Goal: Task Accomplishment & Management: Manage account settings

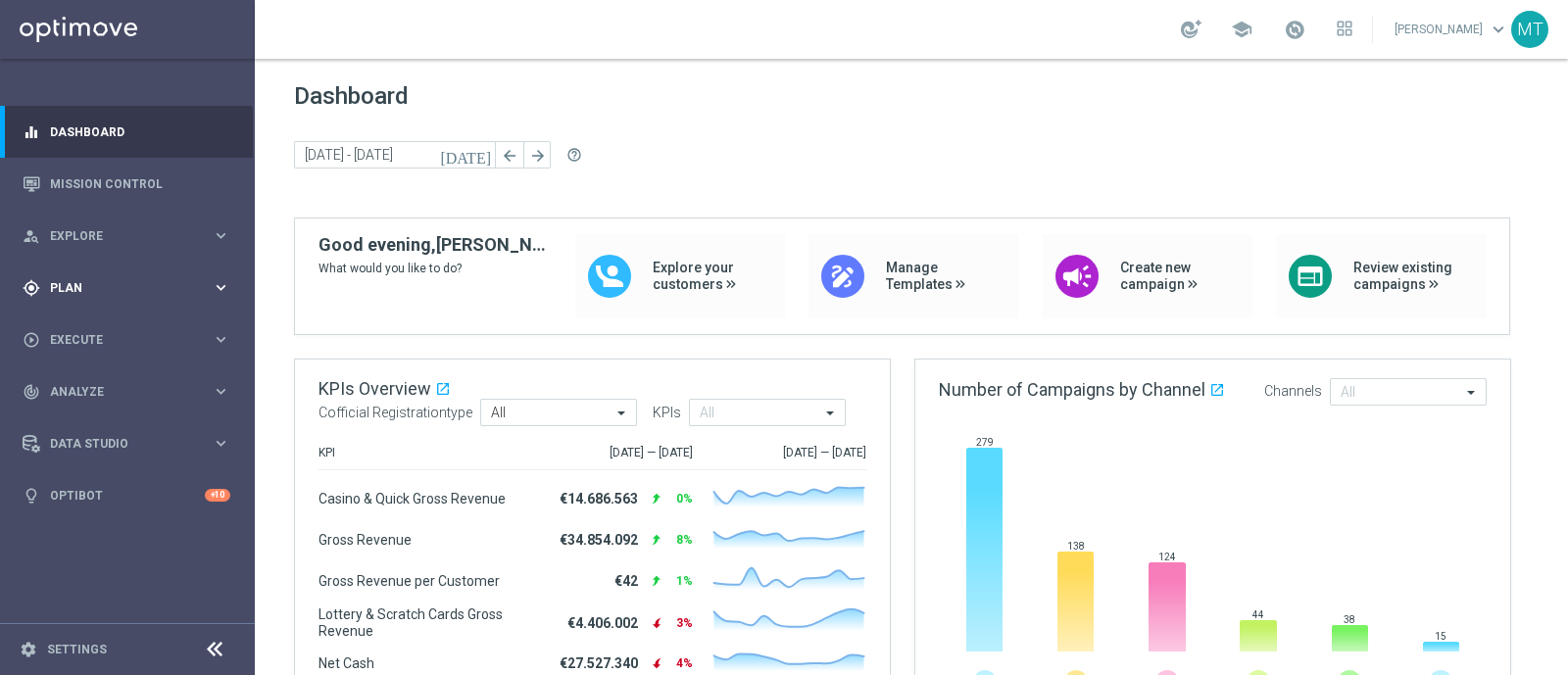
click at [82, 300] on div "gps_fixed Plan keyboard_arrow_right" at bounding box center [127, 288] width 253 height 52
click at [88, 388] on span "Templates" at bounding box center [123, 387] width 140 height 12
click at [89, 420] on link "Optimail" at bounding box center [131, 416] width 143 height 16
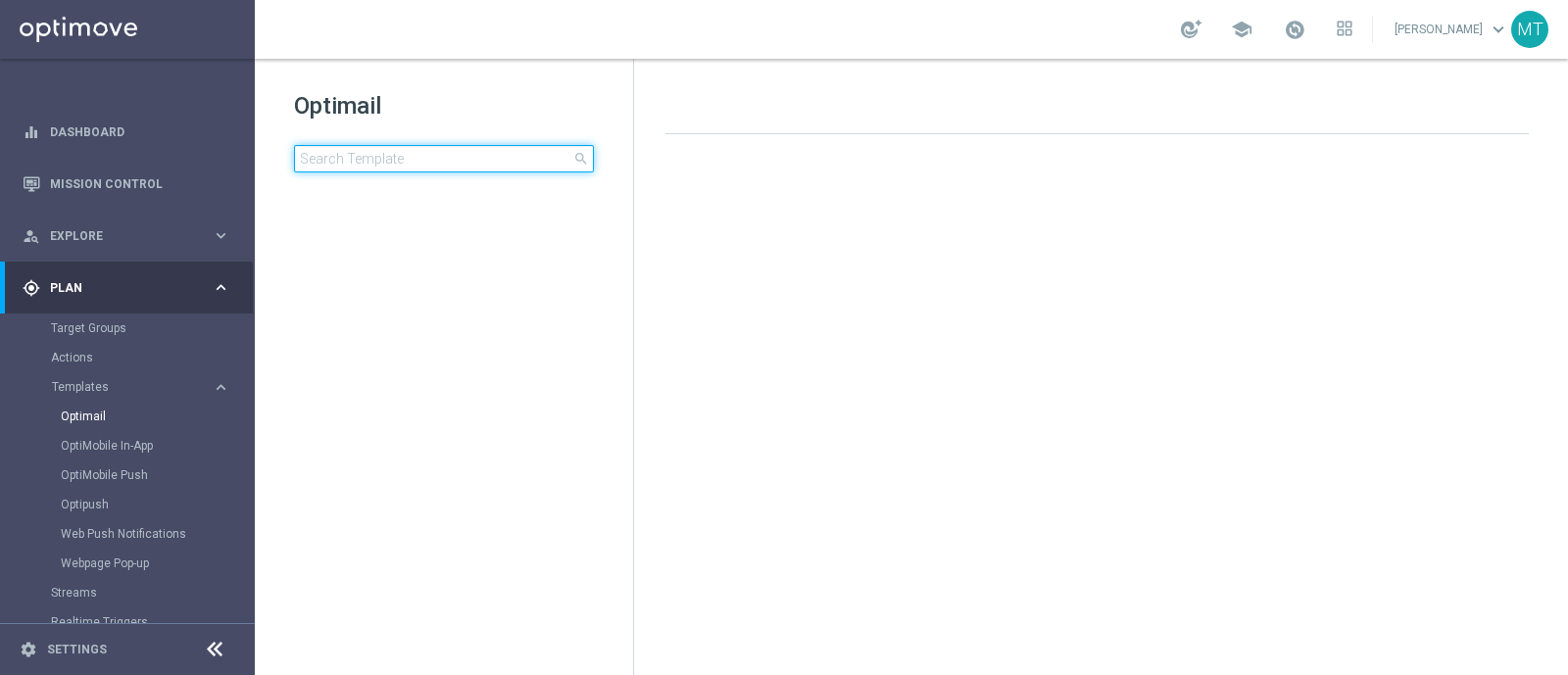
click at [378, 159] on input at bounding box center [443, 159] width 300 height 28
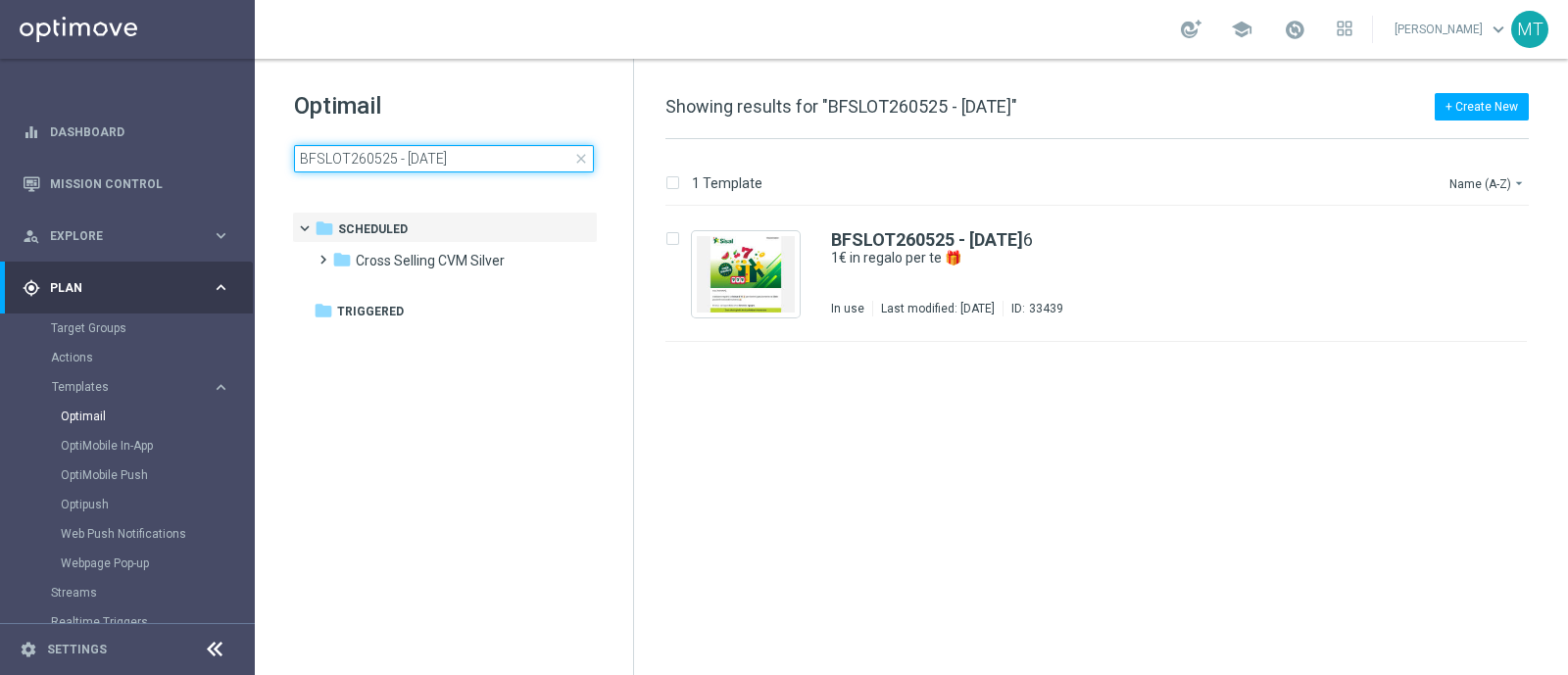
type input "BFSLOT260525 - 2025-05-2"
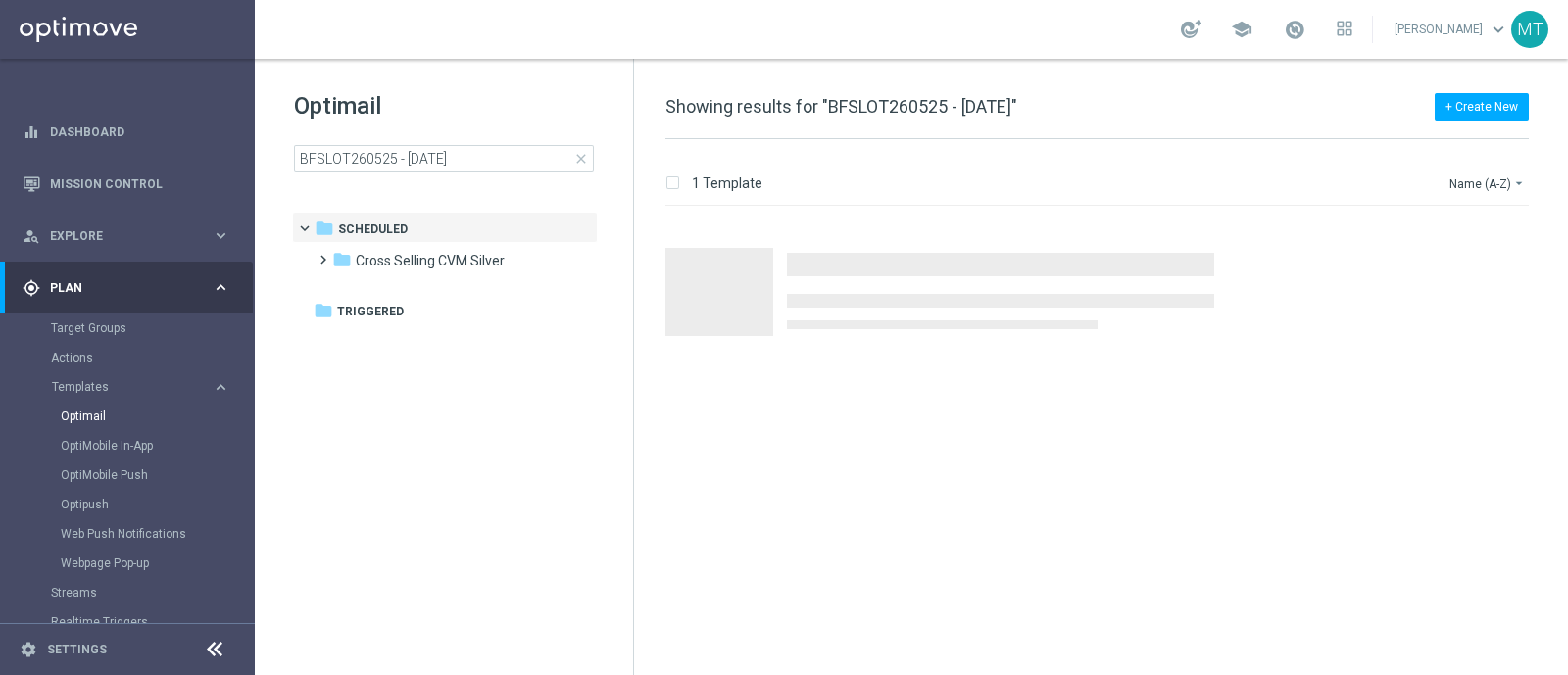
click at [583, 161] on span "close" at bounding box center [581, 159] width 16 height 16
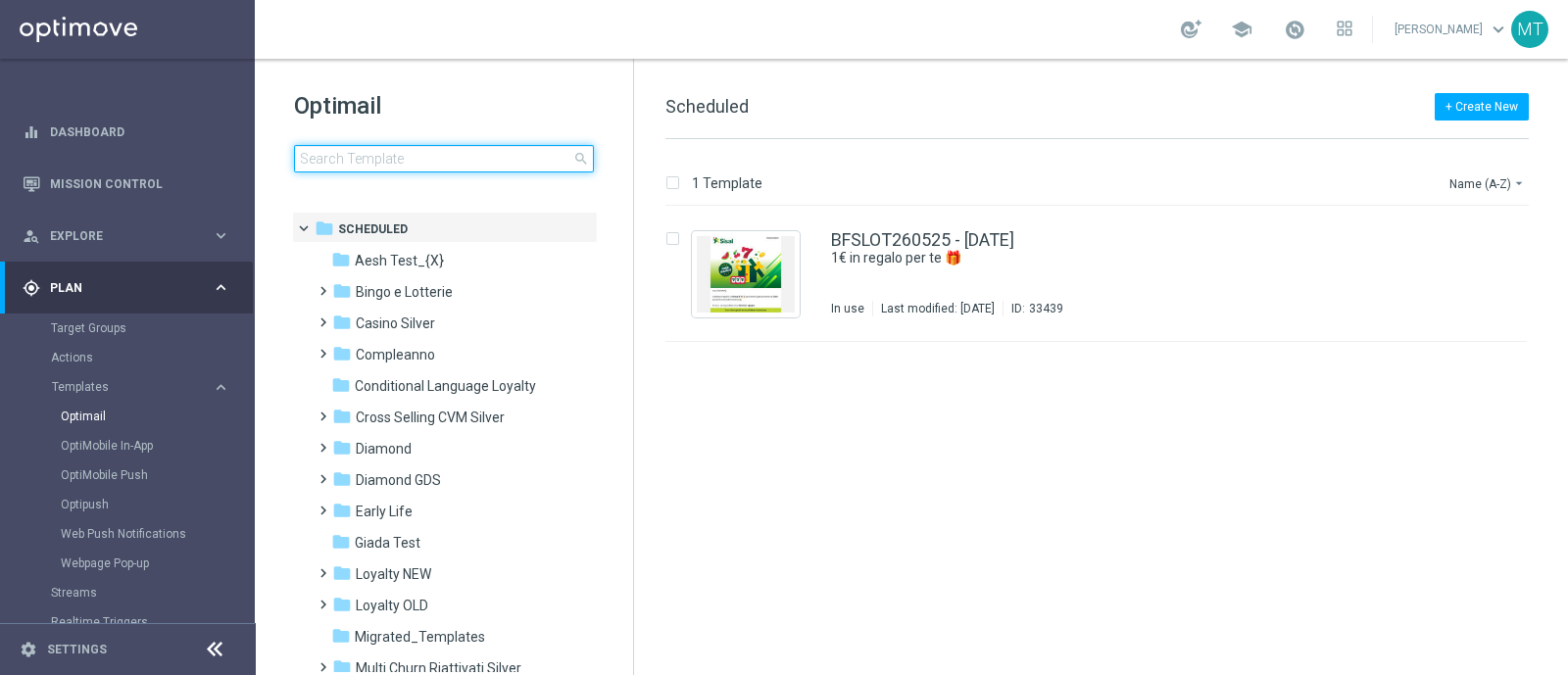
click at [334, 160] on input at bounding box center [443, 159] width 300 height 28
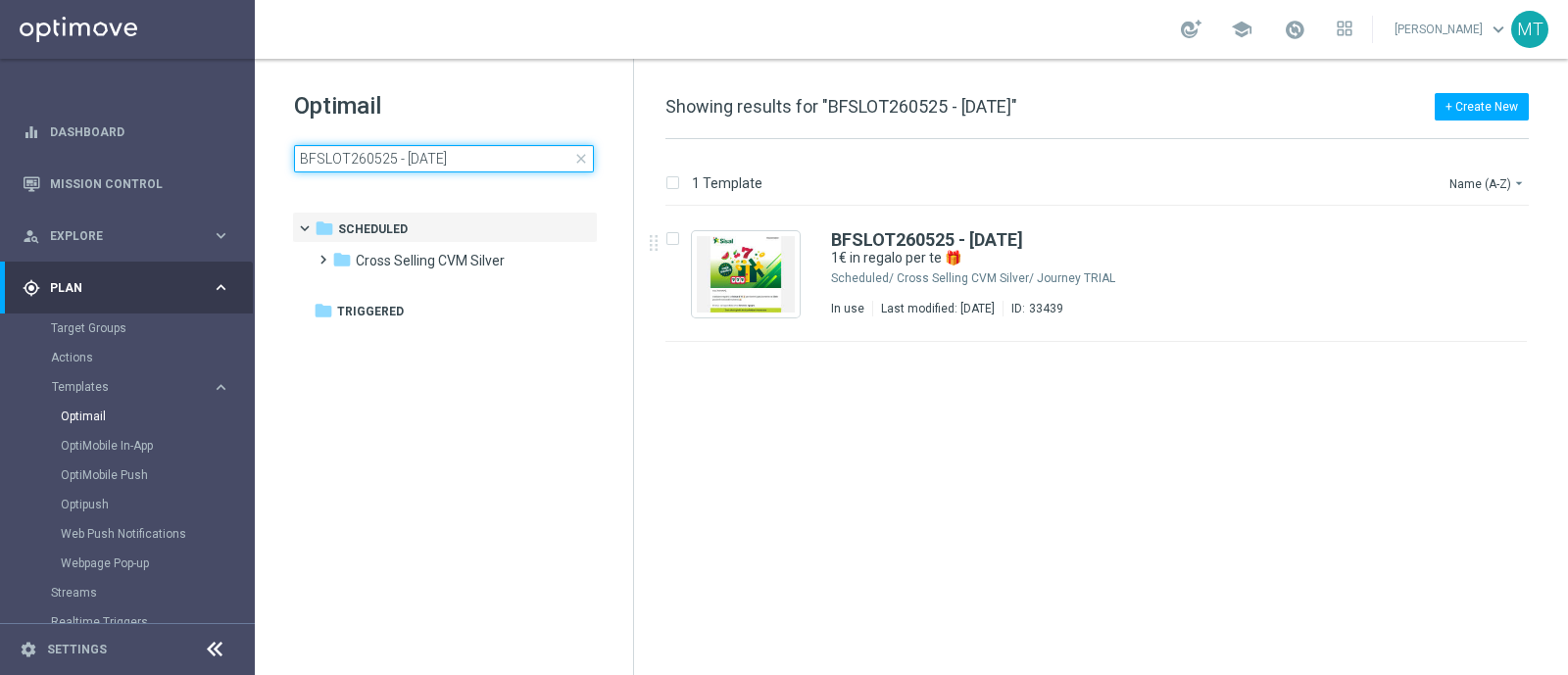
type input "BFSLOT260525 - 2025-05-26"
click at [584, 167] on input "BFSLOT260525 - 2025-05-26" at bounding box center [443, 159] width 300 height 28
click at [582, 155] on span "close" at bounding box center [581, 159] width 16 height 16
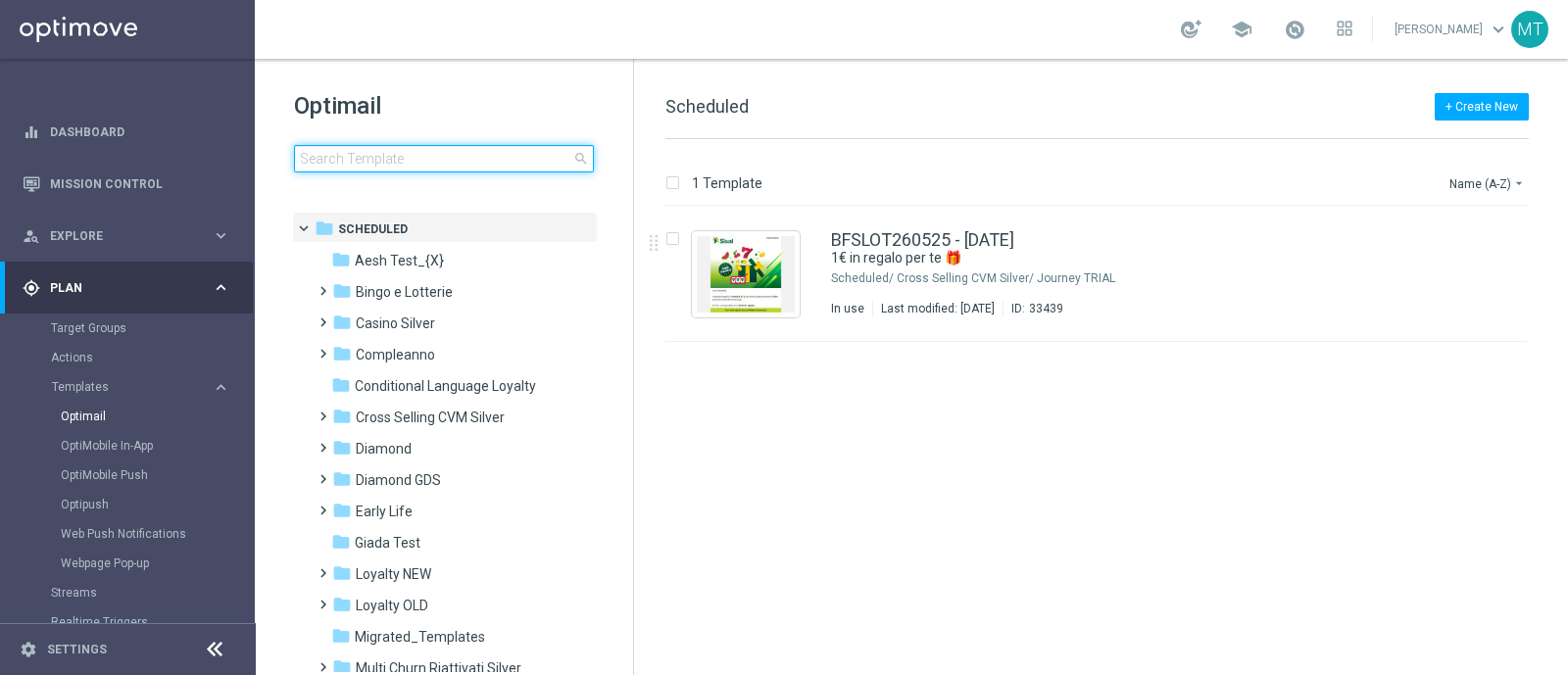
click at [455, 145] on input at bounding box center [443, 159] width 300 height 28
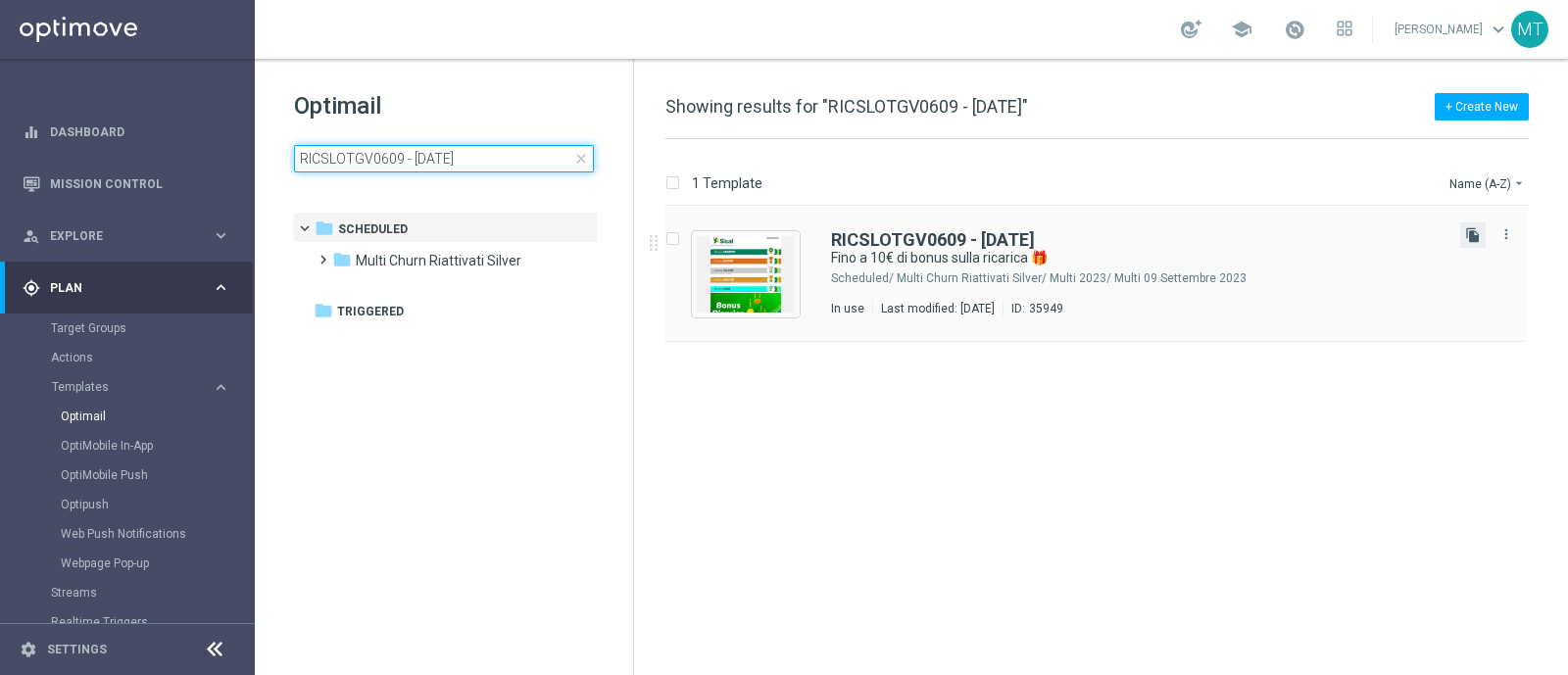
type input "RICSLOTGV0609 - 2025-09-06"
click at [1254, 239] on icon "file_copy" at bounding box center [1473, 235] width 16 height 16
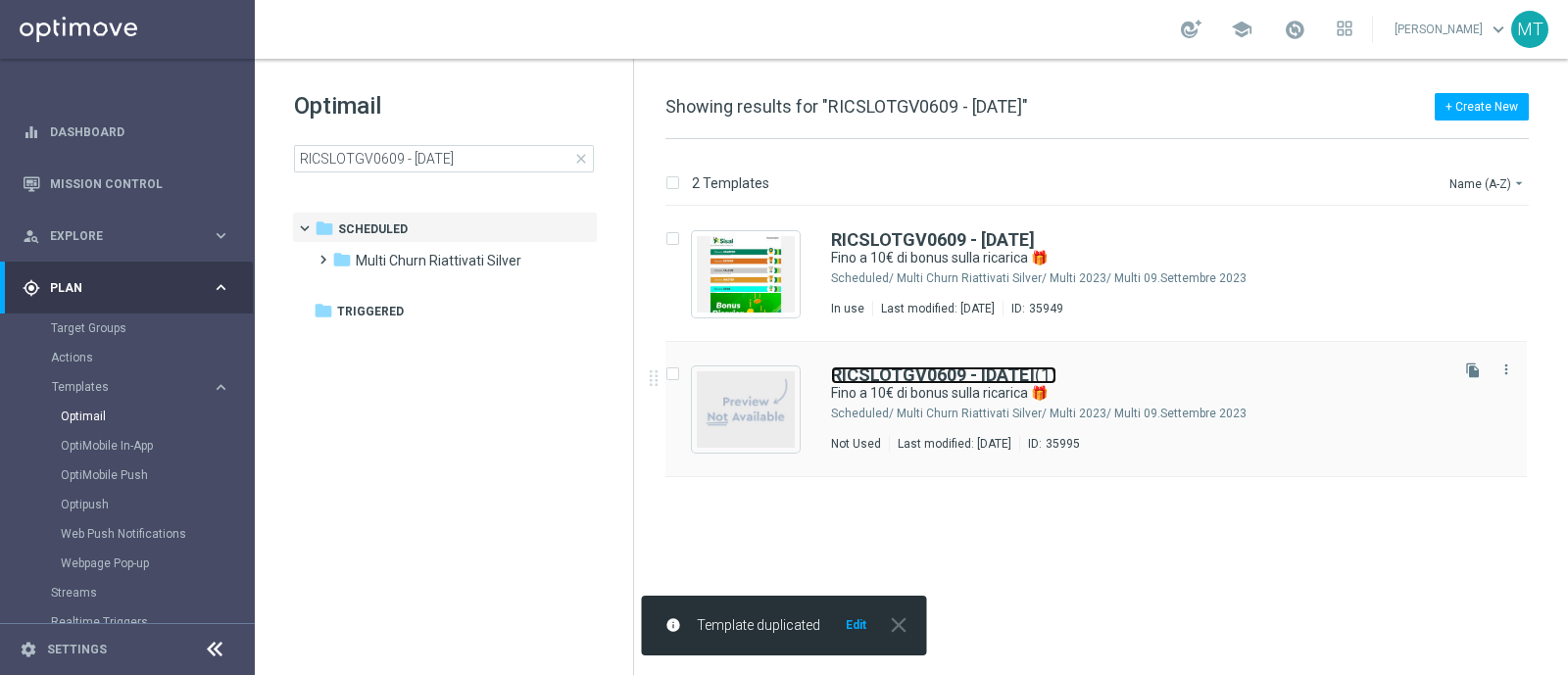
click at [1024, 367] on b "RICSLOTGV0609 - 2025-09-06" at bounding box center [933, 375] width 204 height 21
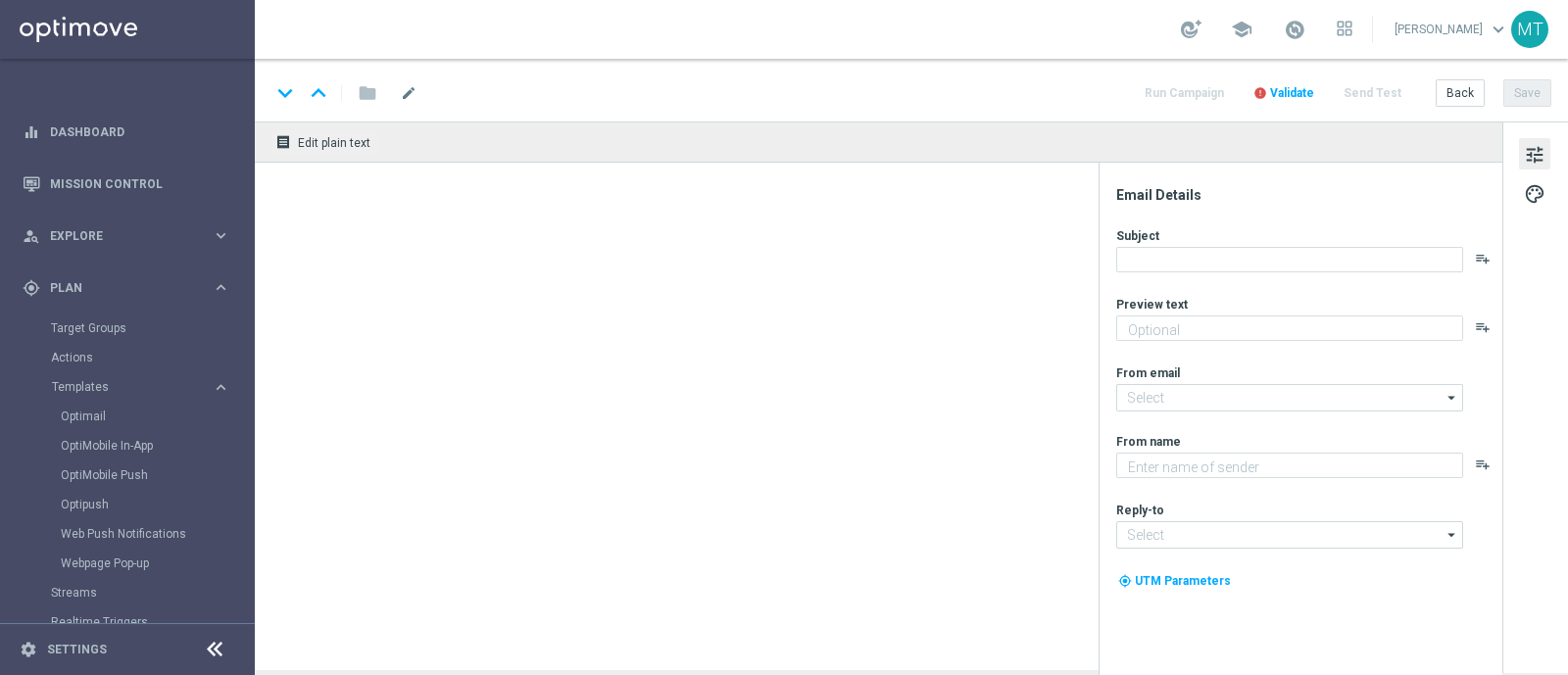
type textarea "Scopri la nuova promozione 🎯"
type input "[EMAIL_ADDRESS][DOMAIN_NAME]"
type textarea "Sisal"
type input "[EMAIL_ADDRESS][DOMAIN_NAME]"
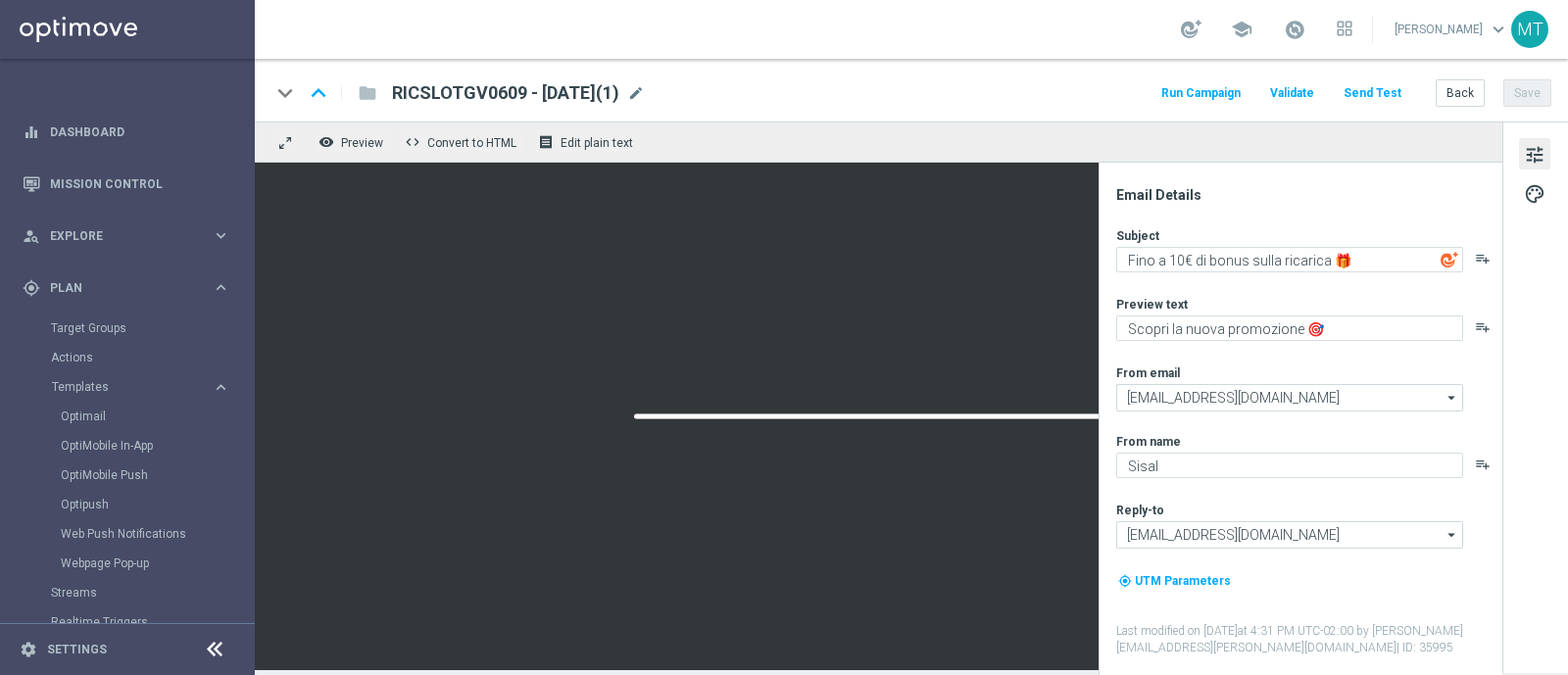
click at [645, 91] on div "RICSLOTGV0609 - 2025-09-06(1) mode_edit" at bounding box center [519, 93] width 253 height 26
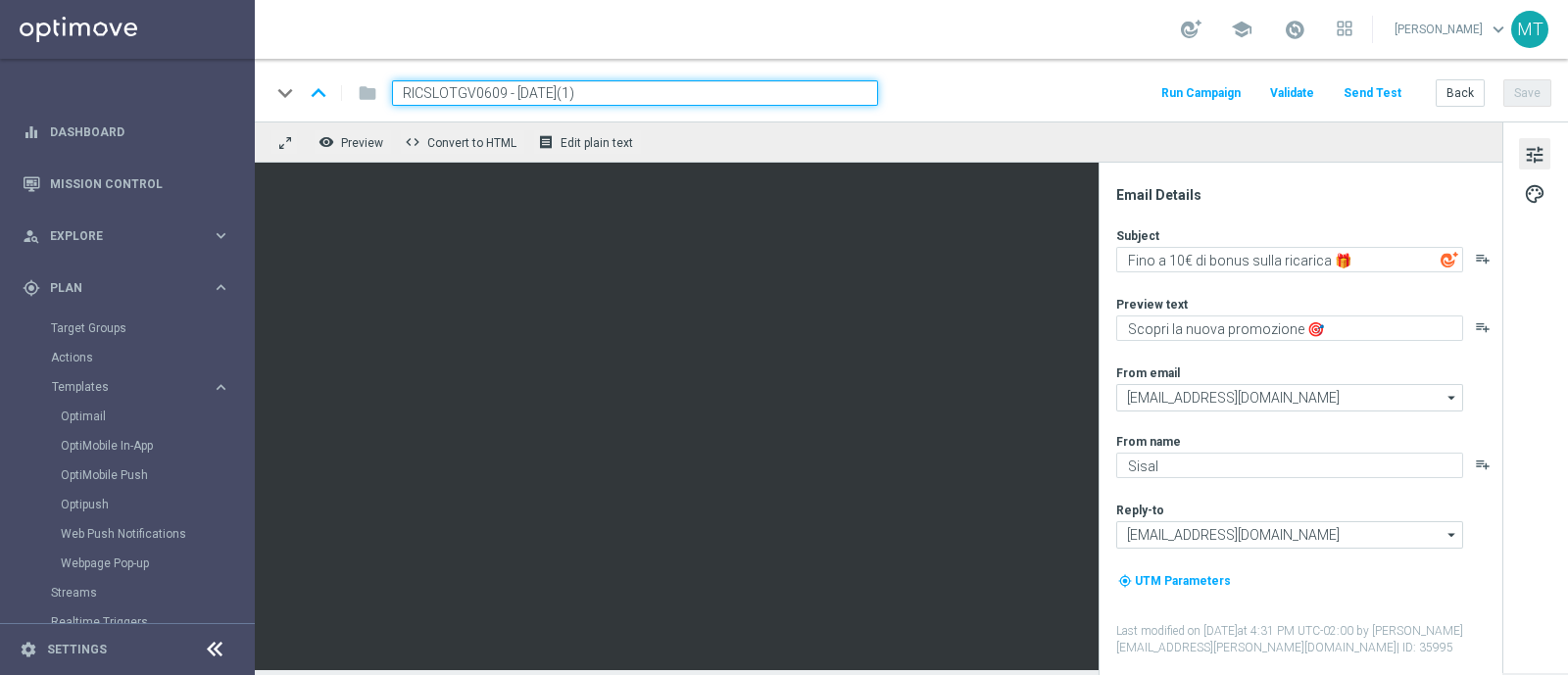
drag, startPoint x: 503, startPoint y: 90, endPoint x: 371, endPoint y: 90, distance: 132.0
click at [371, 90] on div "keyboard_arrow_down keyboard_arrow_up folder RICSLOTGV0609 - 2025-09-06(1)" at bounding box center [574, 93] width 608 height 26
paste input "5BFSLOT08"
click at [615, 80] on input "5BFSLOT0809 - 2025-09-06(1)" at bounding box center [636, 93] width 486 height 26
type input "5BFSLOT0809 - 2025-09-08"
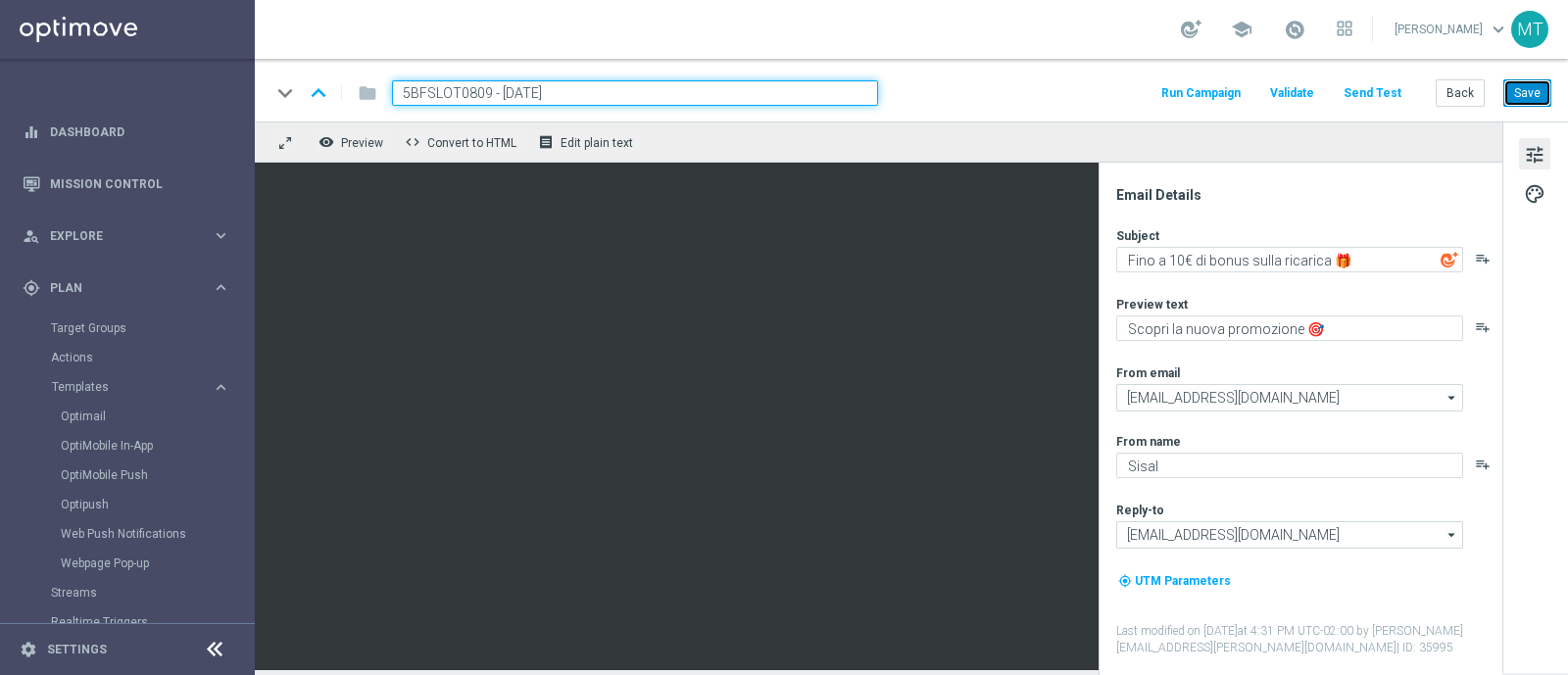
click at [1254, 81] on button "Save" at bounding box center [1527, 93] width 48 height 28
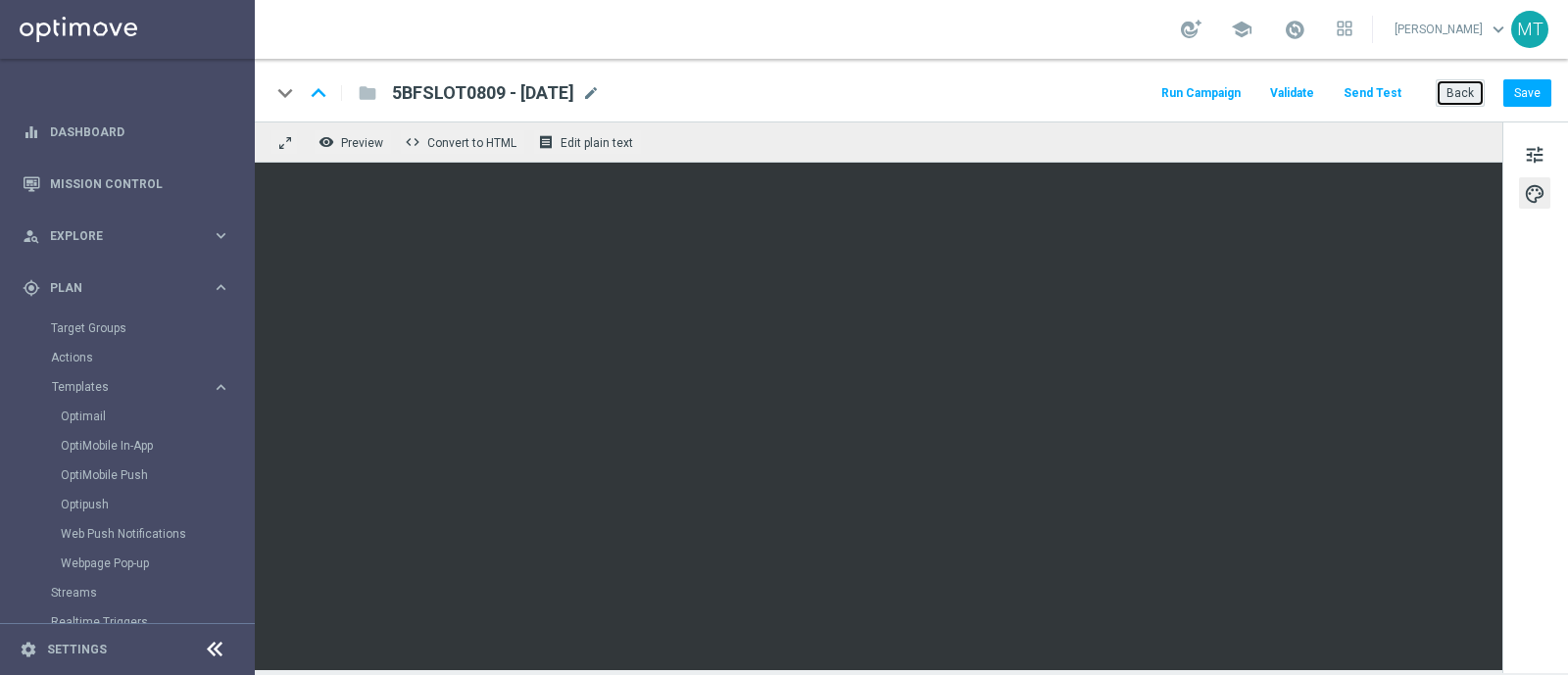
click at [1254, 91] on button "Back" at bounding box center [1460, 93] width 49 height 28
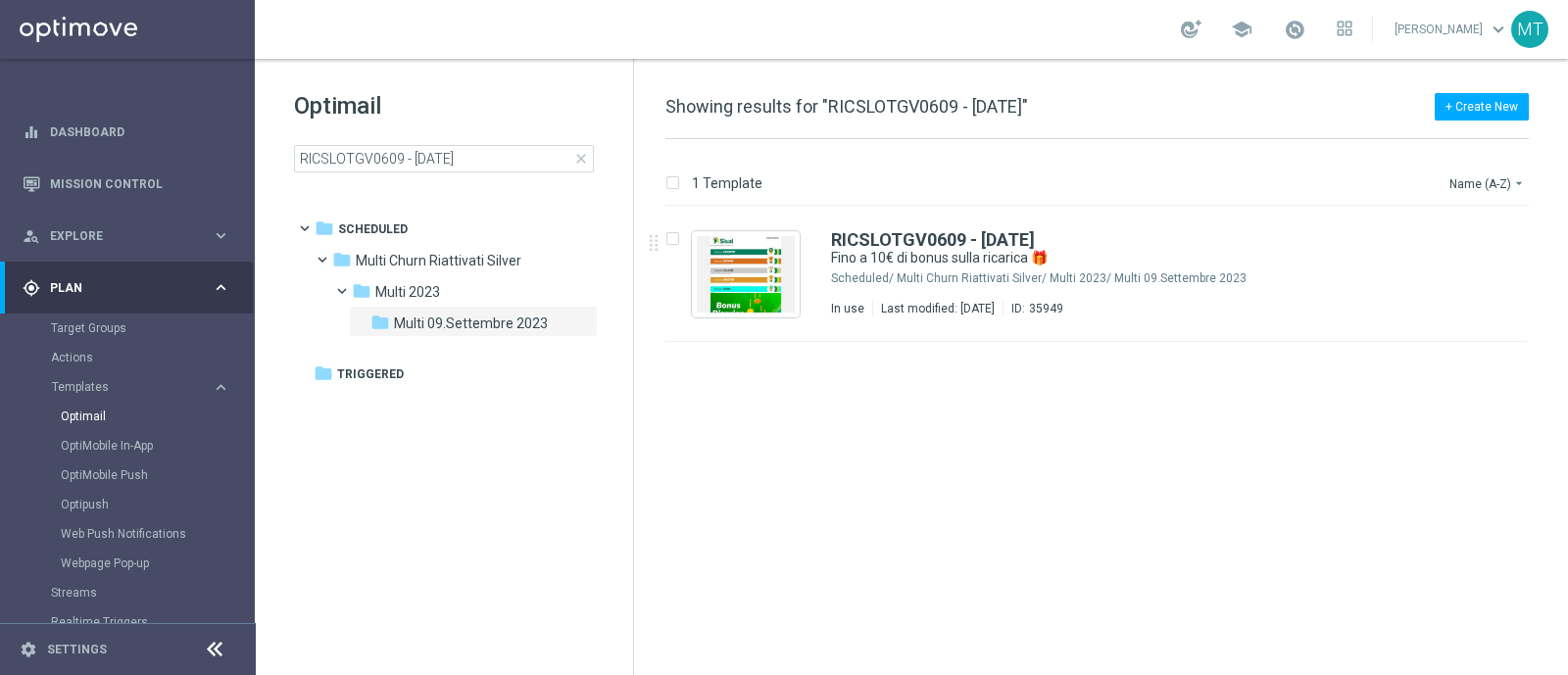
click at [578, 151] on span "close" at bounding box center [581, 159] width 16 height 16
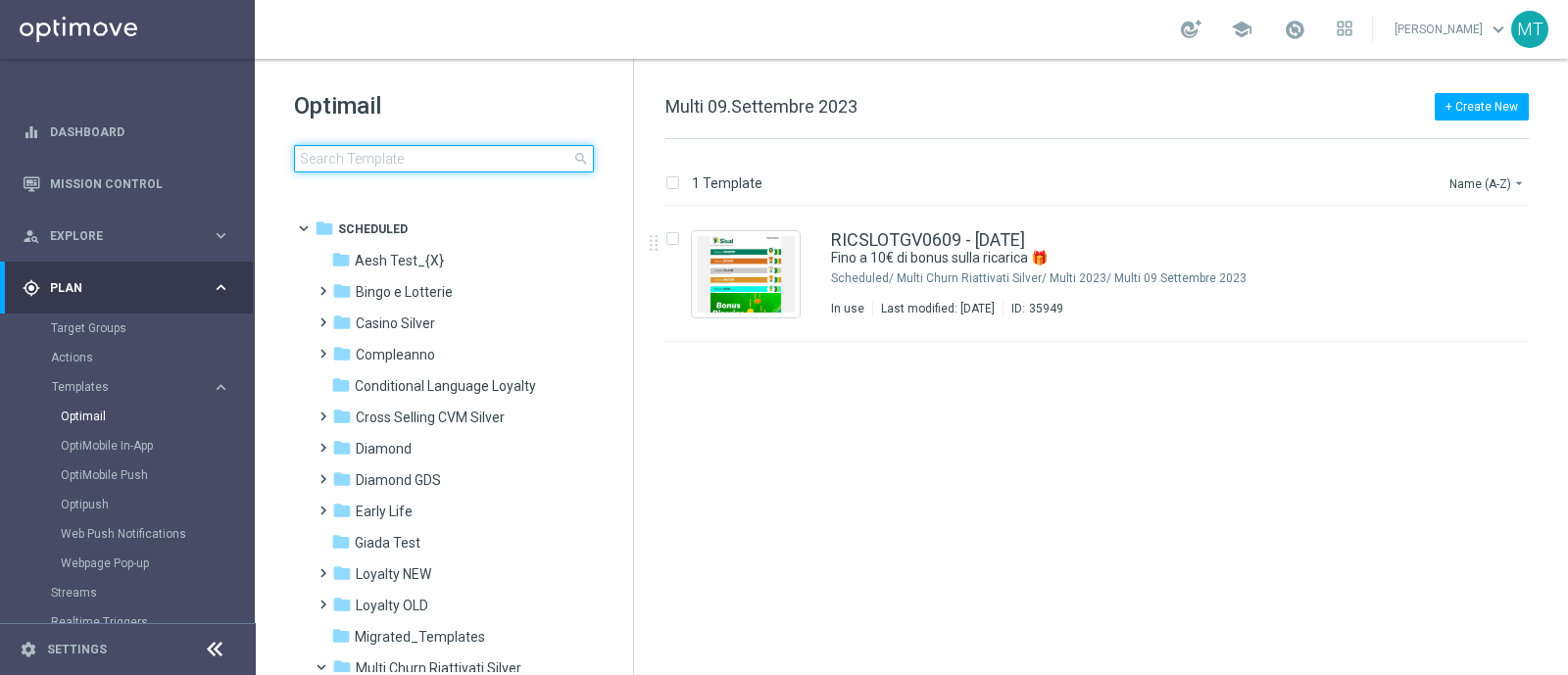
click at [447, 171] on input at bounding box center [443, 159] width 300 height 28
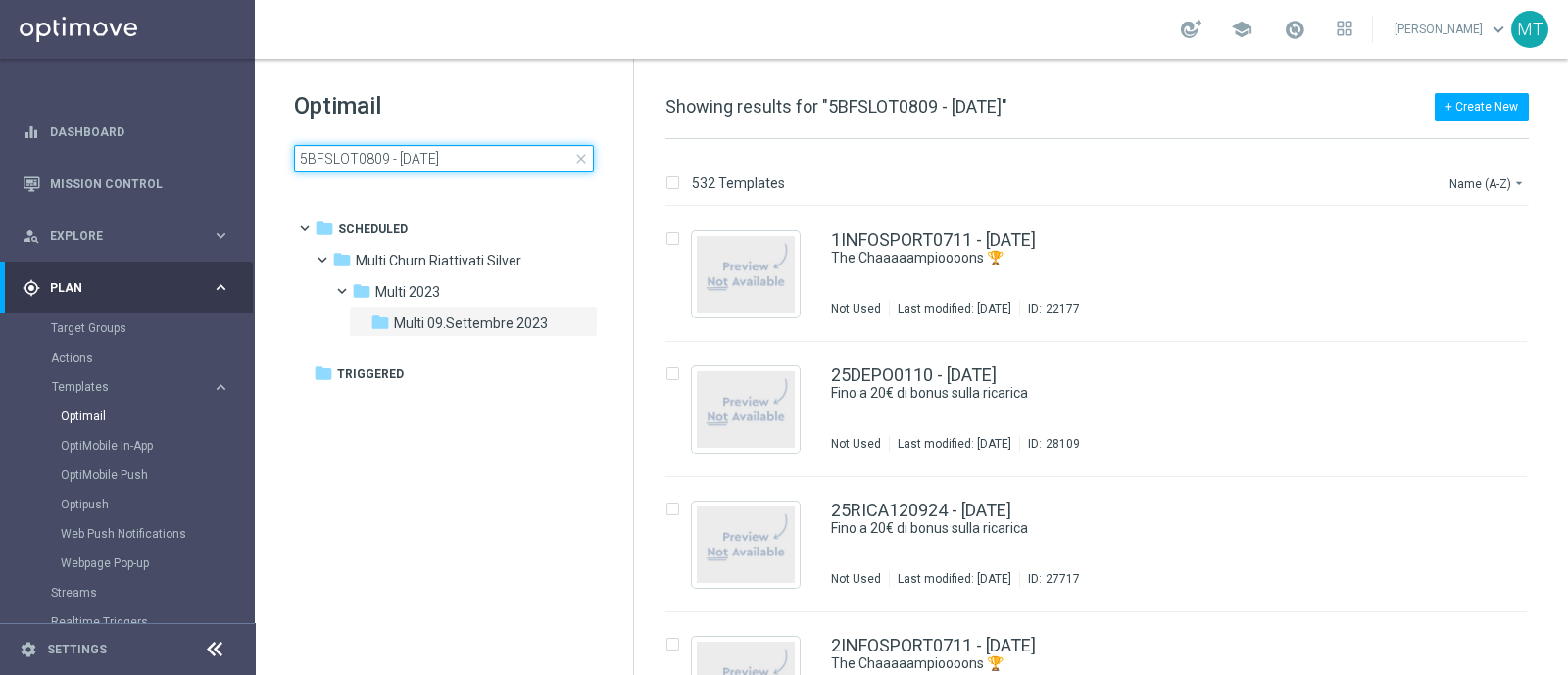
click at [447, 171] on input "5BFSLOT0809 - 2025-09-08" at bounding box center [443, 159] width 300 height 28
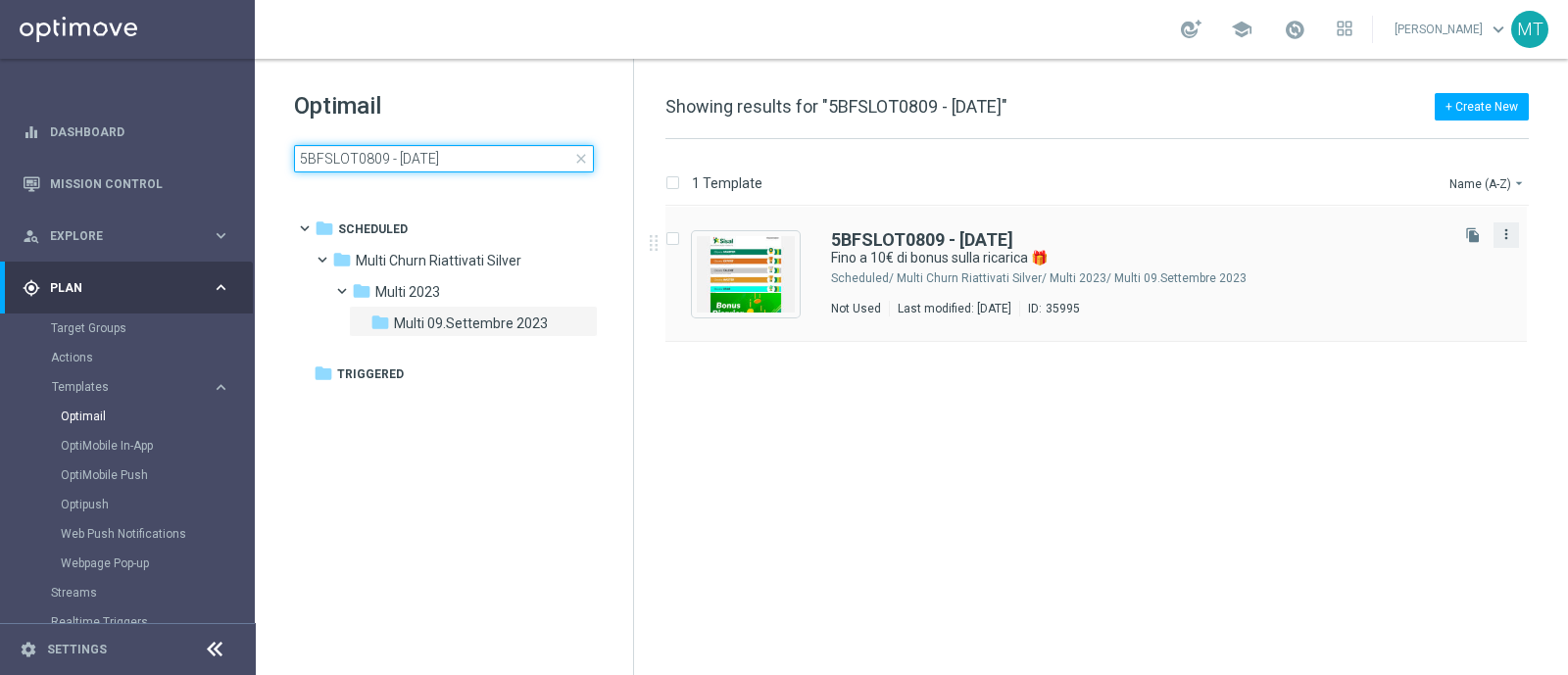
type input "5BFSLOT0809 - 2025-09-08"
click at [1254, 226] on icon "more_vert" at bounding box center [1507, 234] width 16 height 16
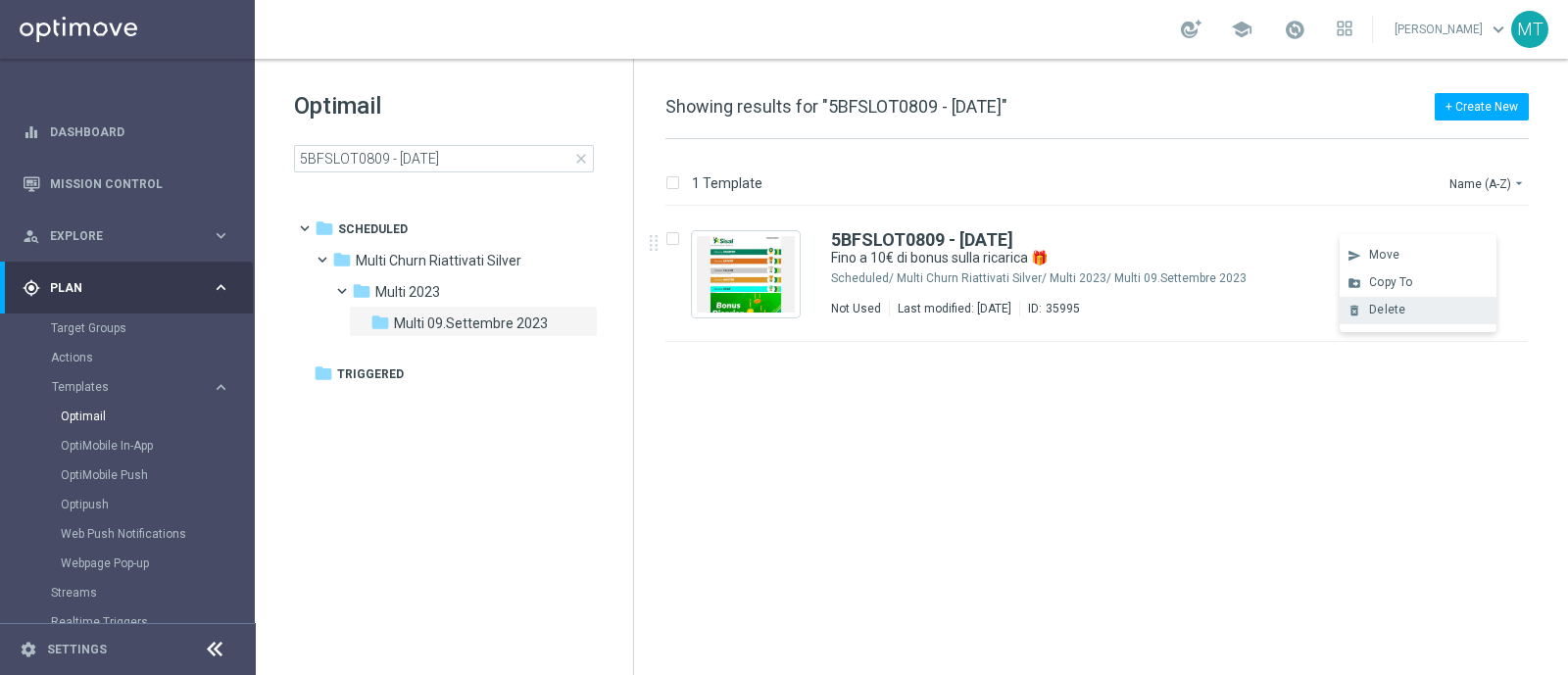
click at [1254, 313] on div "Delete" at bounding box center [1429, 309] width 119 height 14
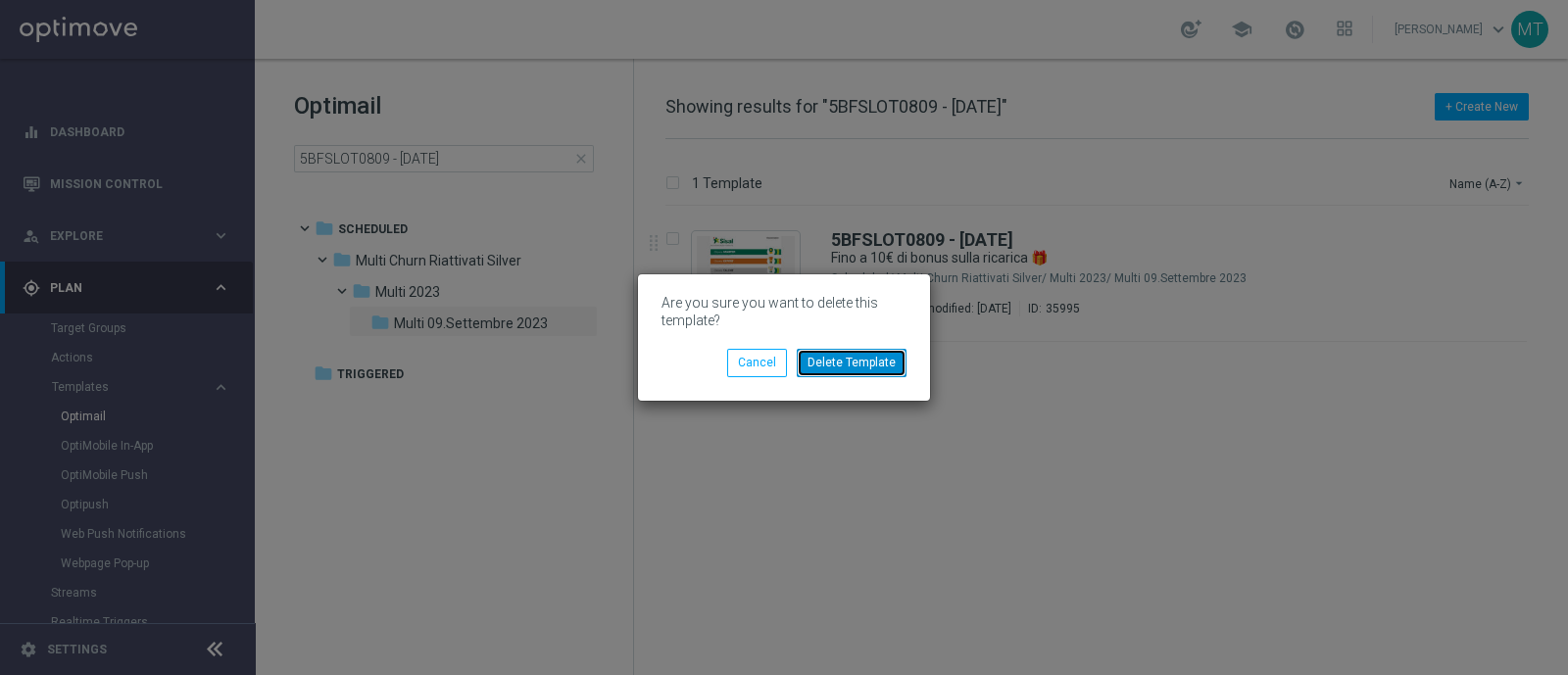
click at [898, 360] on button "Delete Template" at bounding box center [851, 363] width 110 height 28
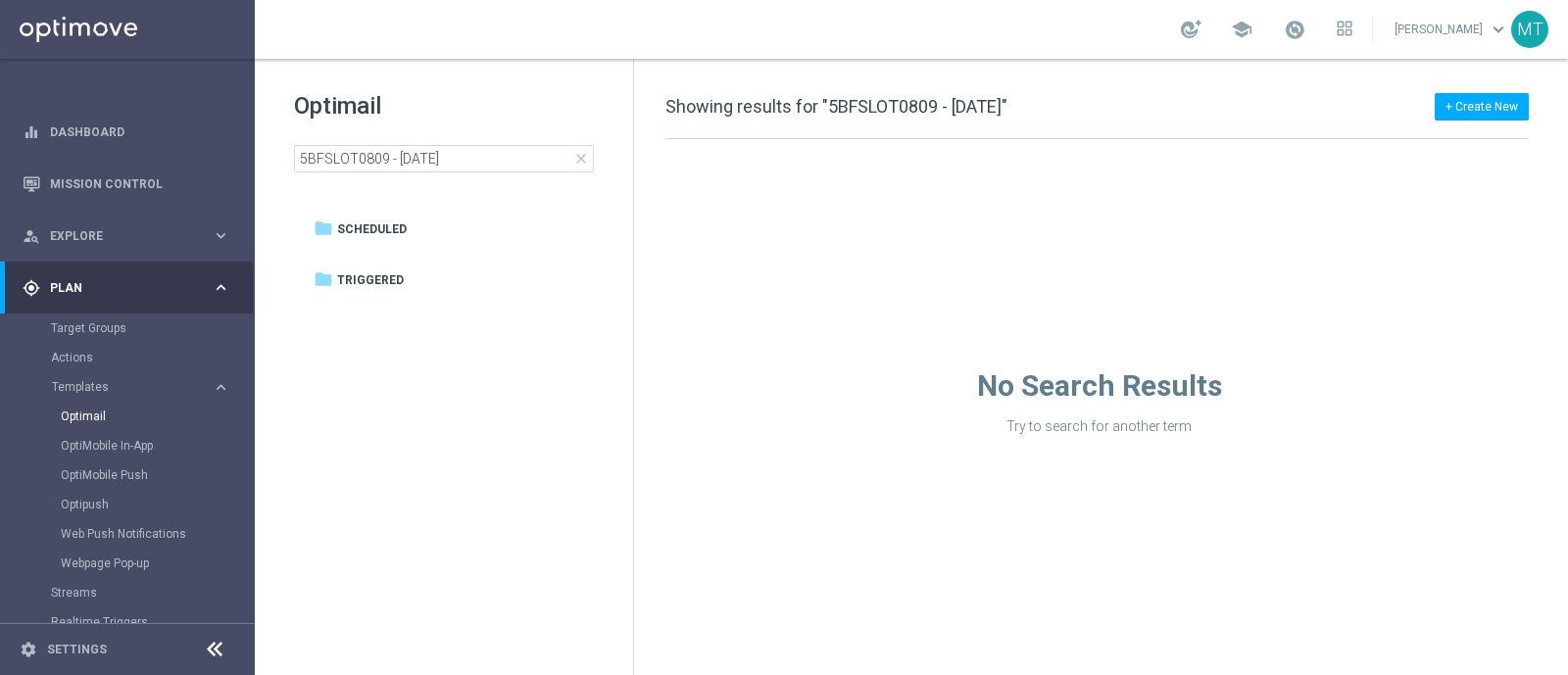
click at [581, 162] on span "close" at bounding box center [581, 159] width 16 height 16
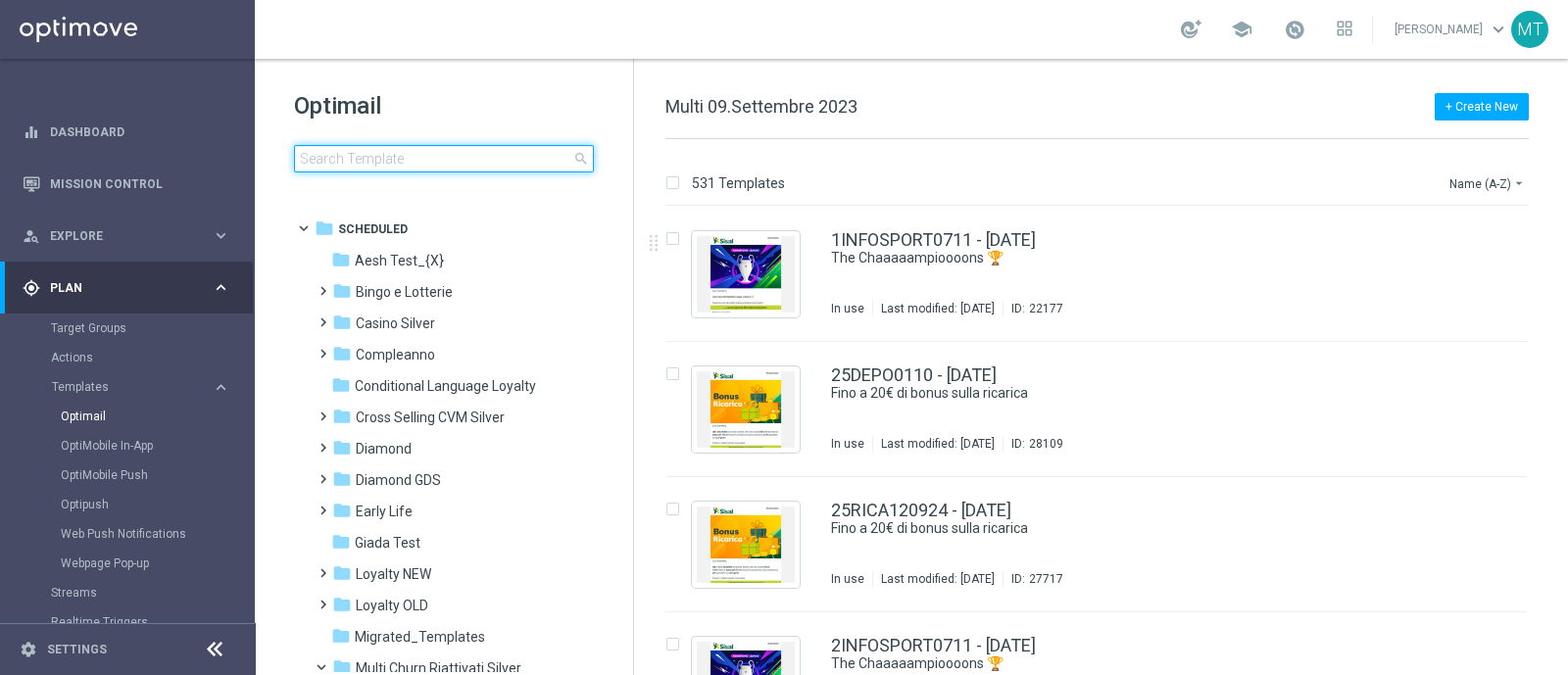
click at [446, 145] on input at bounding box center [443, 159] width 300 height 28
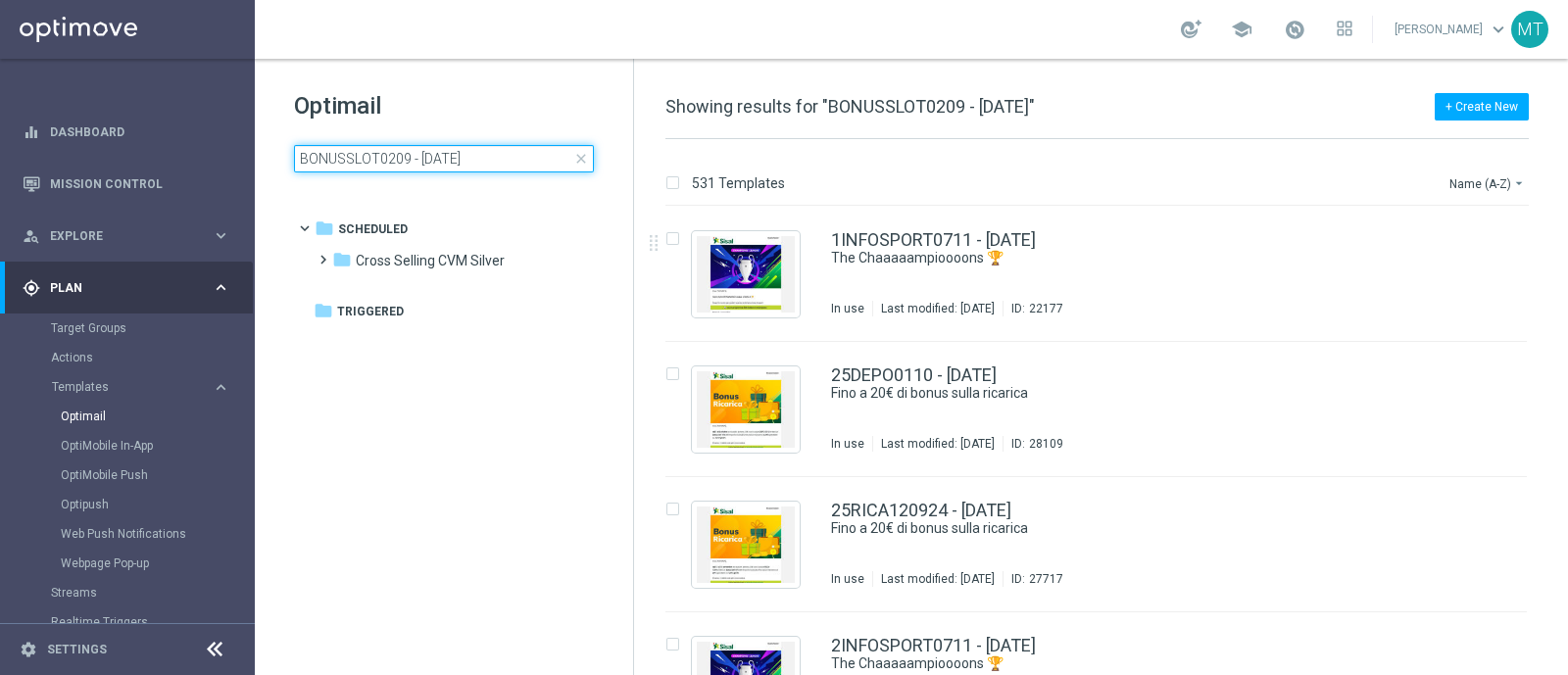
click at [446, 145] on input "BONUSSLOT0209 - 2025-09-03" at bounding box center [443, 159] width 300 height 28
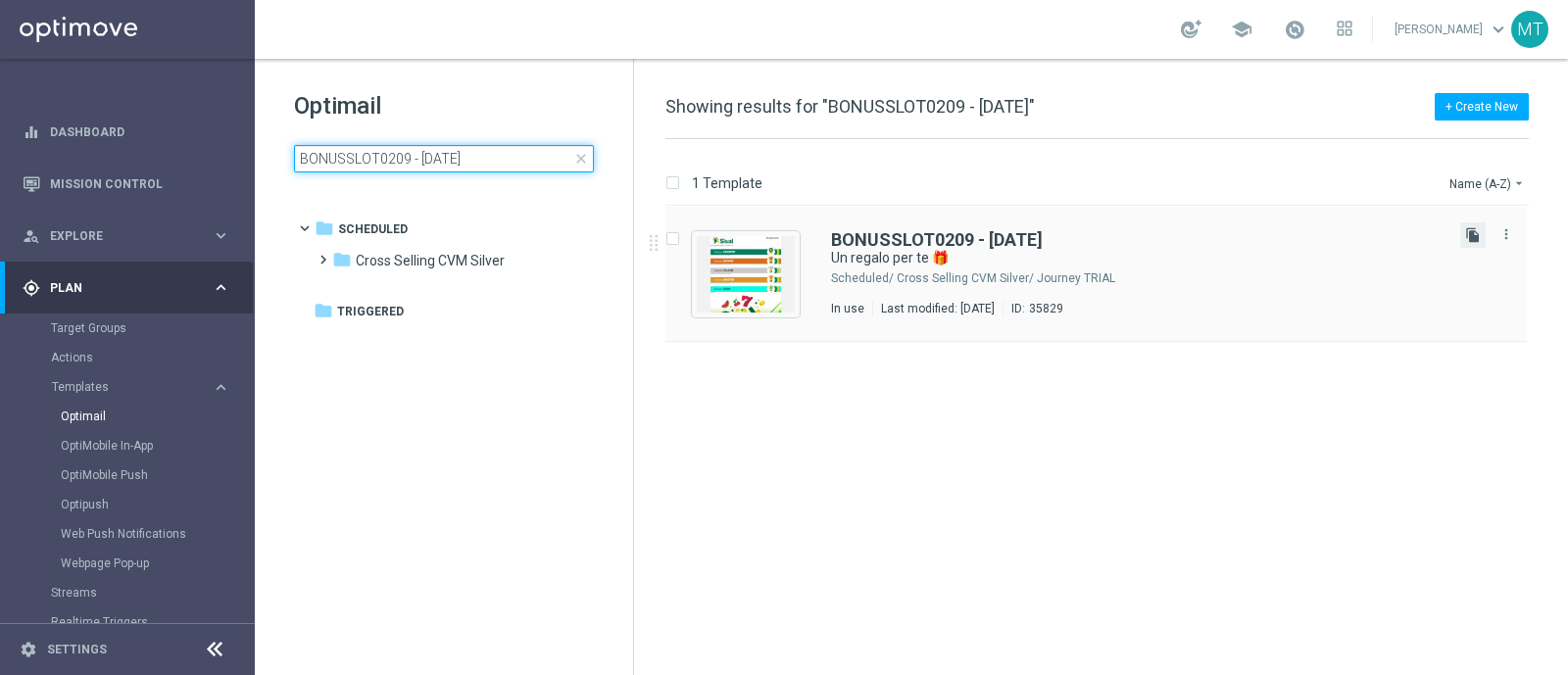
type input "BONUSSLOT0209 - 2025-09-03"
click at [1254, 227] on icon "file_copy" at bounding box center [1473, 235] width 16 height 16
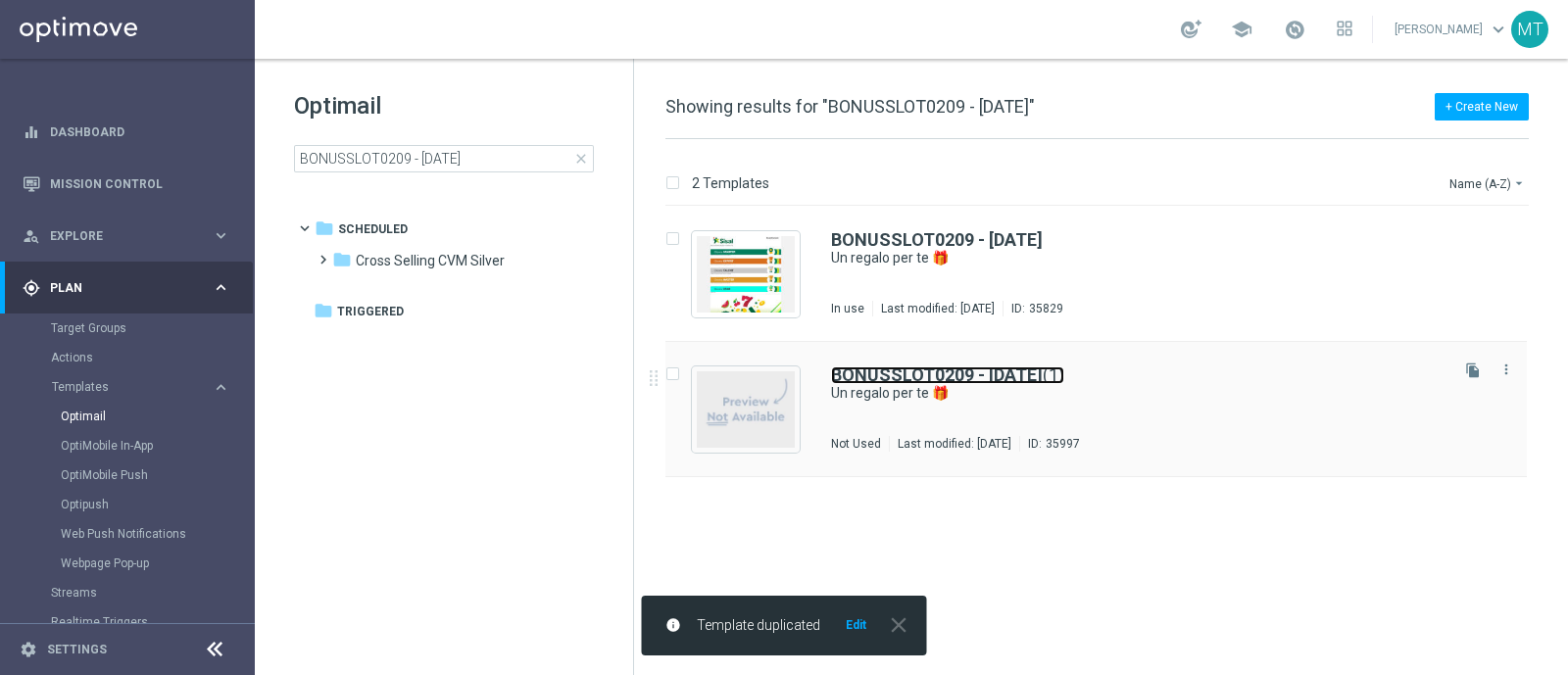
click at [990, 382] on b "BONUSSLOT0209 - 2025-09-03" at bounding box center [937, 375] width 212 height 21
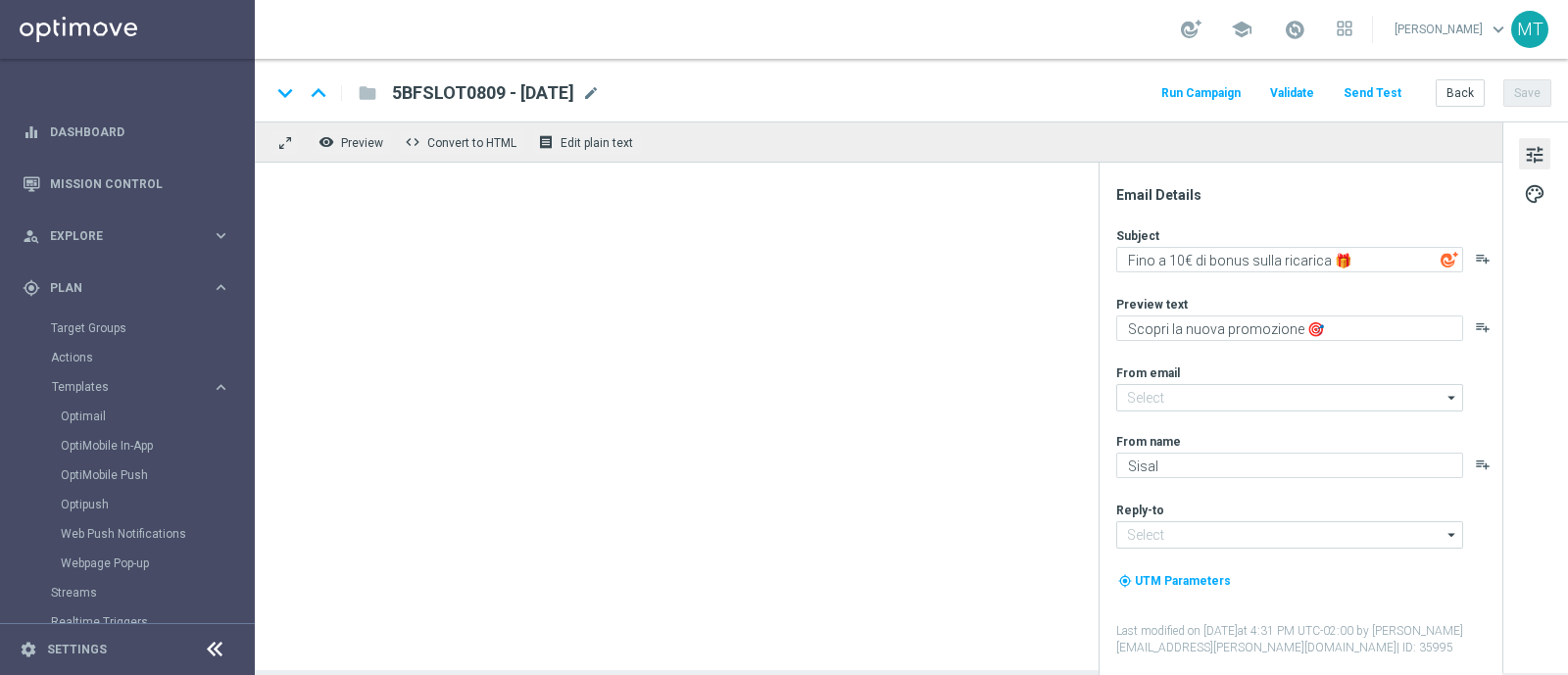
type input "[EMAIL_ADDRESS][DOMAIN_NAME]"
type input "BONUSSLOT0209 - 2025-09-03(1)"
type textarea "Un regalo per te 🎁"
type textarea "Per divertirti con Slot e Gratta e Vinci 🎰🍀"
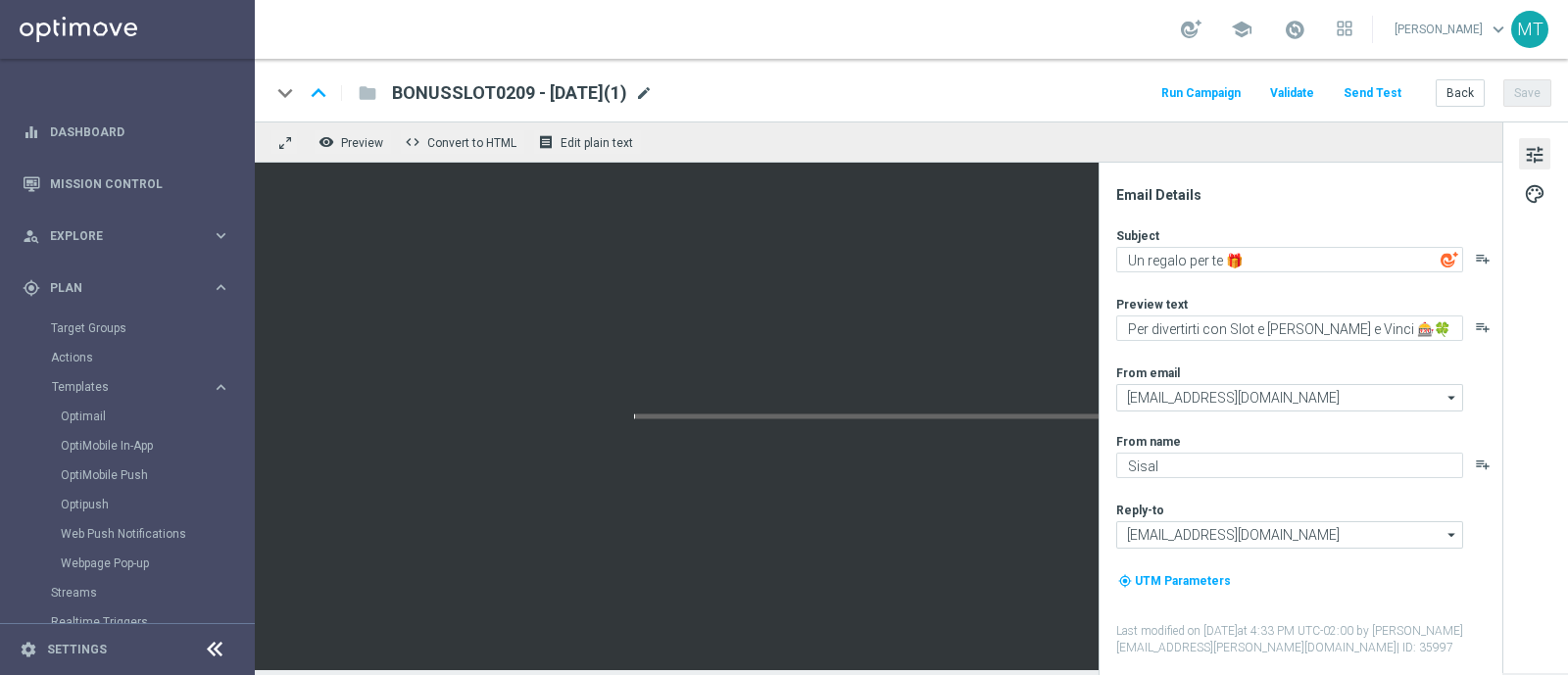
click at [653, 95] on span "mode_edit" at bounding box center [644, 93] width 18 height 18
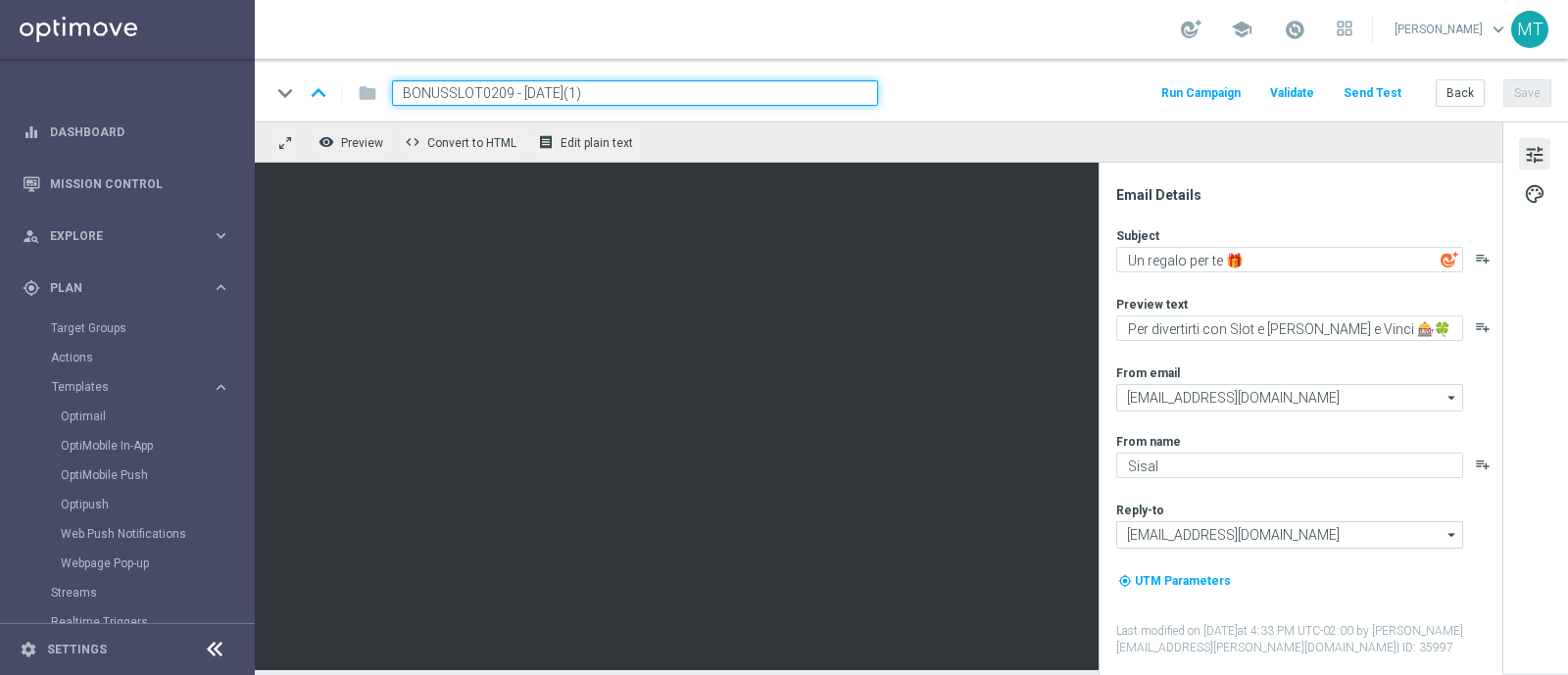
click at [504, 92] on input "BONUSSLOT0209 - 2025-09-03(1)" at bounding box center [636, 93] width 486 height 26
paste input "5BFSLOT0809"
click at [611, 86] on input "5BFSLOT0809 - 2025-09-03(1)" at bounding box center [636, 93] width 486 height 26
type input "5BFSLOT0809 - 2025-09-08"
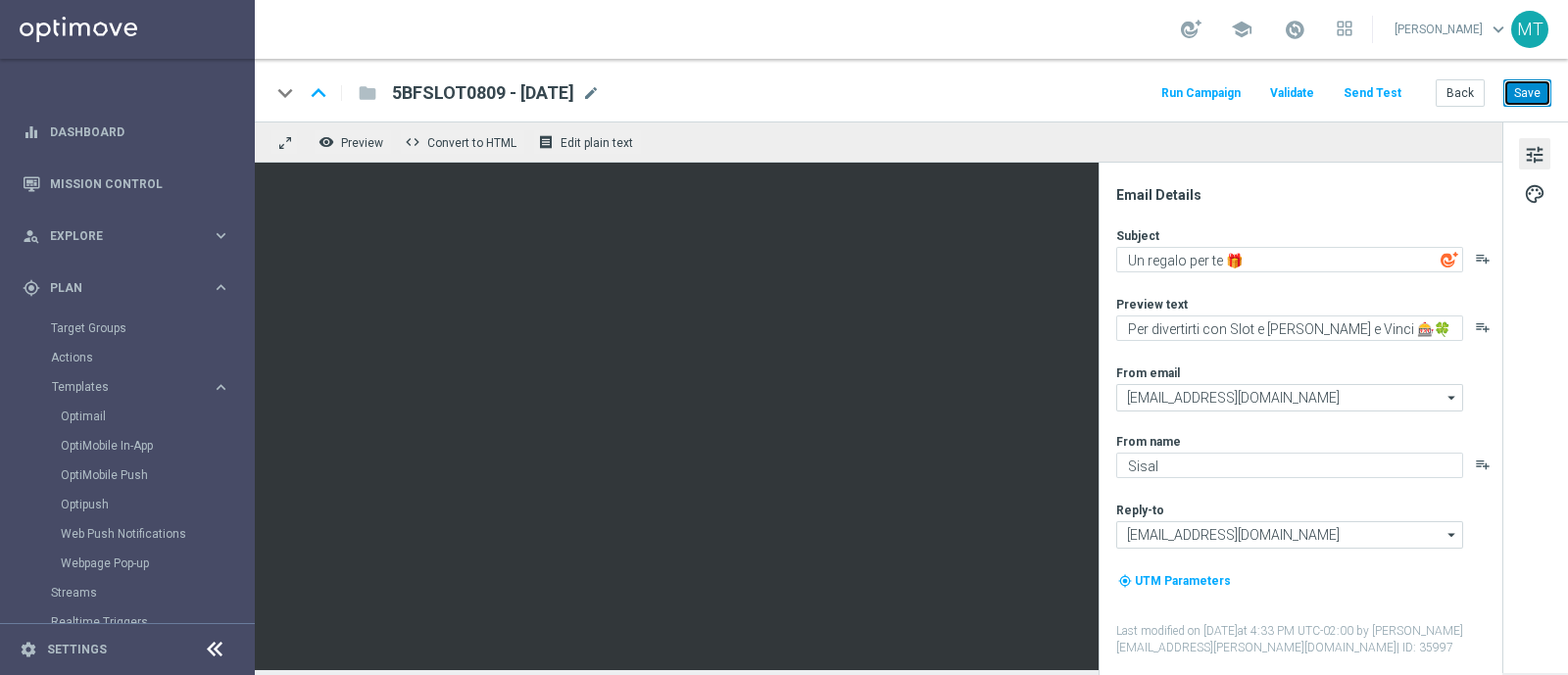
click at [1254, 93] on button "Save" at bounding box center [1527, 93] width 48 height 28
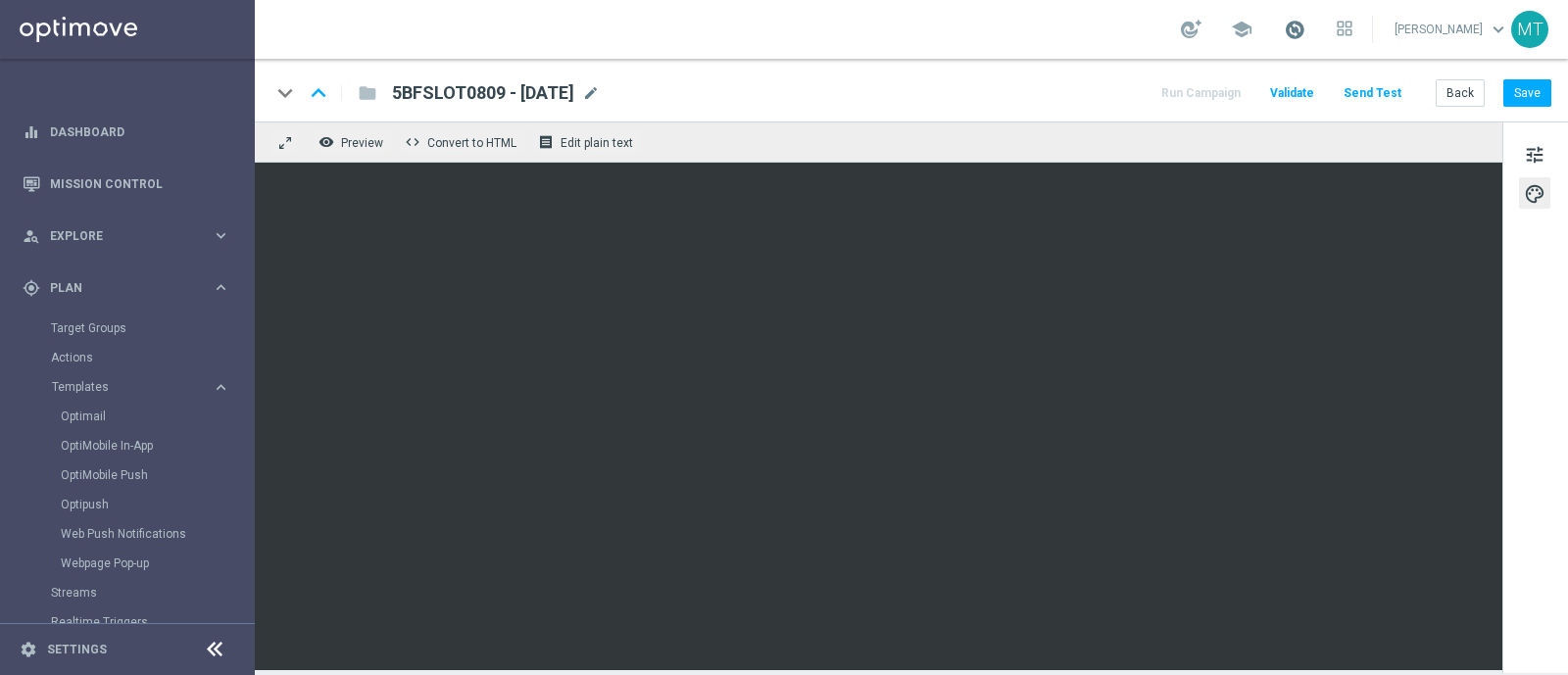
click at [1254, 28] on span at bounding box center [1295, 30] width 22 height 22
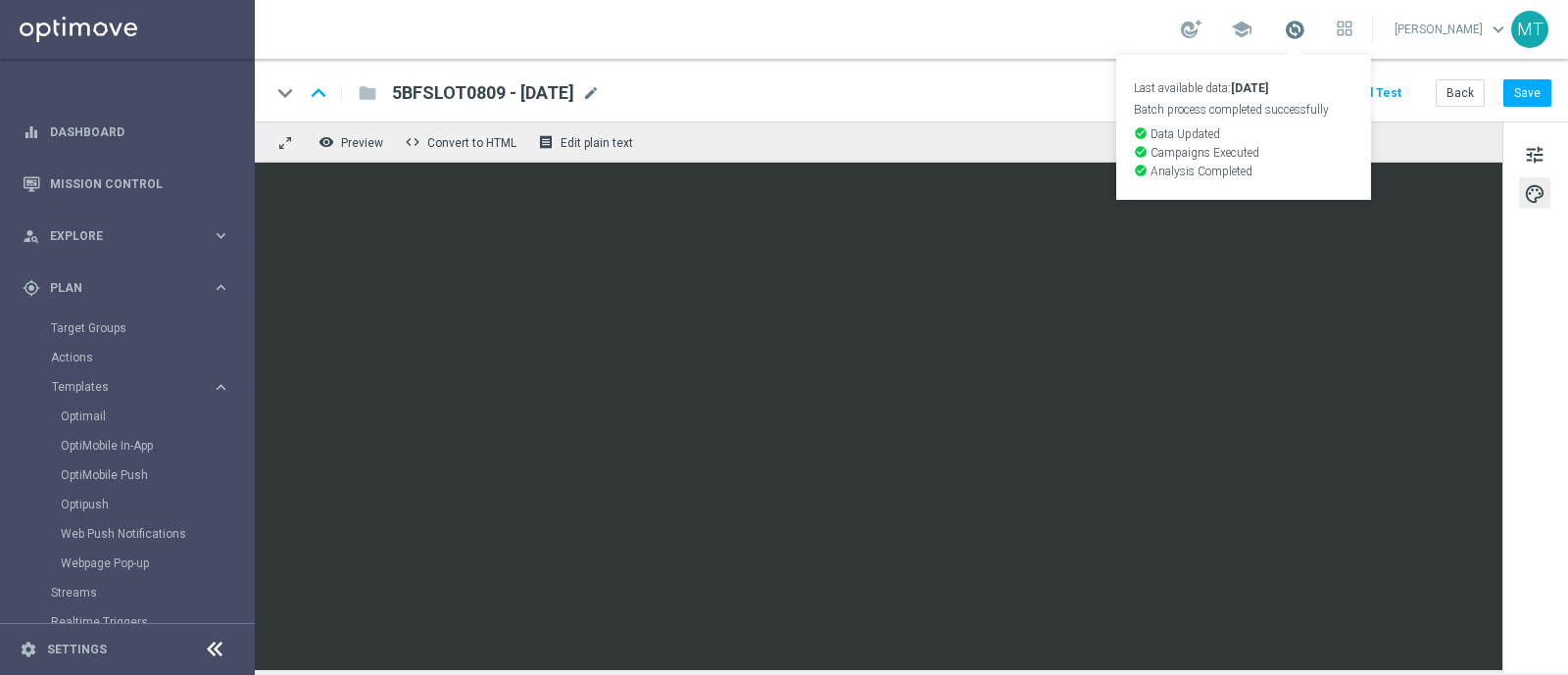
click at [1254, 27] on span at bounding box center [1295, 30] width 22 height 22
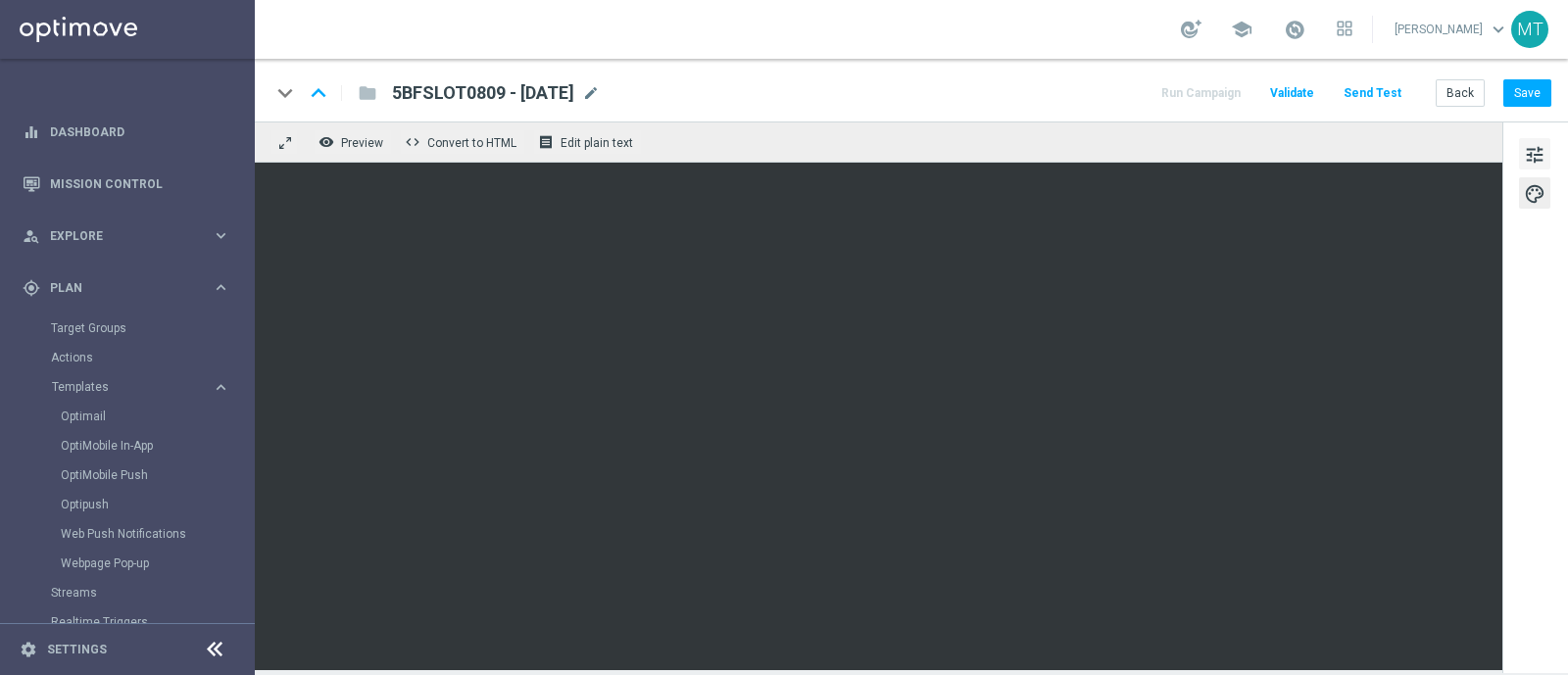
click at [1254, 157] on span "tune" at bounding box center [1535, 155] width 22 height 26
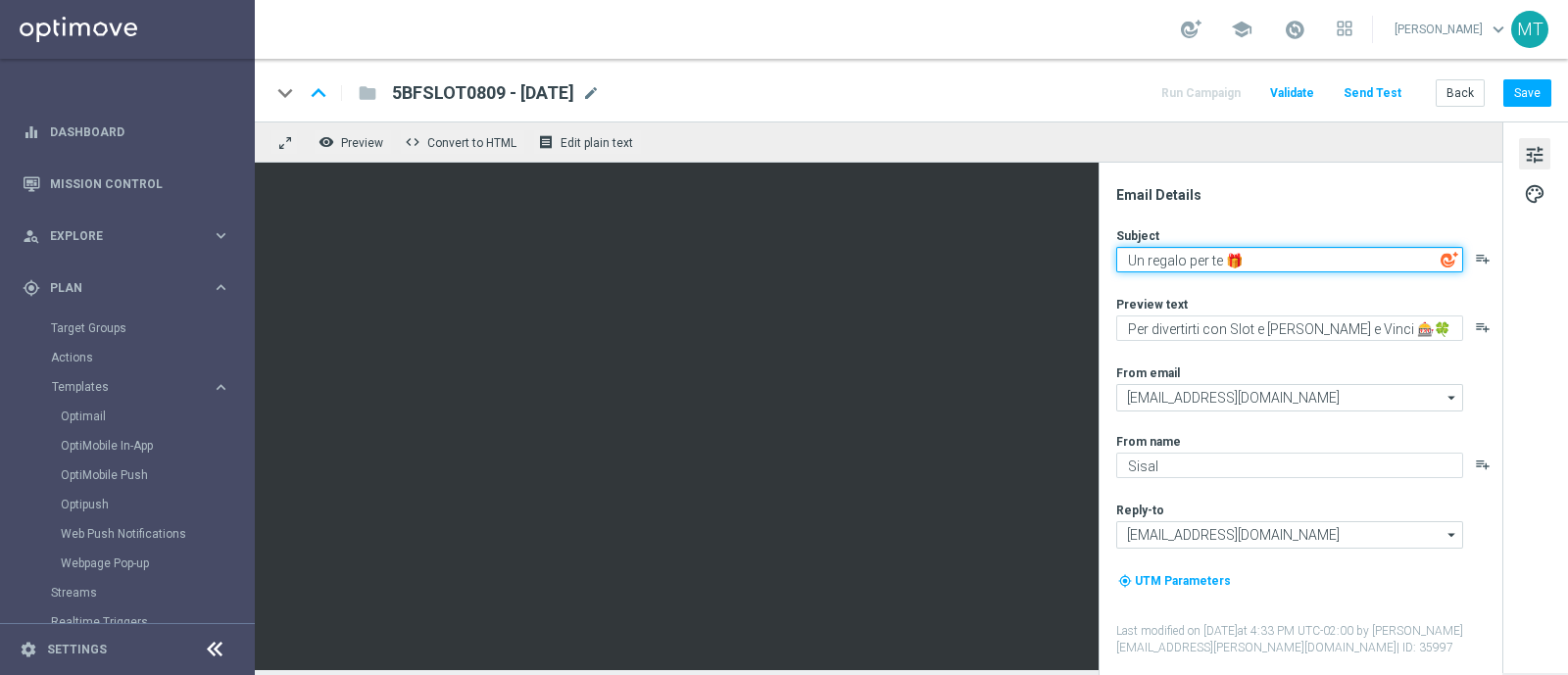
click at [1142, 256] on textarea "Un regalo per te 🎁" at bounding box center [1289, 260] width 347 height 26
type textarea "5€ in regalo per te 🎁"
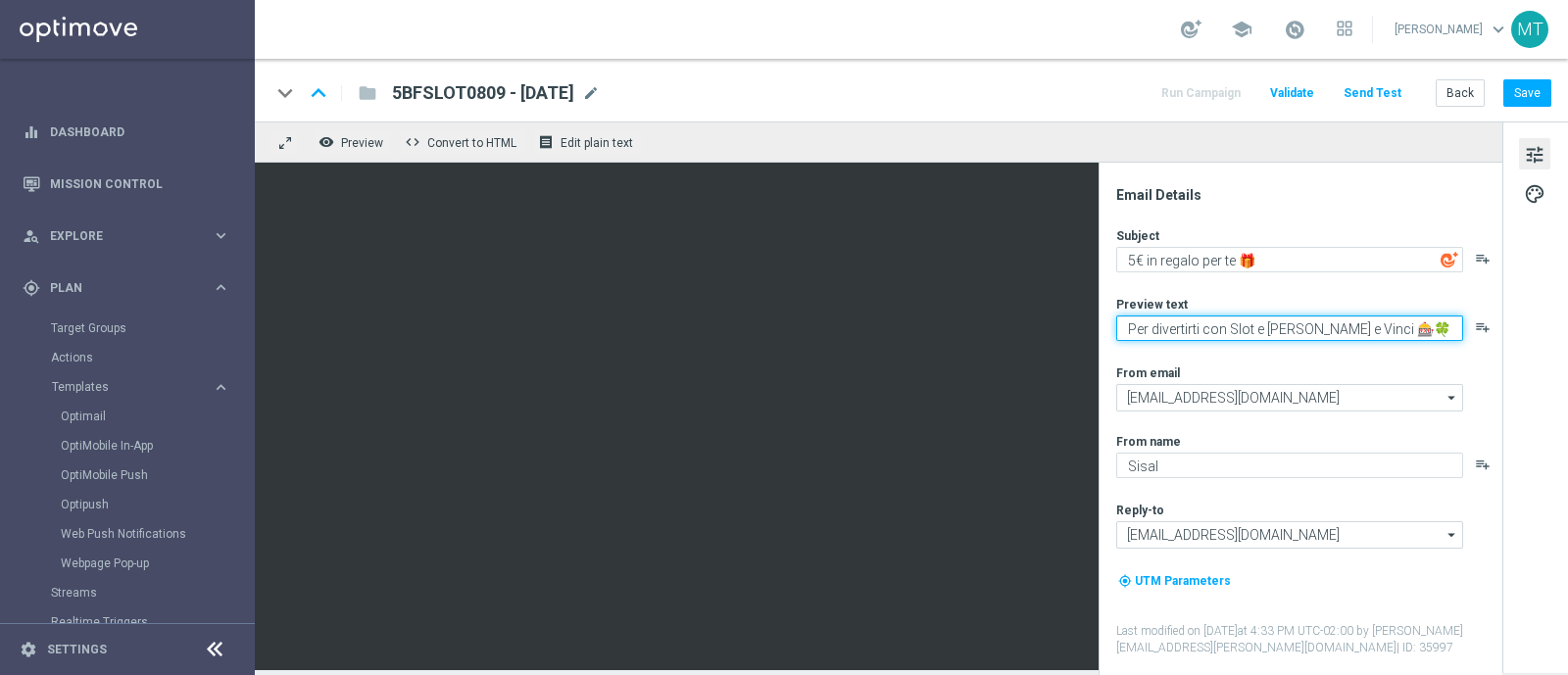
drag, startPoint x: 1254, startPoint y: 330, endPoint x: 1345, endPoint y: 335, distance: 91.1
click at [1254, 335] on textarea "Per divertirti con Slot e Gratta e Vinci 🎰🍀" at bounding box center [1289, 328] width 347 height 26
click at [1254, 335] on textarea "Per divertirti con Slot🎰🍀" at bounding box center [1289, 328] width 347 height 26
type textarea "Per divertirti con Slot🎰"
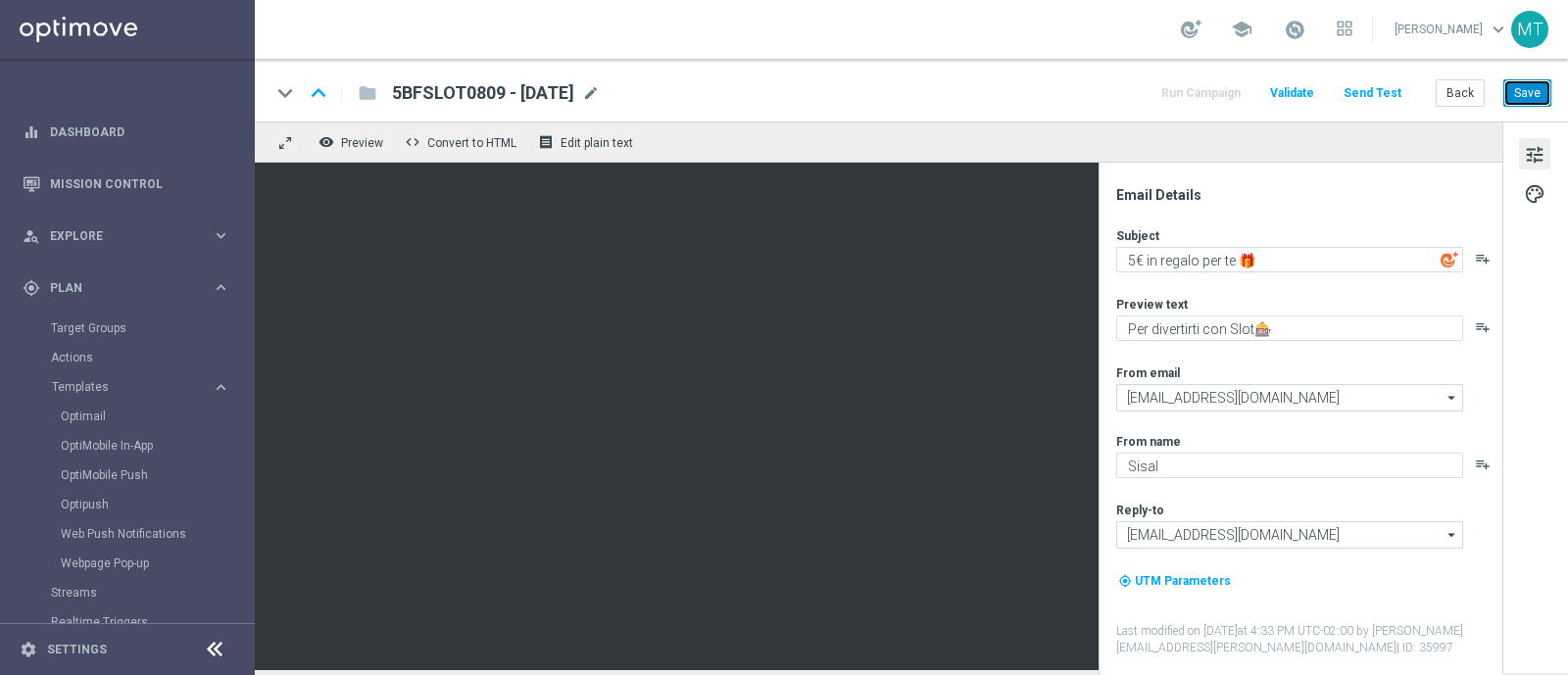
click at [1254, 80] on button "Save" at bounding box center [1527, 93] width 48 height 28
click at [86, 329] on link "Target Groups" at bounding box center [128, 328] width 153 height 16
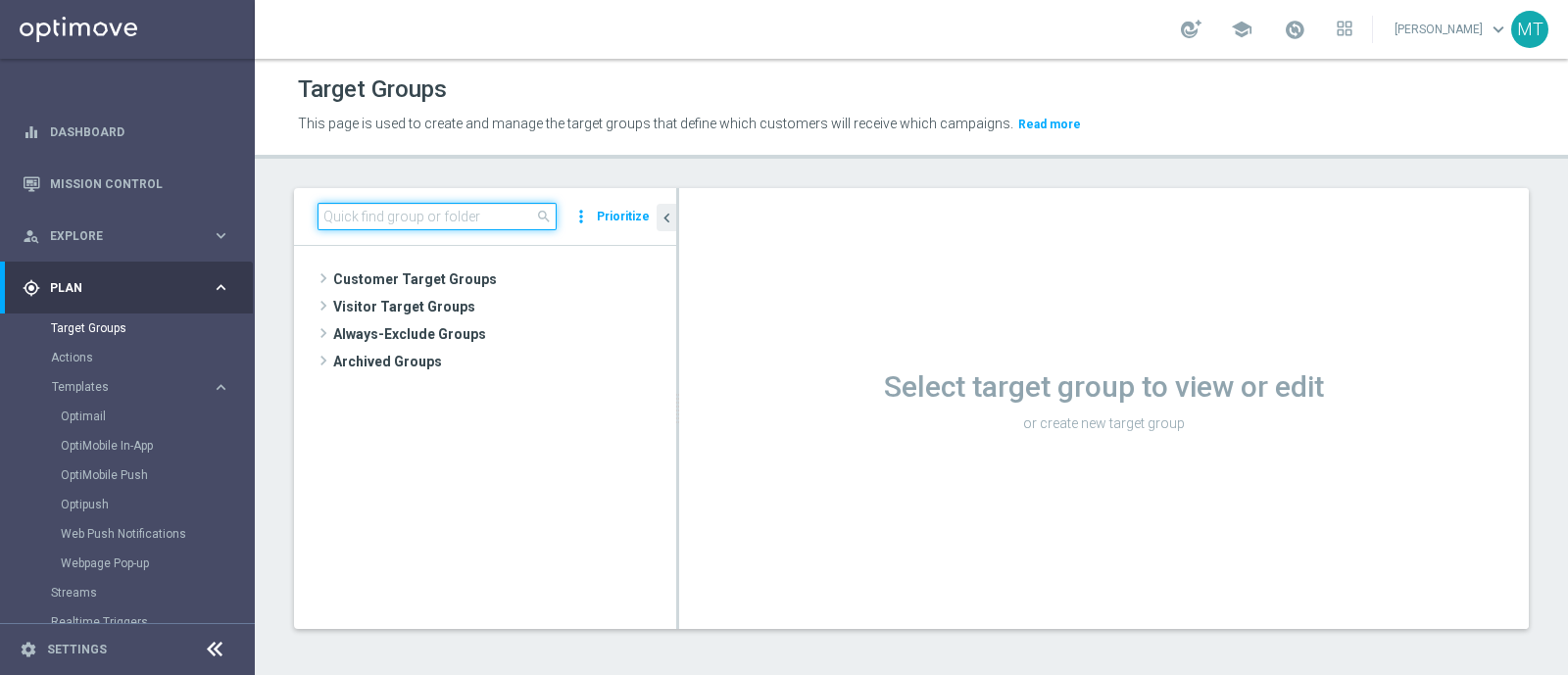
click at [457, 210] on input at bounding box center [437, 216] width 239 height 28
paste input "Master Low only 1st pref betting lm excl prev camp"
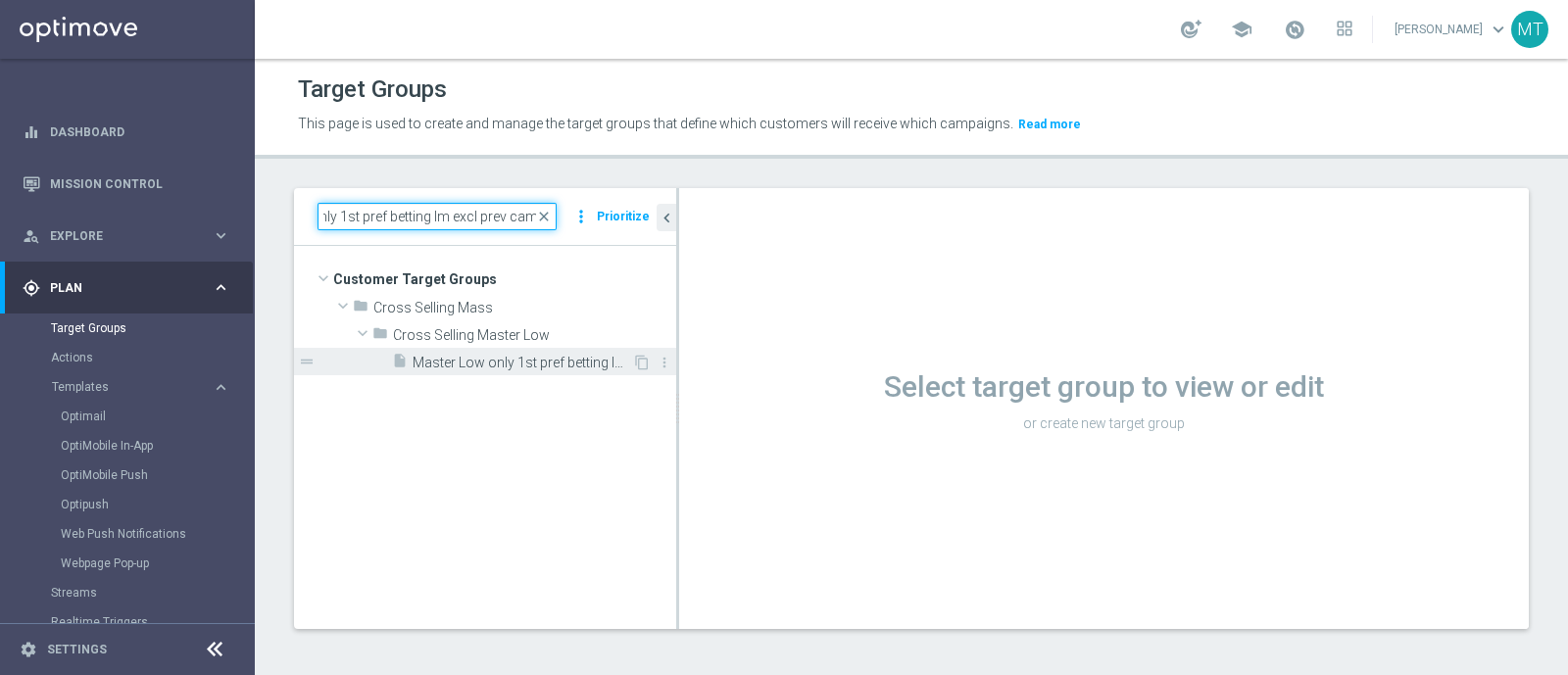
type input "Master Low only 1st pref betting lm excl prev camp"
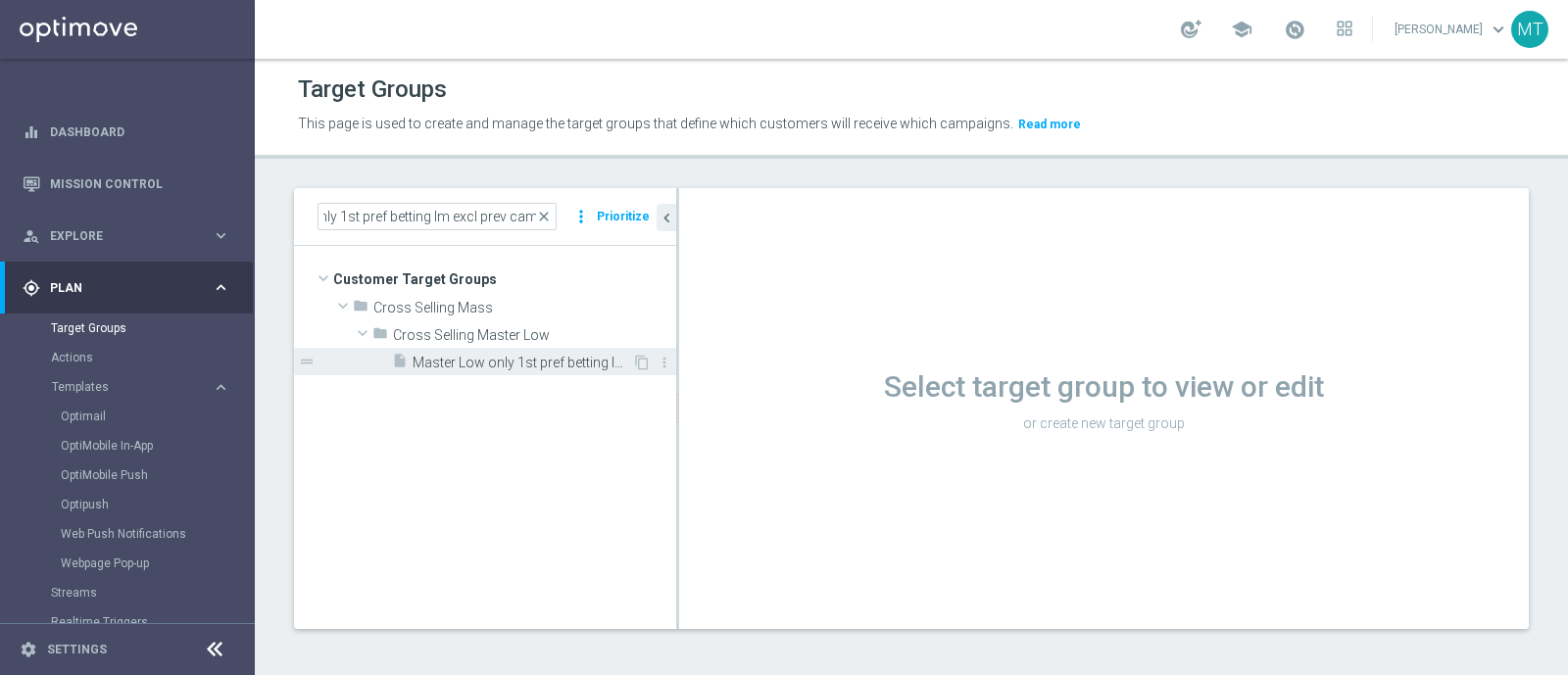
click at [517, 348] on div "insert_drive_file Master Low only 1st pref betting lm excl prev camp" at bounding box center [512, 362] width 240 height 28
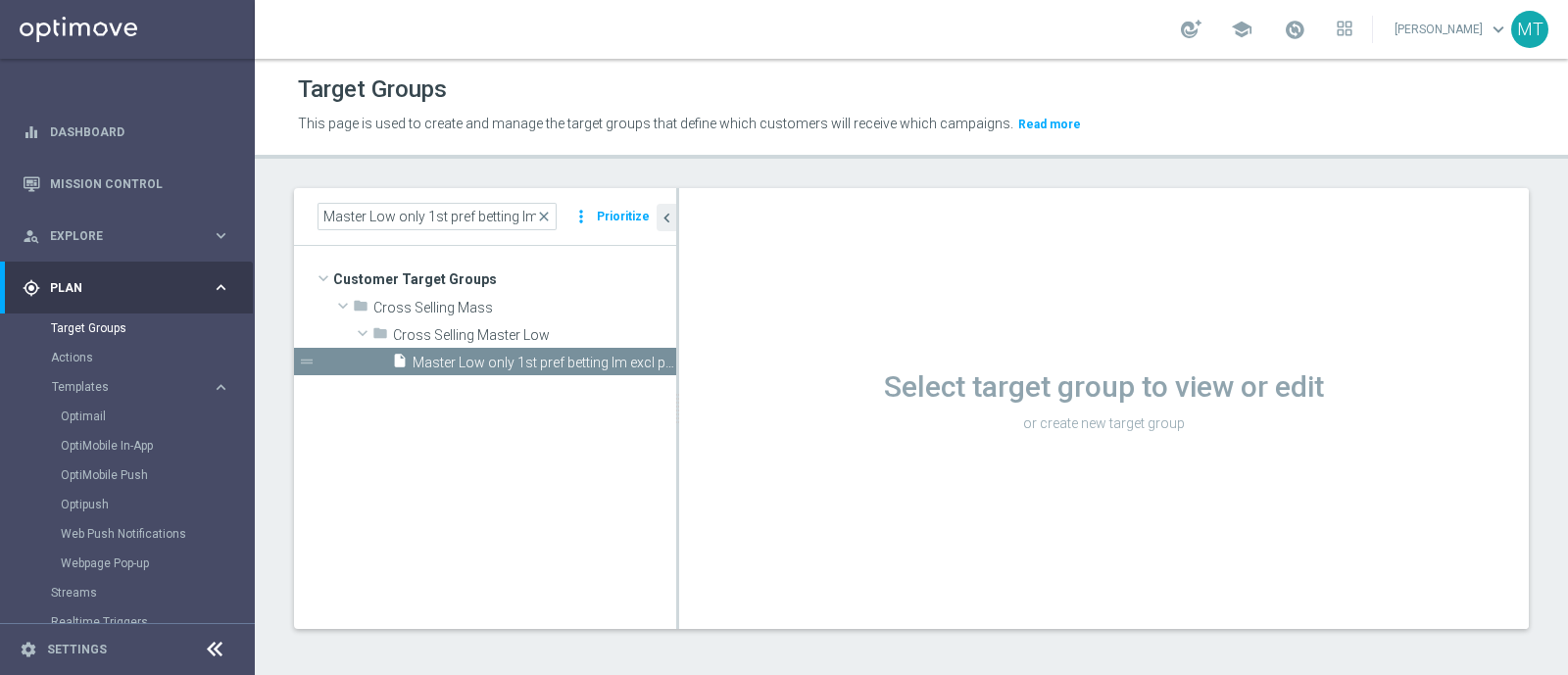
click at [1169, 471] on div "Select target group to view or edit or create new target group" at bounding box center [1104, 408] width 850 height 441
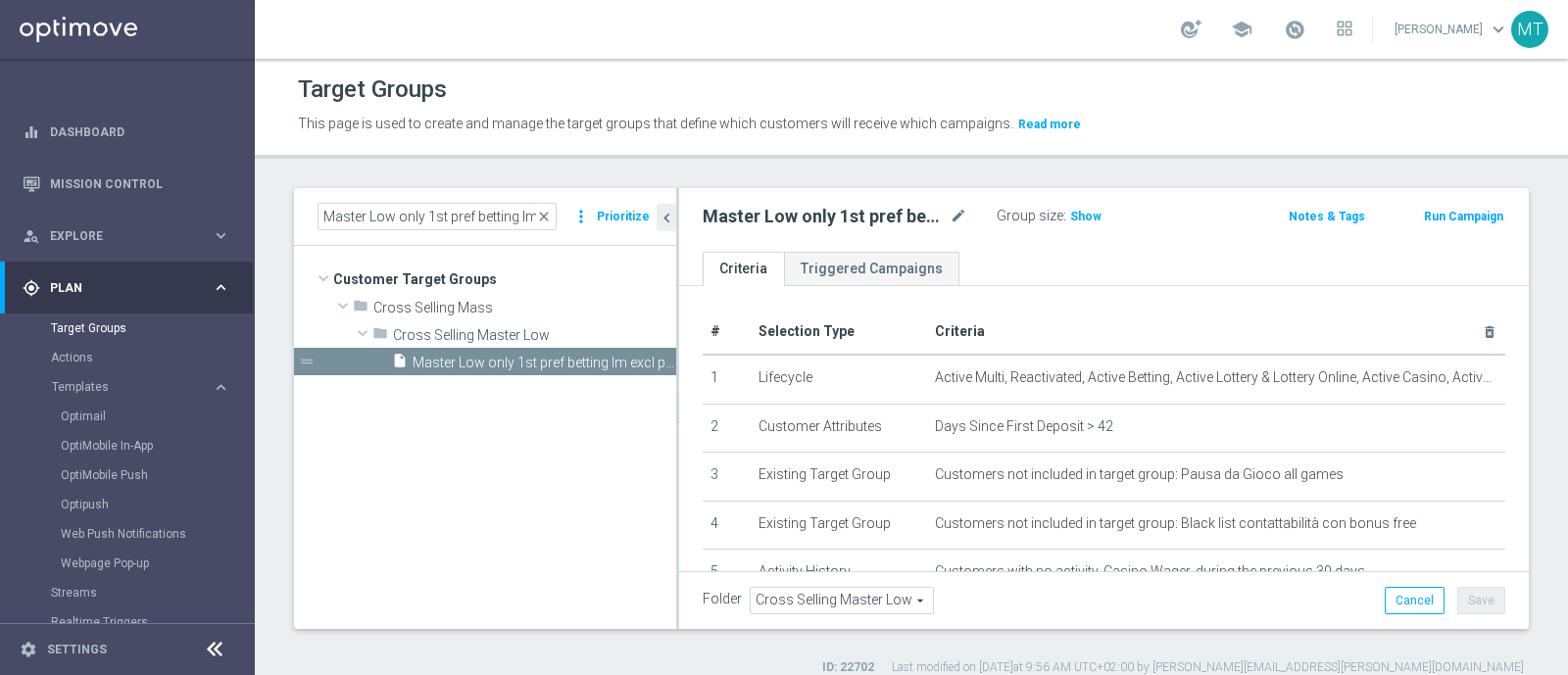
click at [1254, 213] on button "Run Campaign" at bounding box center [1464, 216] width 83 height 22
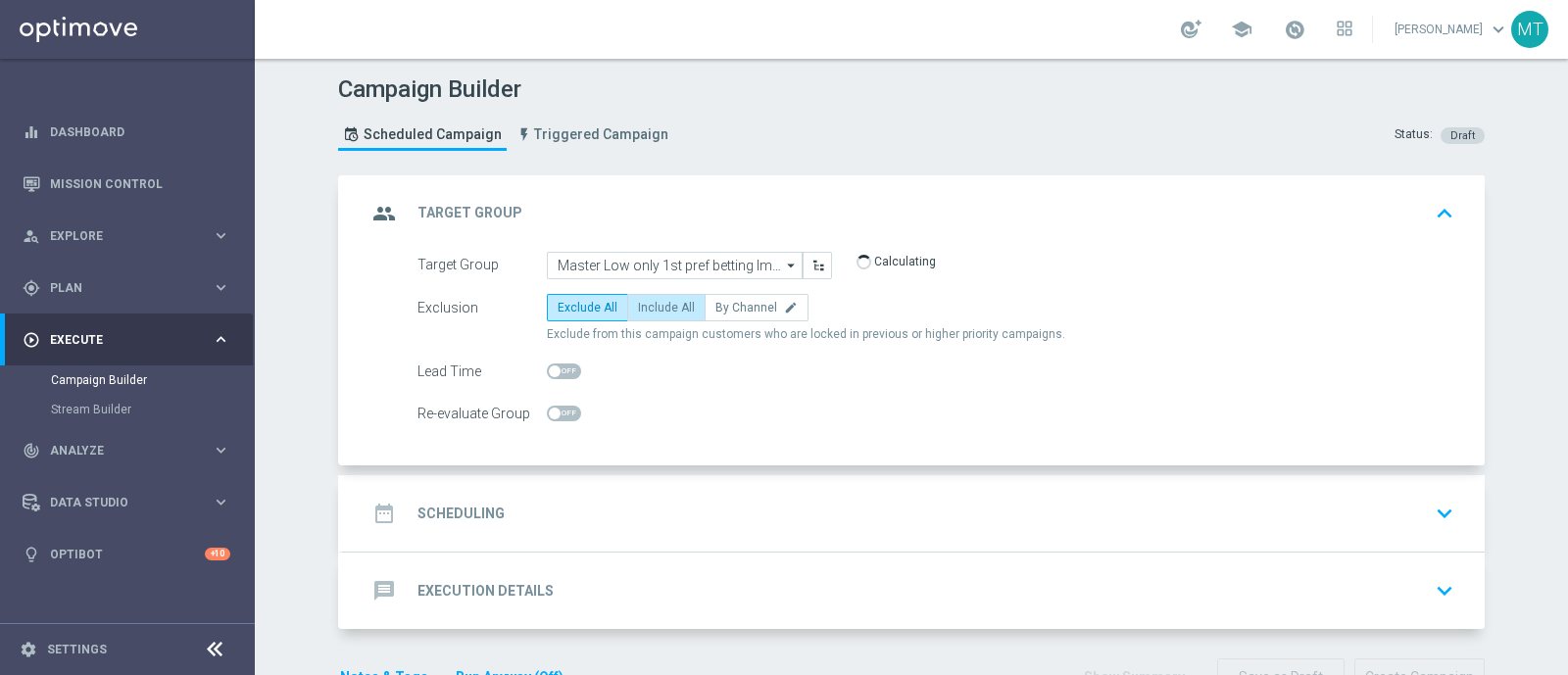
click at [656, 301] on span "Include All" at bounding box center [666, 307] width 57 height 14
click at [651, 304] on input "Include All" at bounding box center [644, 310] width 13 height 13
radio input "true"
drag, startPoint x: 744, startPoint y: 483, endPoint x: 581, endPoint y: 500, distance: 163.9
click at [581, 500] on div "date_range Scheduling keyboard_arrow_down" at bounding box center [914, 514] width 1094 height 38
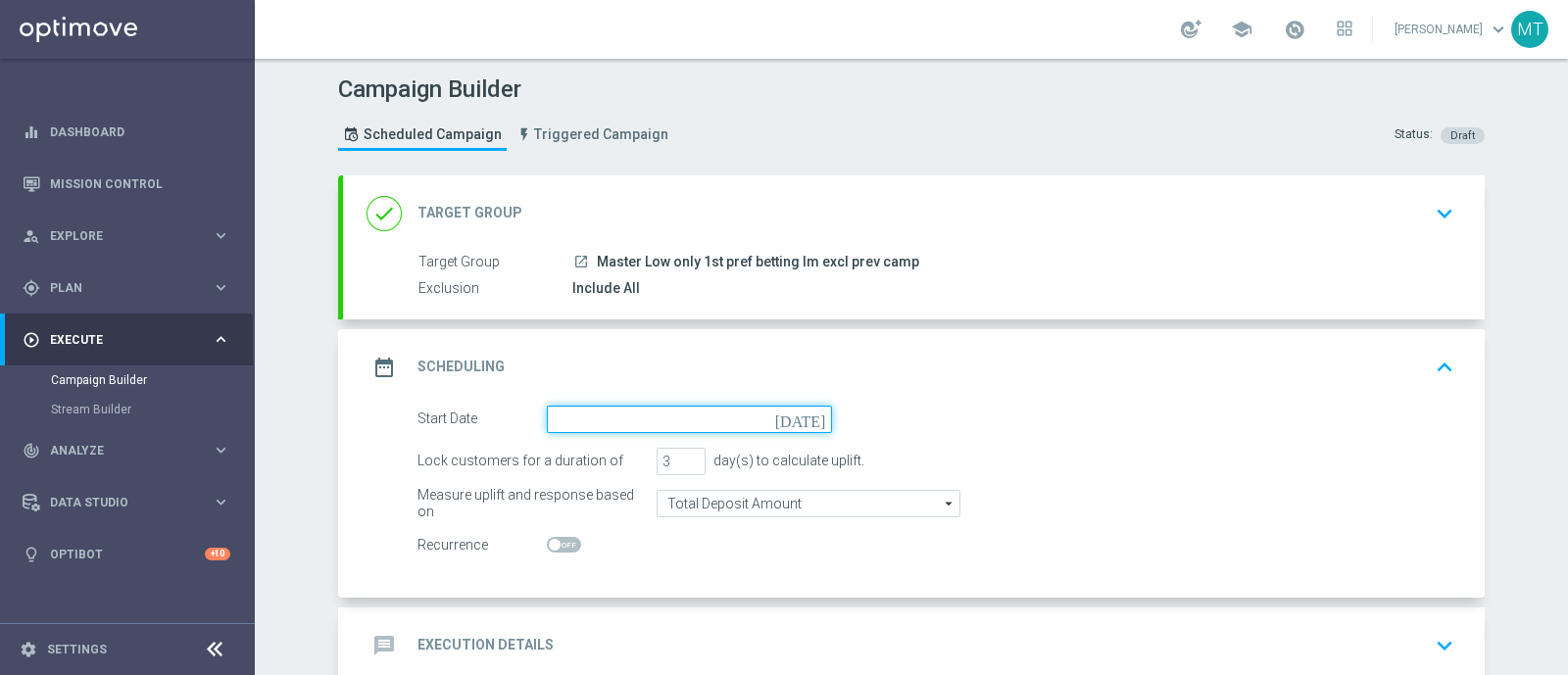
click at [573, 420] on input at bounding box center [689, 419] width 286 height 28
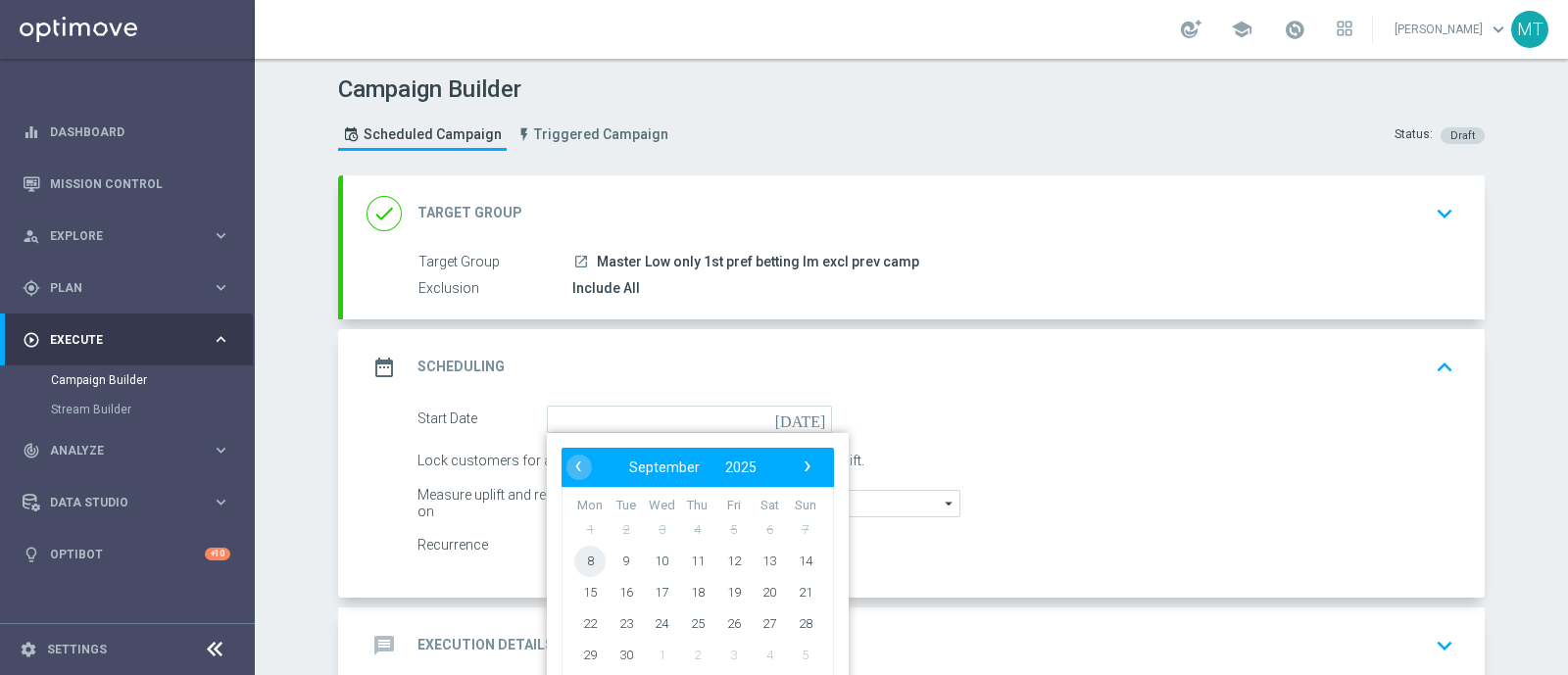
click at [576, 539] on span "8" at bounding box center [590, 560] width 32 height 32
type input "[DATE]"
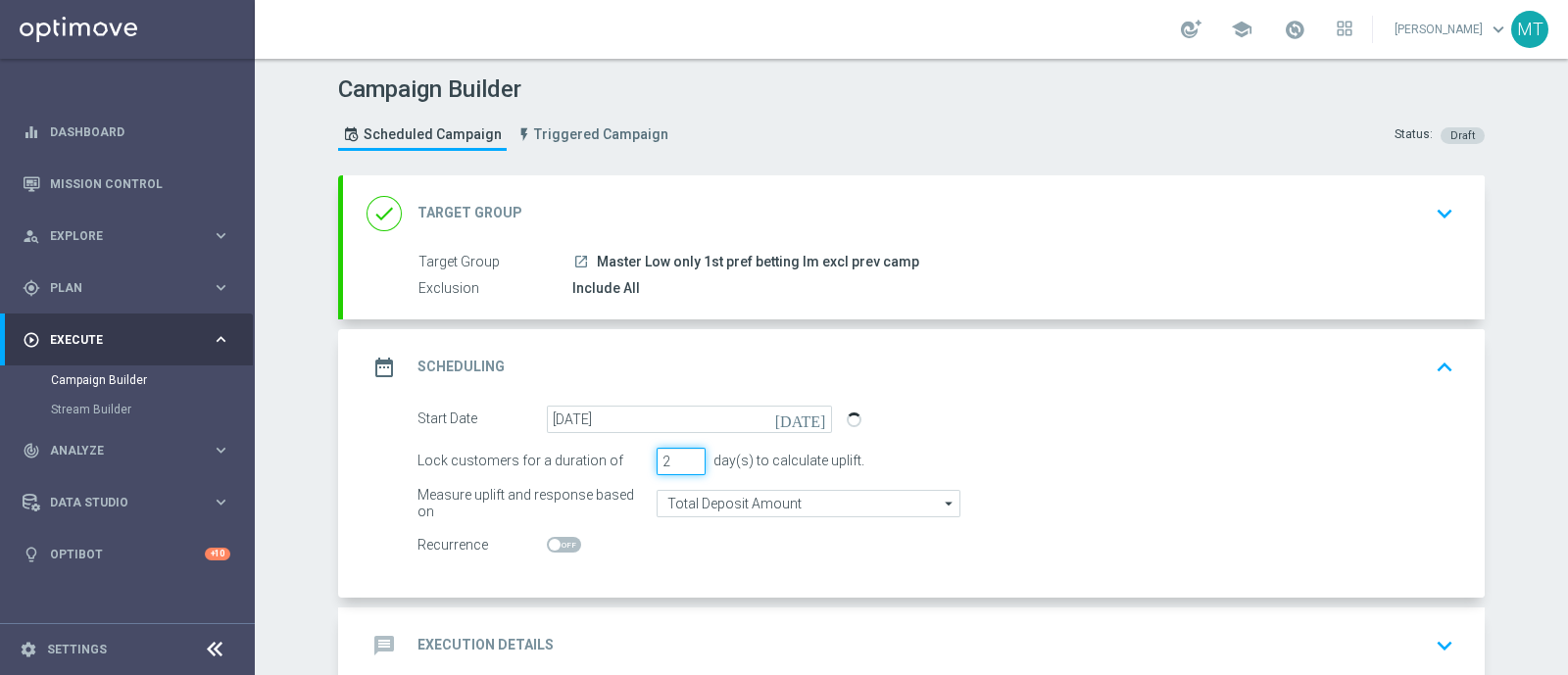
click at [684, 467] on input "2" at bounding box center [681, 462] width 49 height 28
click at [684, 467] on input "1" at bounding box center [681, 462] width 49 height 28
click at [684, 467] on input "0" at bounding box center [681, 462] width 49 height 28
type input "1"
click at [681, 457] on input "1" at bounding box center [681, 462] width 49 height 28
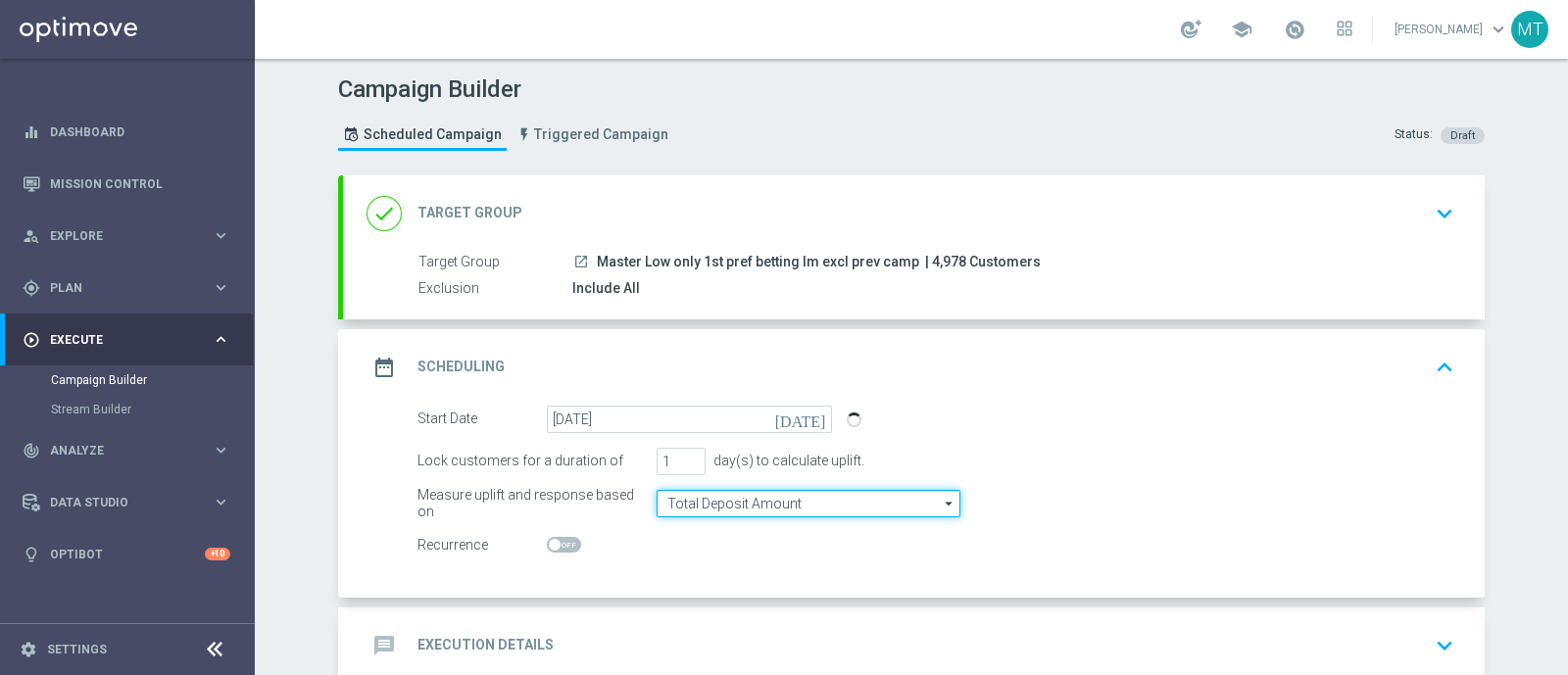
click at [701, 512] on input "Total Deposit Amount" at bounding box center [808, 504] width 304 height 28
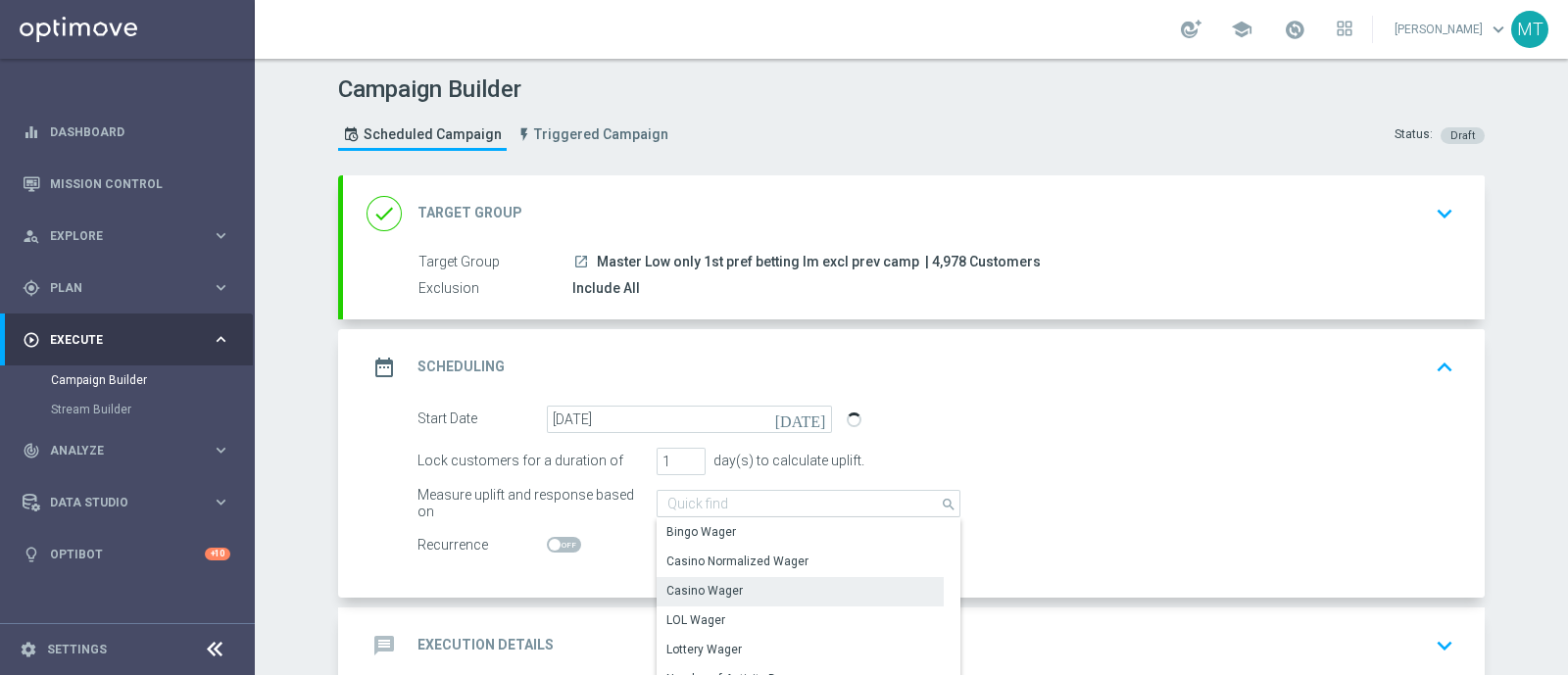
click at [726, 539] on div "Casino Wager" at bounding box center [704, 591] width 76 height 18
type input "Casino Wager"
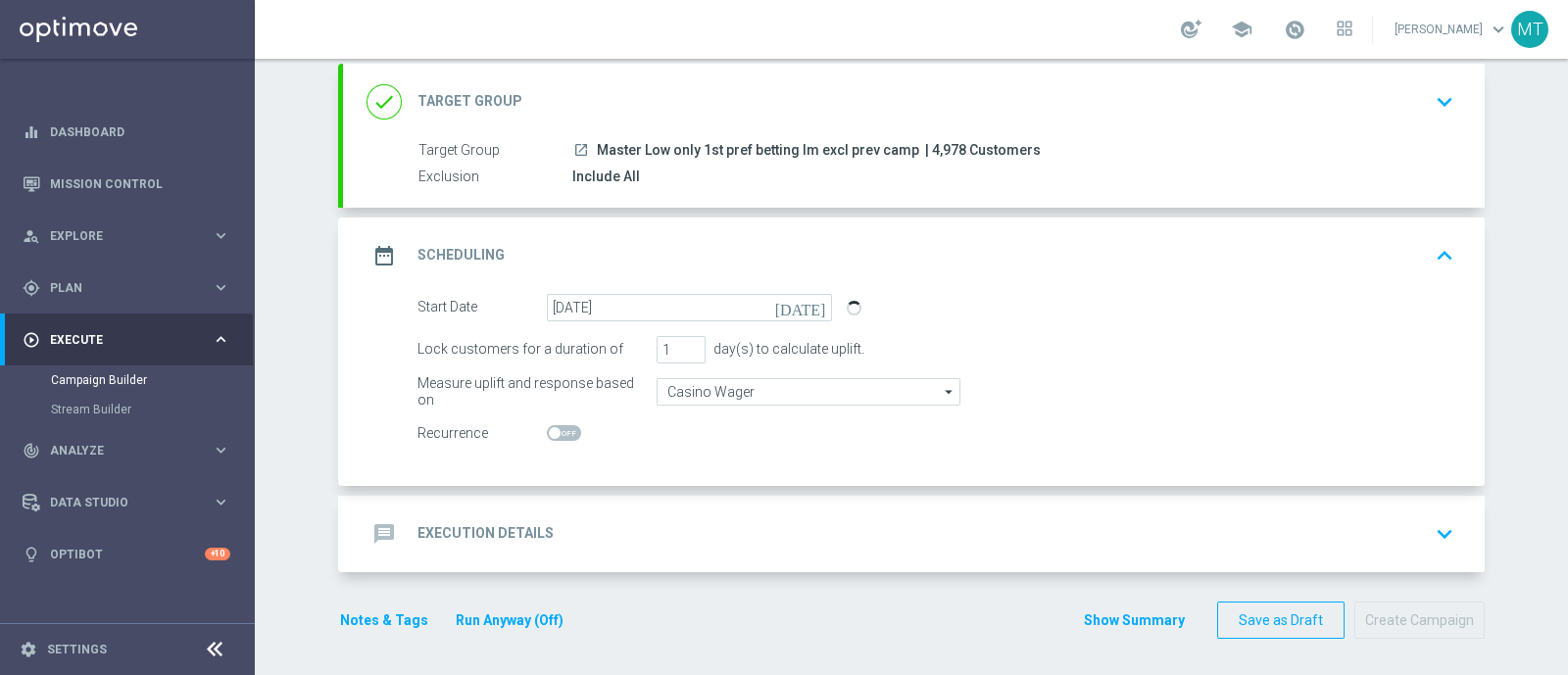
scroll to position [112, 0]
click at [729, 531] on div "message Execution Details keyboard_arrow_down" at bounding box center [914, 534] width 1094 height 38
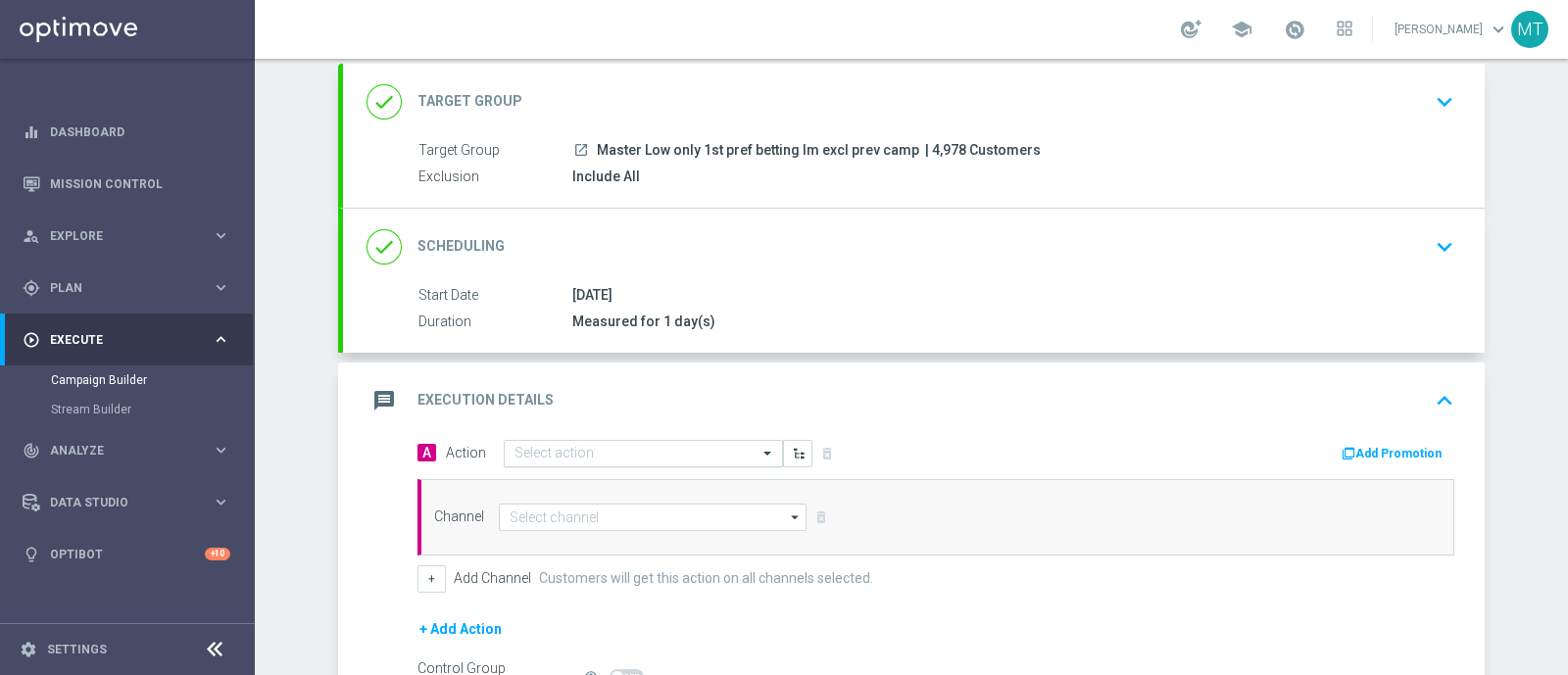
click at [634, 446] on input "text" at bounding box center [624, 454] width 218 height 17
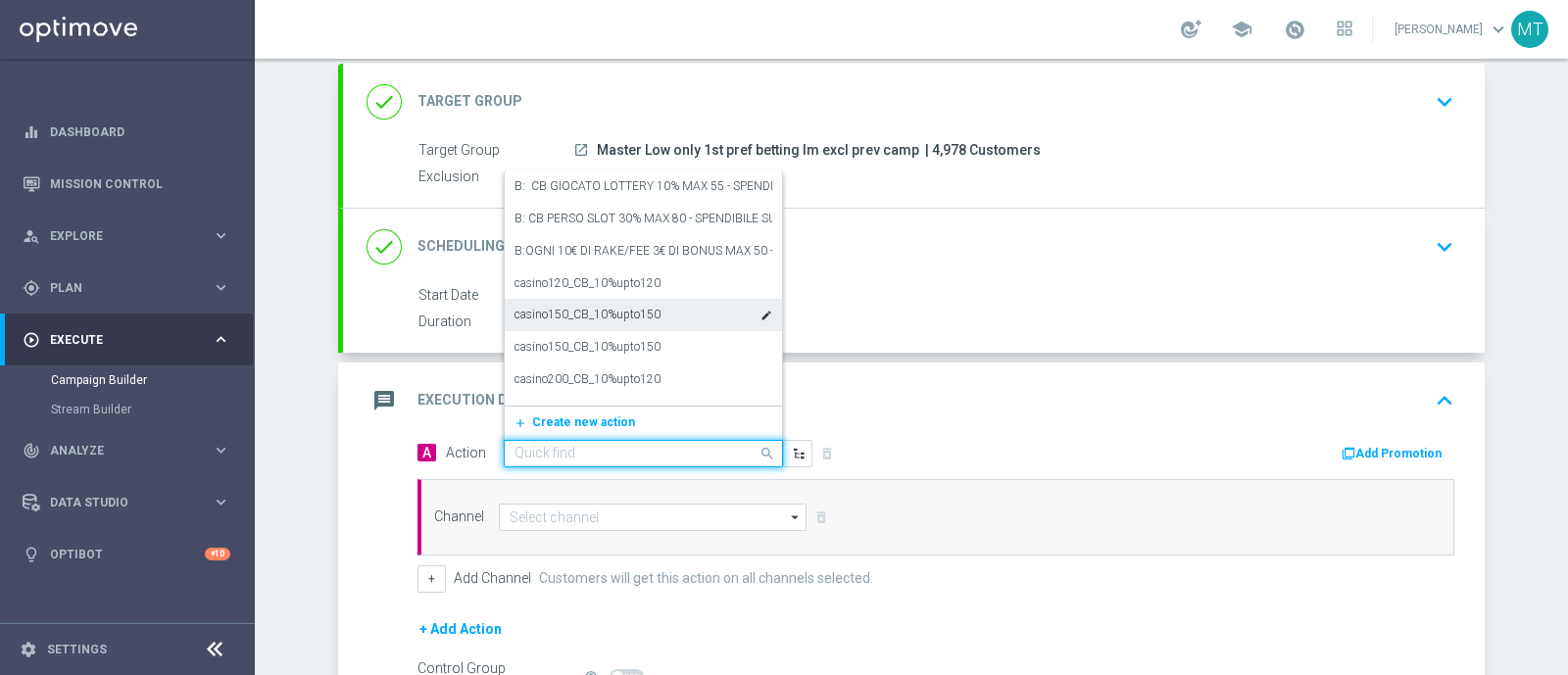
paste input "BF 5€ SLOT"
type input "BF 5€ SLOT"
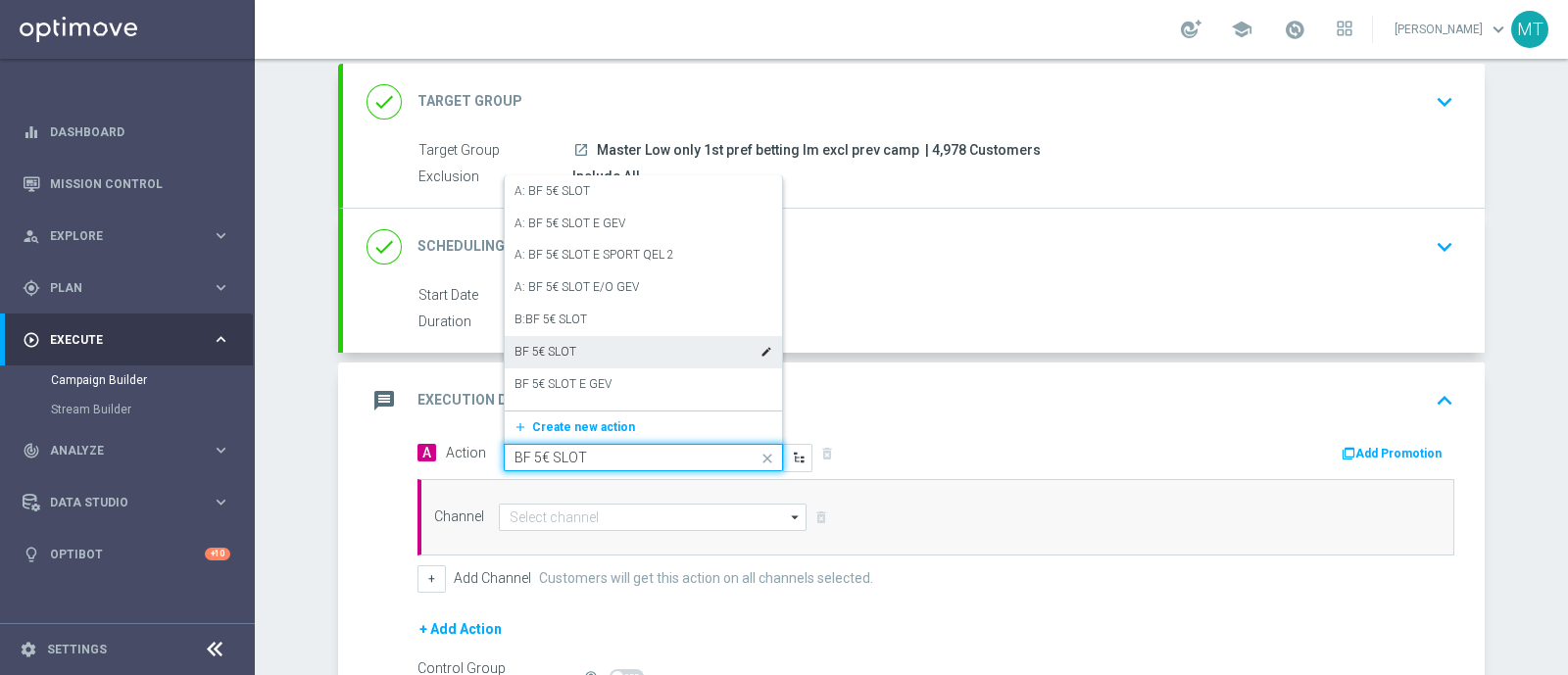
click at [590, 340] on div "BF 5€ SLOT edit" at bounding box center [644, 352] width 258 height 33
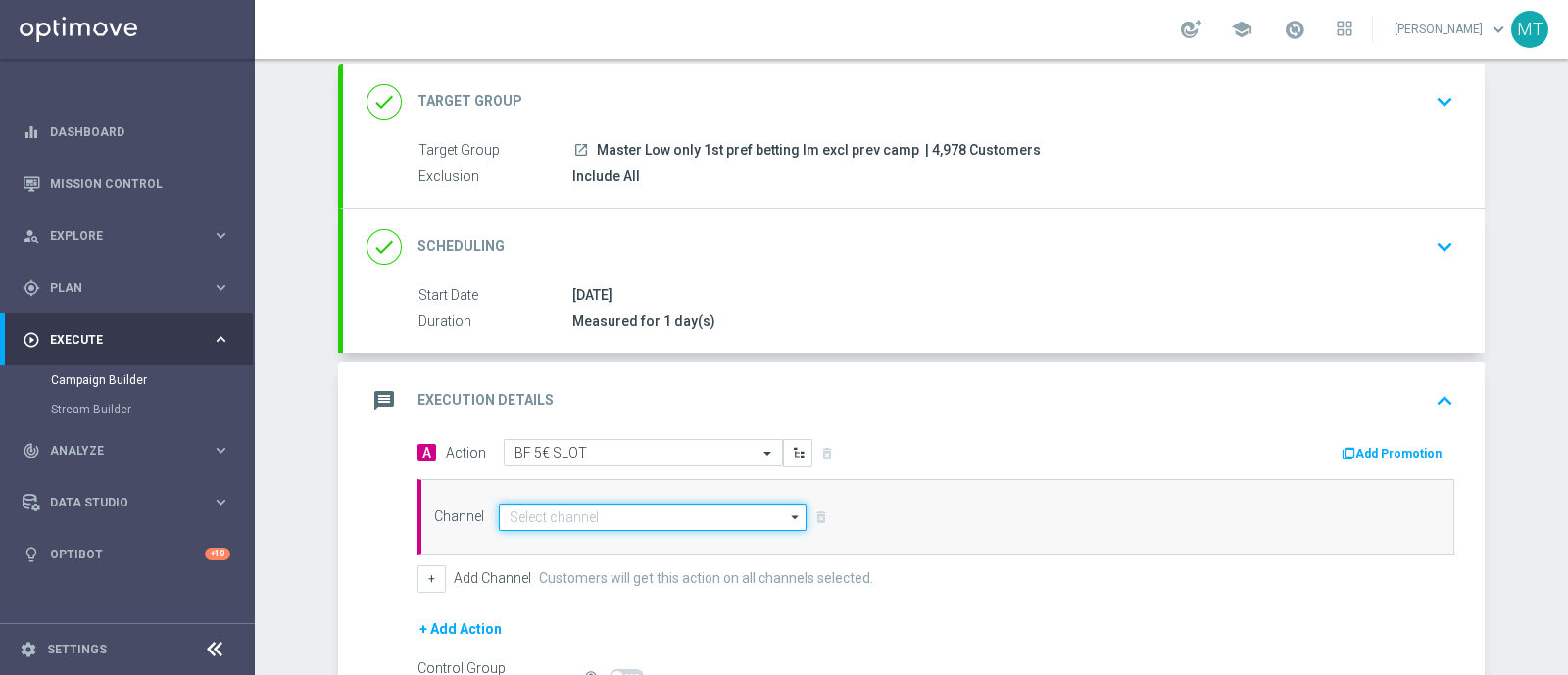
click at [619, 521] on input at bounding box center [653, 518] width 307 height 28
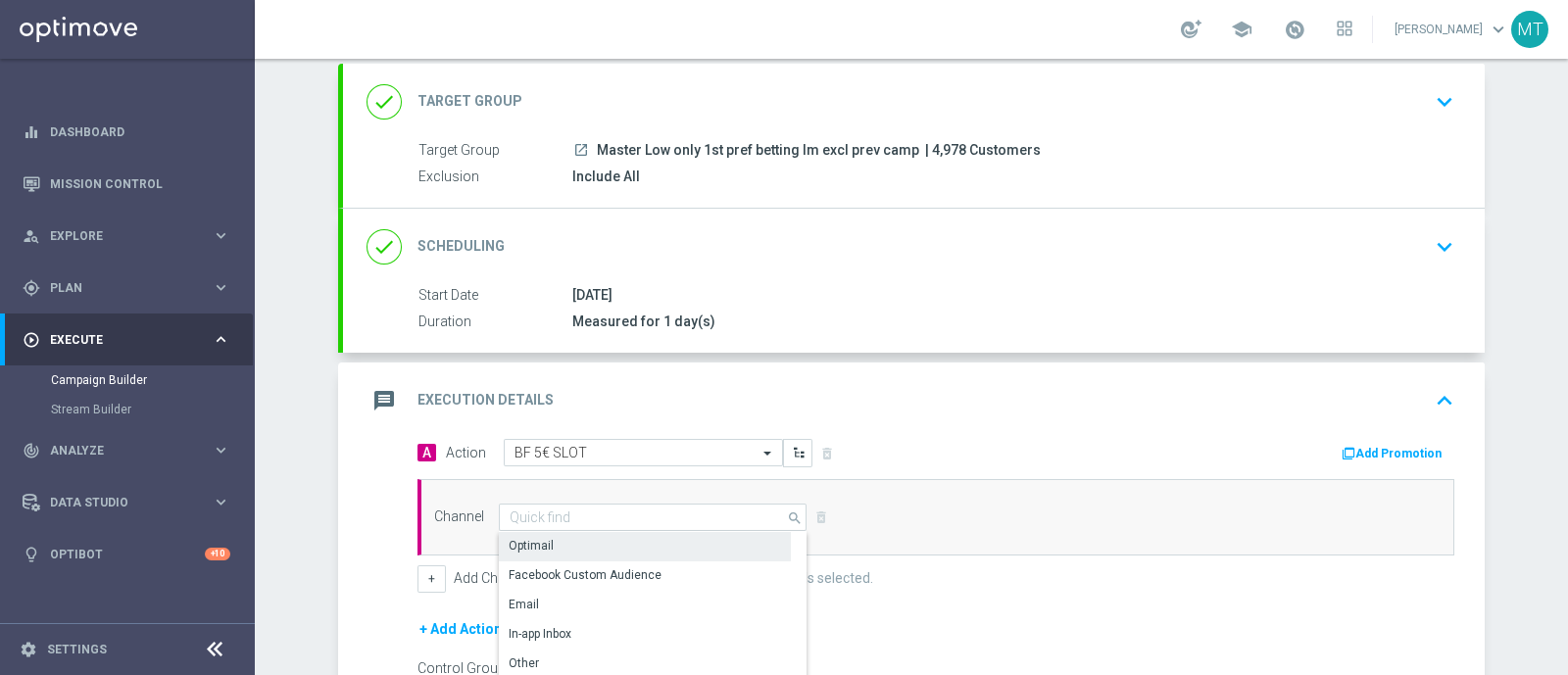
click at [583, 539] on div "Optimail" at bounding box center [645, 546] width 292 height 28
type input "Optimail"
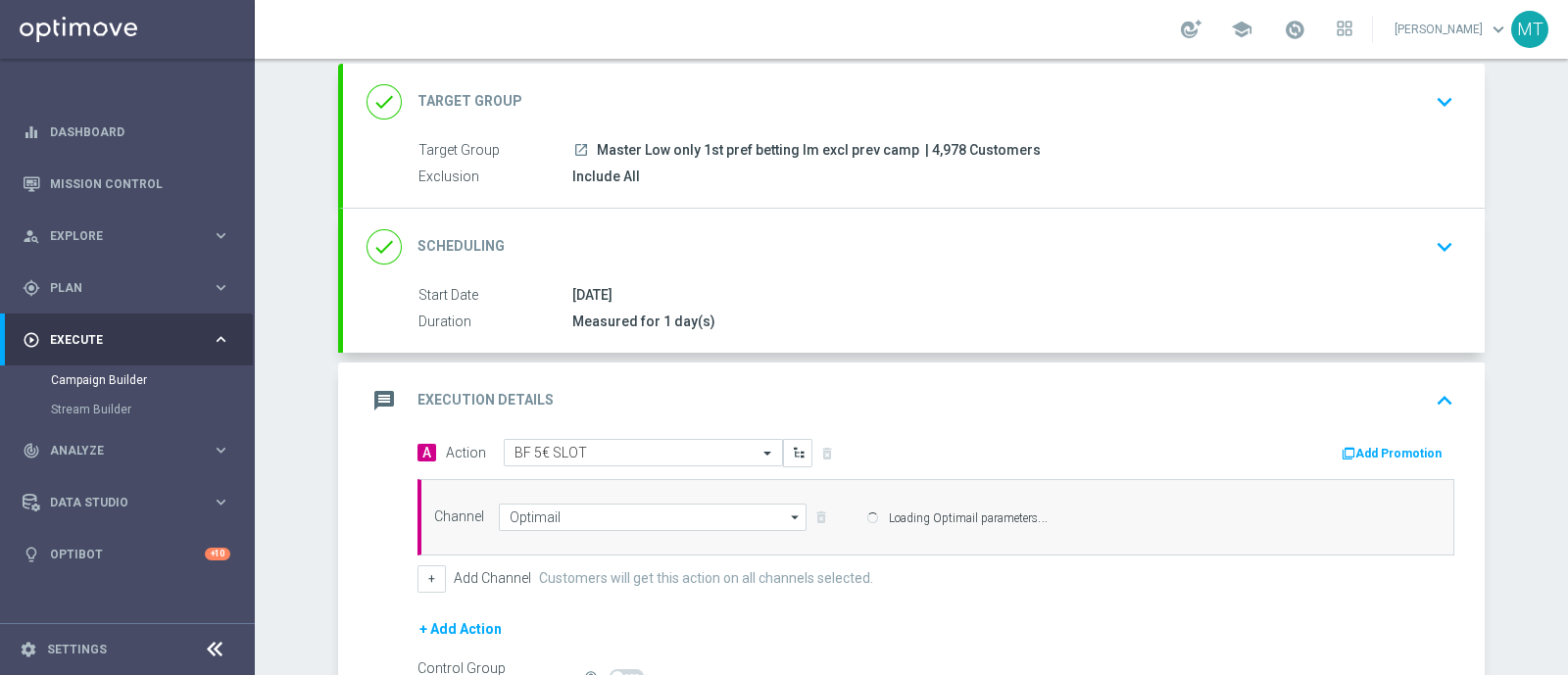
scroll to position [244, 0]
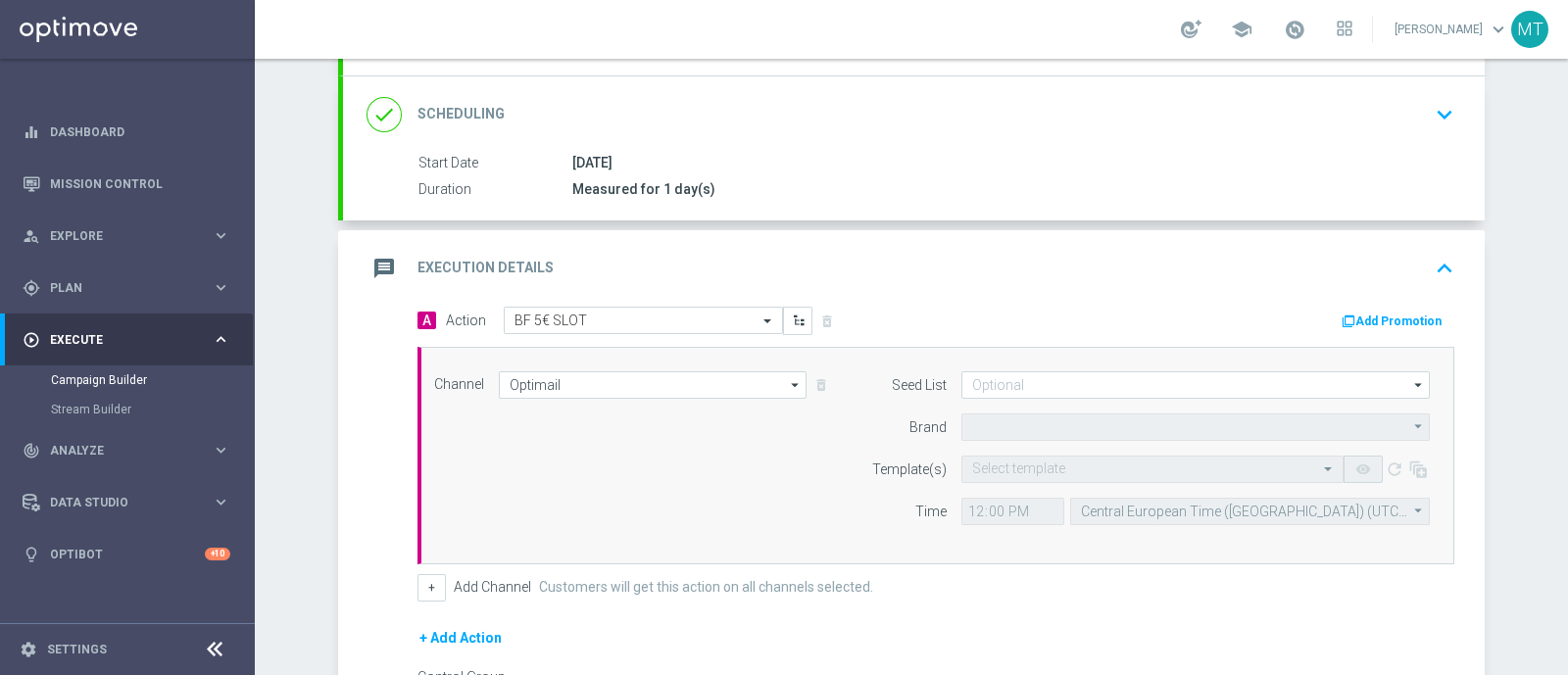
type input "Sisal Marketing"
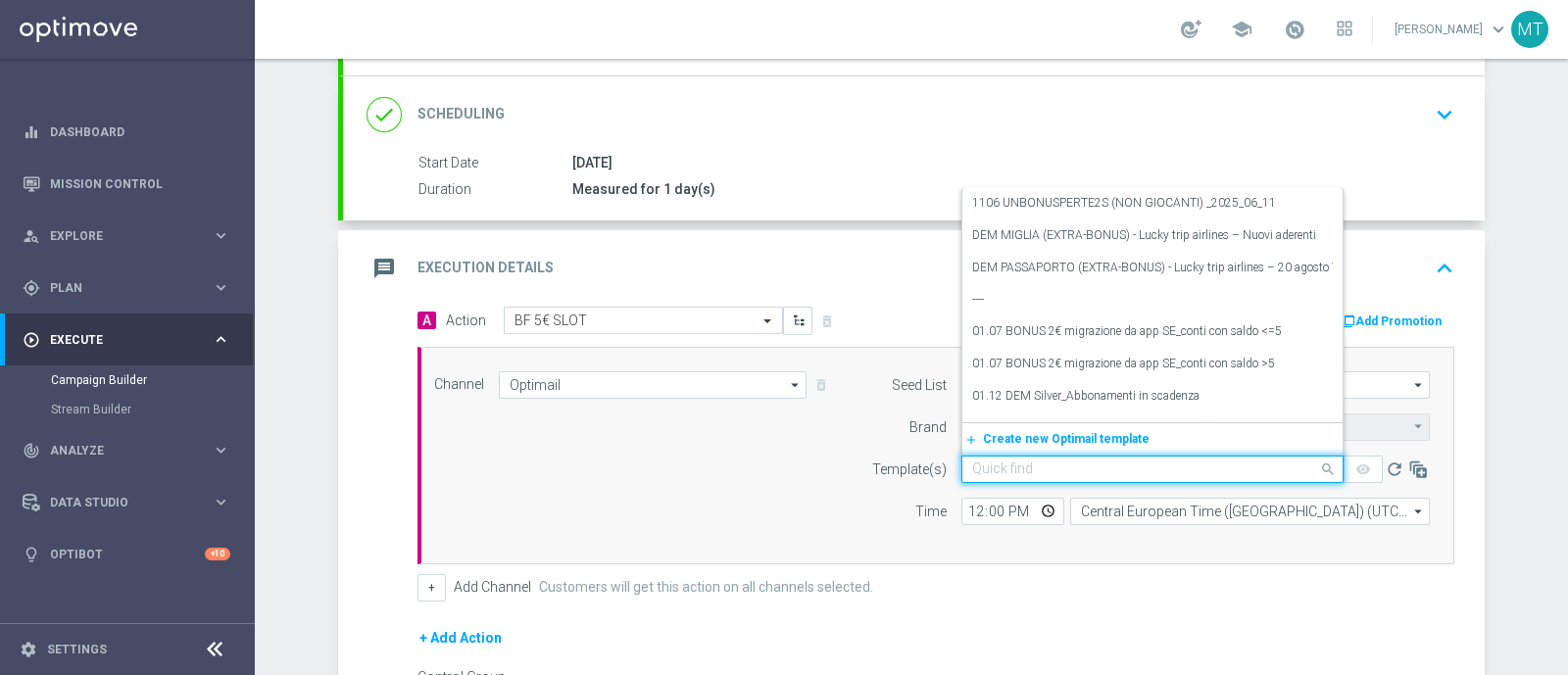
click at [1039, 467] on input "text" at bounding box center [1132, 469] width 321 height 17
paste input "5BFSLOT0809 - 2025-09-08"
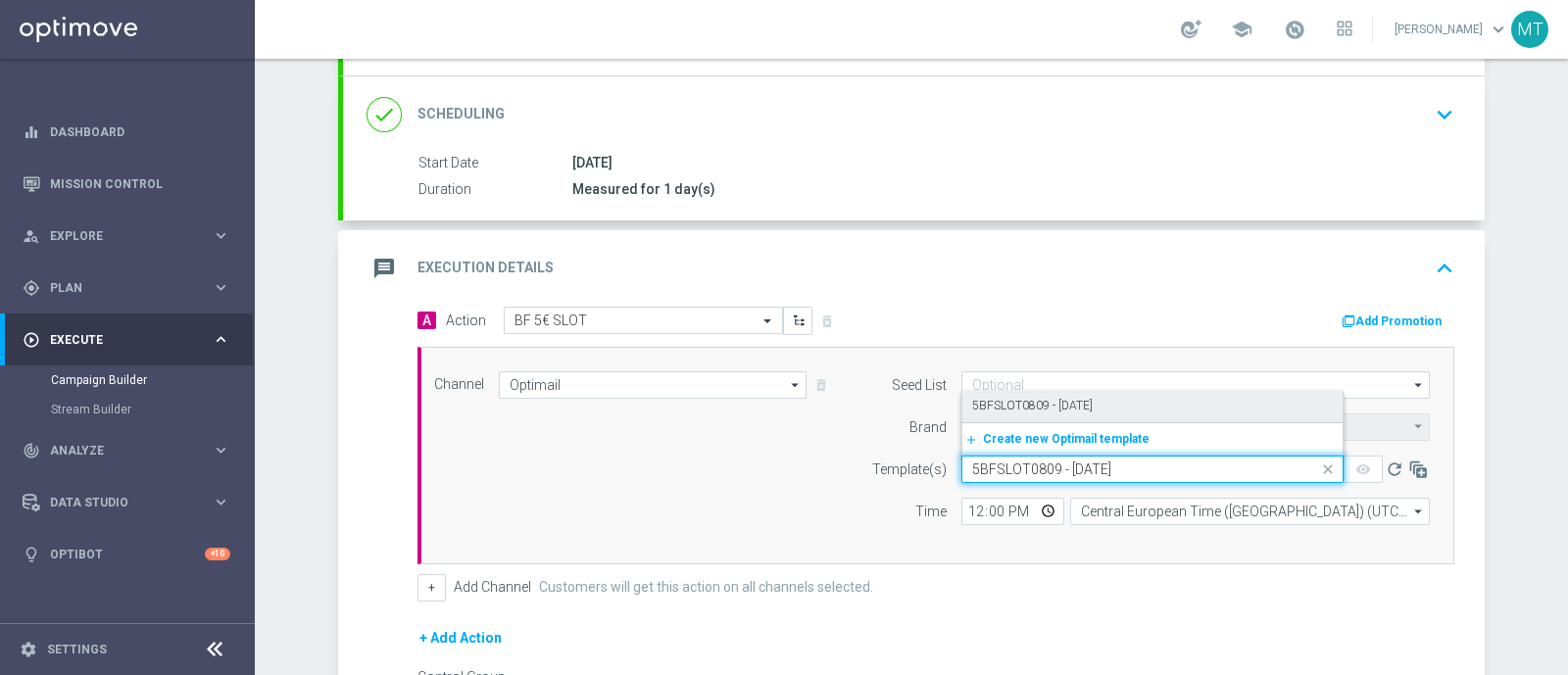
click at [996, 410] on label "5BFSLOT0809 - 2025-09-08" at bounding box center [1032, 406] width 121 height 17
type input "5BFSLOT0809 - 2025-09-08"
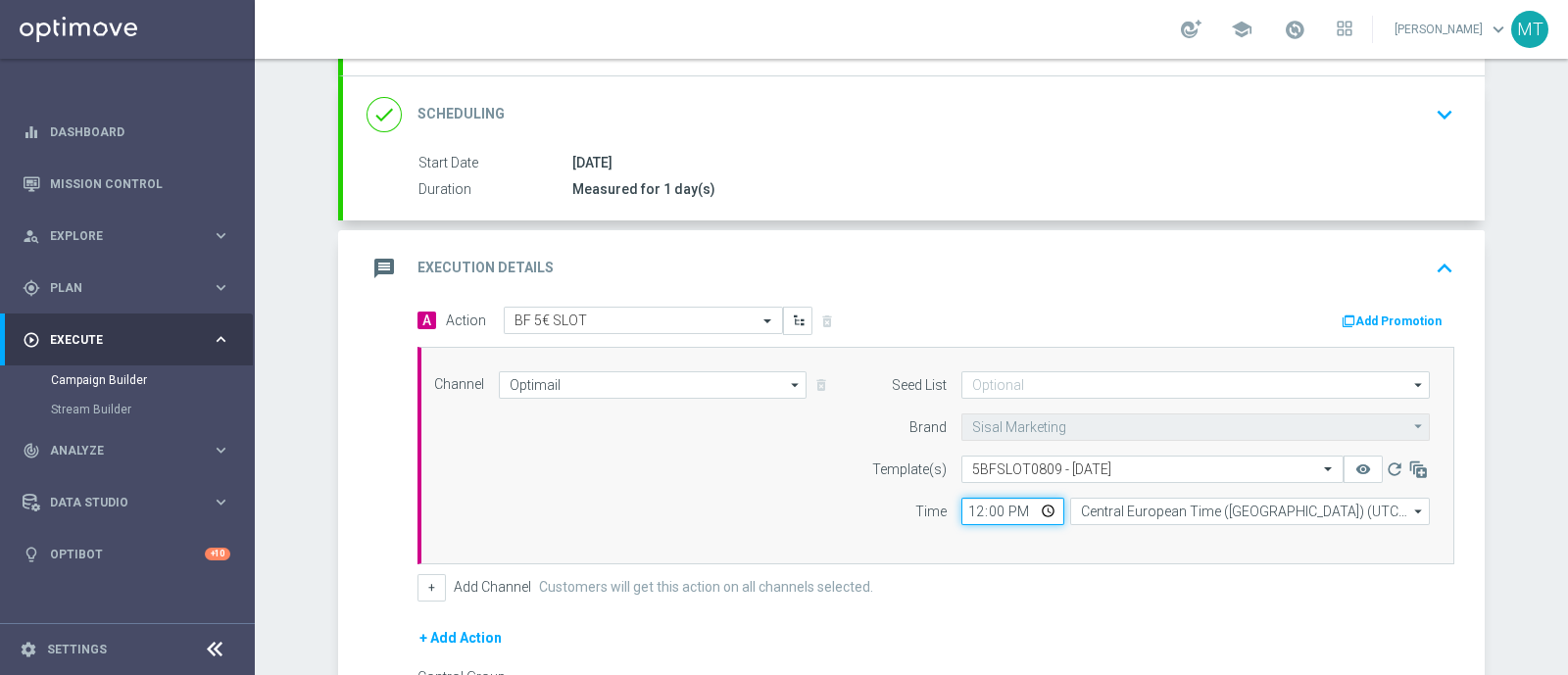
click at [965, 505] on input "12:00" at bounding box center [1013, 512] width 103 height 28
type input "18:30"
click at [1254, 319] on icon "button" at bounding box center [1349, 321] width 14 height 14
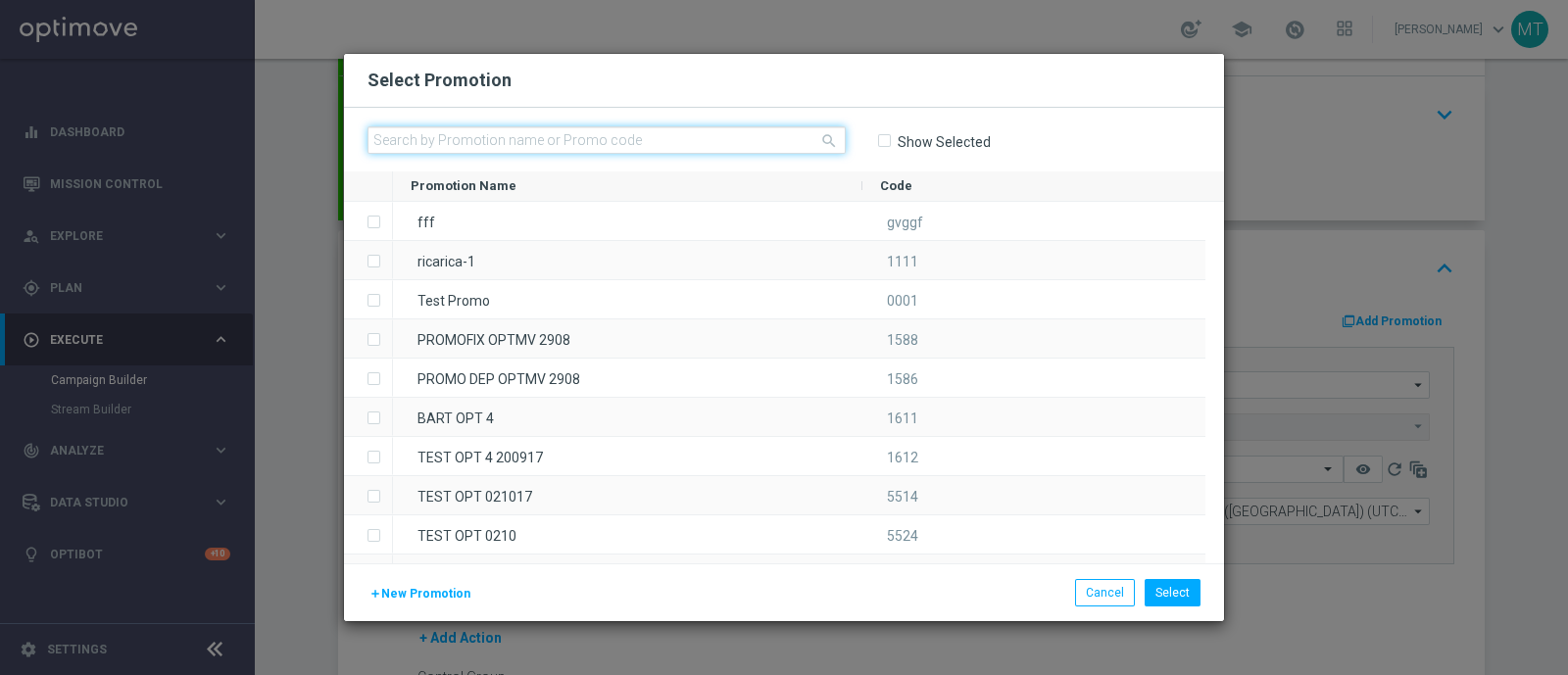
click at [643, 142] on input "text" at bounding box center [607, 140] width 479 height 28
paste input "233802"
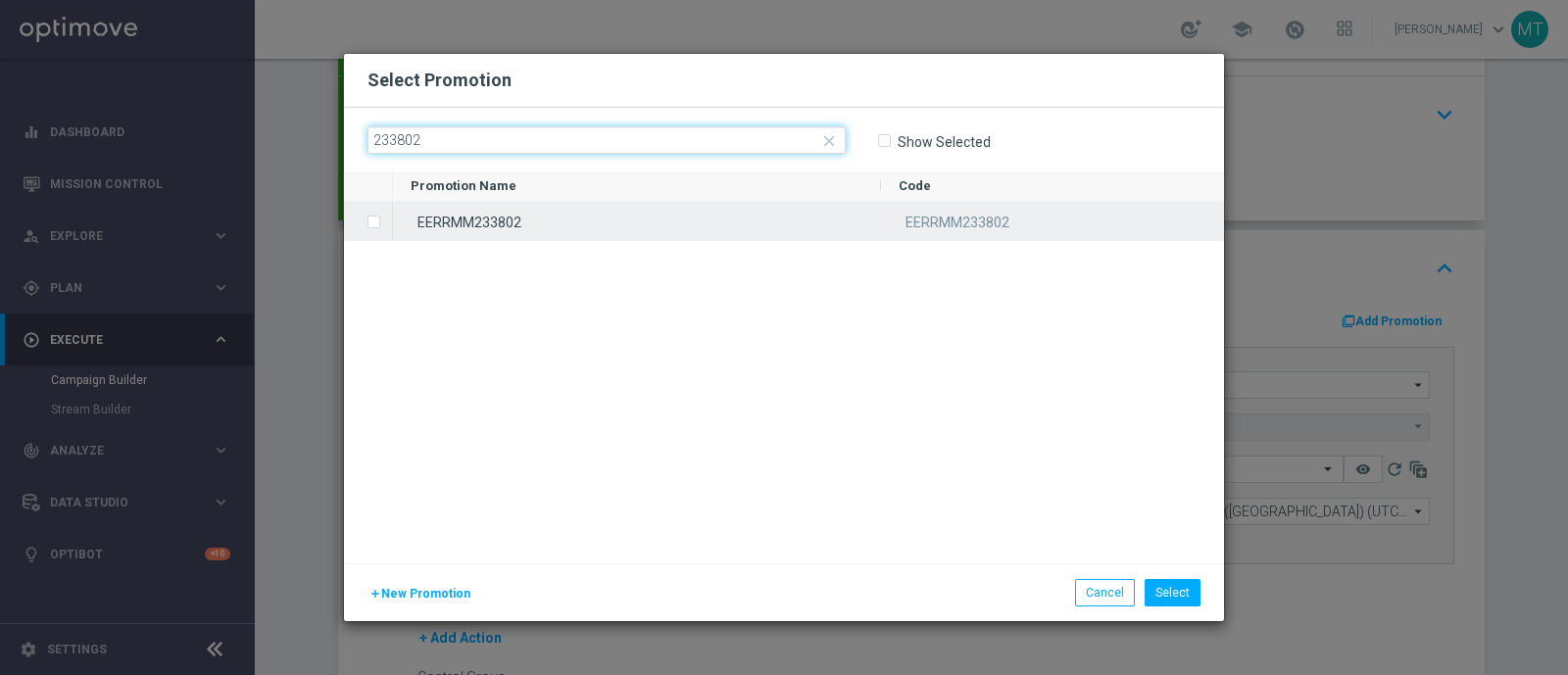
type input "233802"
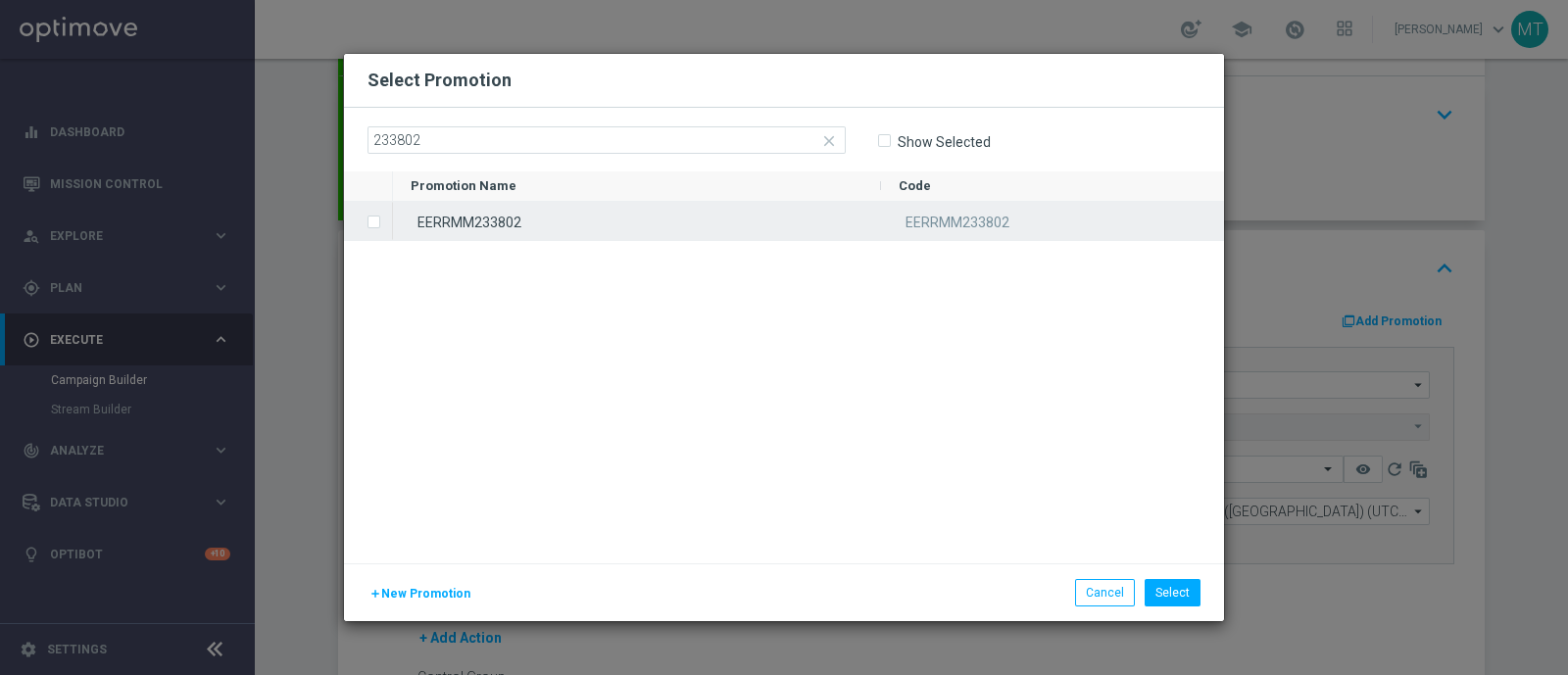
click at [696, 233] on div "EERRMM233802" at bounding box center [638, 220] width 488 height 39
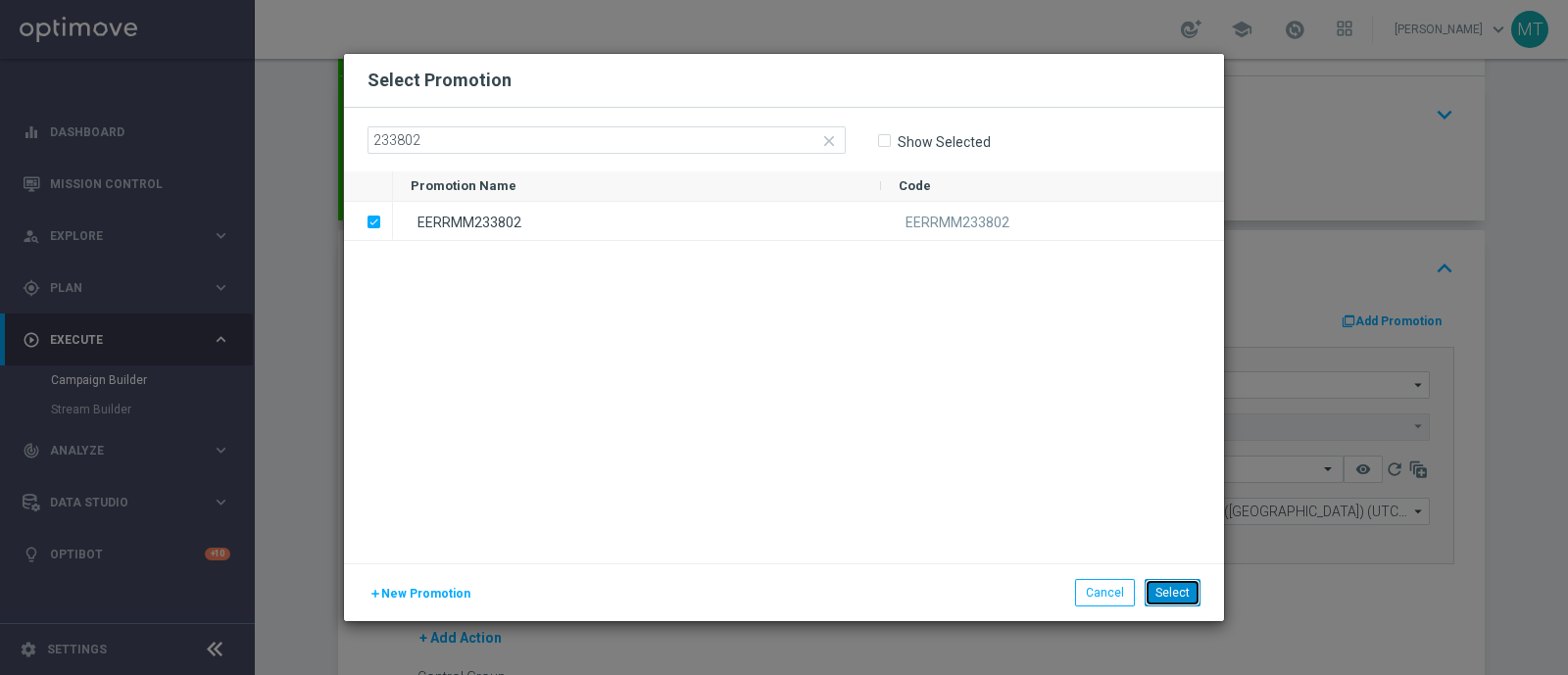
click at [1174, 539] on button "Select" at bounding box center [1173, 593] width 56 height 28
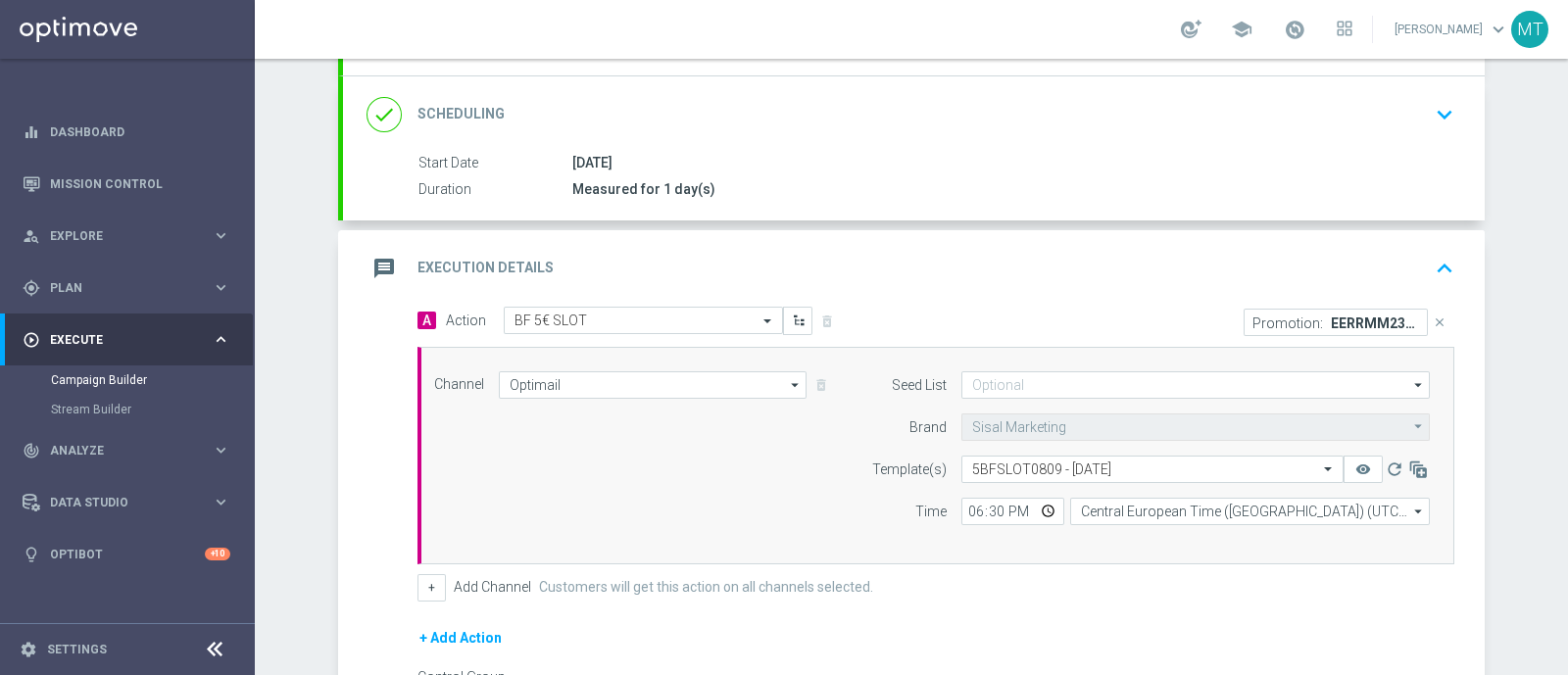
scroll to position [475, 0]
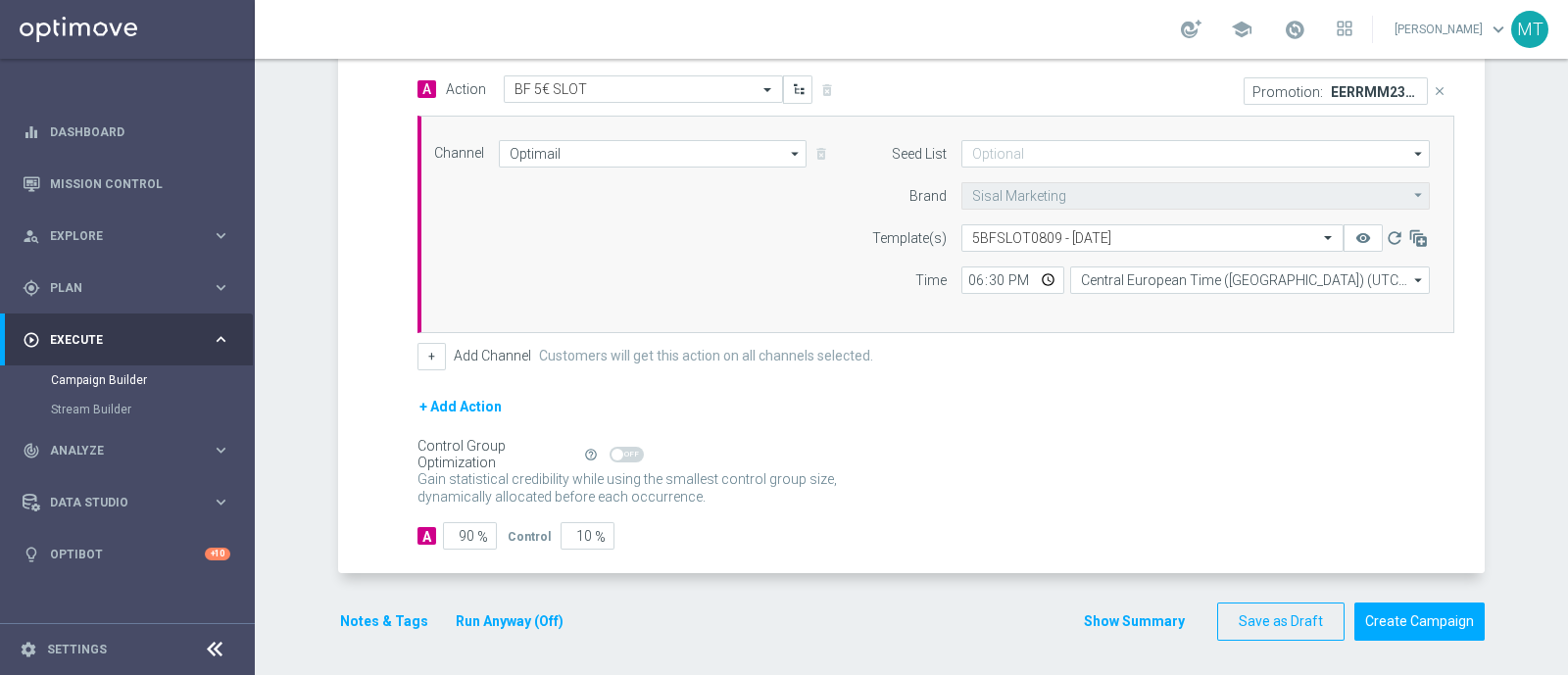
click at [348, 539] on button "Notes & Tags" at bounding box center [384, 622] width 92 height 25
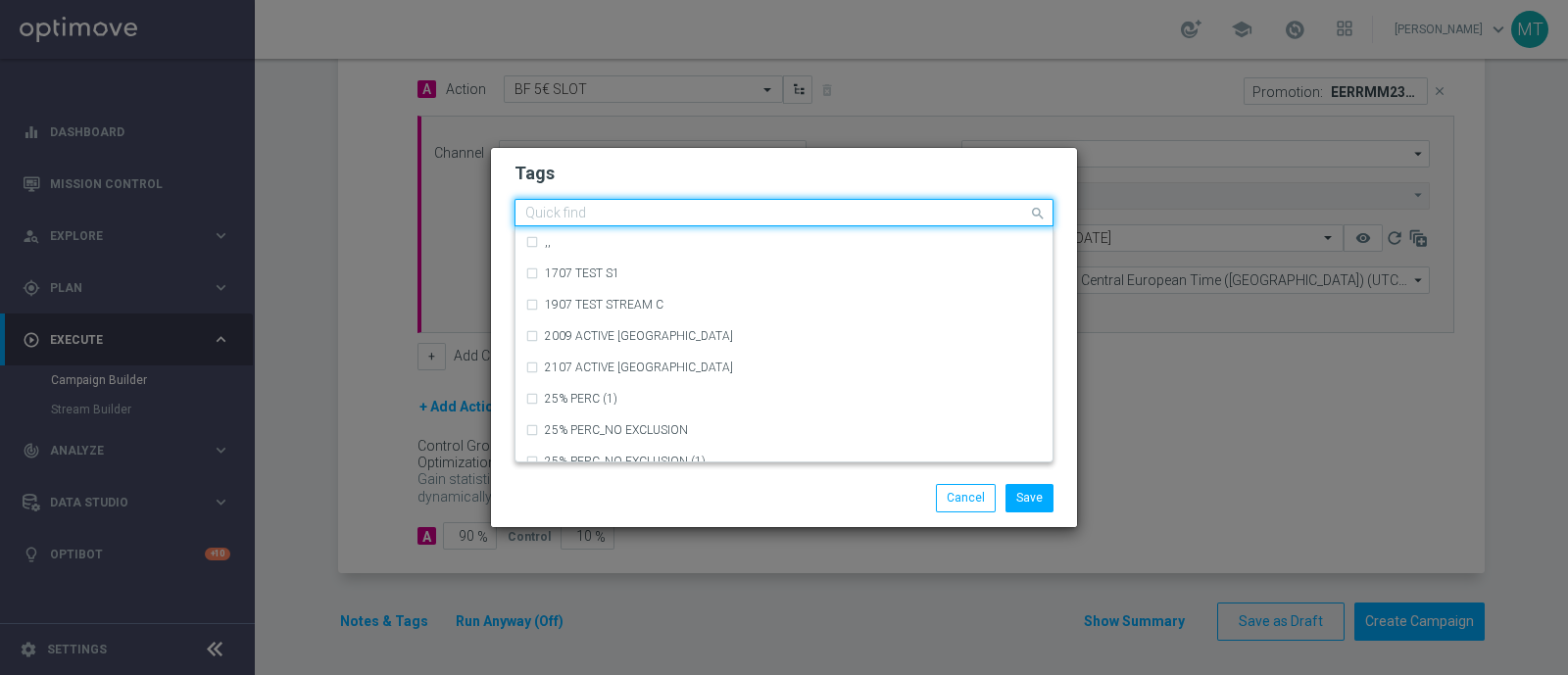
click at [637, 210] on input "text" at bounding box center [776, 213] width 503 height 17
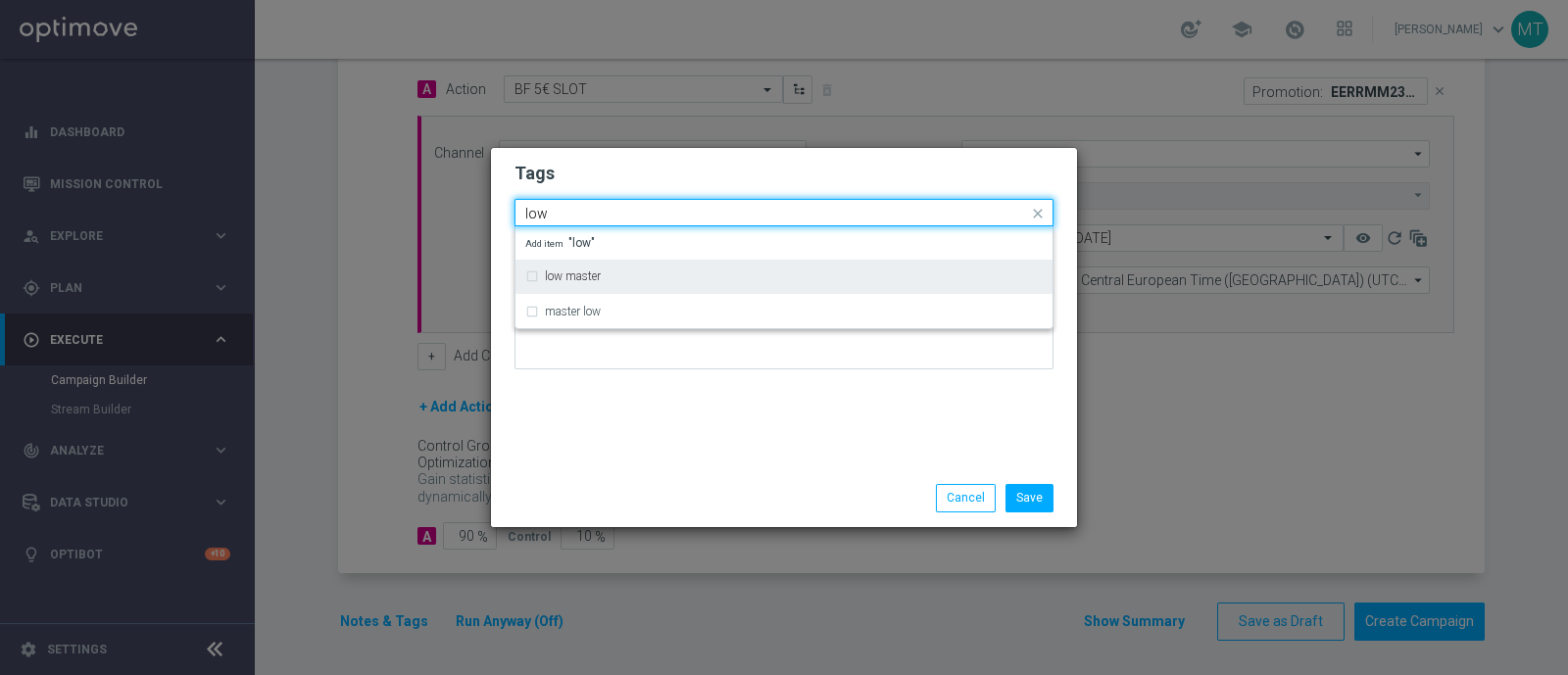
click at [637, 263] on div "low master" at bounding box center [783, 277] width 517 height 32
type input "low"
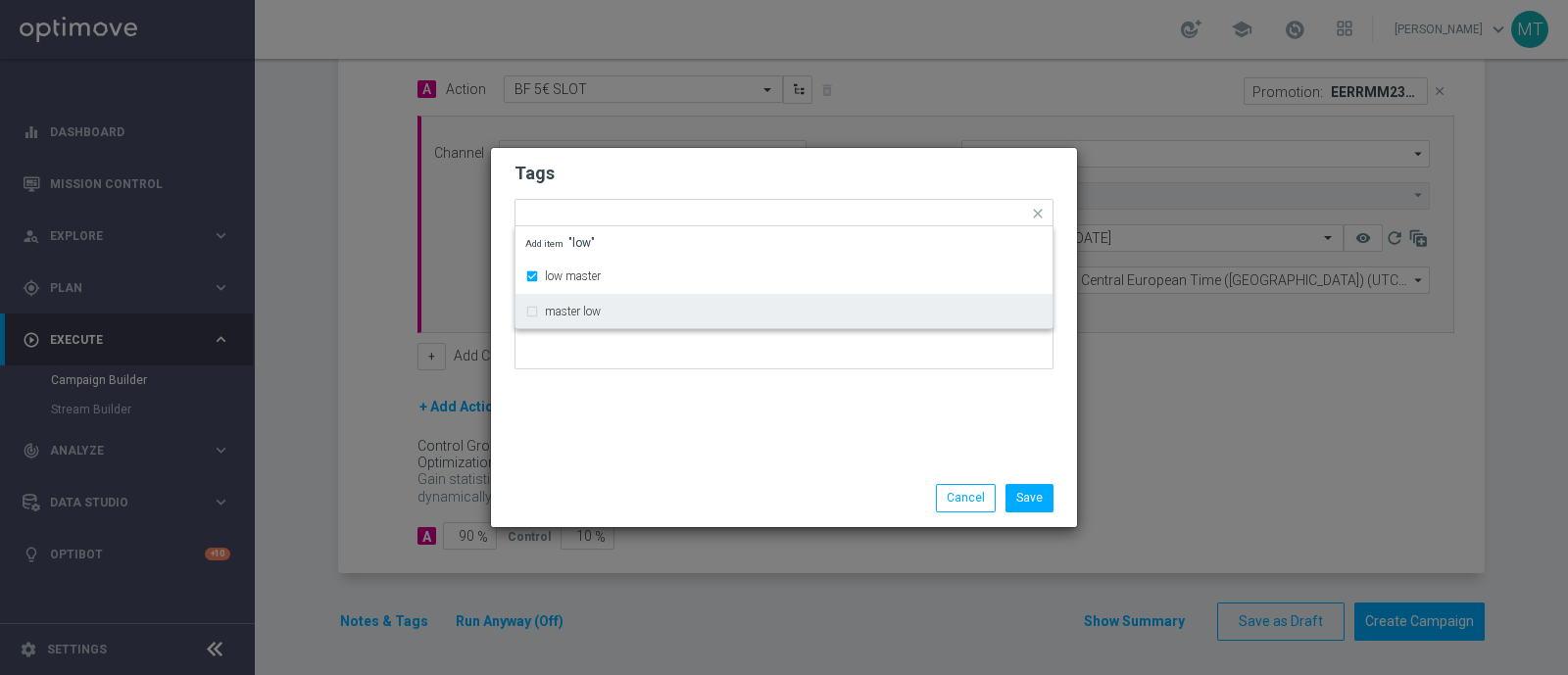
click at [657, 484] on div at bounding box center [594, 484] width 189 height 1
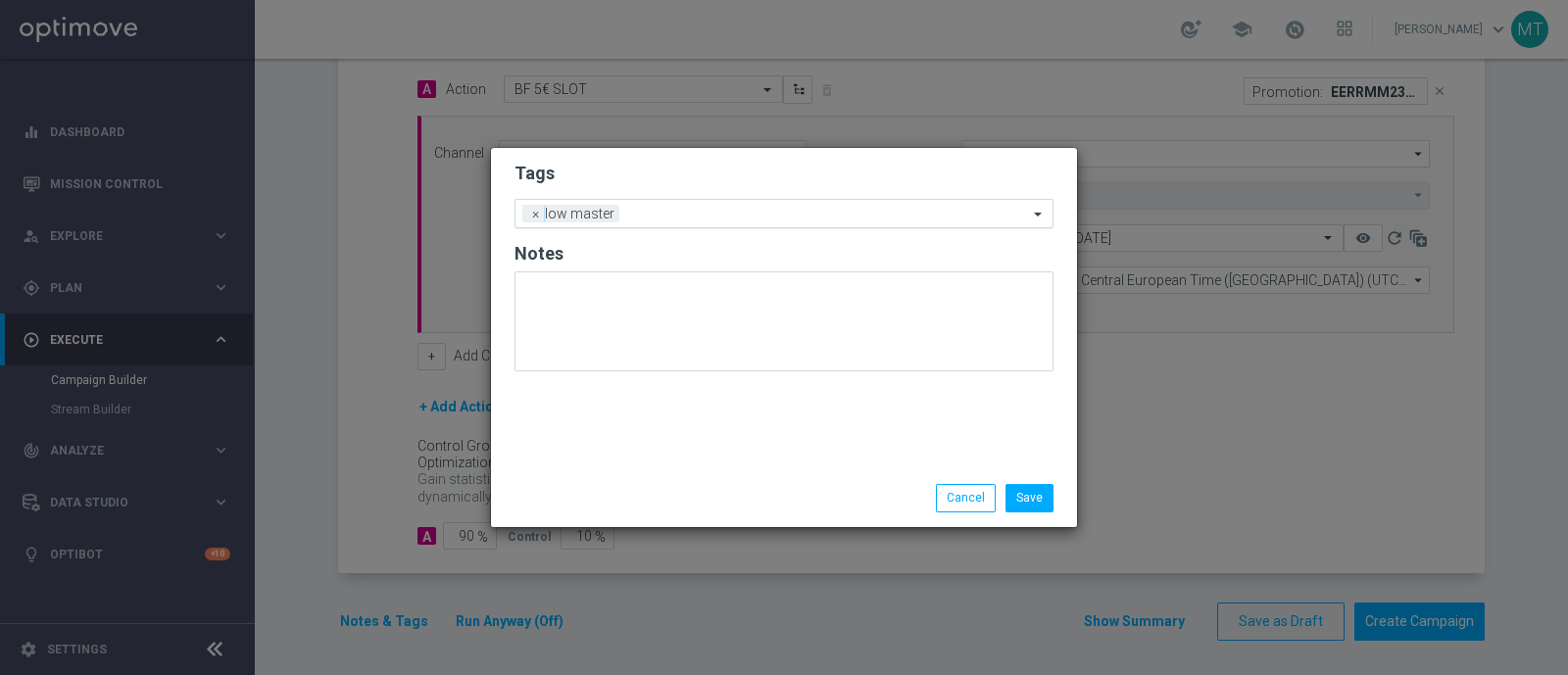
click at [648, 216] on input "text" at bounding box center [828, 214] width 400 height 17
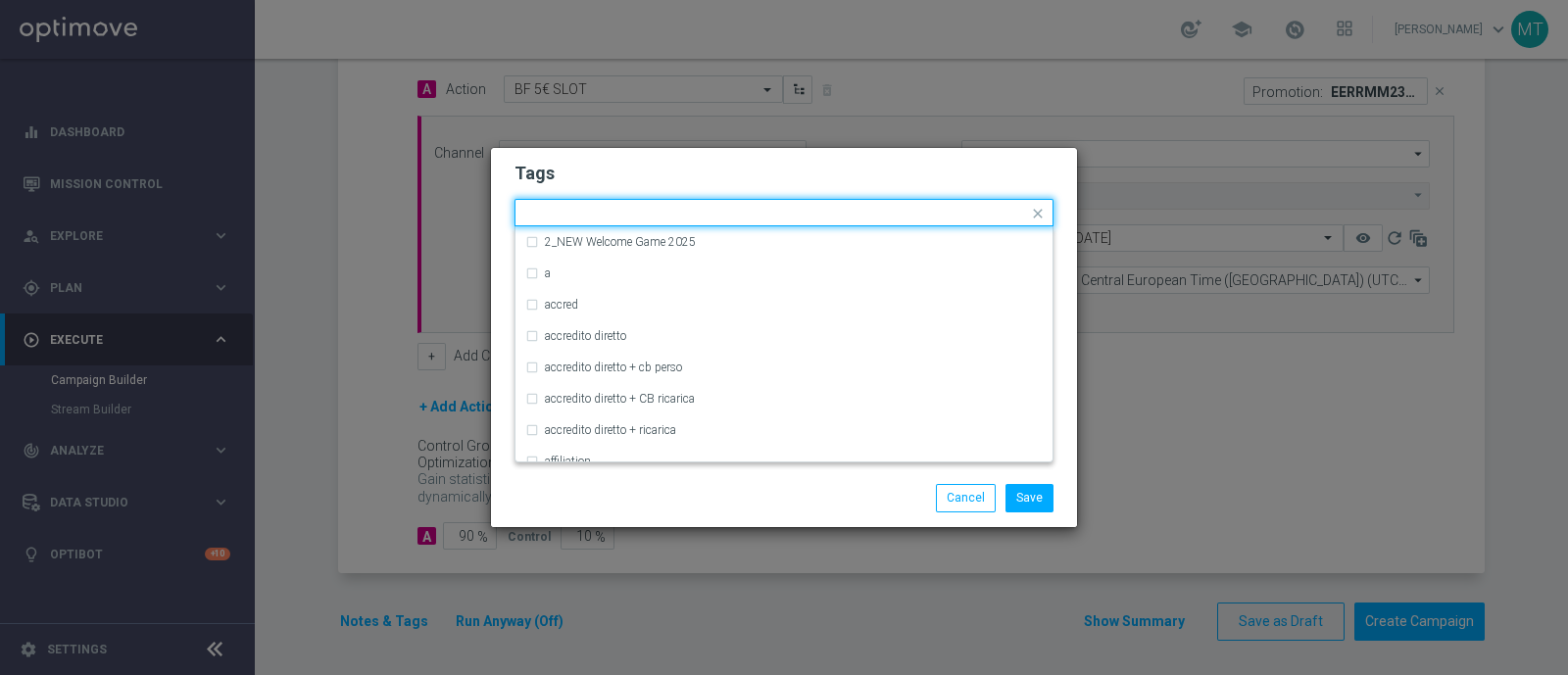
type input "a"
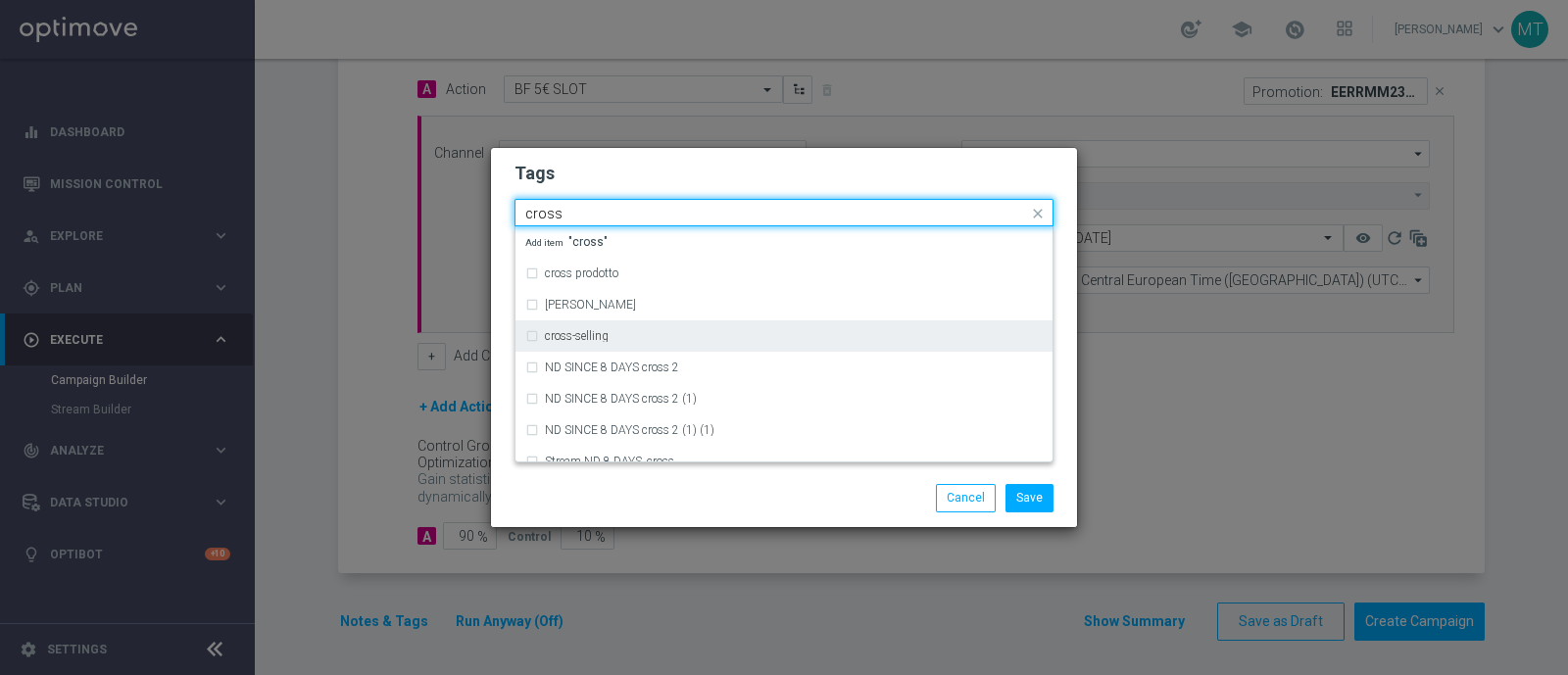
click at [608, 338] on label "cross-selling" at bounding box center [576, 336] width 63 height 12
type input "cross"
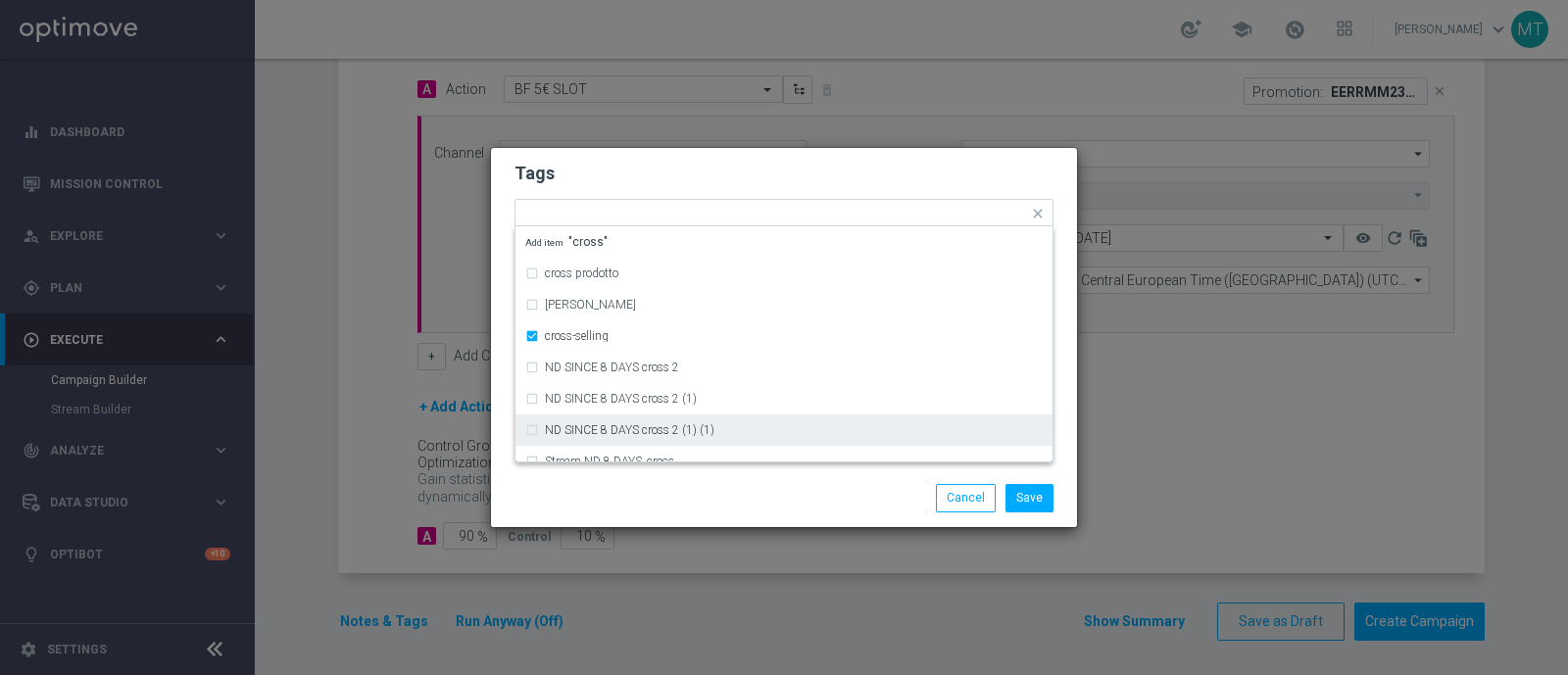
click at [624, 479] on div "Save Cancel" at bounding box center [784, 498] width 586 height 57
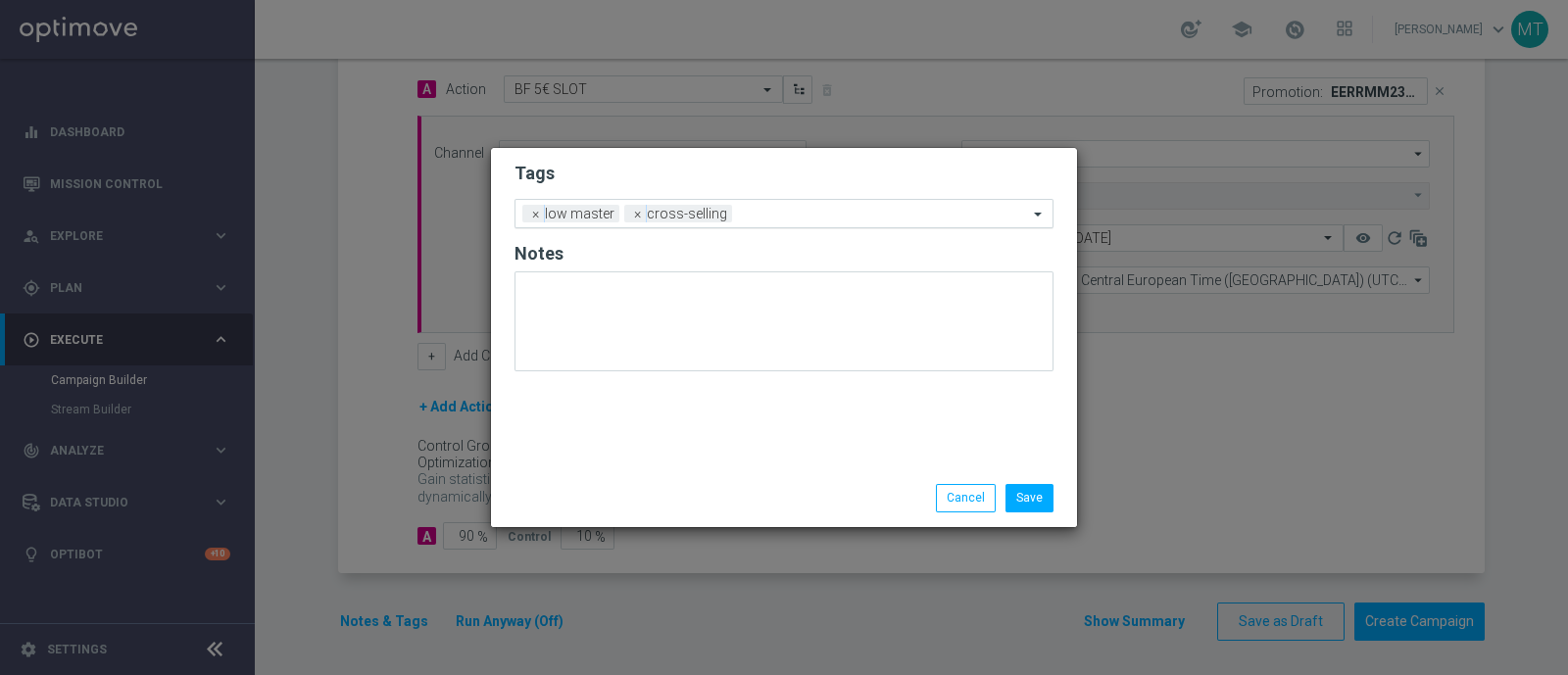
click at [758, 222] on div at bounding box center [883, 216] width 291 height 20
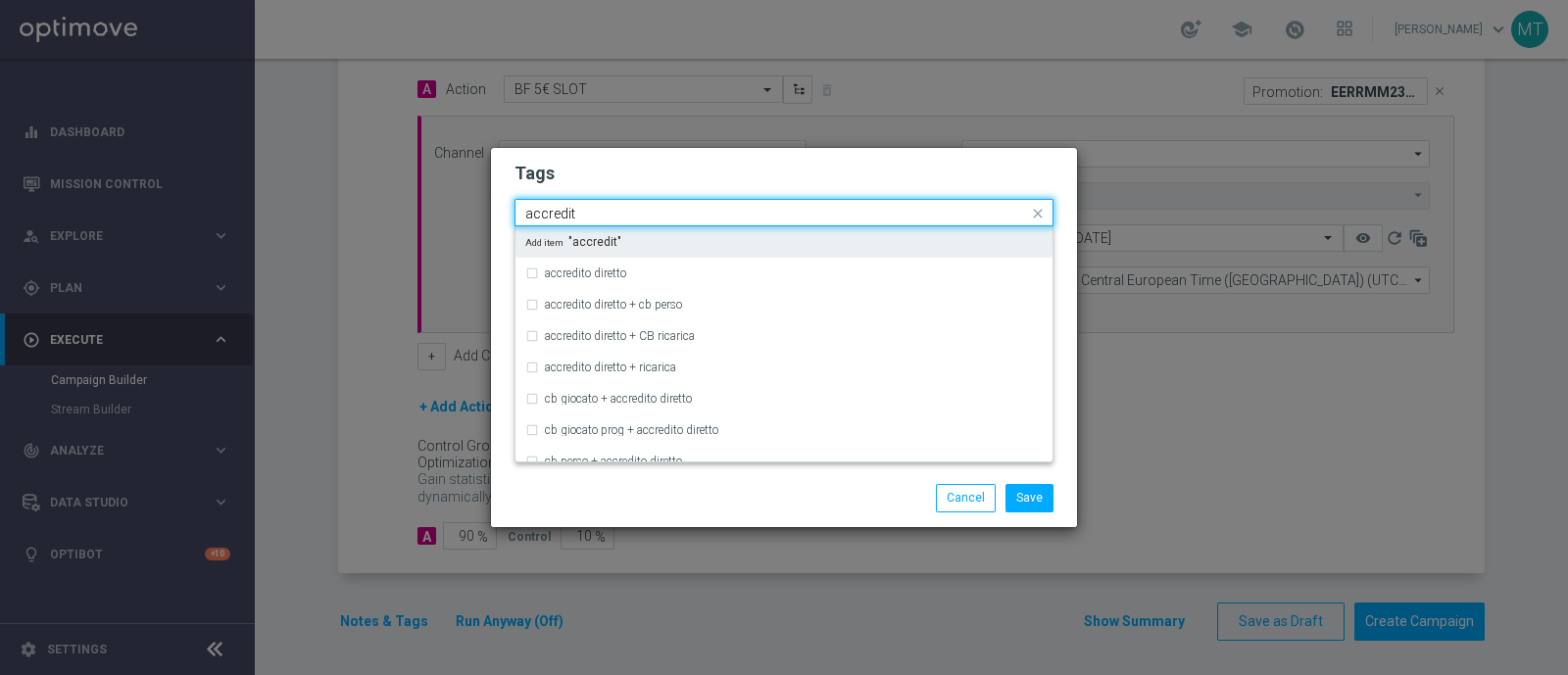
click at [761, 252] on div "Add item "accredit"" at bounding box center [783, 242] width 537 height 32
type input "accredit"
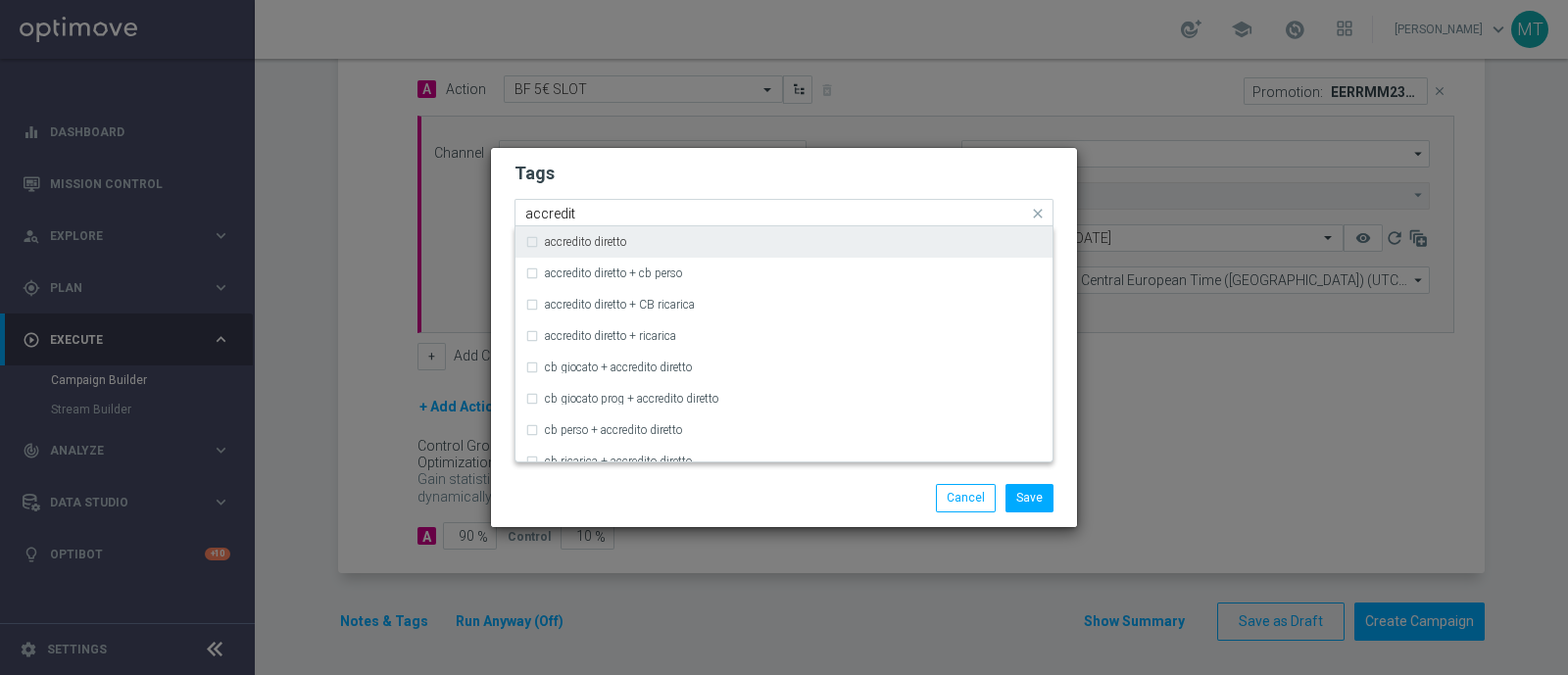
click at [754, 249] on div "accredito diretto" at bounding box center [783, 242] width 517 height 32
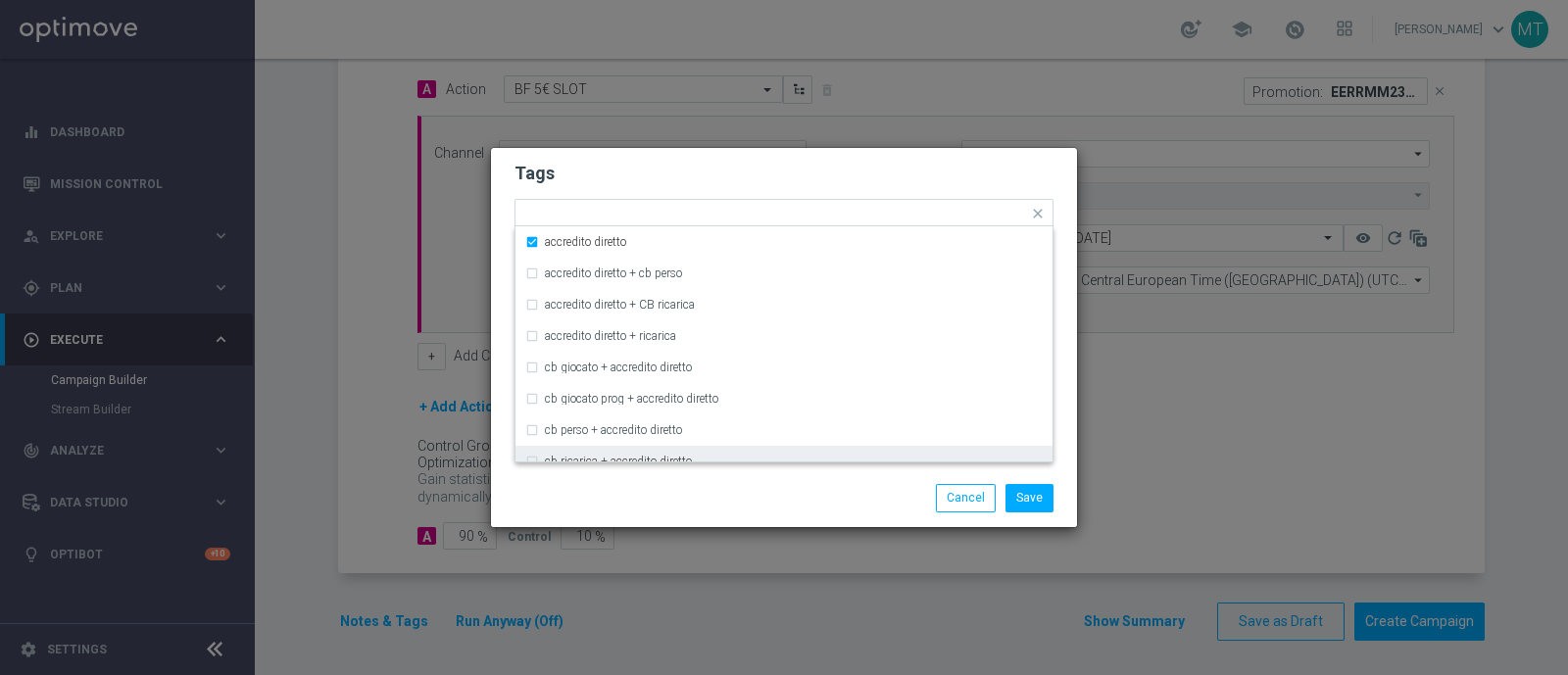
click at [723, 487] on div "Save Cancel" at bounding box center [879, 498] width 380 height 28
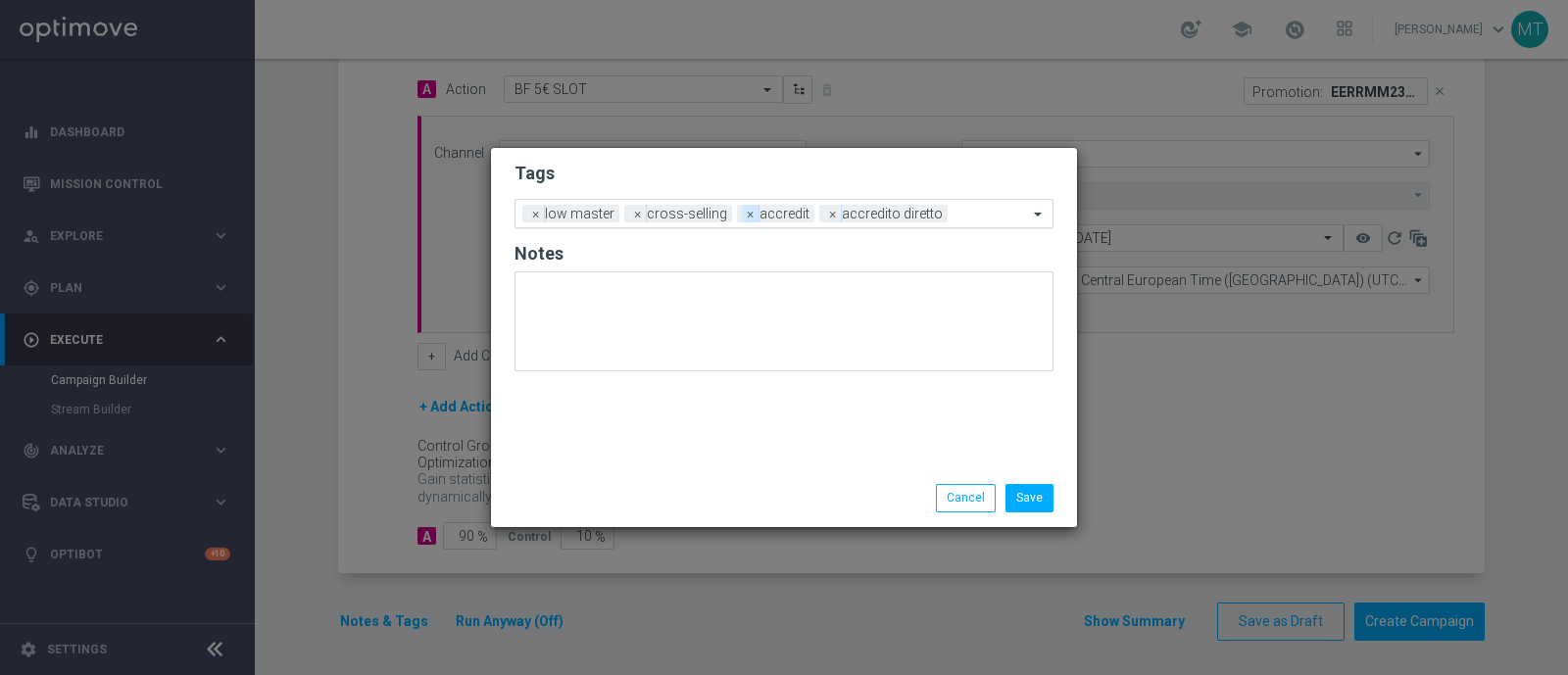
click at [745, 216] on span "×" at bounding box center [751, 213] width 18 height 18
click at [876, 214] on input "text" at bounding box center [950, 214] width 155 height 17
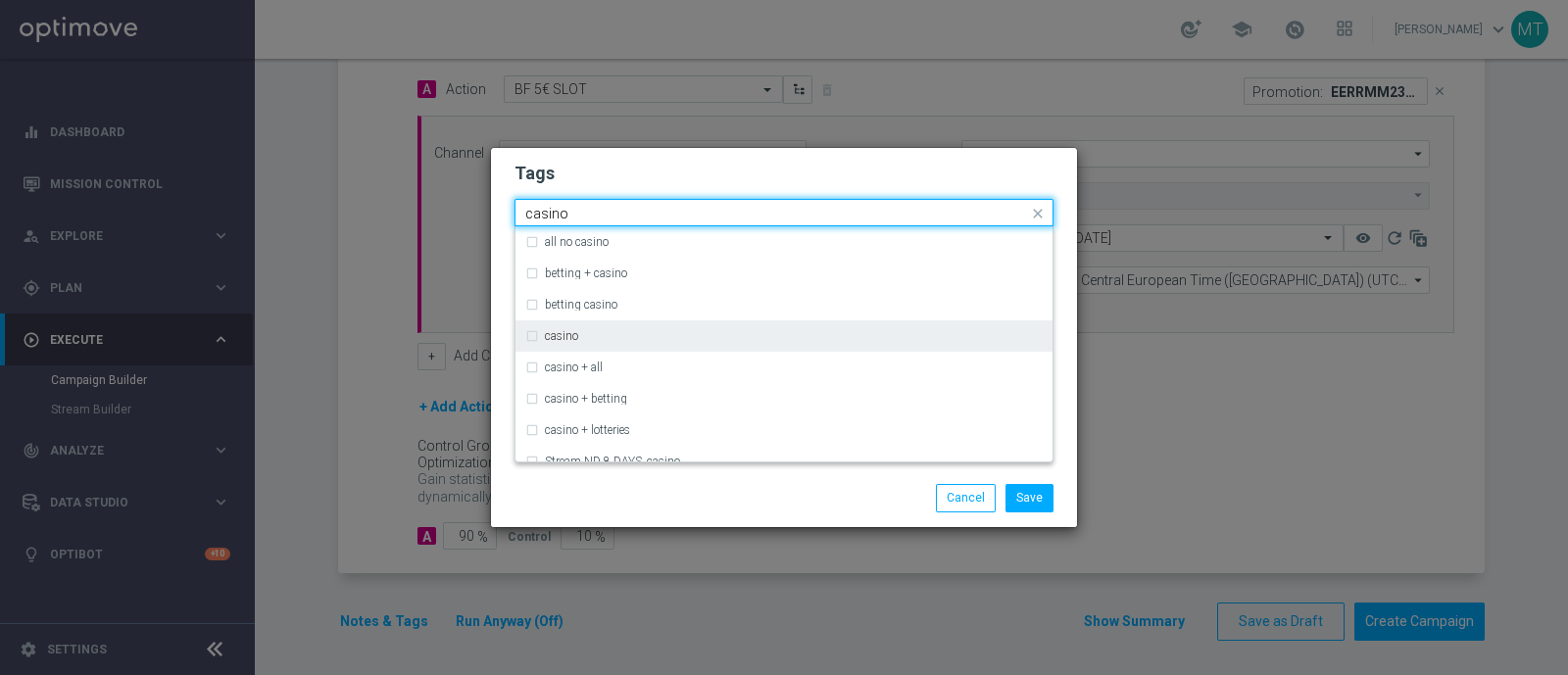
click at [912, 331] on div "casino" at bounding box center [794, 336] width 498 height 12
type input "casino"
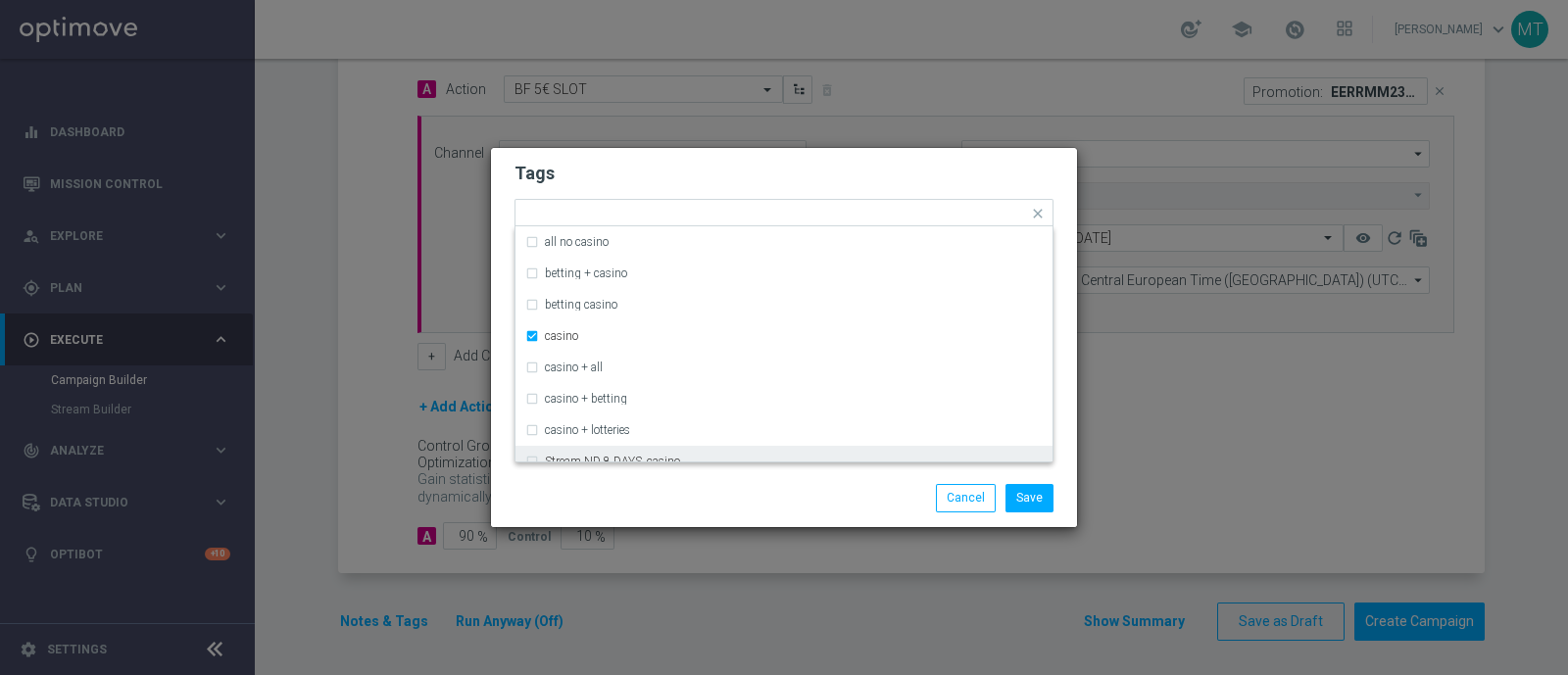
click at [892, 491] on div "Save Cancel" at bounding box center [879, 498] width 380 height 28
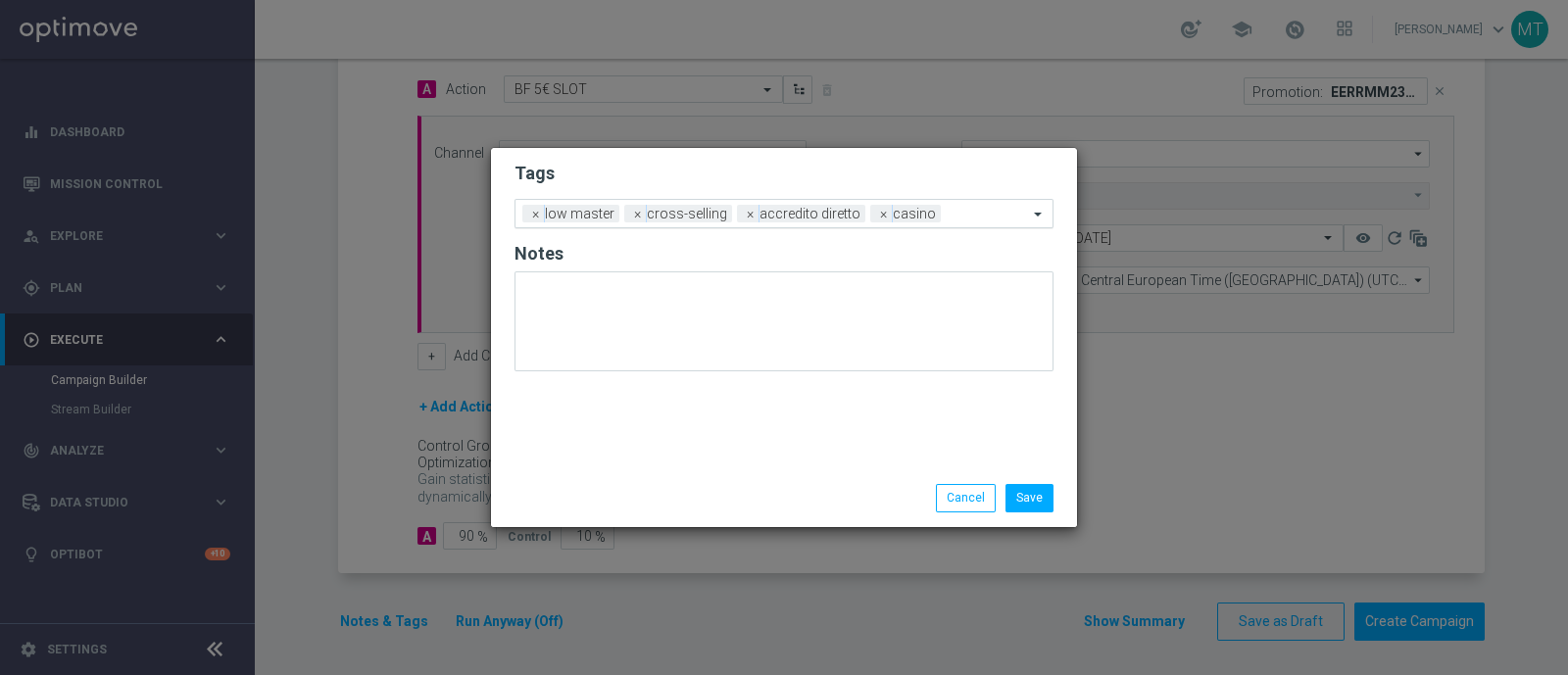
click at [969, 204] on div "Add a new tag × low master × cross-selling × accredito diretto × casino" at bounding box center [771, 213] width 513 height 28
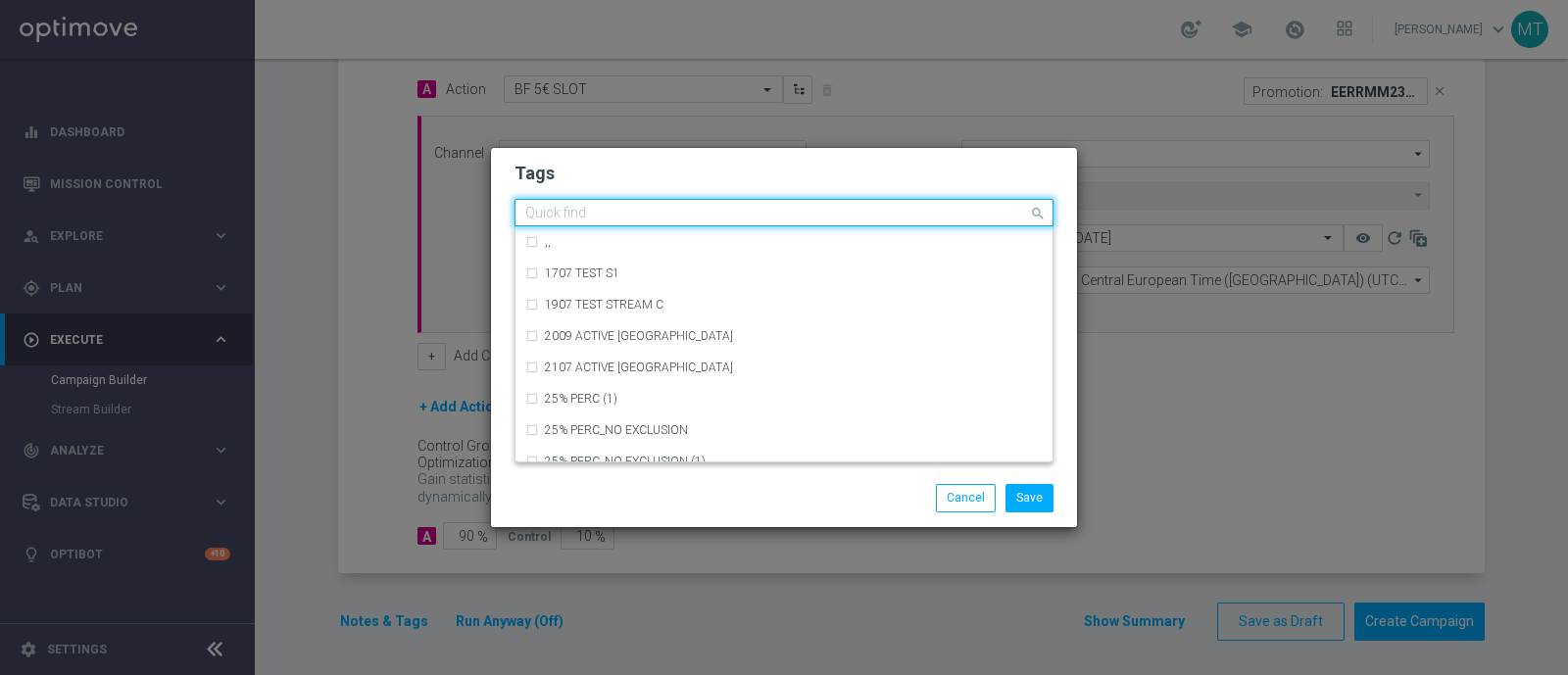
type input "n"
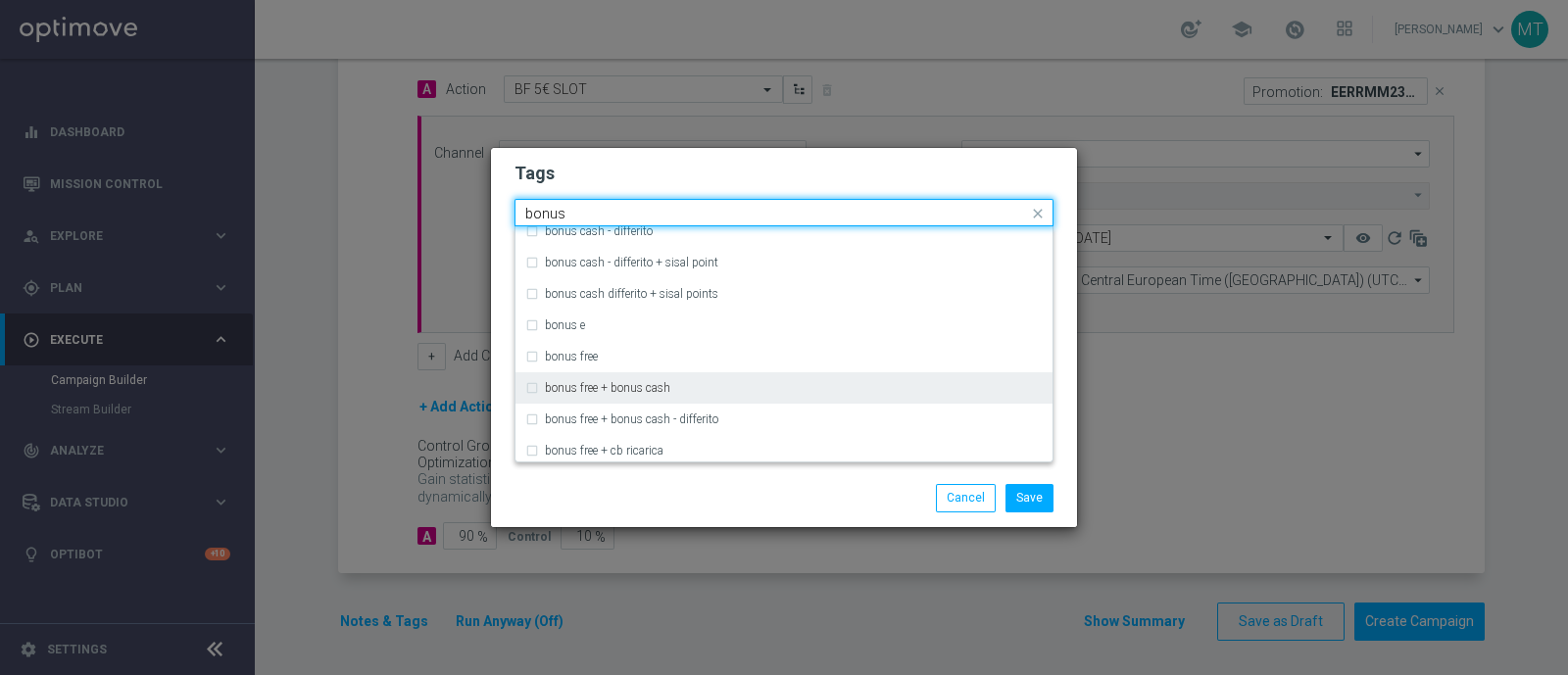
scroll to position [447, 0]
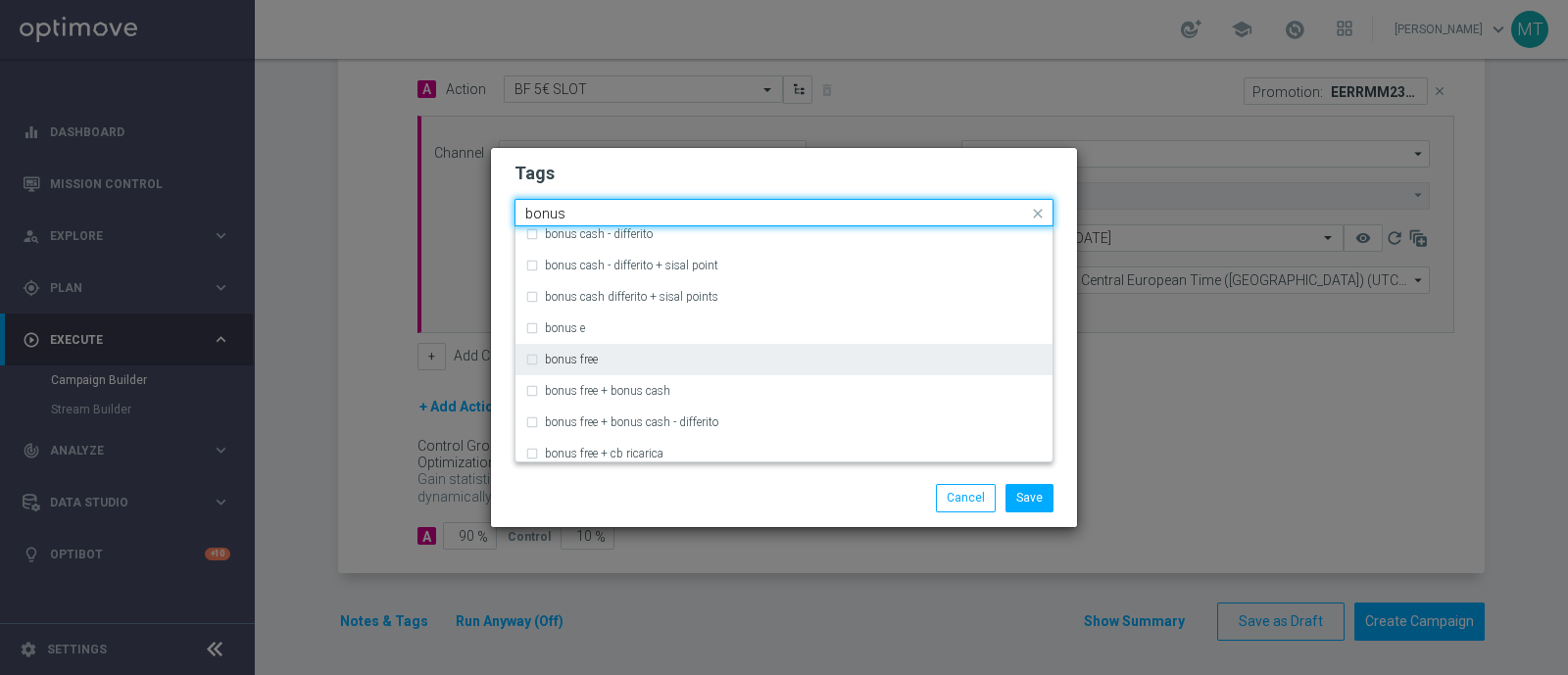
click at [674, 362] on div "bonus free" at bounding box center [794, 360] width 498 height 12
type input "bonus"
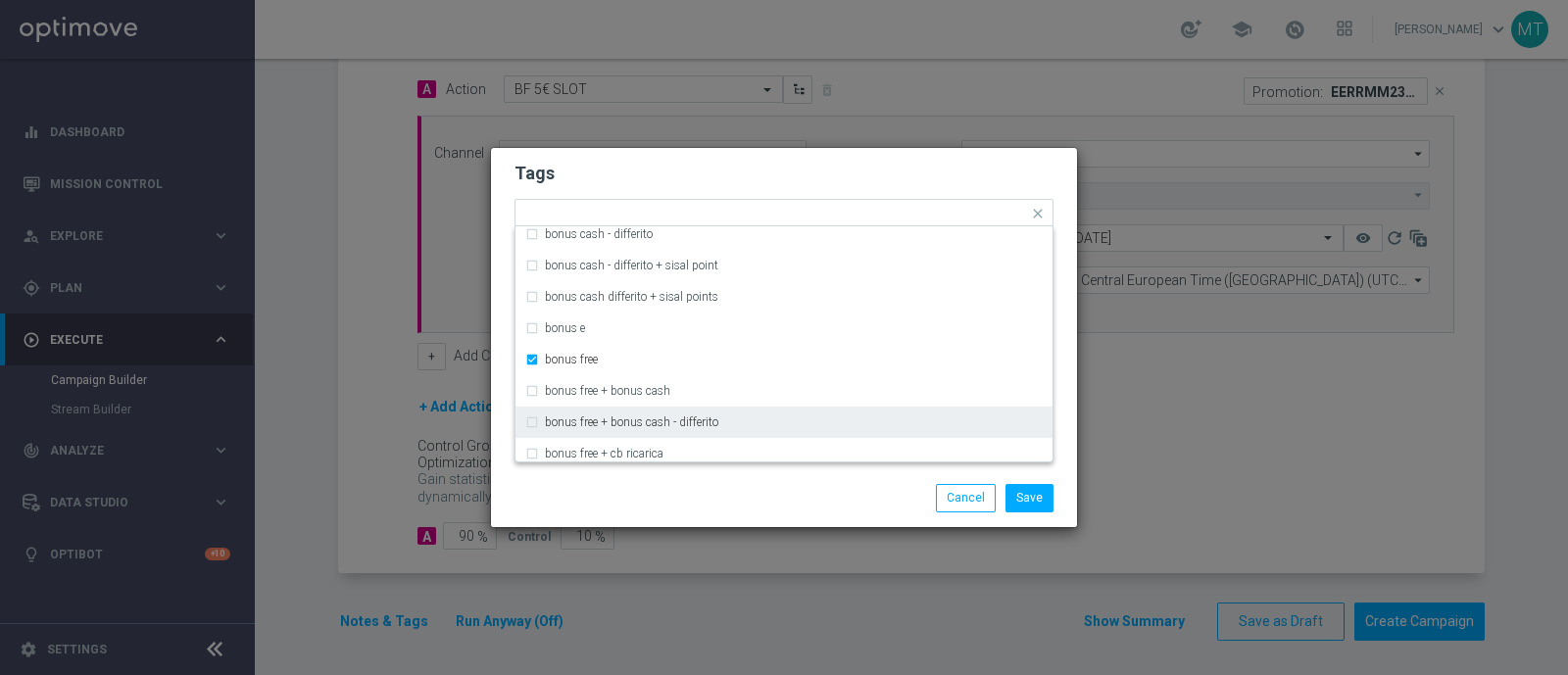
click at [706, 510] on div "Save Cancel" at bounding box center [879, 498] width 380 height 28
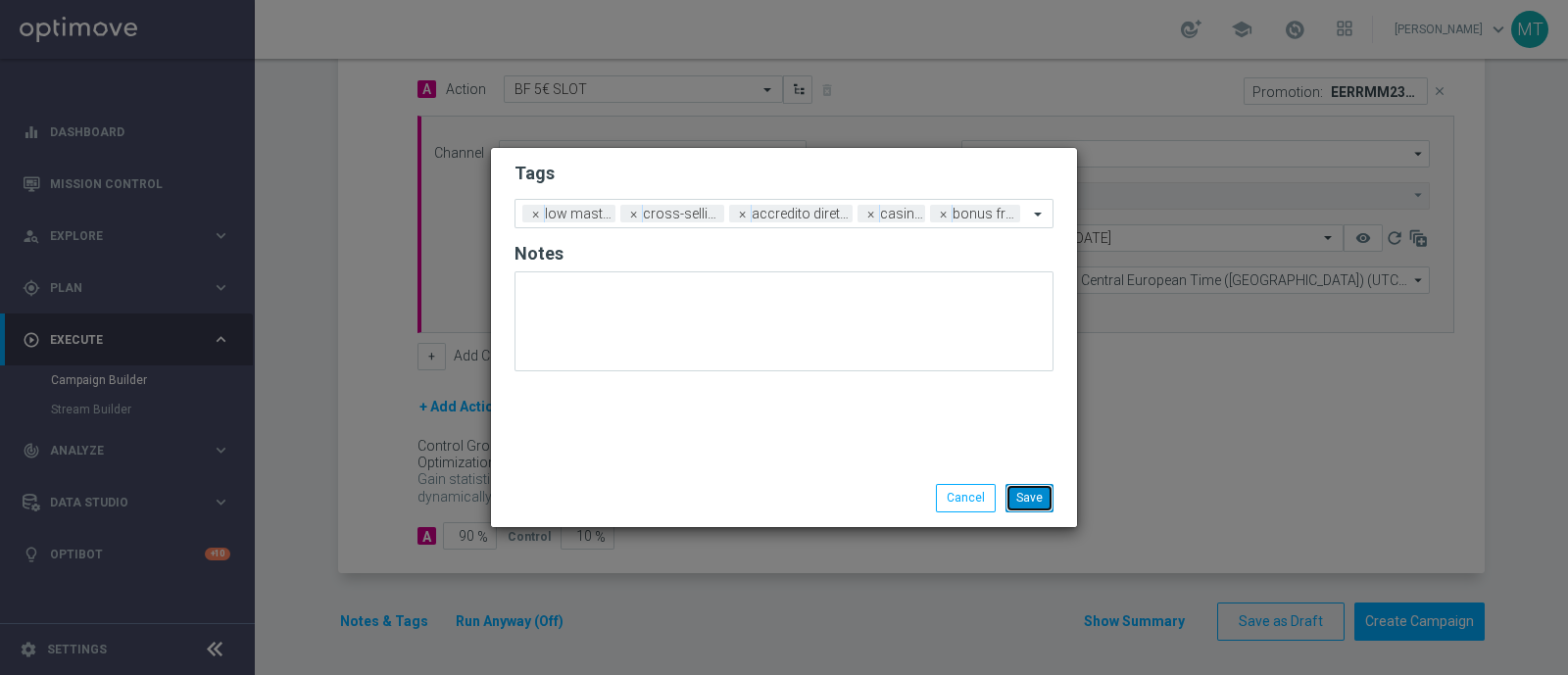
click at [1035, 491] on button "Save" at bounding box center [1029, 498] width 48 height 28
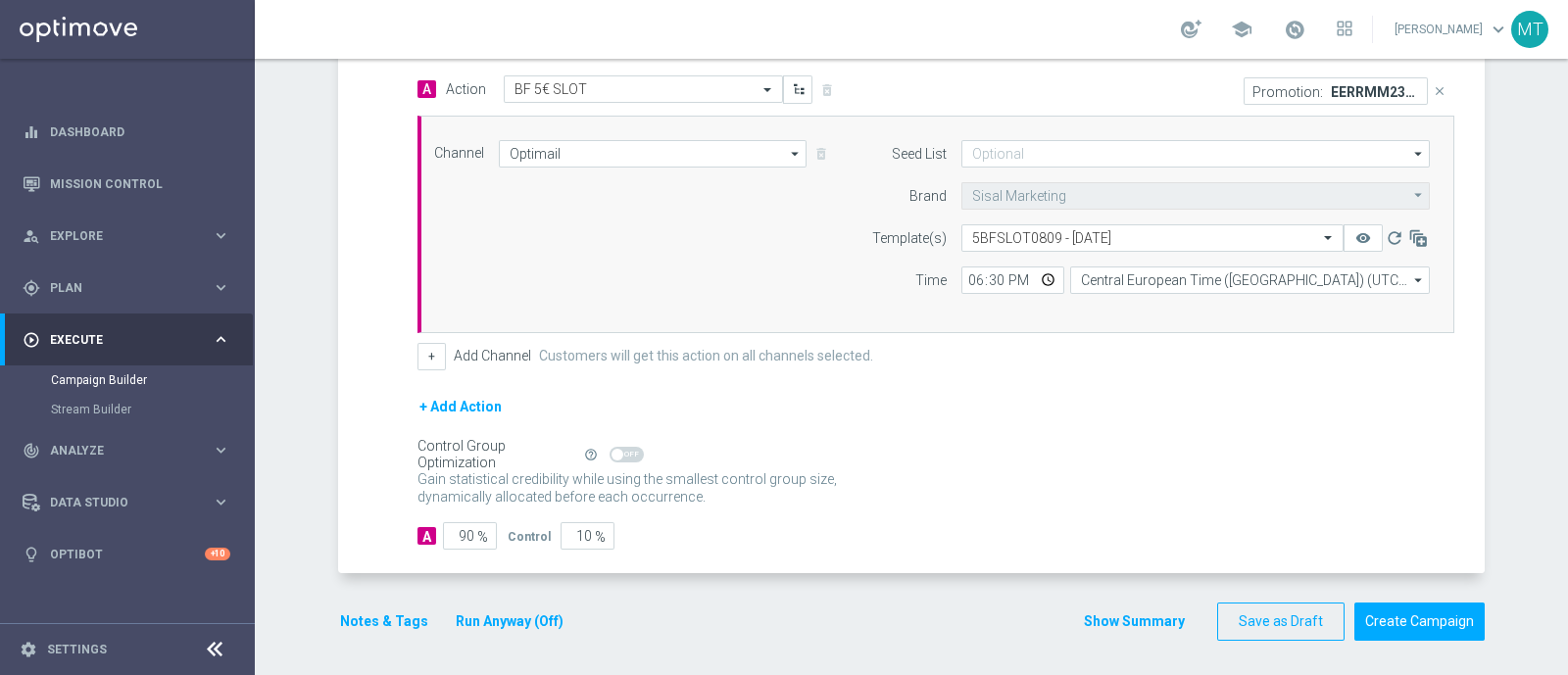
scroll to position [0, 0]
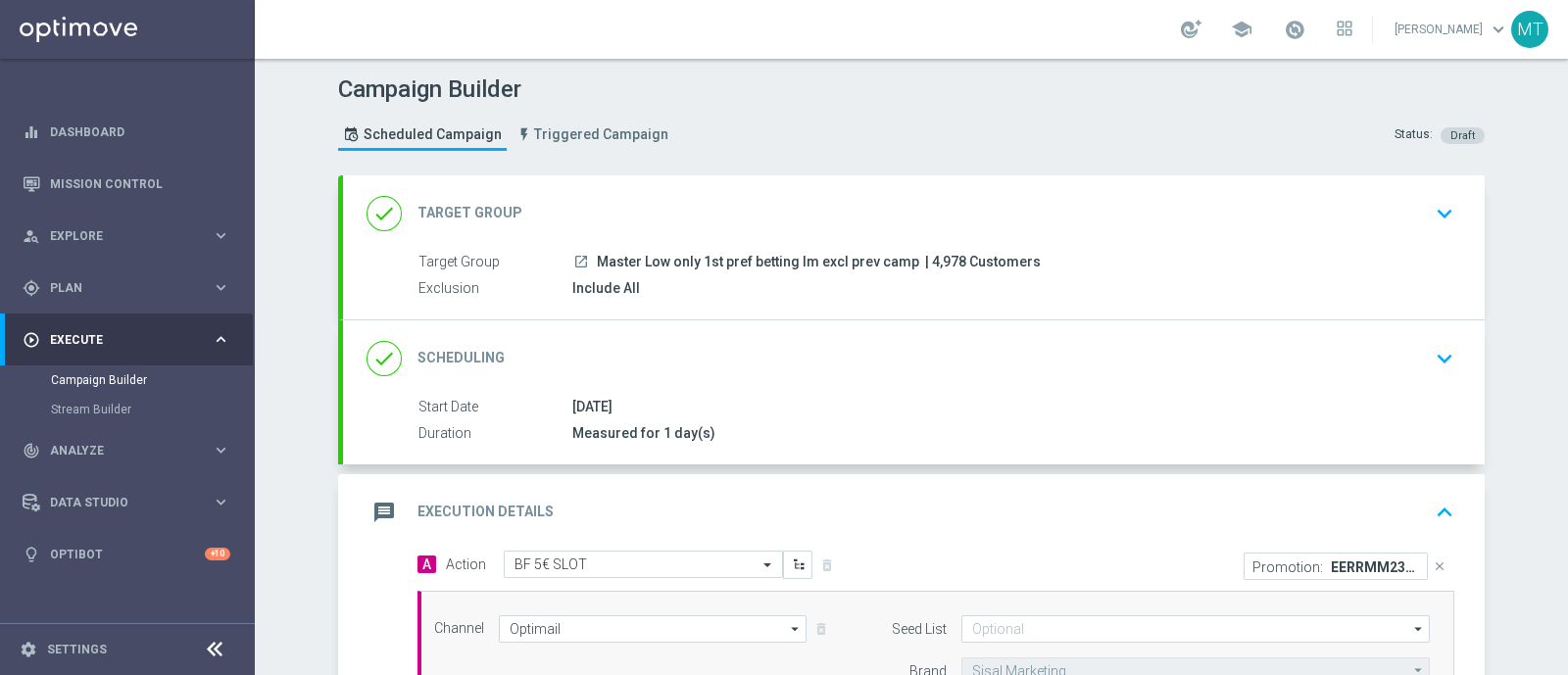
click at [736, 518] on div "message Execution Details keyboard_arrow_up" at bounding box center [914, 513] width 1094 height 38
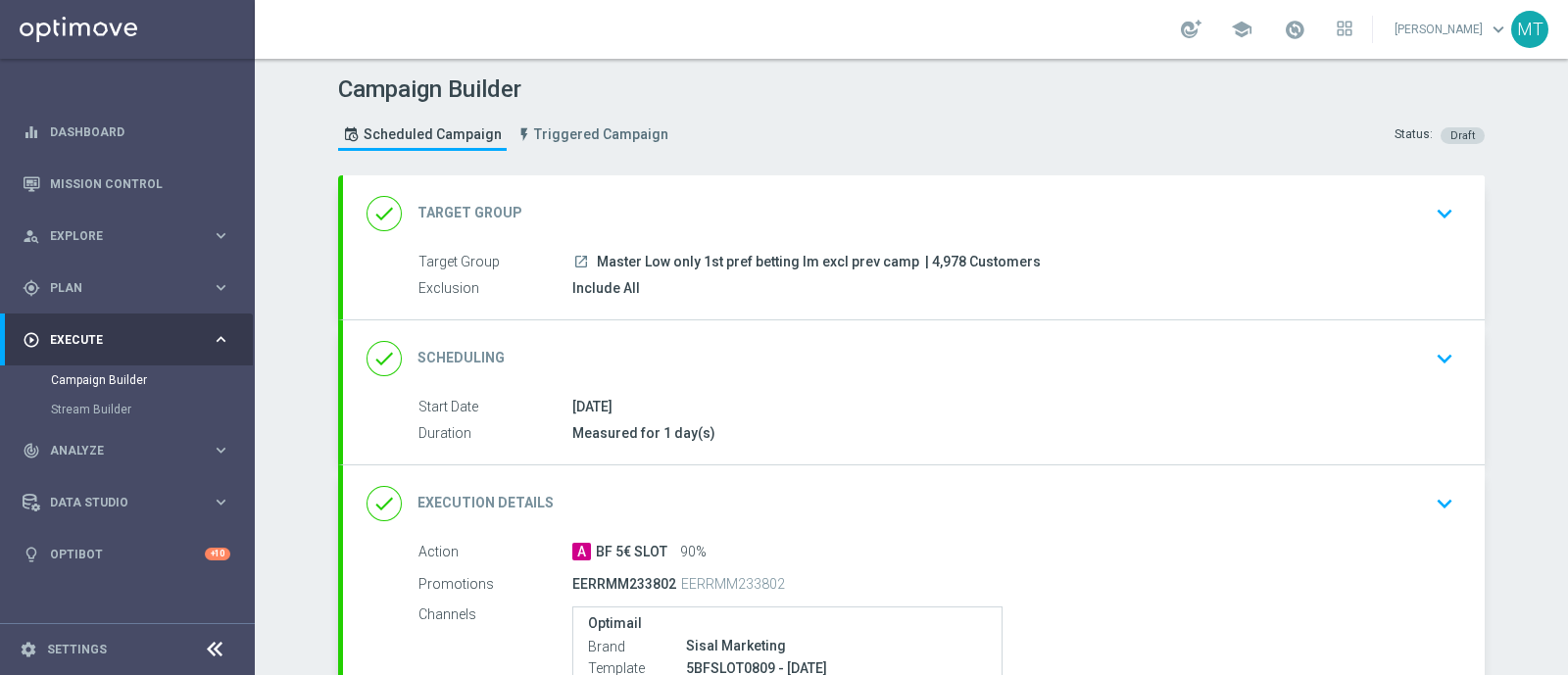
click at [726, 279] on div "Include All" at bounding box center [1009, 289] width 874 height 20
click at [1254, 211] on icon "keyboard_arrow_down" at bounding box center [1444, 213] width 30 height 30
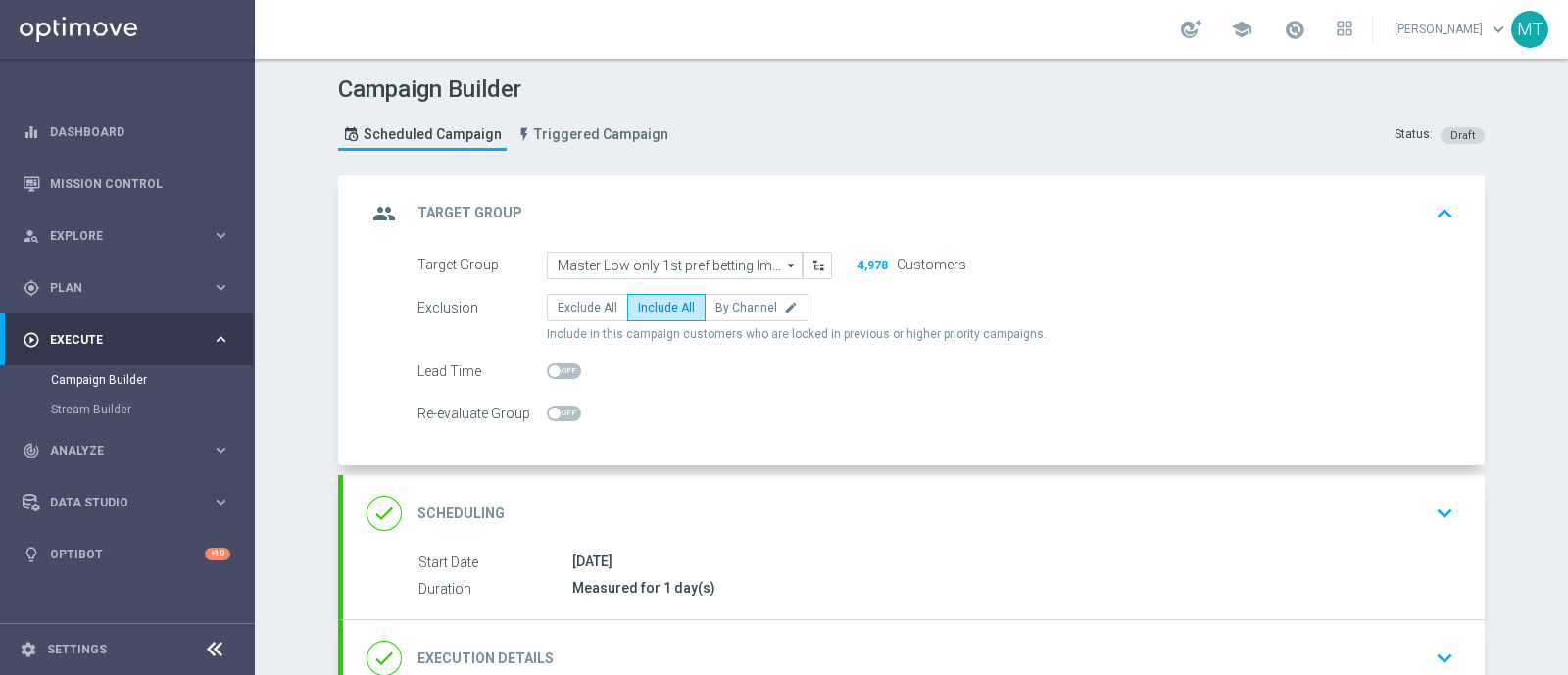
click at [694, 495] on div "done Scheduling keyboard_arrow_down" at bounding box center [914, 514] width 1094 height 38
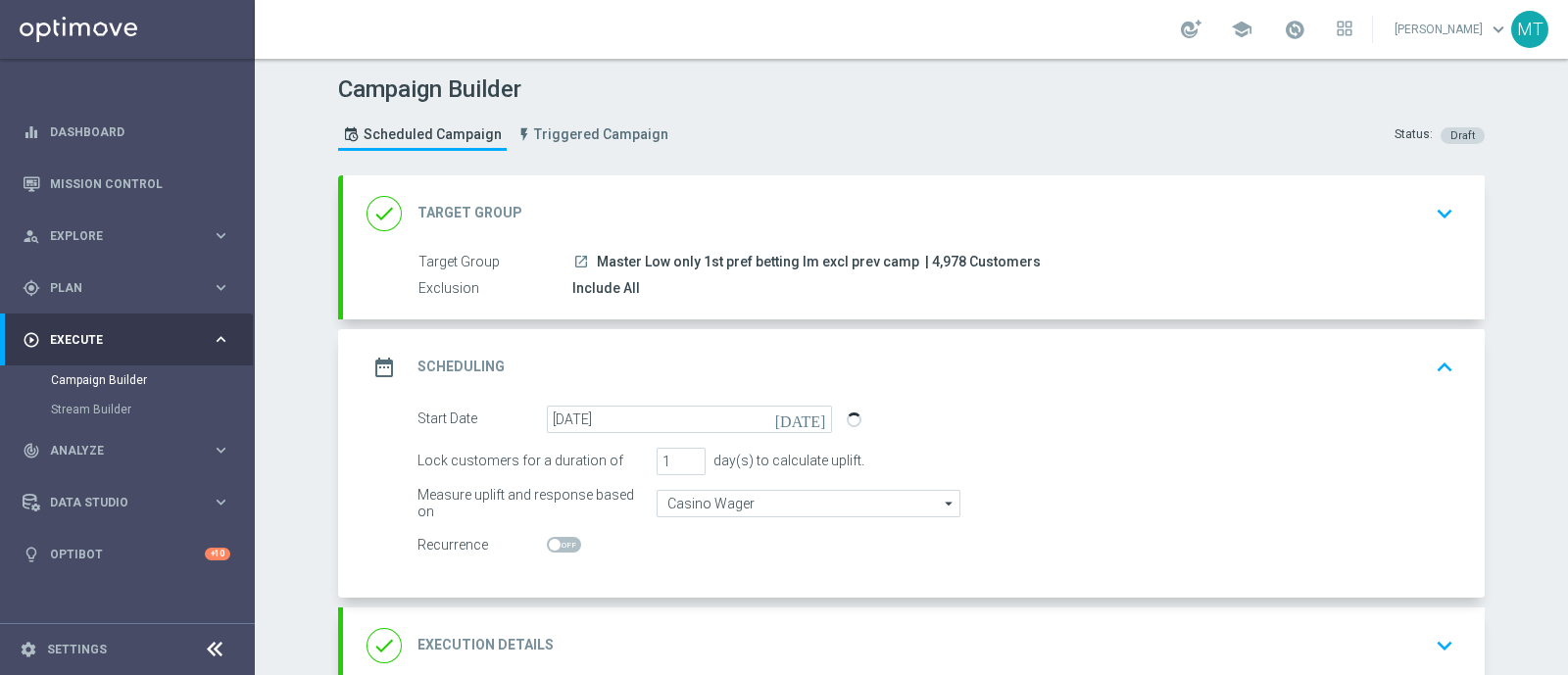
scroll to position [198, 0]
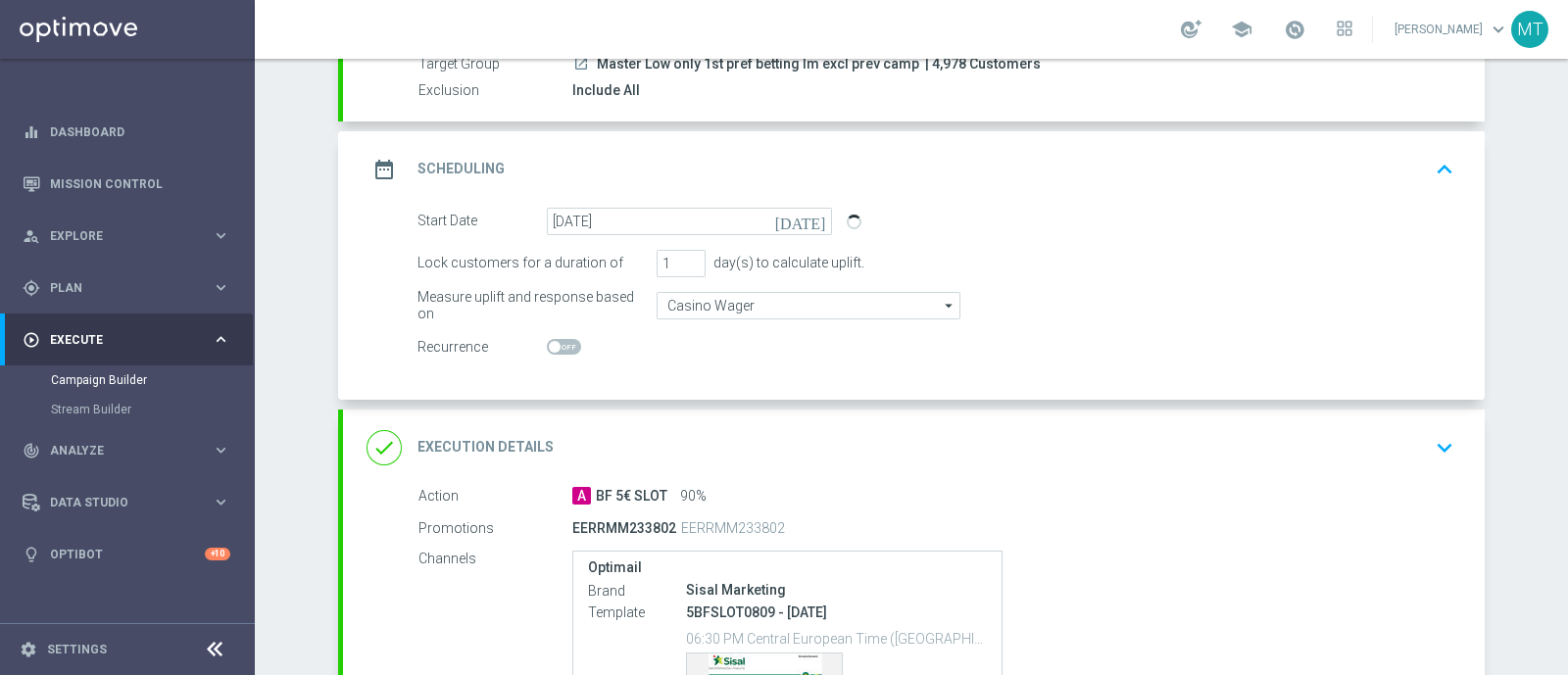
click at [692, 447] on div "done Execution Details keyboard_arrow_down" at bounding box center [914, 448] width 1094 height 38
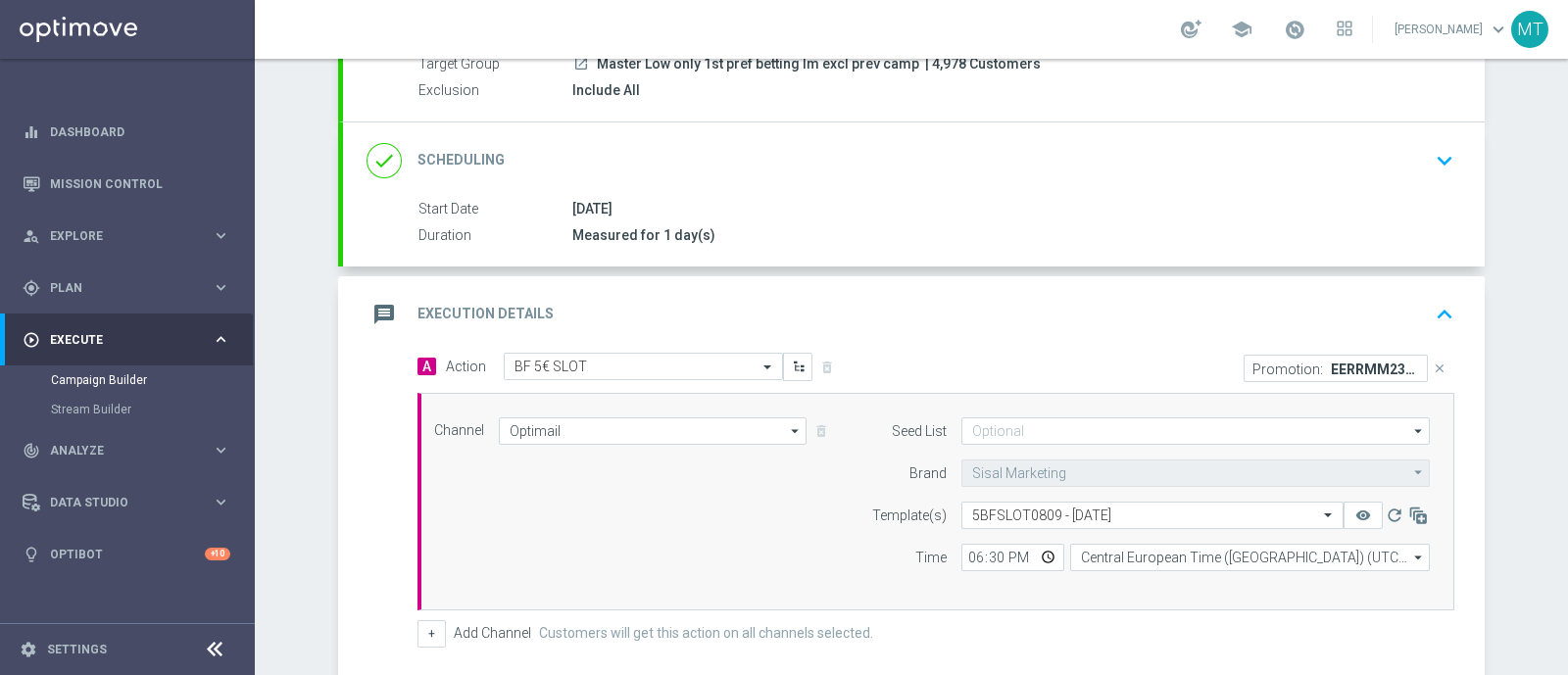
click at [600, 272] on accordion "done Target Group keyboard_arrow_down Target Group launch Master Low only 1st p…" at bounding box center [912, 414] width 1147 height 874
click at [630, 332] on div "message Execution Details keyboard_arrow_up" at bounding box center [914, 314] width 1142 height 76
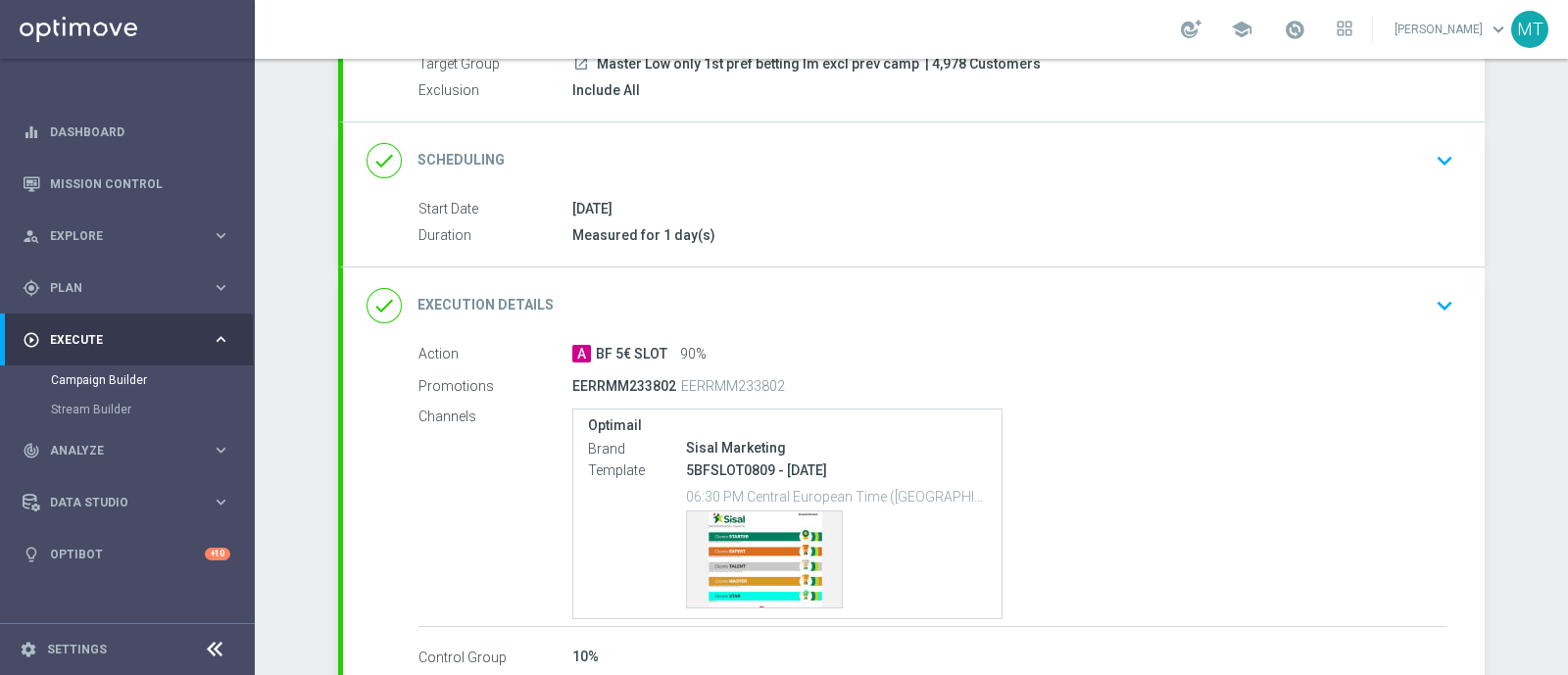
click at [1142, 268] on div "done Execution Details keyboard_arrow_down" at bounding box center [914, 305] width 1142 height 76
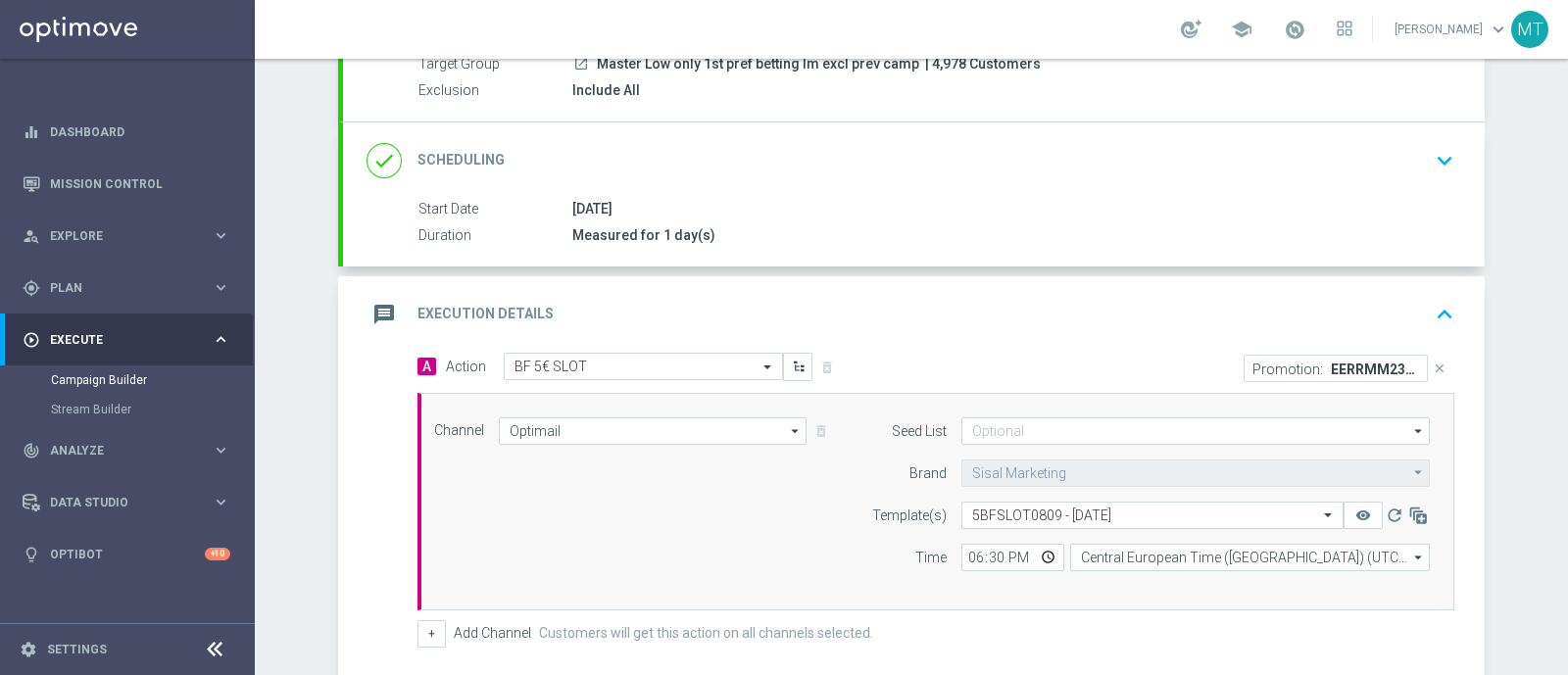
click at [1080, 305] on div "message Execution Details keyboard_arrow_up" at bounding box center [914, 314] width 1094 height 38
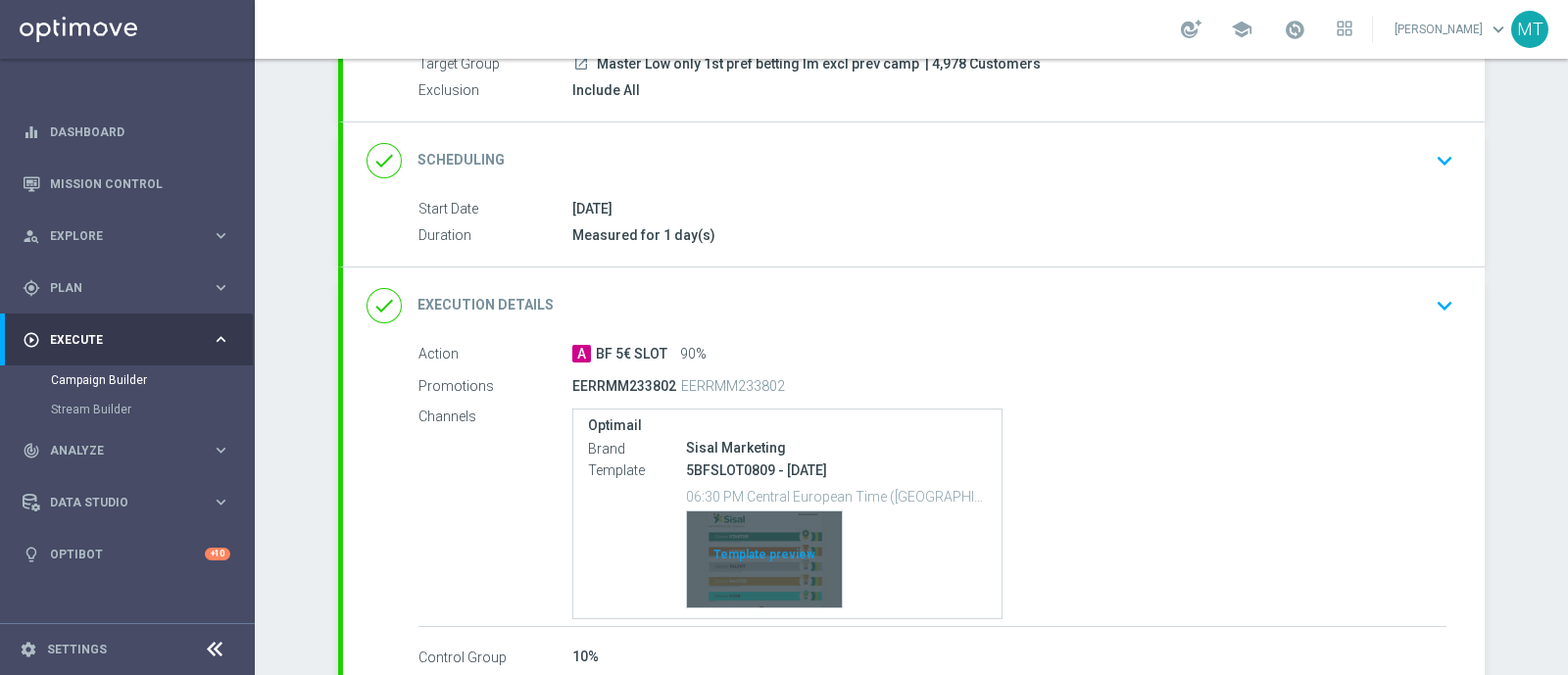
click at [729, 539] on div "Template preview" at bounding box center [764, 559] width 155 height 96
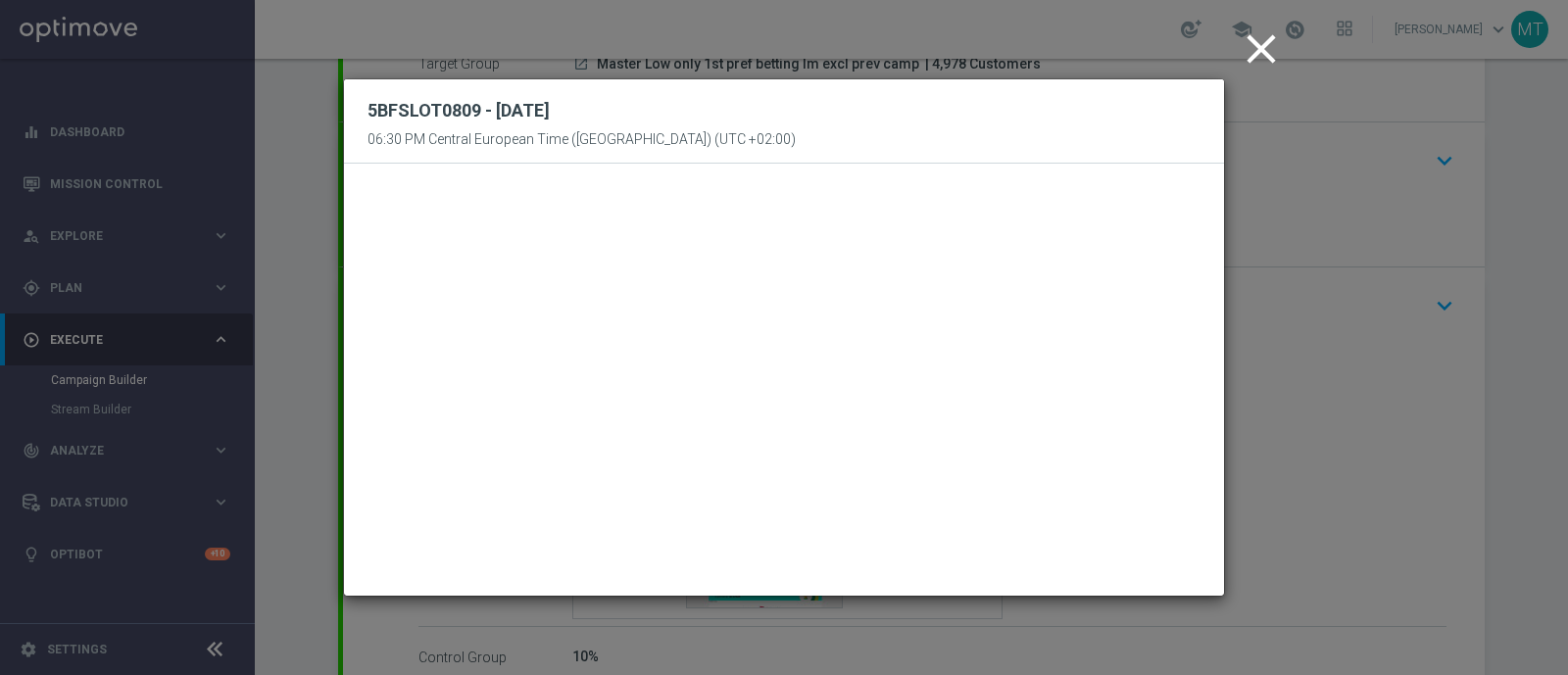
click at [1254, 58] on icon "close" at bounding box center [1262, 49] width 49 height 49
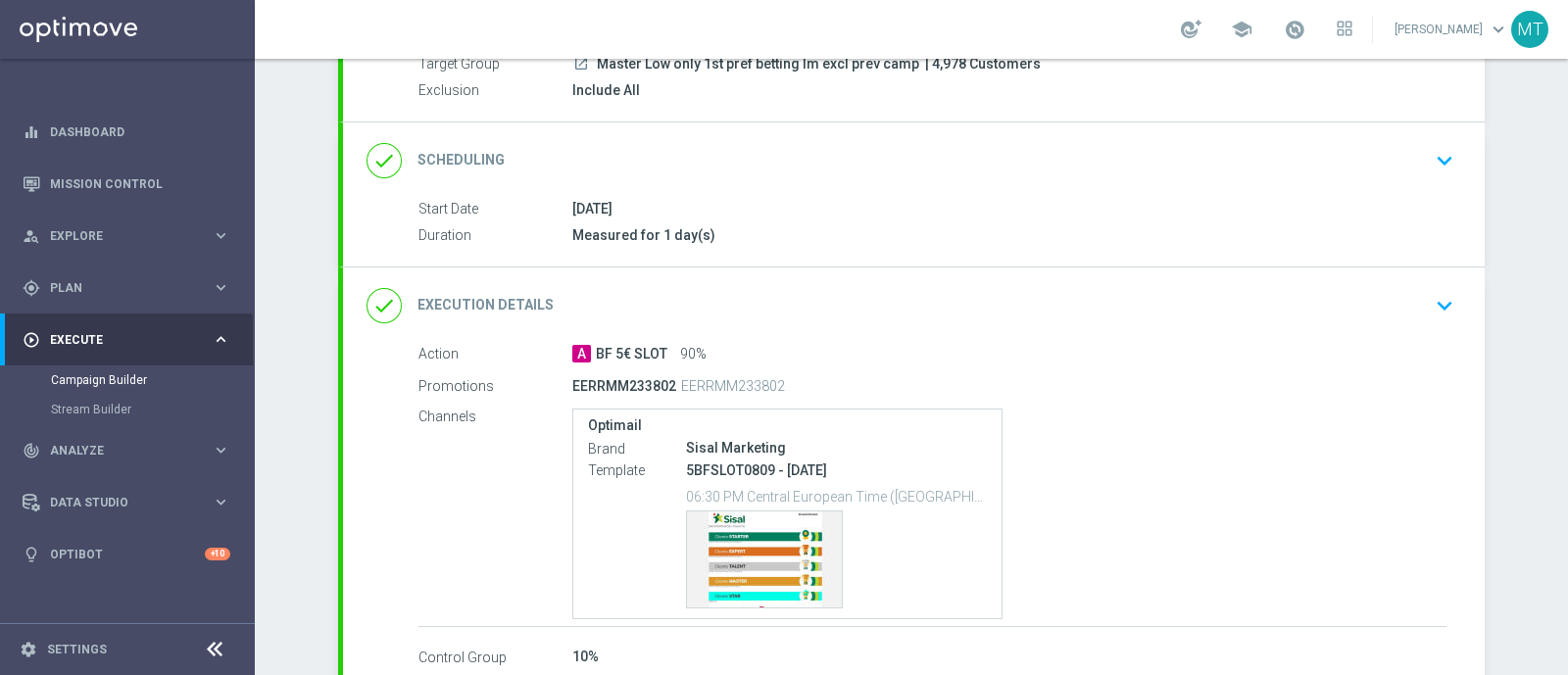
click at [933, 293] on div "done Execution Details keyboard_arrow_down" at bounding box center [914, 305] width 1094 height 38
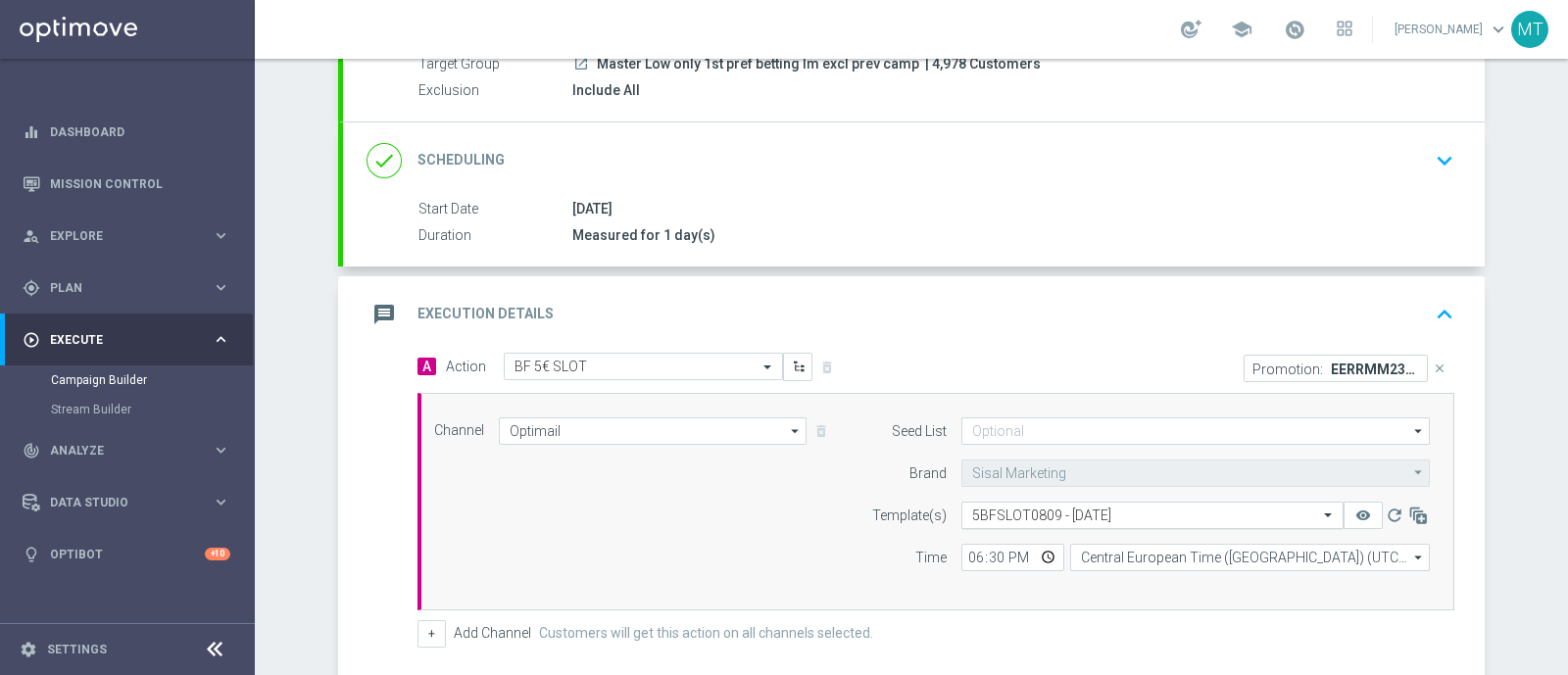
click at [1095, 508] on input "text" at bounding box center [1132, 516] width 321 height 17
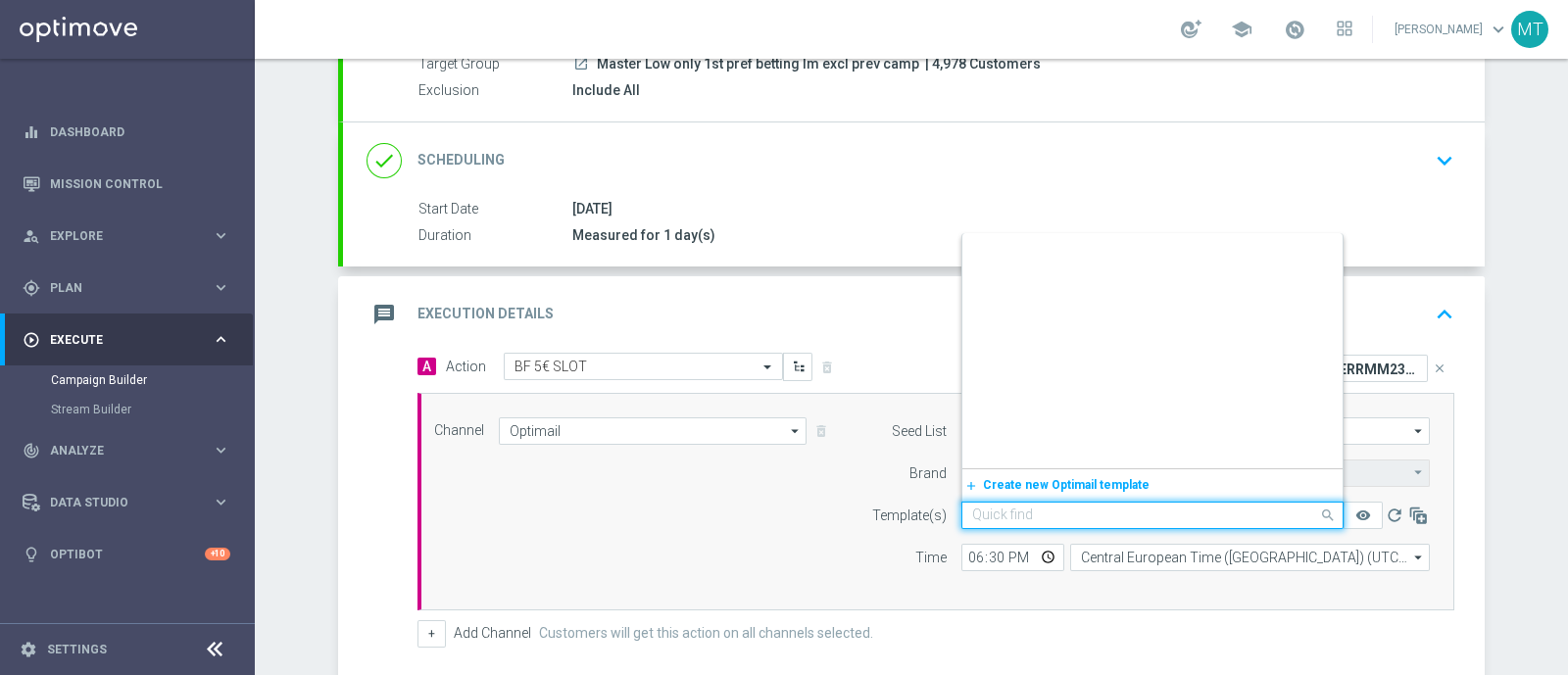
scroll to position [78150, 0]
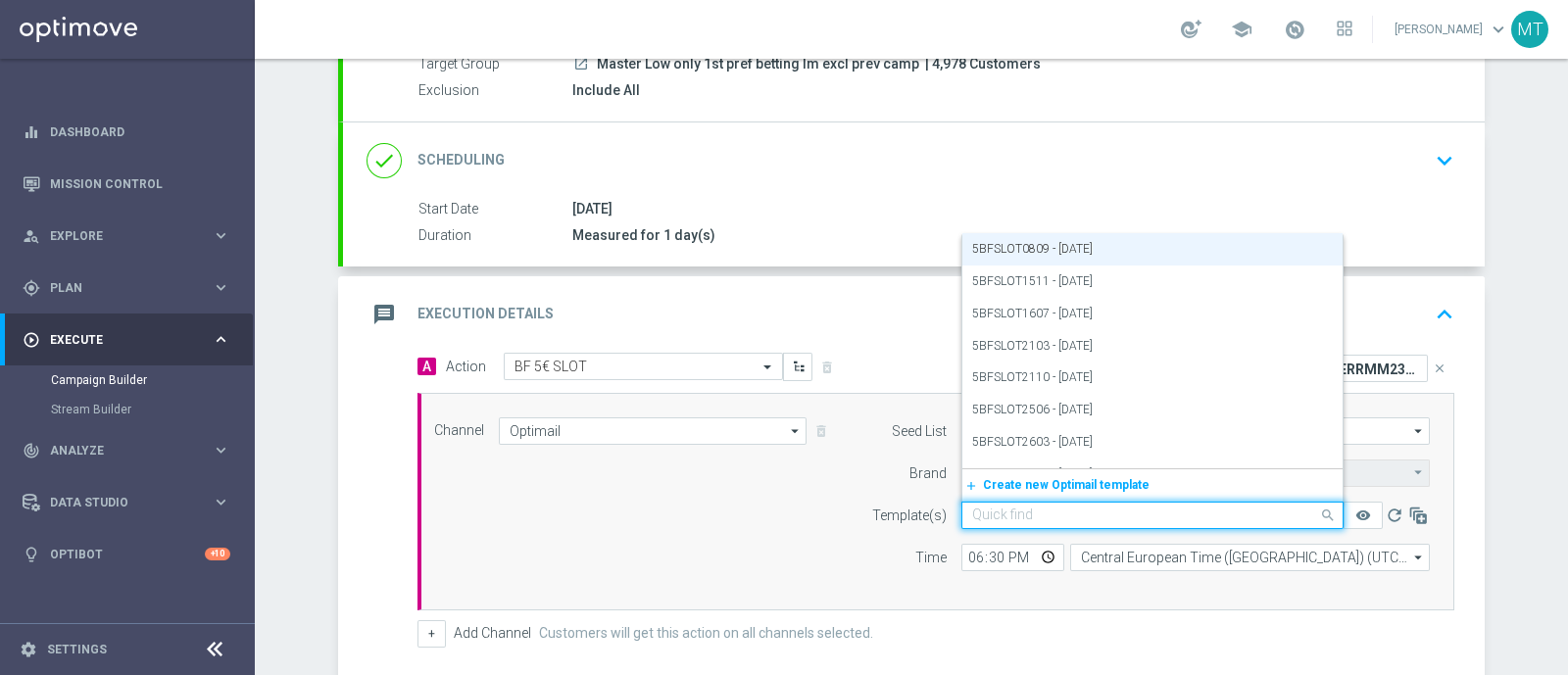
paste input "5BFSLOT0809 - 2025-09-08"
type input "5BFSLOT0809 - 2025-09-08"
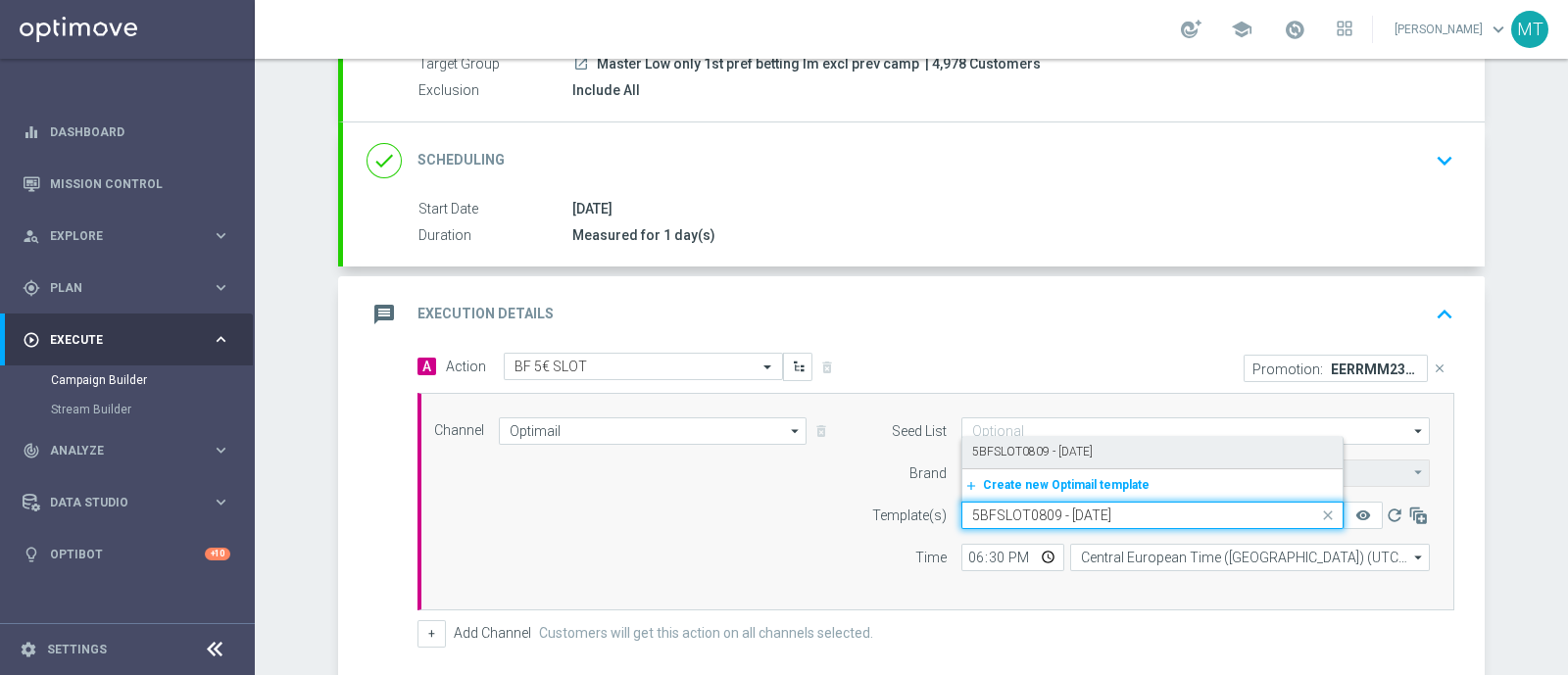
scroll to position [0, 0]
click at [1064, 459] on div "5BFSLOT0809 - 2025-09-08" at bounding box center [1152, 452] width 361 height 33
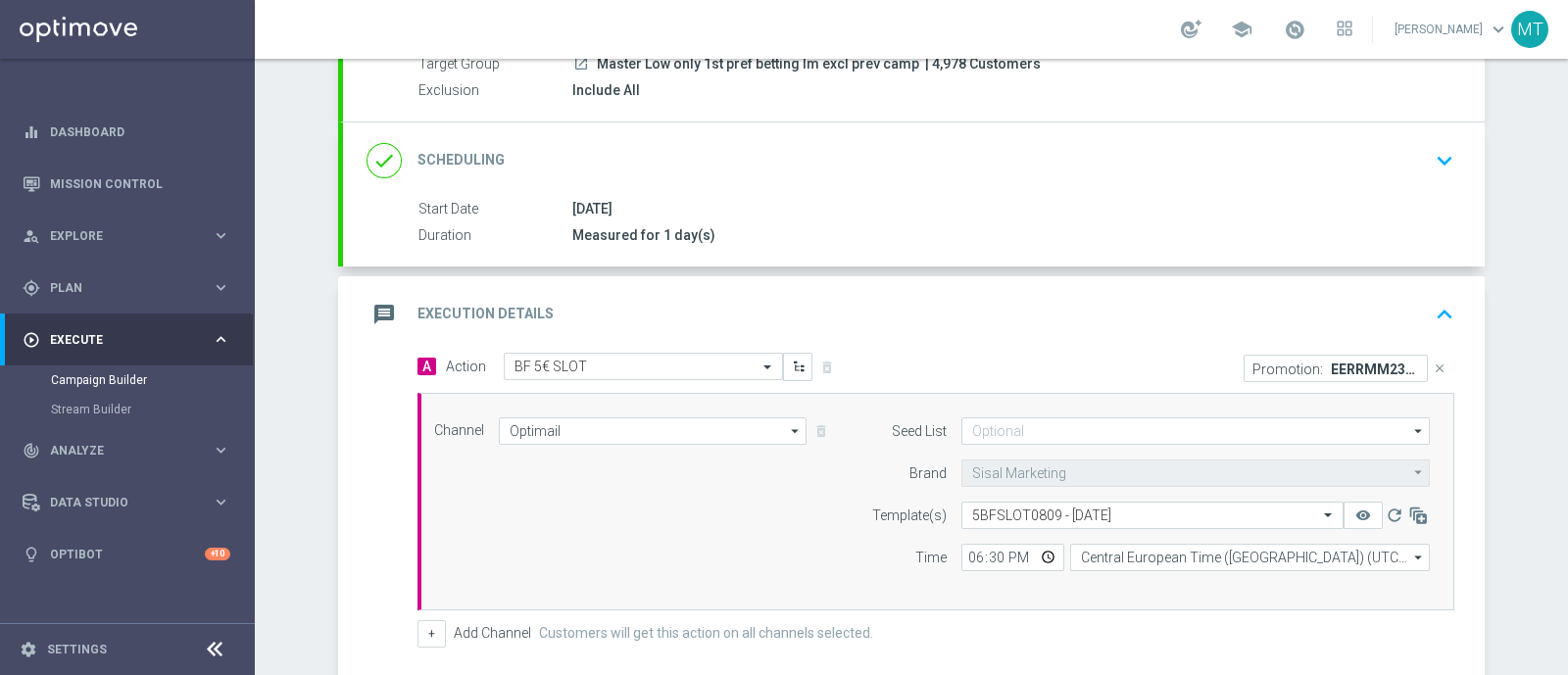
click at [992, 360] on div "Promotion: EERRMM233802 close" at bounding box center [1202, 368] width 533 height 30
click at [1035, 310] on div "message Execution Details keyboard_arrow_up" at bounding box center [914, 314] width 1094 height 38
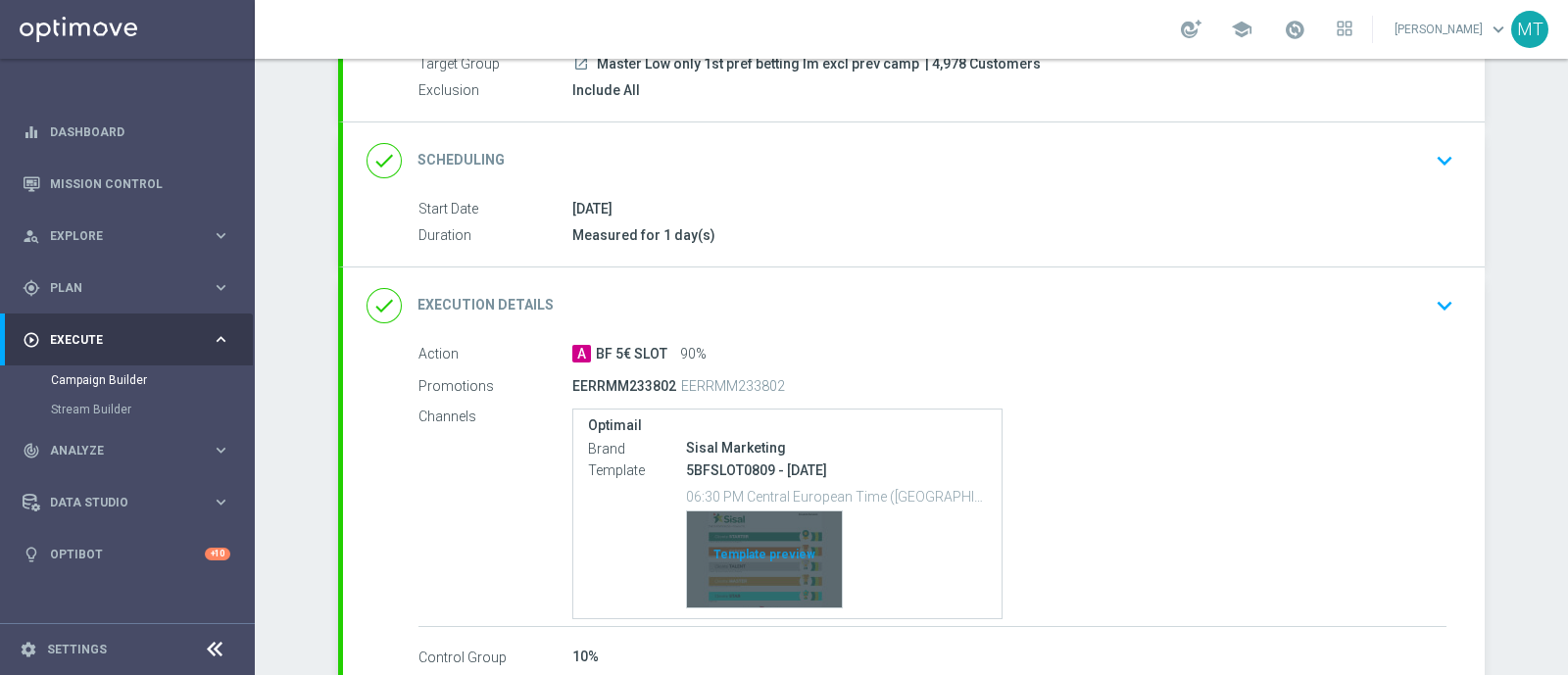
click at [806, 539] on div "Template preview" at bounding box center [764, 559] width 155 height 96
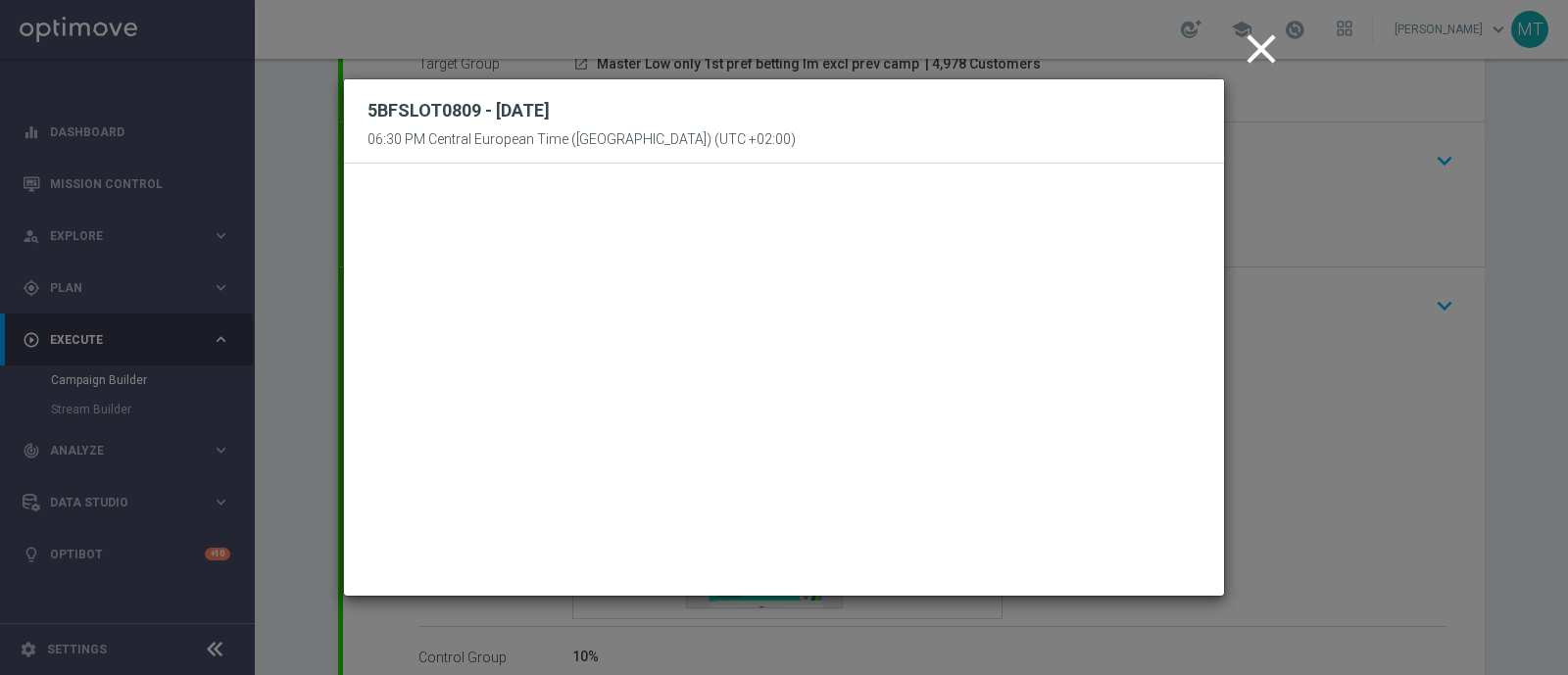
click at [1254, 50] on icon "close" at bounding box center [1262, 49] width 49 height 49
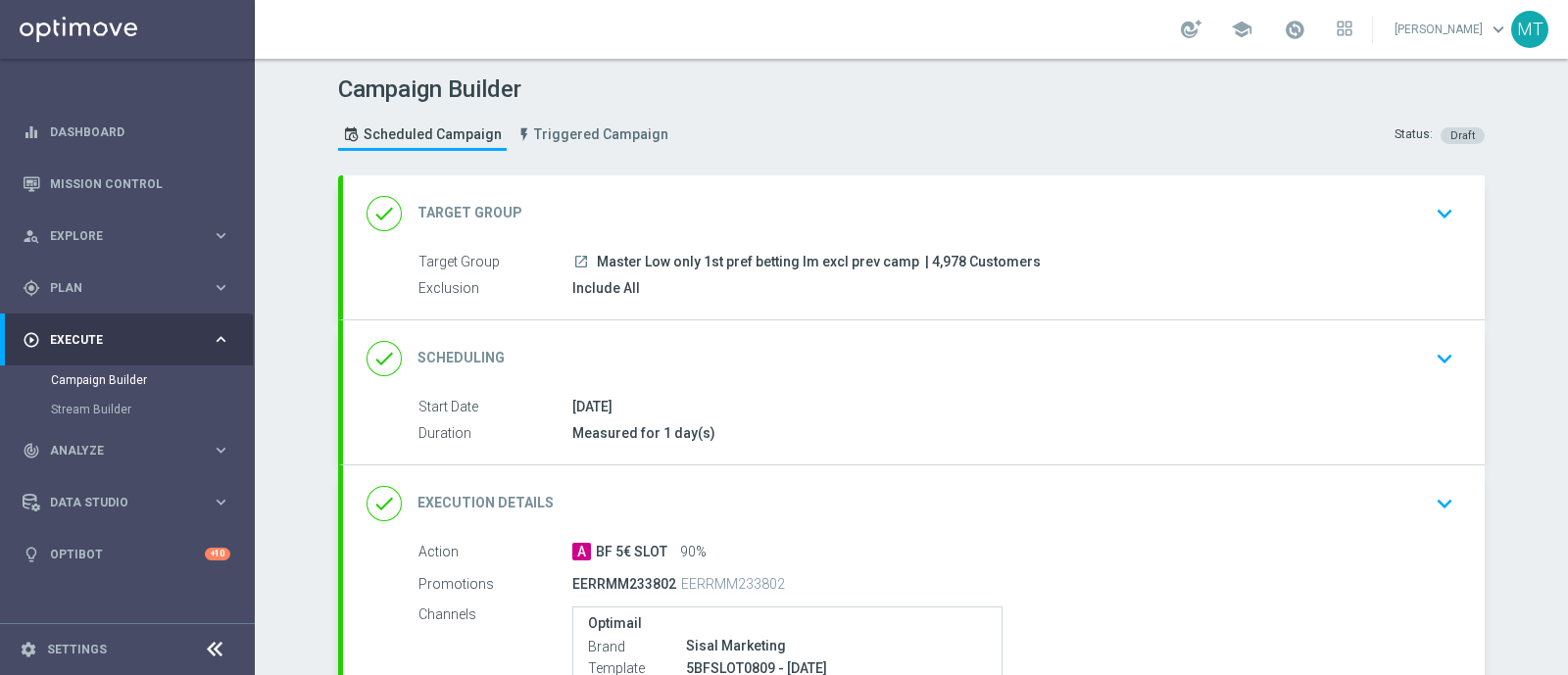
scroll to position [313, 0]
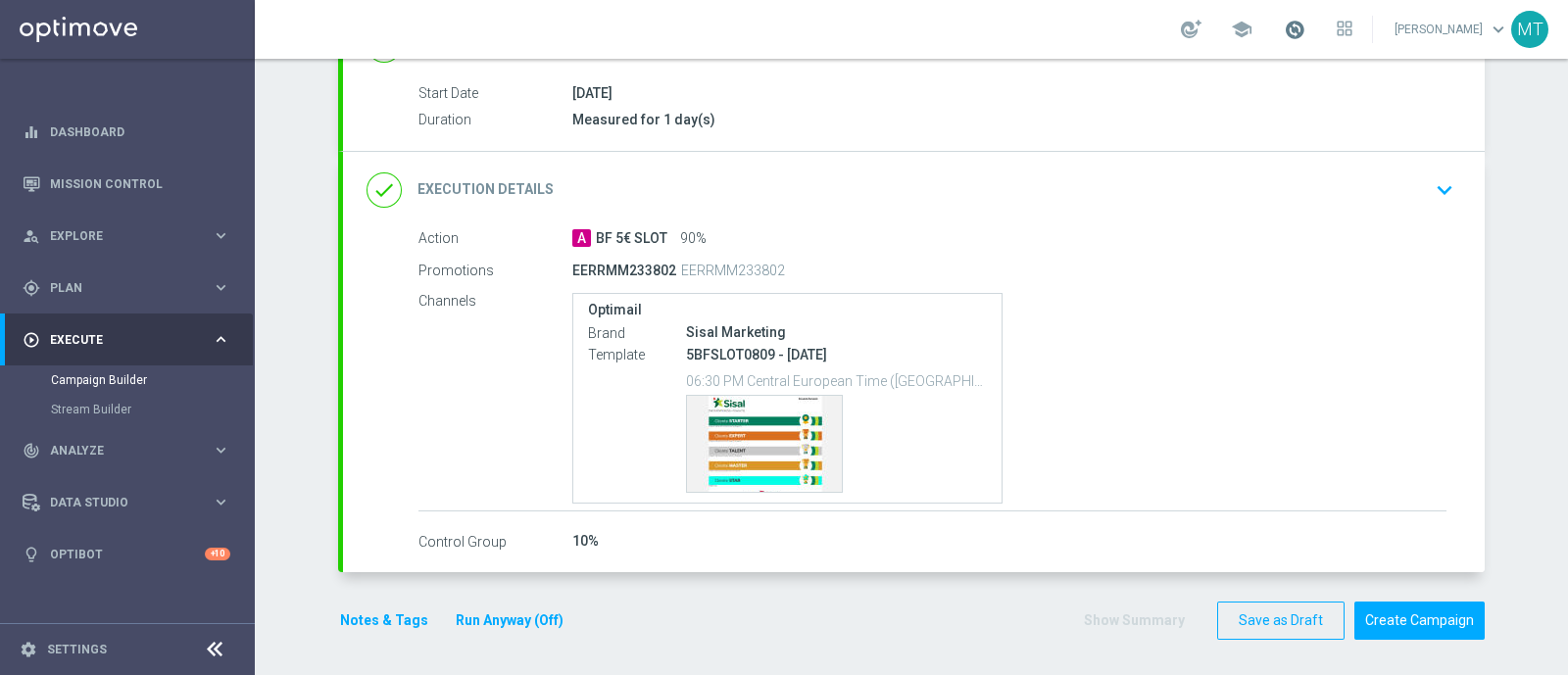
click at [1254, 24] on span at bounding box center [1295, 30] width 22 height 22
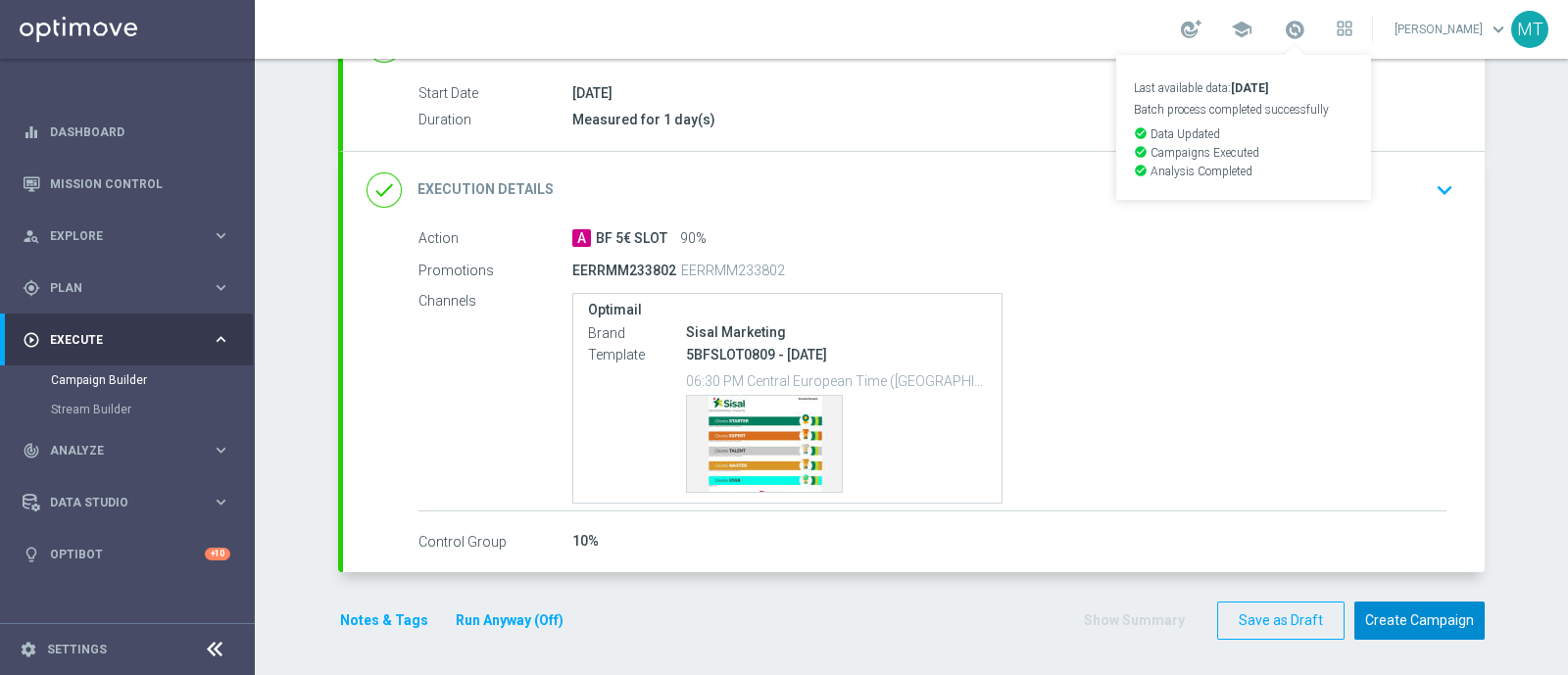
click at [1254, 539] on button "Create Campaign" at bounding box center [1420, 621] width 131 height 39
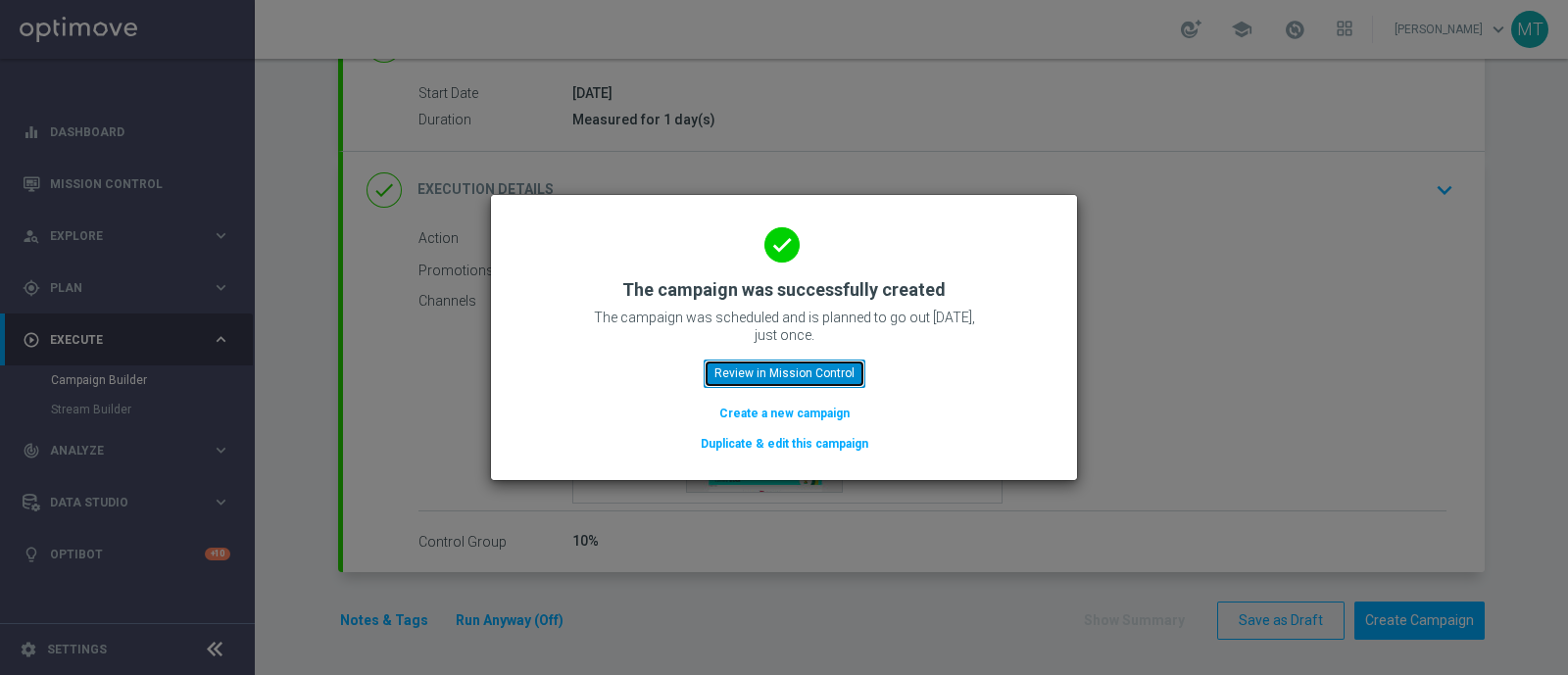
click at [848, 373] on button "Review in Mission Control" at bounding box center [785, 374] width 162 height 28
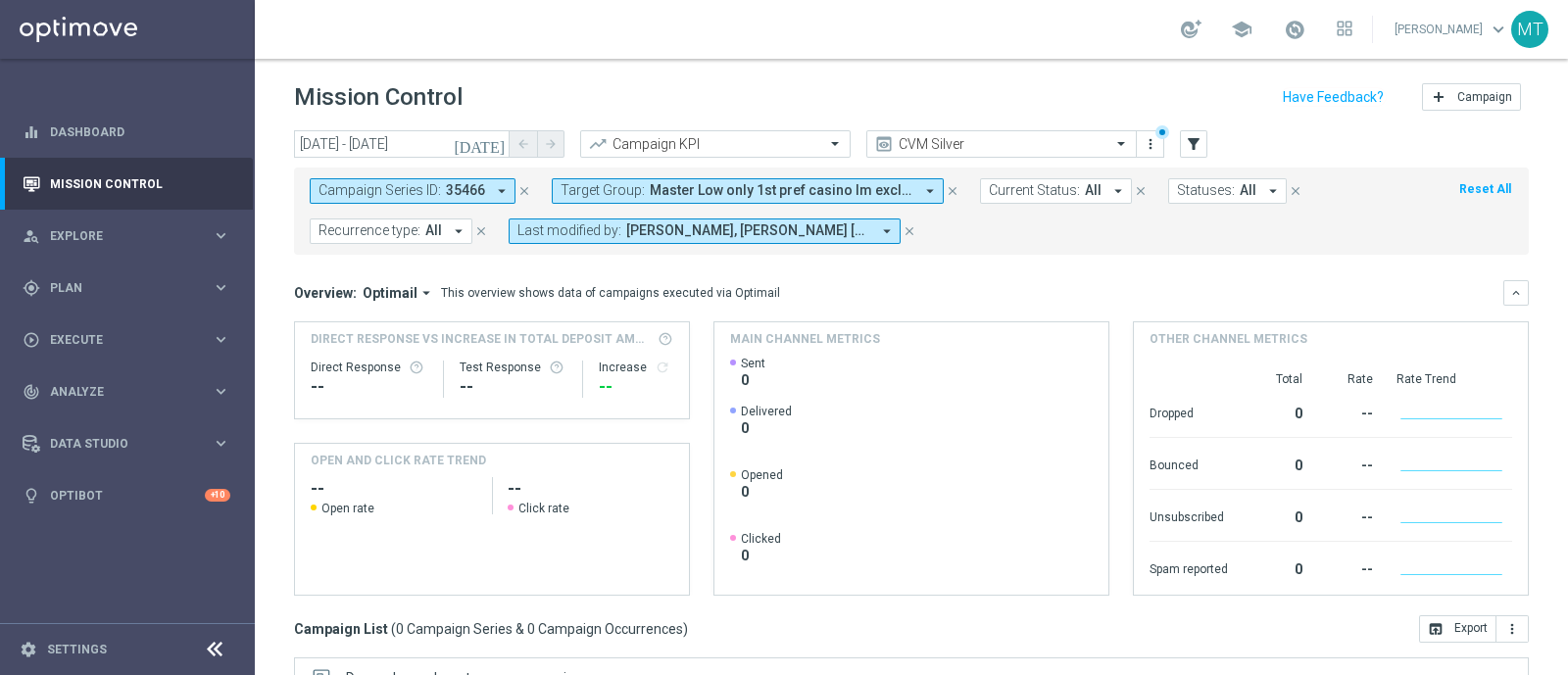
click at [523, 184] on icon "close" at bounding box center [524, 191] width 14 height 14
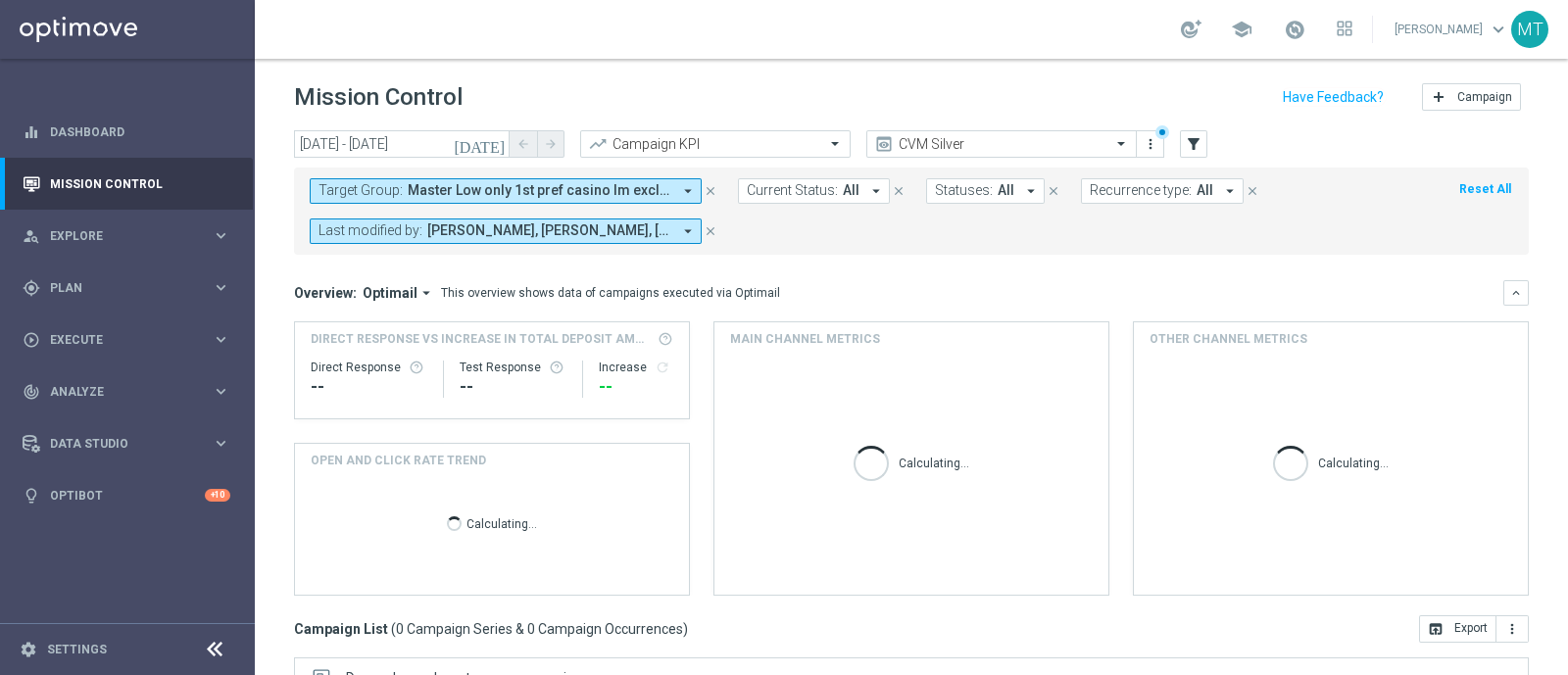
click at [599, 192] on span "Master Low only 1st pref casino lm excl prev camp" at bounding box center [539, 190] width 264 height 17
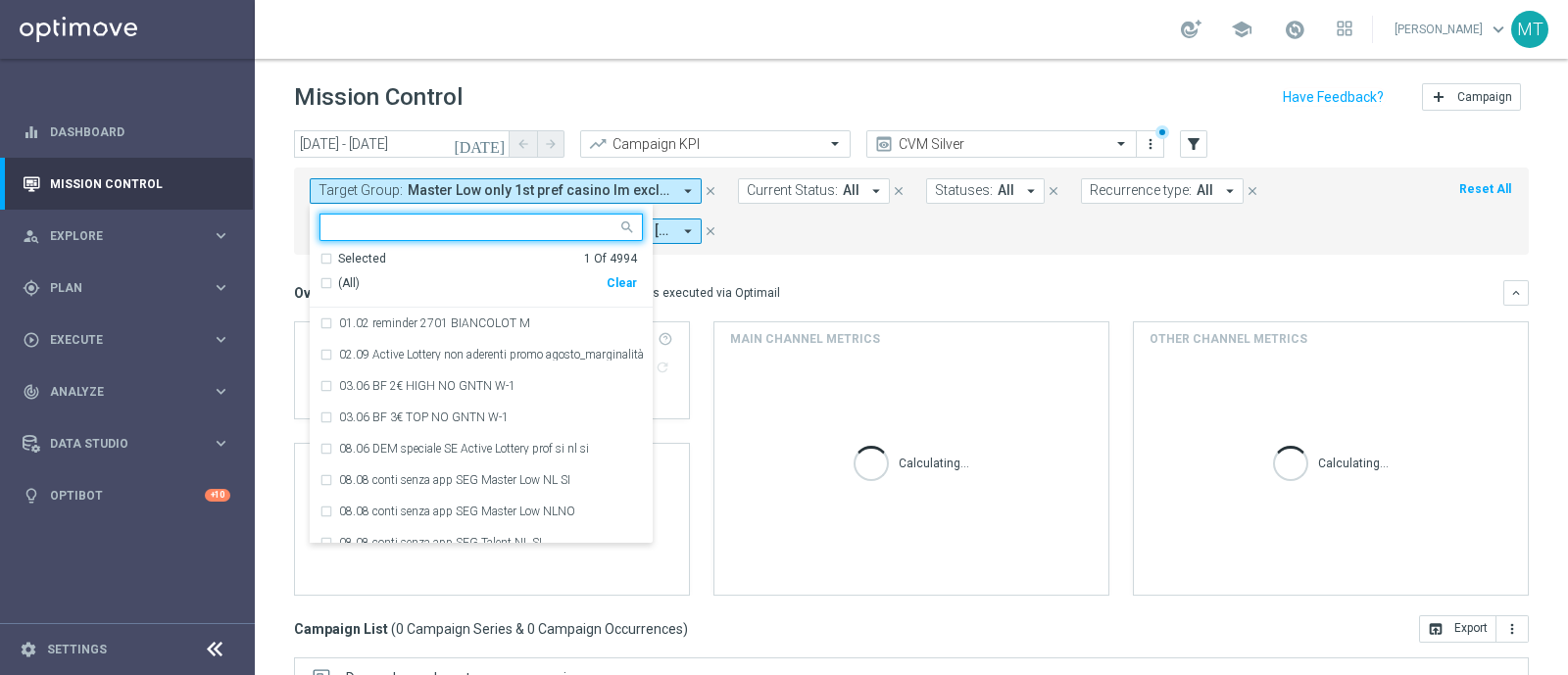
click at [586, 258] on div "1 Of 4994" at bounding box center [611, 259] width 53 height 17
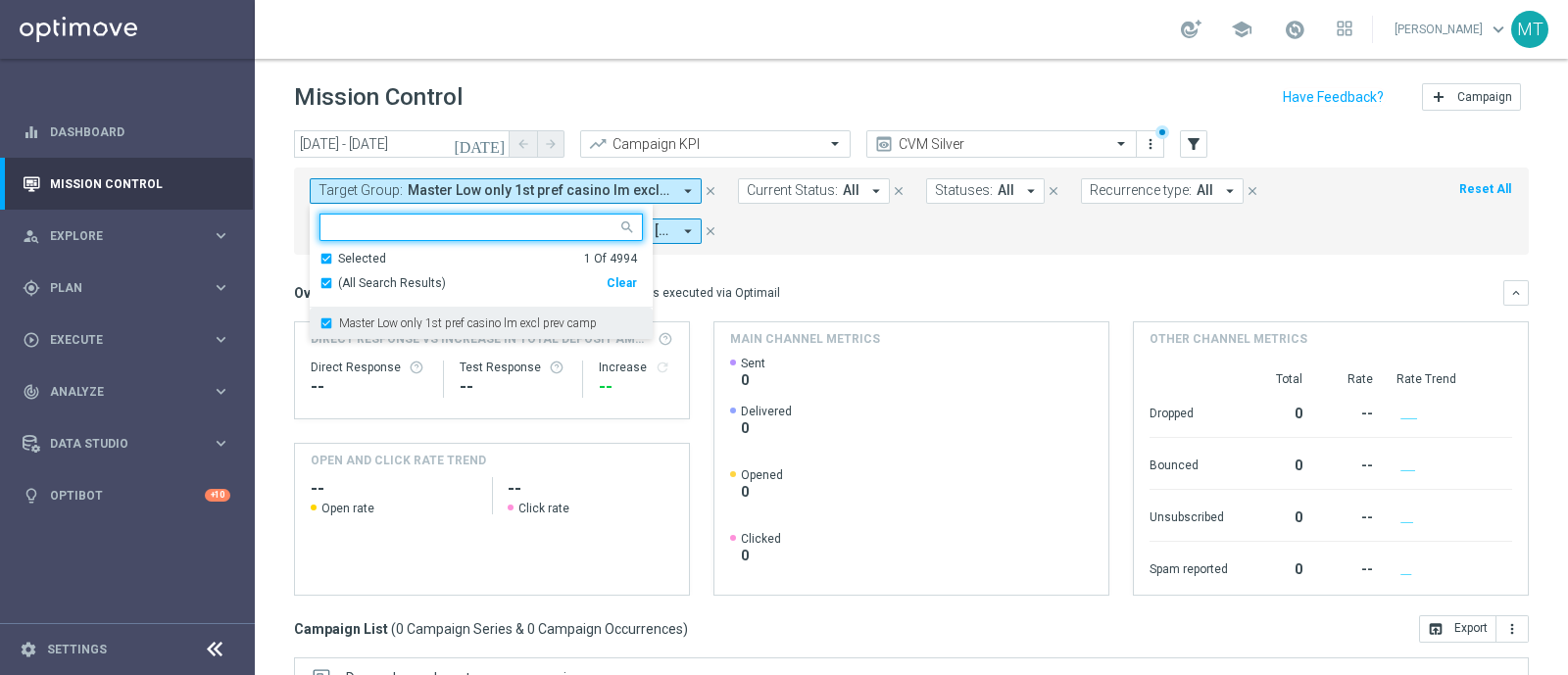
click at [460, 322] on label "Master Low only 1st pref casino lm excl prev camp" at bounding box center [468, 323] width 258 height 12
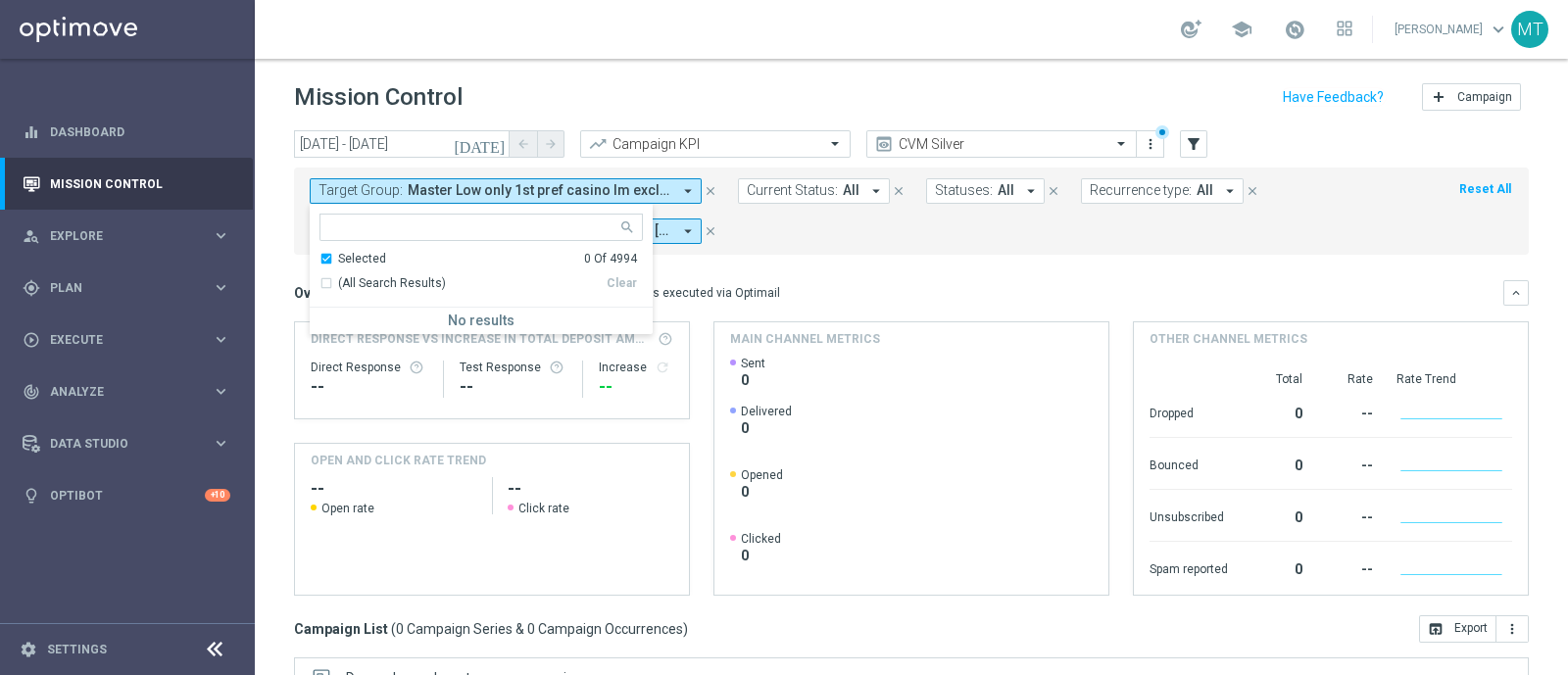
click at [417, 243] on ng-select "Selected 0 Of 4994 (All Search Results) Clear No results" at bounding box center [480, 274] width 343 height 121
click at [422, 253] on div "Selected 0 Of 4994" at bounding box center [478, 259] width 317 height 17
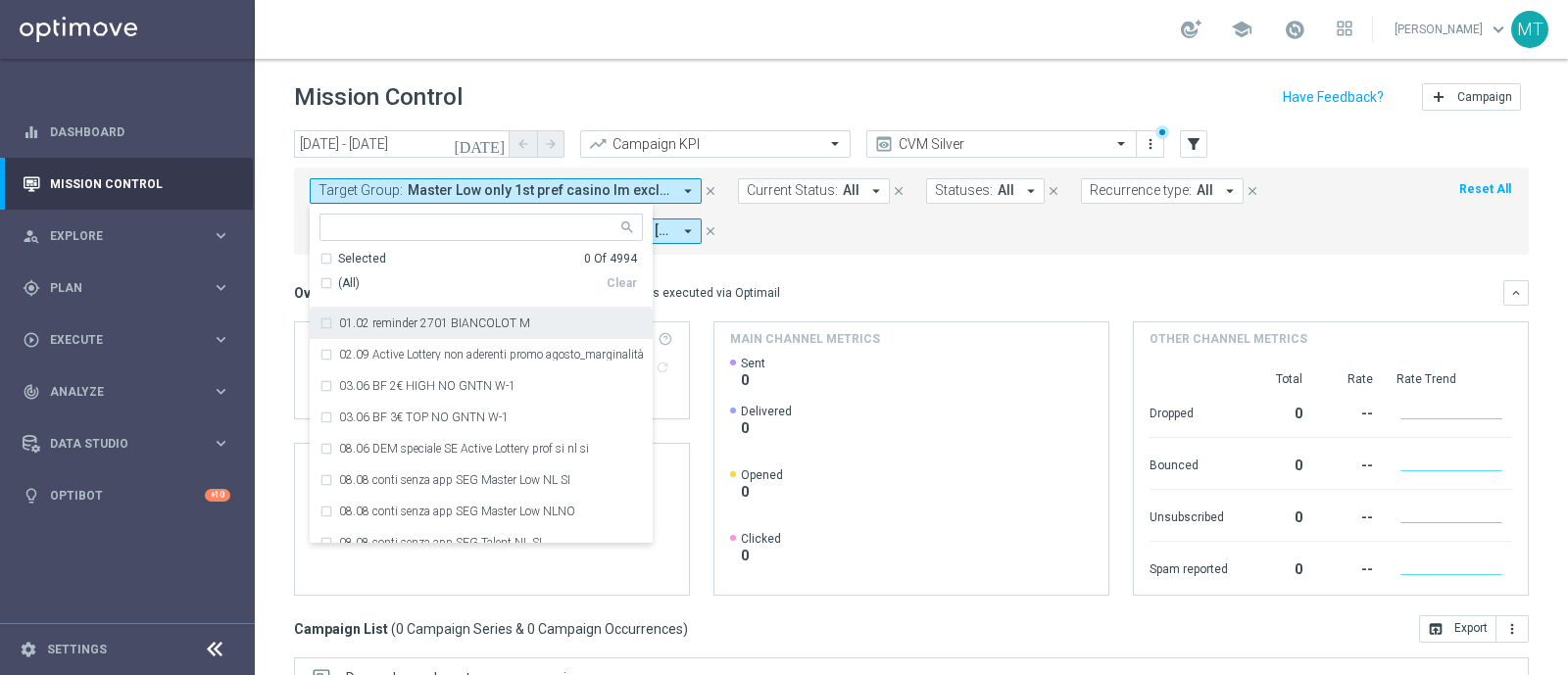
click at [950, 262] on mini-dashboard "Overview: Optimail arrow_drop_down This overview shows data of campaigns execut…" at bounding box center [911, 435] width 1235 height 361
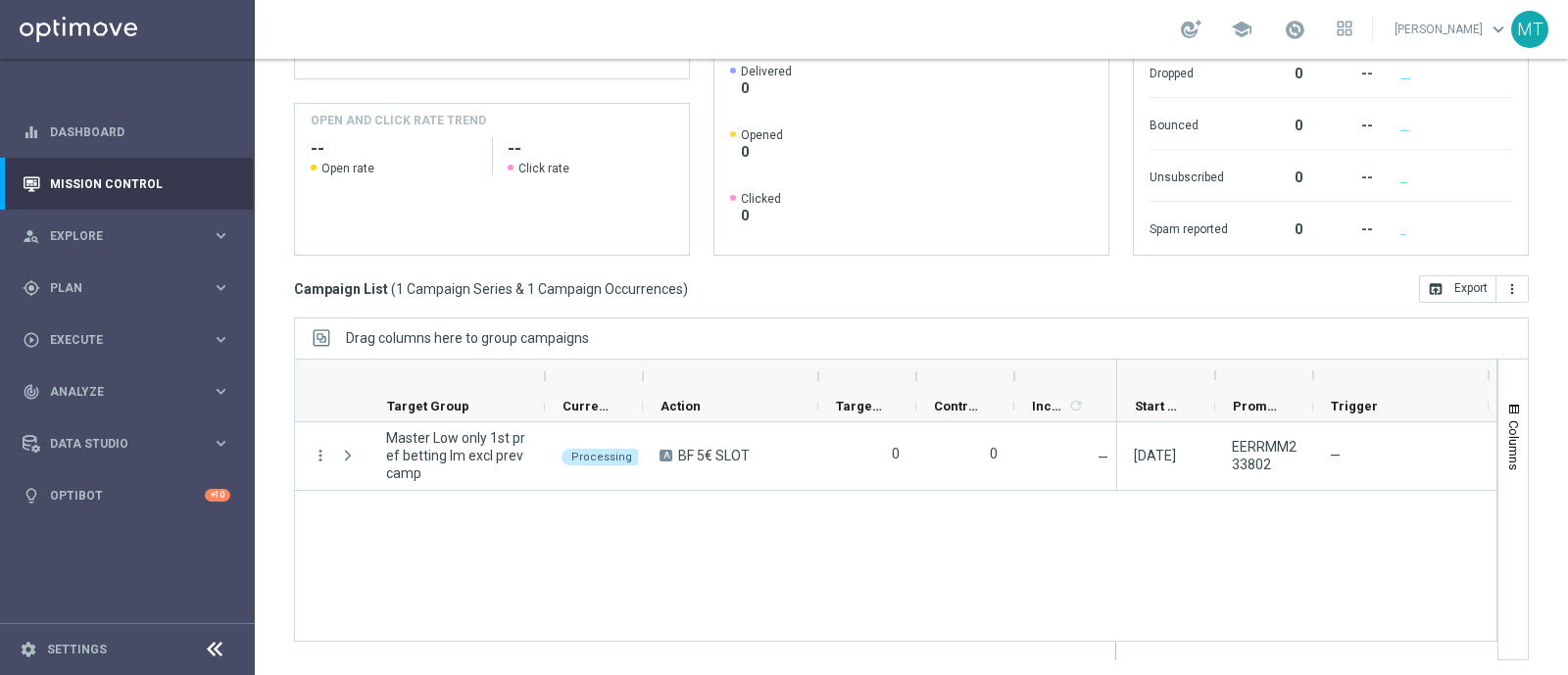
scroll to position [338, 0]
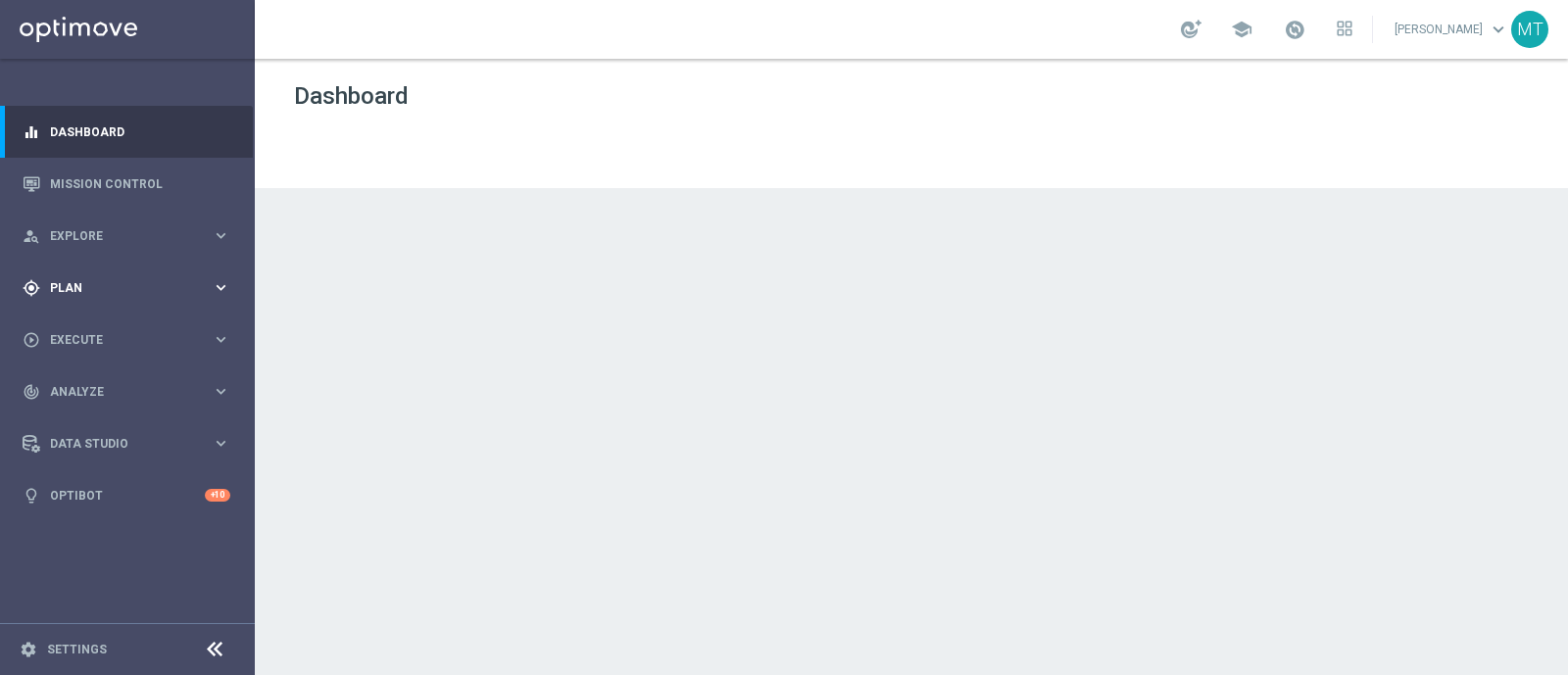
click at [207, 271] on div "gps_fixed Plan keyboard_arrow_right" at bounding box center [127, 288] width 253 height 52
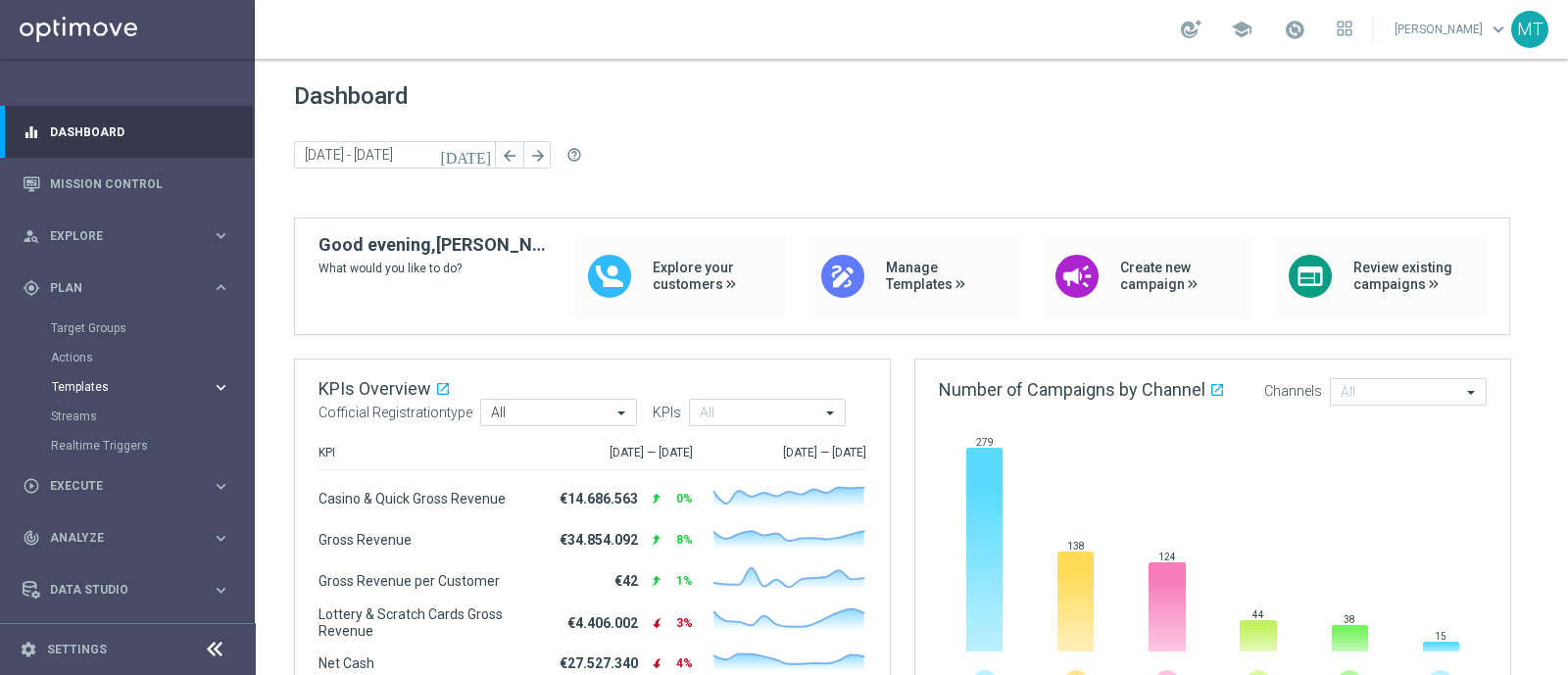
click at [88, 389] on span "Templates" at bounding box center [123, 387] width 140 height 12
click at [99, 418] on link "Optimail" at bounding box center [131, 416] width 143 height 16
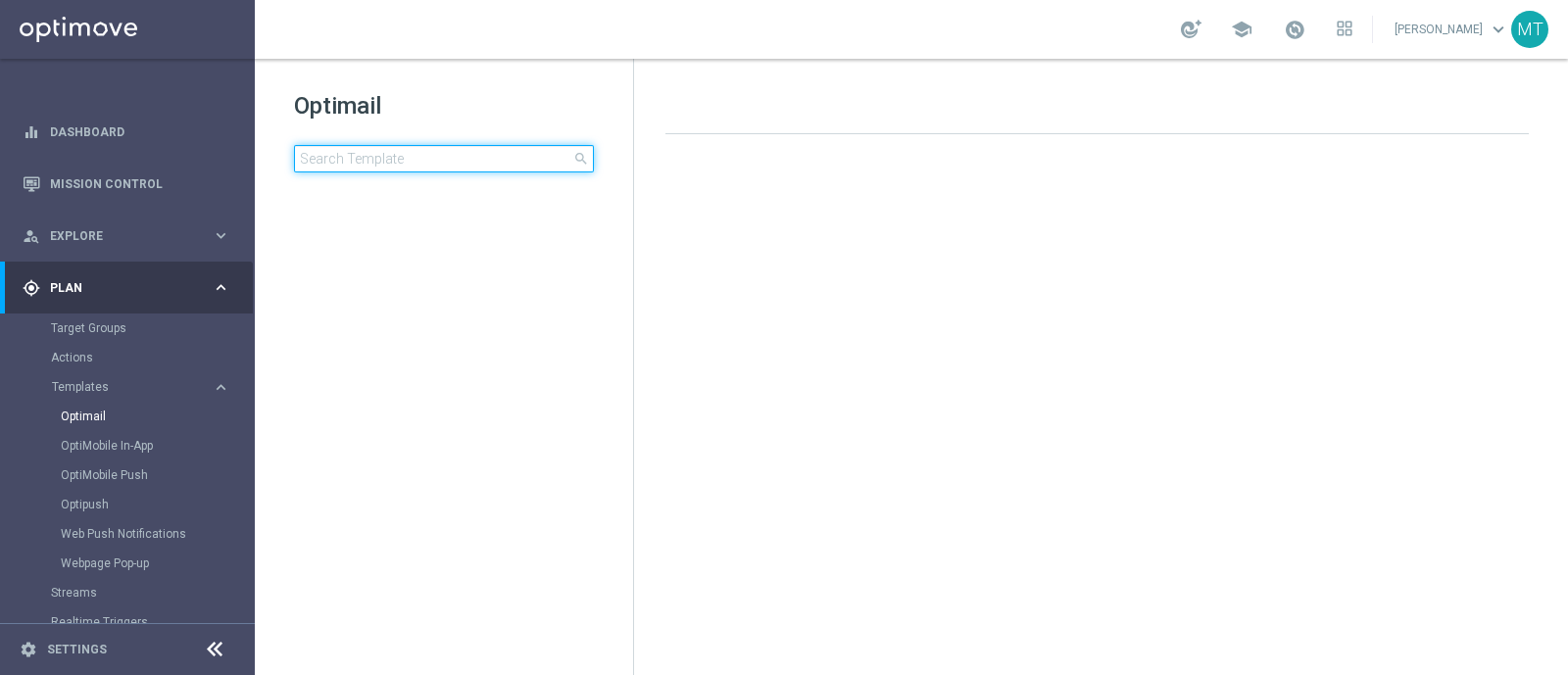
click at [527, 156] on input at bounding box center [443, 159] width 300 height 28
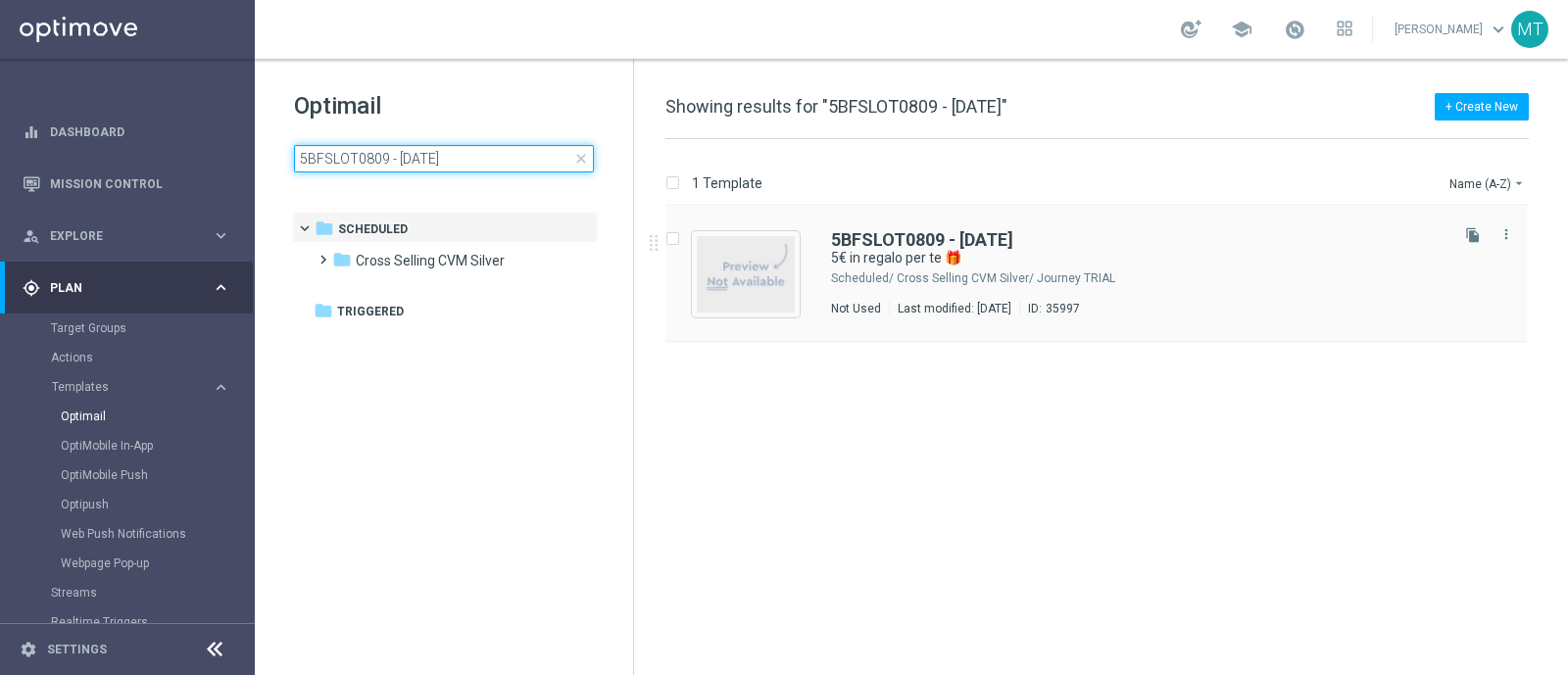
type input "5BFSLOT0809 - 2025-09-08"
click at [1062, 235] on div "5BFSLOT0809 - 2025-09-08" at bounding box center [1138, 240] width 614 height 18
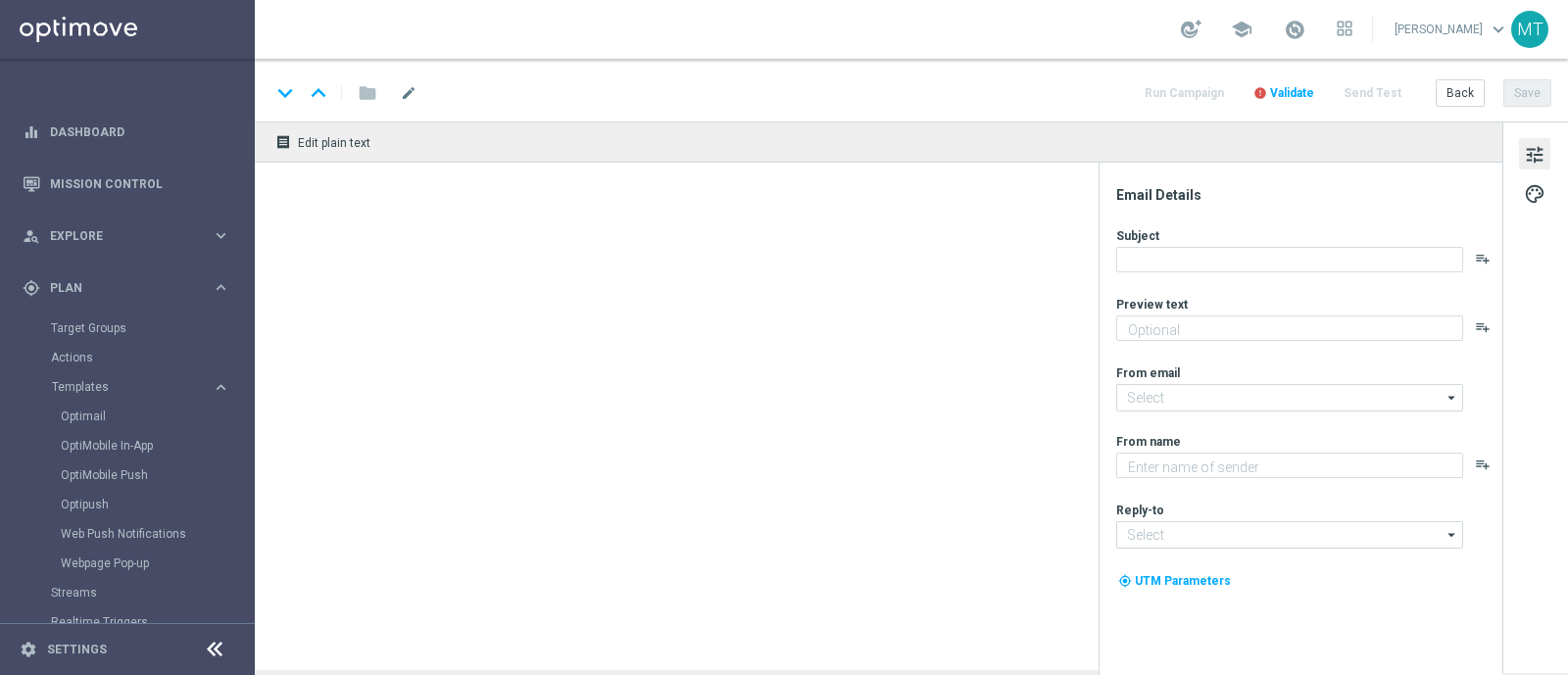
type textarea "Per divertirti con Slot🎰"
type input "[EMAIL_ADDRESS][DOMAIN_NAME]"
type textarea "Sisal"
type input "[EMAIL_ADDRESS][DOMAIN_NAME]"
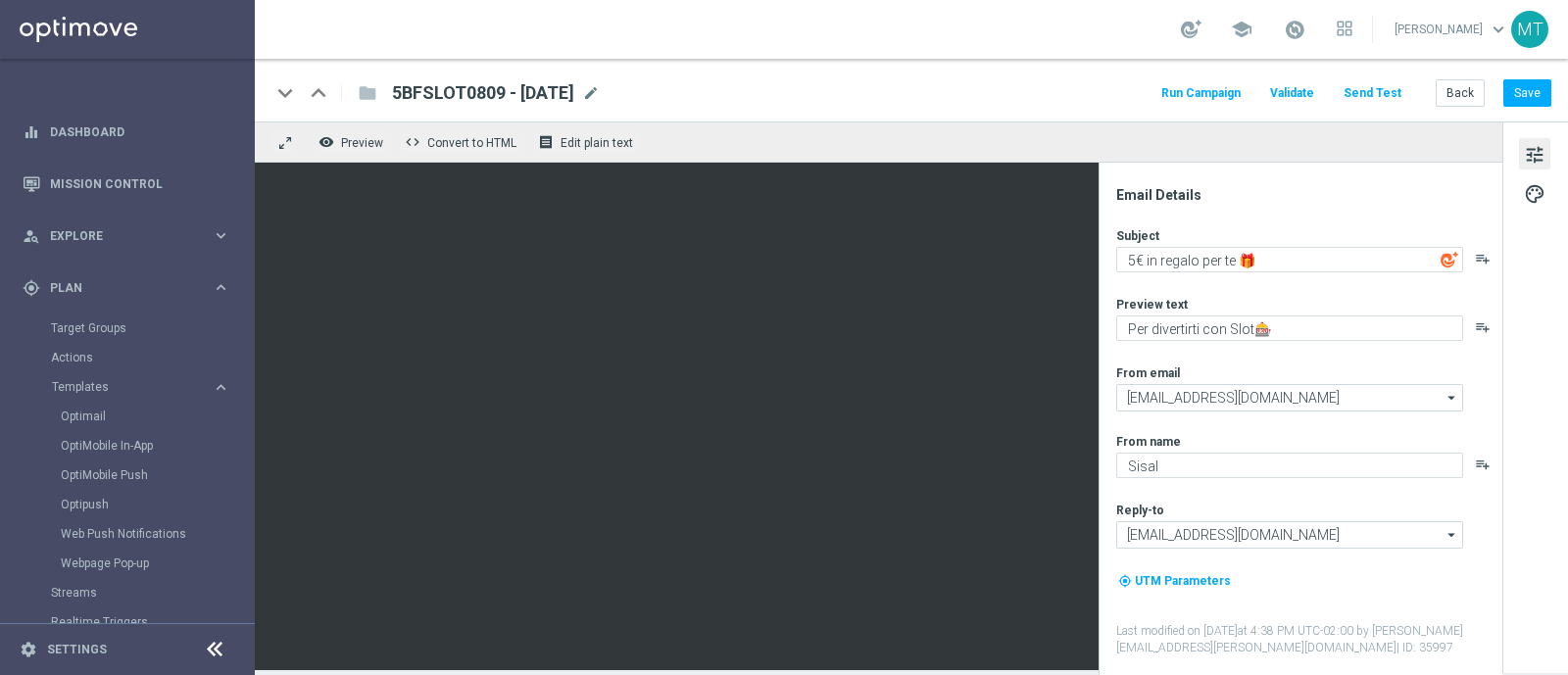
click at [600, 84] on div "5BFSLOT0809 - 2025-09-08 mode_edit" at bounding box center [496, 93] width 208 height 26
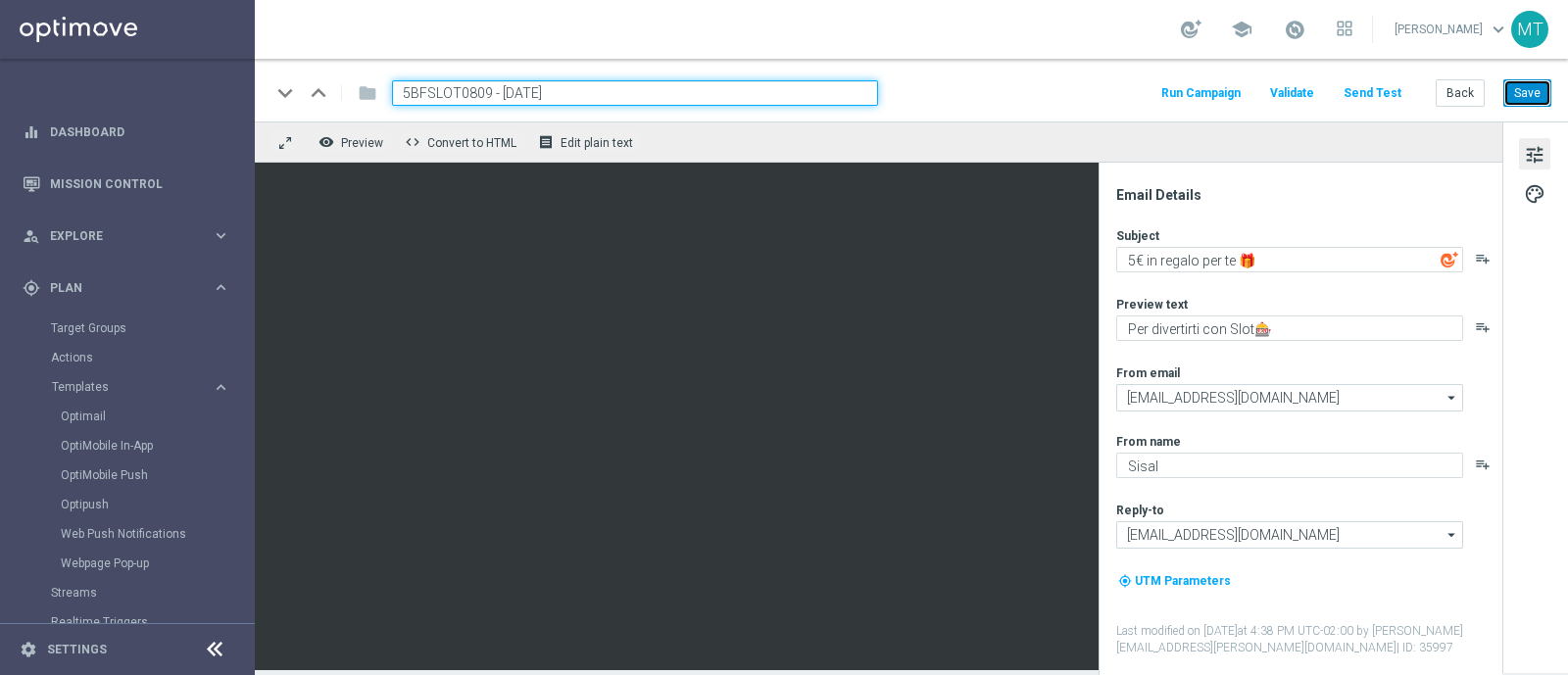
click at [1537, 89] on button "Save" at bounding box center [1527, 93] width 48 height 28
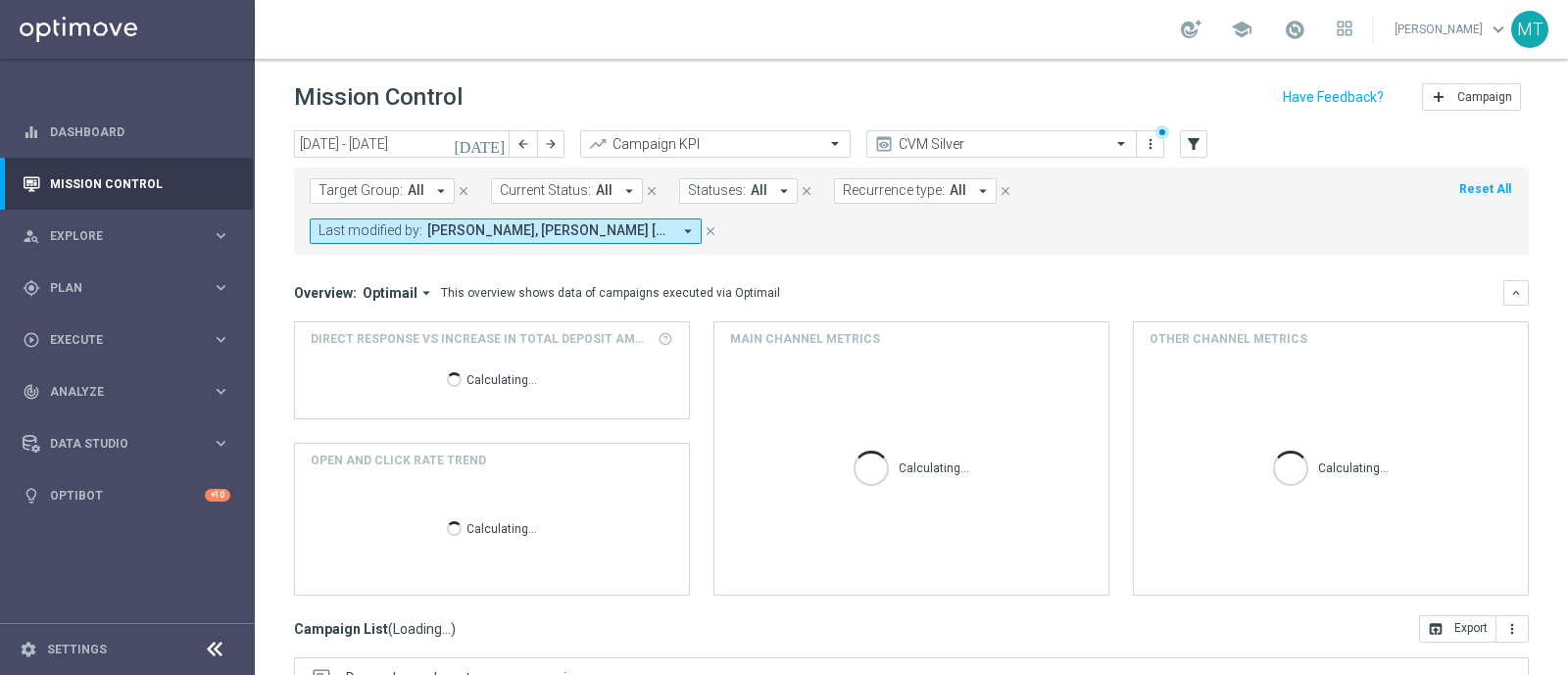
click at [500, 136] on icon "[DATE]" at bounding box center [480, 144] width 53 height 18
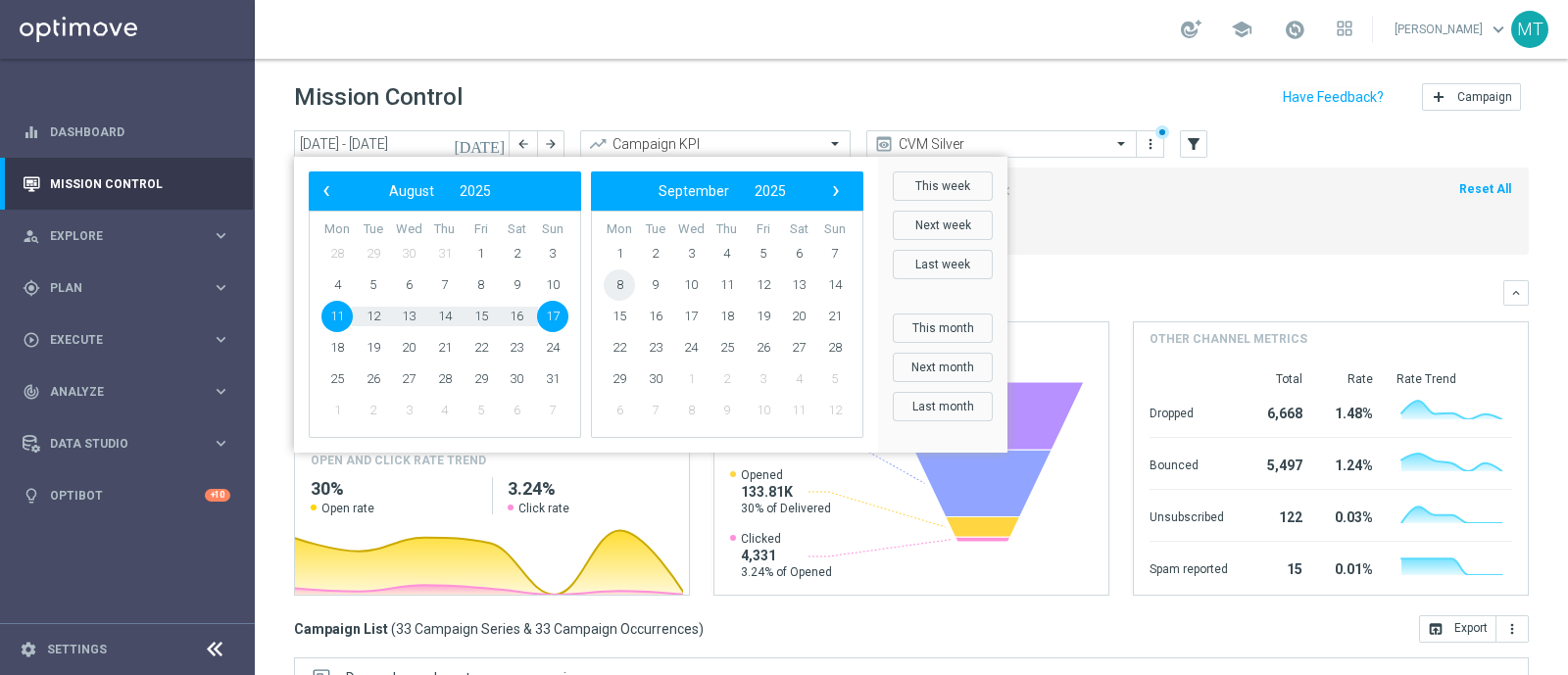
click at [608, 286] on span "8" at bounding box center [620, 286] width 32 height 32
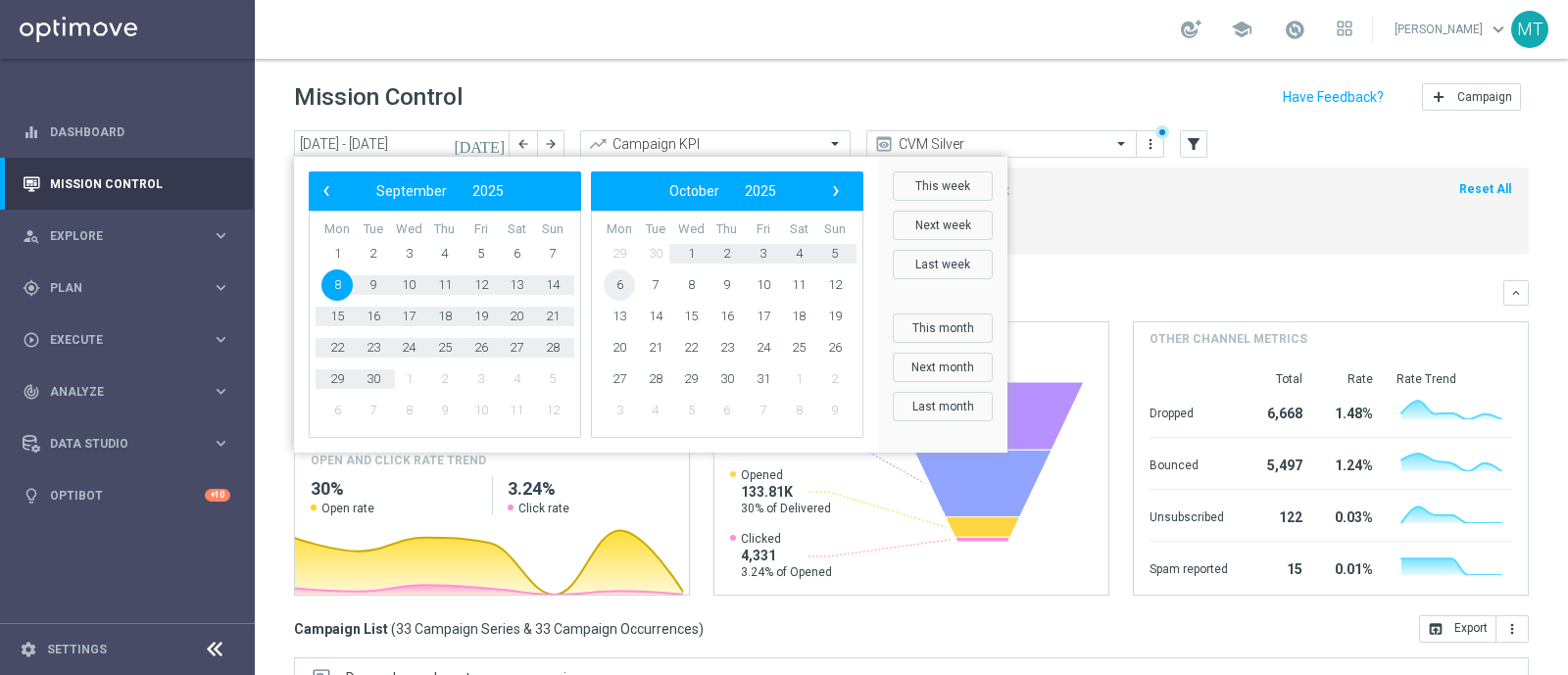
click at [608, 286] on span "6" at bounding box center [620, 286] width 32 height 32
type input "08 Sep 2025 - 06 Oct 2025"
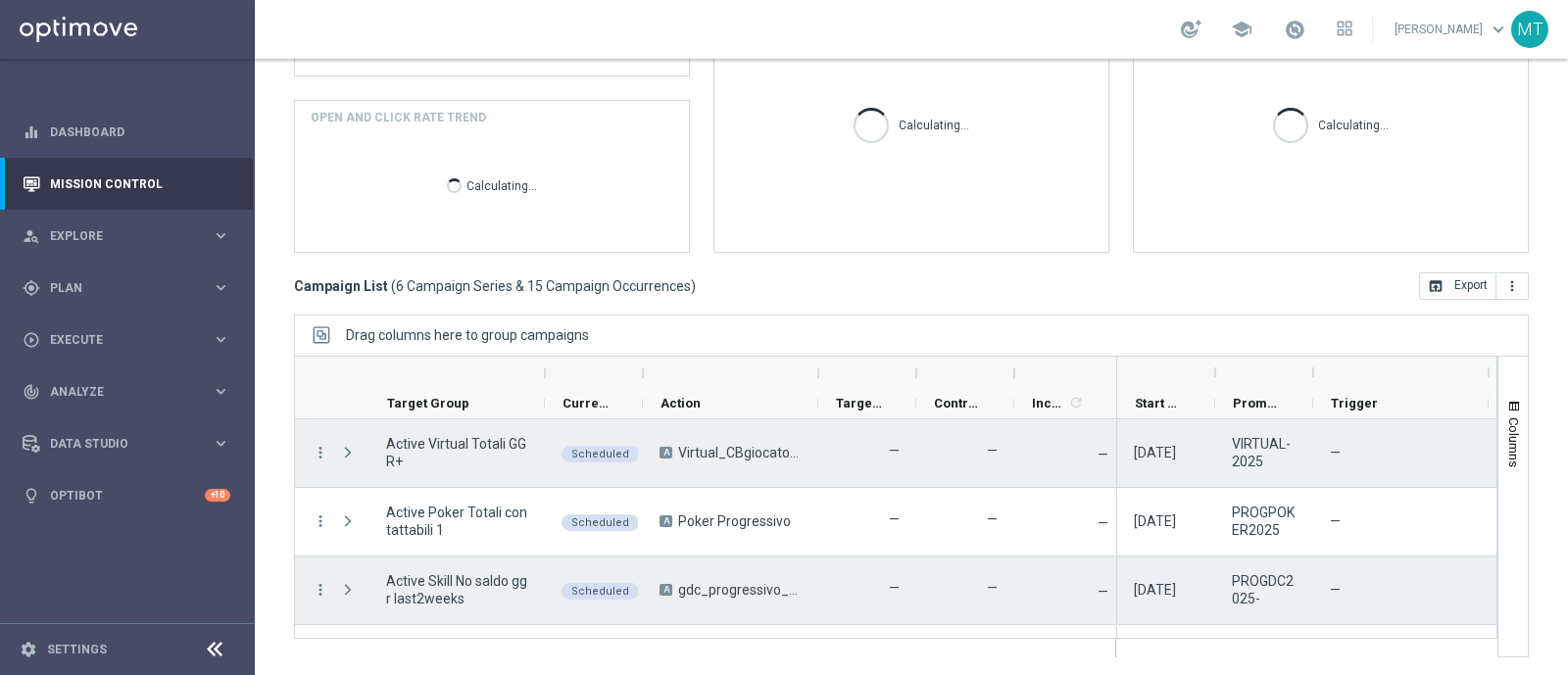
scroll to position [192, 0]
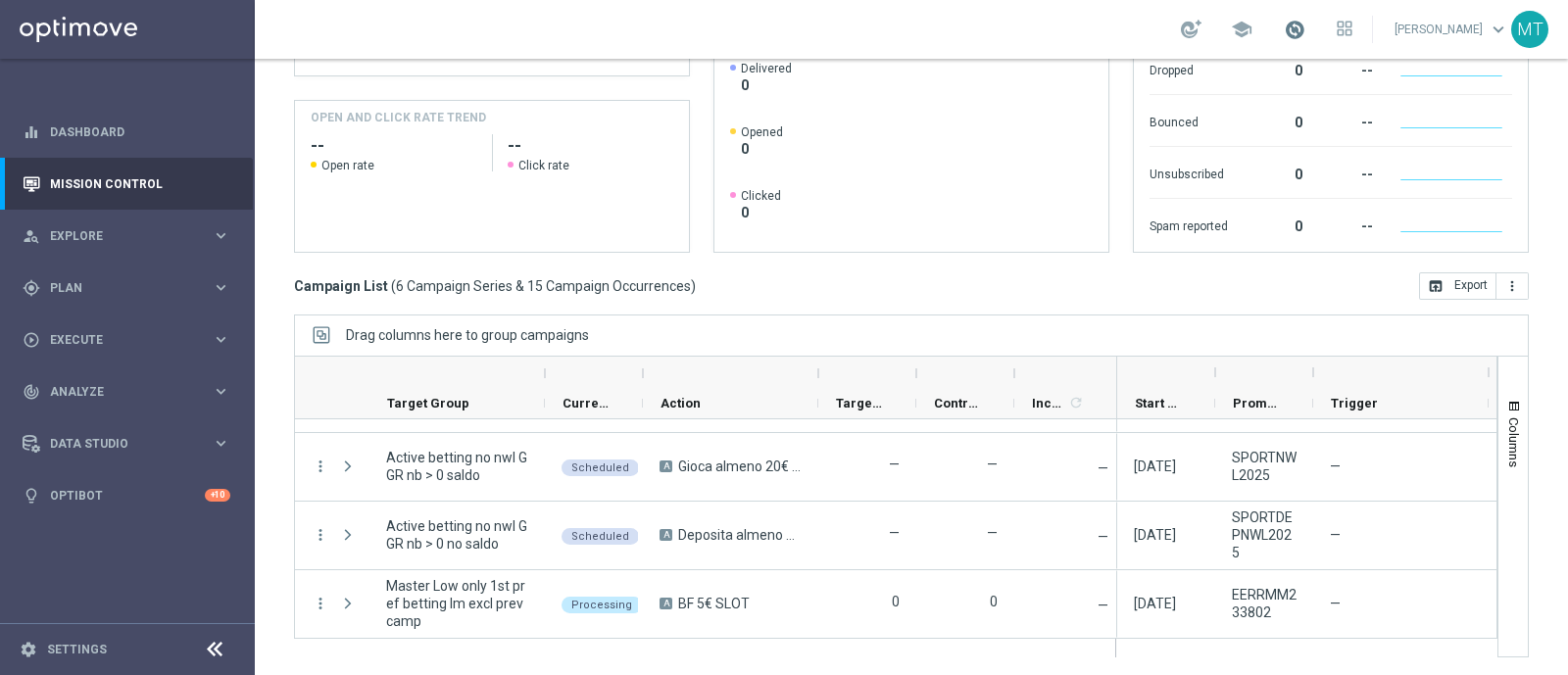
click at [1306, 34] on span at bounding box center [1295, 30] width 22 height 22
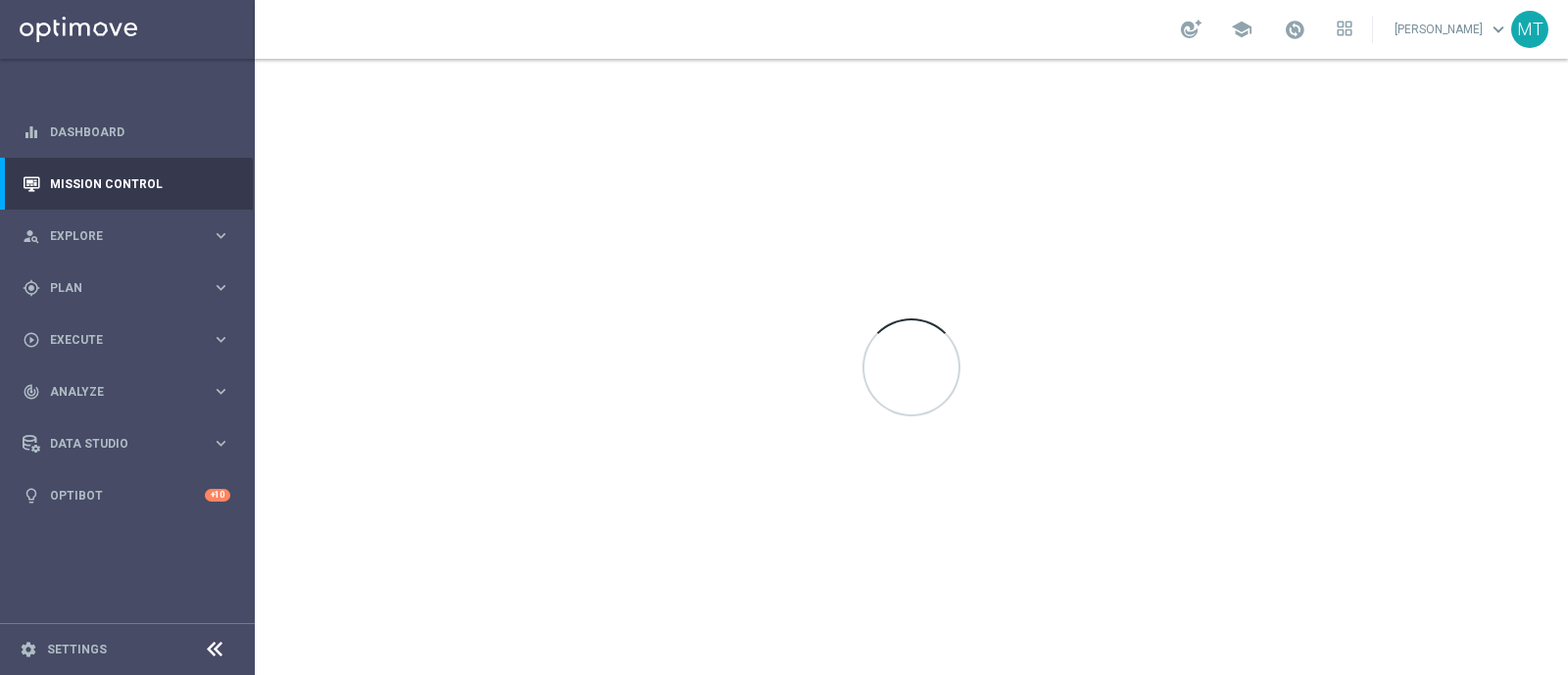
click at [1300, 37] on div "school" at bounding box center [1267, 30] width 172 height 34
click at [1306, 19] on span at bounding box center [1295, 30] width 22 height 22
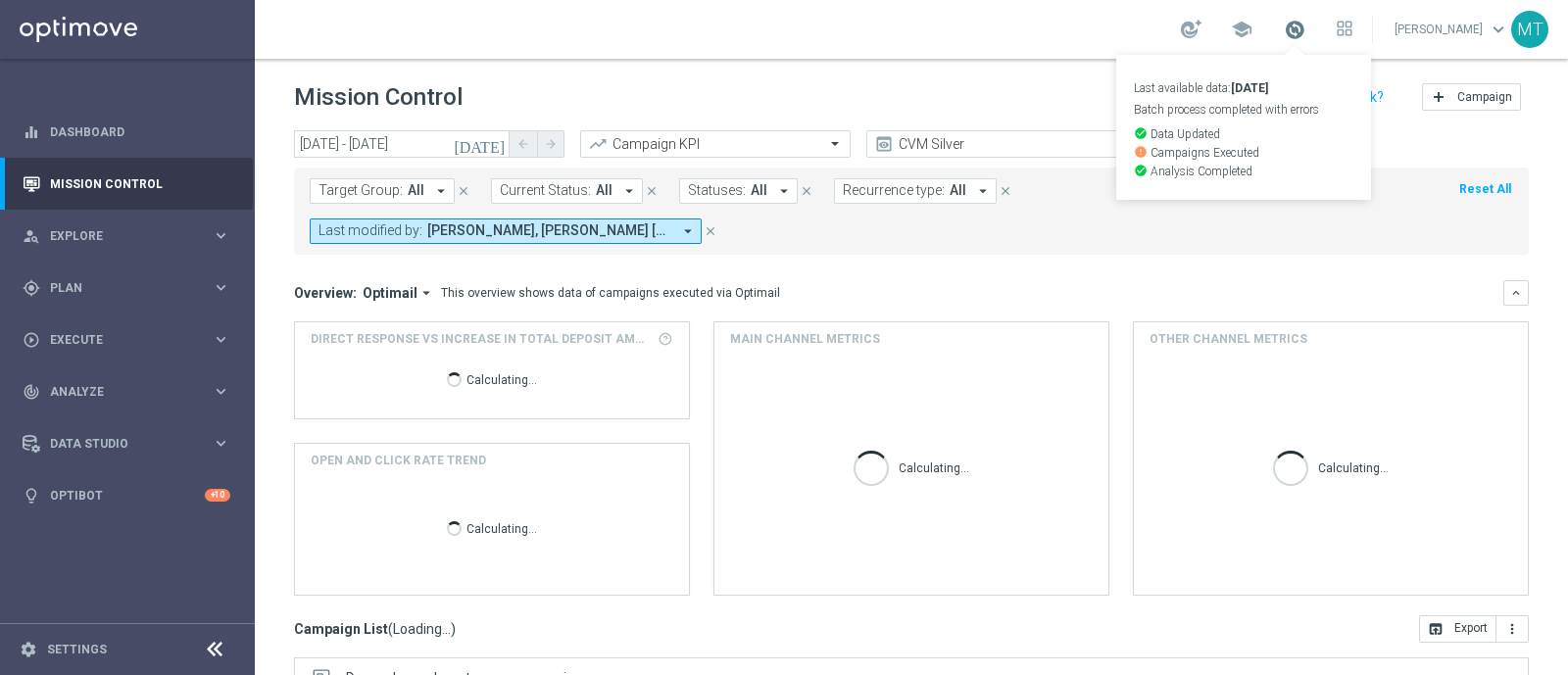
click at [1306, 19] on span at bounding box center [1295, 30] width 22 height 22
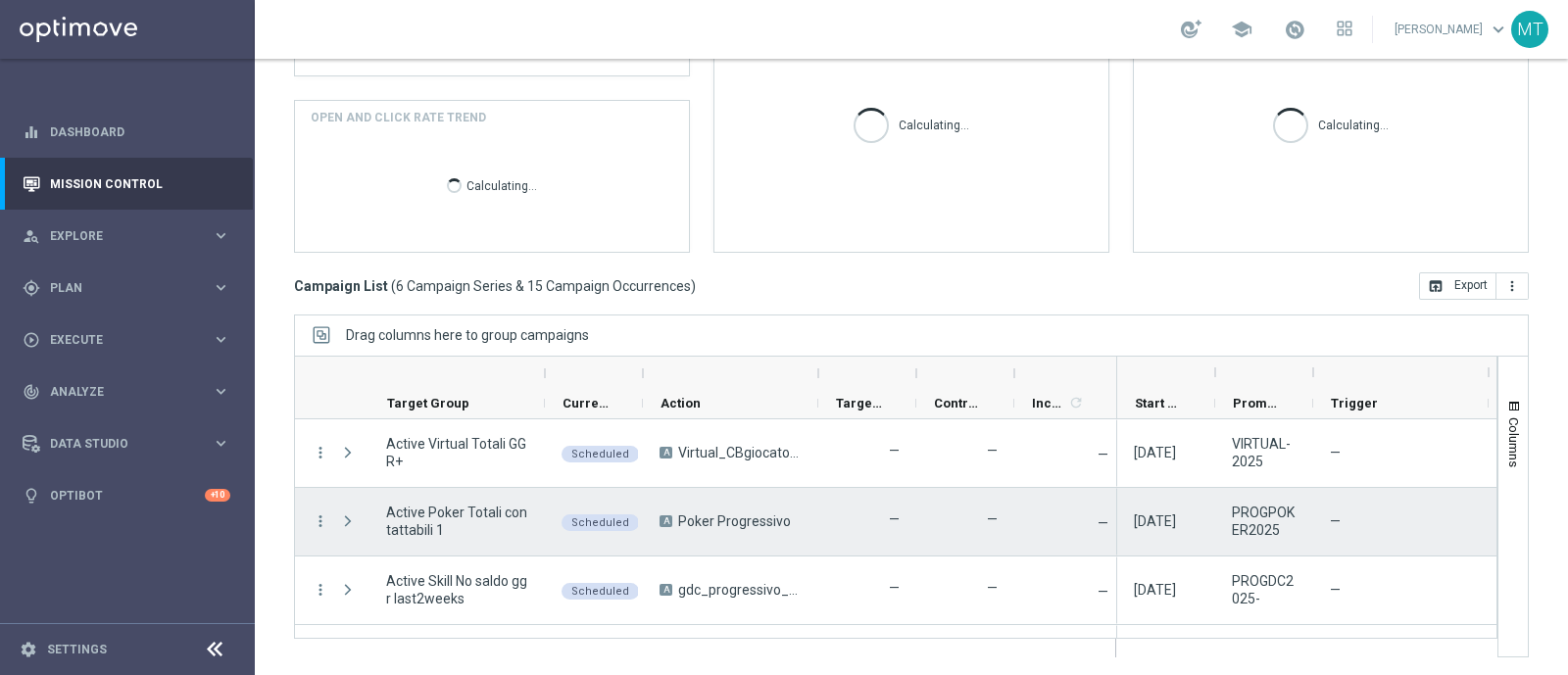
scroll to position [192, 0]
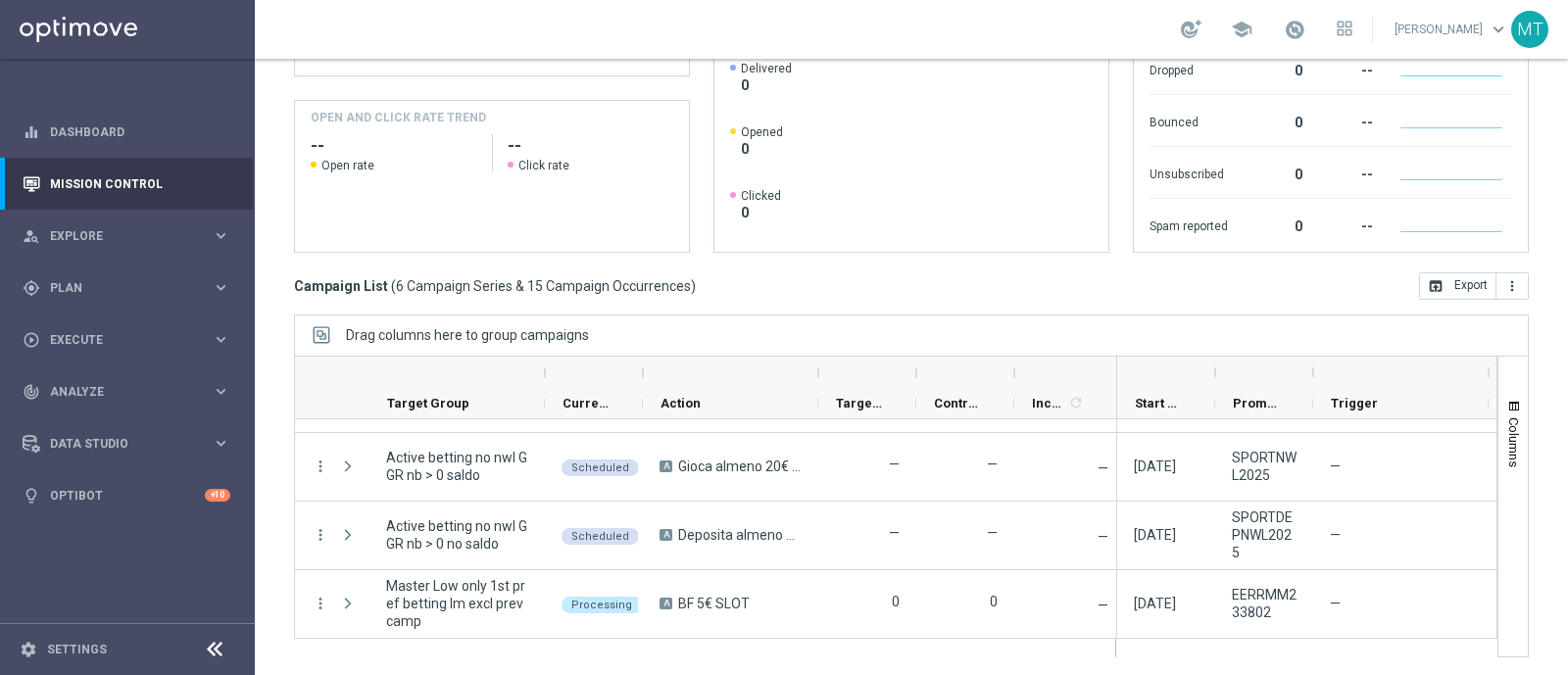
click at [1328, 24] on div "school" at bounding box center [1267, 30] width 172 height 34
click at [1306, 27] on span at bounding box center [1295, 30] width 22 height 22
click at [1302, 27] on link at bounding box center [1295, 31] width 26 height 32
click at [1302, 28] on link "Last available data: 7 Sep 2025 Batch process completed with errors check_circl…" at bounding box center [1295, 31] width 26 height 32
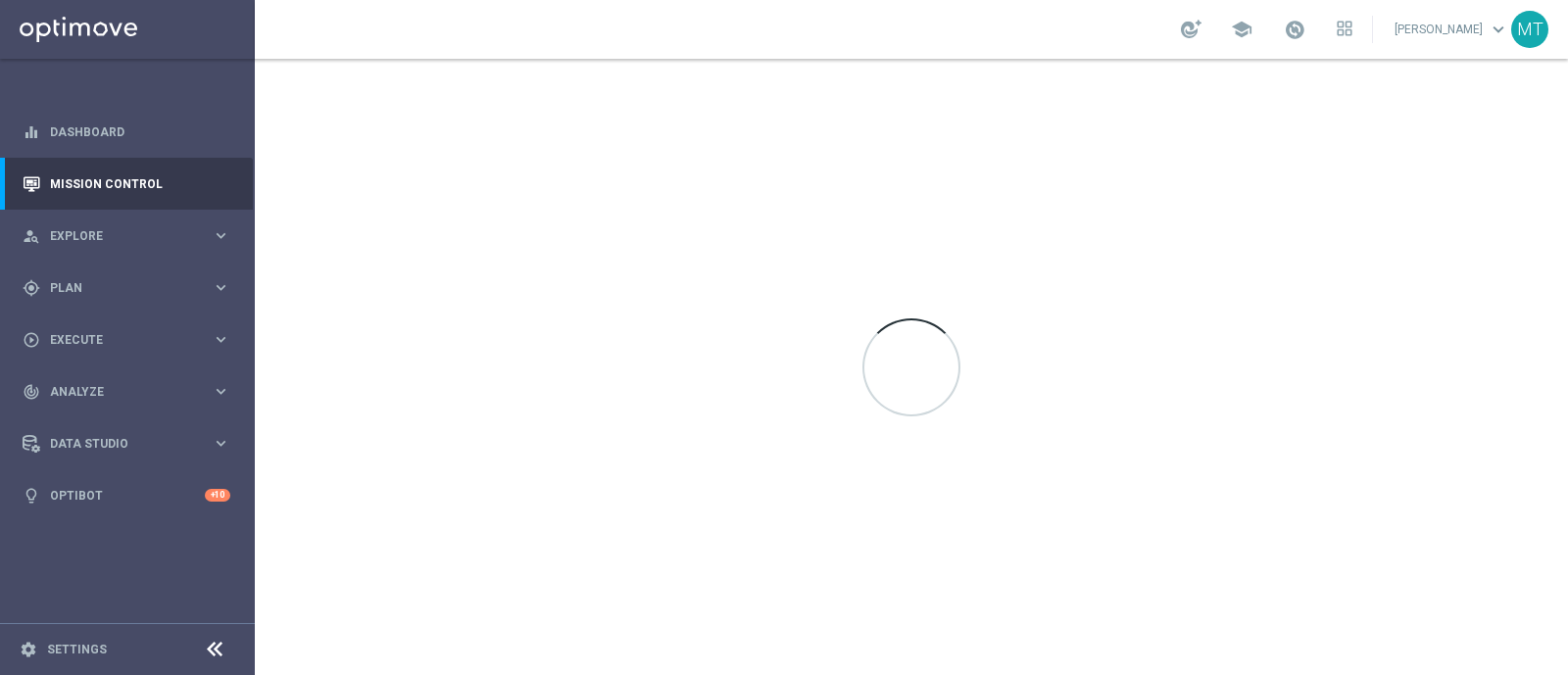
click at [1294, 38] on div "school" at bounding box center [1267, 30] width 172 height 34
click at [1303, 36] on span at bounding box center [1295, 30] width 22 height 22
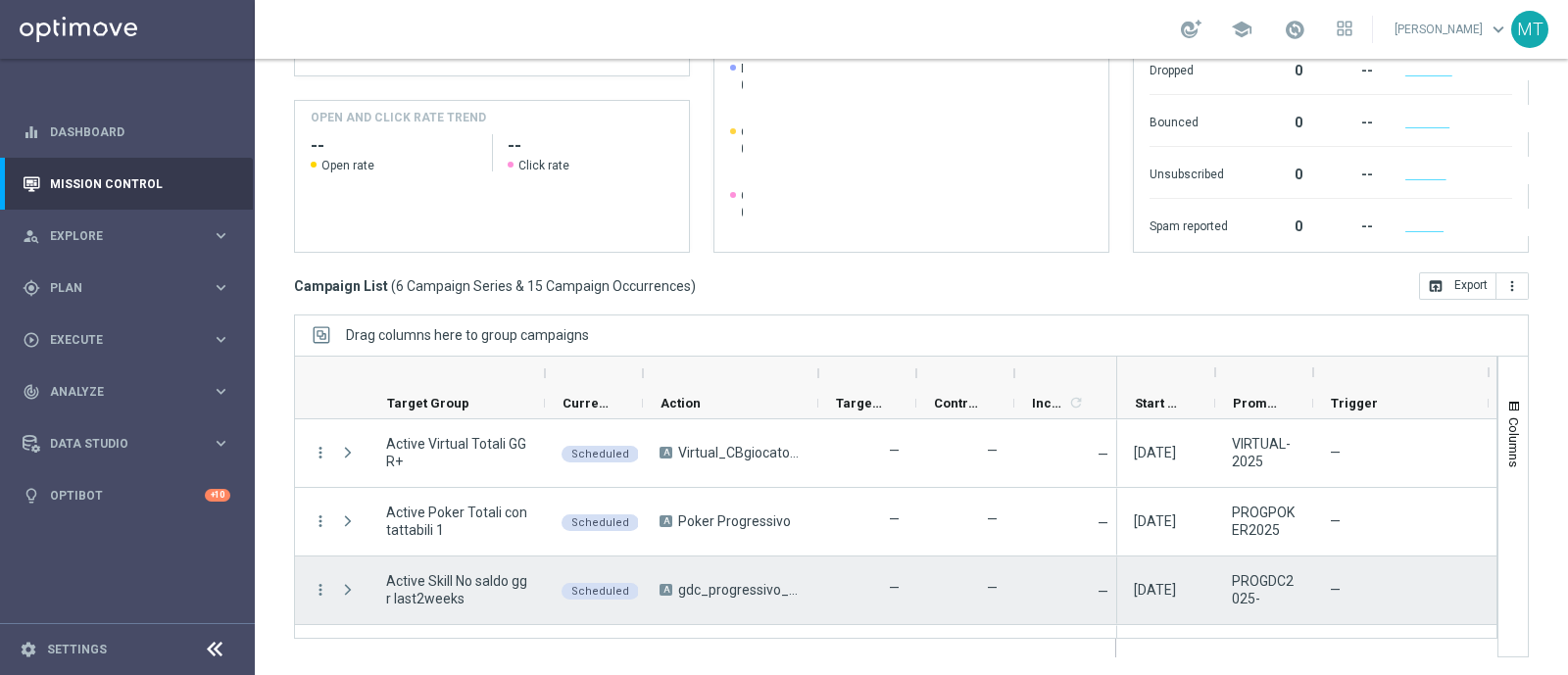
scroll to position [192, 0]
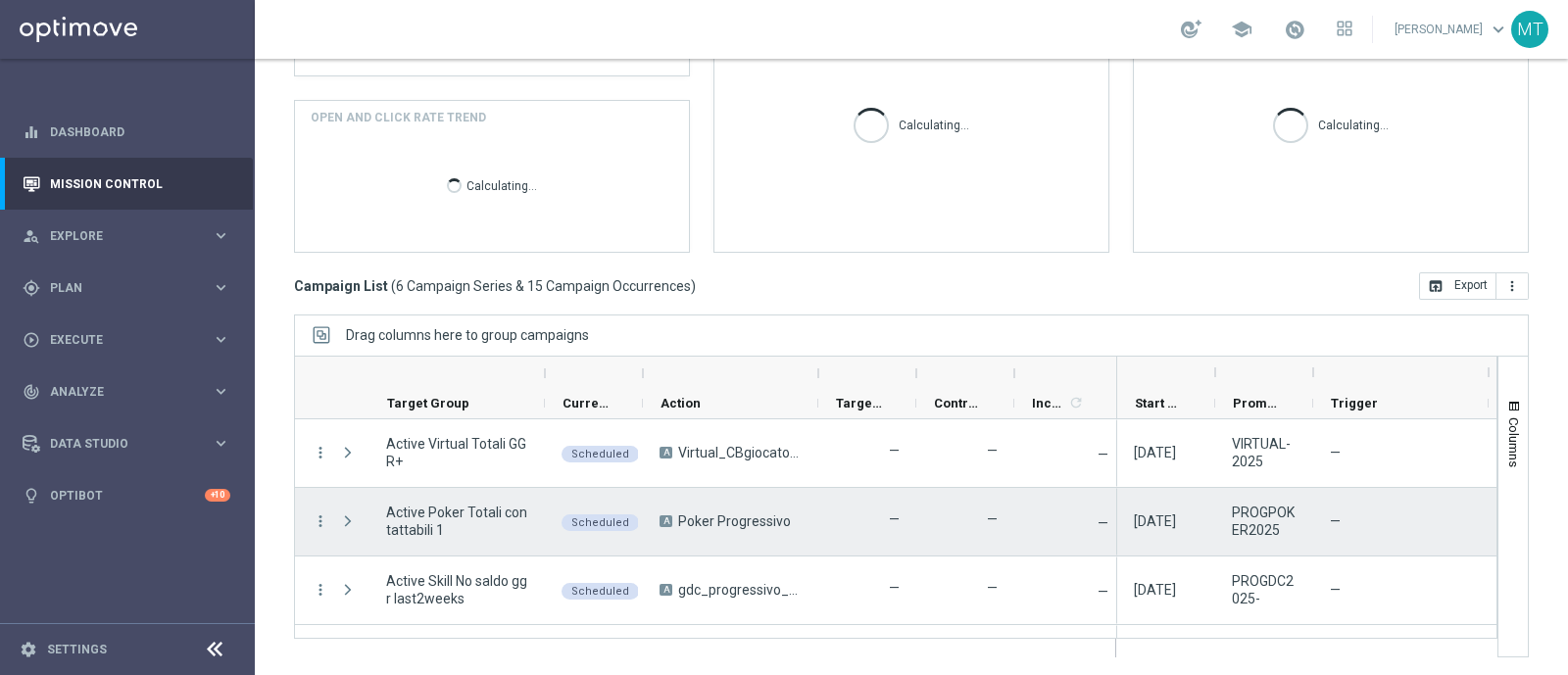
scroll to position [192, 0]
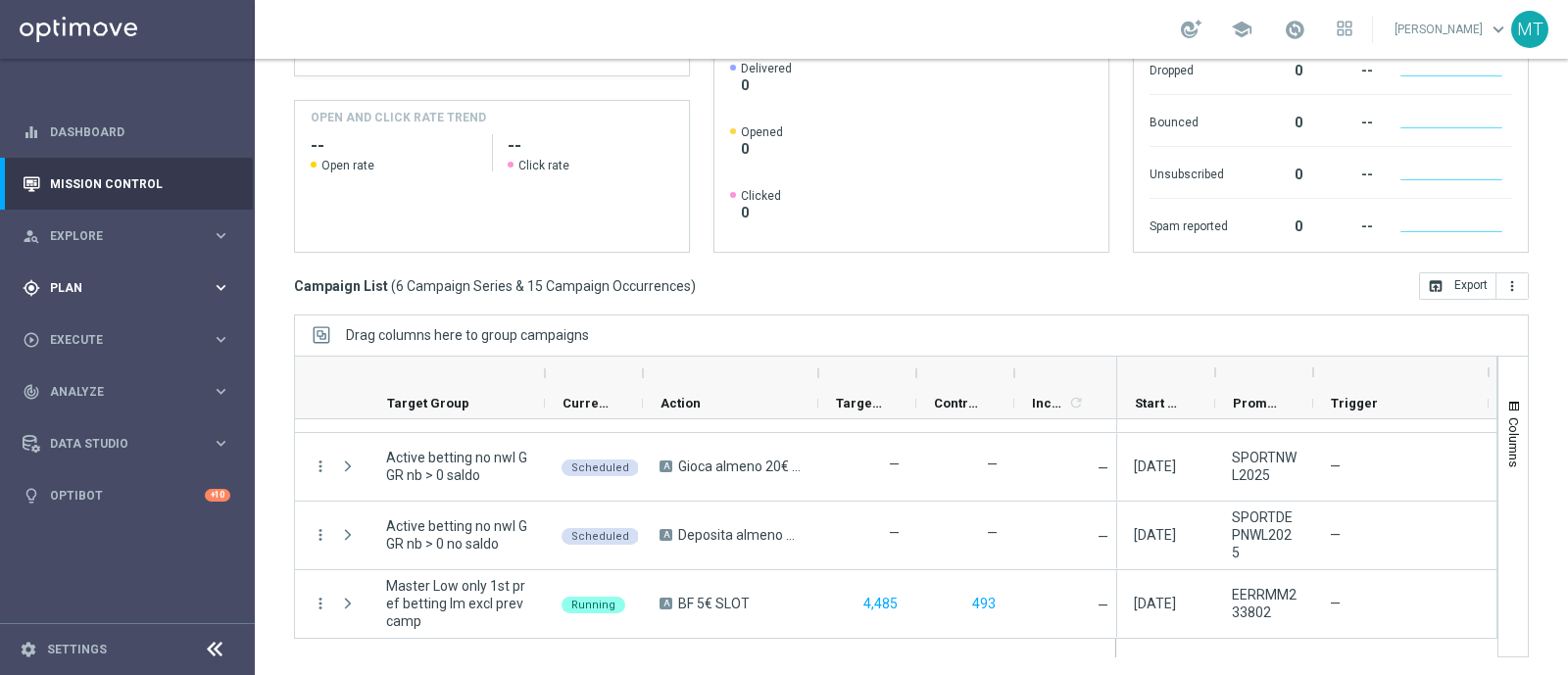
click at [92, 297] on div "gps_fixed Plan keyboard_arrow_right" at bounding box center [127, 288] width 253 height 52
click at [94, 389] on span "Templates" at bounding box center [123, 387] width 140 height 12
click at [88, 426] on div "Optimail" at bounding box center [156, 416] width 192 height 30
click at [83, 418] on link "Optimail" at bounding box center [131, 416] width 143 height 16
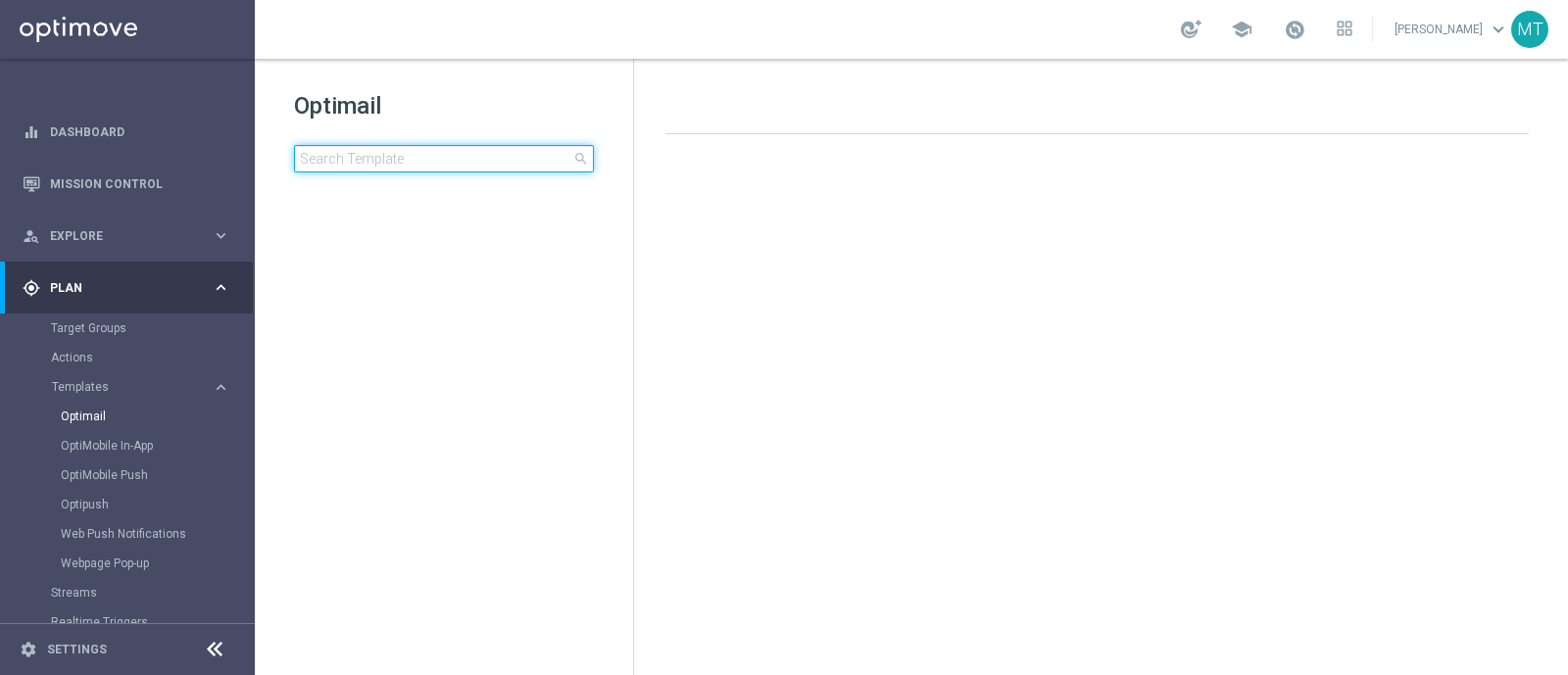
click at [481, 150] on input at bounding box center [443, 159] width 300 height 28
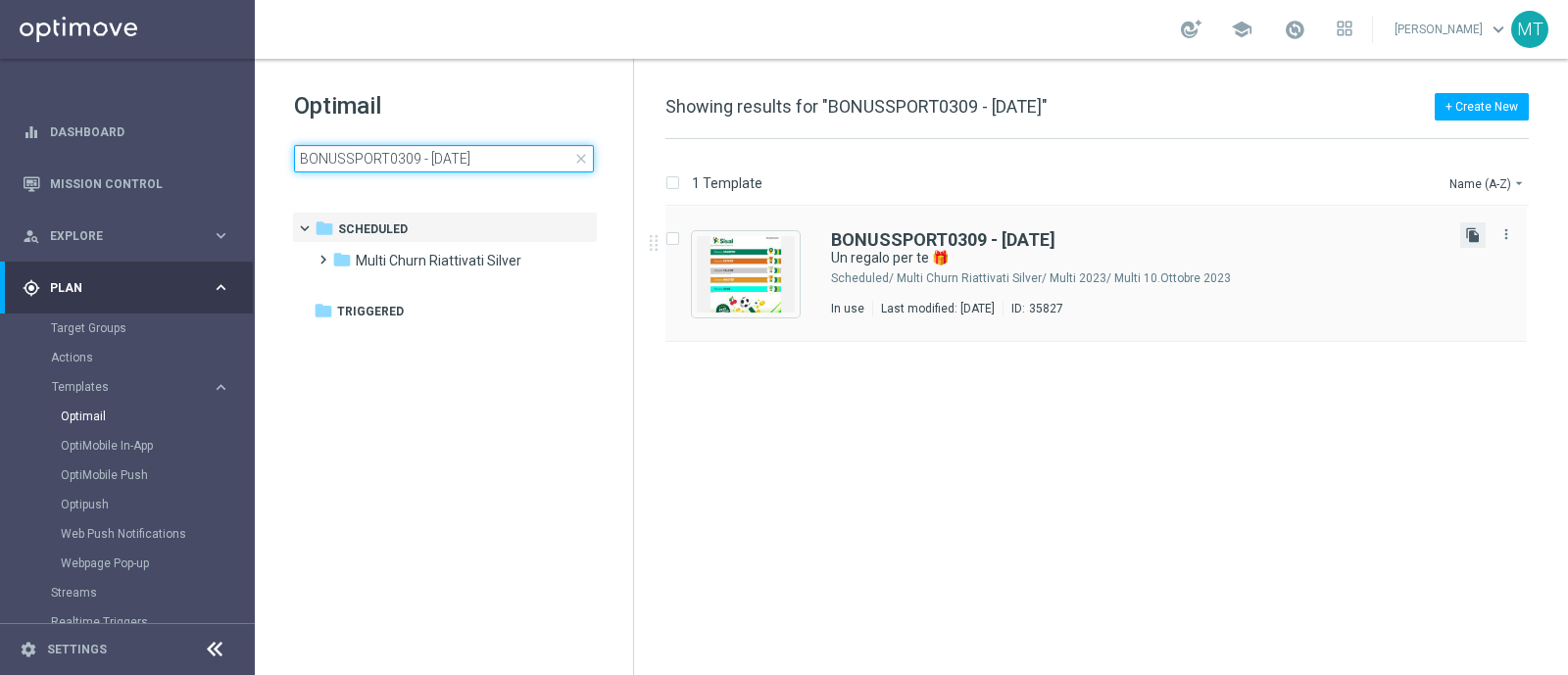
type input "BONUSSPORT0309 - 2025-09-03"
click at [1474, 231] on icon "file_copy" at bounding box center [1473, 235] width 16 height 16
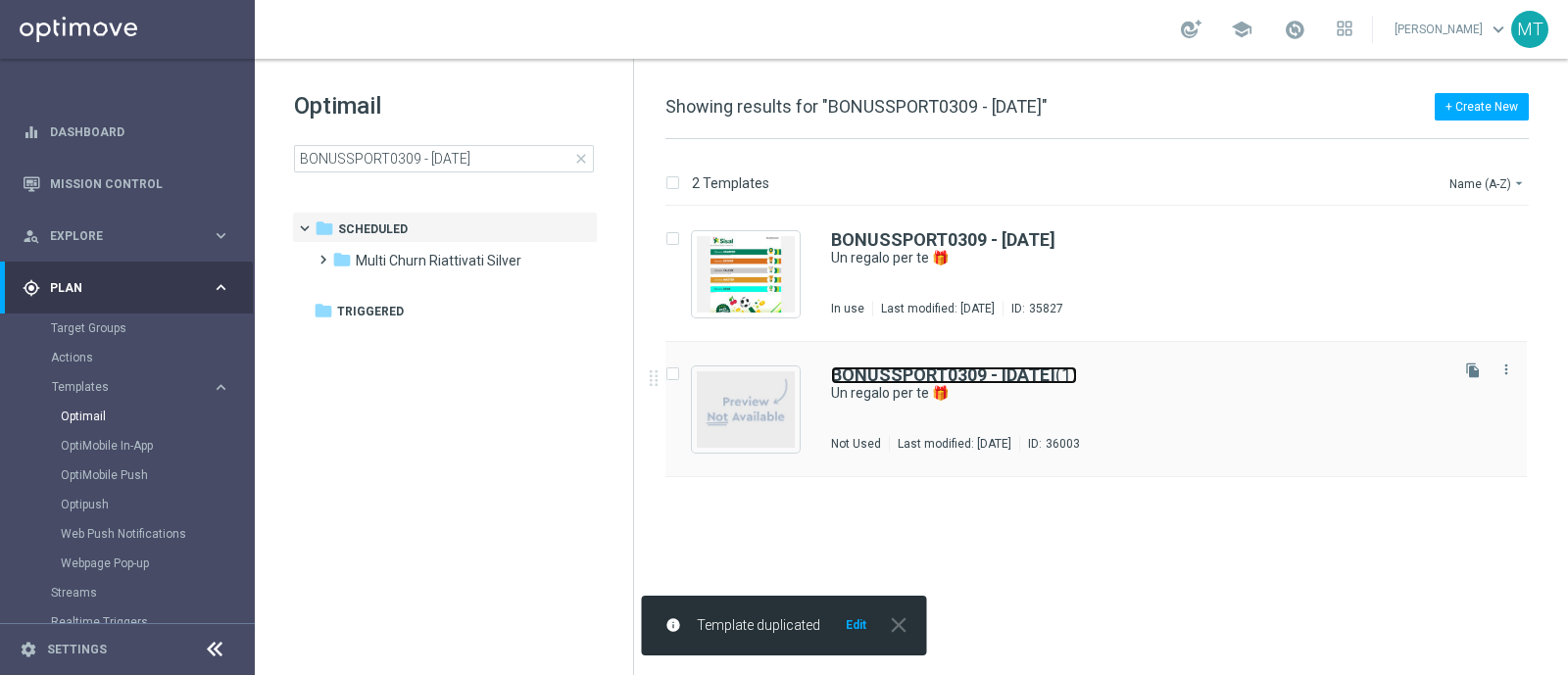
click at [1056, 380] on b "BONUSSPORT0309 - 2025-09-03" at bounding box center [943, 375] width 224 height 21
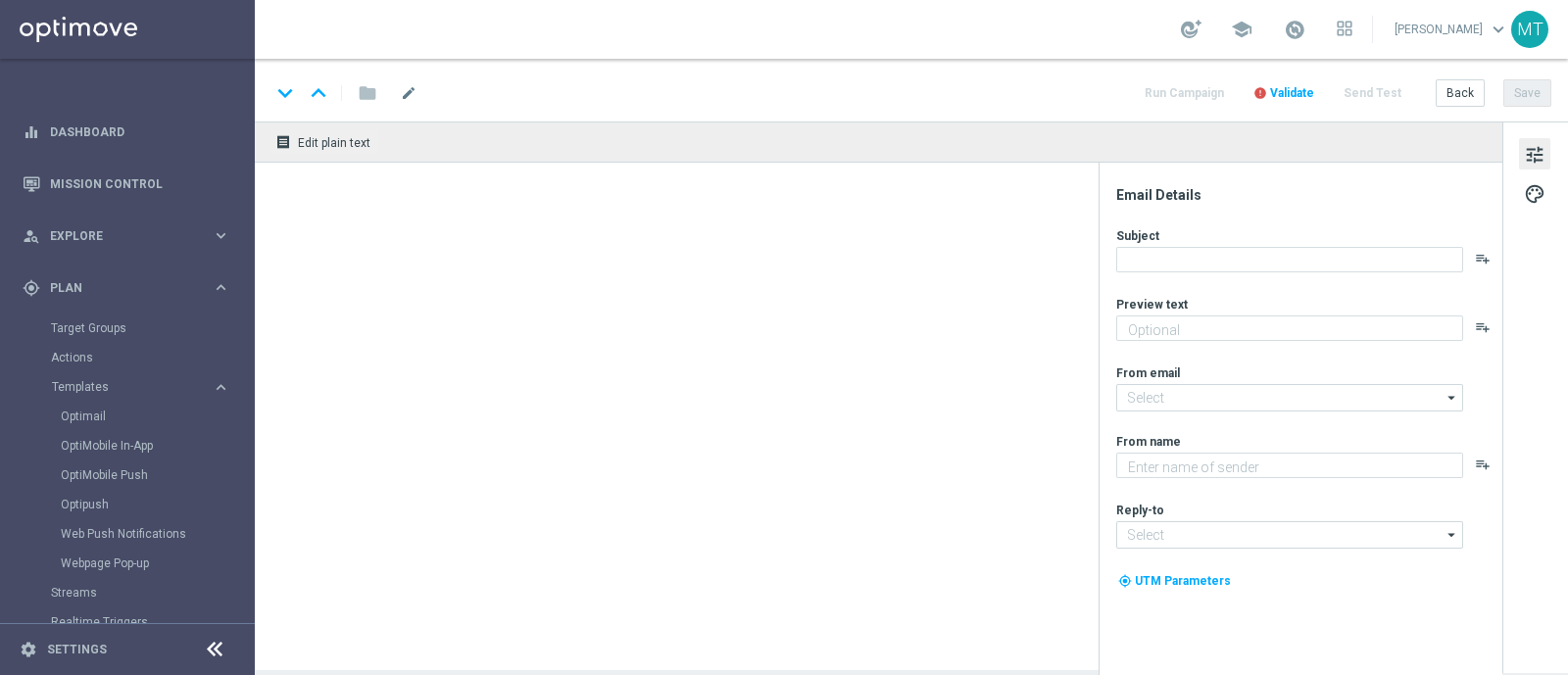
type textarea "Scopri le novità su Sisal 🎯"
type input "newsletter@comunicazioni.sisal.it"
type textarea "Sisal"
type input "info@sisal.it"
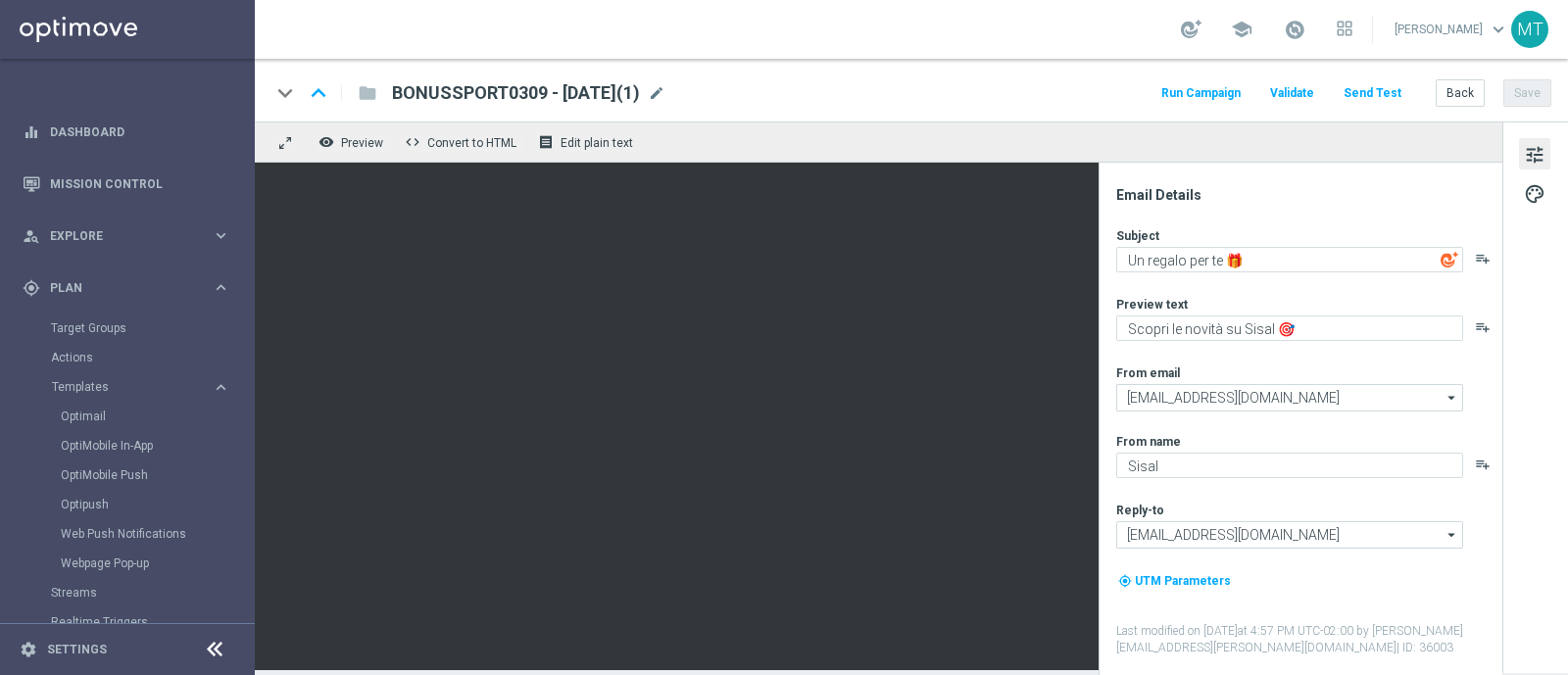
click at [665, 93] on div "BONUSSPORT0309 - 2025-09-03(1) mode_edit" at bounding box center [529, 93] width 274 height 26
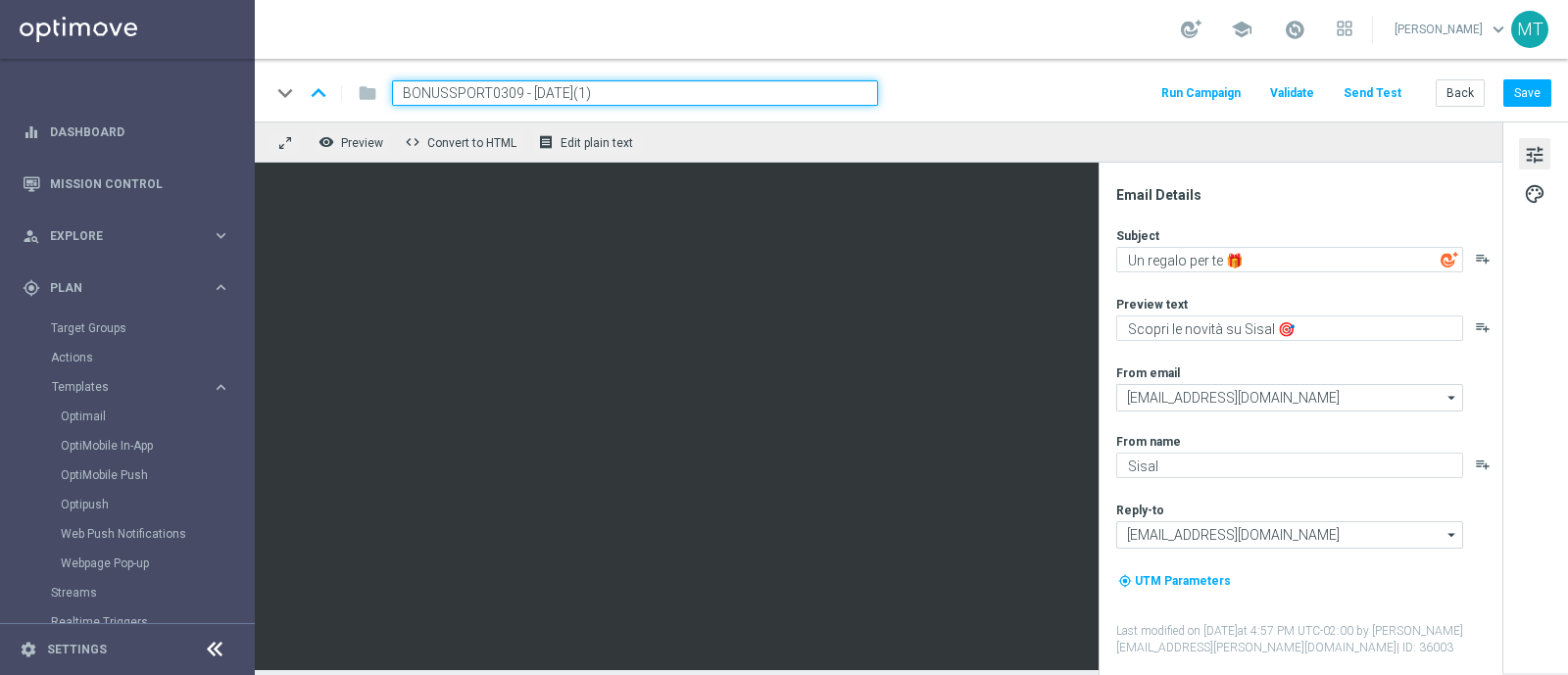
click at [515, 86] on input "BONUSSPORT0309 - 2025-09-03(1)" at bounding box center [636, 93] width 486 height 26
paste input "10BFSLOTSPORT08"
click at [683, 91] on input "10BFSLOTSPORT0809 - 2025-09-03(1)" at bounding box center [636, 93] width 486 height 26
type input "10BFSLOTSPORT0809 - 2025-09-08"
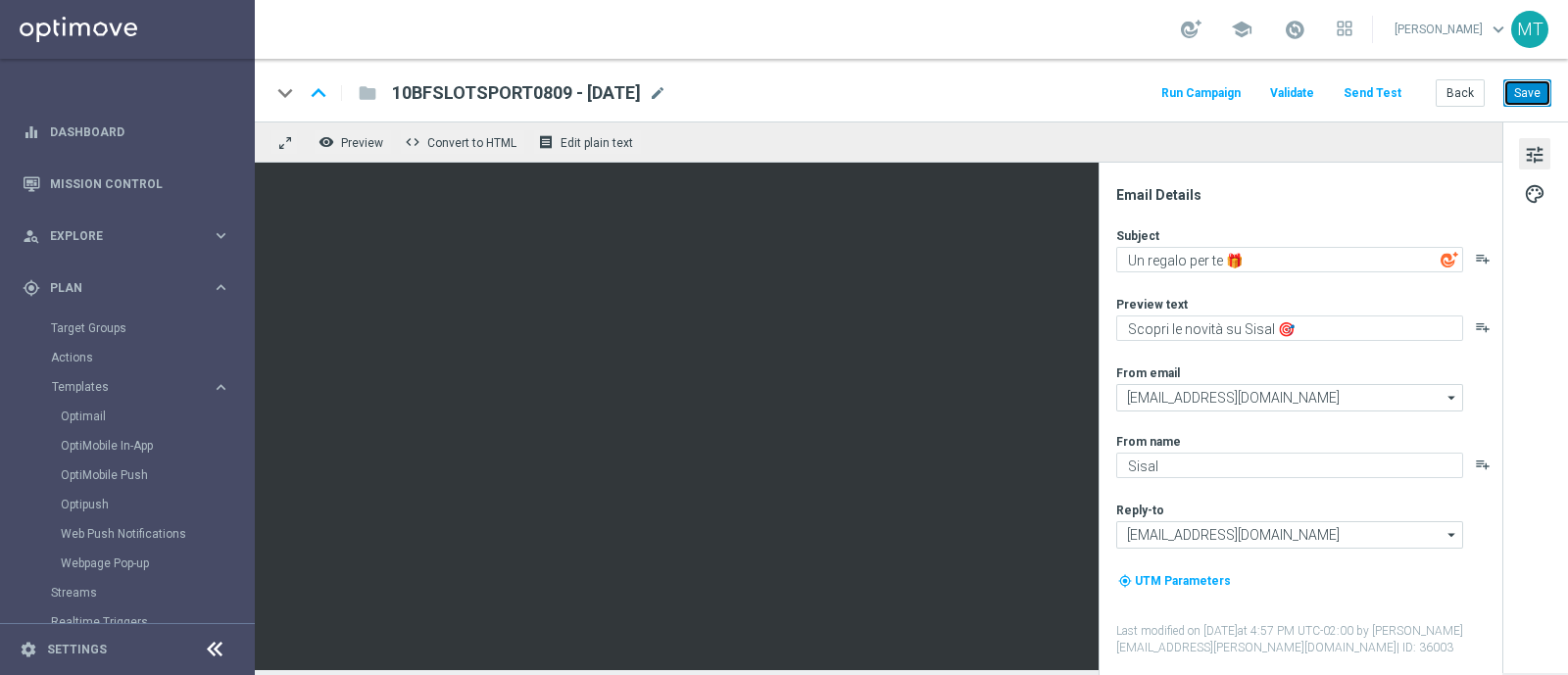
click at [1528, 89] on button "Save" at bounding box center [1527, 93] width 48 height 28
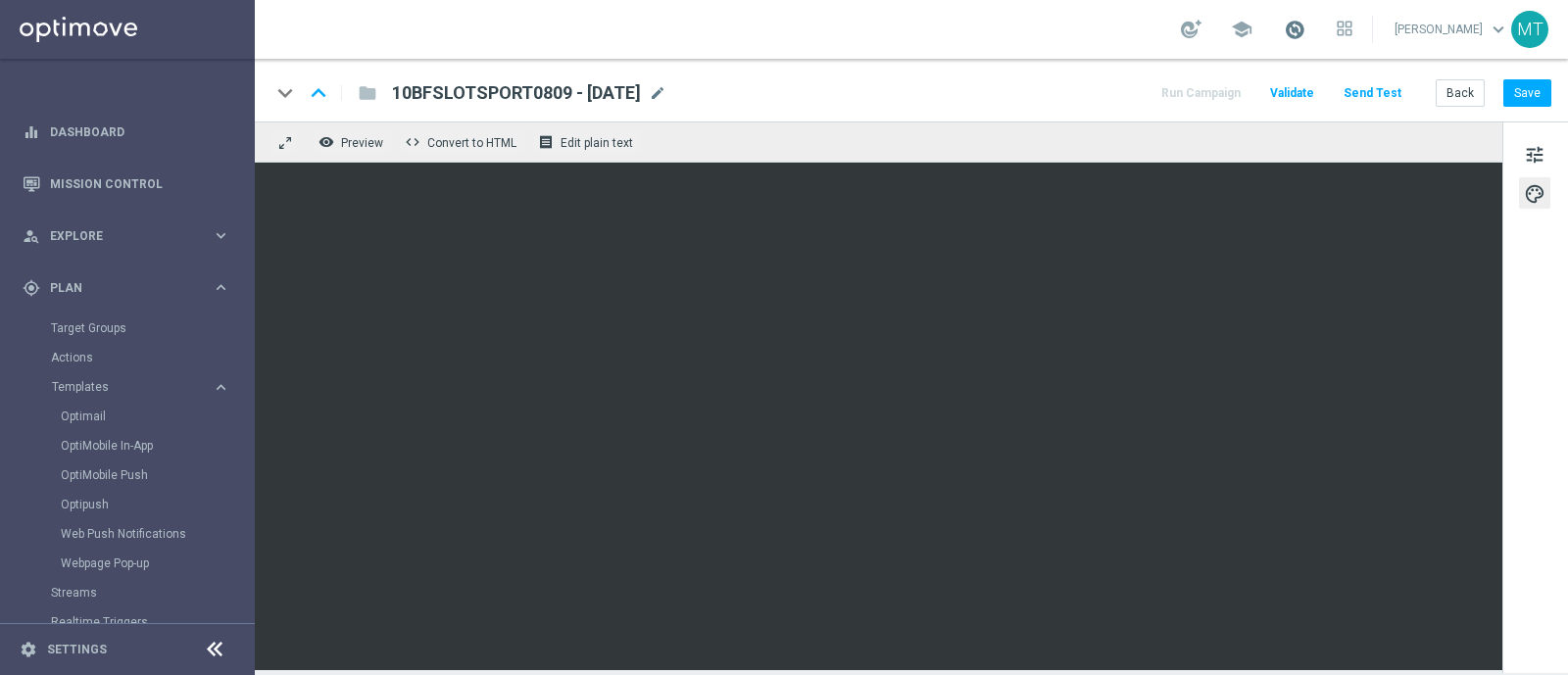
click at [1306, 23] on span at bounding box center [1295, 30] width 22 height 22
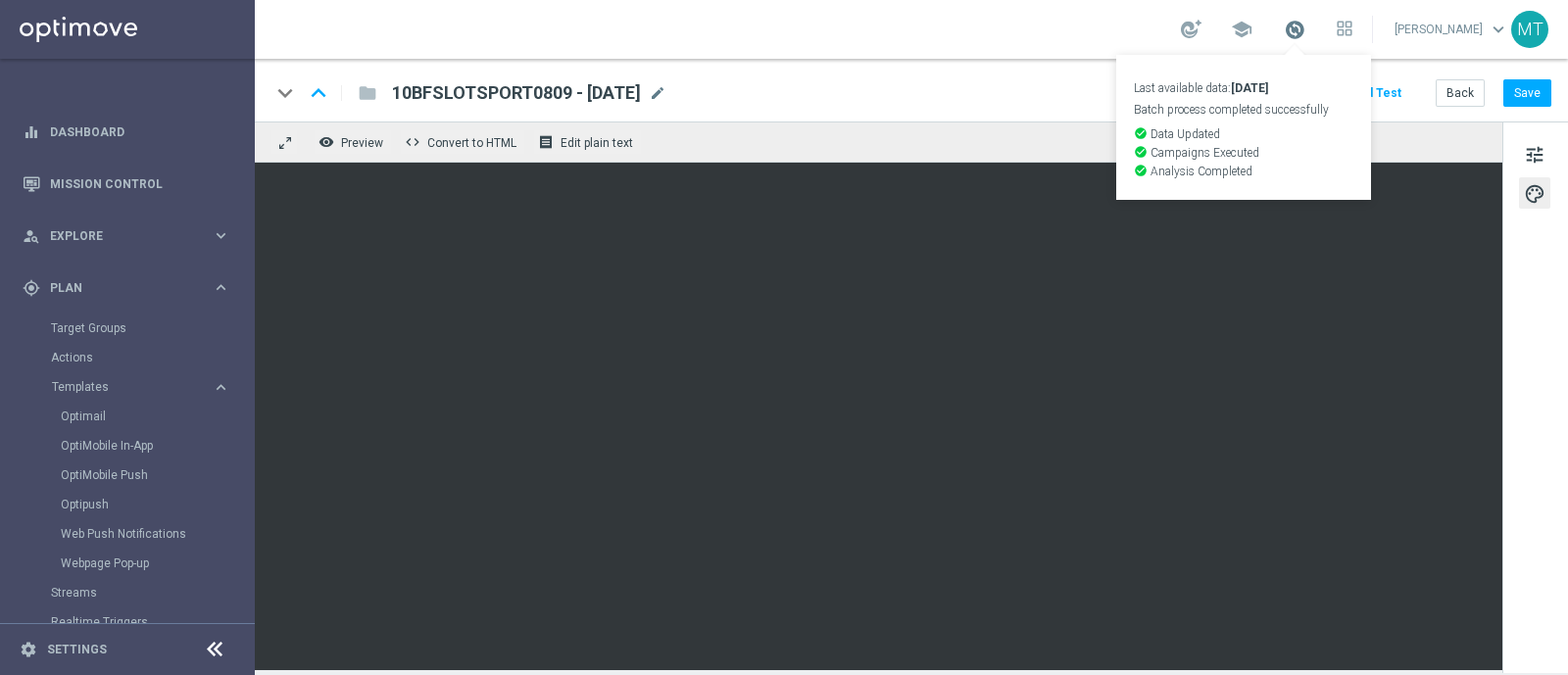
click at [1306, 19] on span at bounding box center [1295, 30] width 22 height 22
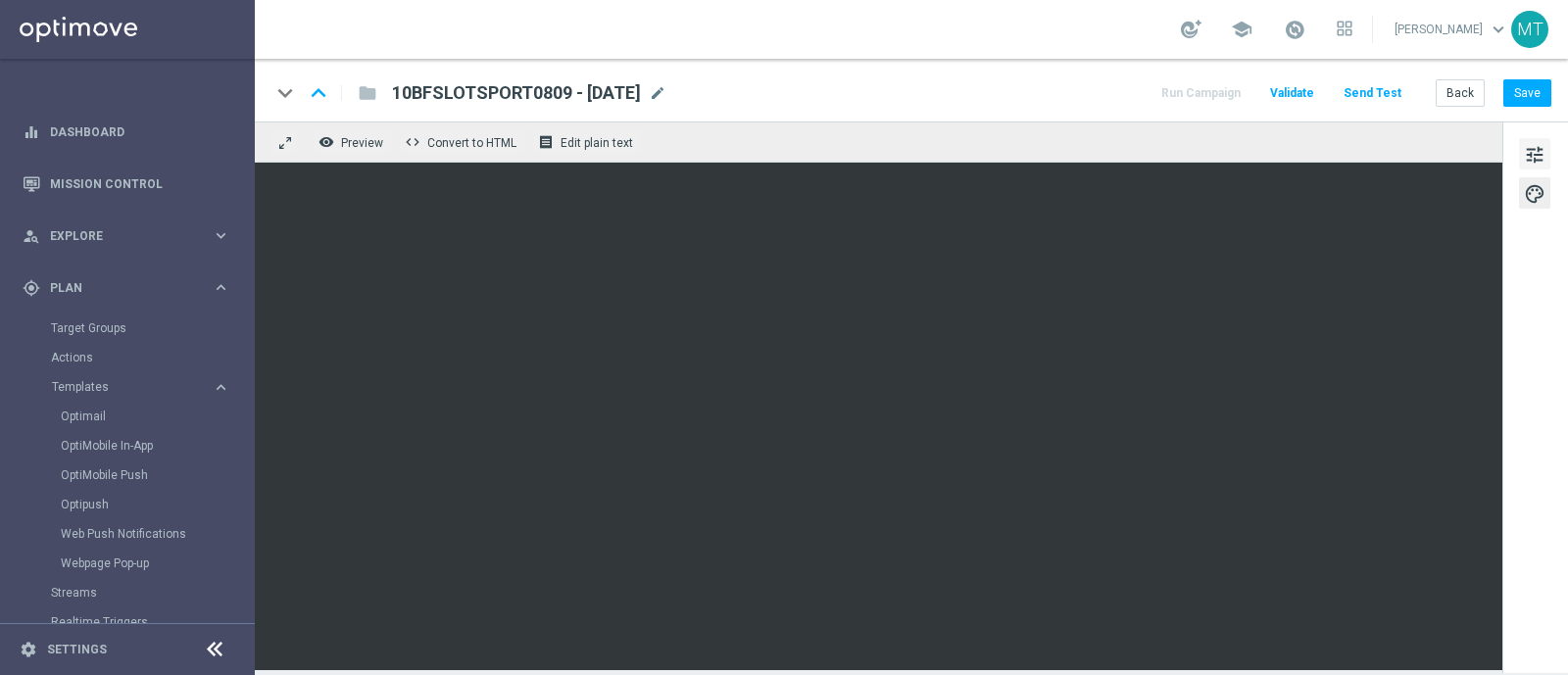
click at [1534, 155] on span "tune" at bounding box center [1535, 155] width 22 height 26
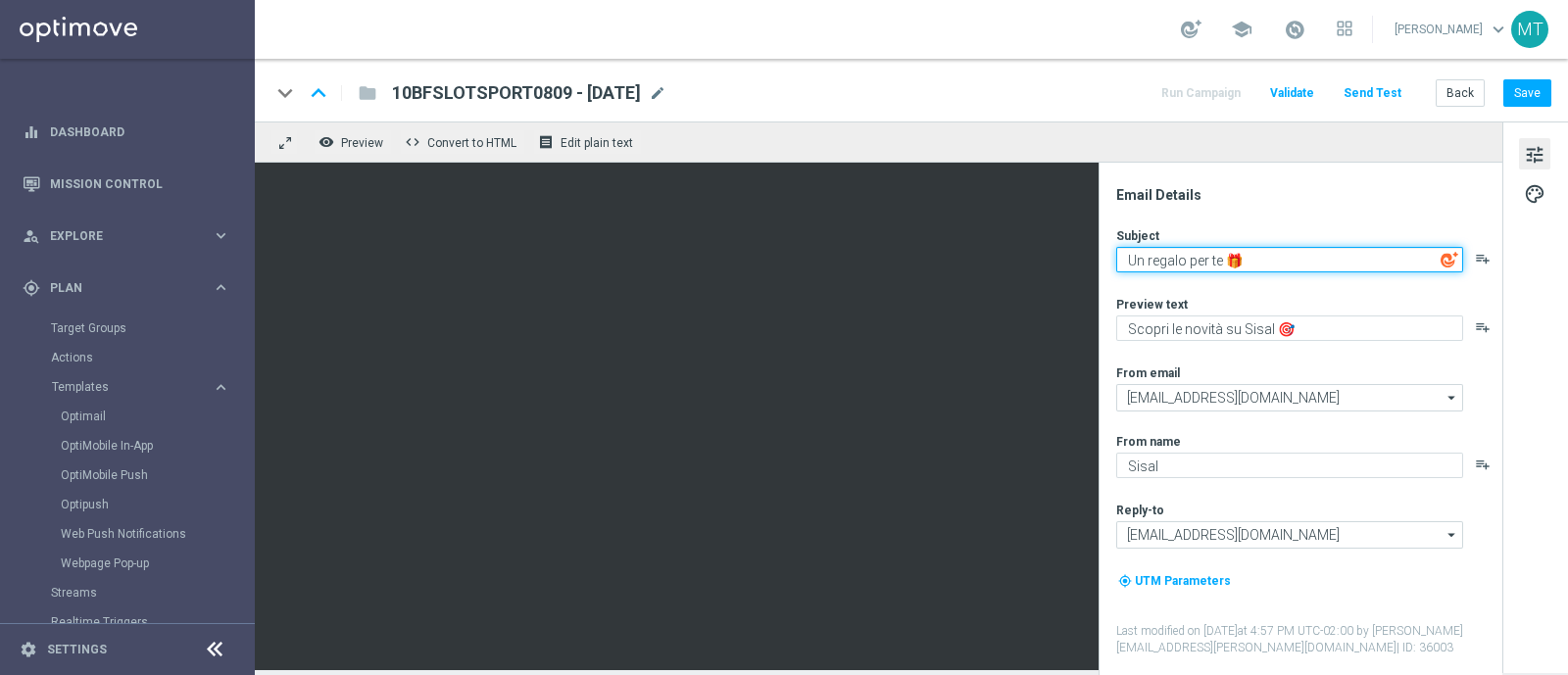
click at [1137, 259] on textarea "Un regalo per te 🎁" at bounding box center [1289, 260] width 347 height 26
type textarea "10€ in regalo per te 🎁"
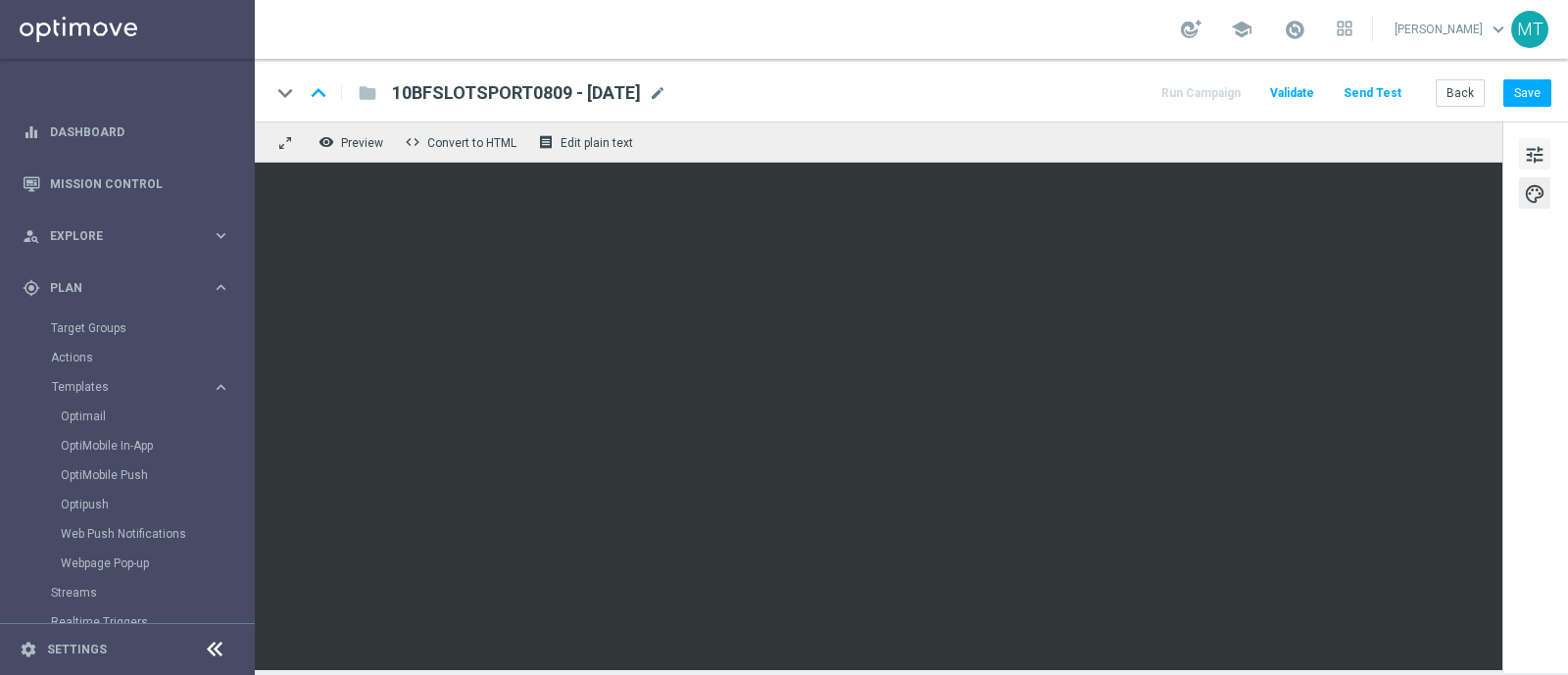
click at [1529, 156] on span "tune" at bounding box center [1535, 155] width 22 height 26
click at [1524, 90] on button "Save" at bounding box center [1527, 93] width 48 height 28
click at [88, 327] on link "Target Groups" at bounding box center [128, 328] width 153 height 16
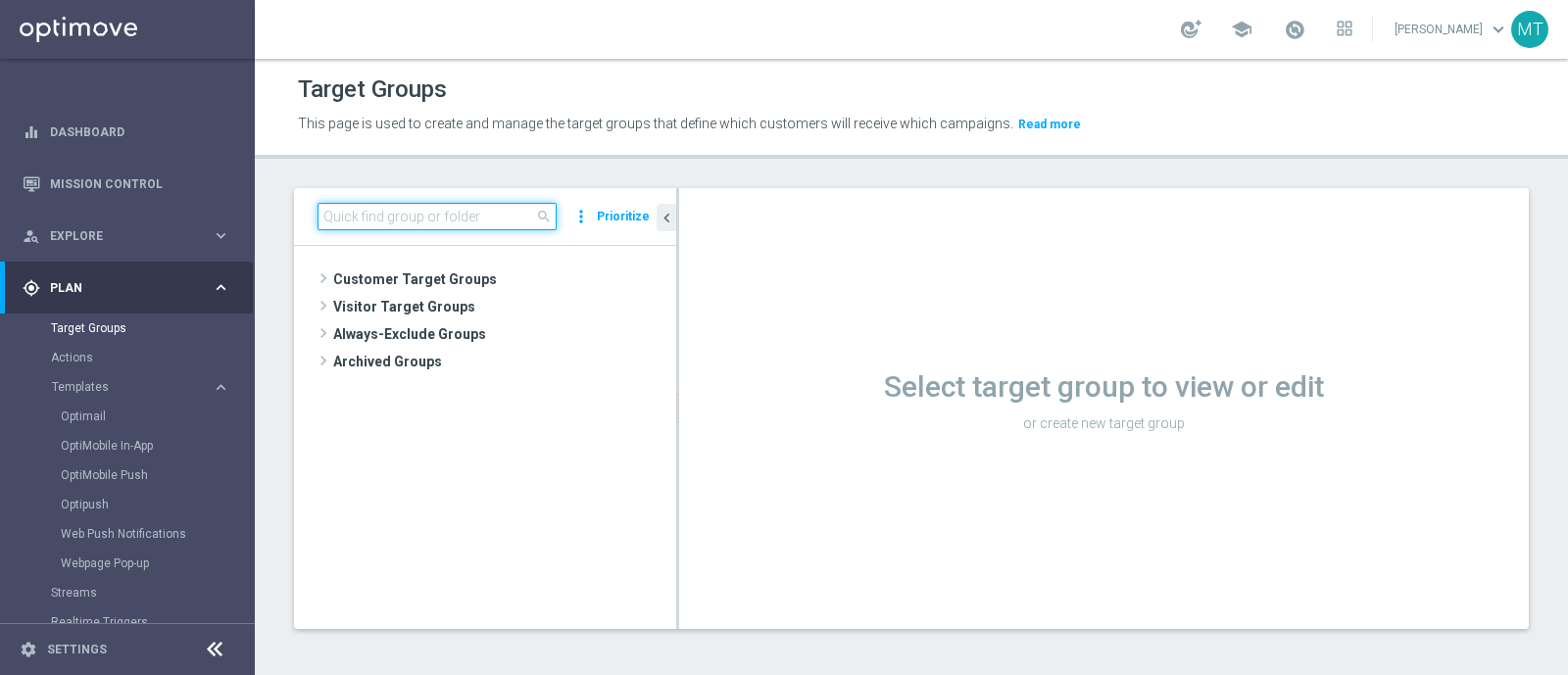
click at [388, 227] on input at bounding box center [437, 216] width 239 height 28
paste input "Master Low only 1st pref lotteries & other lm excl prev camp"
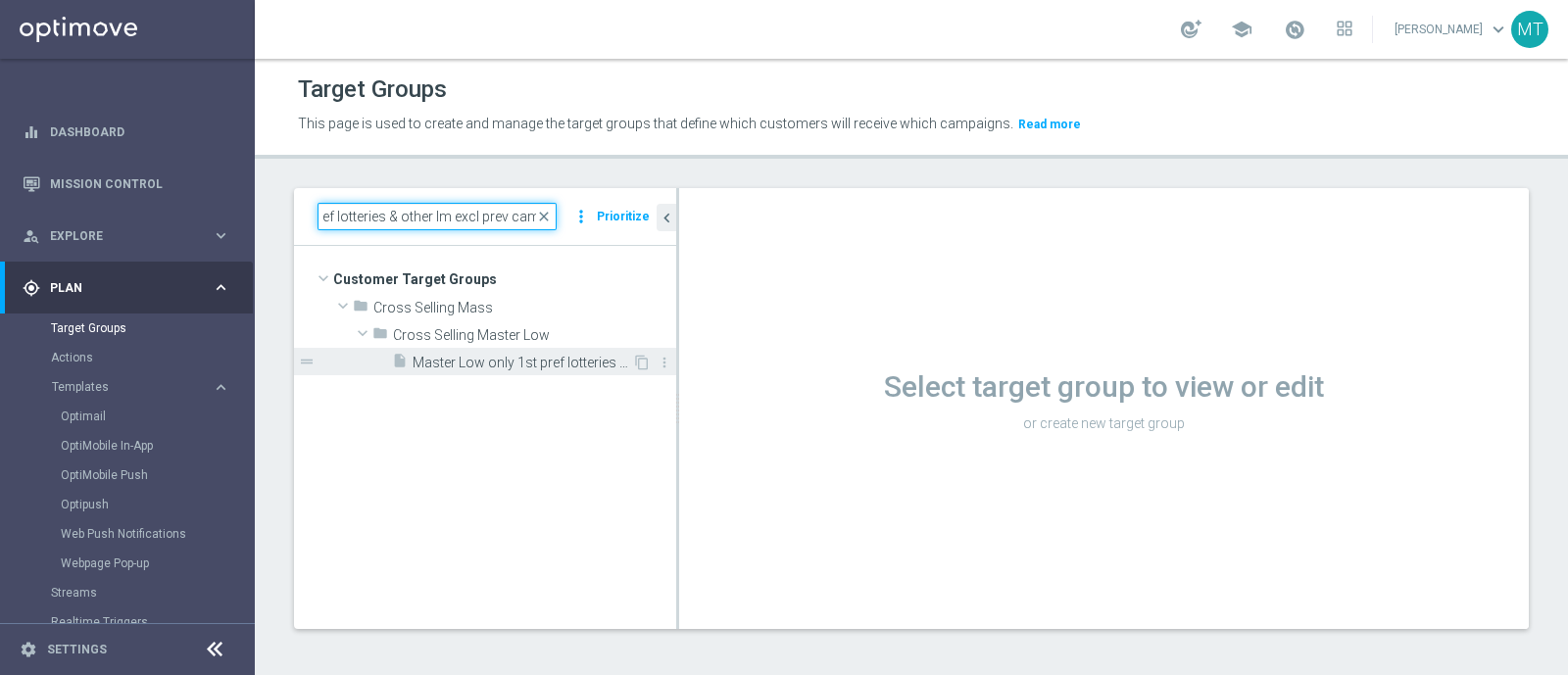
type input "Master Low only 1st pref lotteries & other lm excl prev camp"
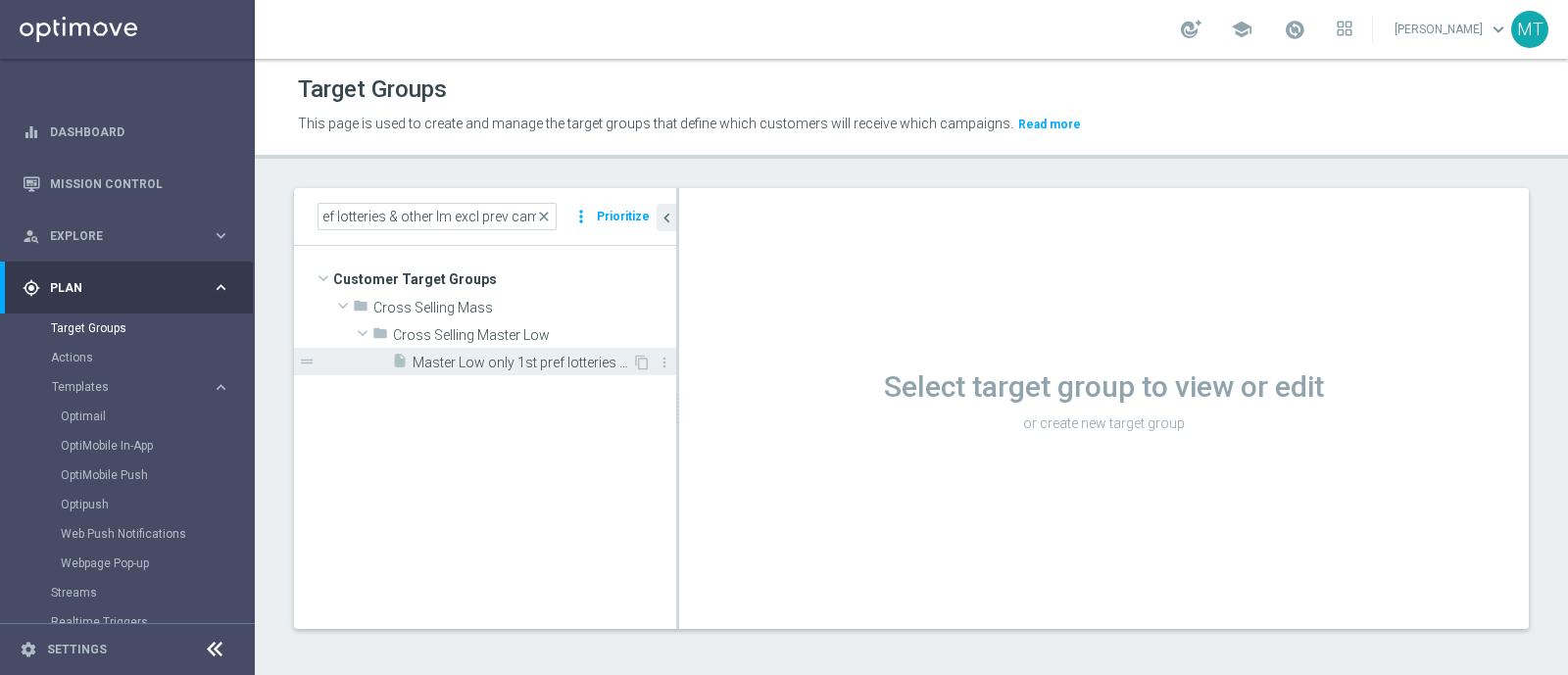
click at [498, 357] on span "Master Low only 1st pref lotteries & other lm excl prev camp" at bounding box center [522, 363] width 219 height 17
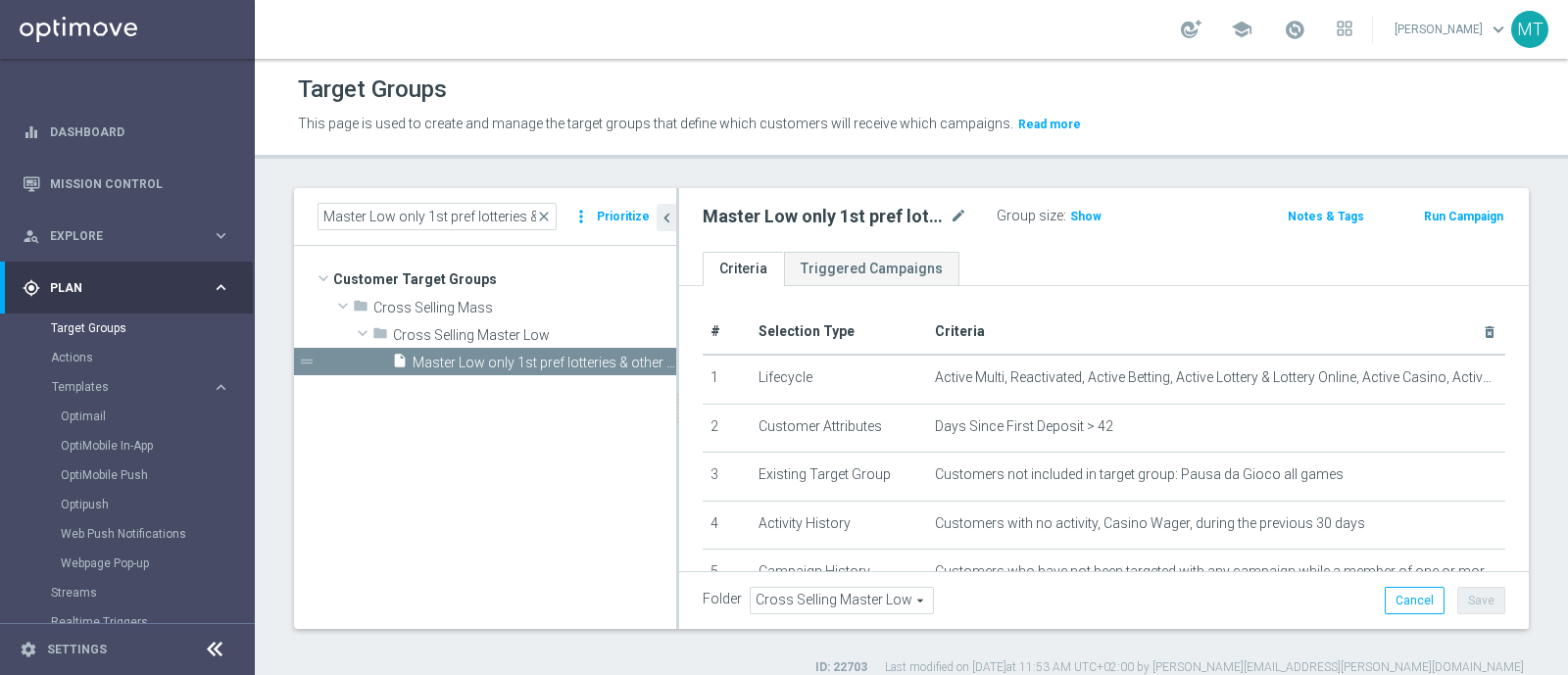
click at [1485, 212] on button "Run Campaign" at bounding box center [1464, 216] width 83 height 22
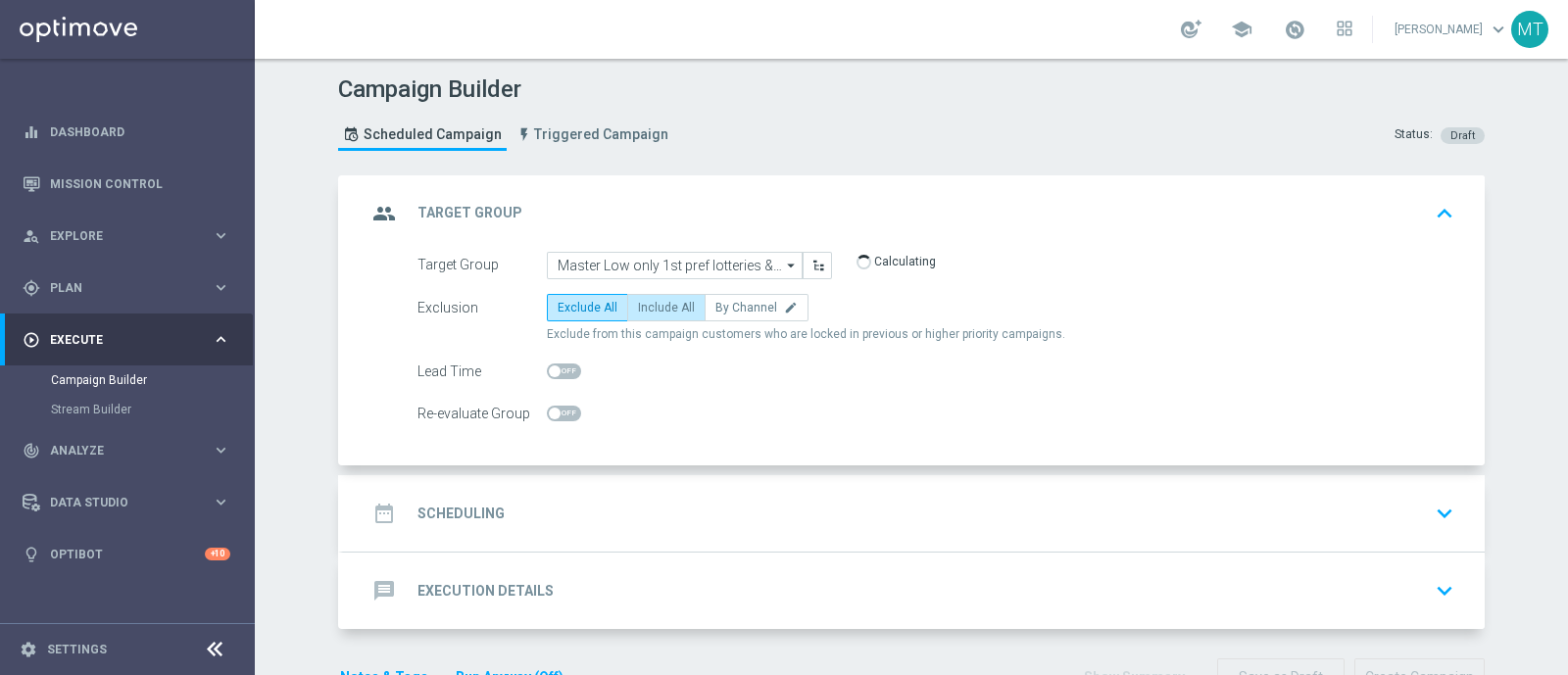
click at [671, 312] on label "Include All" at bounding box center [666, 307] width 78 height 28
click at [651, 312] on input "Include All" at bounding box center [644, 310] width 13 height 13
radio input "true"
click at [674, 489] on div "date_range Scheduling keyboard_arrow_down" at bounding box center [914, 513] width 1142 height 76
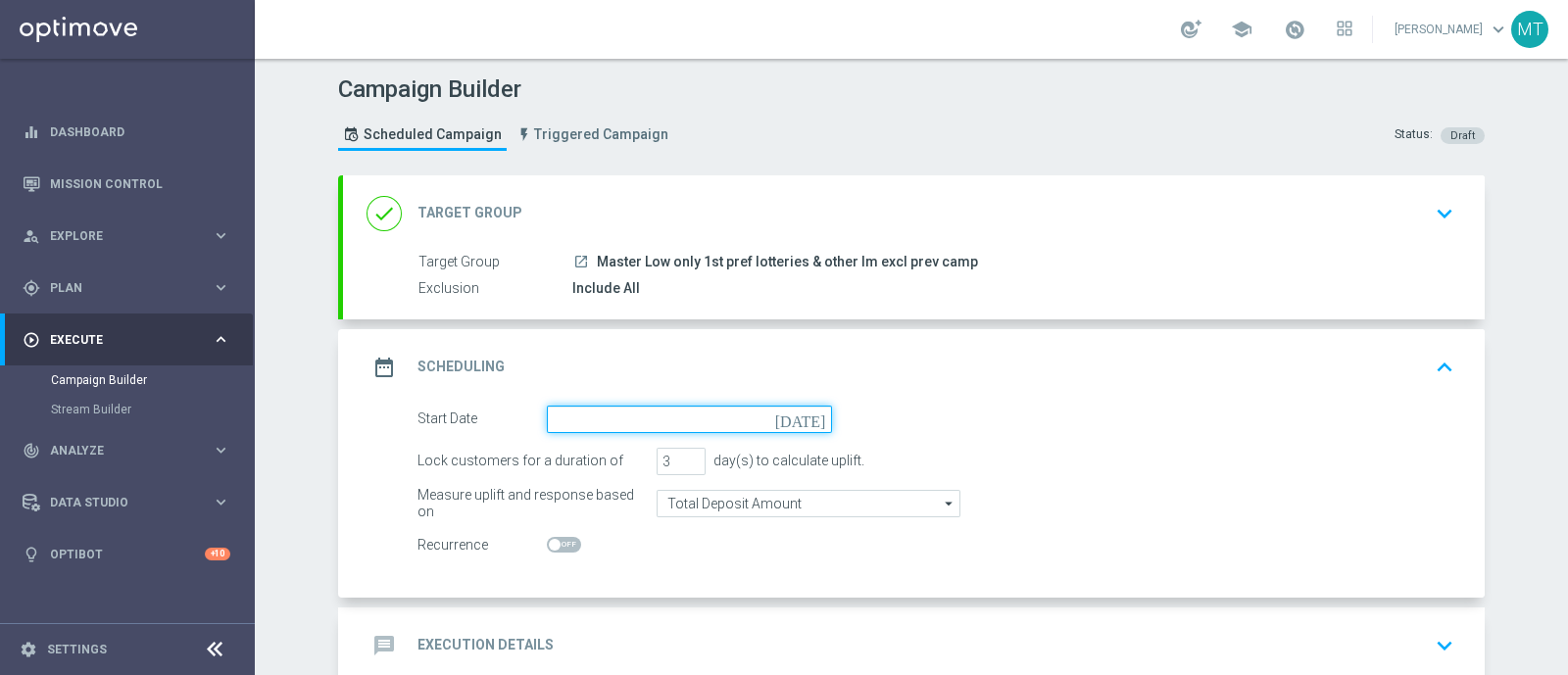
click at [603, 430] on input at bounding box center [689, 419] width 286 height 28
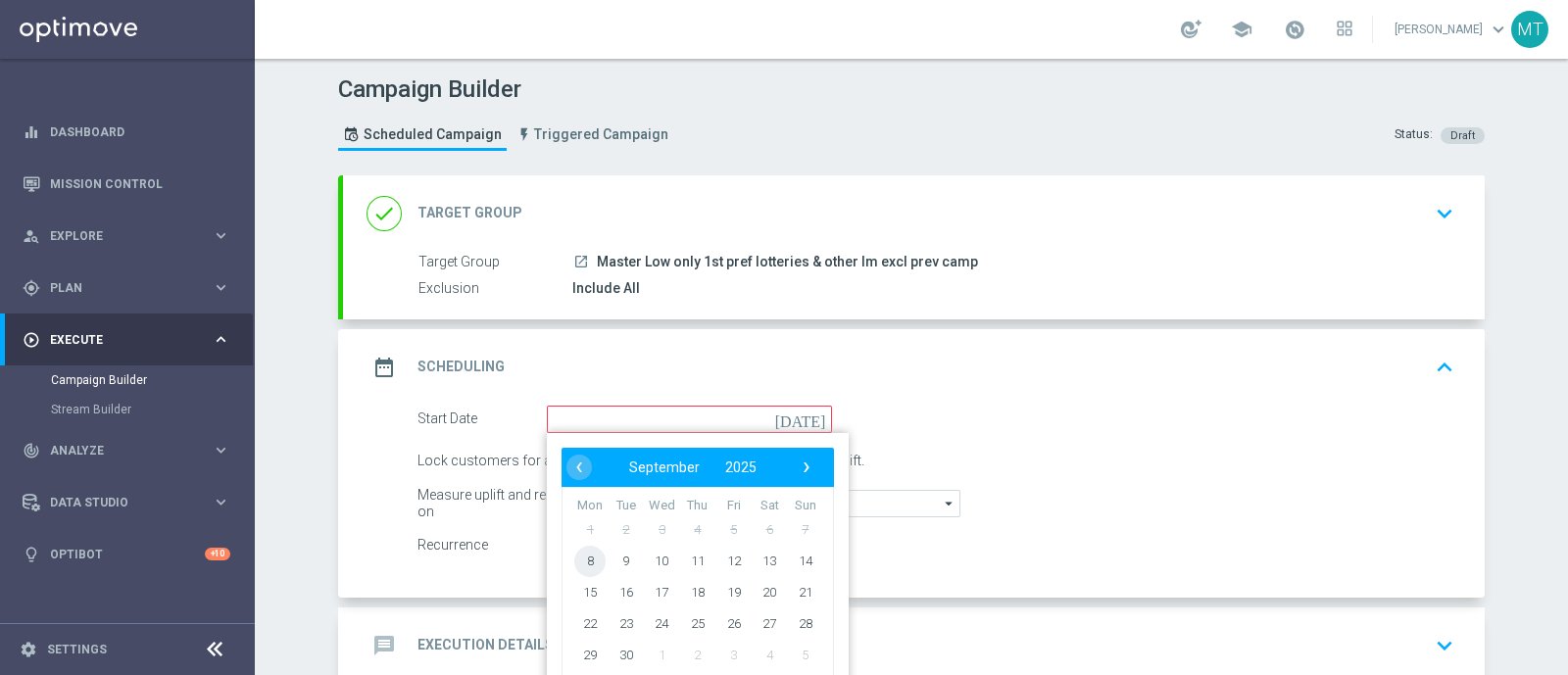
click at [583, 560] on span "8" at bounding box center [590, 560] width 32 height 32
type input "08 Sep 2025"
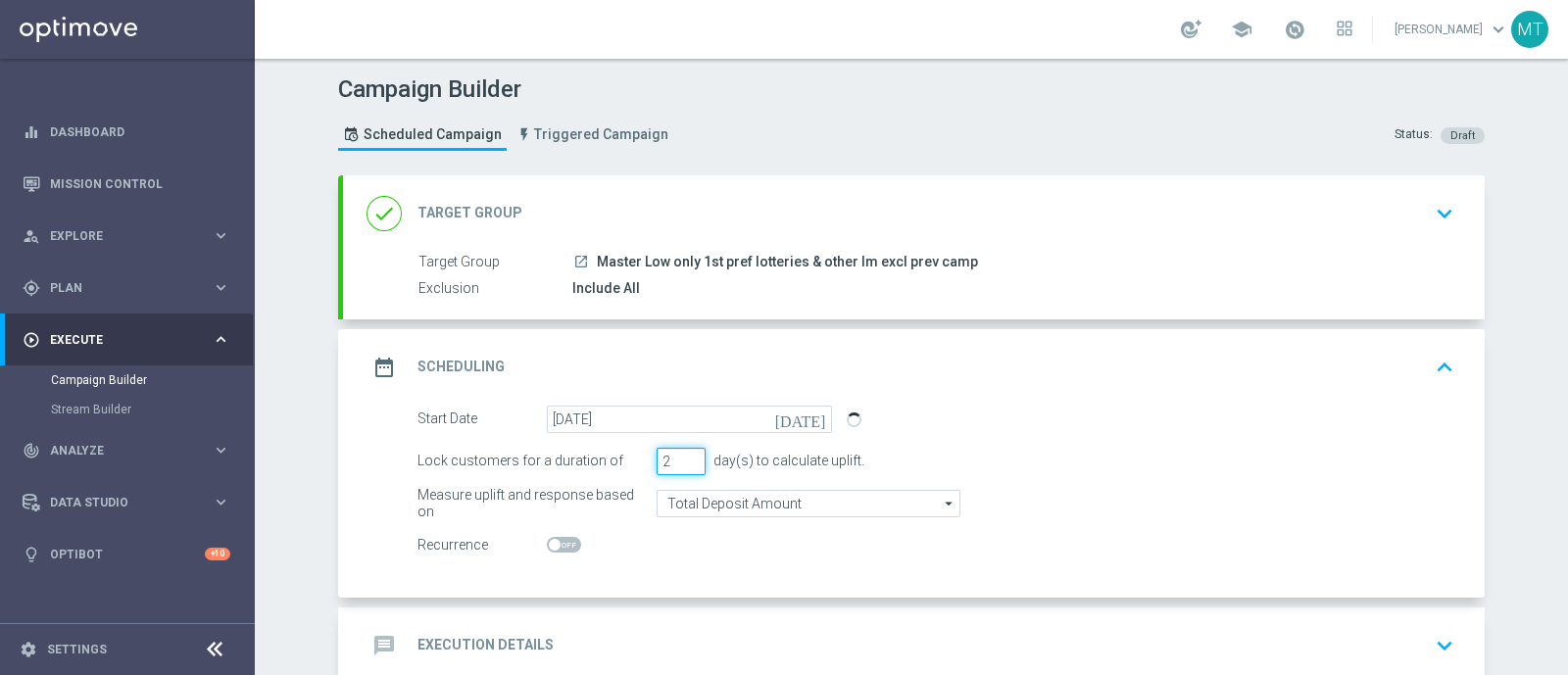
click at [687, 463] on input "2" at bounding box center [681, 462] width 49 height 28
type input "1"
click at [687, 463] on input "1" at bounding box center [681, 462] width 49 height 28
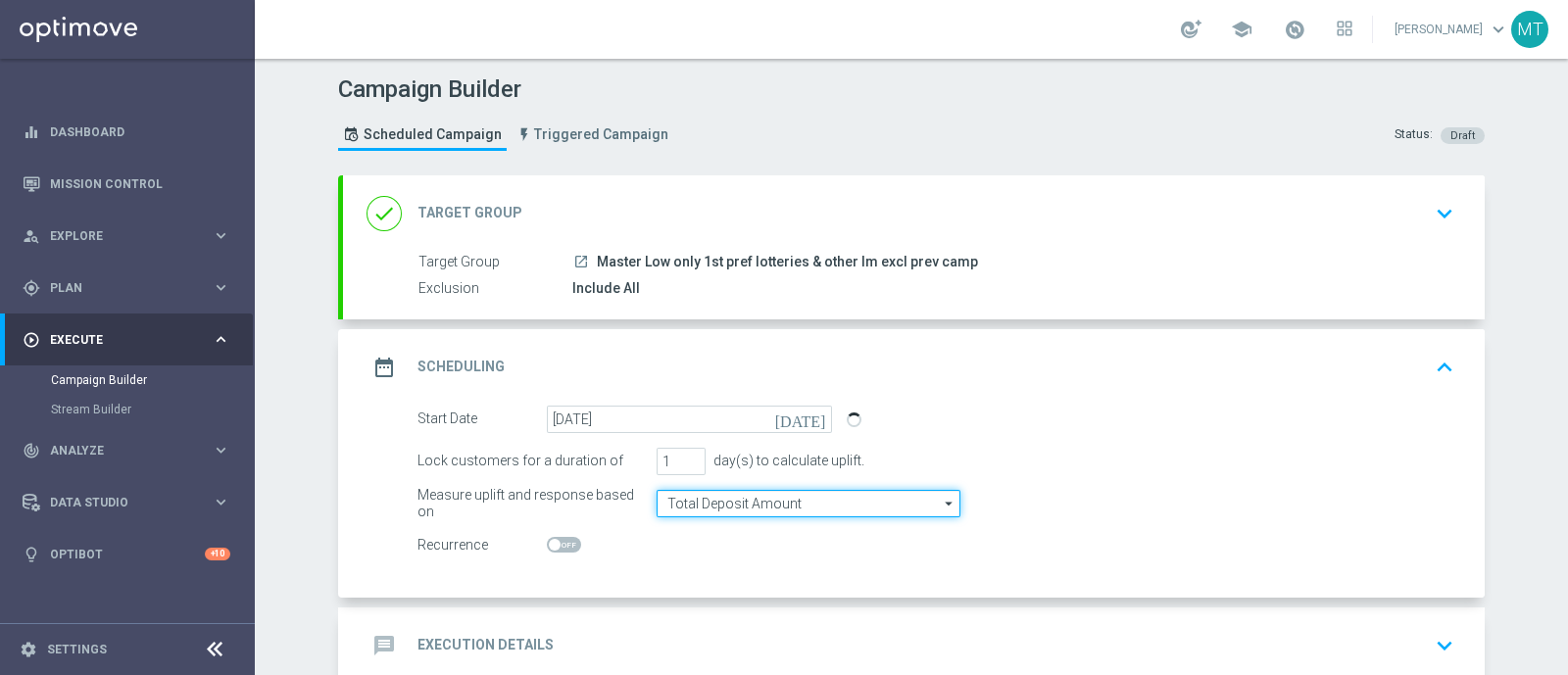
click at [692, 498] on input "Total Deposit Amount" at bounding box center [808, 504] width 304 height 28
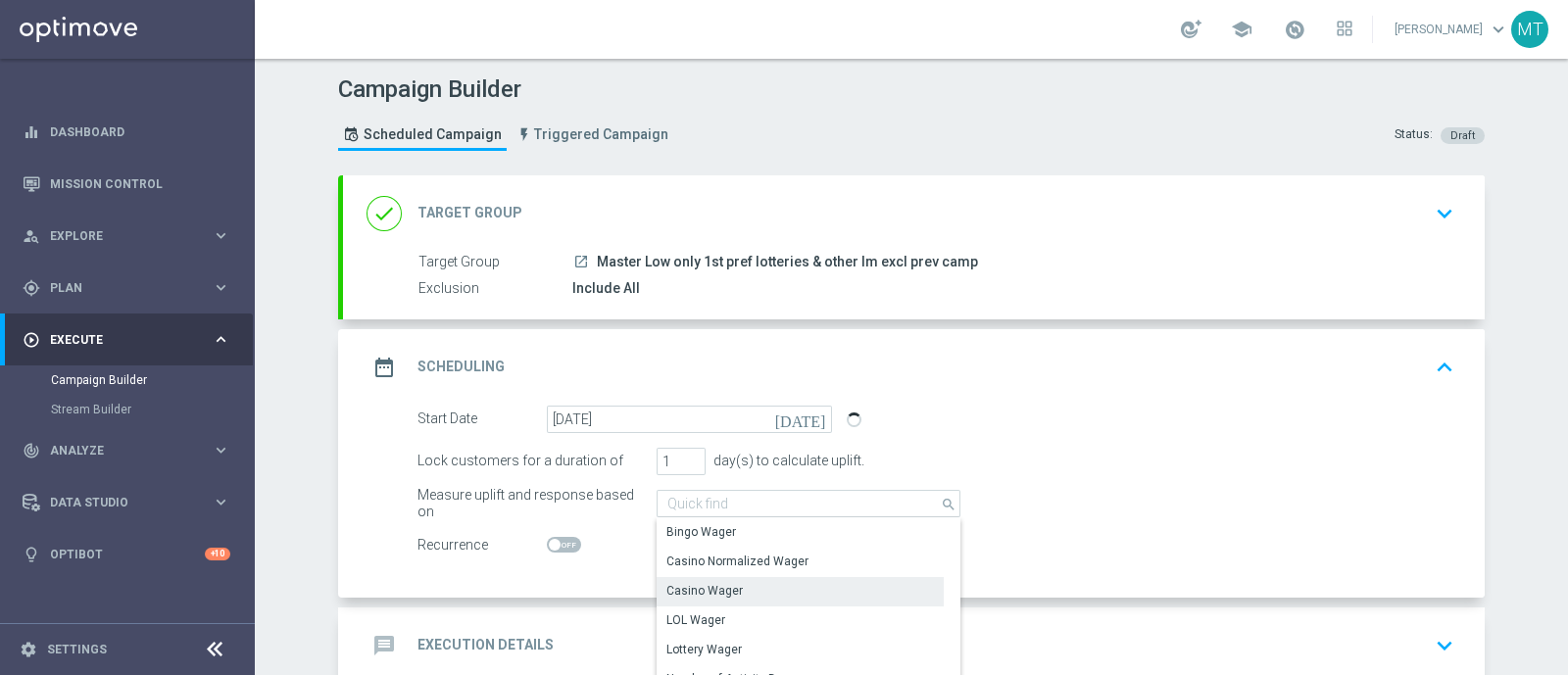
click at [694, 577] on div "Casino Wager" at bounding box center [800, 591] width 287 height 28
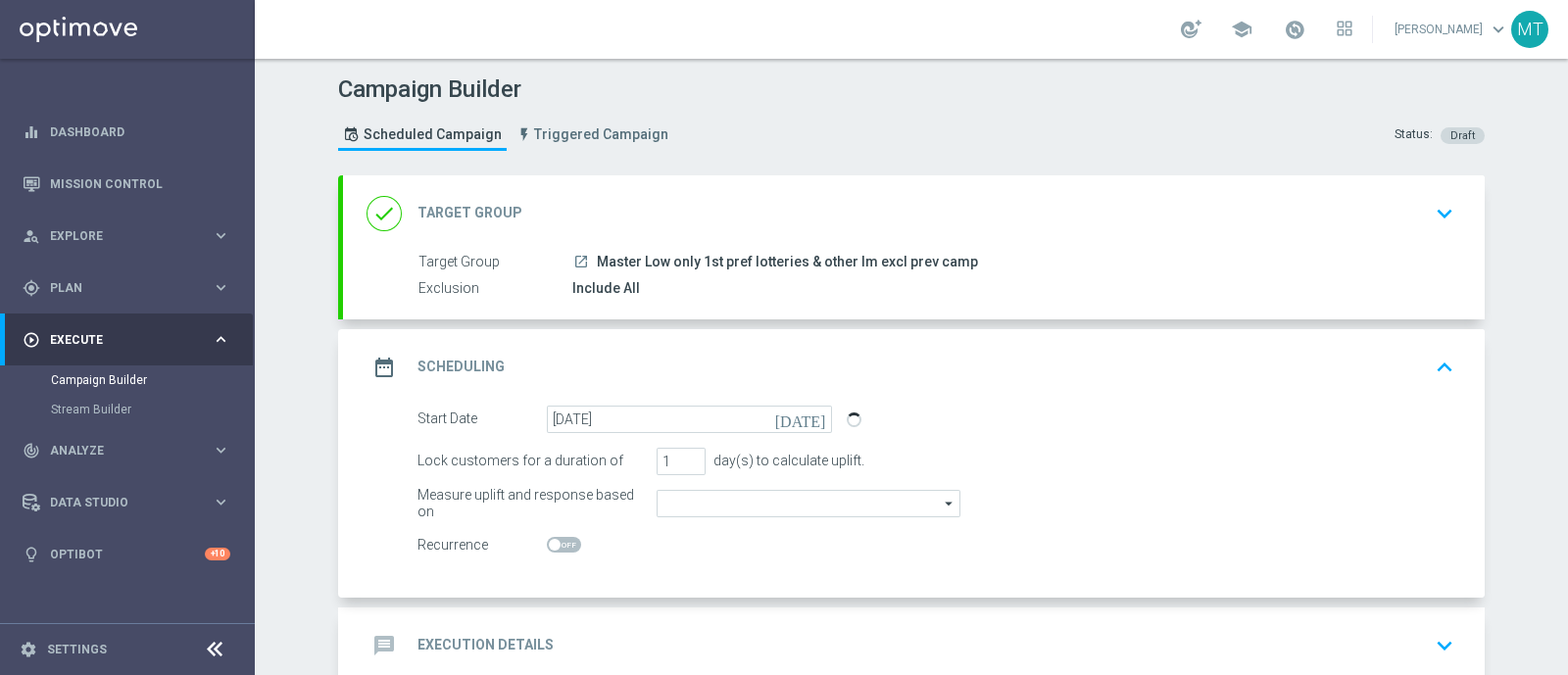
type input "Casino Wager"
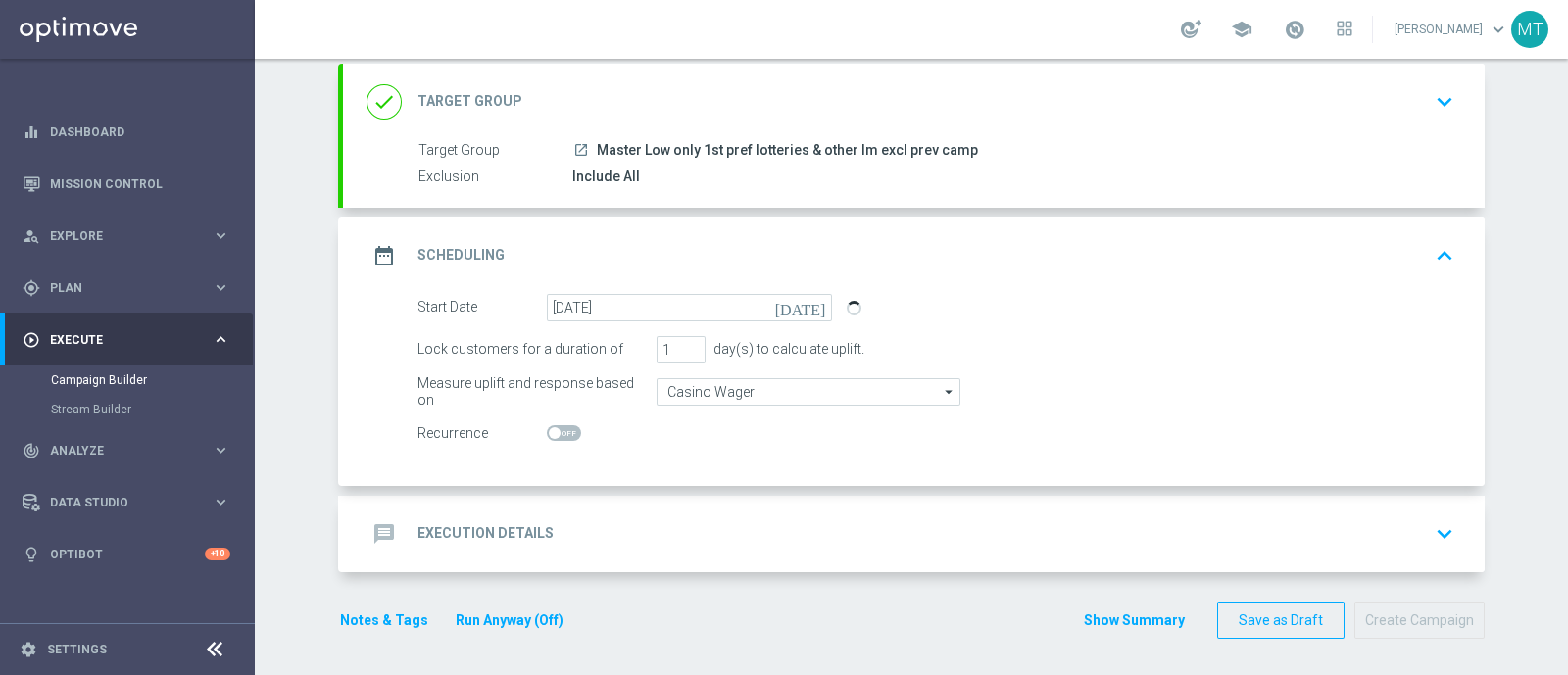
click at [632, 537] on div "message Execution Details keyboard_arrow_down" at bounding box center [914, 534] width 1094 height 38
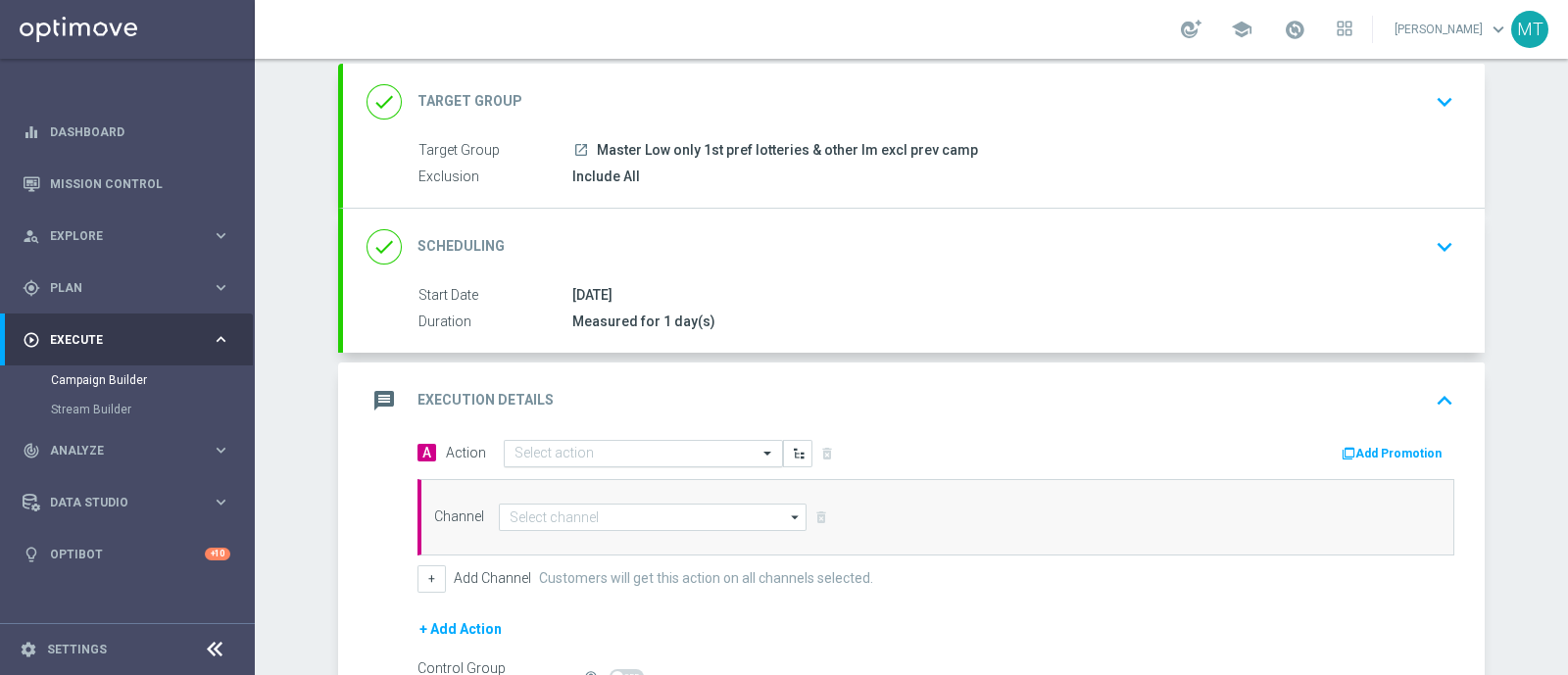
click at [536, 453] on input "text" at bounding box center [624, 454] width 218 height 17
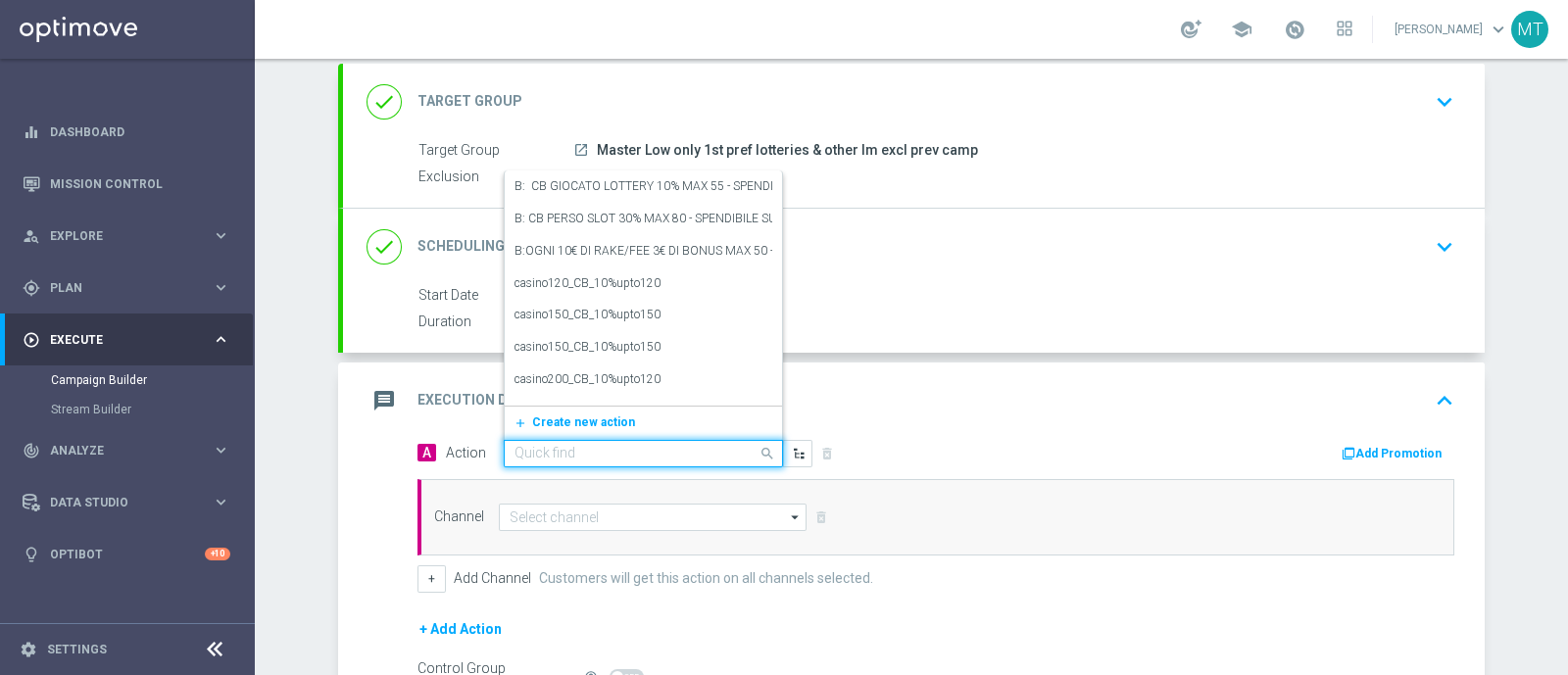
paste input "BF 10€ SLOT E SPORT QeL 2"
type input "BF 10€ SLOT E SPORT QeL 2"
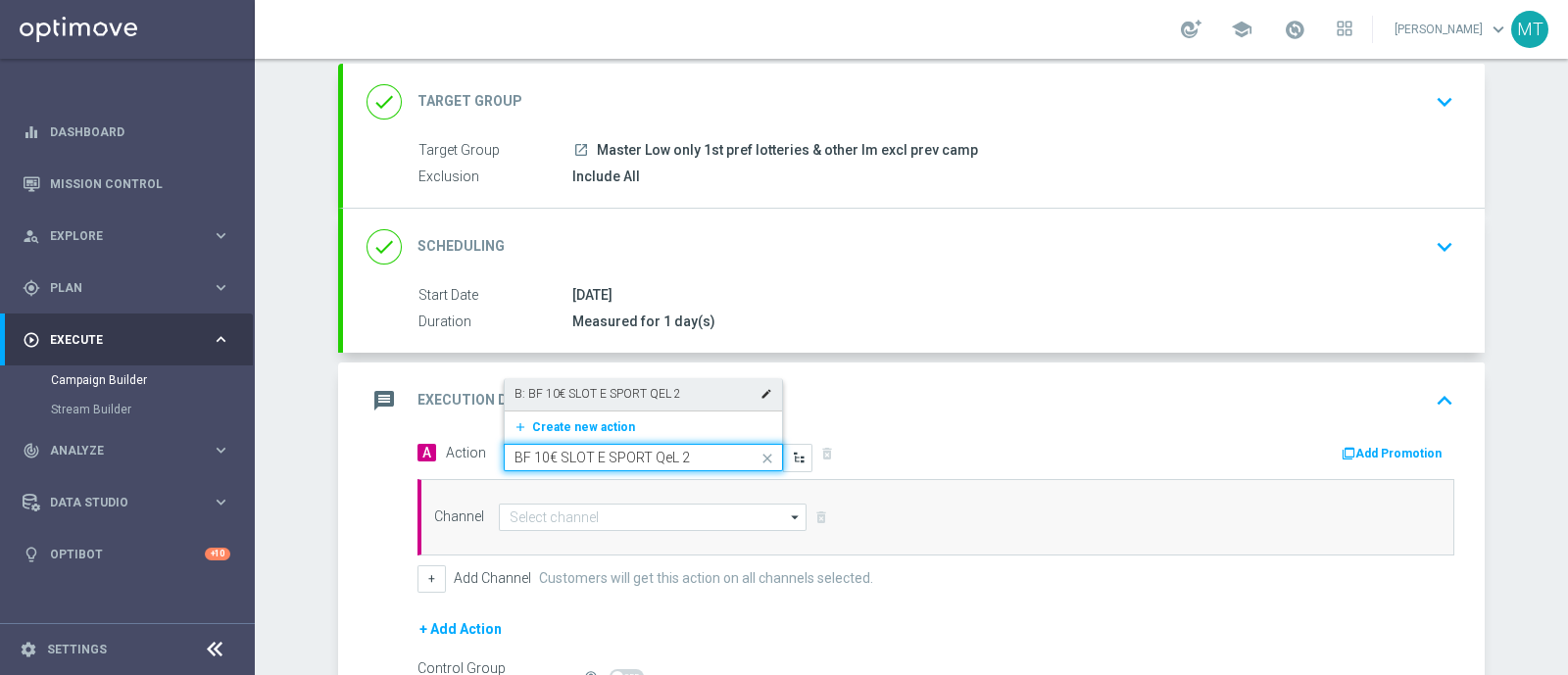
click at [568, 393] on label "B: BF 10€ SLOT E SPORT QEL 2" at bounding box center [598, 394] width 167 height 17
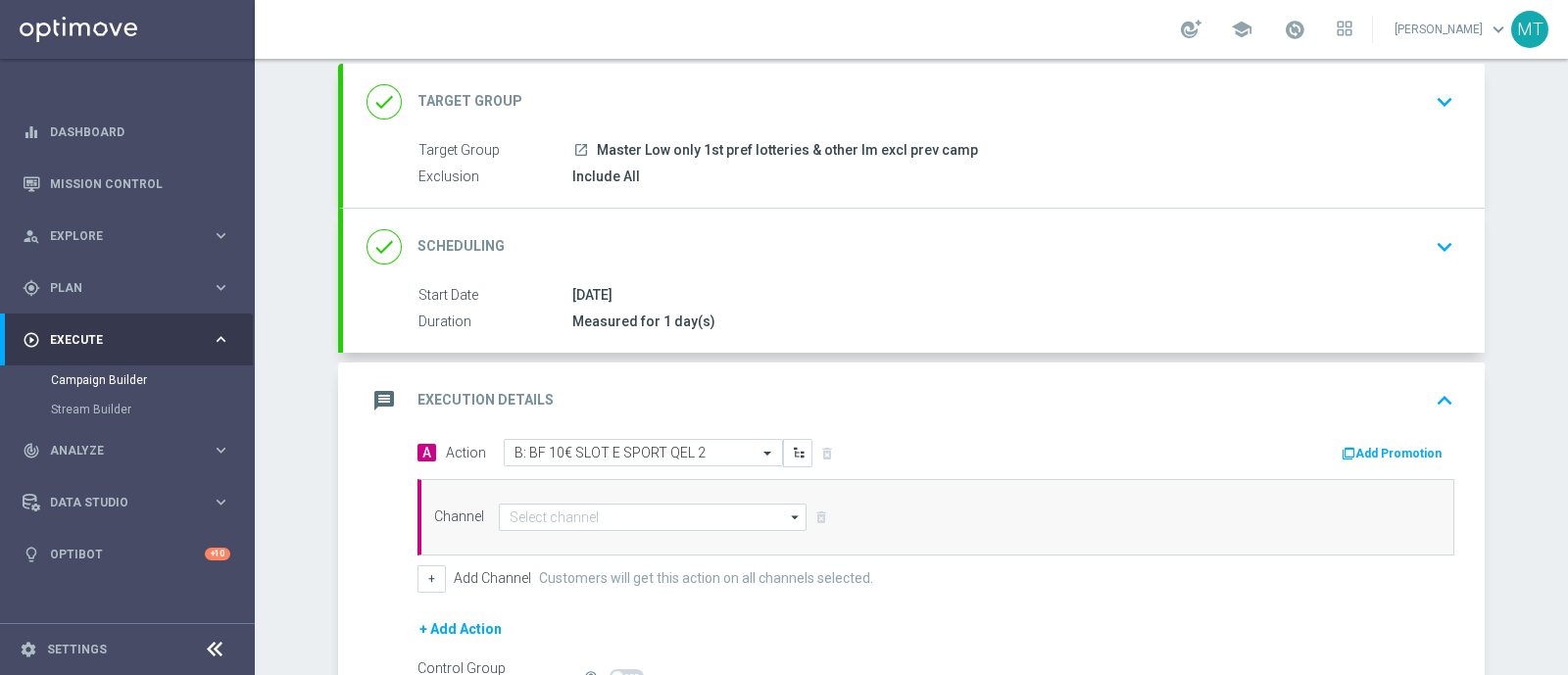
click at [582, 528] on div "Channel arrow_drop_down Drag here to set row groups Drag here to set column lab…" at bounding box center [935, 517] width 1037 height 76
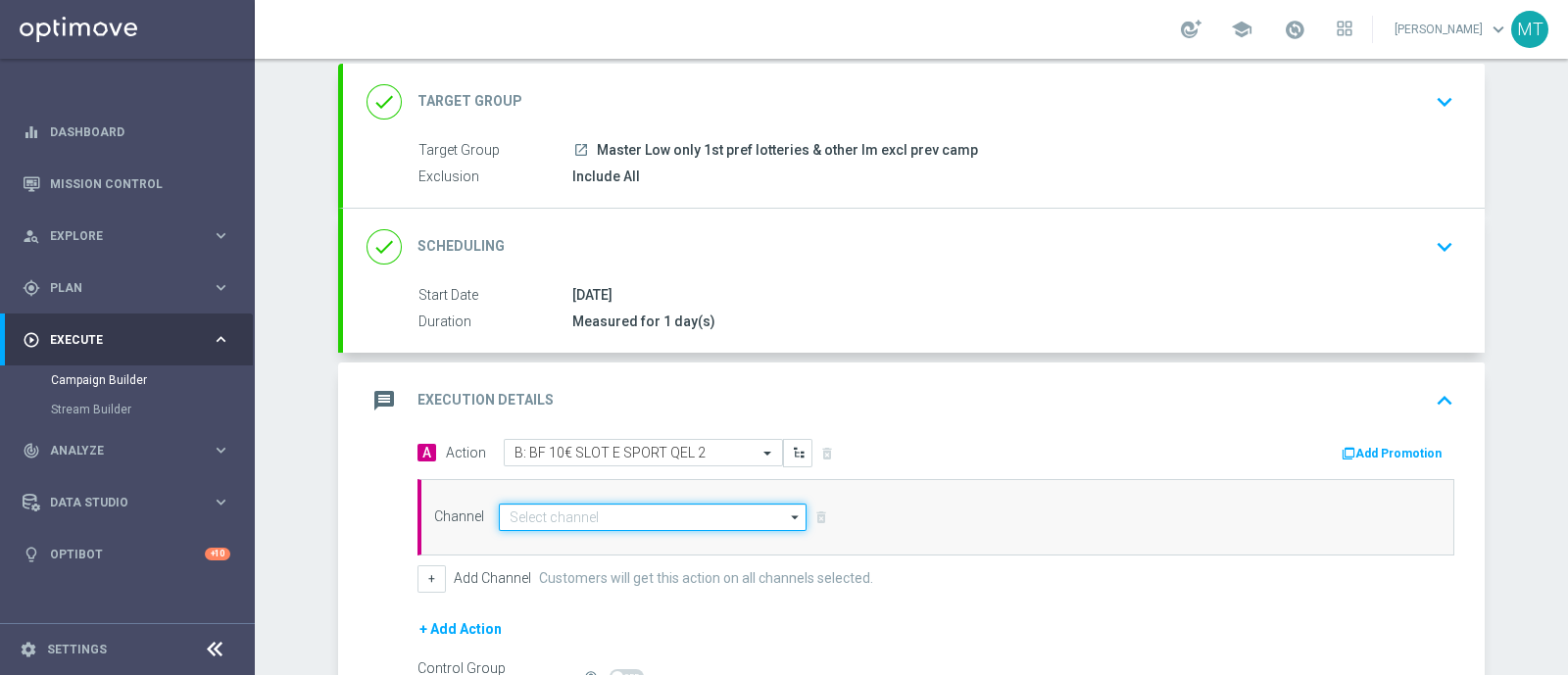
click at [574, 515] on input at bounding box center [653, 518] width 307 height 28
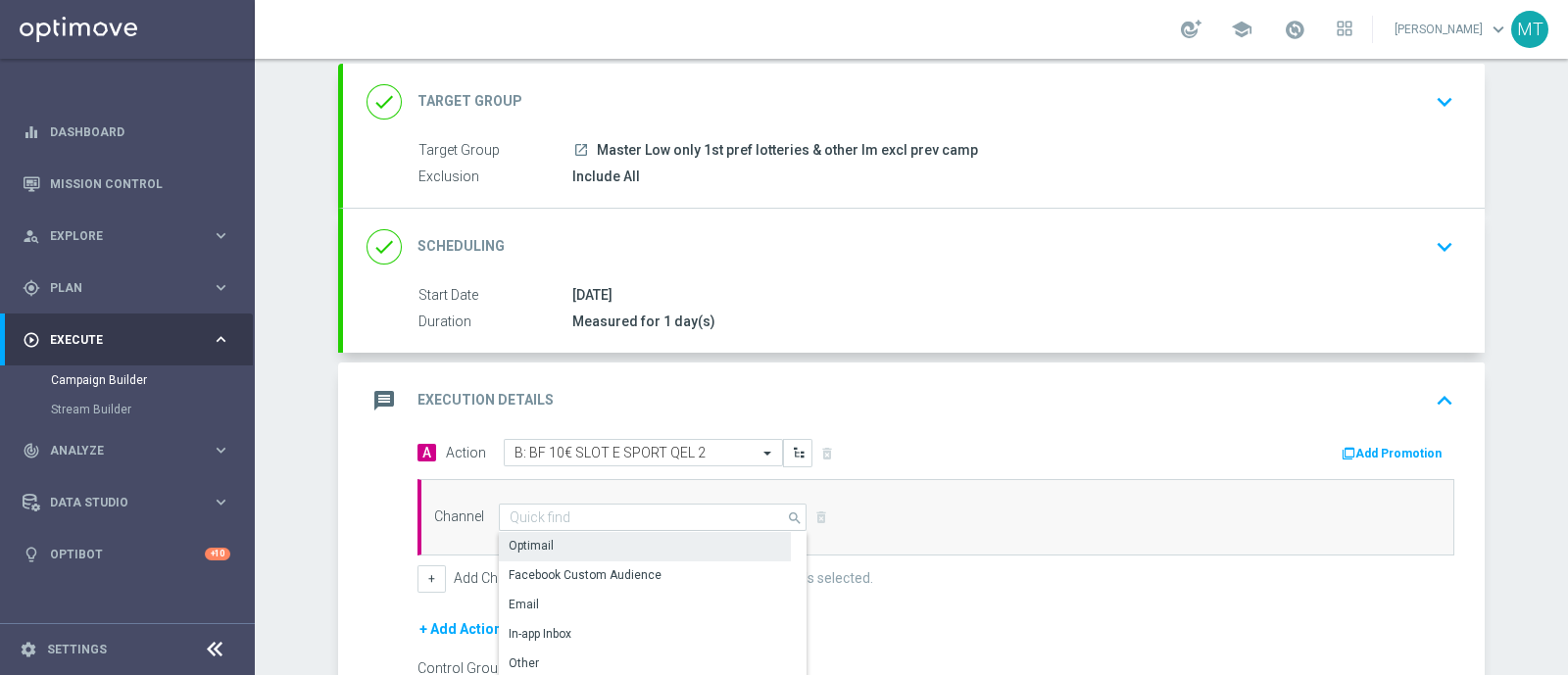
click at [576, 541] on div "Optimail" at bounding box center [645, 546] width 292 height 28
type input "Optimail"
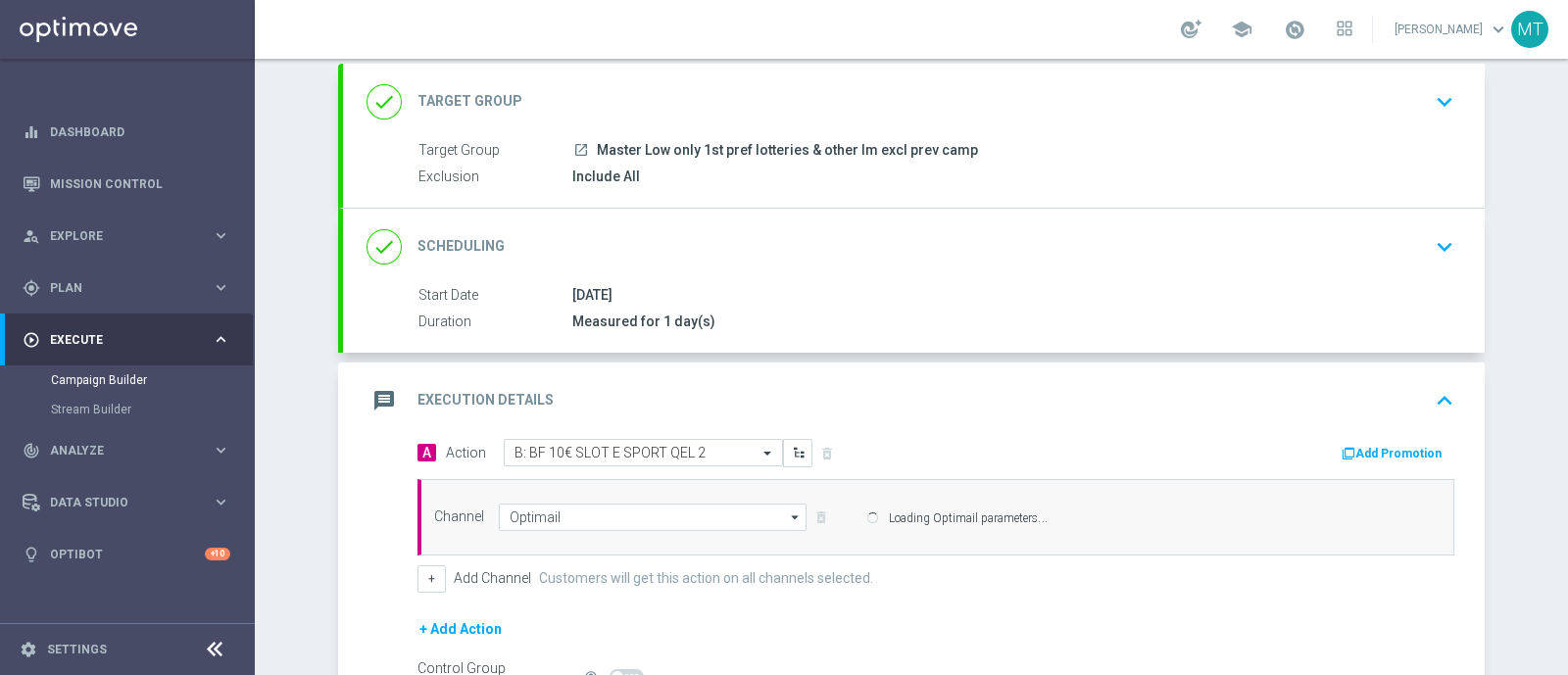
scroll to position [227, 0]
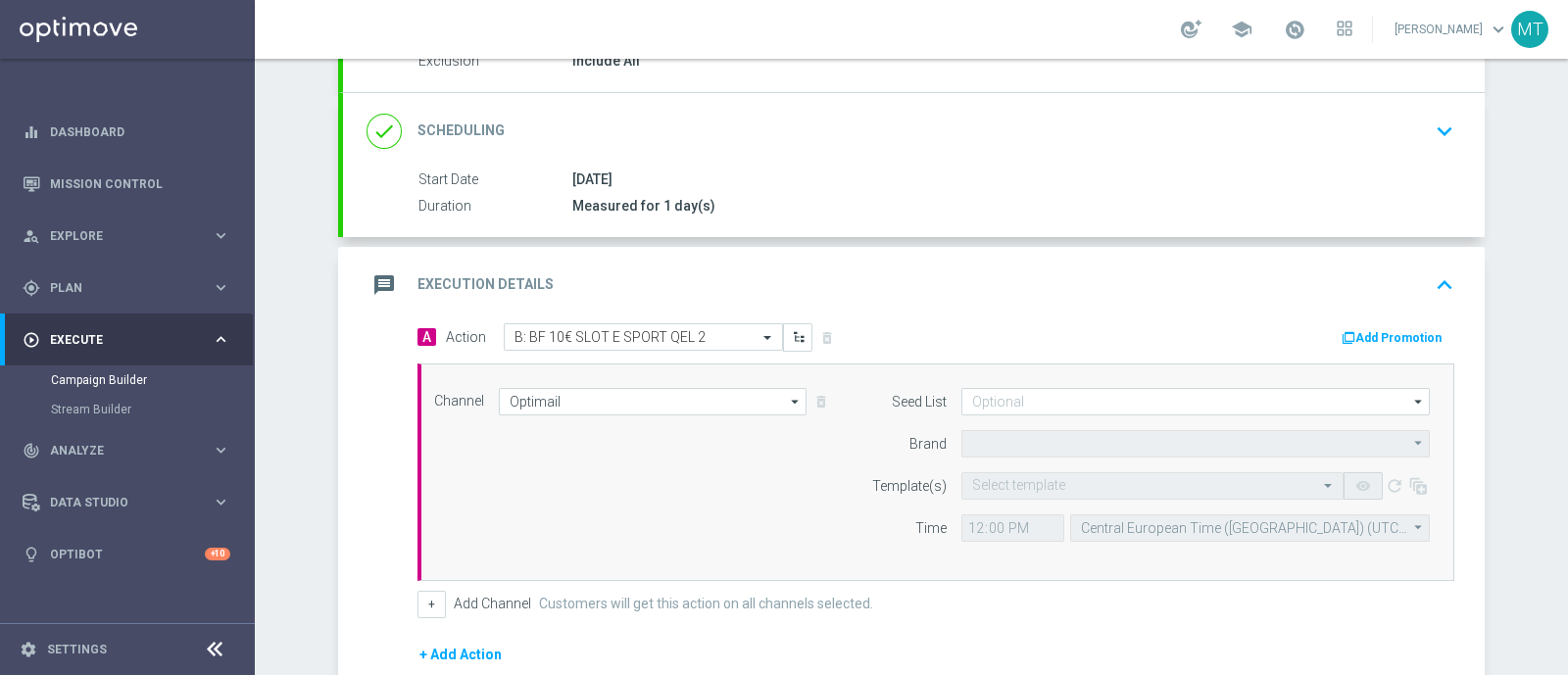
type input "Sisal Marketing"
click at [1007, 478] on input "text" at bounding box center [1132, 486] width 321 height 17
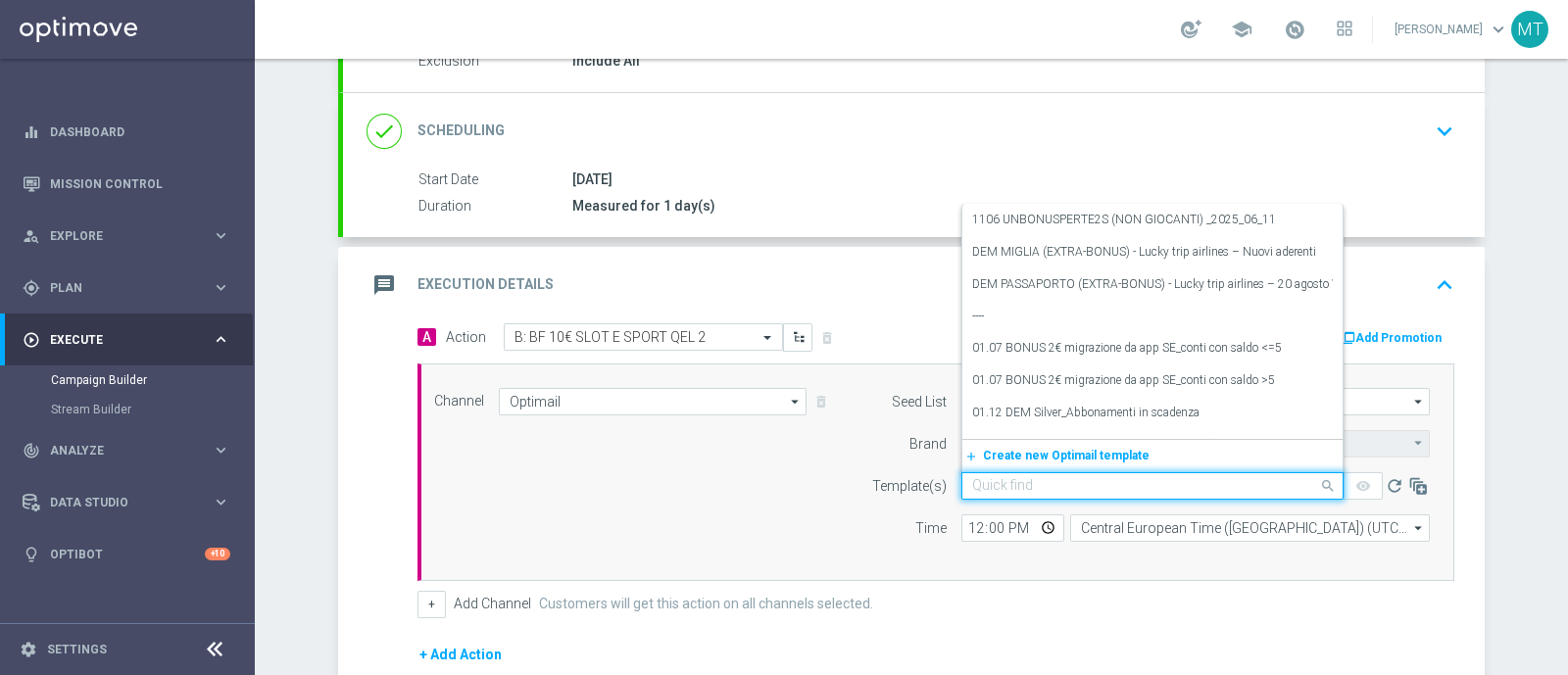
paste input "10BFSLOTSPORT0809 - 2025-09-08"
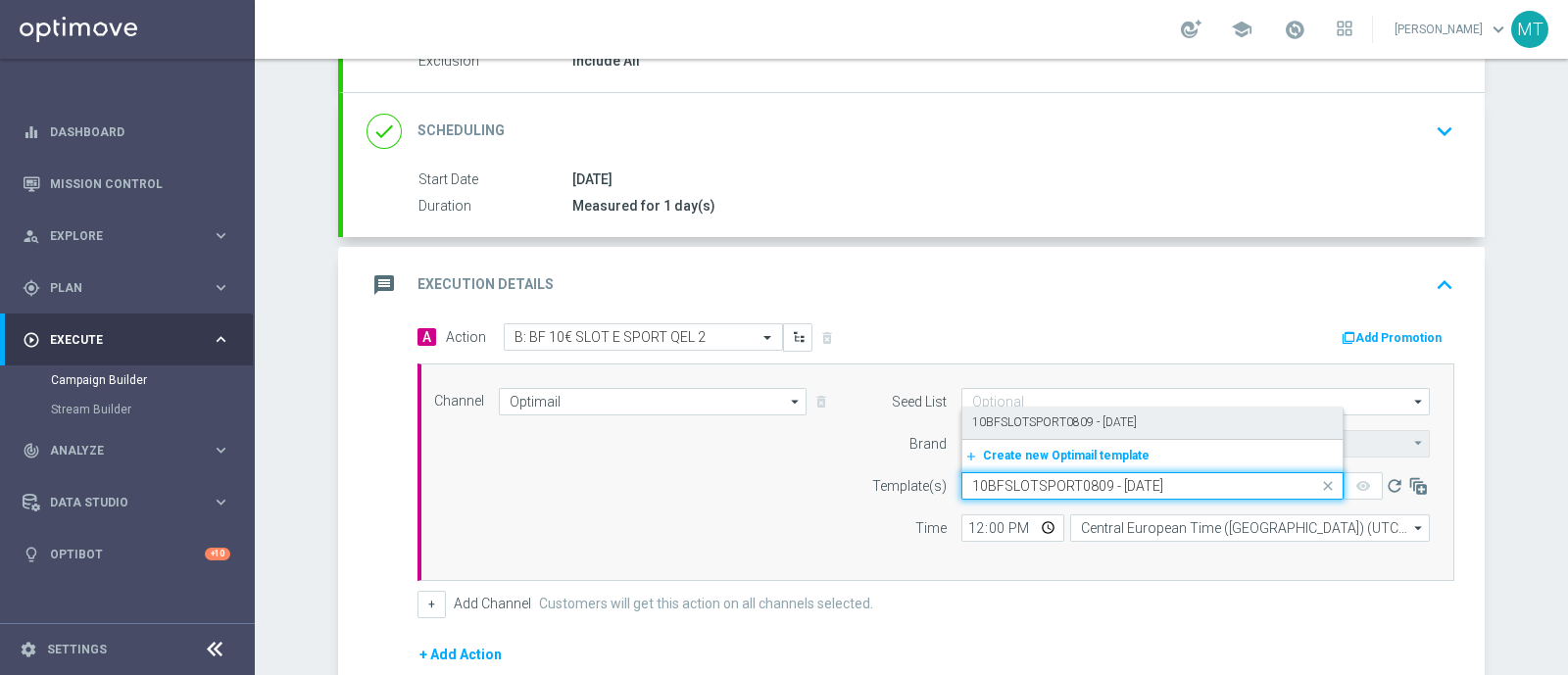
click at [972, 417] on label "10BFSLOTSPORT0809 - 2025-09-08" at bounding box center [1054, 422] width 165 height 17
type input "10BFSLOTSPORT0809 - 2025-09-08"
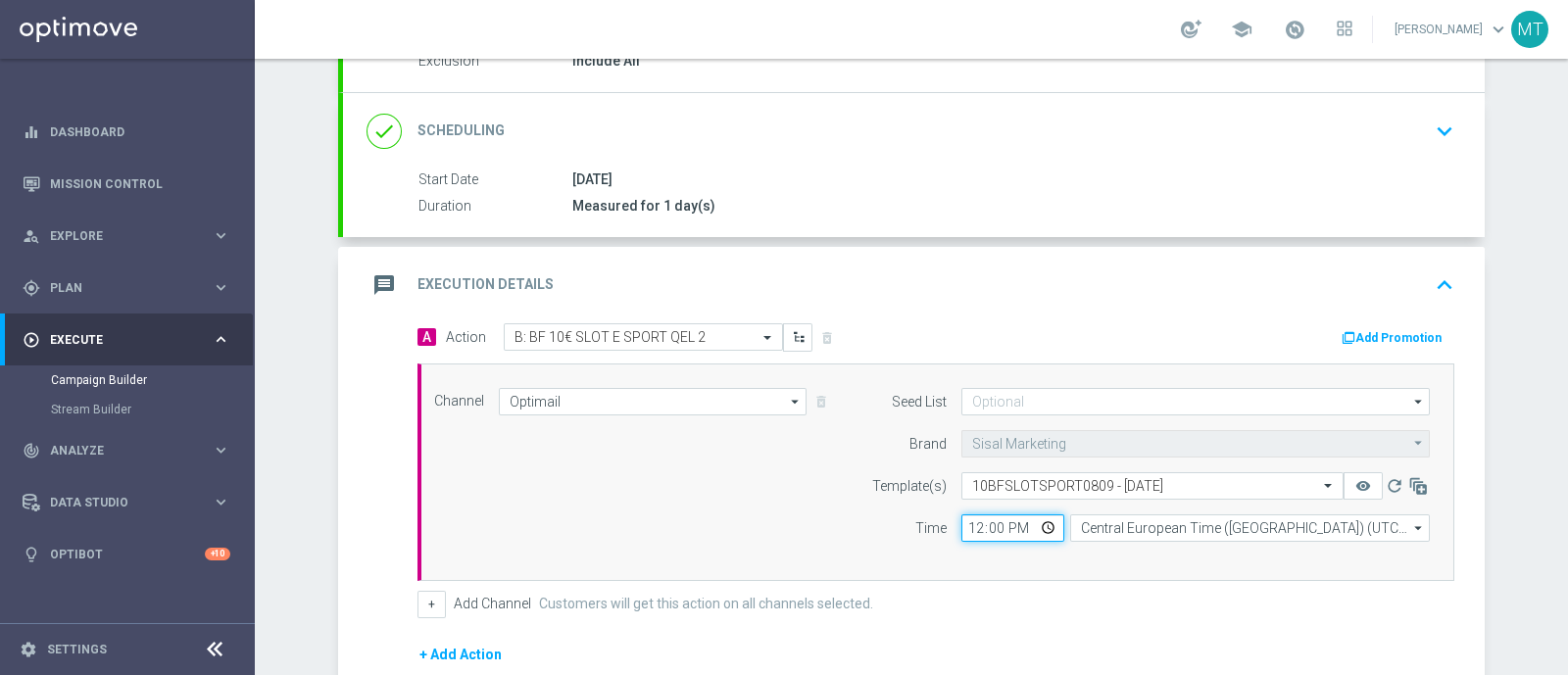
click at [962, 528] on input "12:00" at bounding box center [1013, 529] width 103 height 28
type input "19:00"
click at [1367, 330] on button "Add Promotion" at bounding box center [1394, 338] width 109 height 22
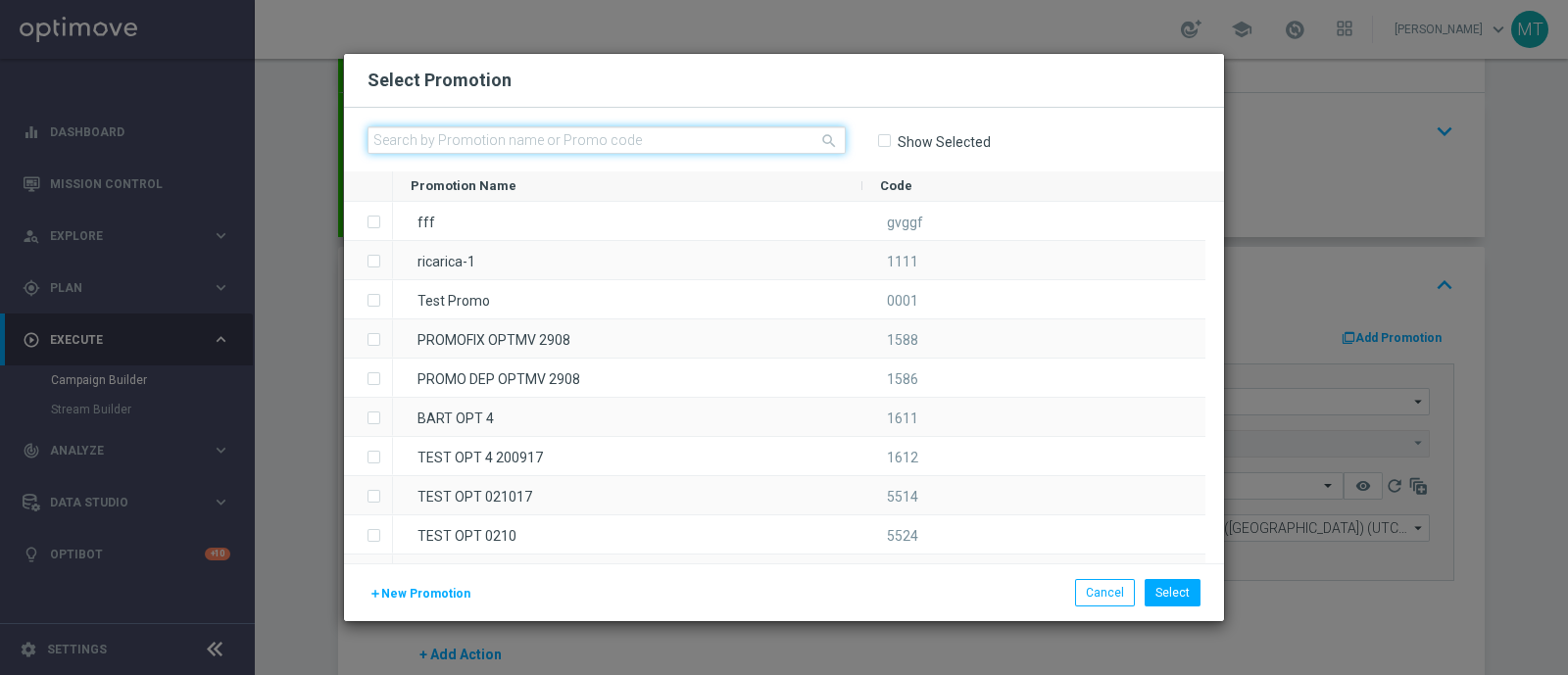
click at [458, 137] on input "text" at bounding box center [607, 140] width 479 height 28
paste input "233816"
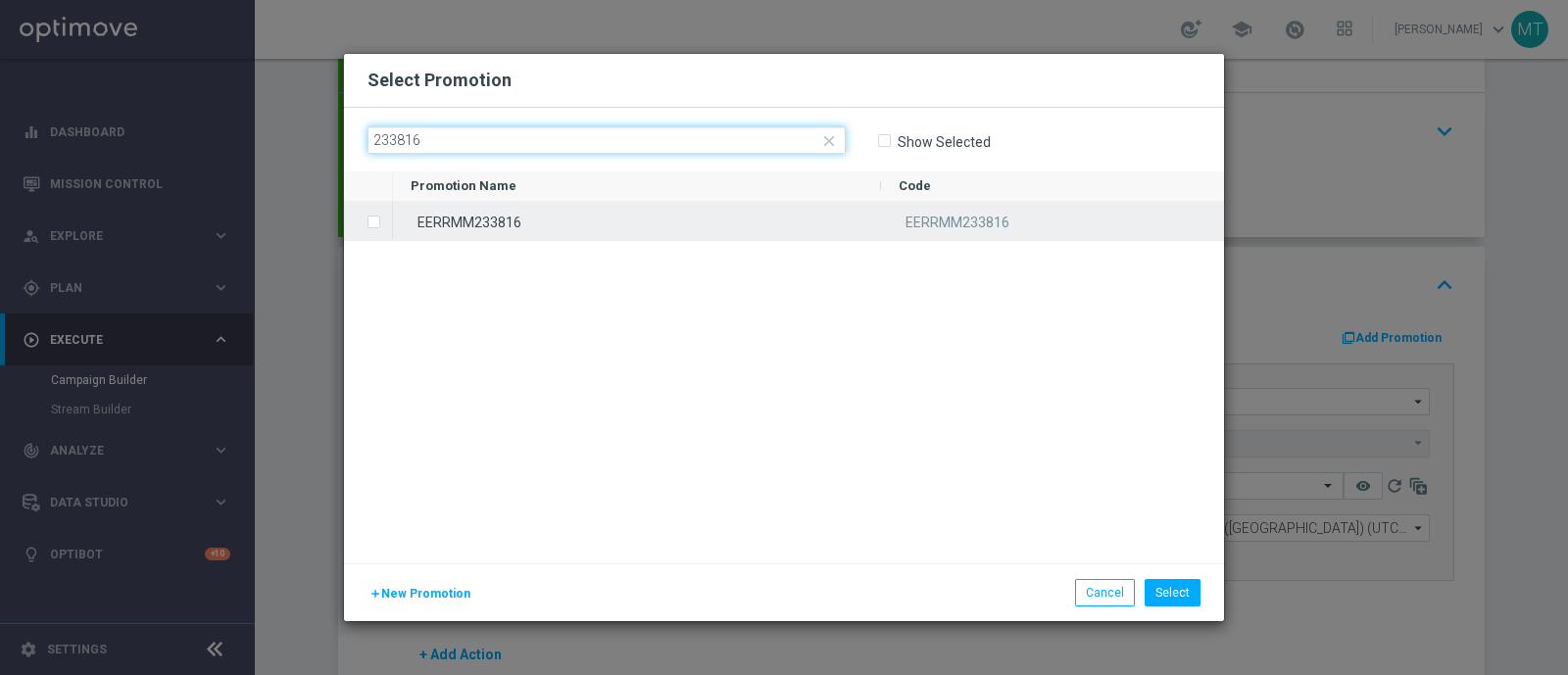
type input "233816"
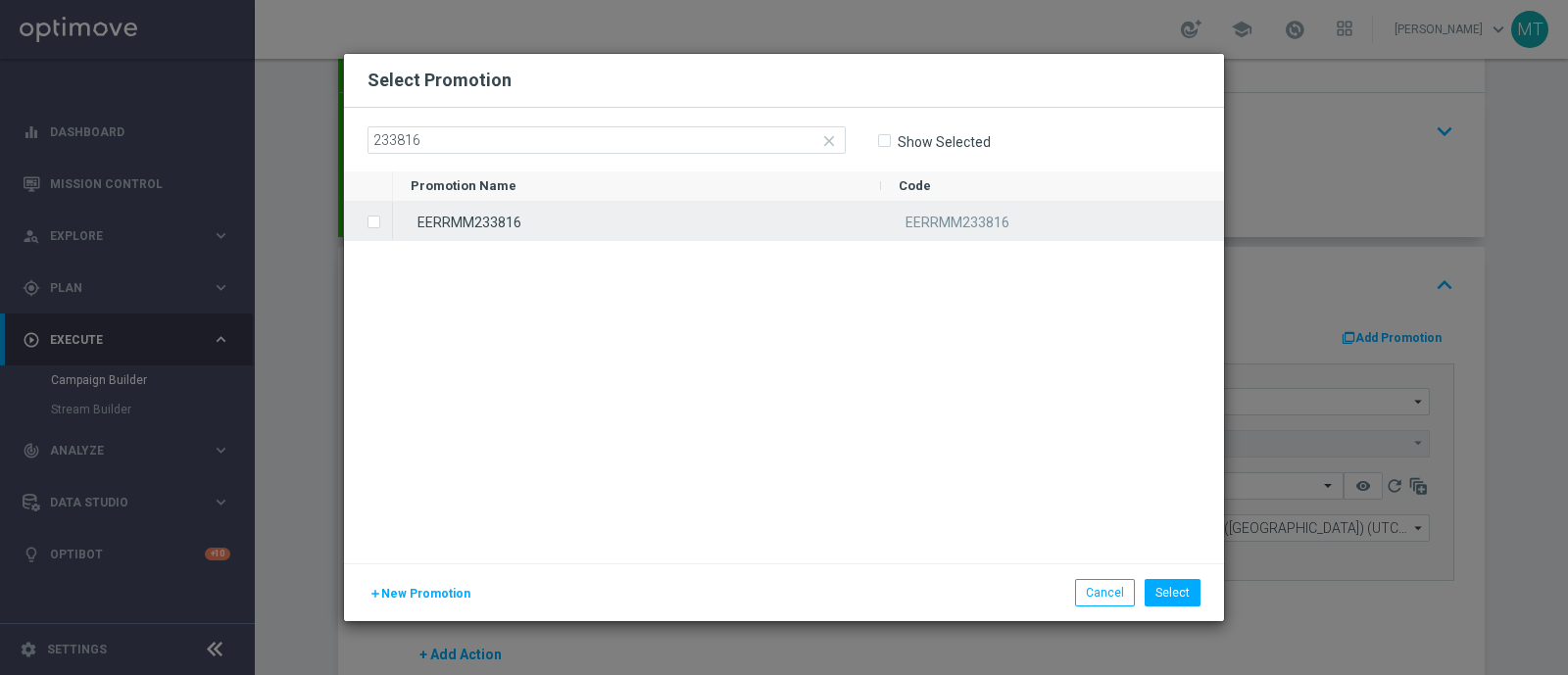
click at [673, 212] on div "EERRMM233816" at bounding box center [638, 220] width 488 height 39
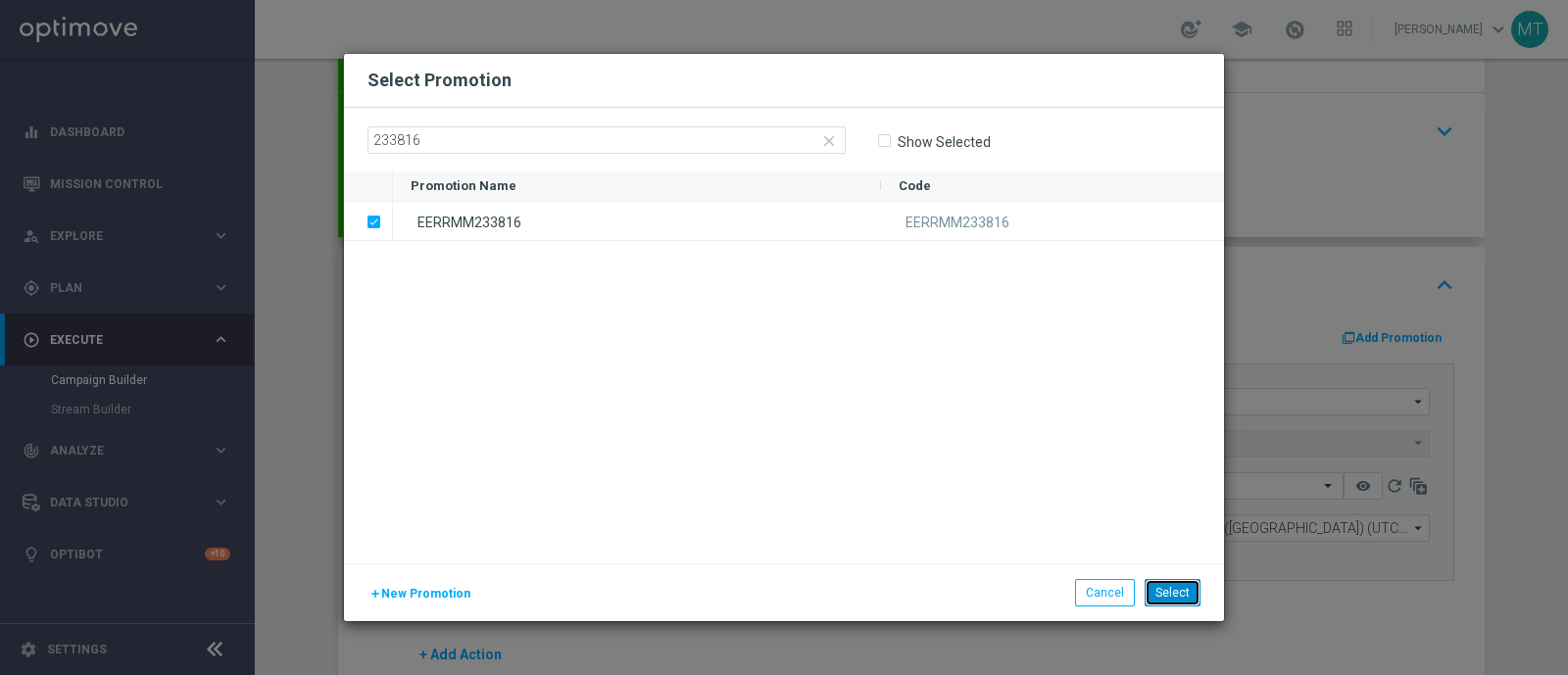
click at [1172, 585] on button "Select" at bounding box center [1173, 593] width 56 height 28
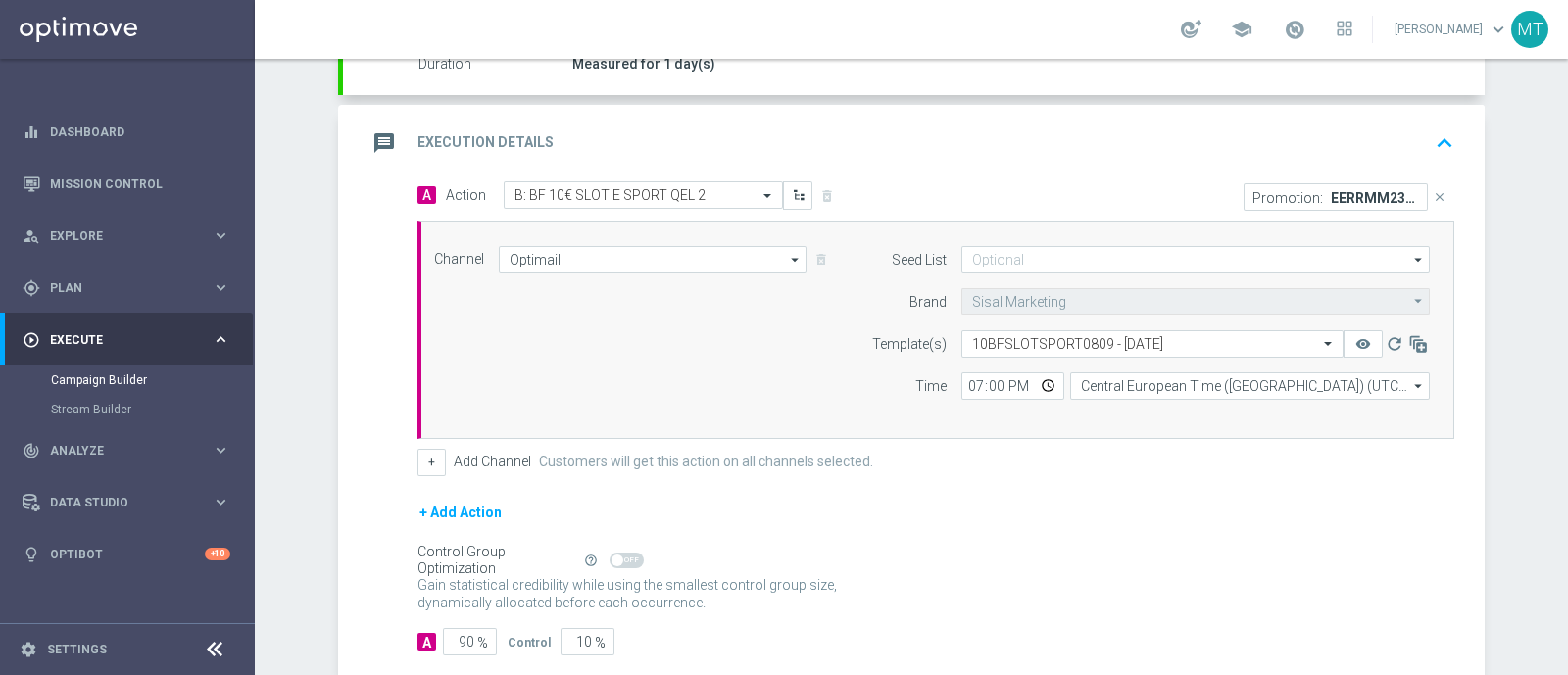
scroll to position [475, 0]
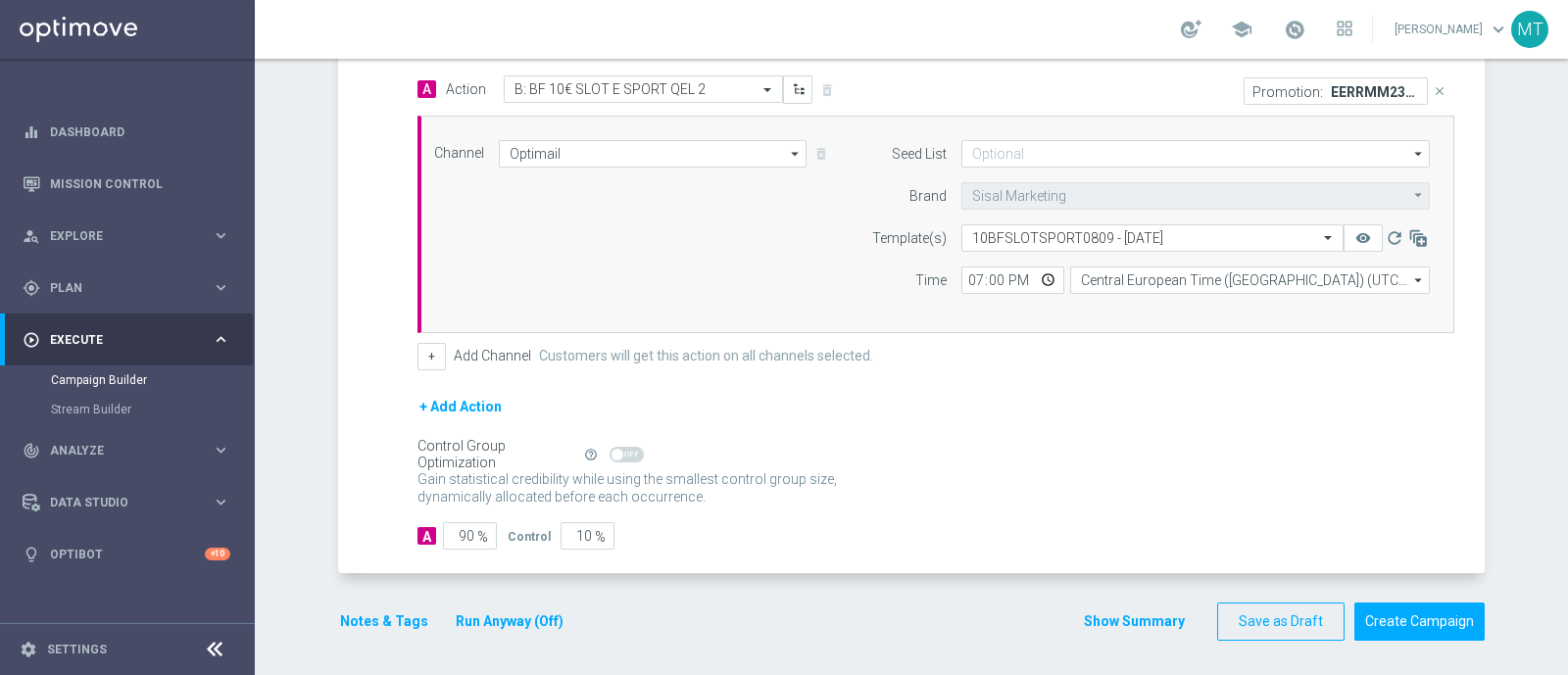
click at [343, 610] on button "Notes & Tags" at bounding box center [384, 622] width 92 height 25
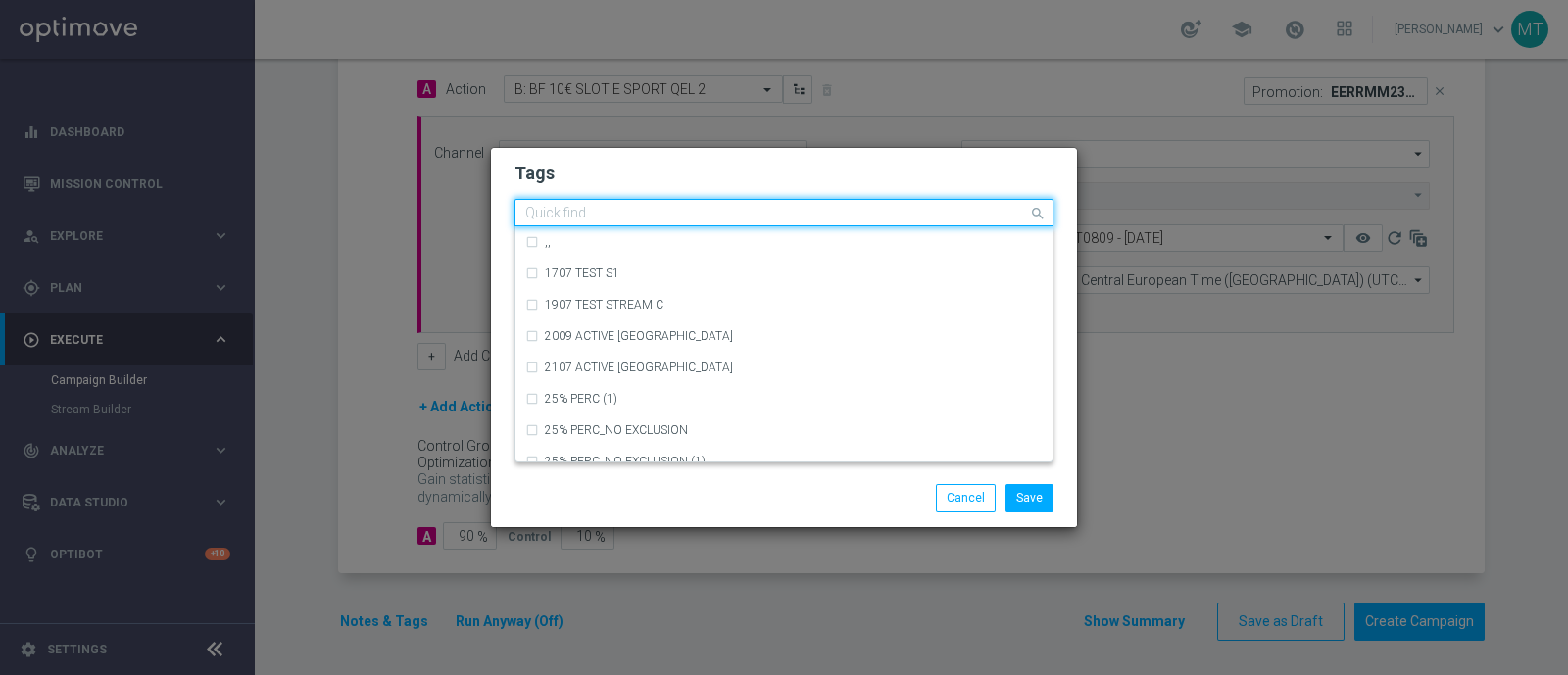
click at [546, 208] on input "text" at bounding box center [776, 213] width 503 height 17
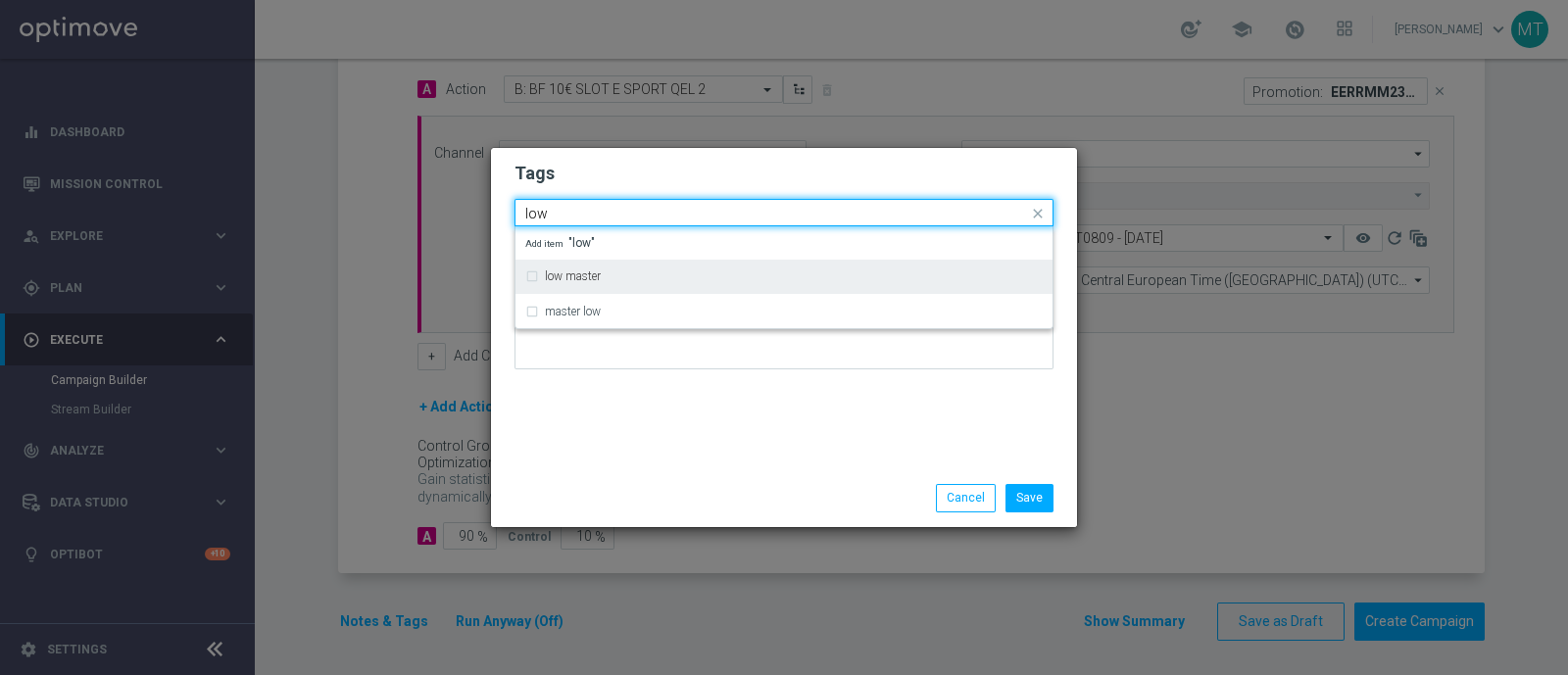
click at [557, 272] on label "low master" at bounding box center [572, 277] width 56 height 12
type input "low"
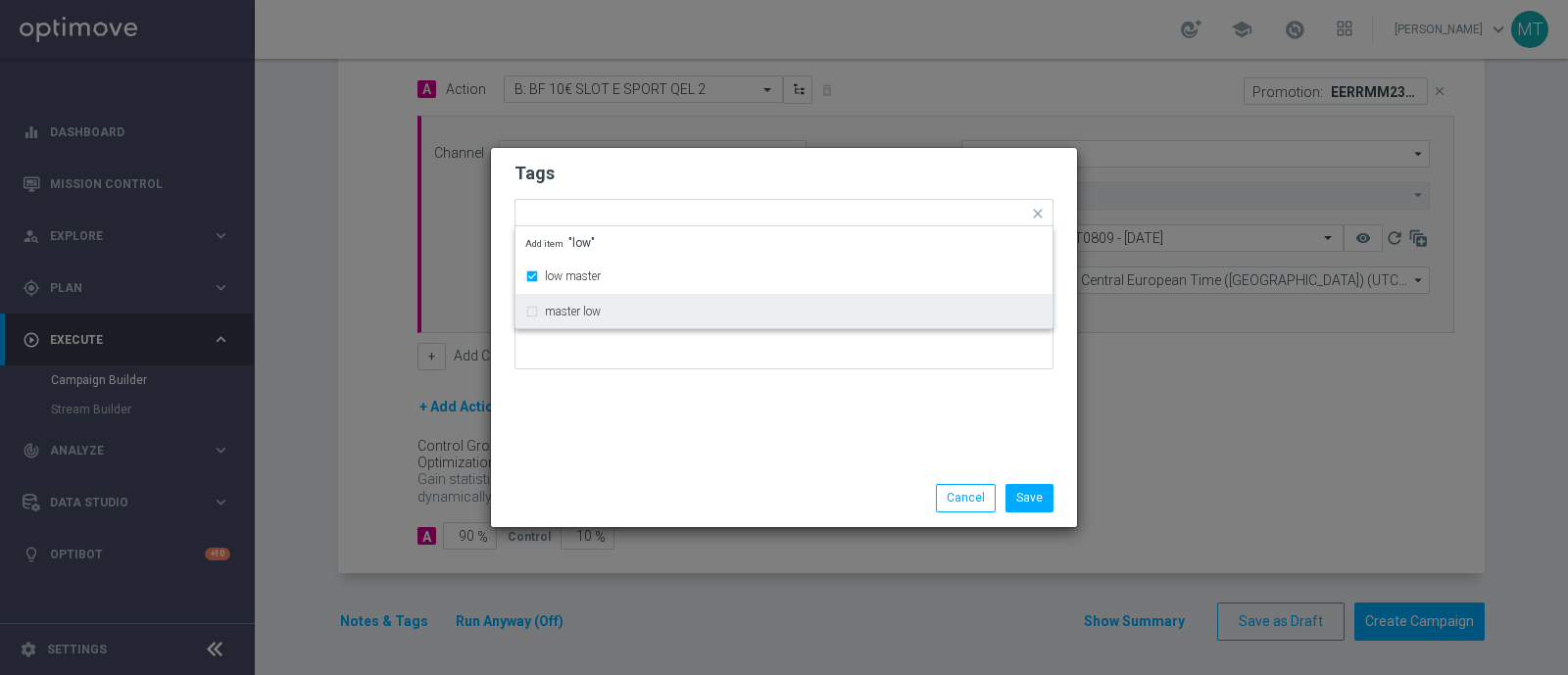
click at [628, 418] on div "Tags Quick find × low master low master master low Add item "low" Notes" at bounding box center [784, 308] width 586 height 321
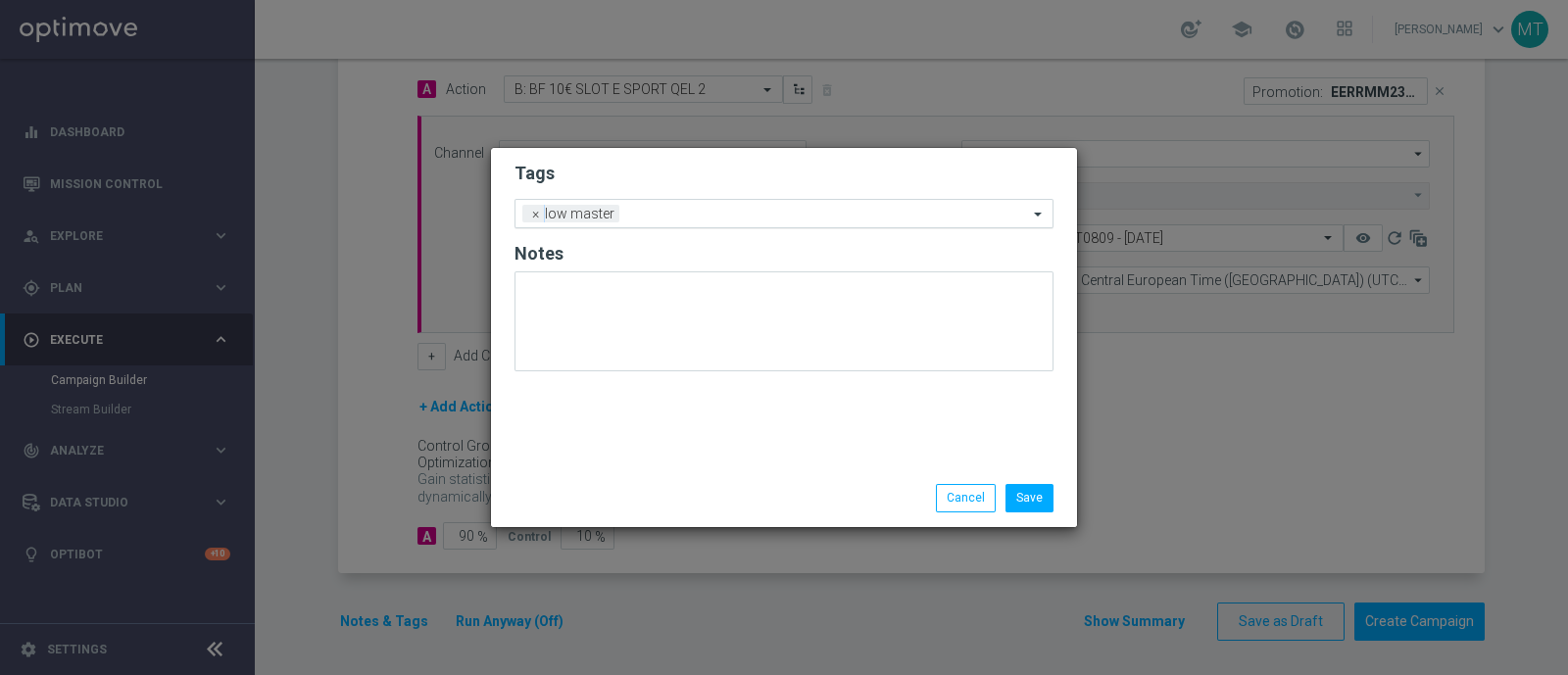
click at [663, 211] on input "text" at bounding box center [828, 214] width 400 height 17
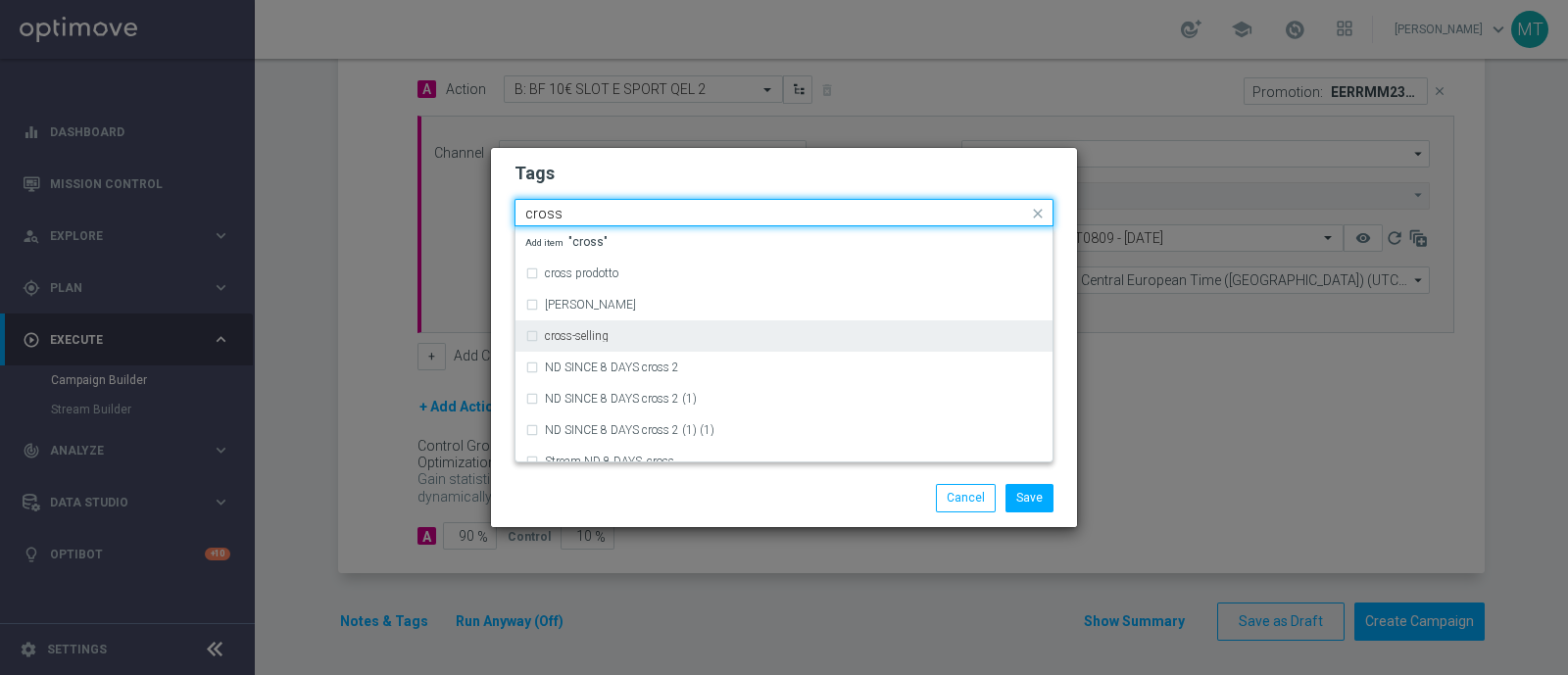
drag, startPoint x: 633, startPoint y: 340, endPoint x: 534, endPoint y: 338, distance: 99.0
click at [534, 338] on div "cross-selling" at bounding box center [783, 336] width 517 height 32
type input "cross"
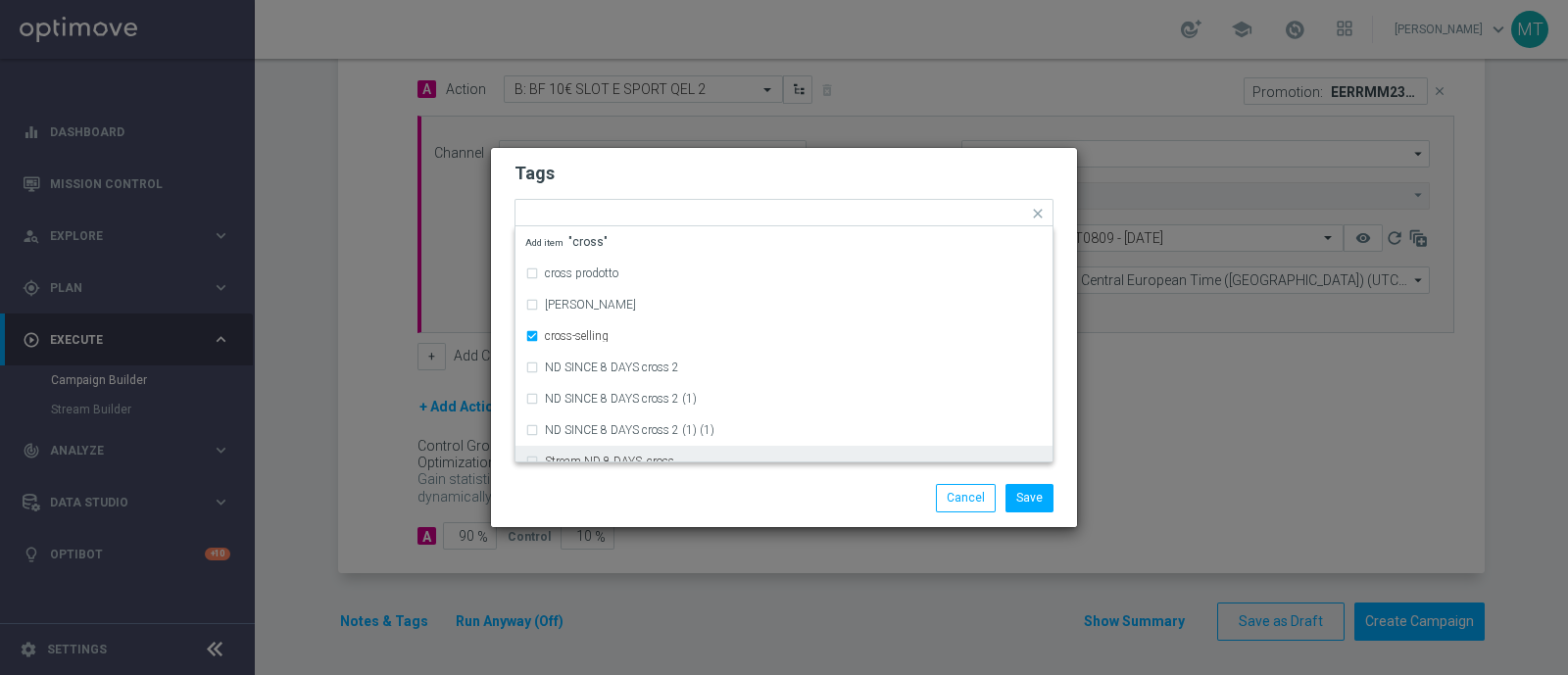
click at [624, 512] on div "Save Cancel" at bounding box center [784, 498] width 568 height 28
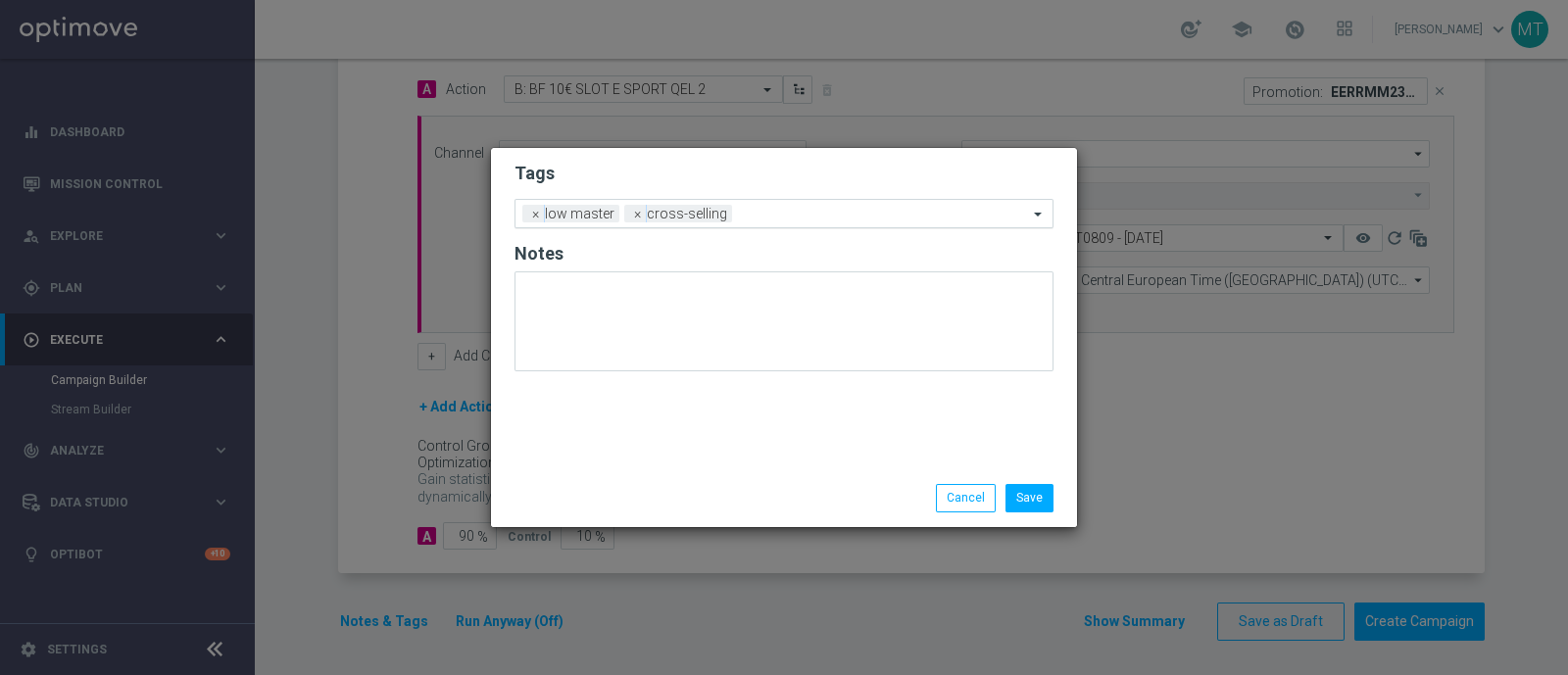
click at [764, 202] on div "Add a new tag × low master × cross-selling" at bounding box center [771, 213] width 513 height 28
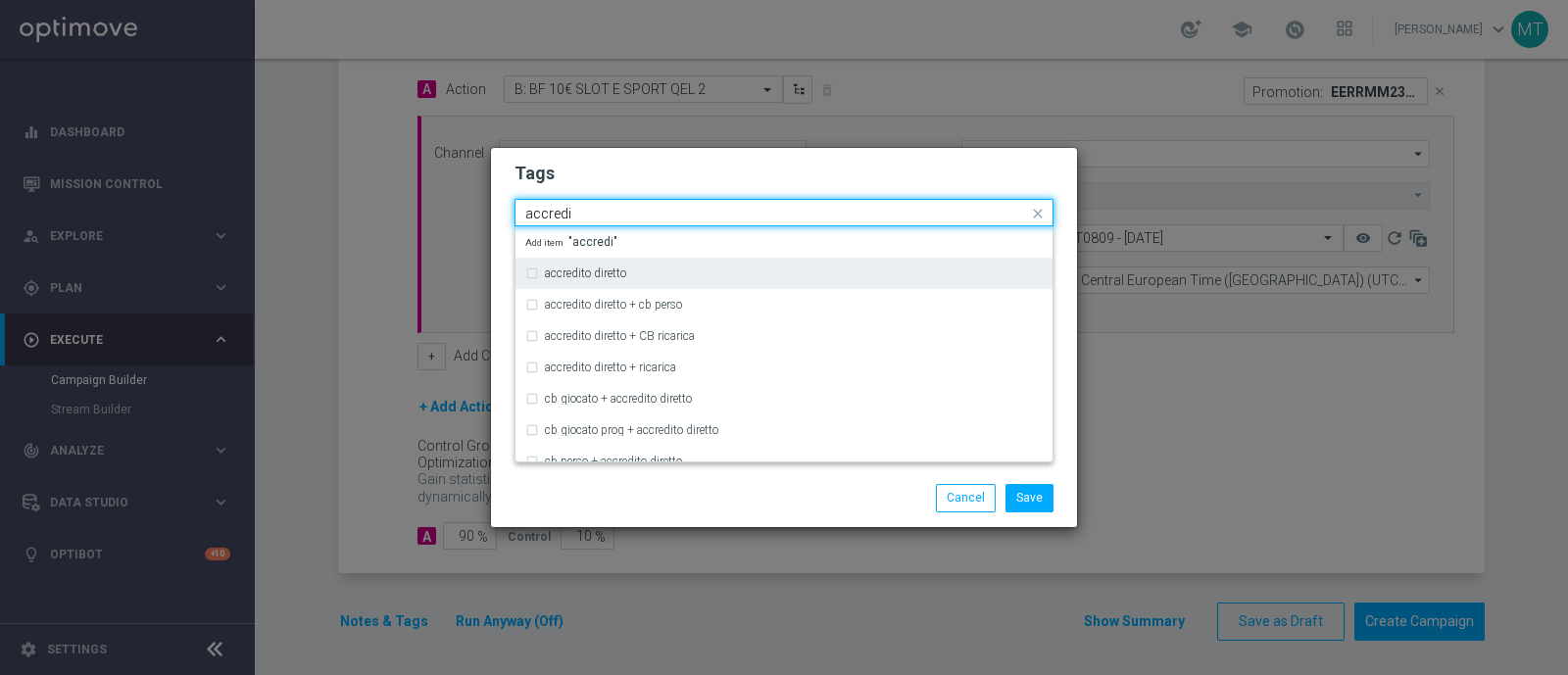
click at [752, 278] on div "accredito diretto" at bounding box center [794, 274] width 498 height 12
type input "accredi"
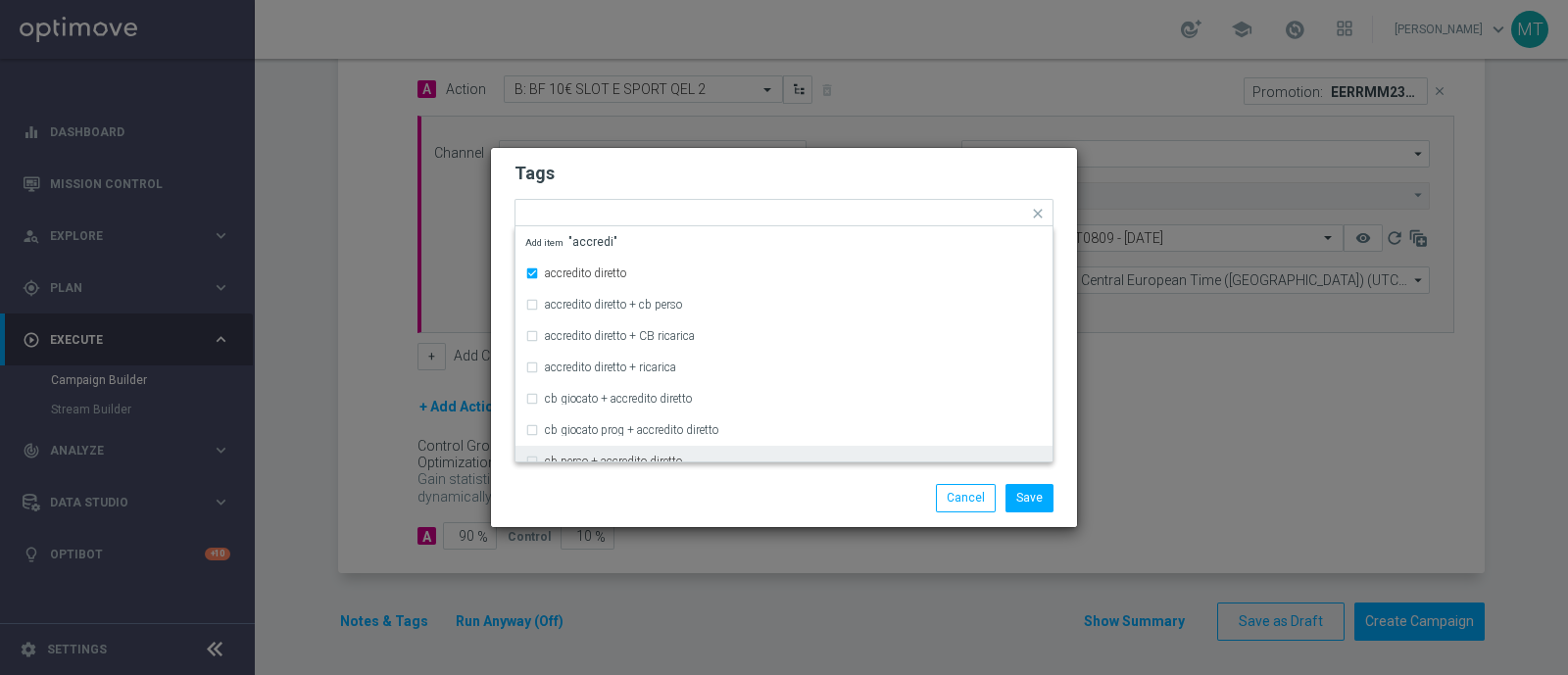
click at [712, 508] on div "Save Cancel" at bounding box center [879, 498] width 380 height 28
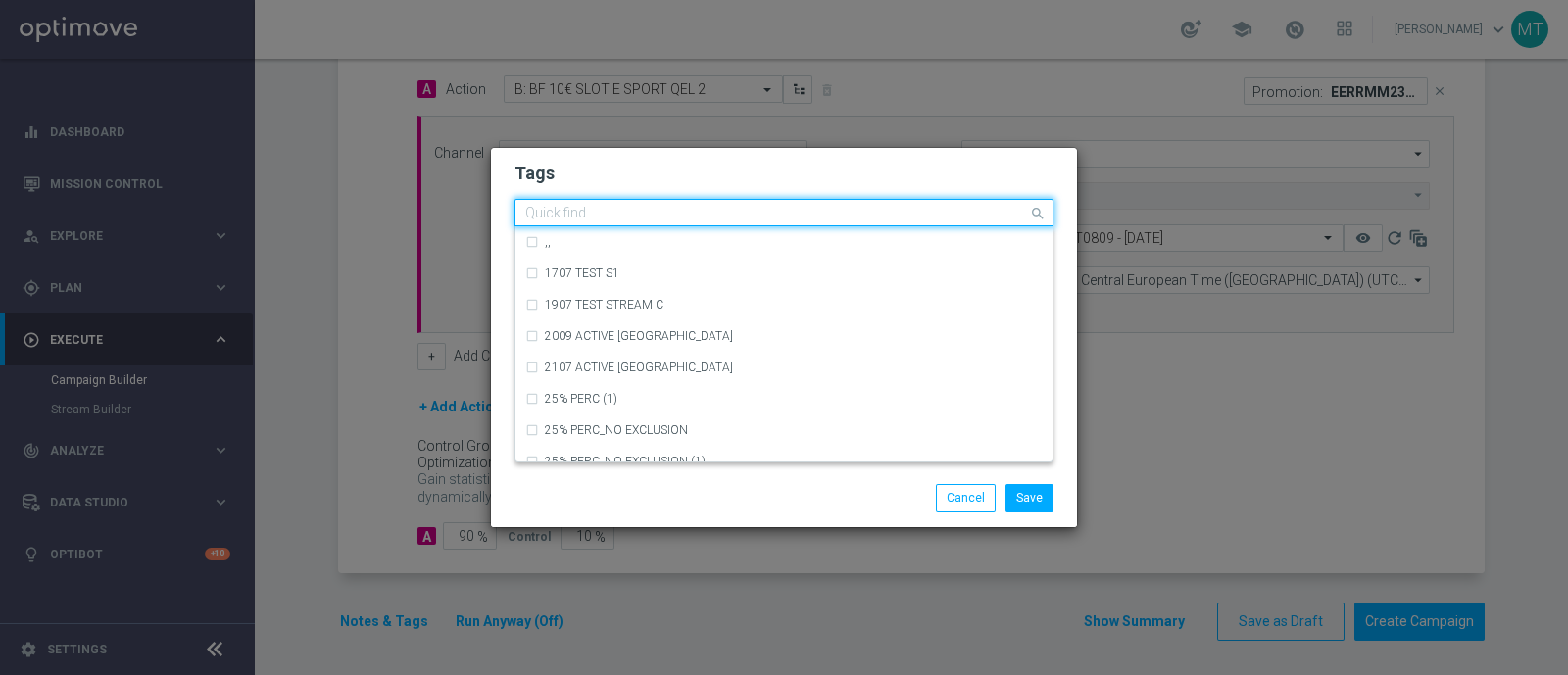
click at [887, 211] on input "text" at bounding box center [776, 213] width 503 height 17
type input "c"
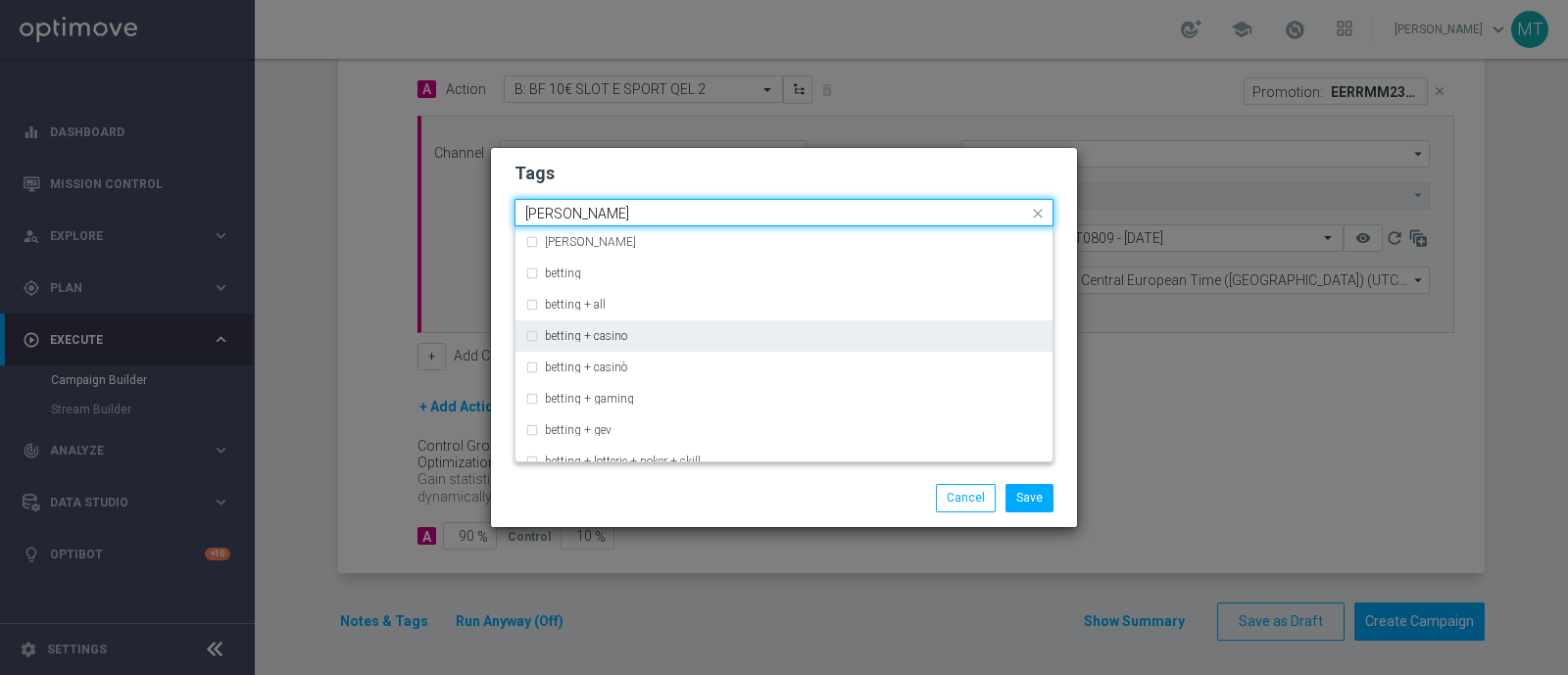
click at [773, 329] on div "betting + casino" at bounding box center [783, 336] width 517 height 32
type input "bettin"
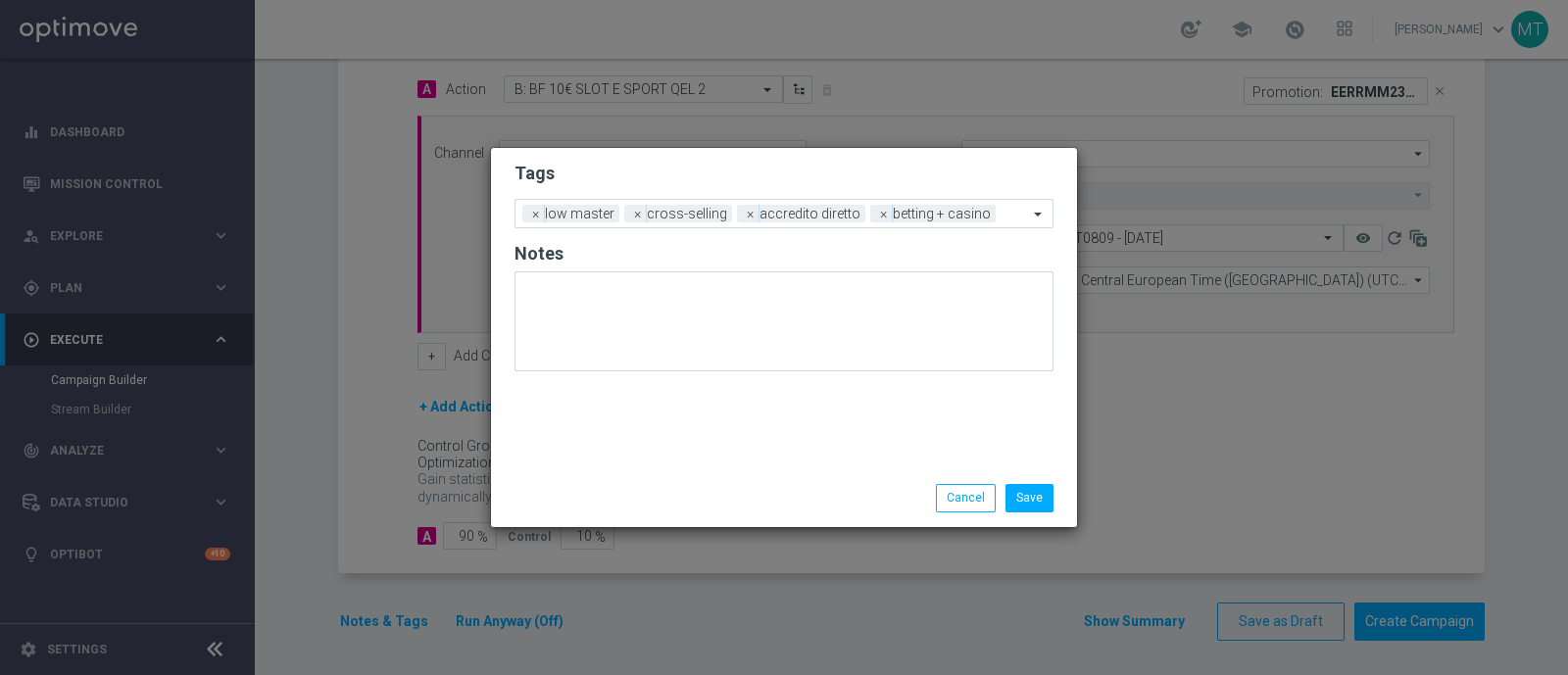
click at [743, 493] on div "Save Cancel" at bounding box center [879, 498] width 380 height 28
click at [1003, 215] on input "text" at bounding box center [1015, 214] width 25 height 17
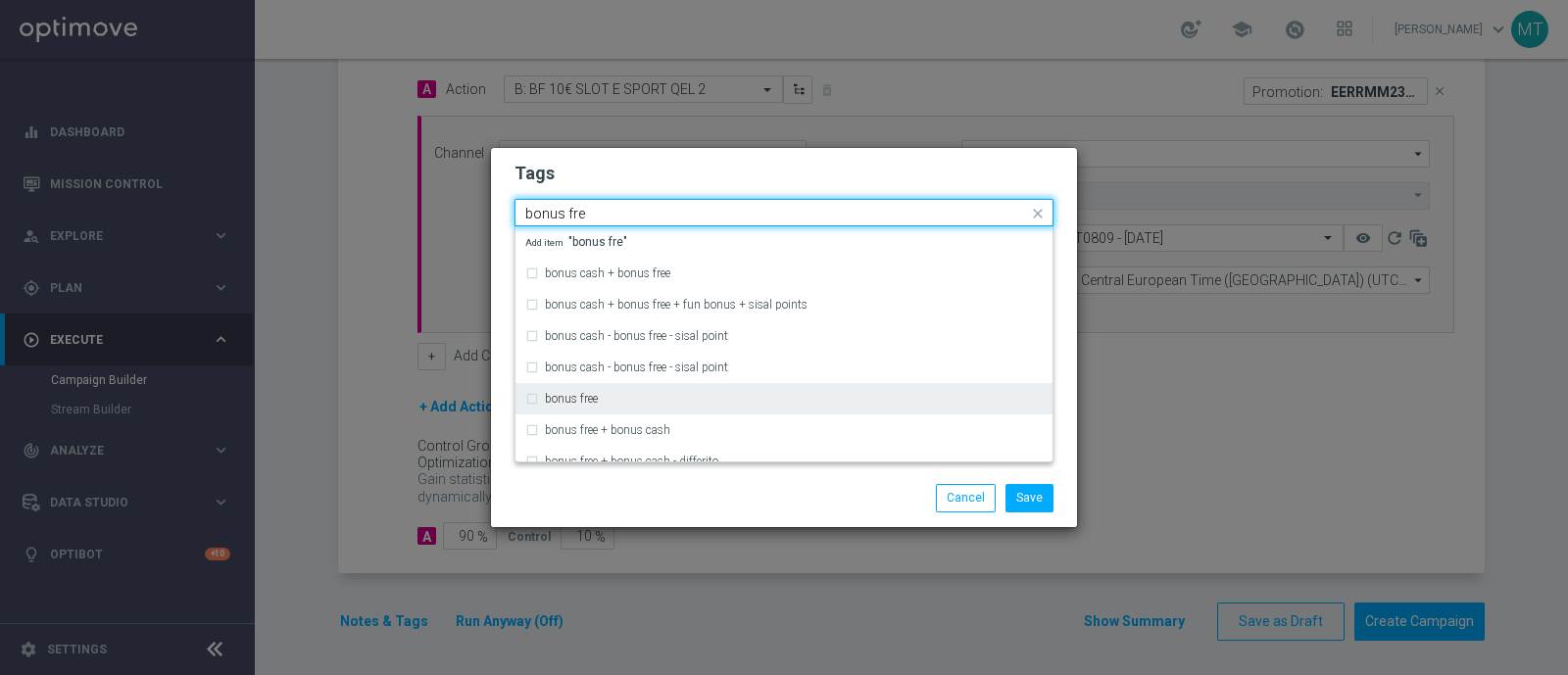
click at [899, 405] on div "bonus free" at bounding box center [783, 399] width 517 height 32
type input "bonus fre"
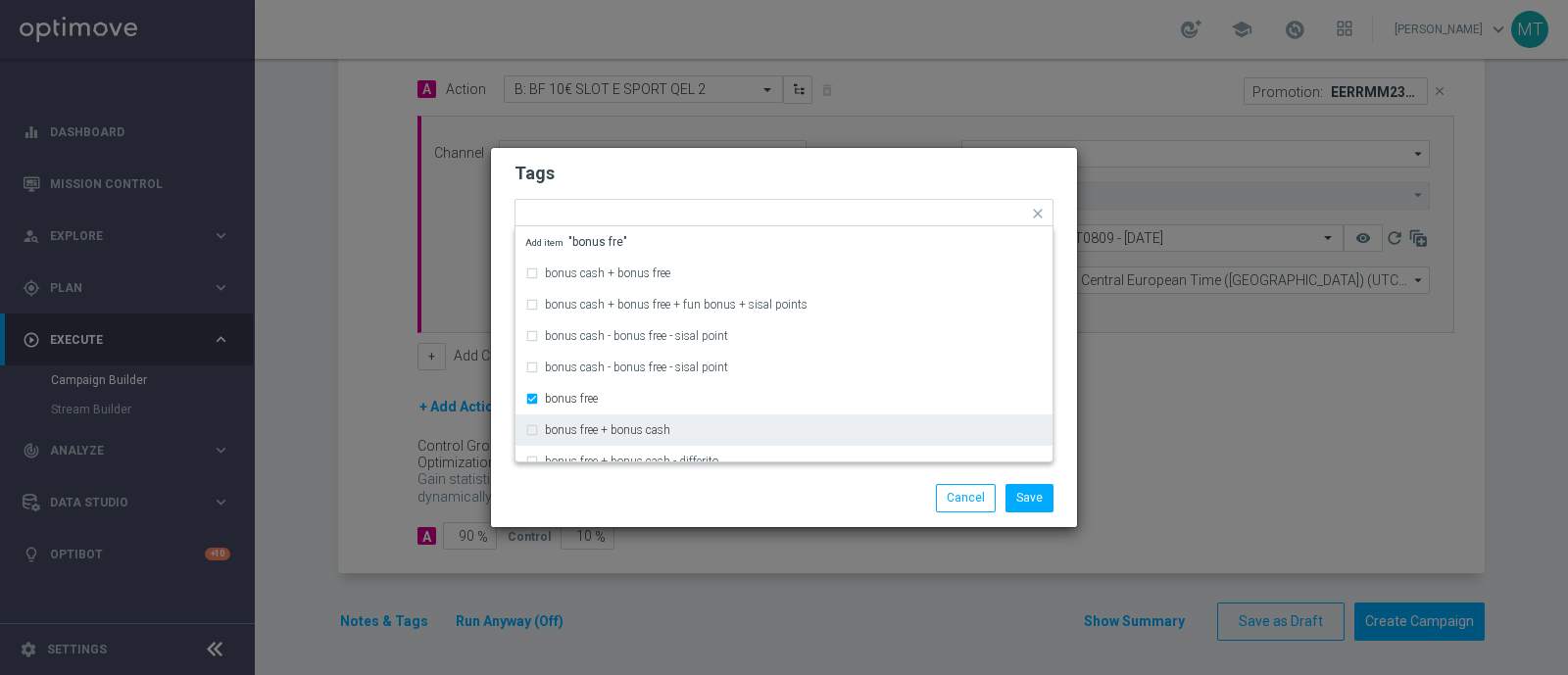
click at [846, 505] on div "Save Cancel" at bounding box center [879, 498] width 380 height 28
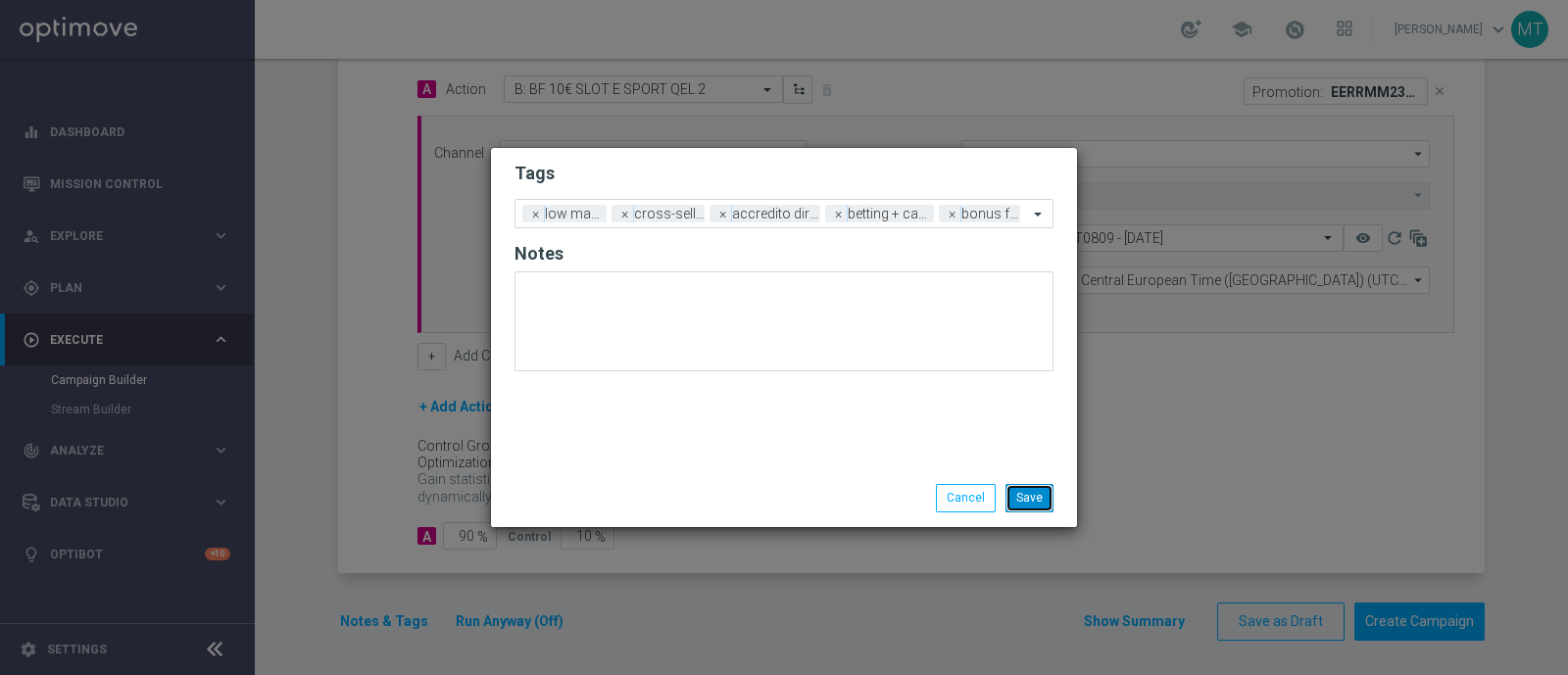
click at [1046, 498] on button "Save" at bounding box center [1029, 498] width 48 height 28
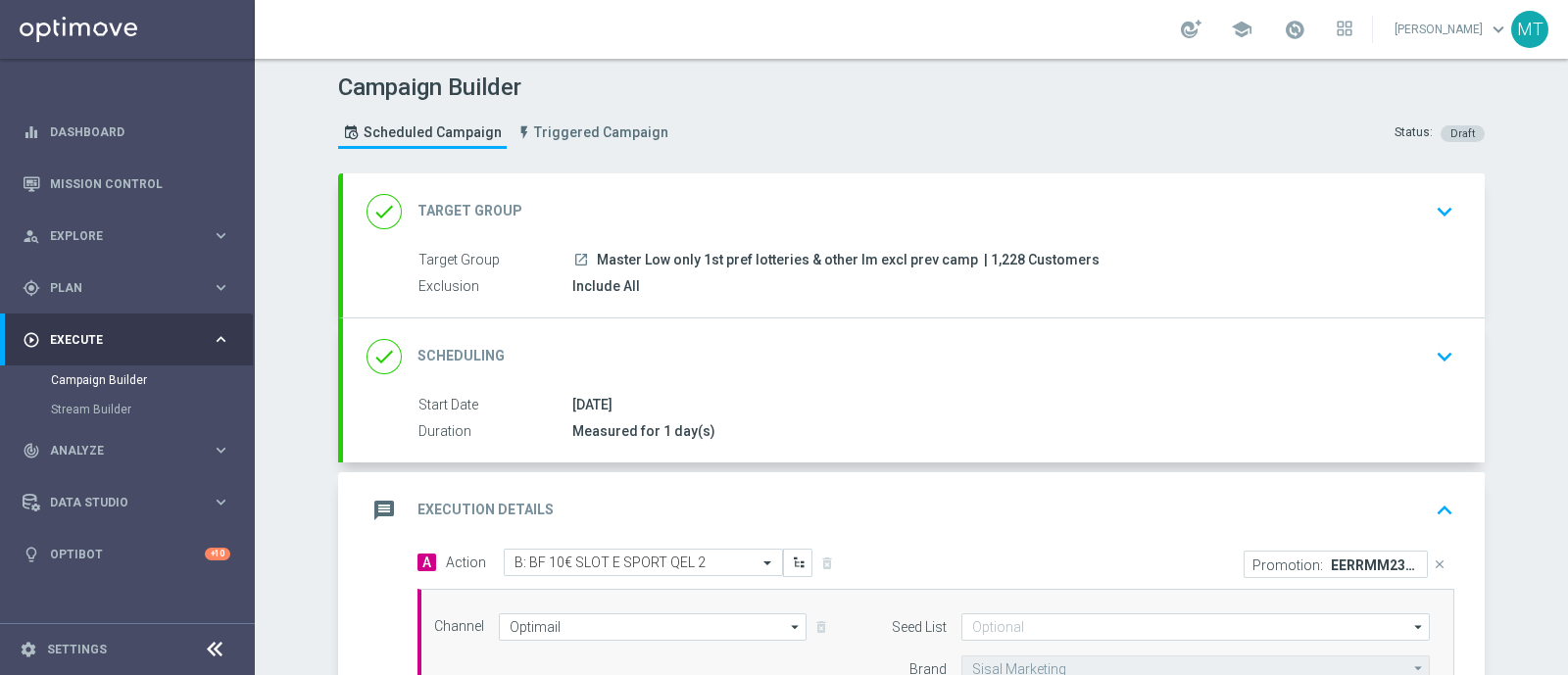
scroll to position [0, 0]
click at [819, 521] on div "message Execution Details keyboard_arrow_up" at bounding box center [914, 513] width 1094 height 38
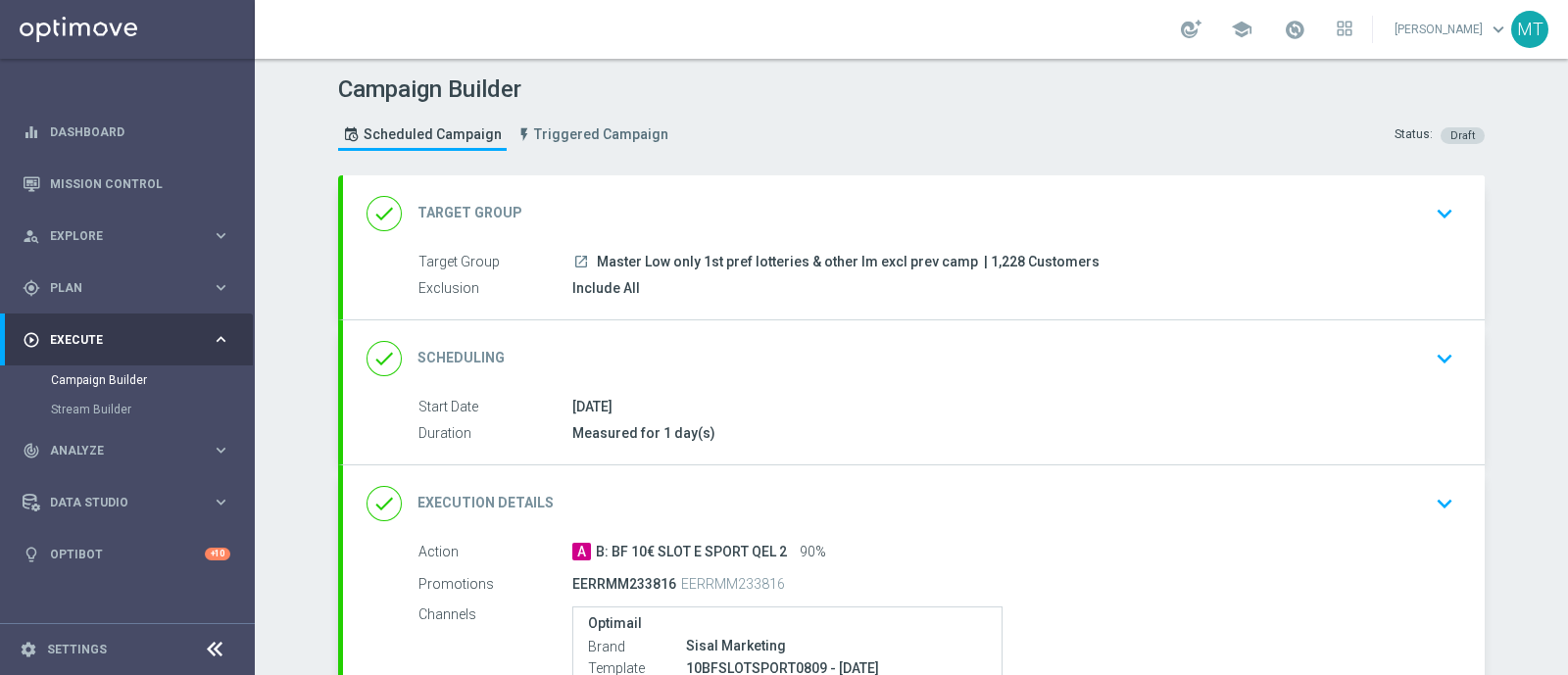
click at [749, 372] on div "done Scheduling keyboard_arrow_down" at bounding box center [914, 359] width 1094 height 38
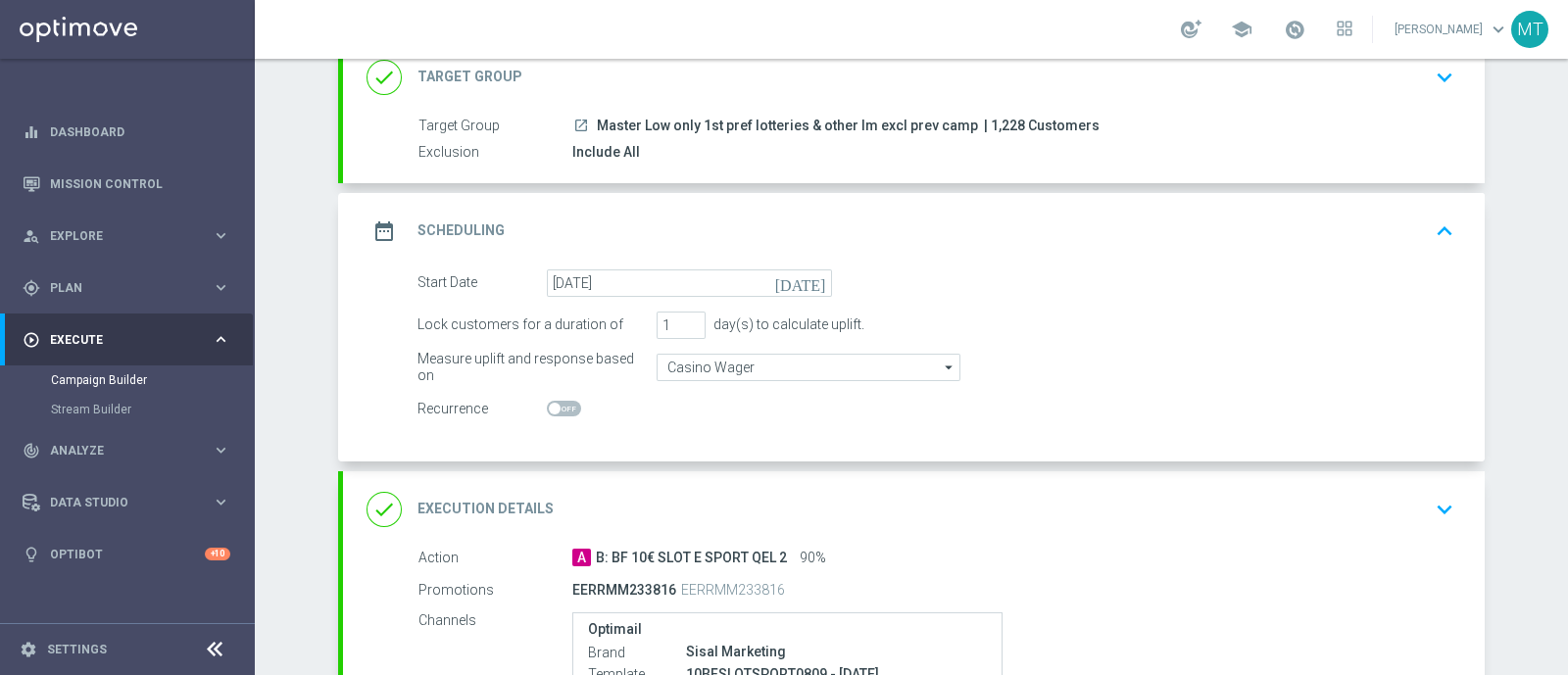
scroll to position [138, 0]
click at [691, 496] on div "done Execution Details keyboard_arrow_down" at bounding box center [914, 508] width 1094 height 38
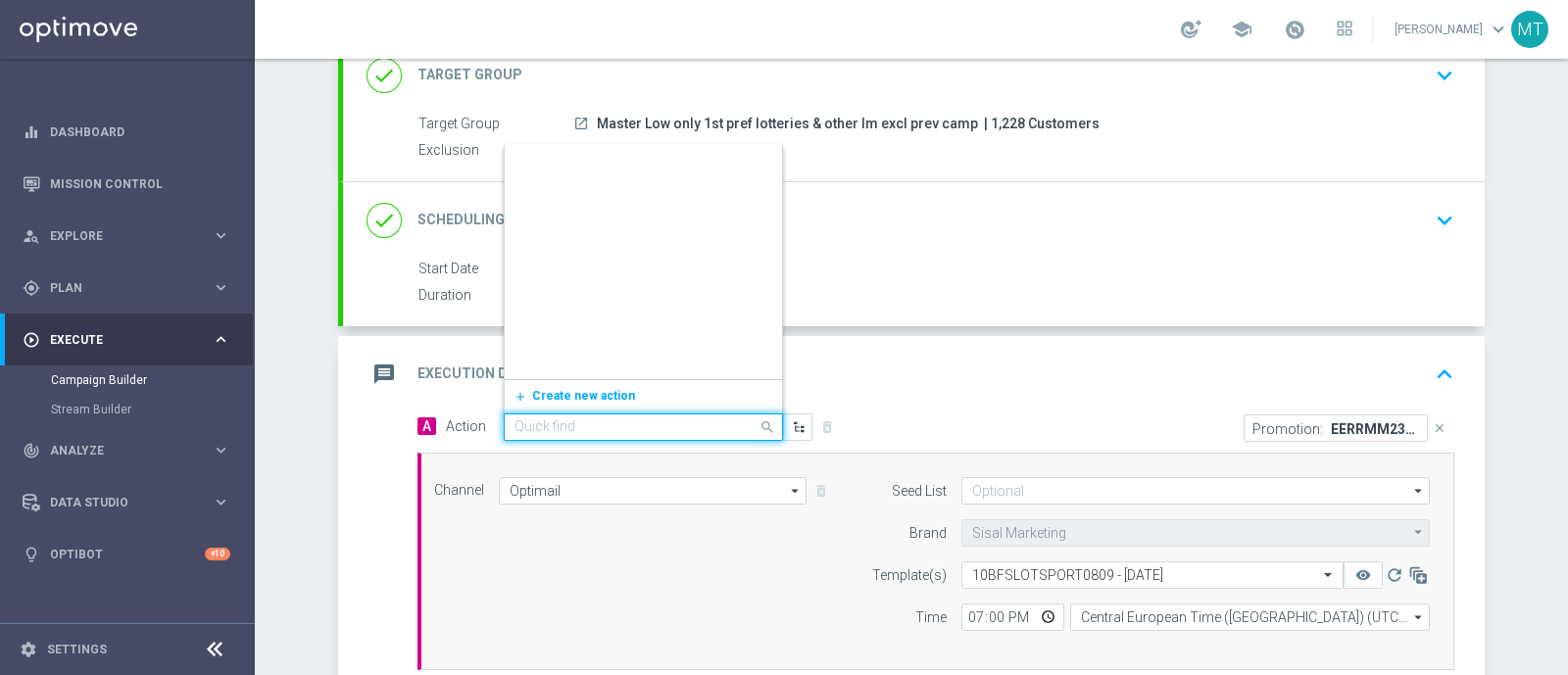
click at [609, 425] on input "text" at bounding box center [624, 427] width 218 height 17
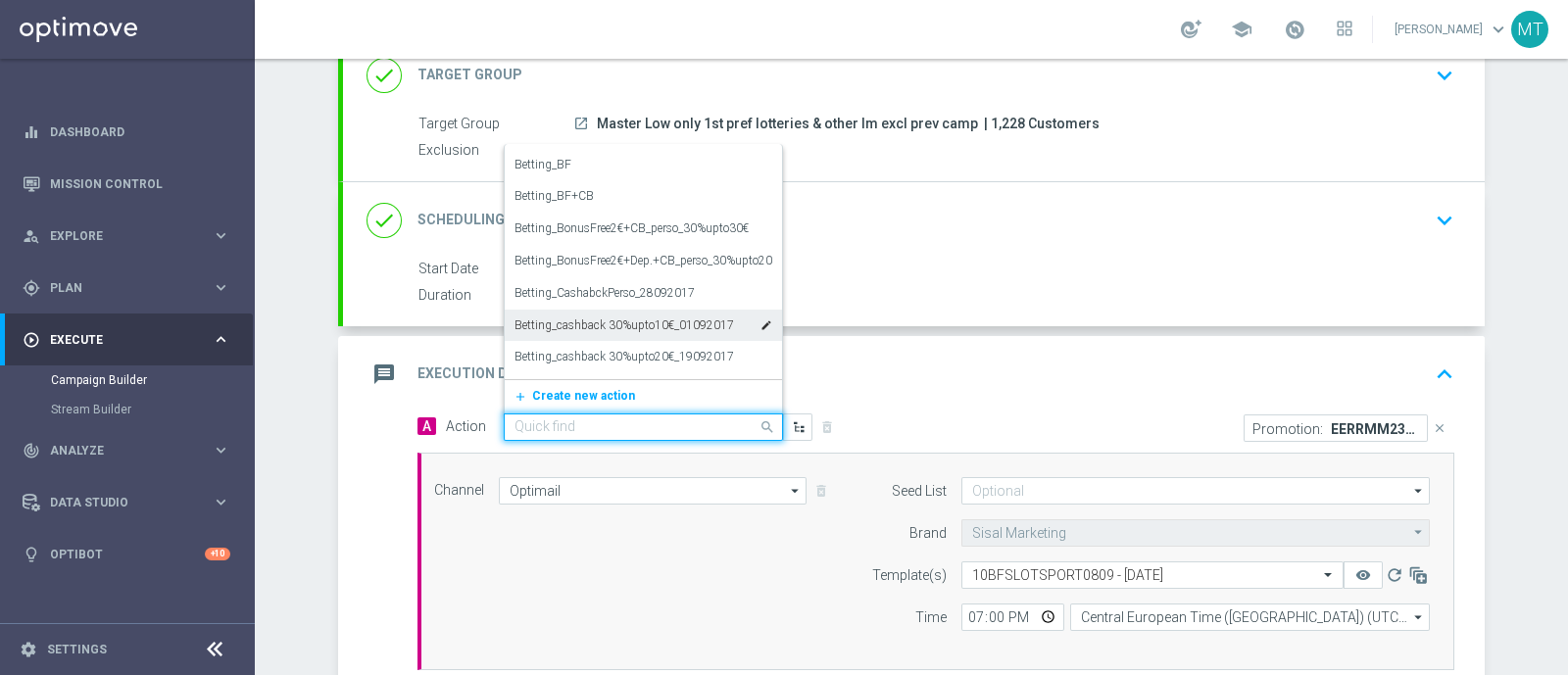
scroll to position [18764, 0]
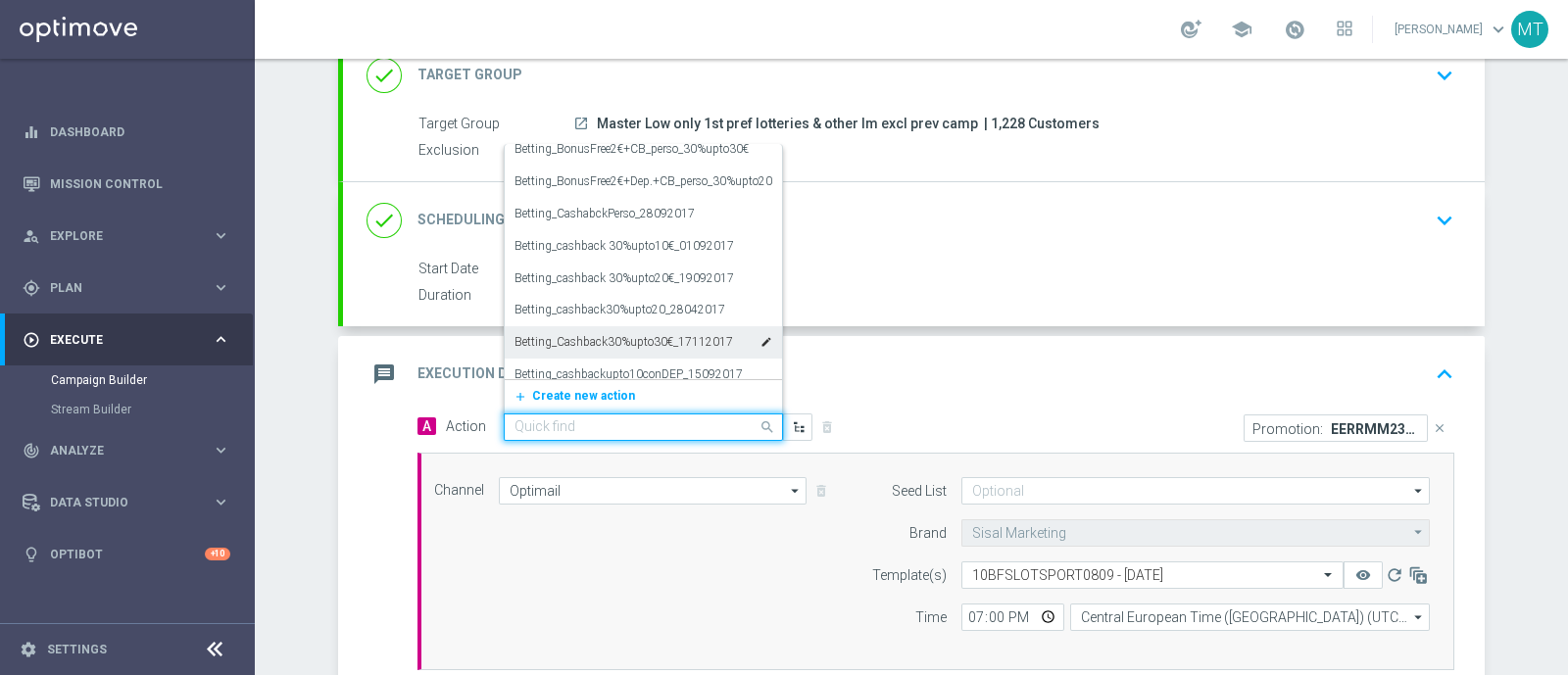
click at [539, 426] on input "text" at bounding box center [624, 427] width 218 height 17
paste input "BF 10€ SLOT E SPORT QeL 2"
type input "BF 10€ SLOT E SPORT QeL 2"
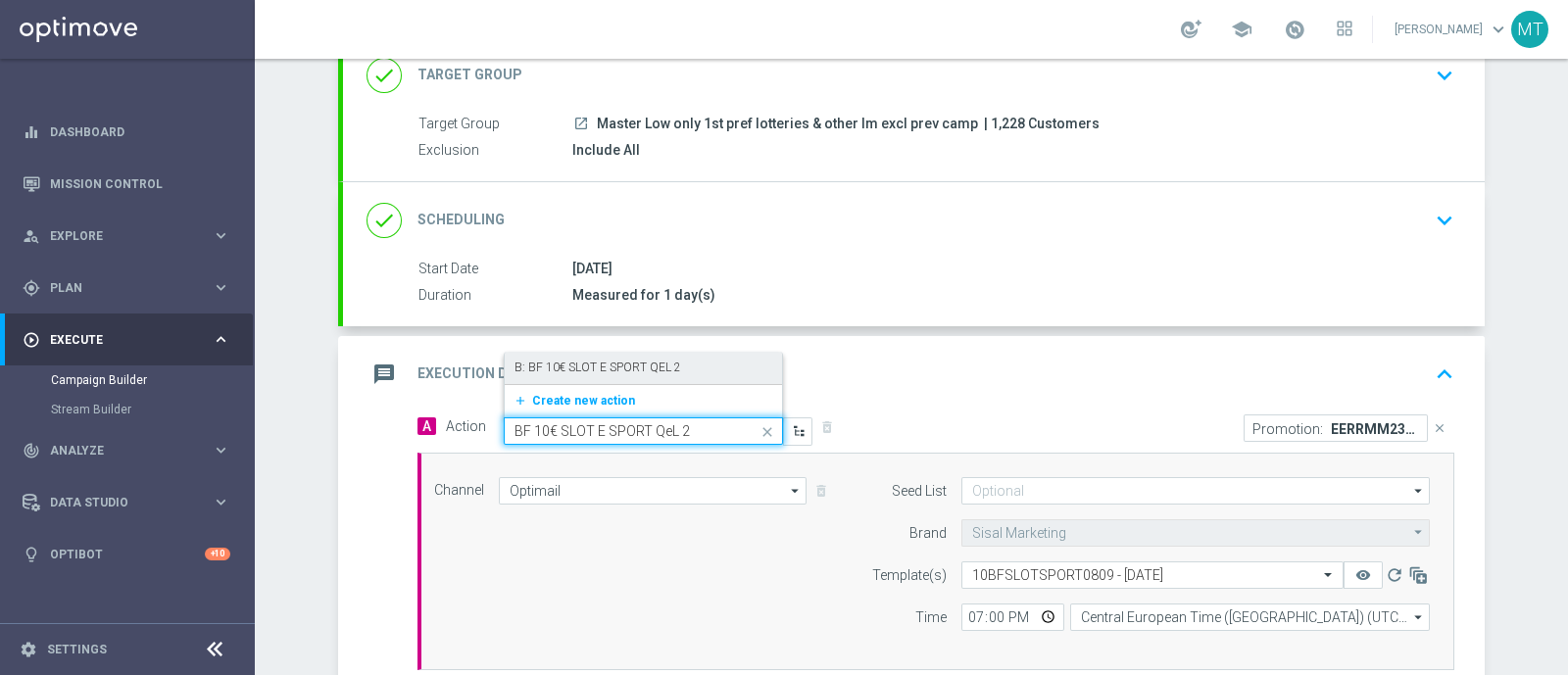
click at [539, 426] on input "BF 10€ SLOT E SPORT QeL 2" at bounding box center [624, 431] width 218 height 17
click at [544, 394] on span "Create new action" at bounding box center [583, 401] width 103 height 14
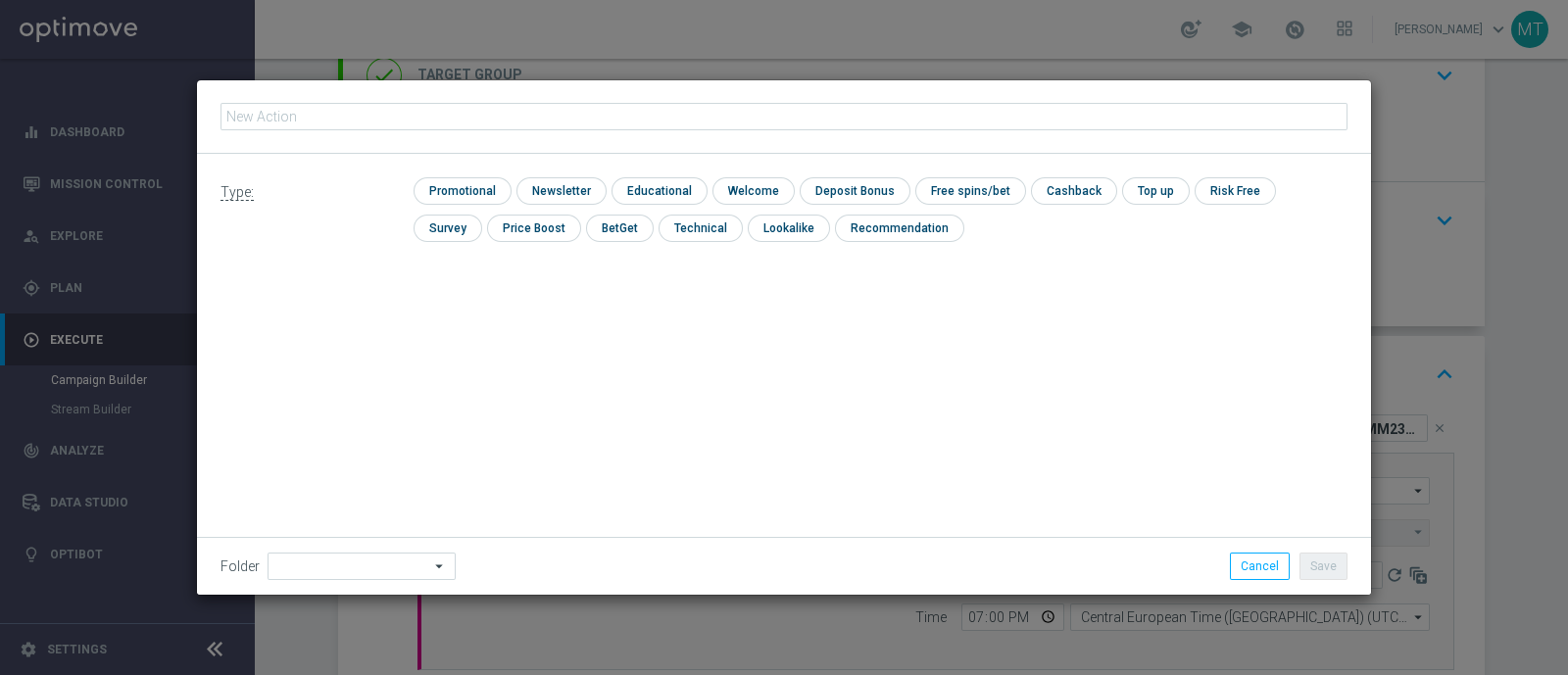
type input "BF 10€ SLOT E SPORT QeL 2"
click at [459, 186] on input "checkbox" at bounding box center [460, 190] width 93 height 27
checkbox input "true"
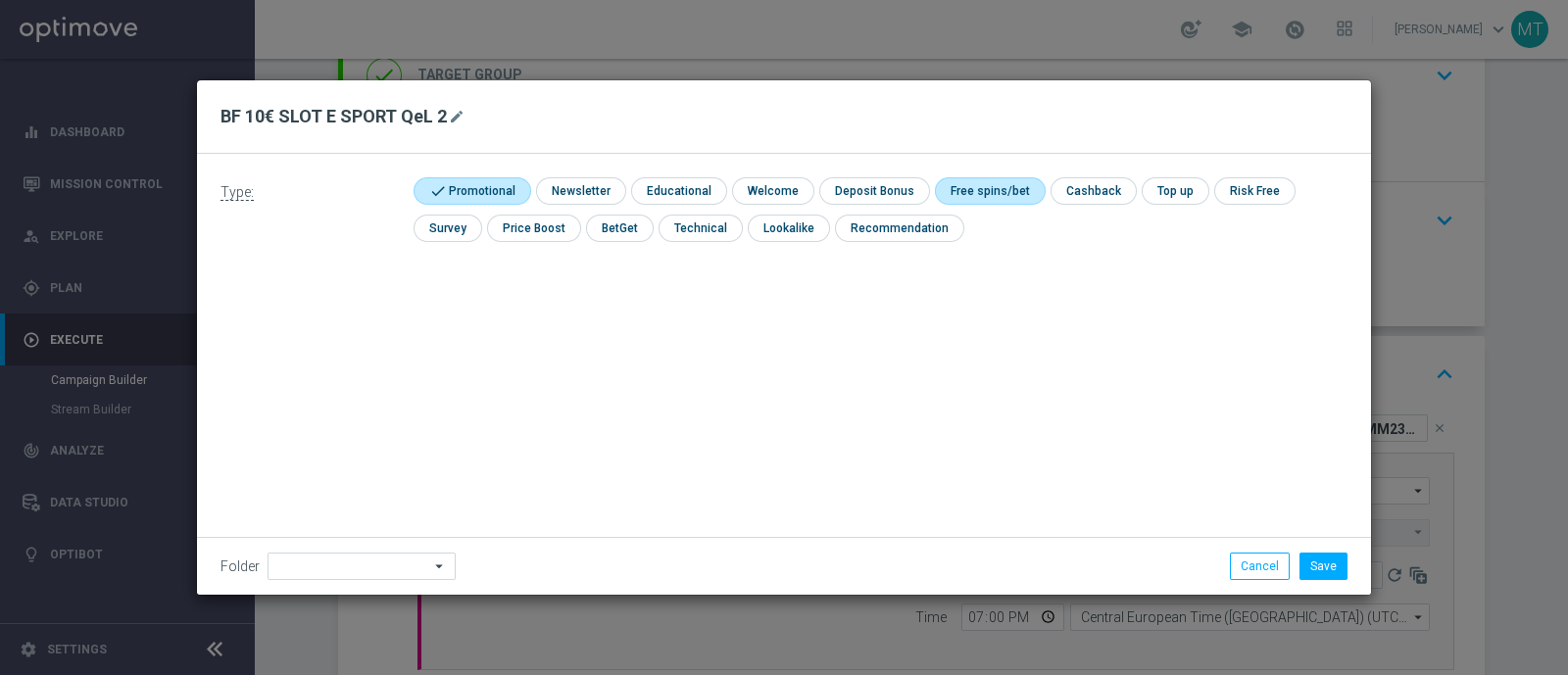
click at [993, 188] on input "checkbox" at bounding box center [988, 190] width 105 height 27
checkbox input "true"
click at [1311, 563] on button "Save" at bounding box center [1324, 566] width 48 height 28
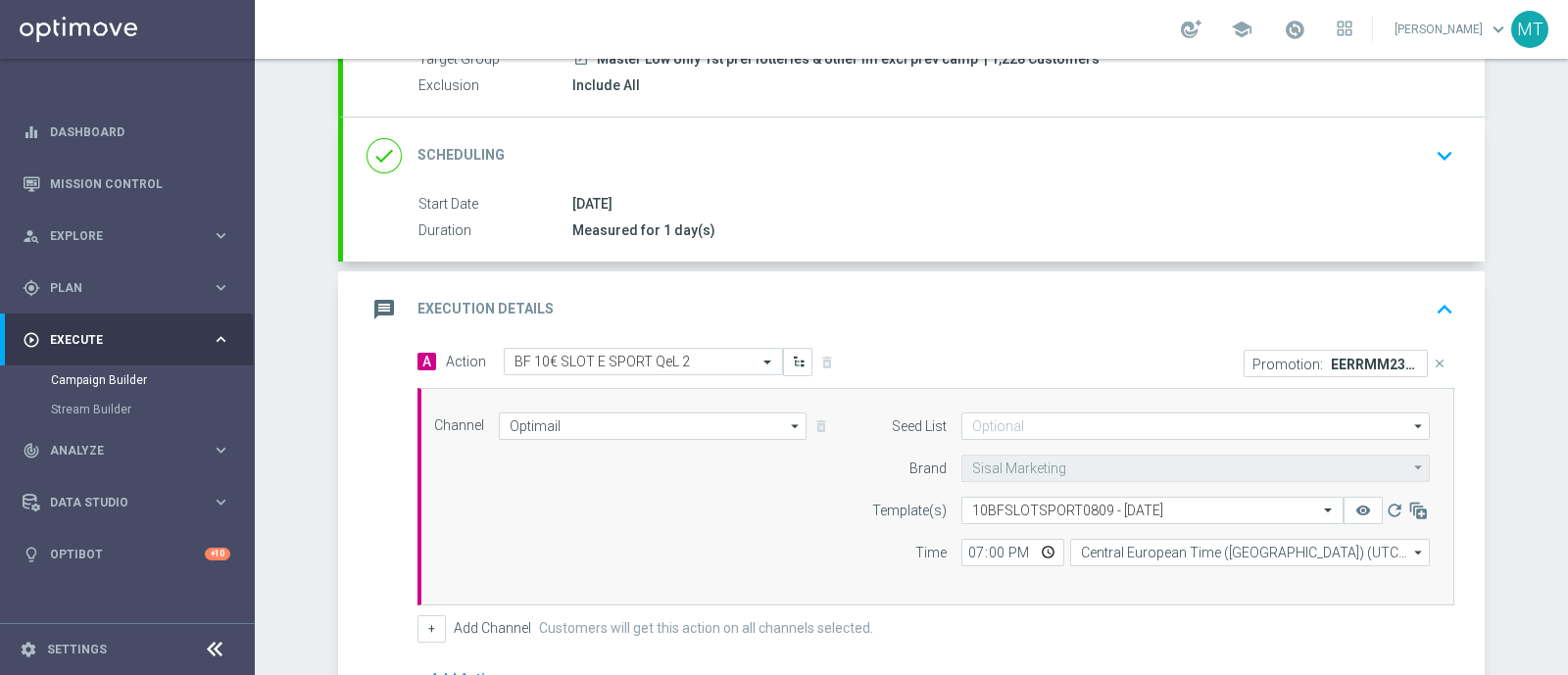
scroll to position [205, 0]
click at [905, 348] on div "A Action Select action BF 10€ SLOT E SPORT QeL 2 delete_forever" at bounding box center [668, 360] width 533 height 29
click at [944, 266] on accordion "done Target Group keyboard_arrow_down Target Group launch Master Low only 1st p…" at bounding box center [912, 407] width 1147 height 874
click at [934, 276] on div "message Execution Details keyboard_arrow_up" at bounding box center [914, 307] width 1142 height 76
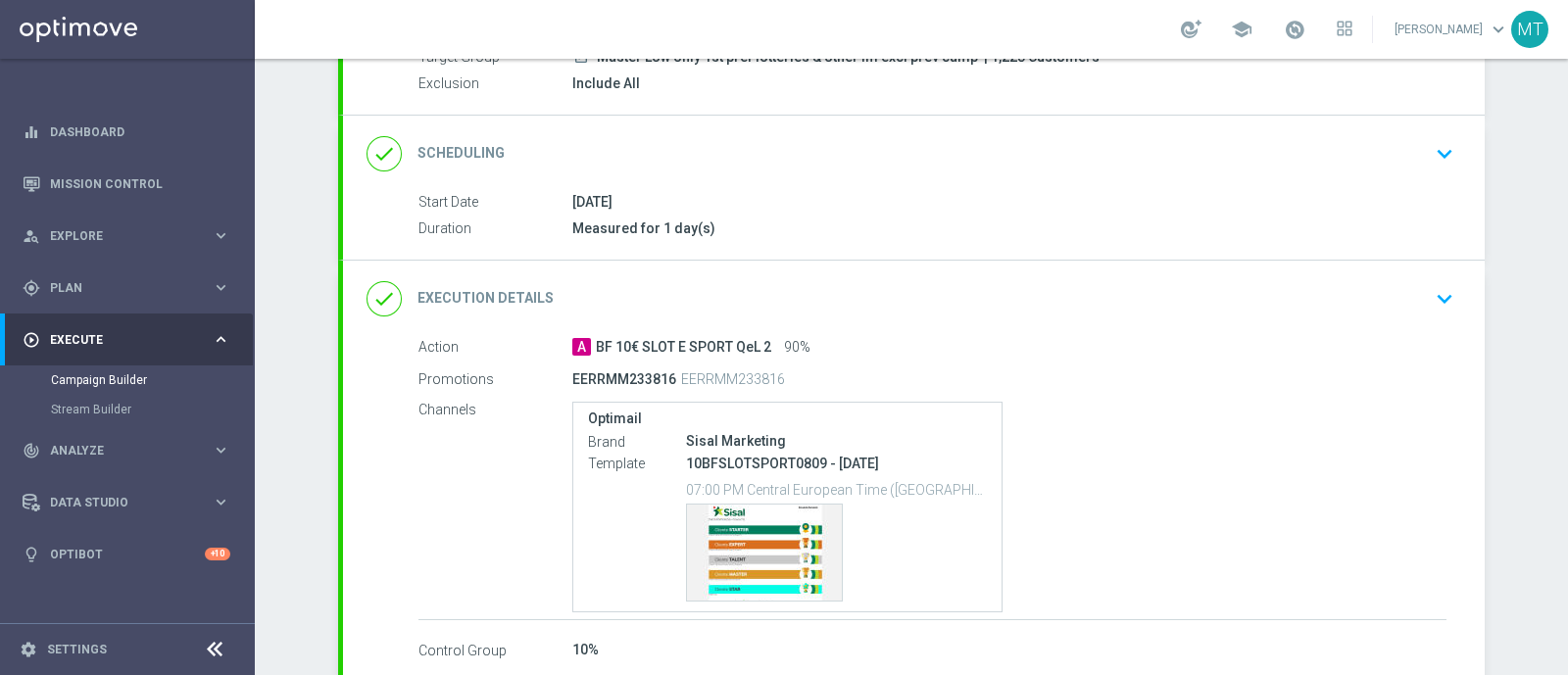
click at [738, 554] on div "Action A BF 10€ SLOT E SPORT QeL 2 90% Promotions EERRMM233816 EERRMM233816 Cha…" at bounding box center [914, 499] width 1142 height 325
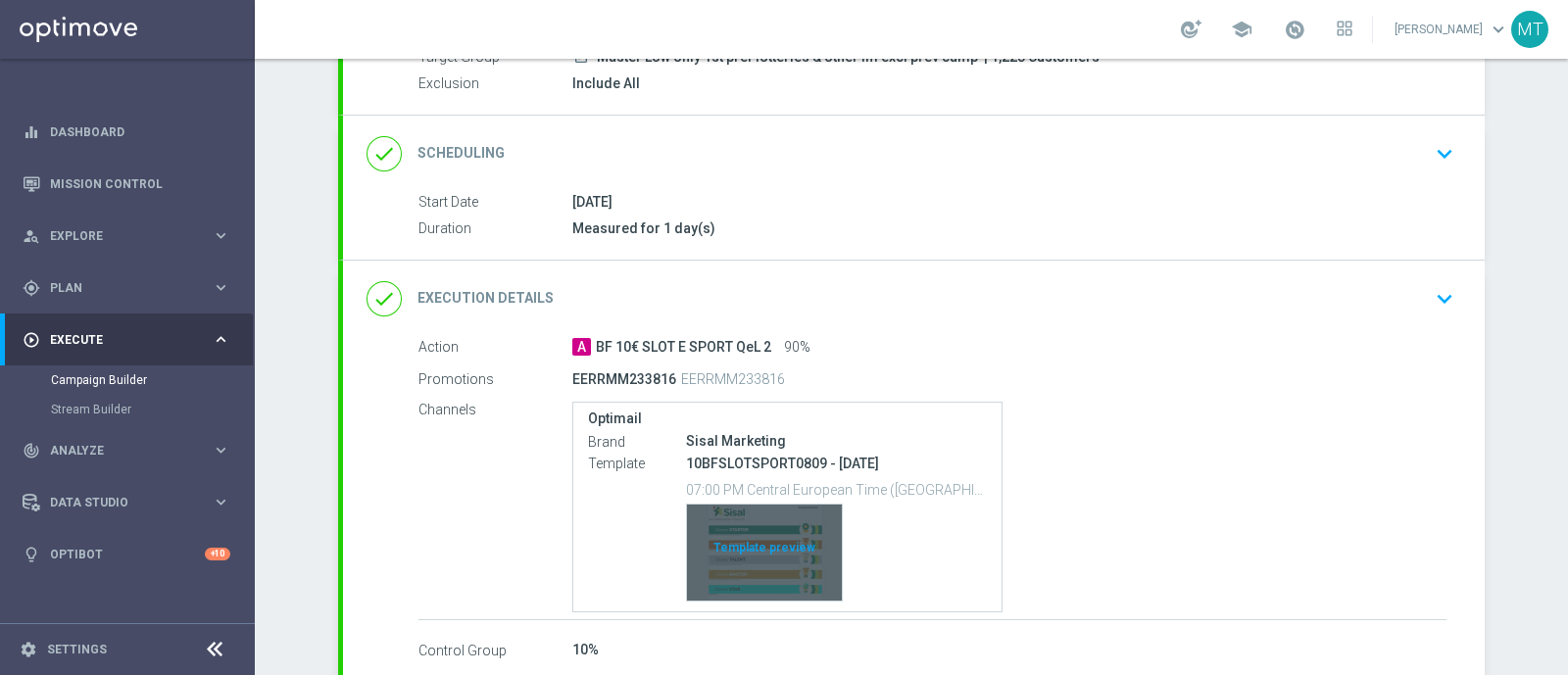
click at [756, 541] on div "Template preview" at bounding box center [764, 552] width 155 height 96
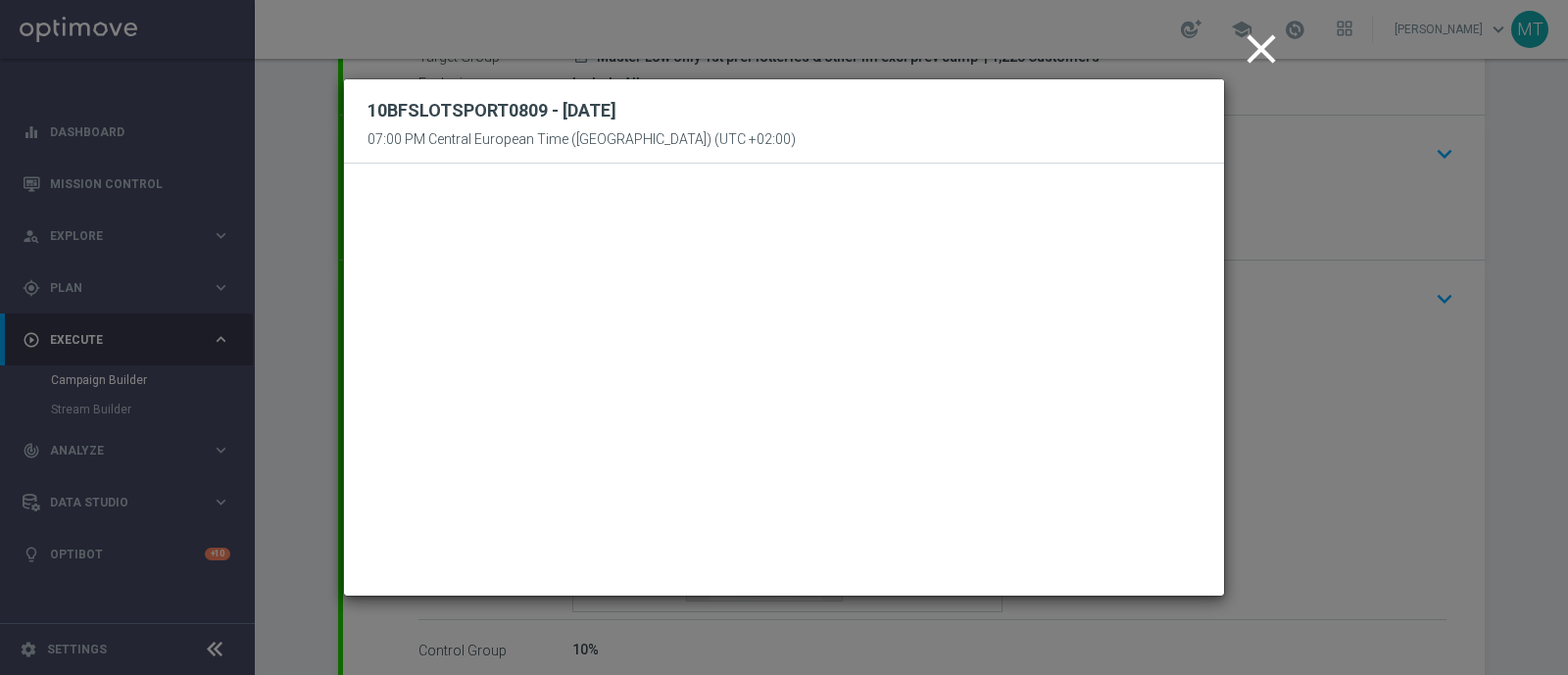
click at [1262, 51] on icon "close" at bounding box center [1262, 49] width 49 height 49
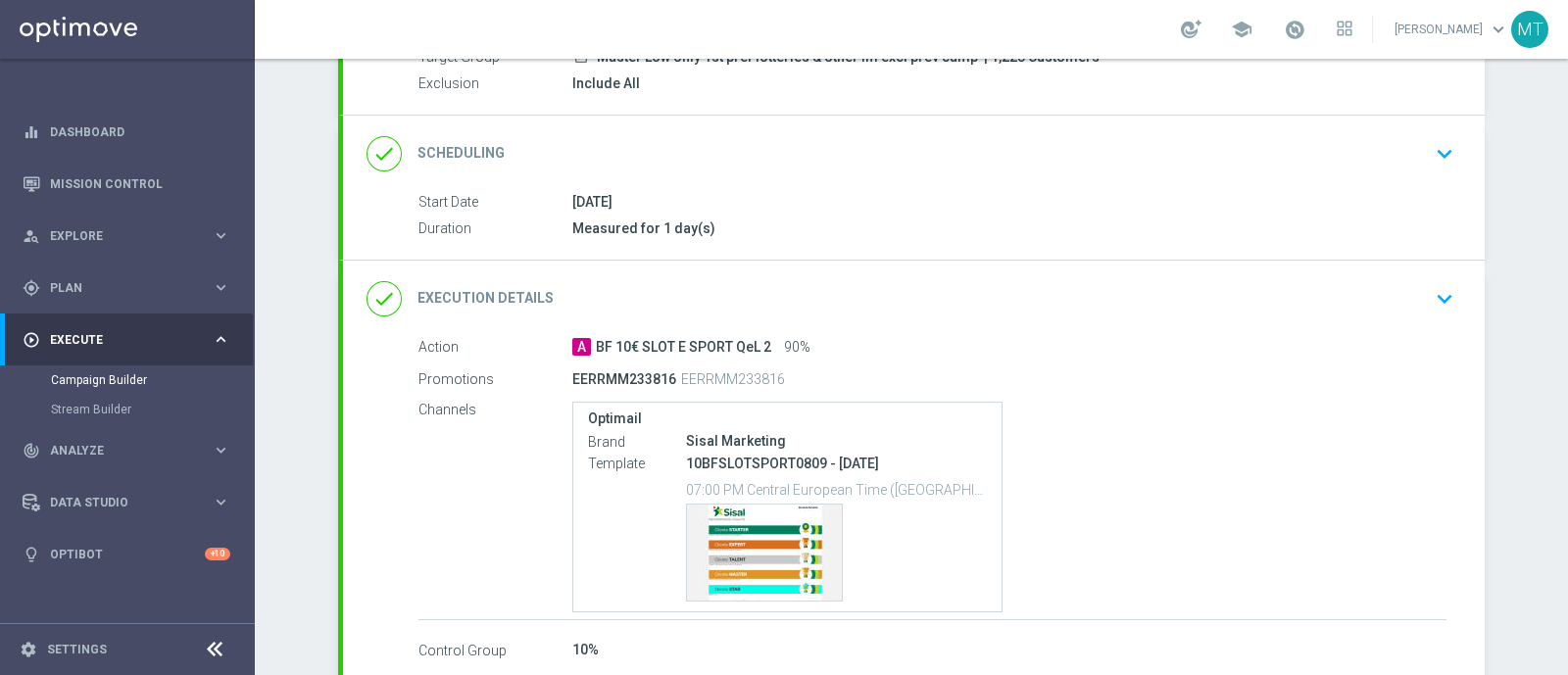
click at [773, 274] on div "done Execution Details keyboard_arrow_down" at bounding box center [914, 298] width 1142 height 76
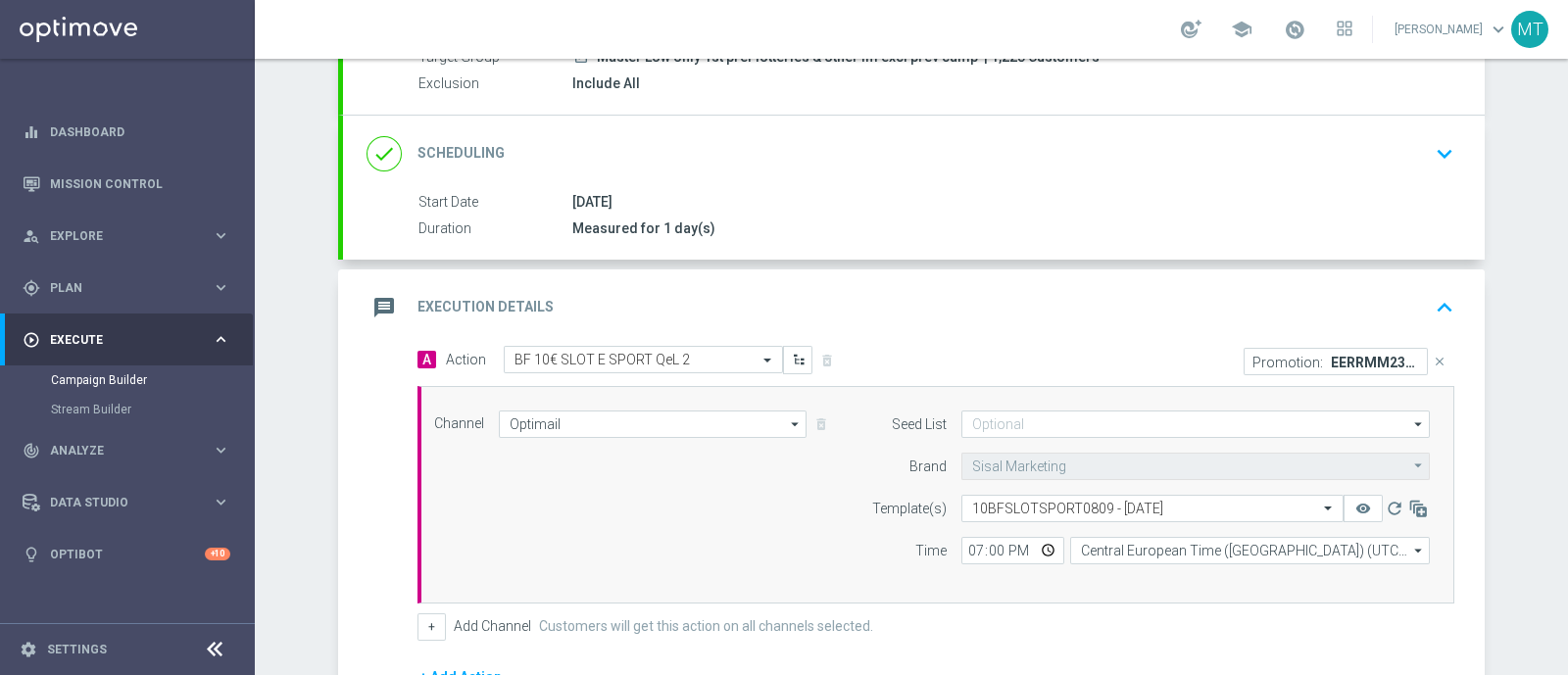
click at [773, 274] on div "message Execution Details keyboard_arrow_up Action A BF 10€ SLOT E SPORT QeL 2 …" at bounding box center [914, 556] width 1142 height 573
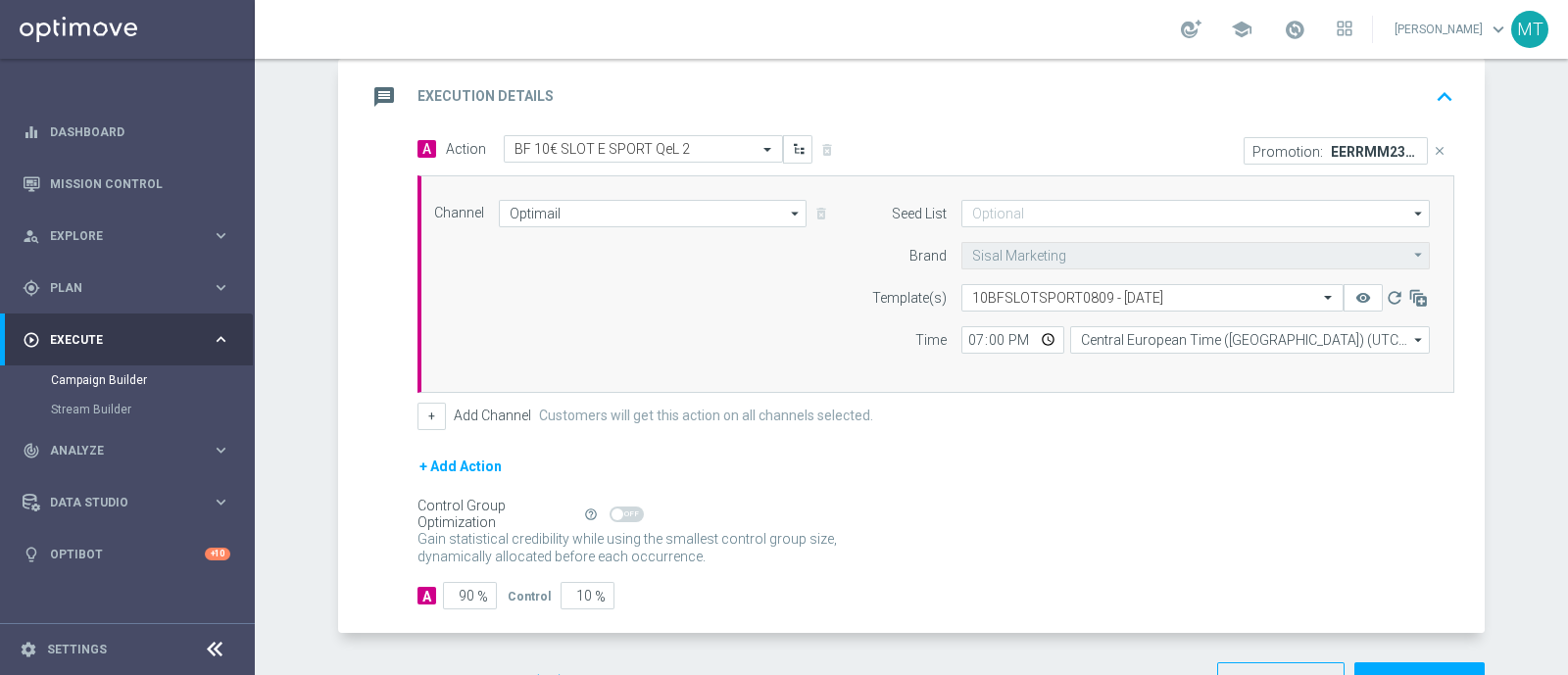
click at [943, 104] on div "message Execution Details keyboard_arrow_up" at bounding box center [914, 97] width 1094 height 38
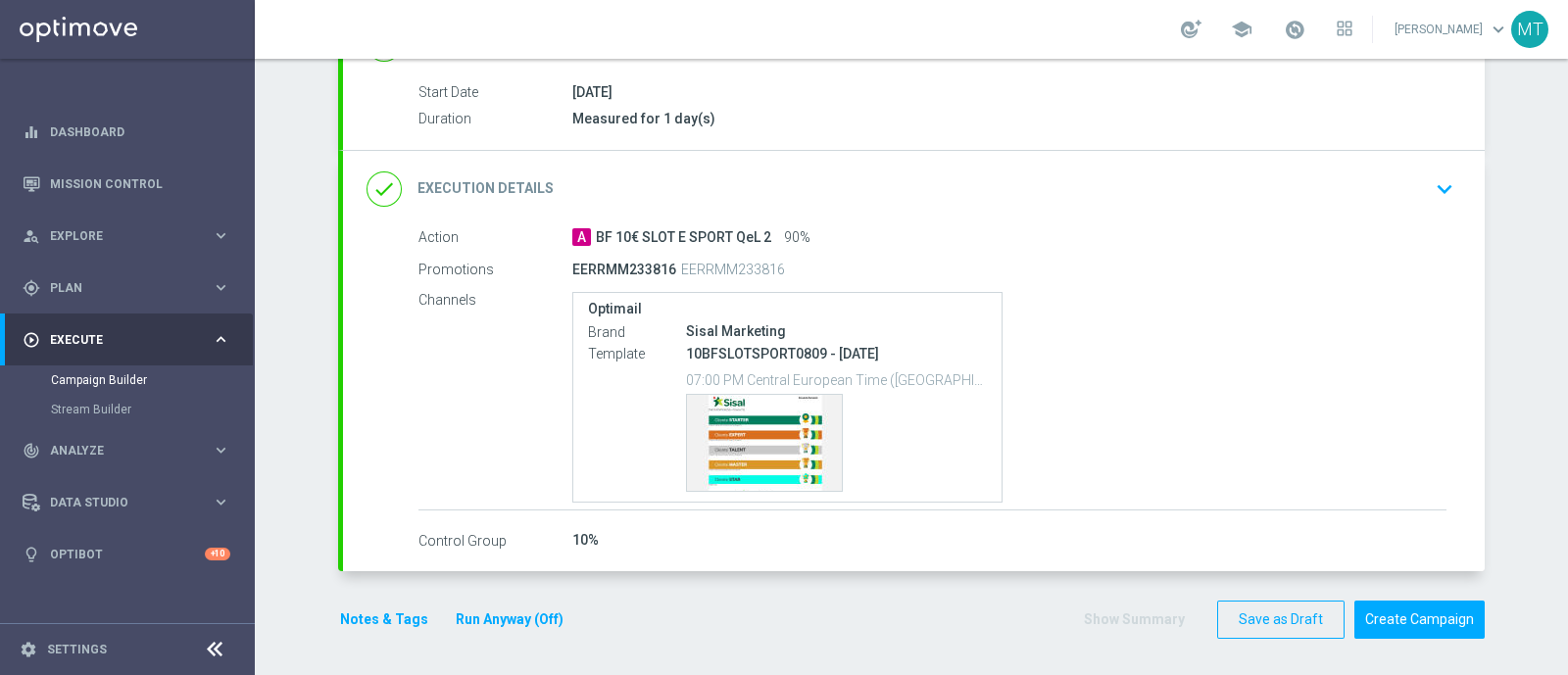
scroll to position [313, 0]
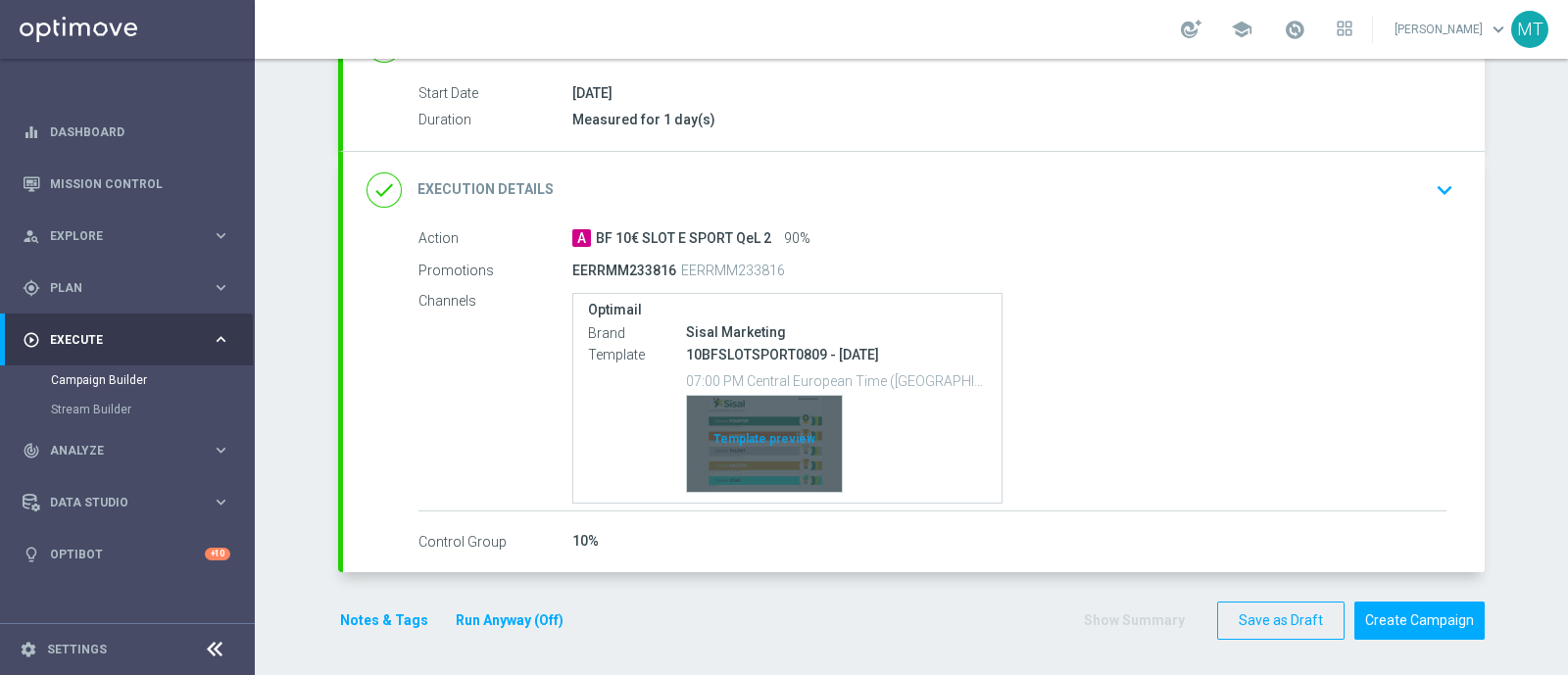
click at [759, 440] on div "Template preview" at bounding box center [764, 444] width 155 height 96
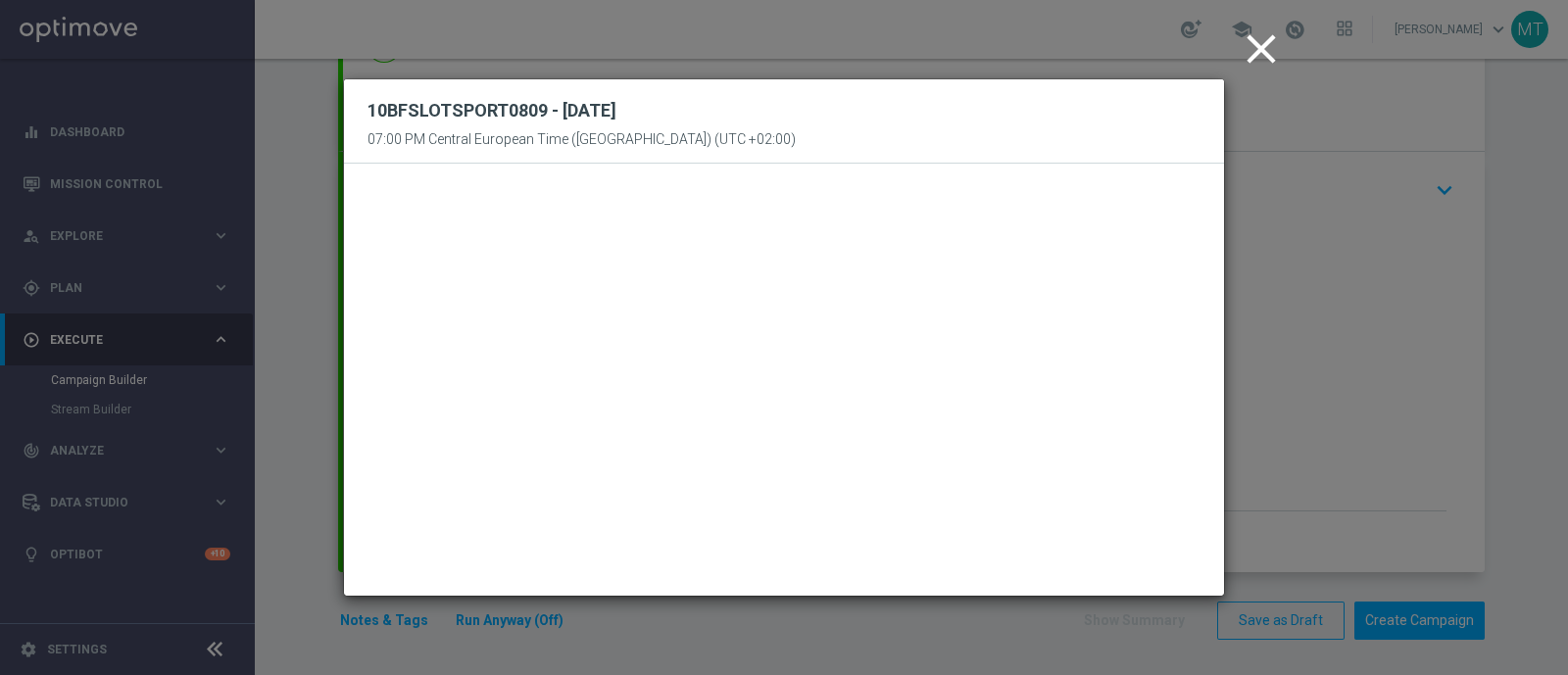
click at [1250, 55] on icon "close" at bounding box center [1262, 49] width 49 height 49
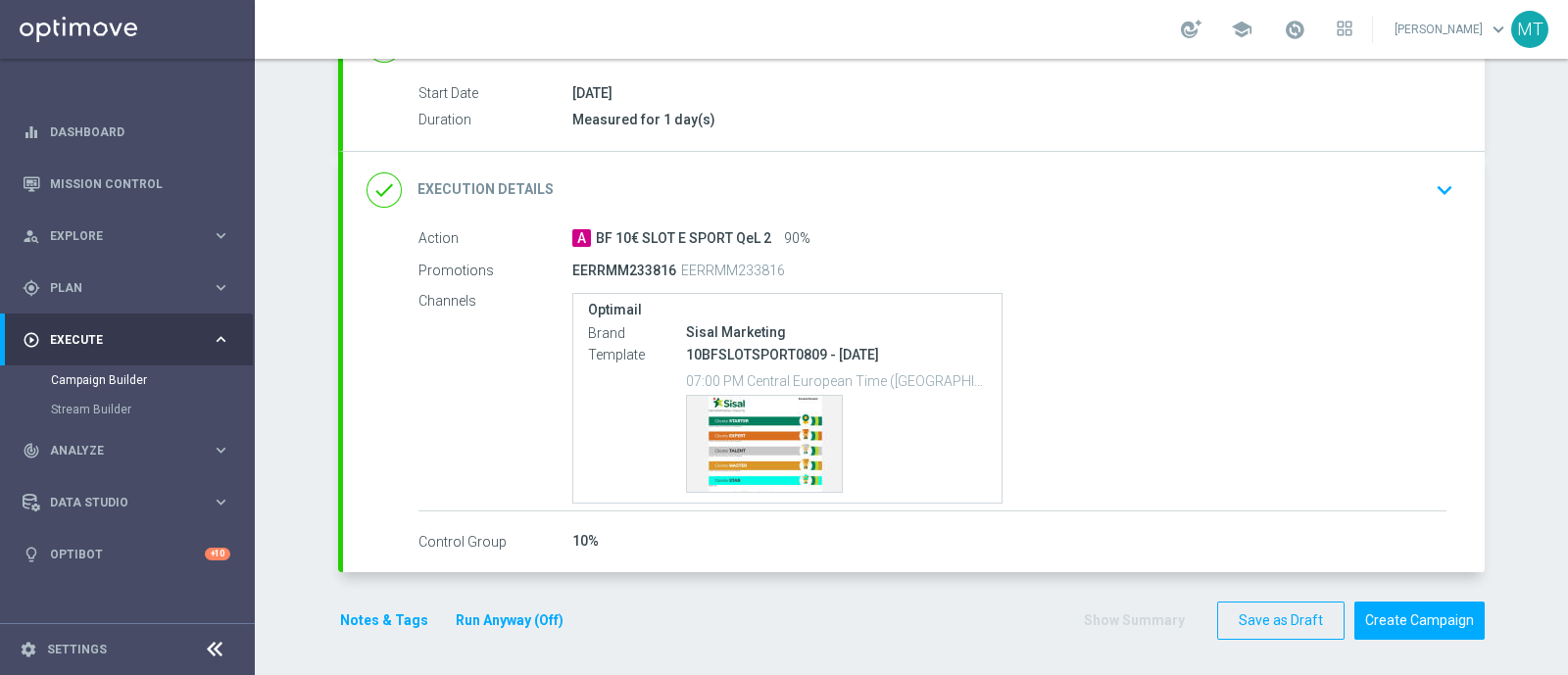
click at [1112, 175] on div "done Execution Details keyboard_arrow_down" at bounding box center [914, 191] width 1094 height 38
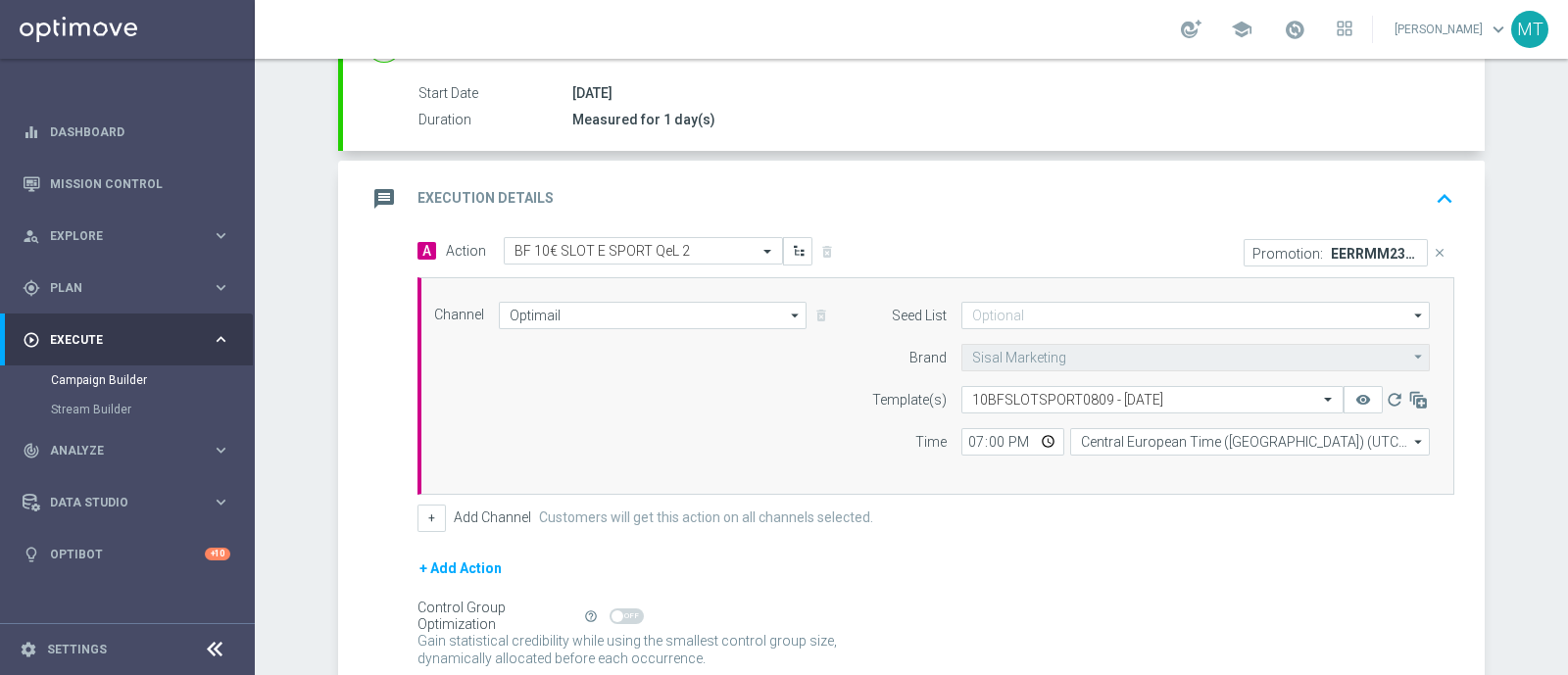
click at [1039, 180] on div "message Execution Details keyboard_arrow_up" at bounding box center [914, 199] width 1094 height 38
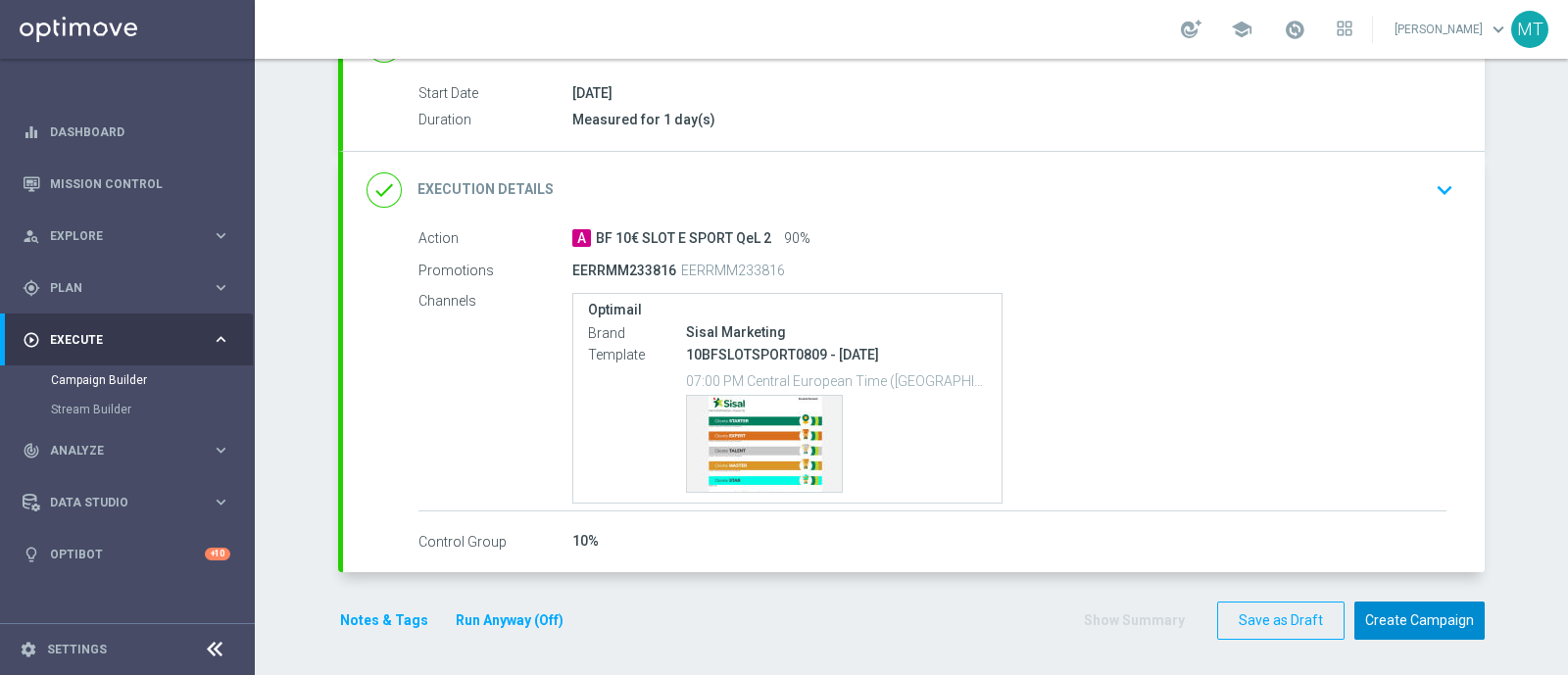
click at [1435, 610] on button "Create Campaign" at bounding box center [1420, 621] width 131 height 39
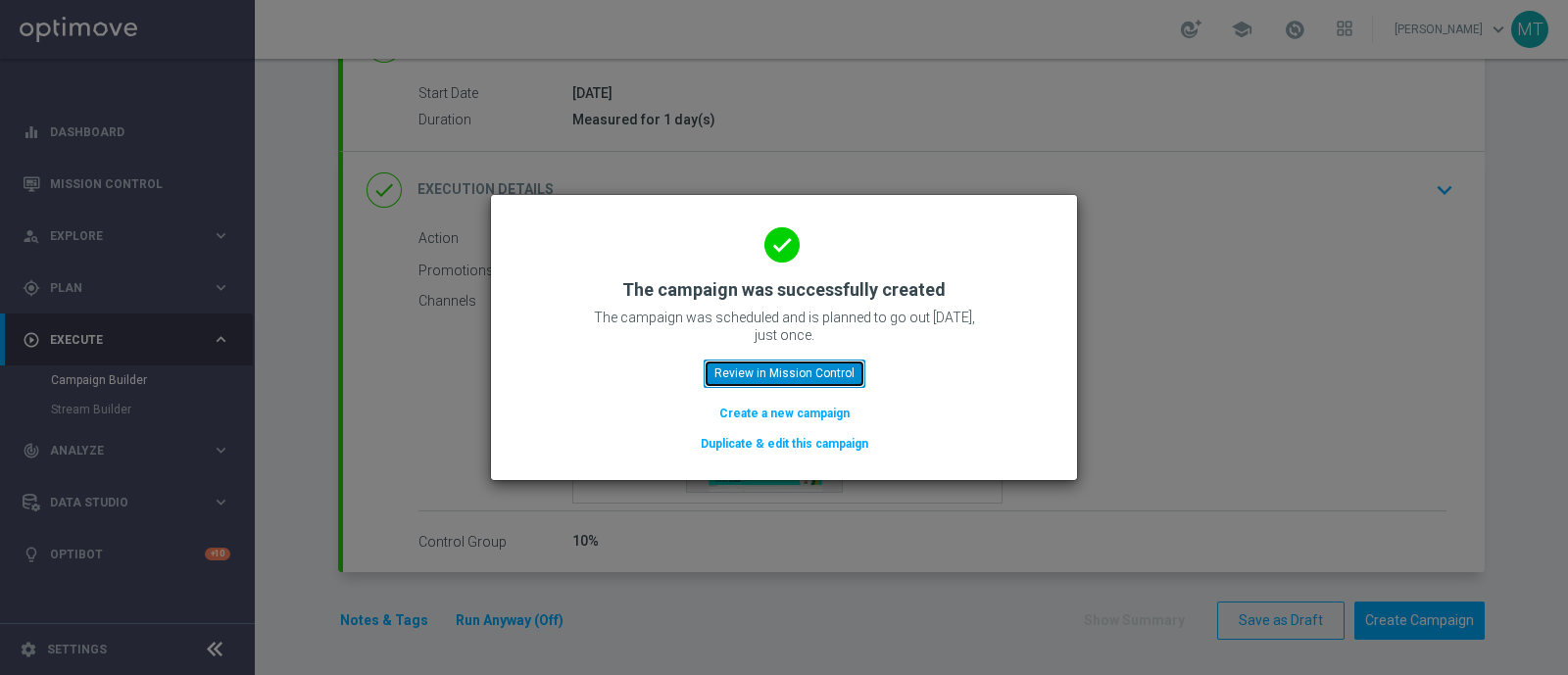
click at [784, 370] on button "Review in Mission Control" at bounding box center [785, 374] width 162 height 28
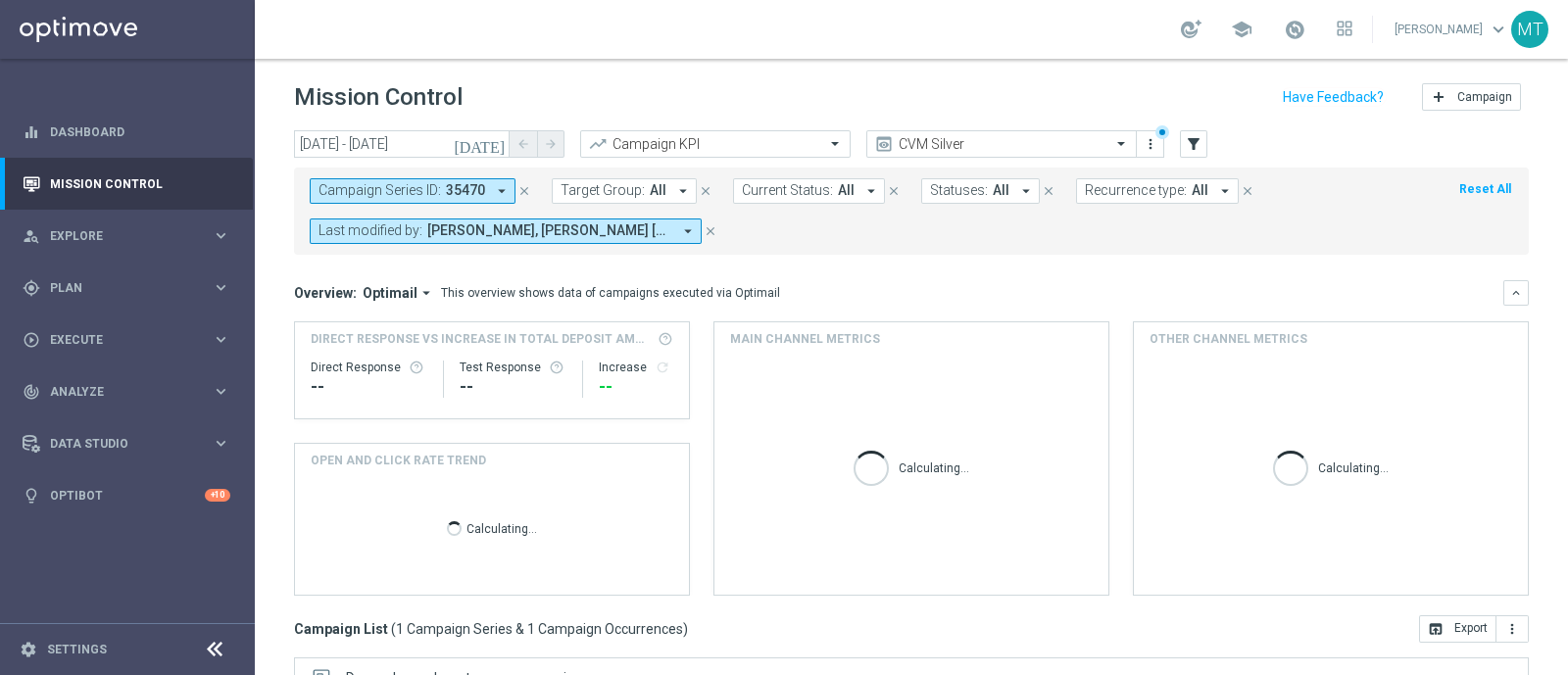
click at [525, 188] on icon "close" at bounding box center [524, 191] width 14 height 14
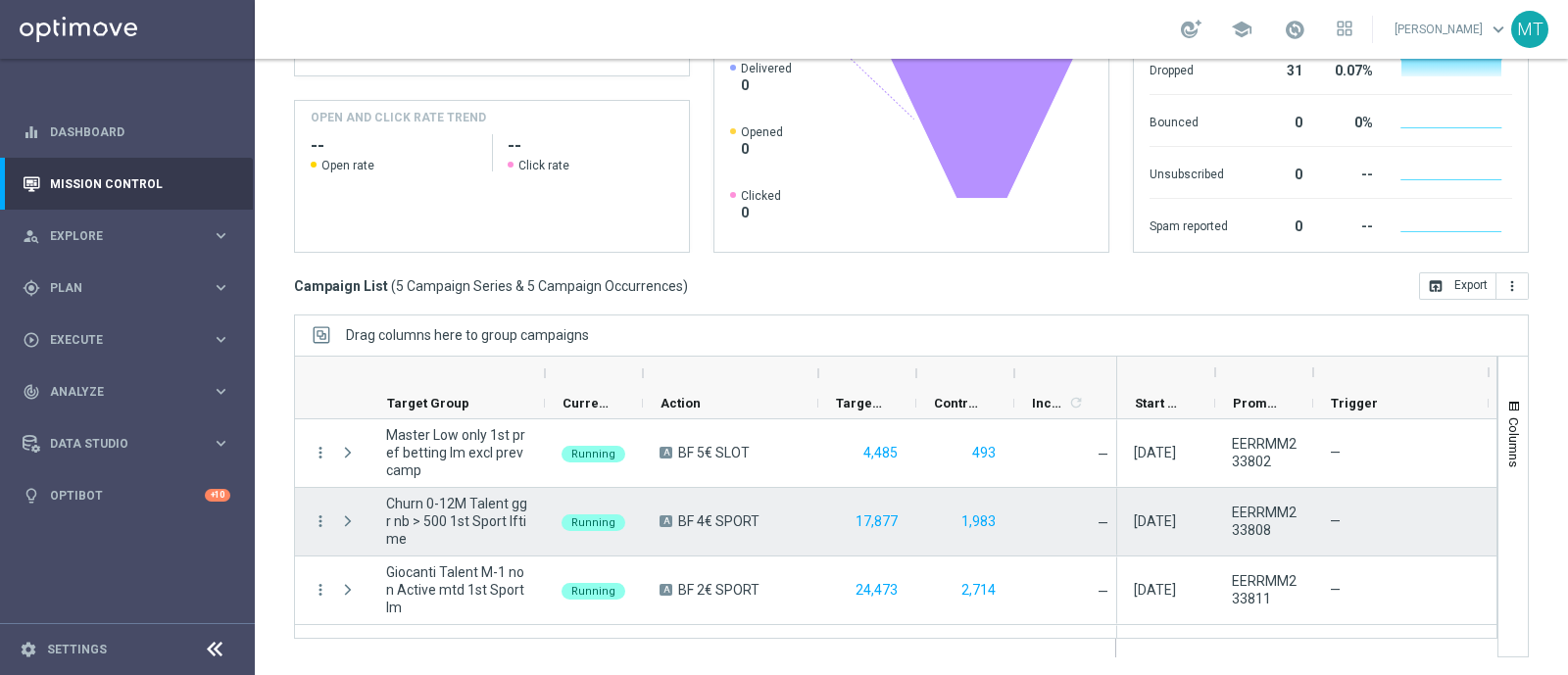
scroll to position [124, 0]
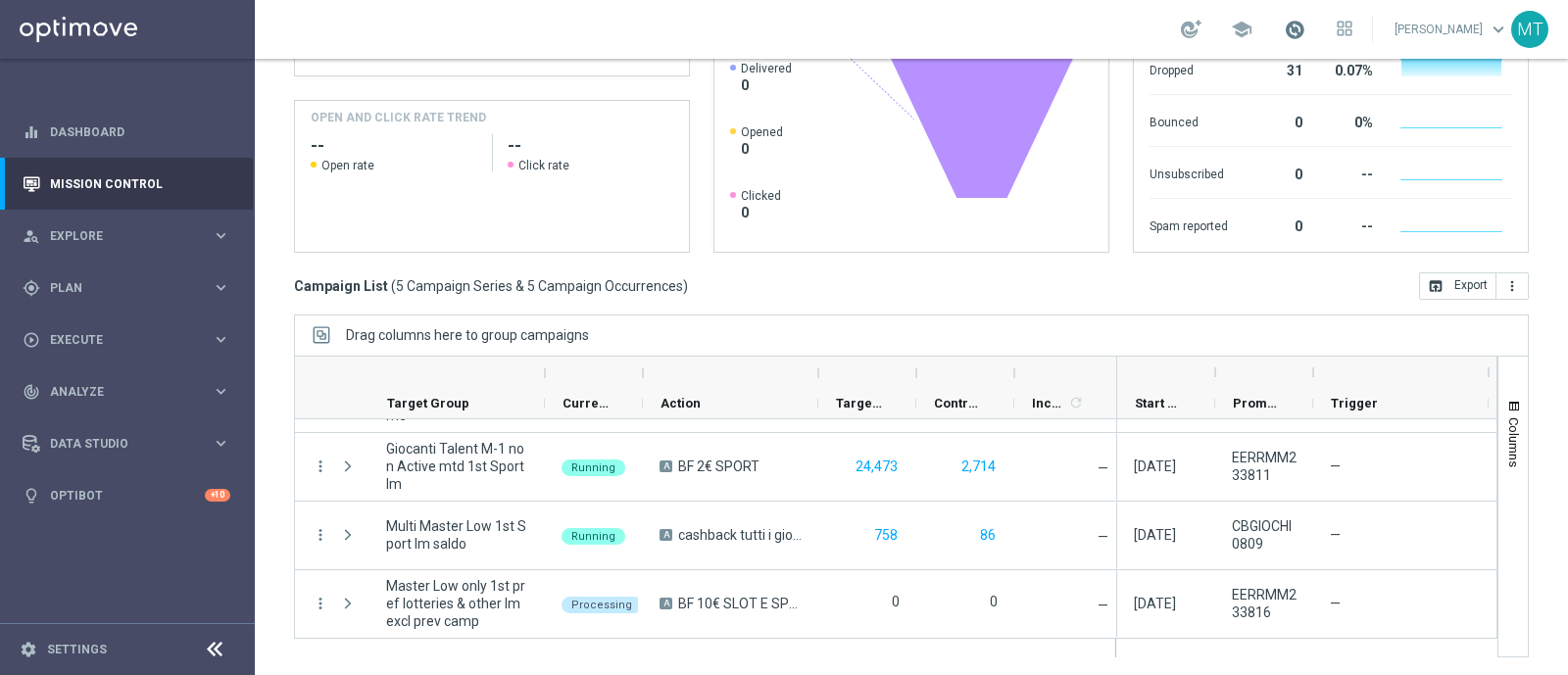
click at [1306, 26] on span at bounding box center [1295, 30] width 22 height 22
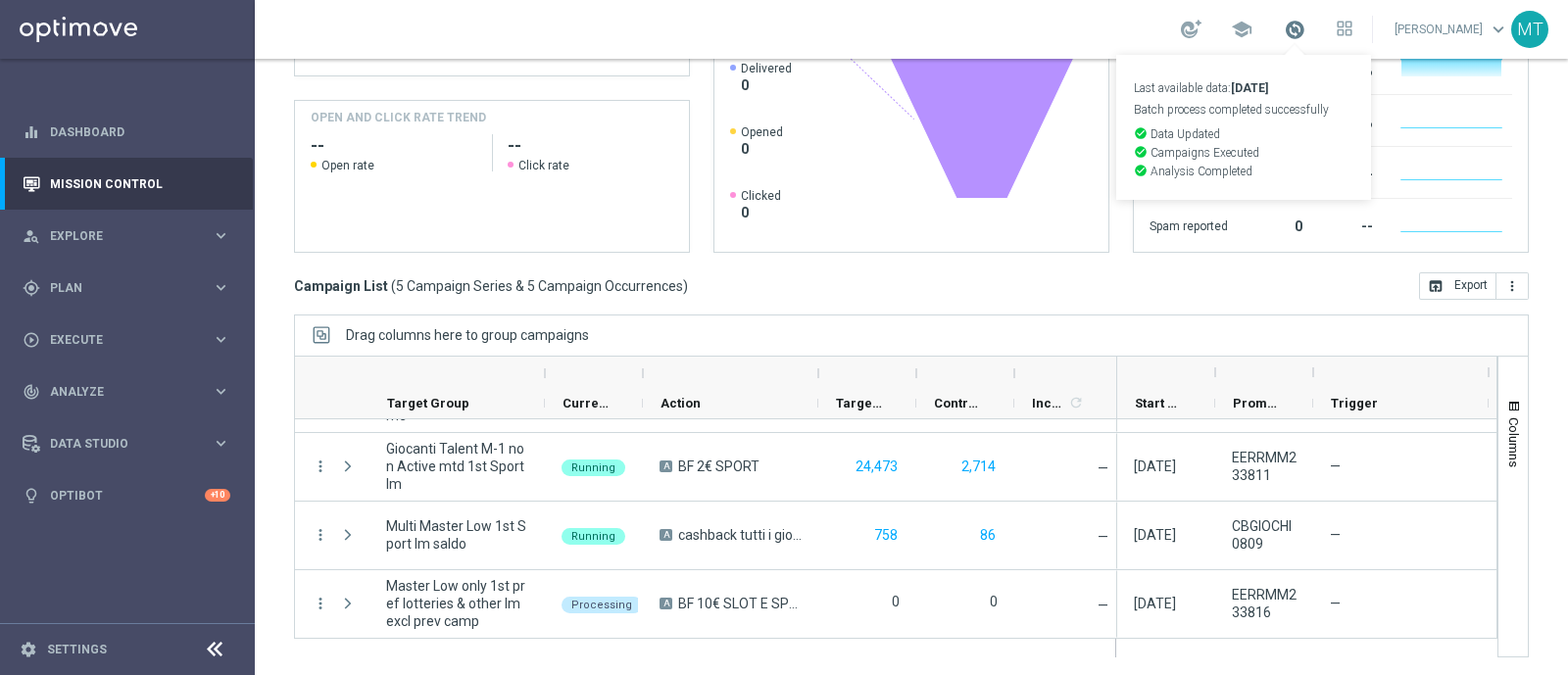
click at [1306, 26] on span at bounding box center [1295, 30] width 22 height 22
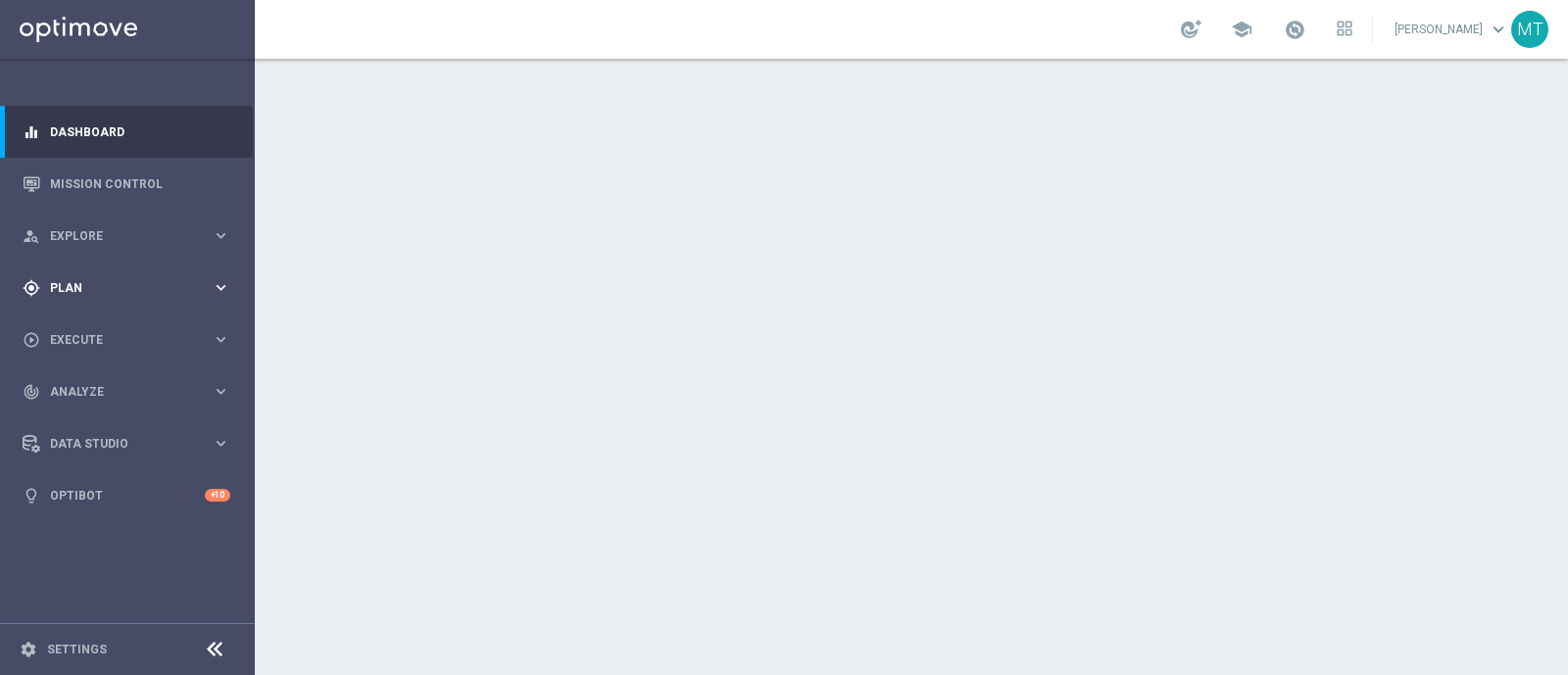
click at [160, 270] on div "gps_fixed Plan keyboard_arrow_right" at bounding box center [127, 288] width 253 height 52
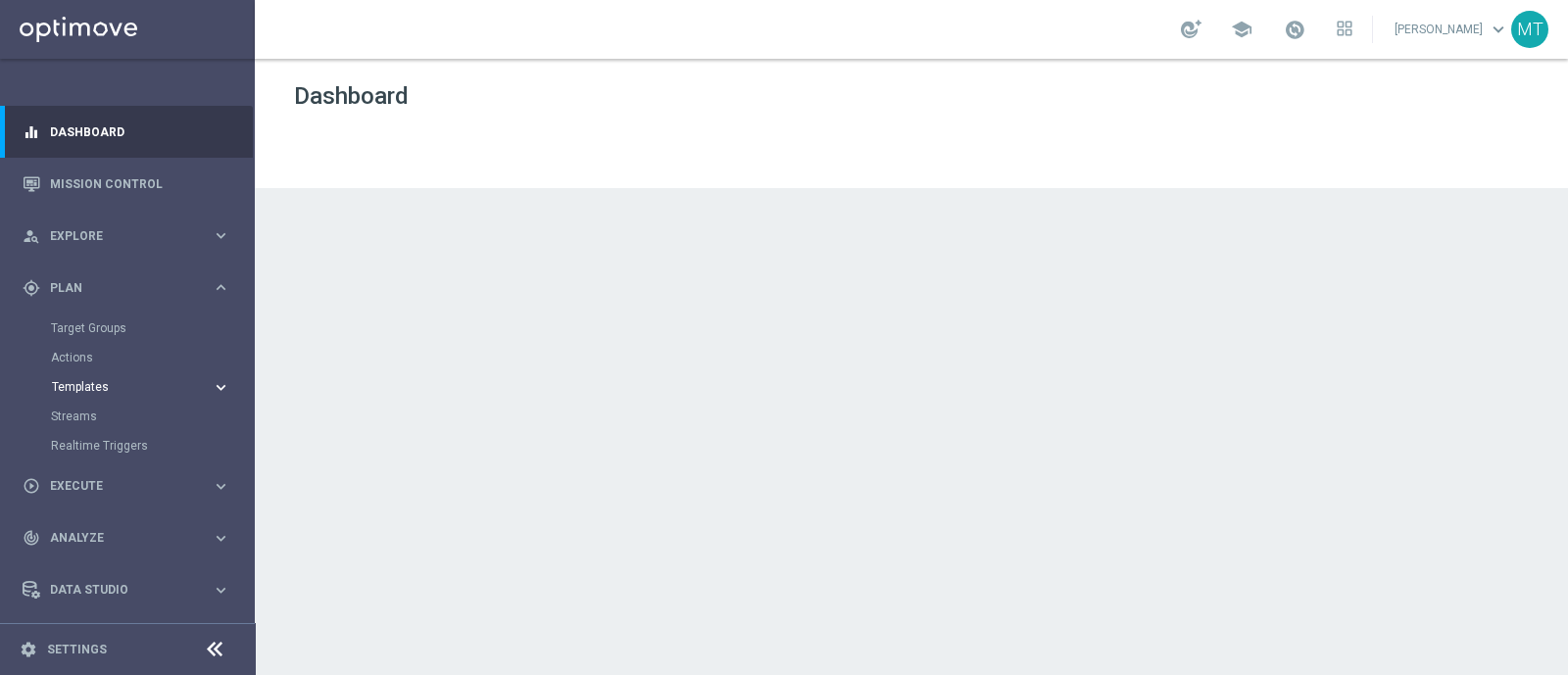
click at [95, 390] on span "Templates" at bounding box center [123, 387] width 140 height 12
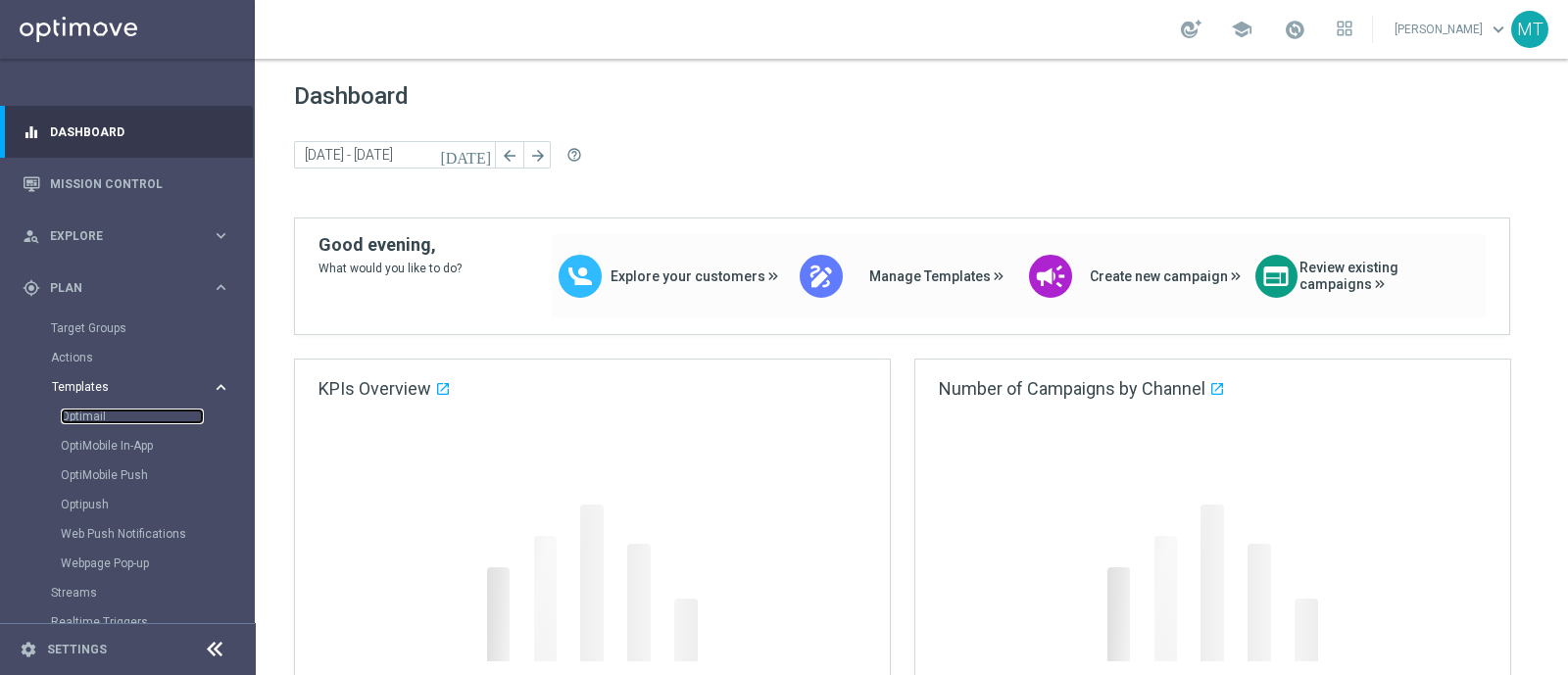
click at [92, 414] on link "Optimail" at bounding box center [131, 416] width 143 height 16
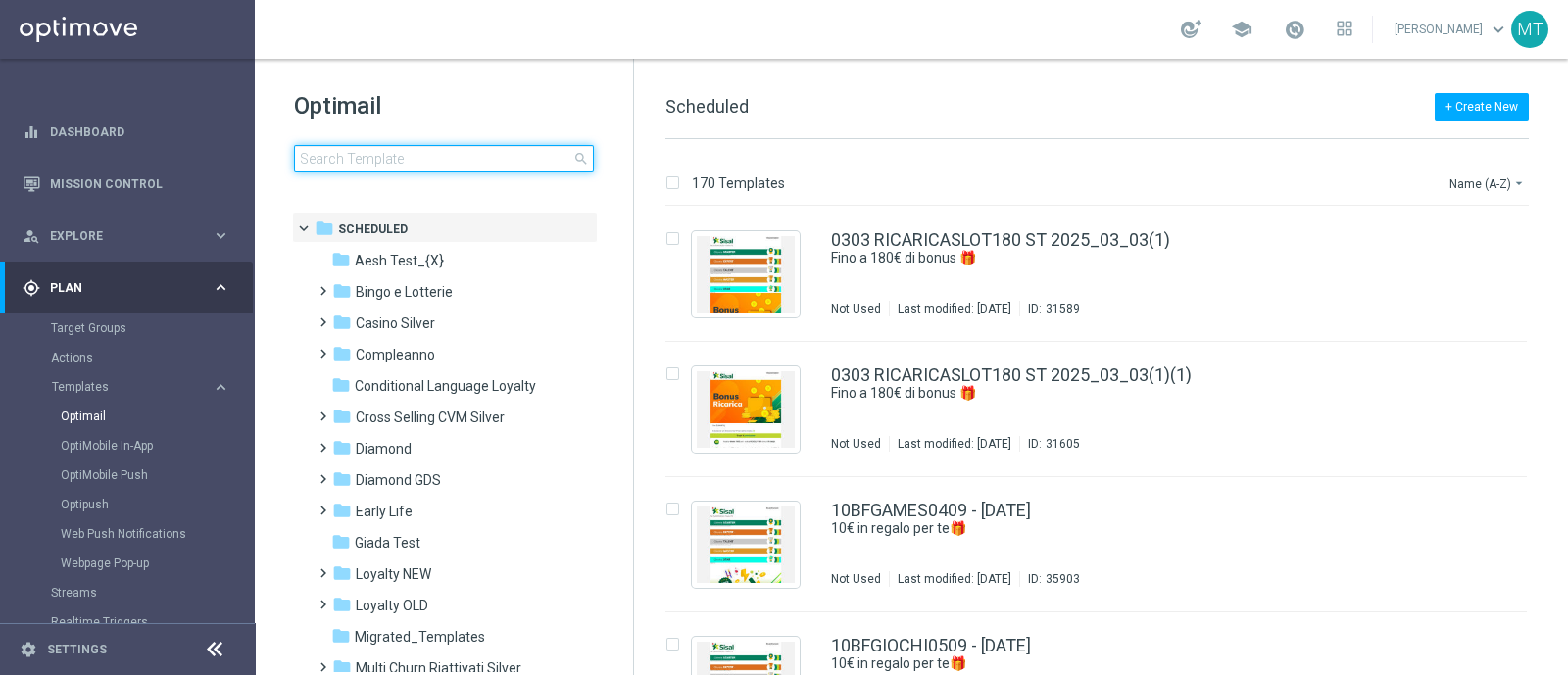
click at [416, 163] on input at bounding box center [443, 159] width 300 height 28
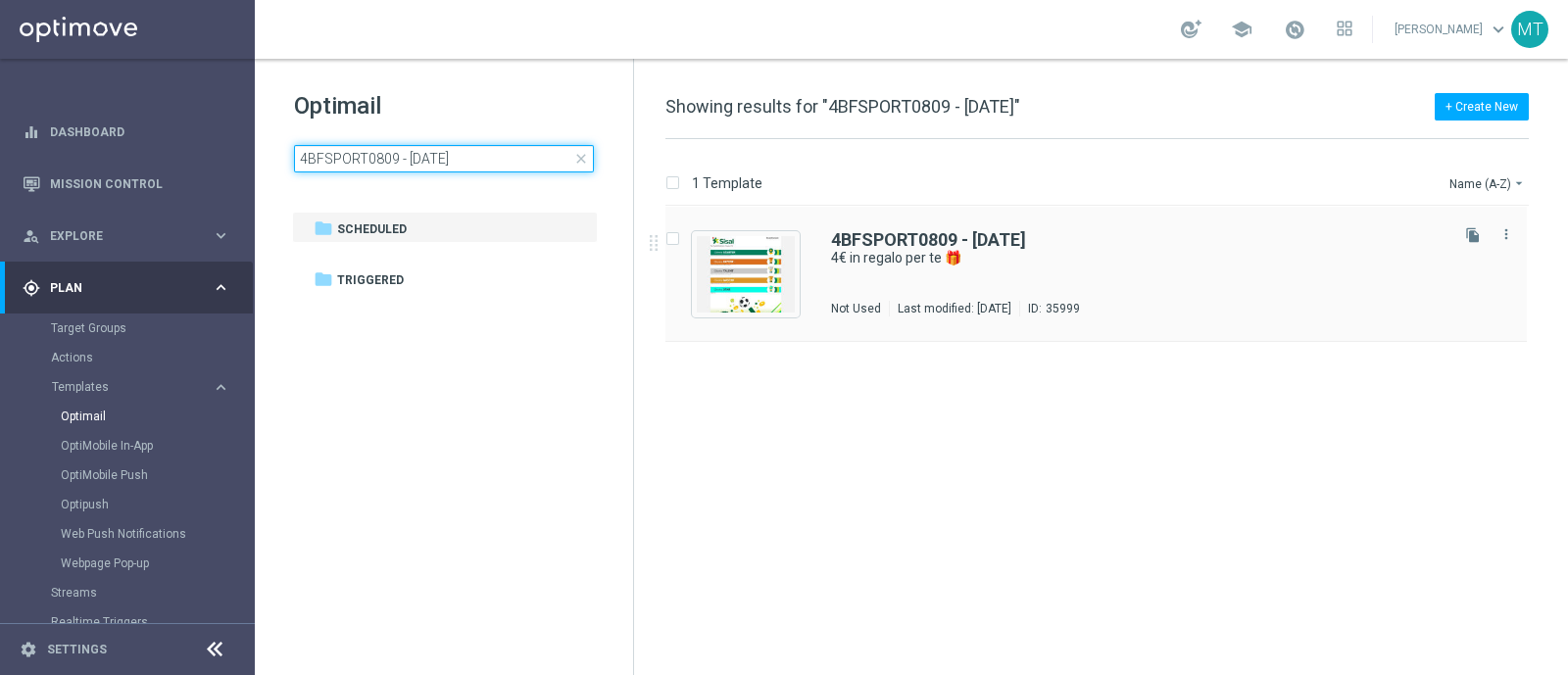
type input "4BFSPORT0809 - 2025-09-08"
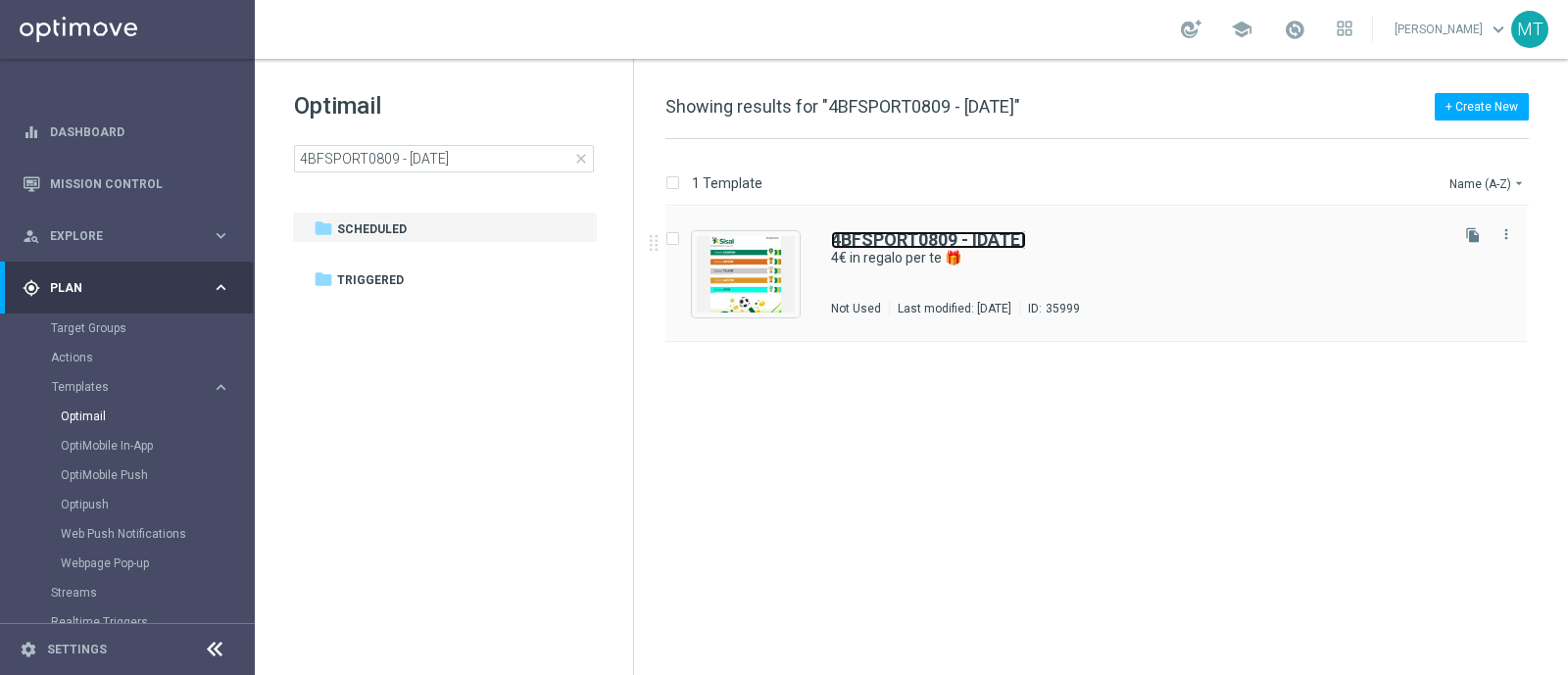
click at [974, 238] on b "4BFSPORT0809 - 2025-09-08" at bounding box center [928, 239] width 195 height 21
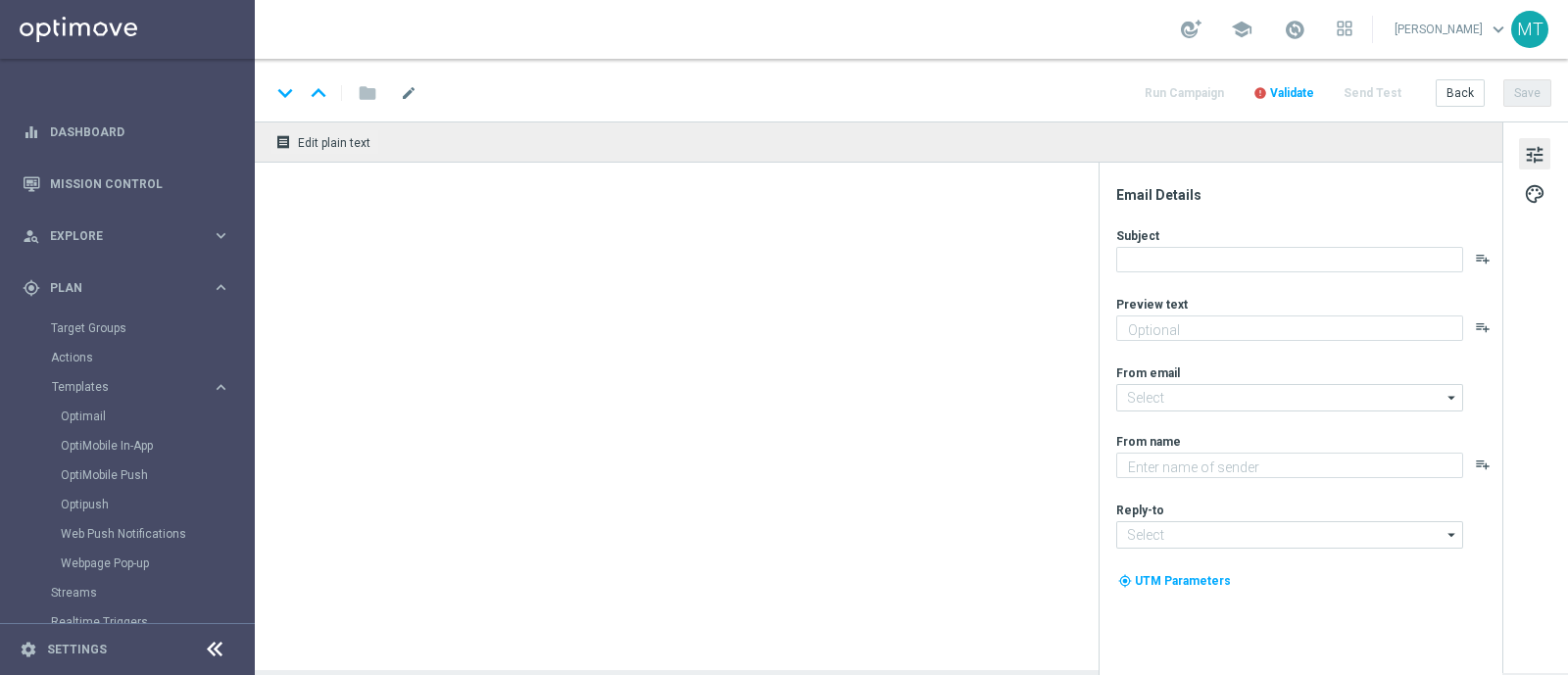
type textarea "da usare sulle Scommesse Sportive! ⚽"
type input "[EMAIL_ADDRESS][DOMAIN_NAME]"
type textarea "Sisal"
type input "[EMAIL_ADDRESS][DOMAIN_NAME]"
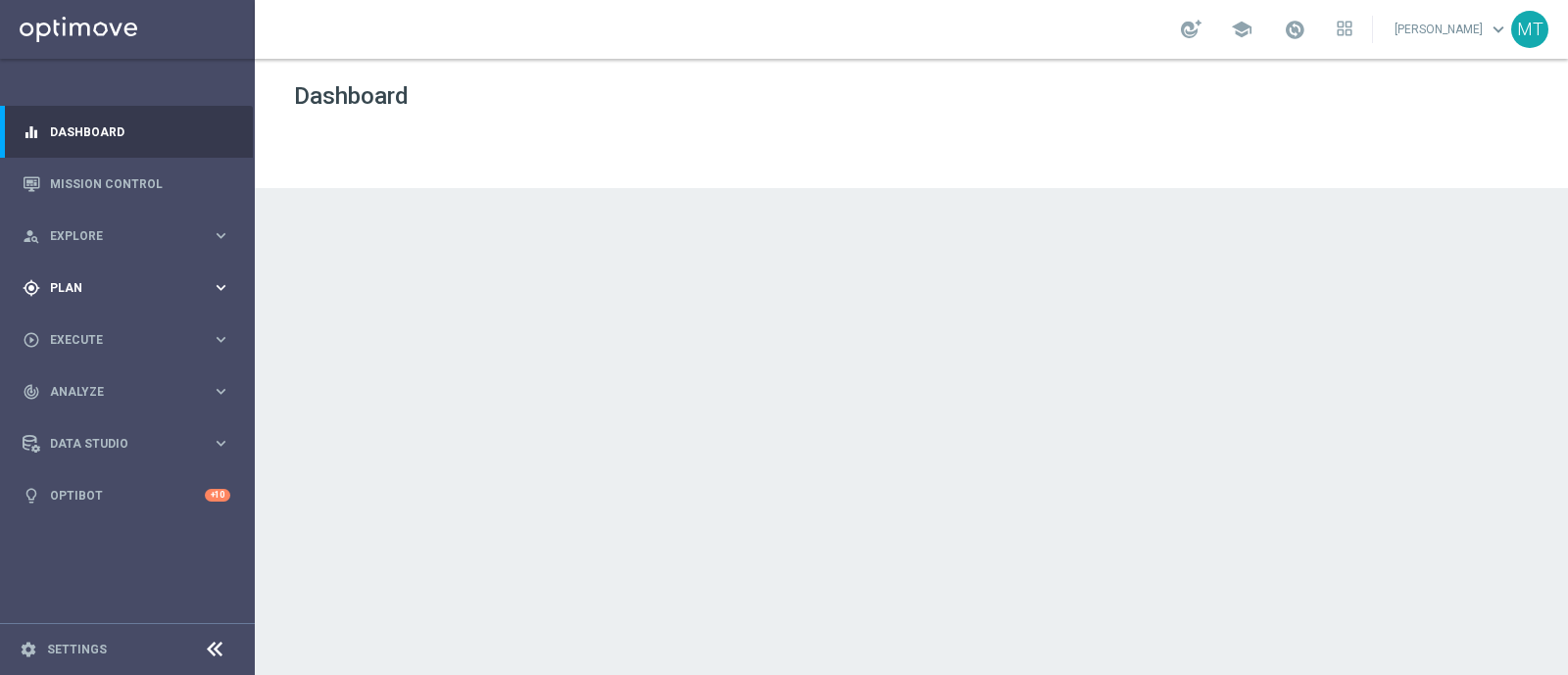
click at [111, 274] on div "gps_fixed Plan keyboard_arrow_right" at bounding box center [127, 288] width 253 height 52
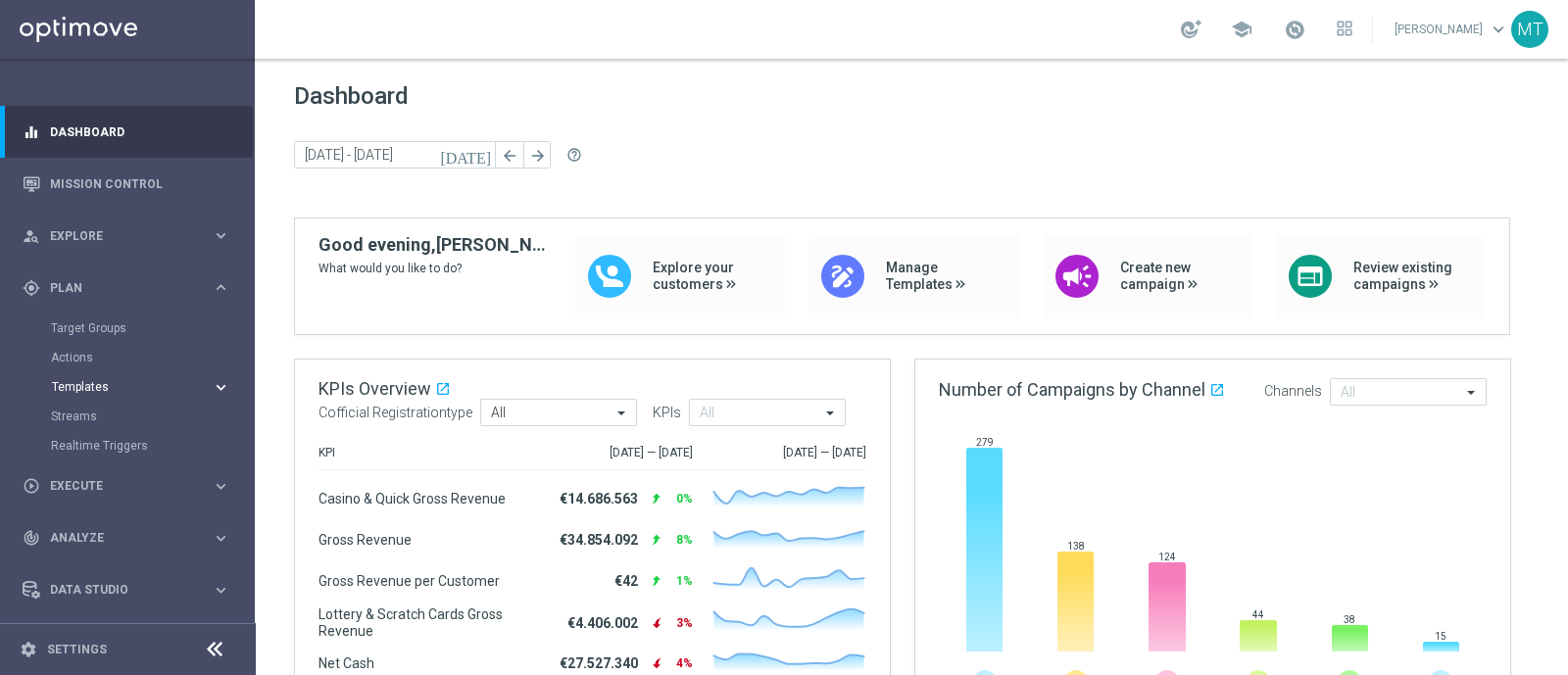
click at [78, 392] on span "Templates" at bounding box center [123, 387] width 140 height 12
click at [82, 413] on link "Optimail" at bounding box center [131, 416] width 143 height 16
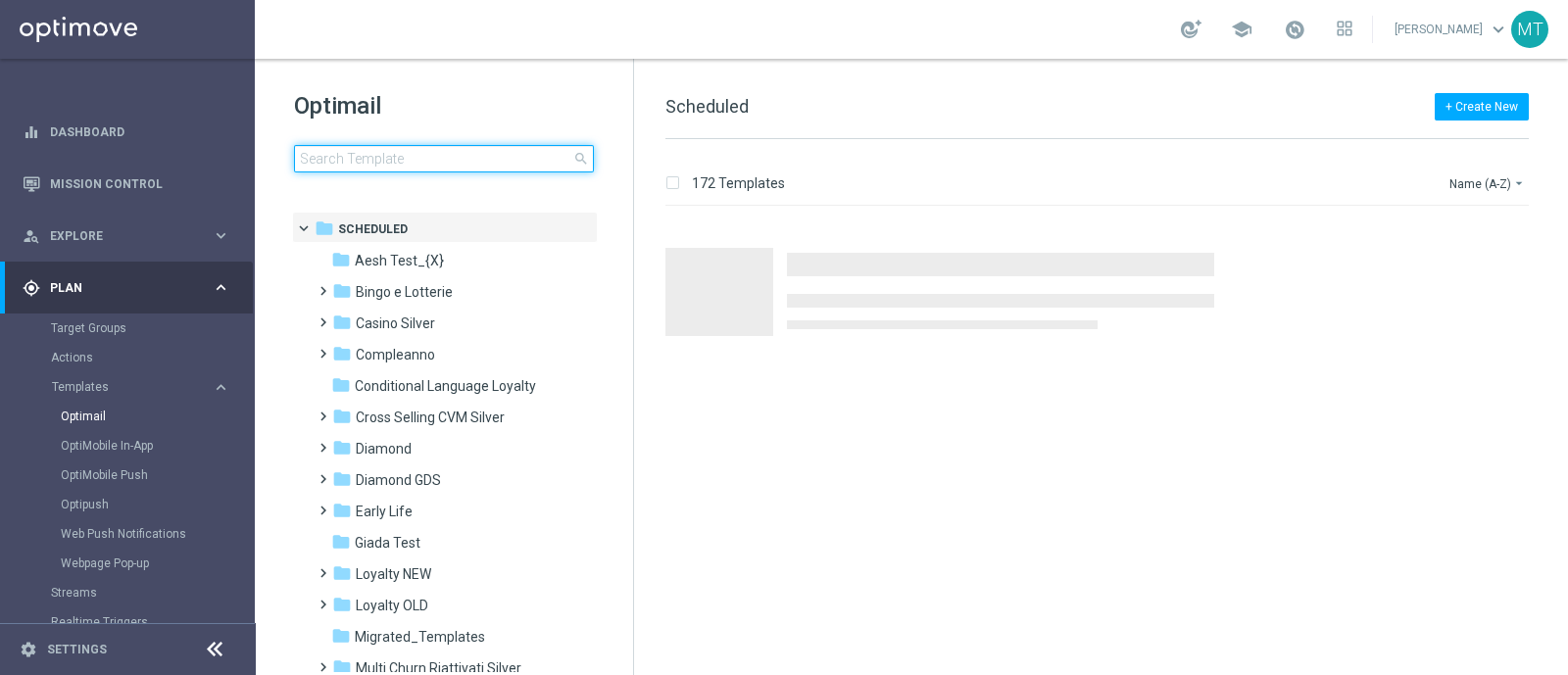
click at [392, 153] on input at bounding box center [443, 159] width 300 height 28
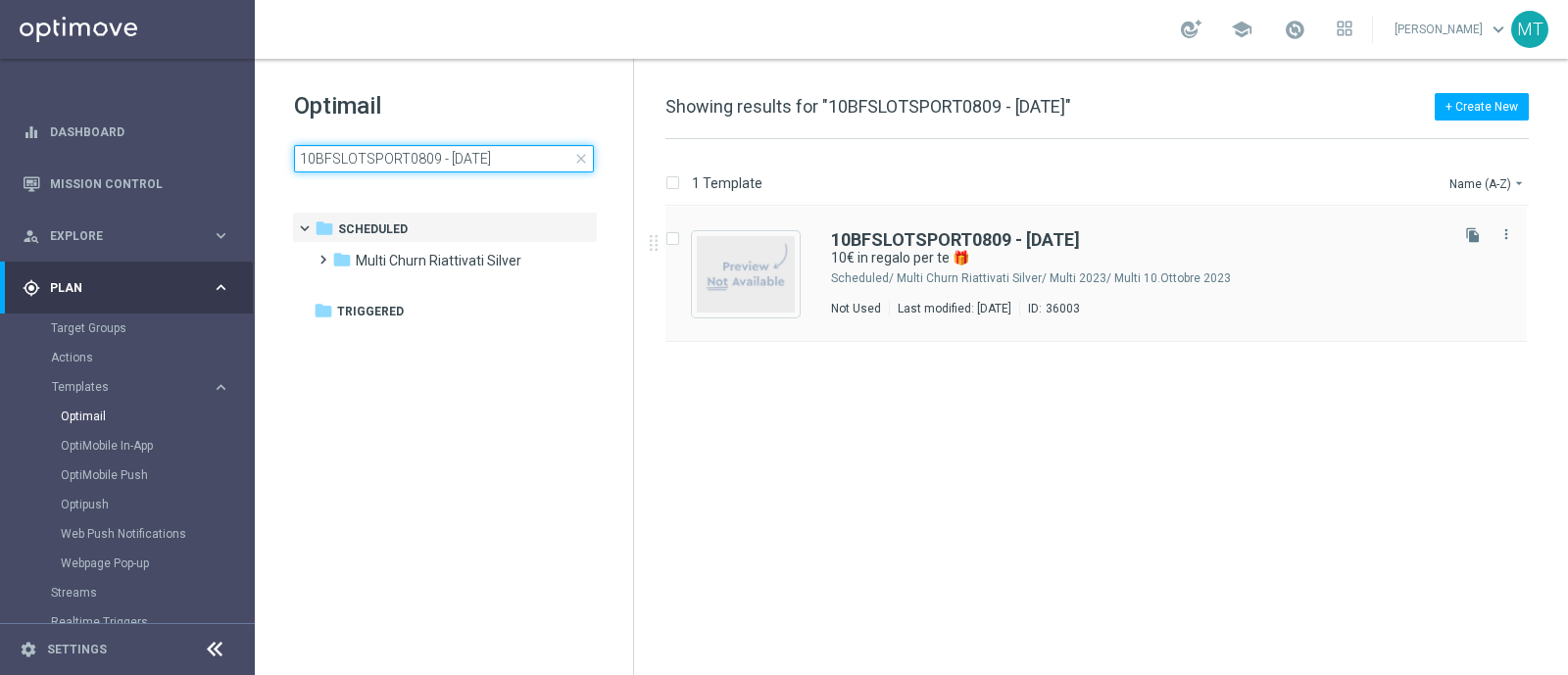
type input "10BFSLOTSPORT0809 - [DATE]"
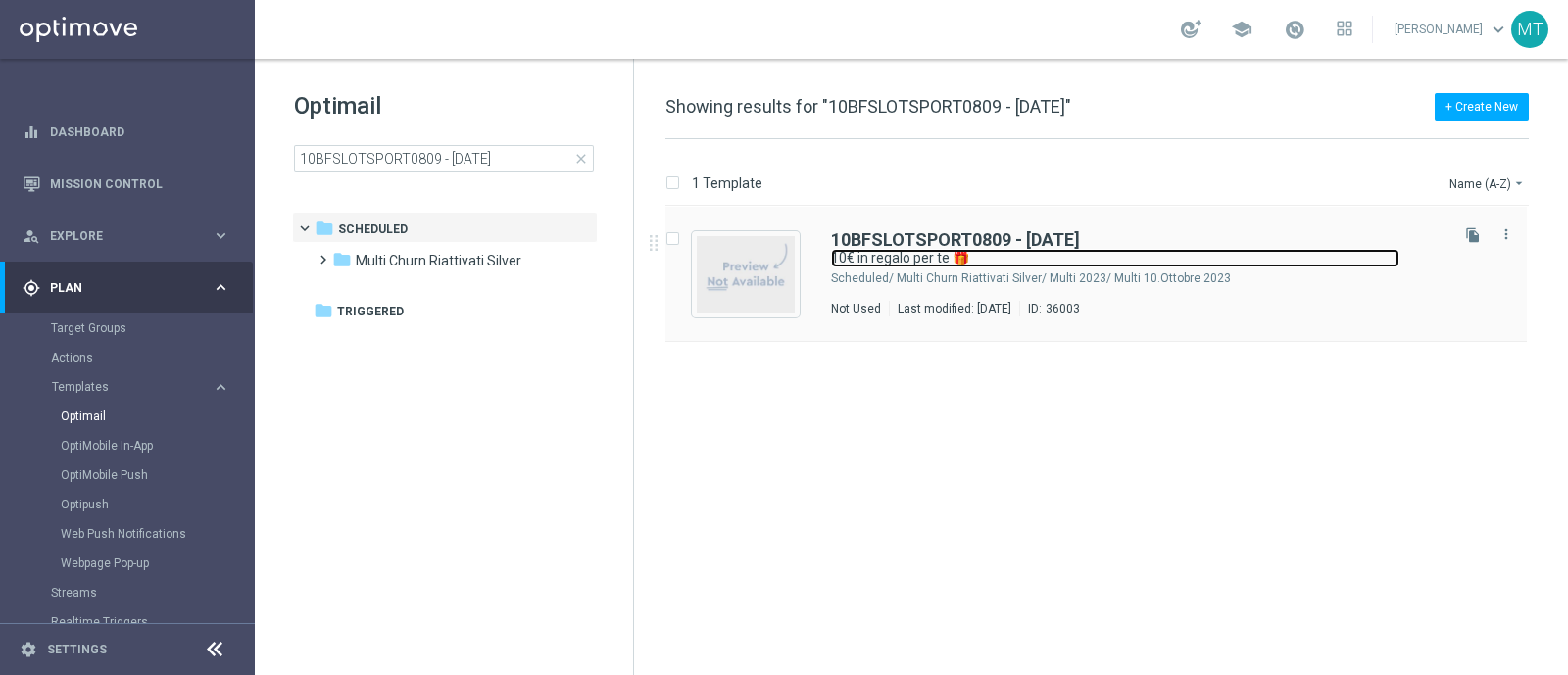
click at [1016, 258] on link "10€ in regalo per te 🎁" at bounding box center [1115, 258] width 568 height 19
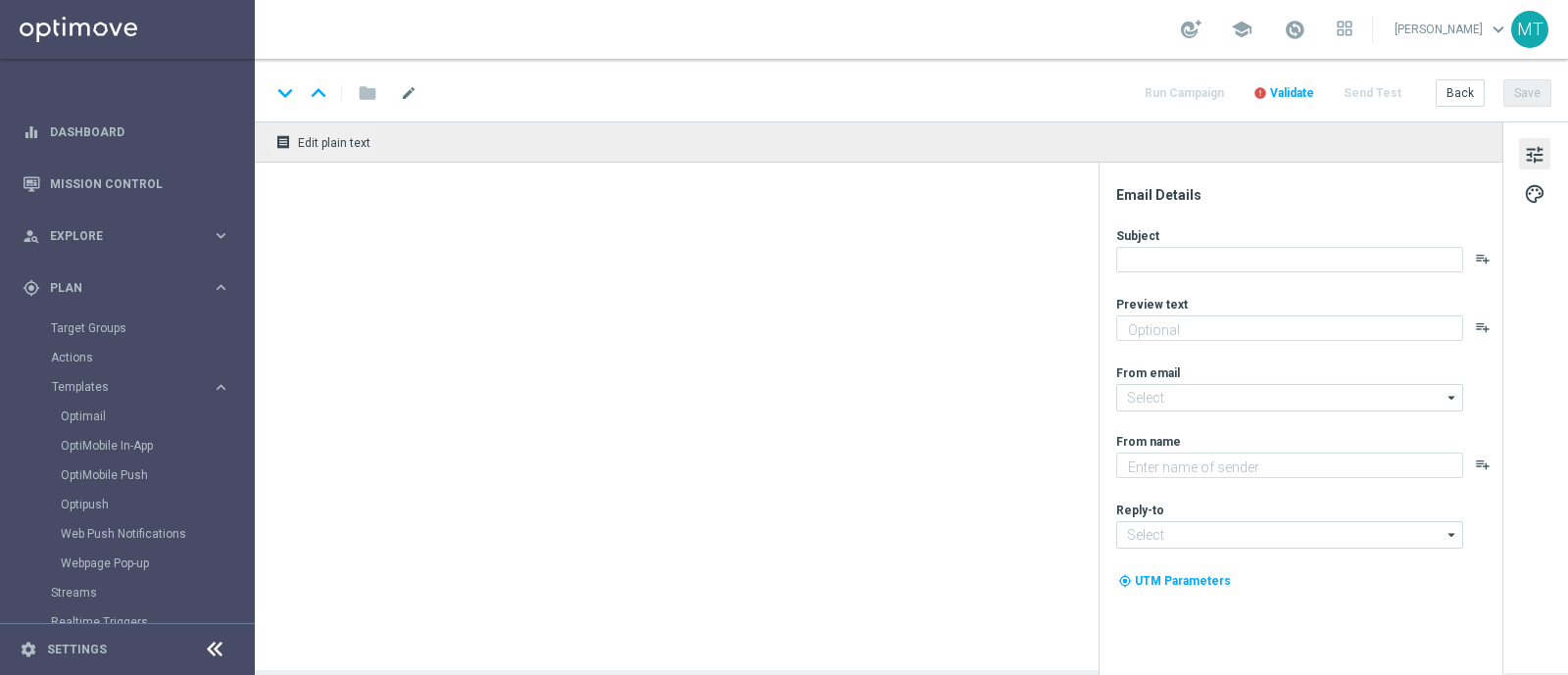
type textarea "Scopri le novità su Sisal 🎯"
type input "newsletter@comunicazioni.sisal.it"
type textarea "Sisal"
type input "info@sisal.it"
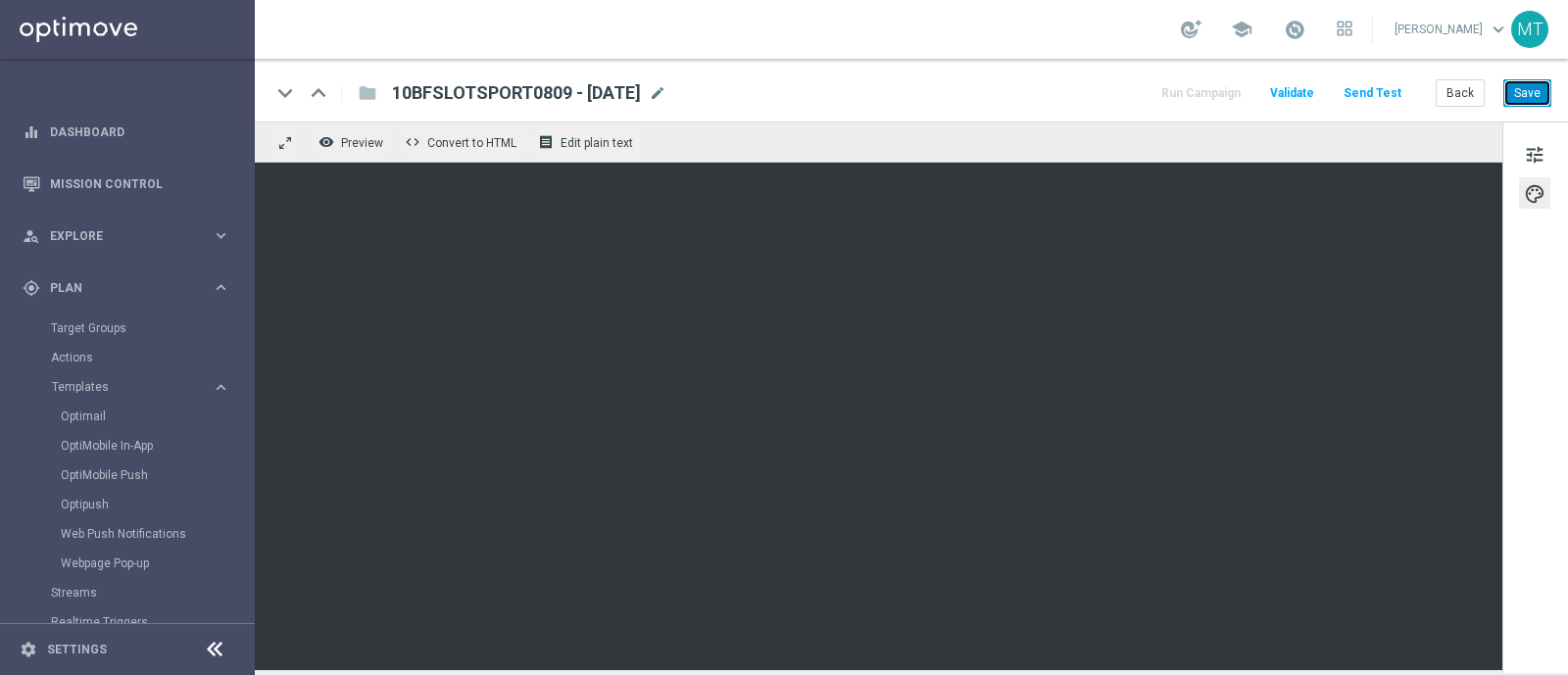
click at [1543, 90] on button "Save" at bounding box center [1527, 93] width 48 height 28
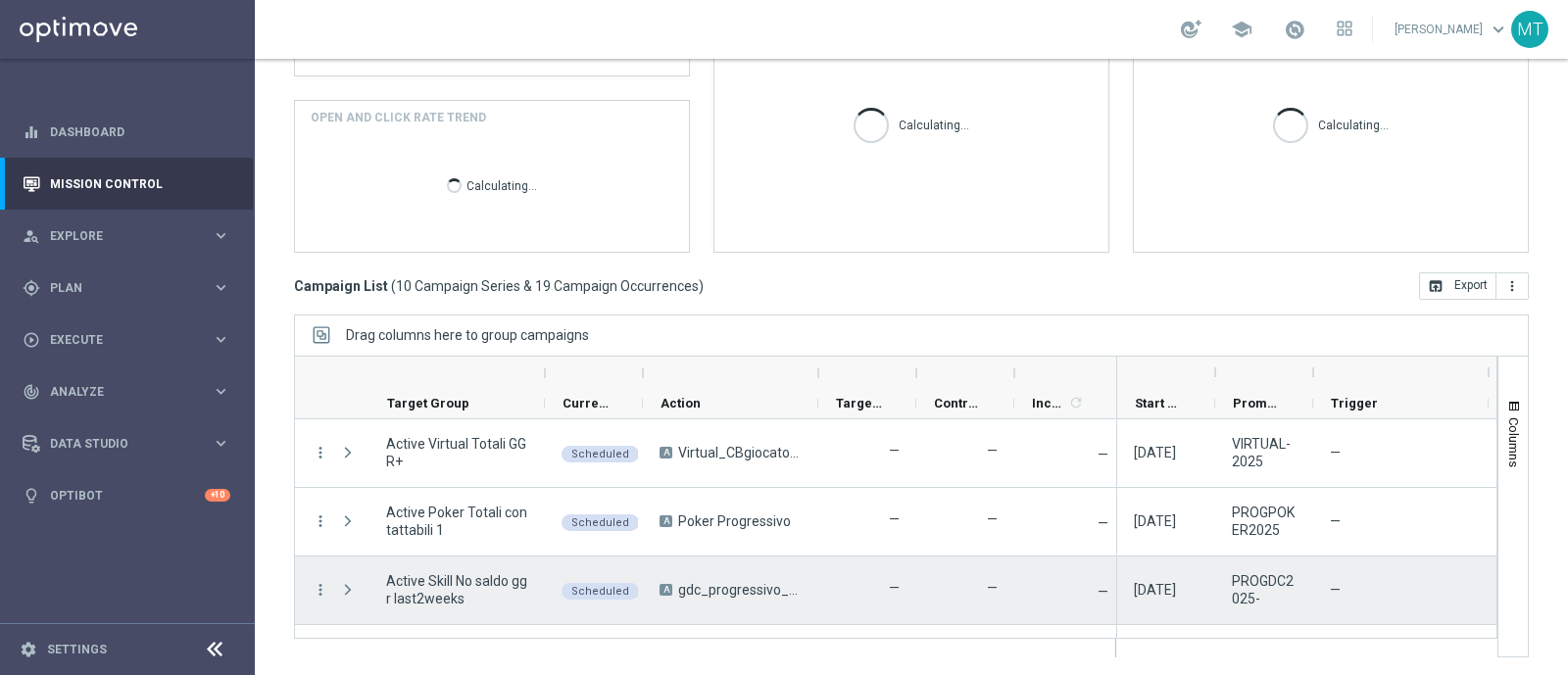
scroll to position [466, 0]
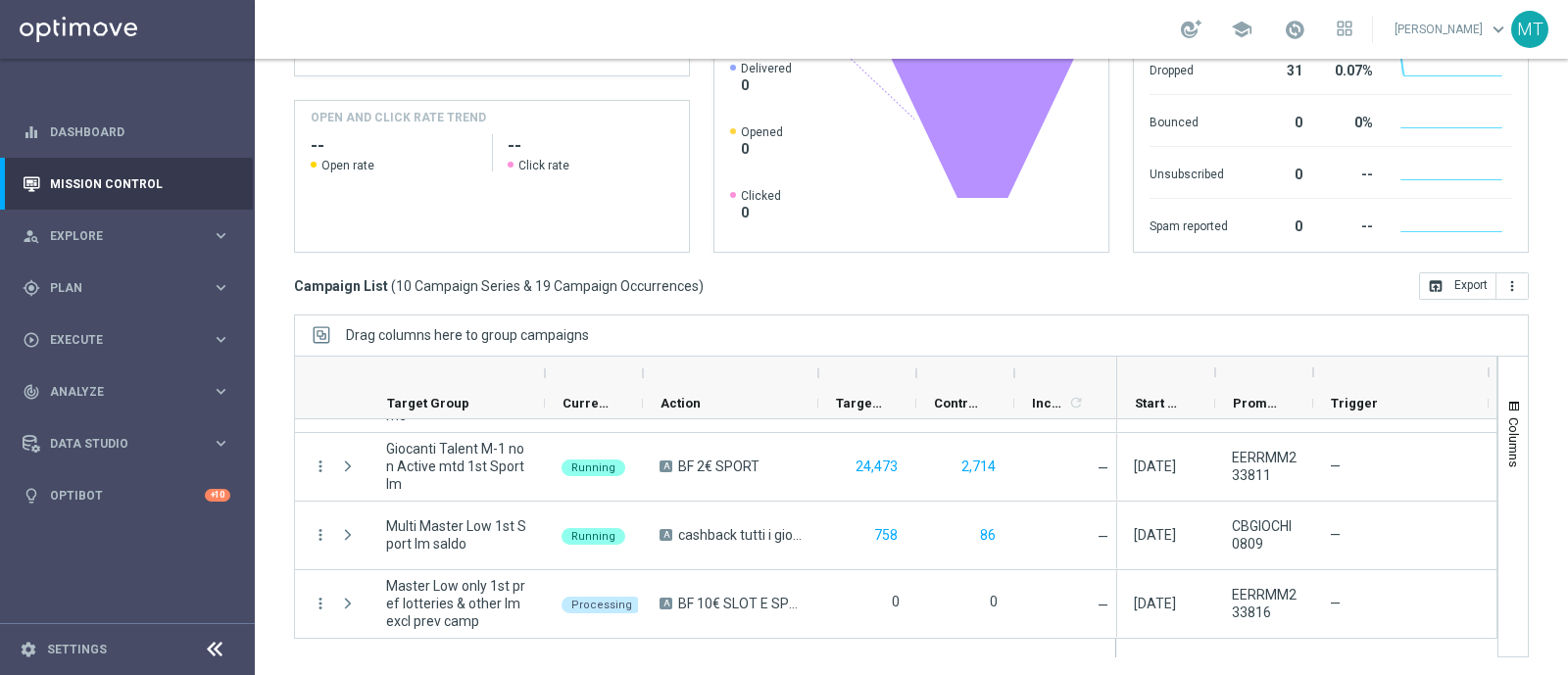
click at [1300, 37] on div "school" at bounding box center [1267, 30] width 172 height 34
click at [1303, 35] on span at bounding box center [1295, 30] width 22 height 22
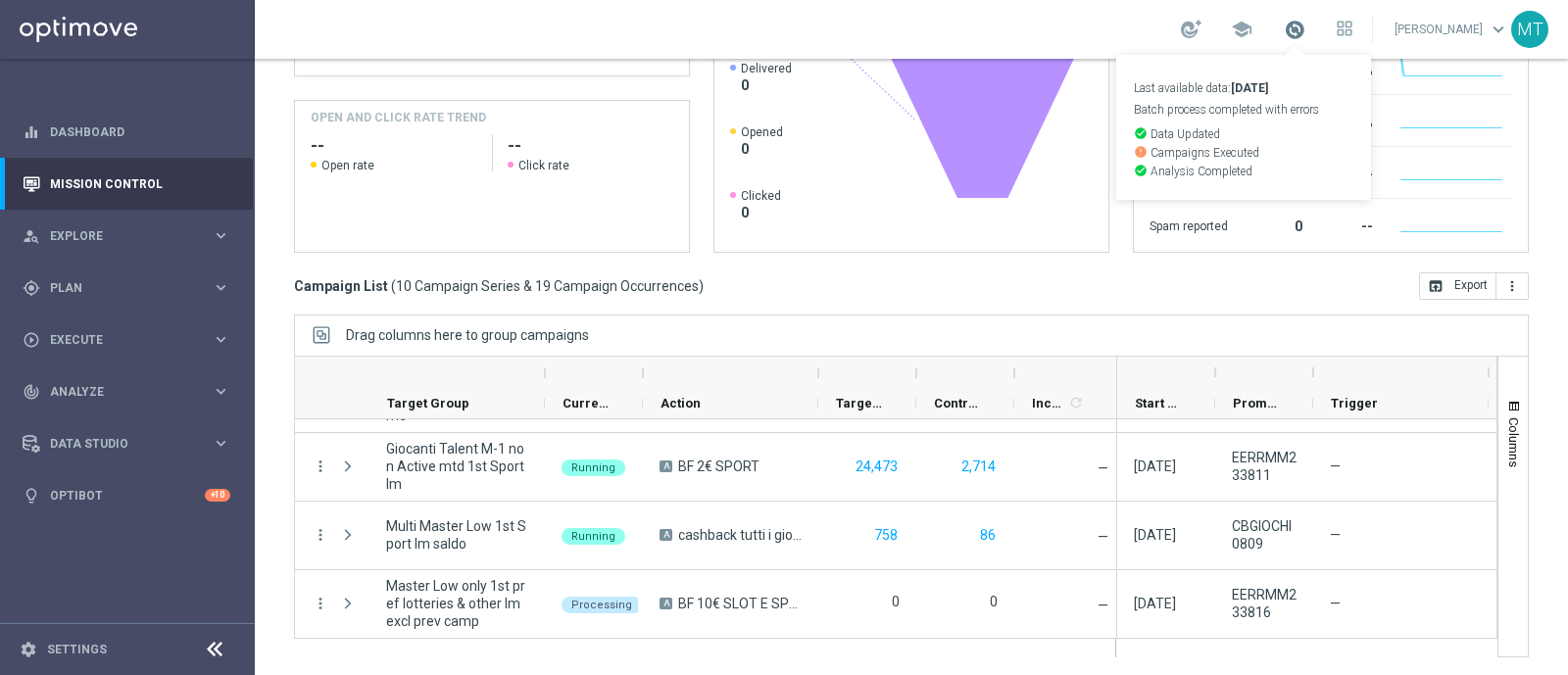
drag, startPoint x: 1304, startPoint y: 35, endPoint x: 1318, endPoint y: 22, distance: 19.1
click at [1306, 22] on span at bounding box center [1295, 30] width 22 height 22
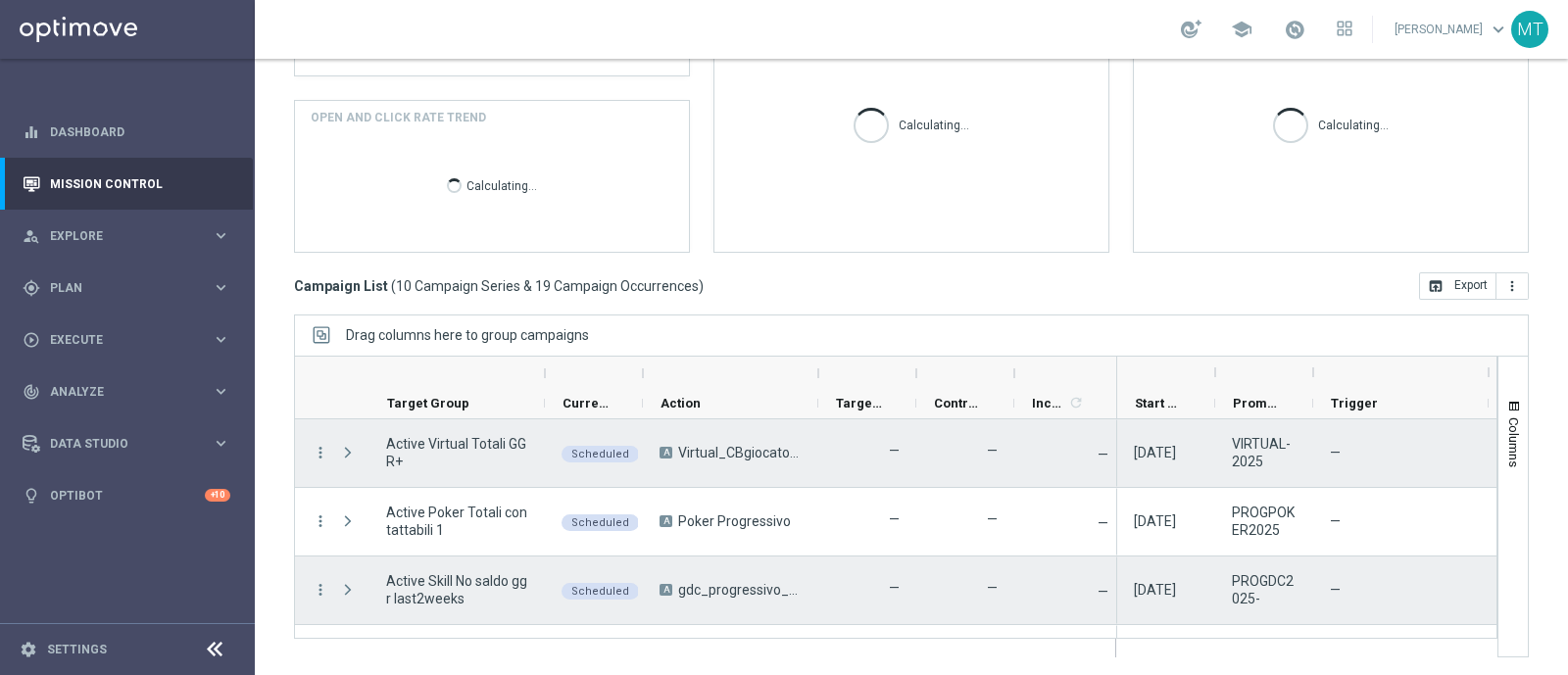
scroll to position [466, 0]
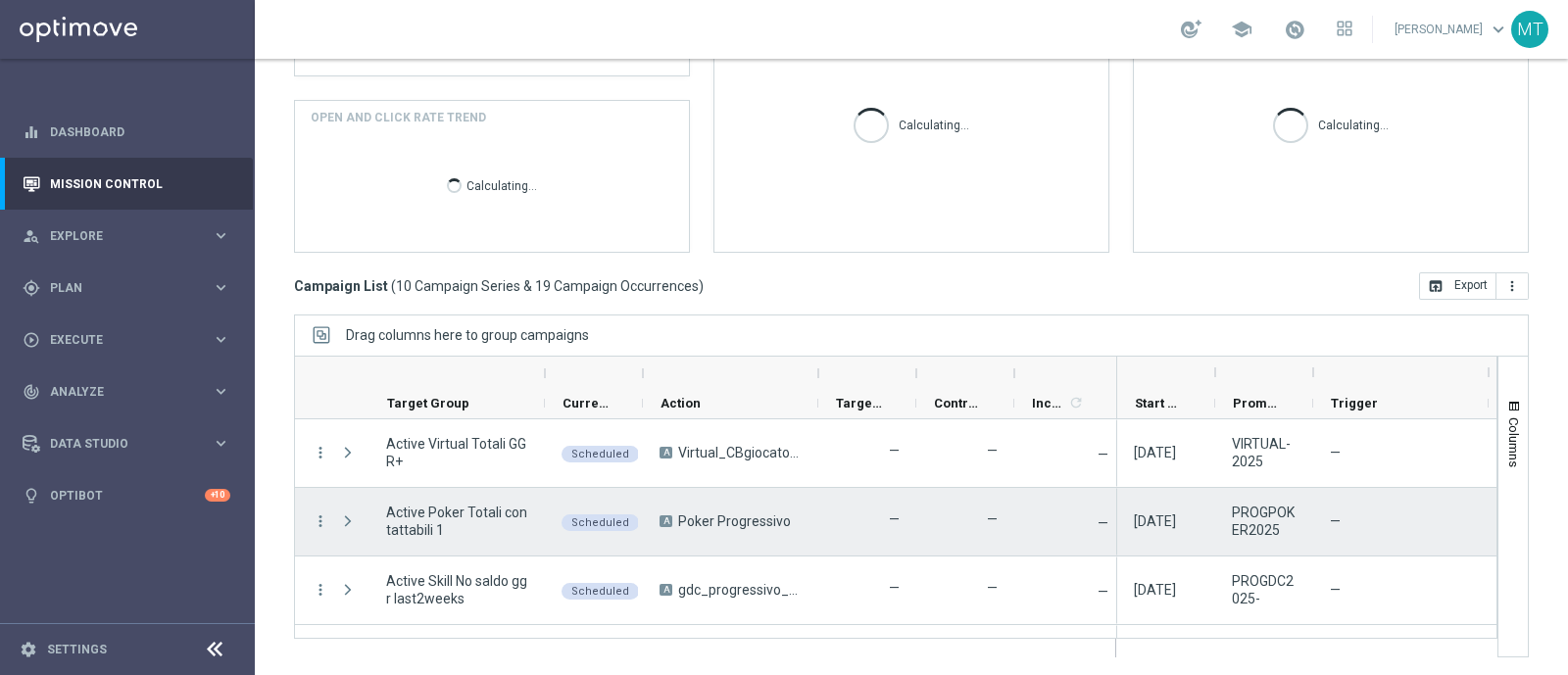
scroll to position [466, 0]
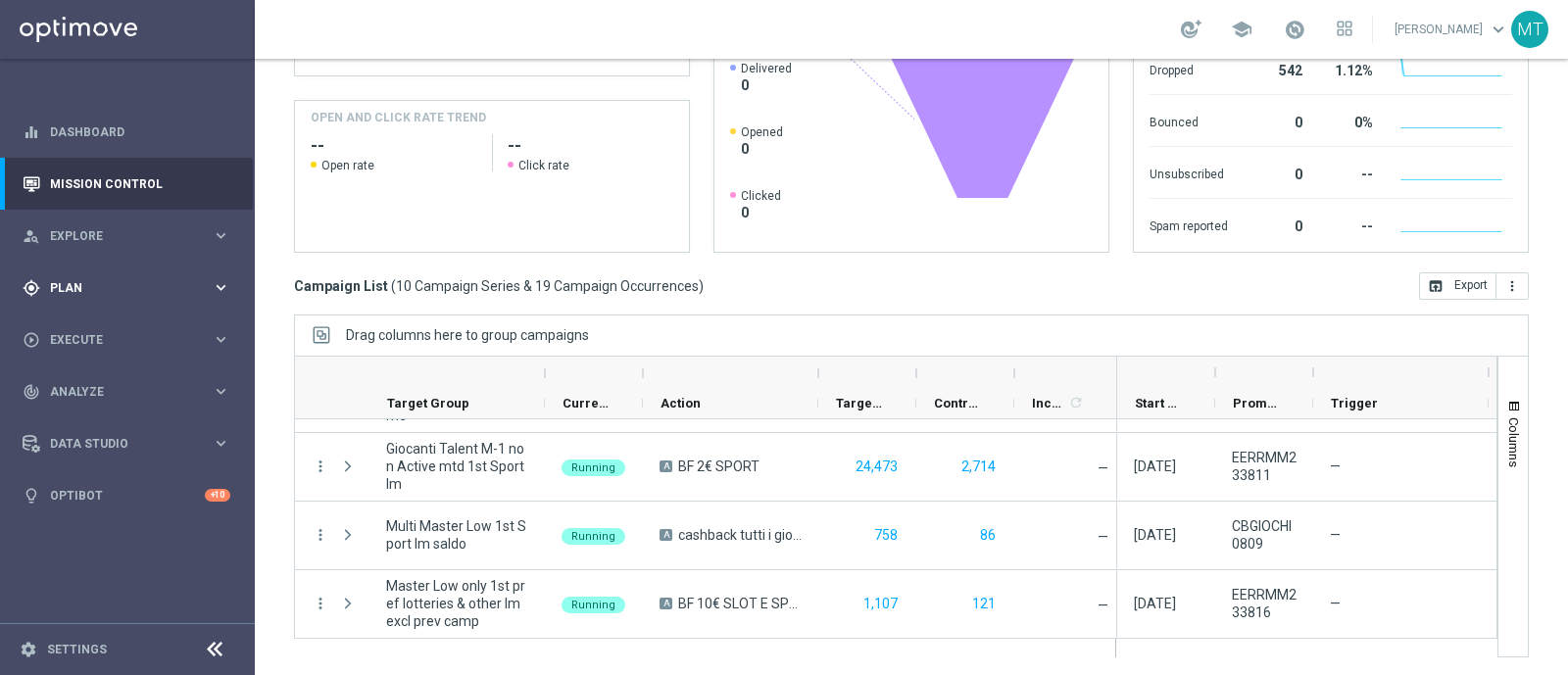
click at [131, 280] on div "gps_fixed Plan" at bounding box center [117, 289] width 189 height 18
click at [106, 393] on button "Templates keyboard_arrow_right" at bounding box center [141, 387] width 180 height 16
click at [109, 409] on link "Optimail" at bounding box center [131, 416] width 143 height 16
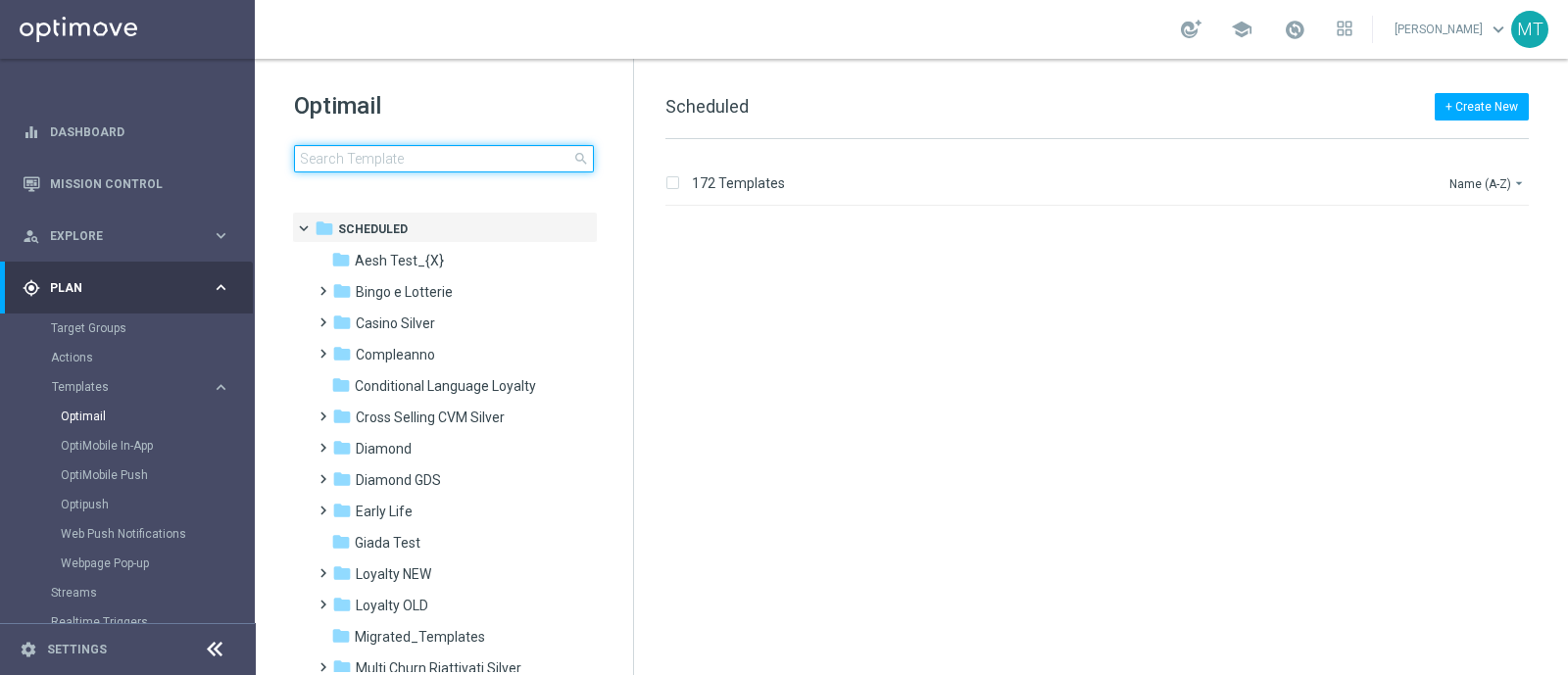
click at [321, 164] on input at bounding box center [443, 159] width 300 height 28
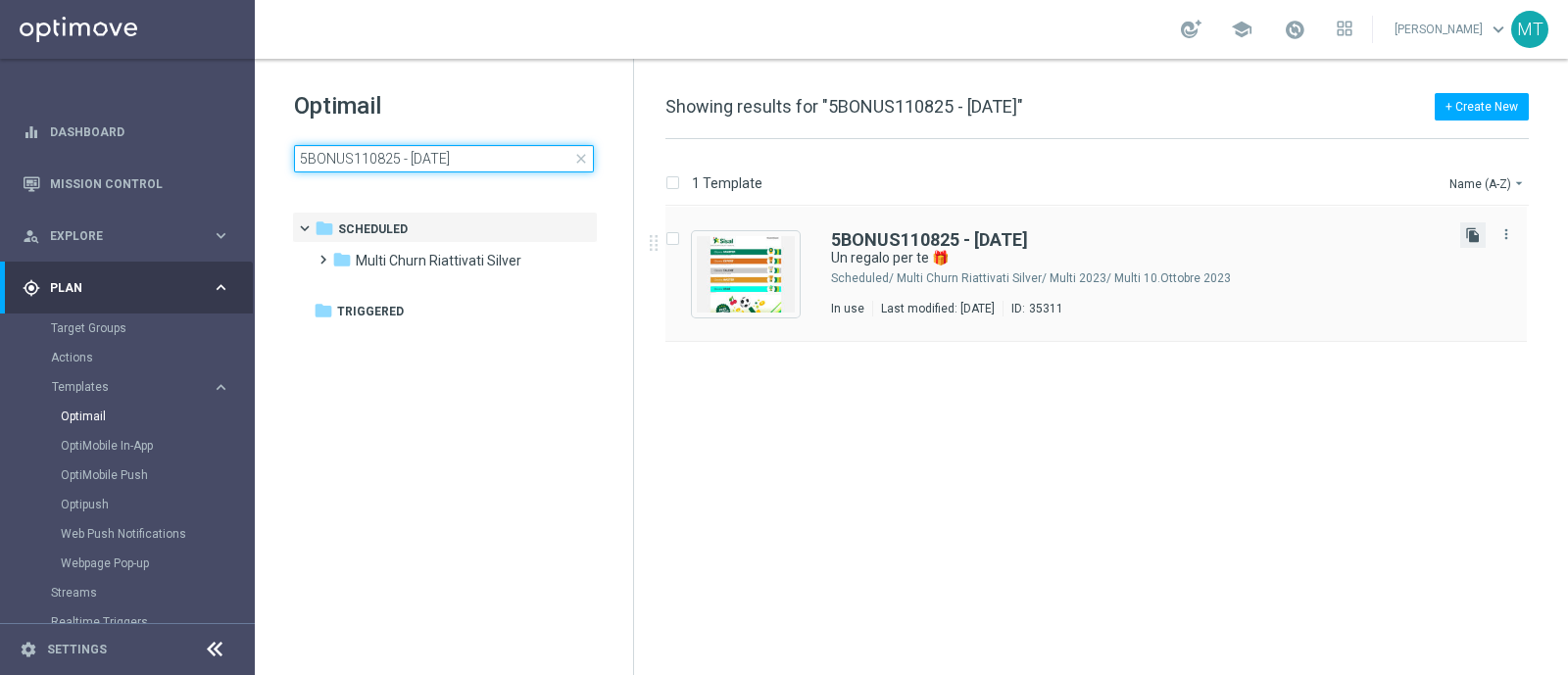
type input "5BONUS110825 - 2025-08-11"
click at [1475, 234] on icon "file_copy" at bounding box center [1473, 235] width 16 height 16
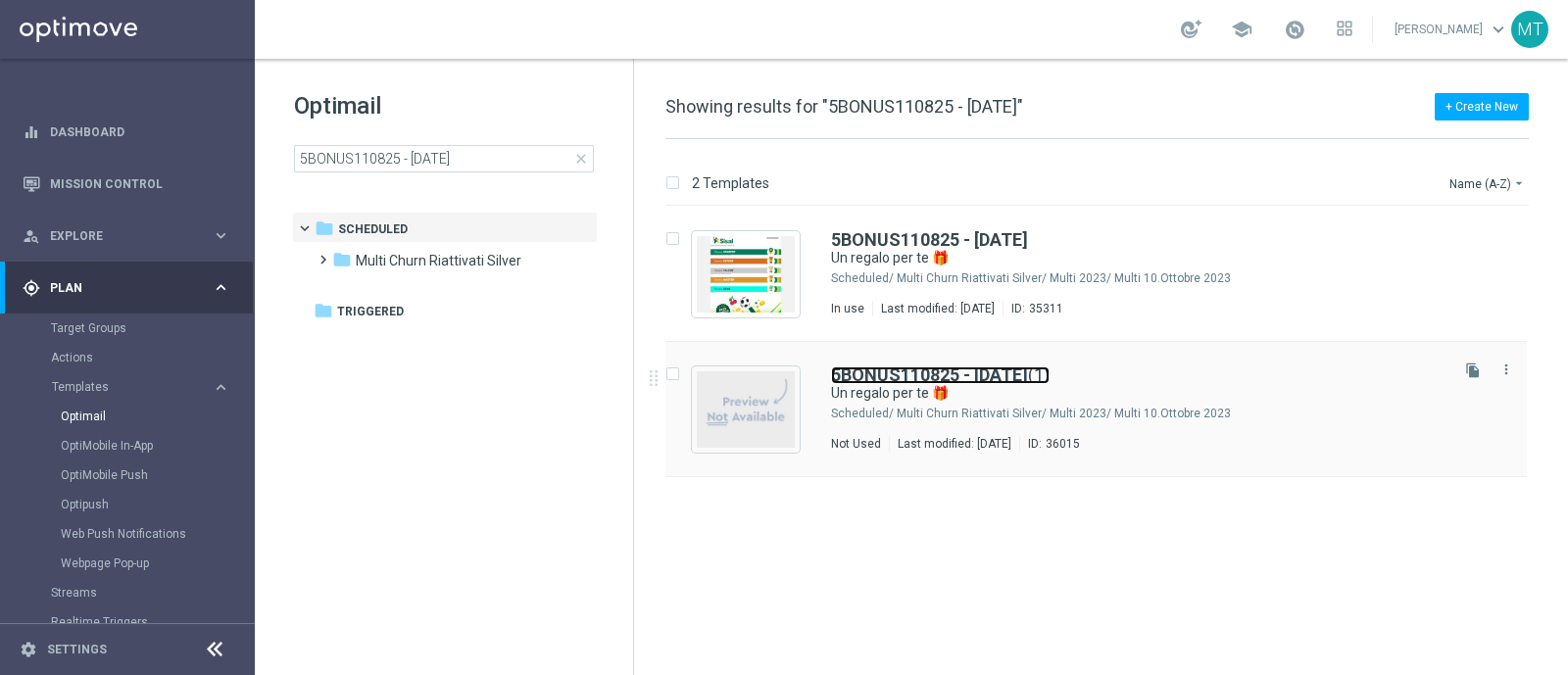
click at [1020, 368] on b "5BONUS110825 - 2025-08-11" at bounding box center [929, 375] width 197 height 21
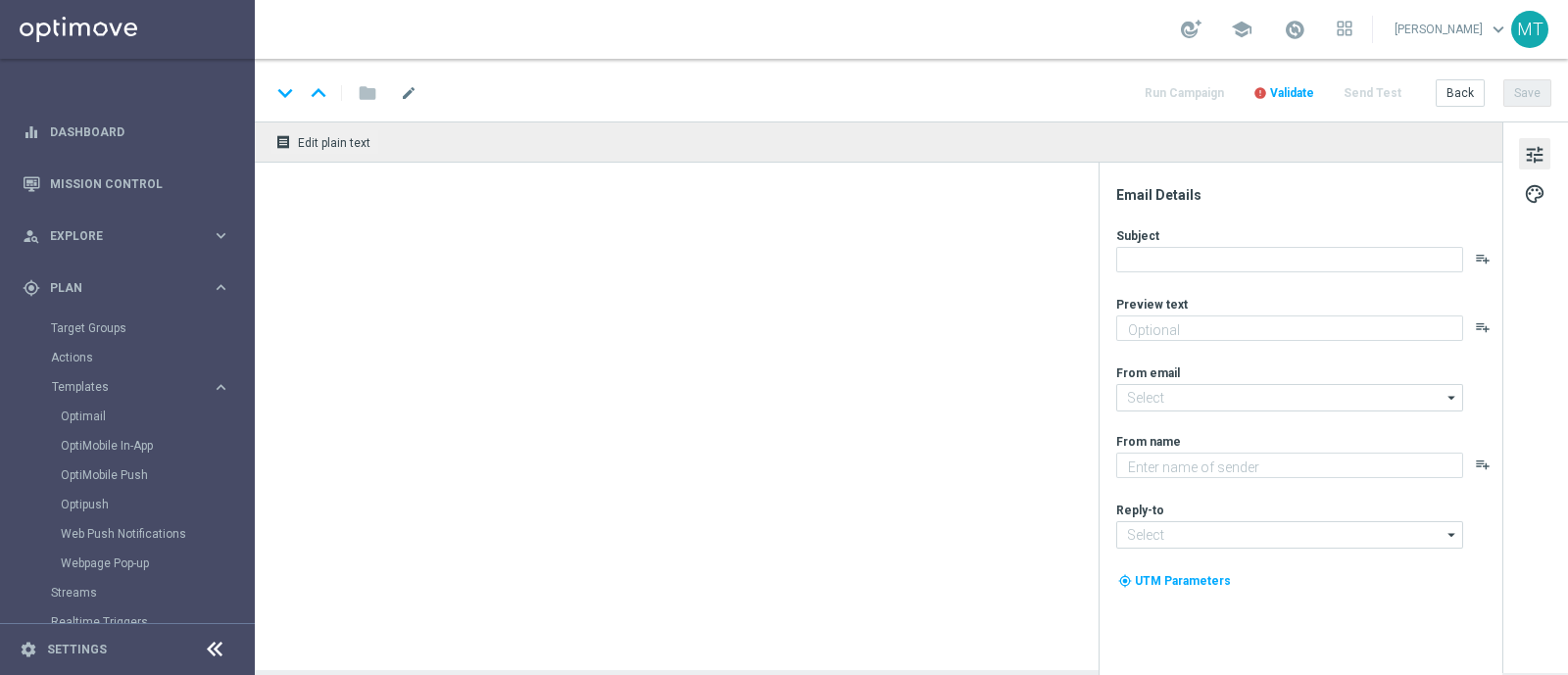
type input "5BONUS110825 - 2025-08-11(1)"
type textarea "Scopri le novità su Sisal 🎯"
type input "[EMAIL_ADDRESS][DOMAIN_NAME]"
type textarea "Sisal"
type input "[EMAIL_ADDRESS][DOMAIN_NAME]"
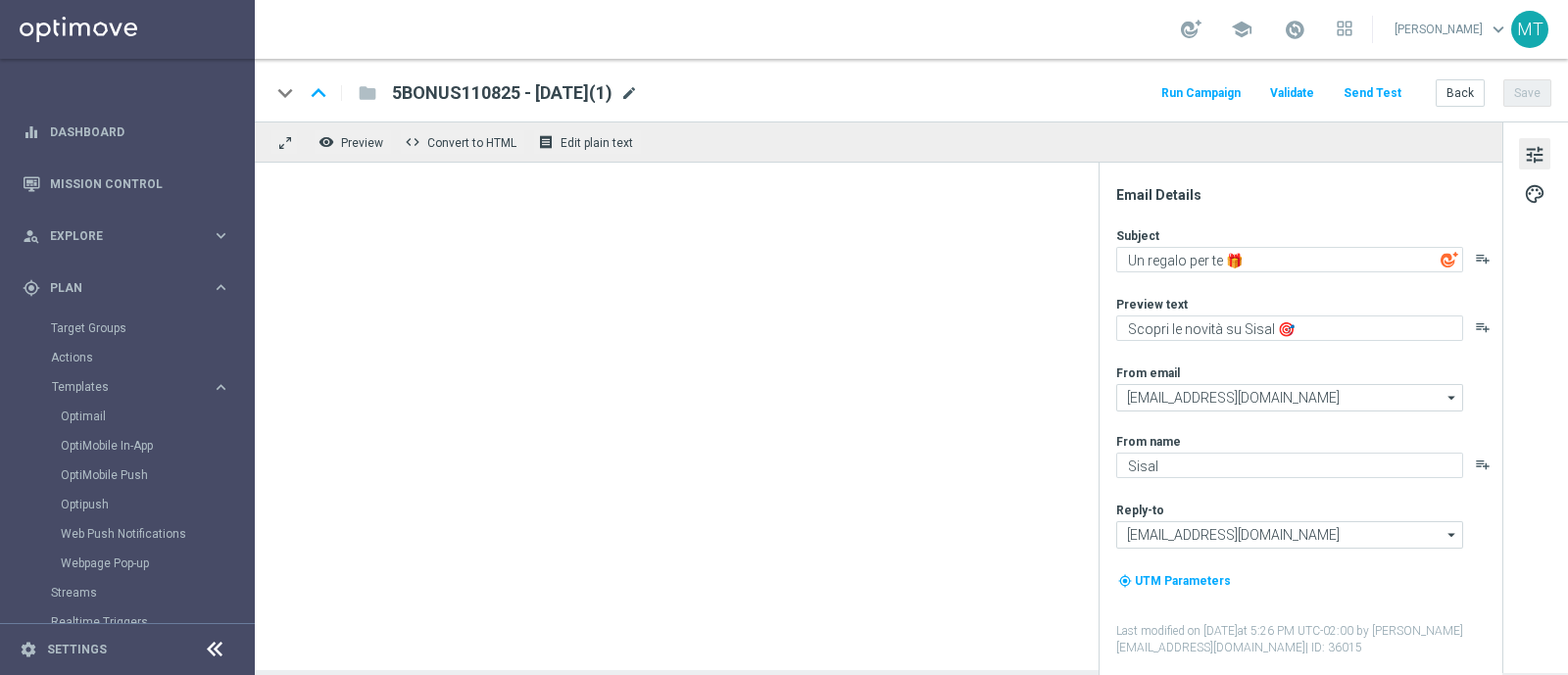
click at [638, 89] on span "mode_edit" at bounding box center [630, 93] width 18 height 18
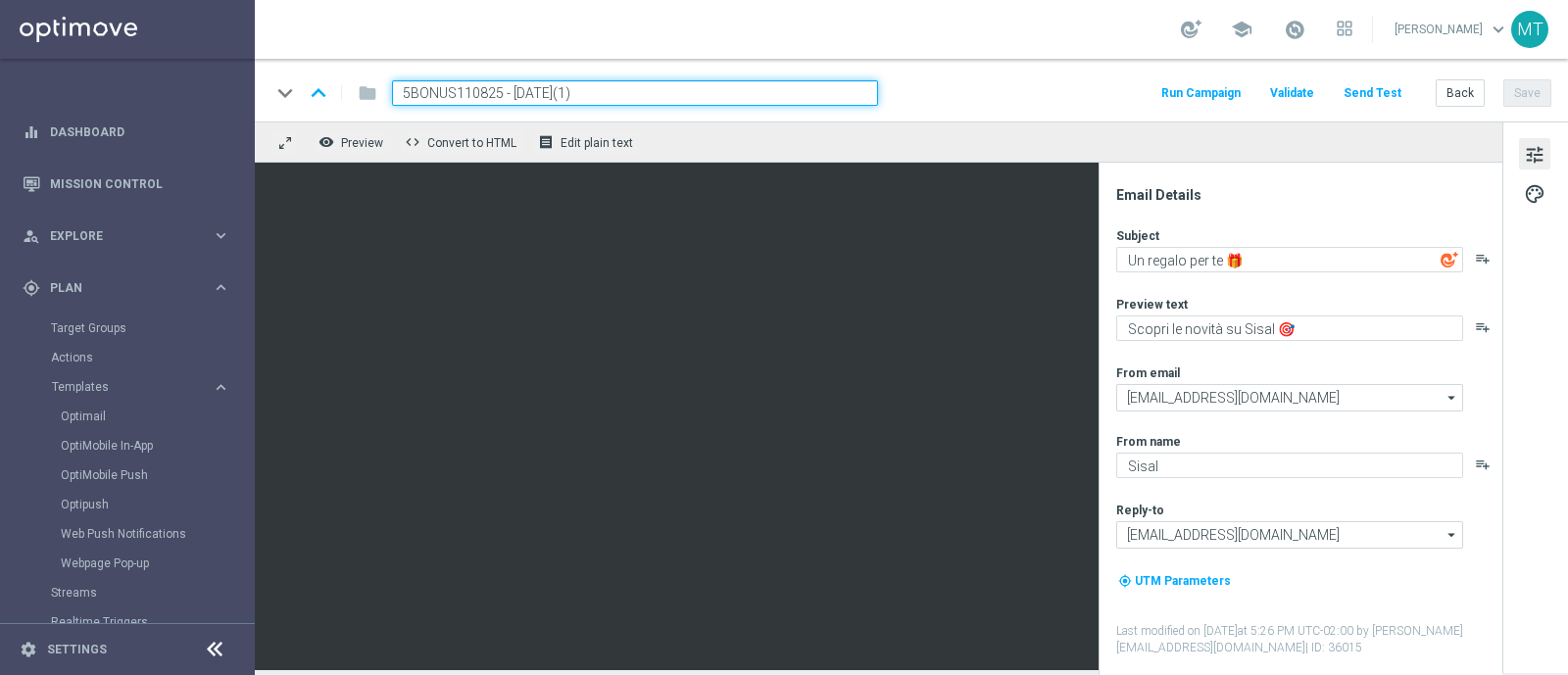
drag, startPoint x: 499, startPoint y: 84, endPoint x: 383, endPoint y: 94, distance: 116.4
click at [383, 94] on div "5BONUS110825 - 2025-08-11(1)" at bounding box center [628, 93] width 502 height 26
paste input "SPORTGV0809"
click at [623, 94] on input "5SPORTGV0809 - 2025-08-11(1)" at bounding box center [636, 93] width 486 height 26
type input "5SPORTGV0809 - 2025-09-08"
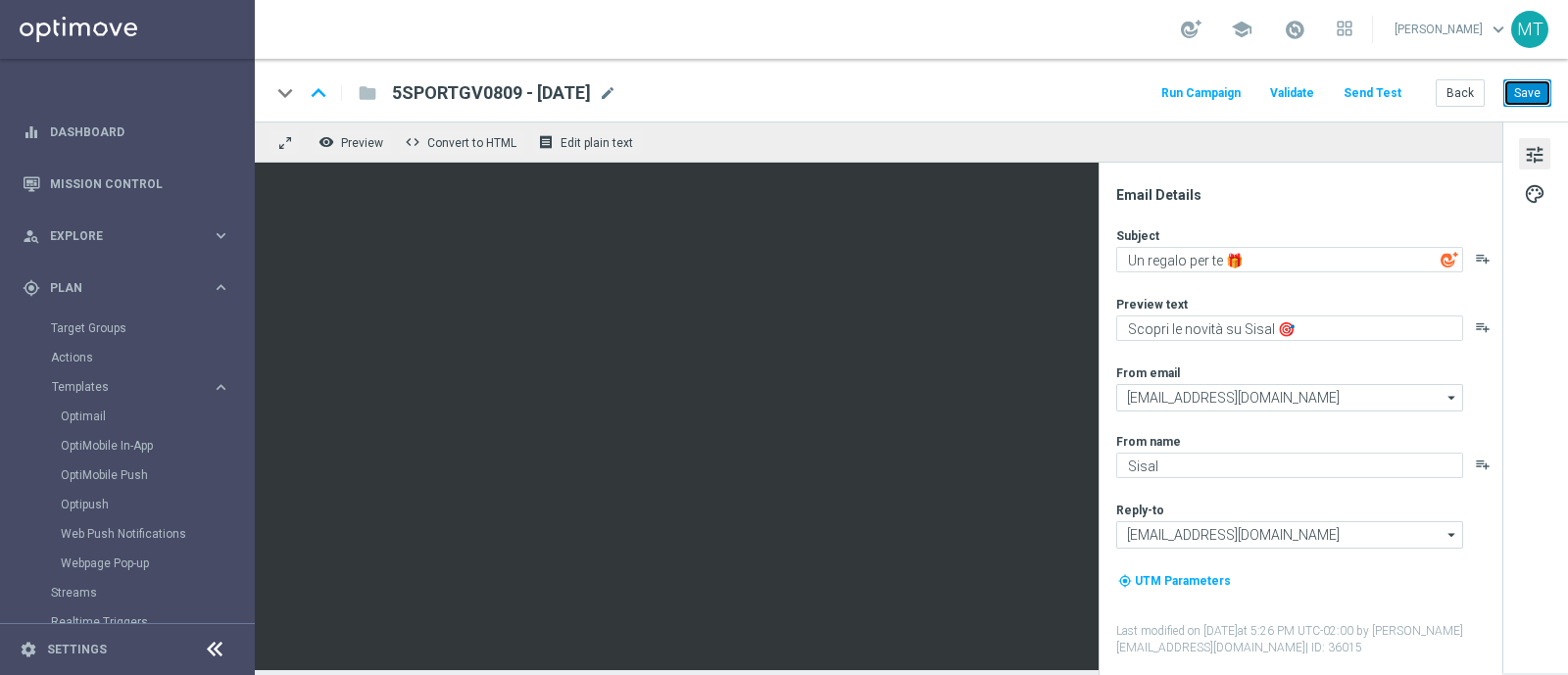
click at [1531, 87] on button "Save" at bounding box center [1527, 93] width 48 height 28
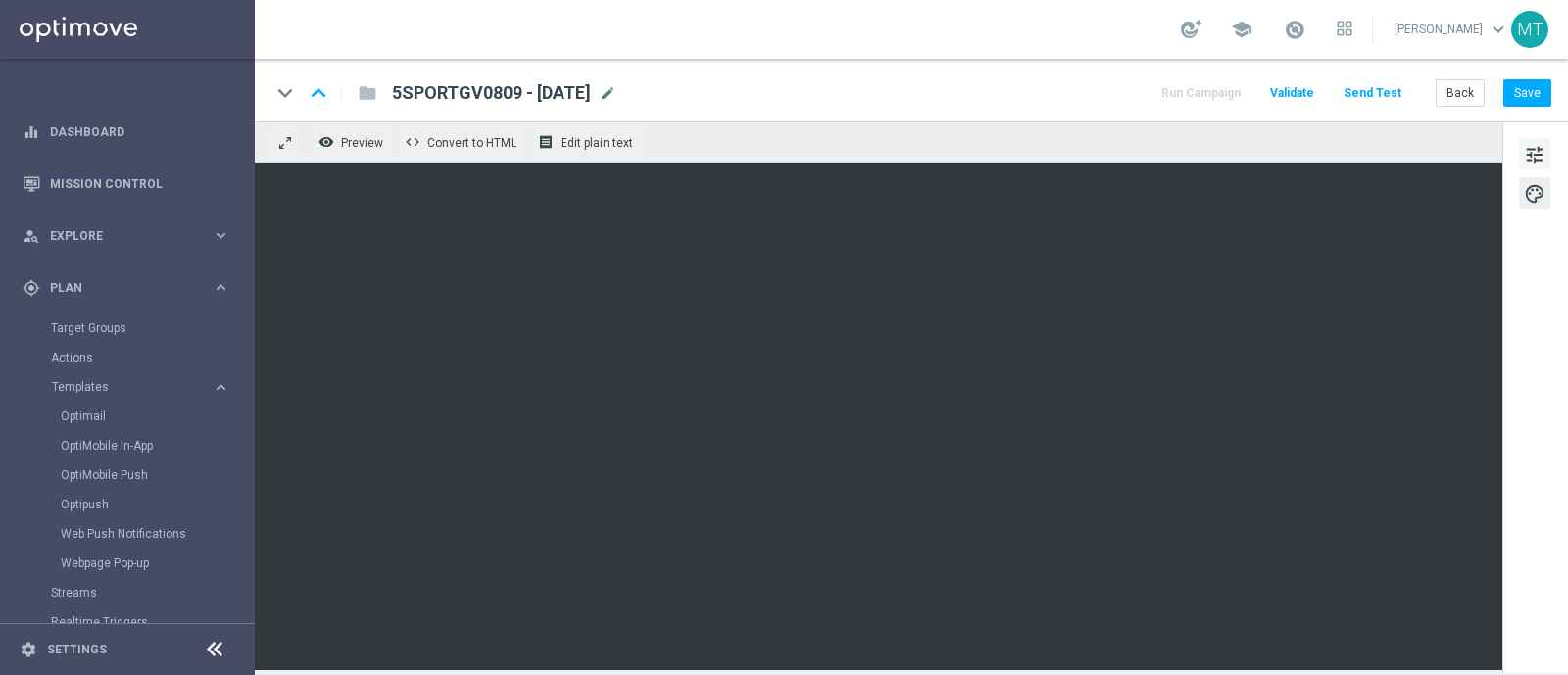
click at [1537, 161] on span "tune" at bounding box center [1535, 155] width 22 height 26
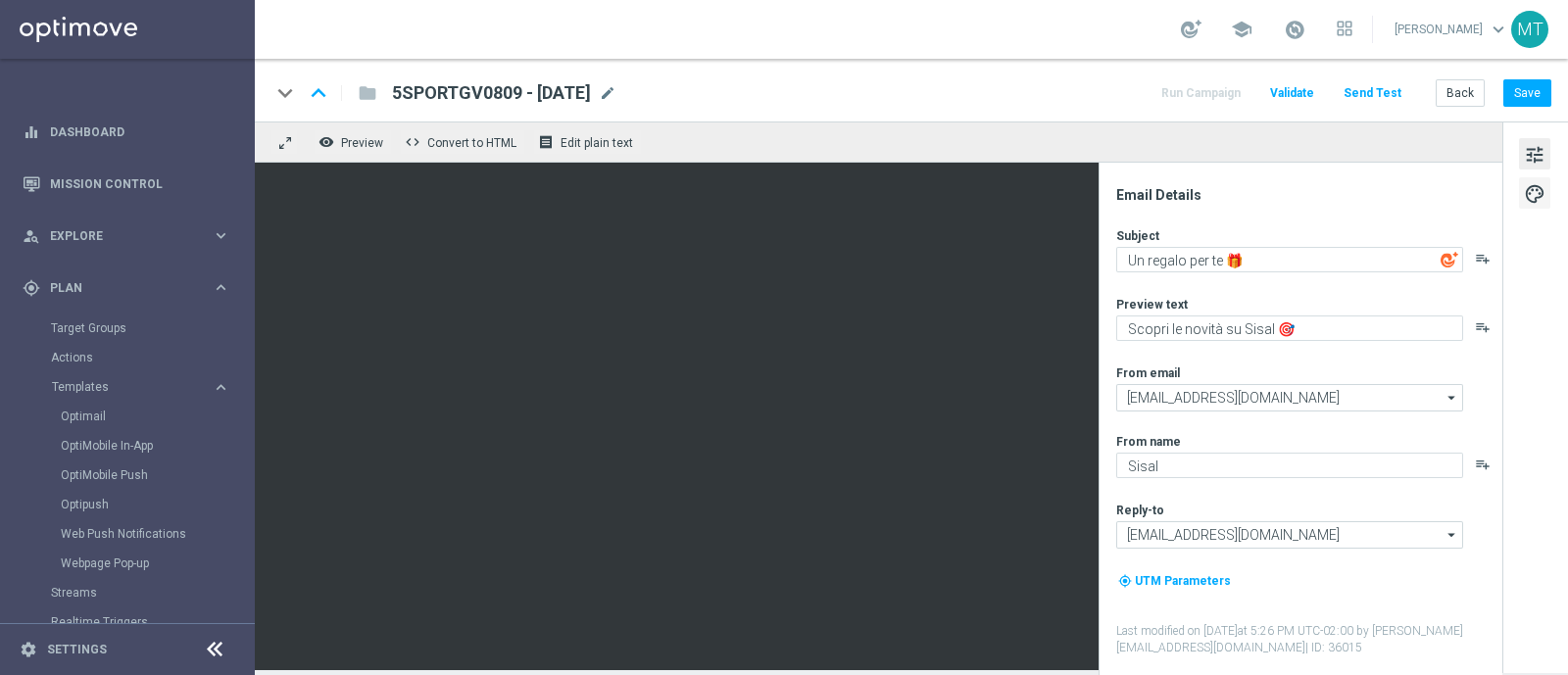
click at [1536, 202] on span "palette" at bounding box center [1535, 194] width 22 height 26
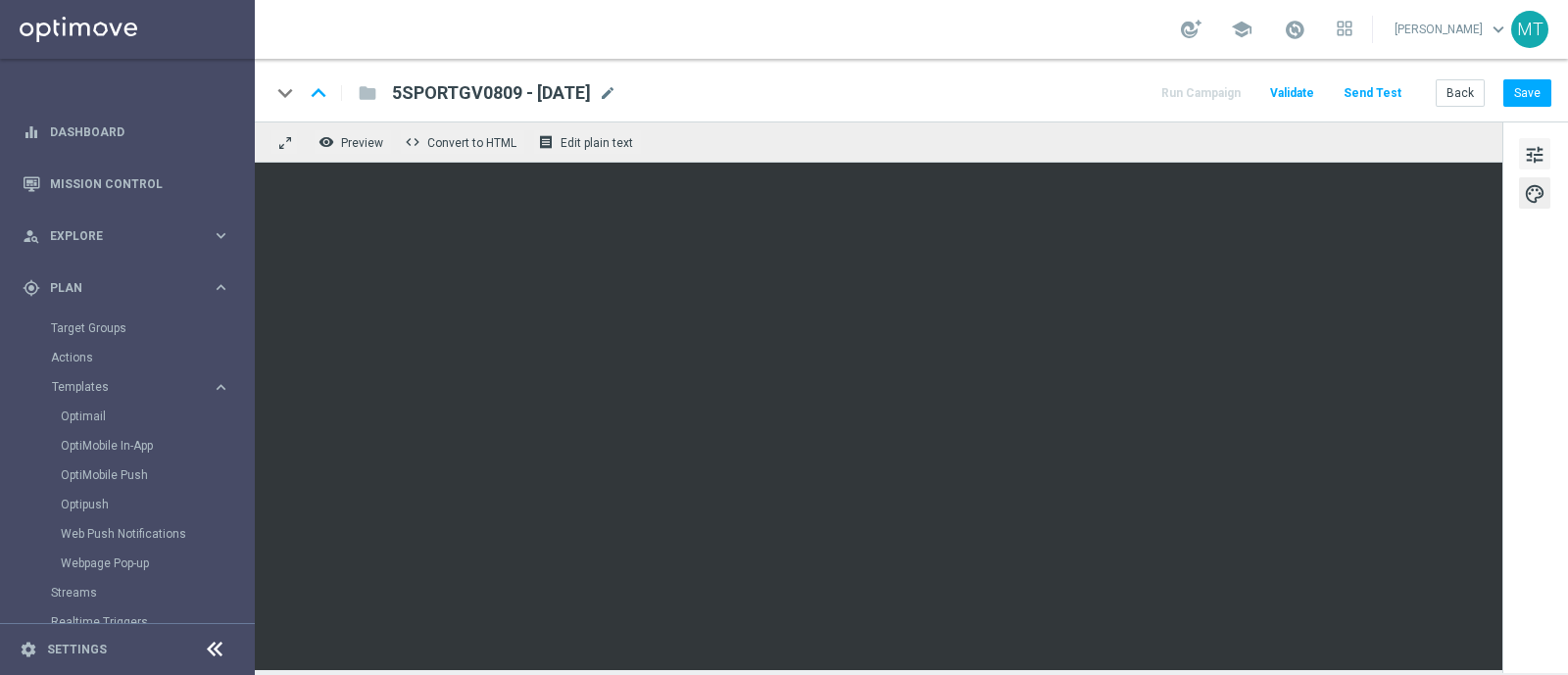
click at [1537, 153] on span "tune" at bounding box center [1535, 155] width 22 height 26
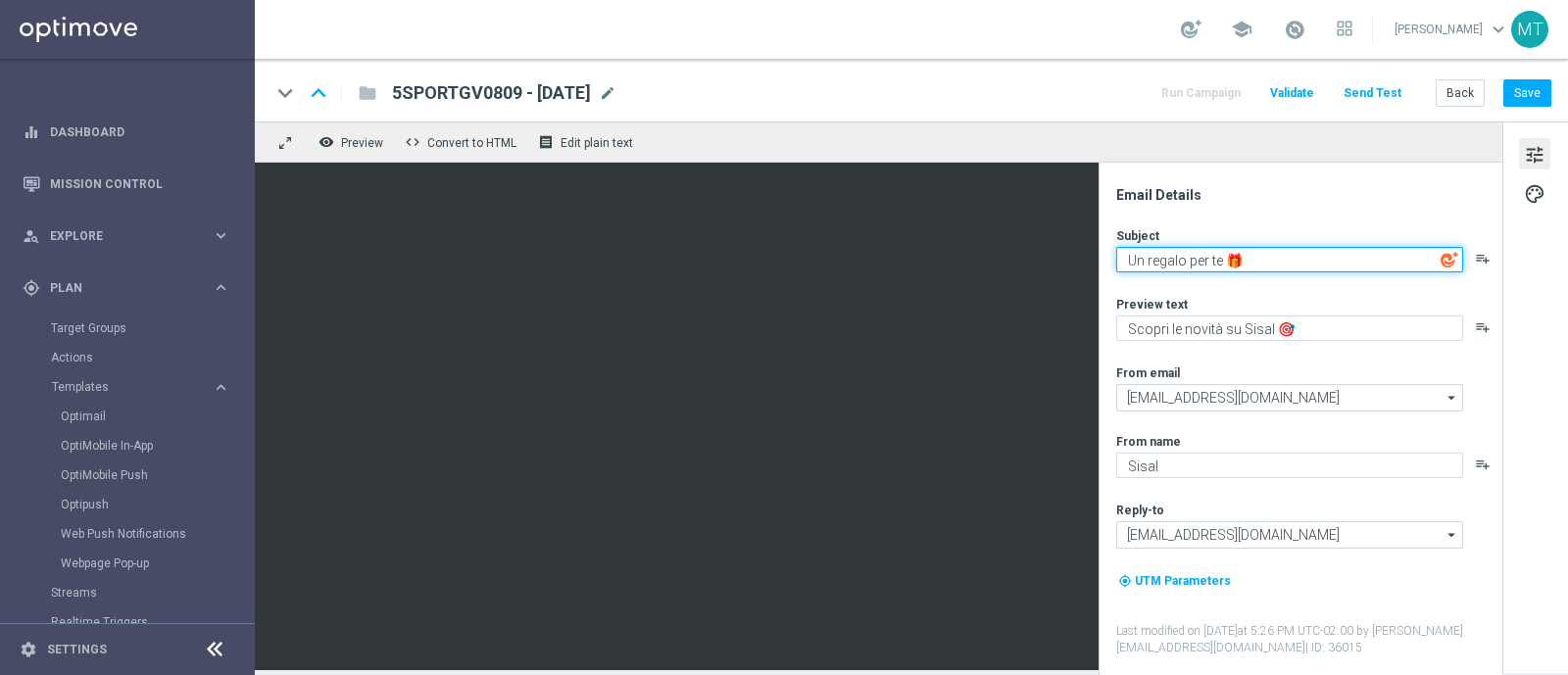
click at [1147, 258] on textarea "Un regalo per te 🎁" at bounding box center [1289, 260] width 347 height 26
type textarea "5€ in regalo per te 🎁"
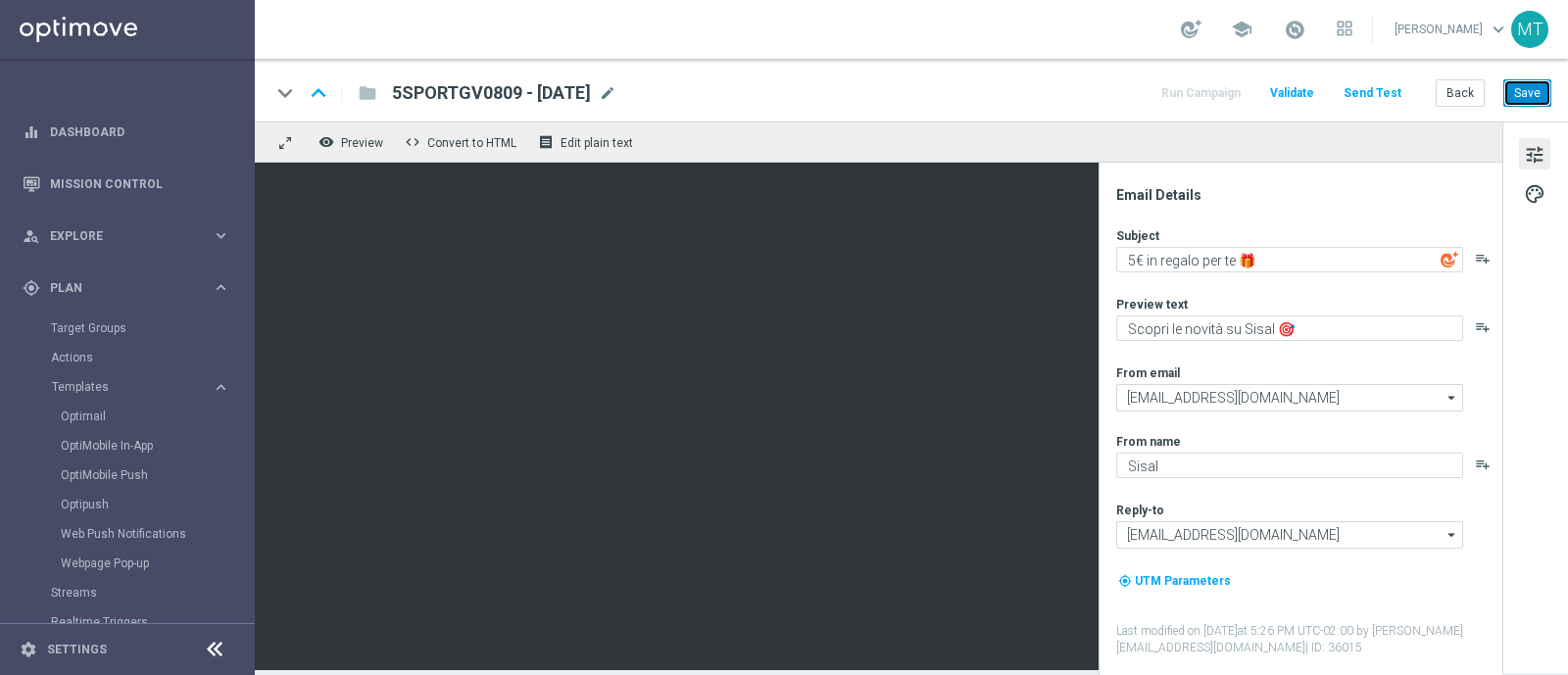
click at [1530, 87] on button "Save" at bounding box center [1527, 93] width 48 height 28
click at [98, 405] on div "Optimail" at bounding box center [156, 416] width 192 height 30
click at [99, 414] on link "Optimail" at bounding box center [131, 416] width 143 height 16
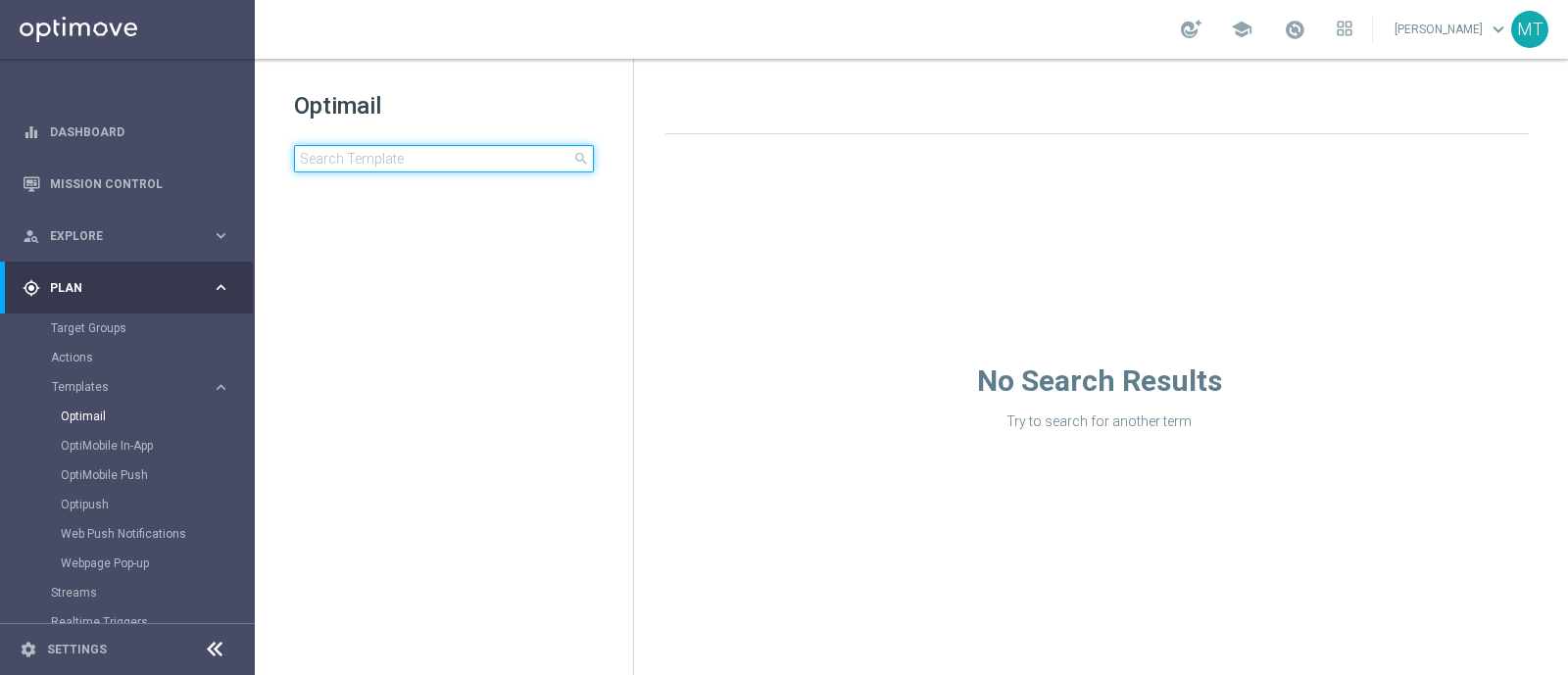
click at [404, 163] on input at bounding box center [443, 159] width 300 height 28
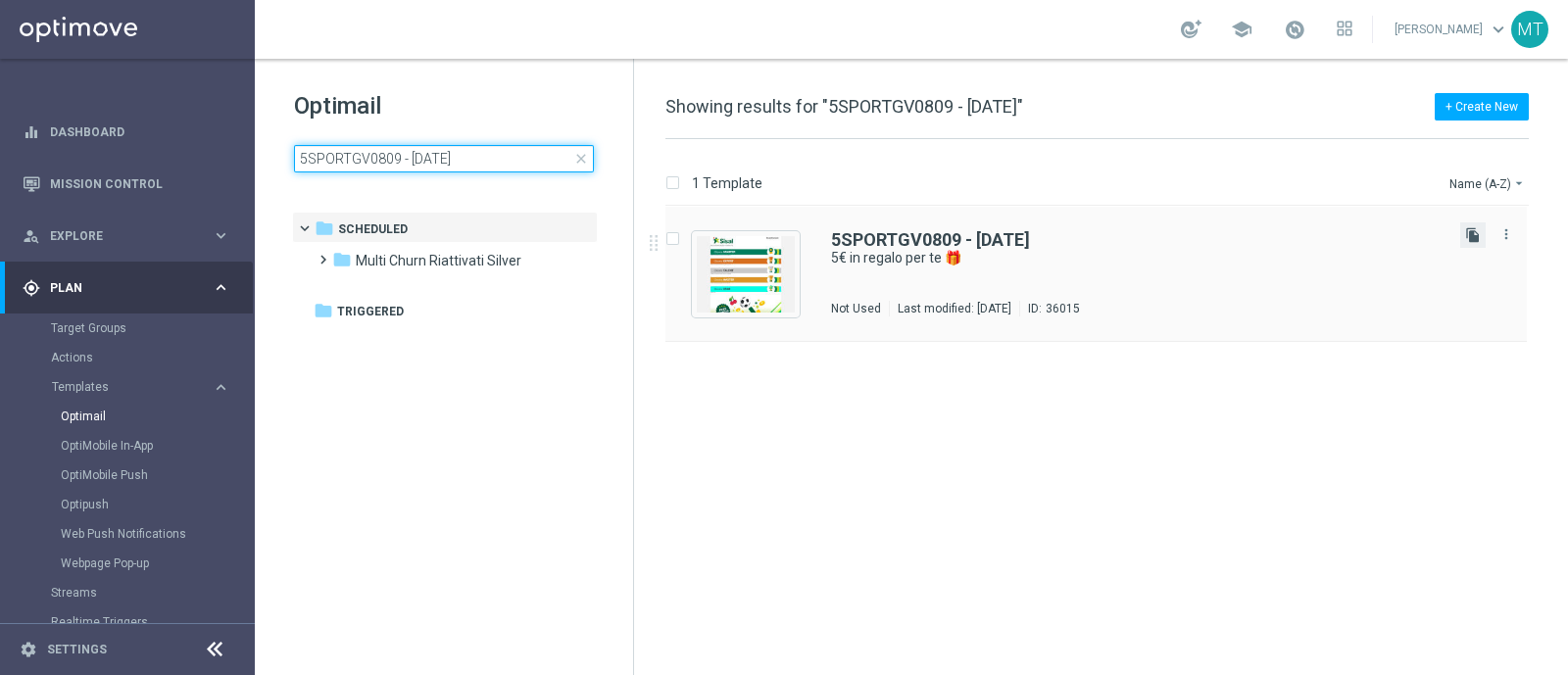
type input "5SPORTGV0809 - 2025-09-08"
click at [1467, 241] on icon "file_copy" at bounding box center [1473, 235] width 16 height 16
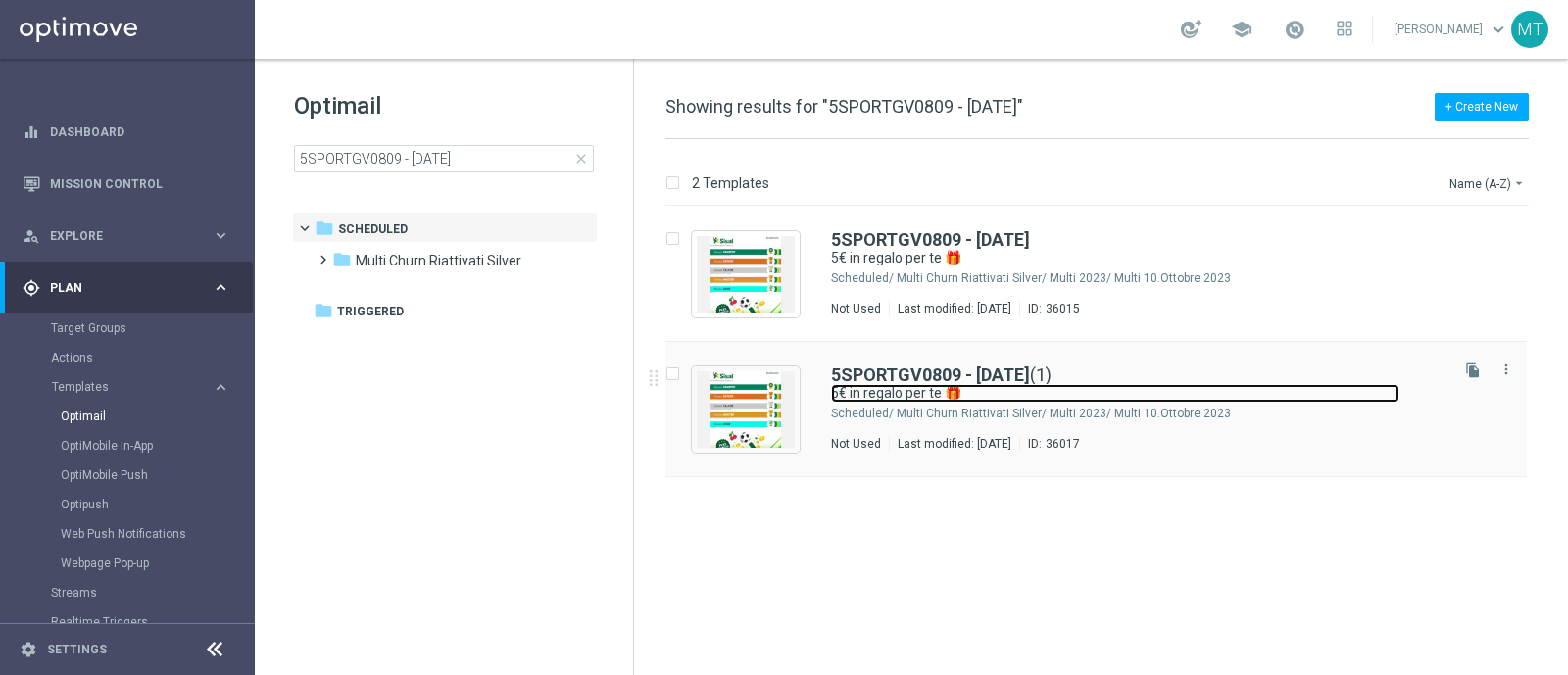
click at [1000, 395] on link "5€ in regalo per te 🎁" at bounding box center [1115, 393] width 568 height 19
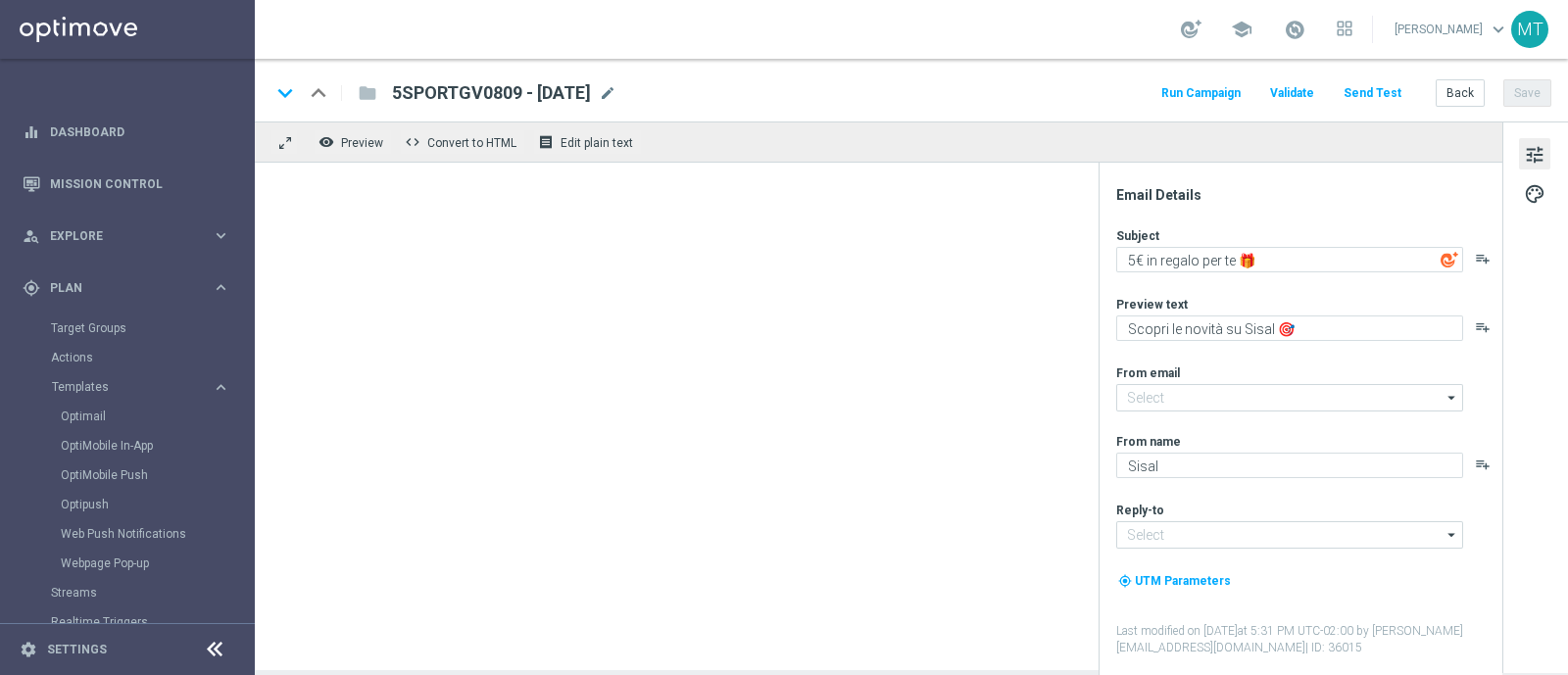
type input "[EMAIL_ADDRESS][DOMAIN_NAME]"
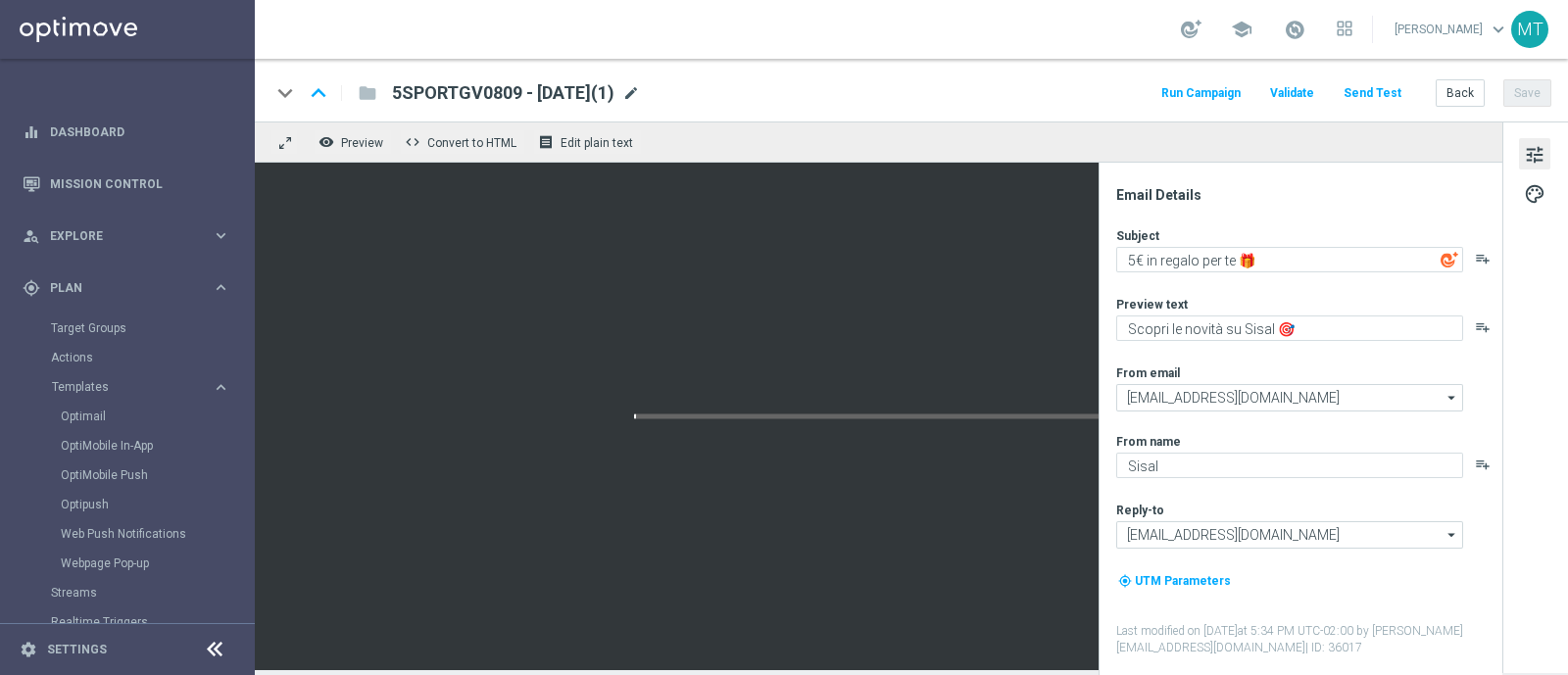
click at [640, 99] on span "mode_edit" at bounding box center [632, 93] width 18 height 18
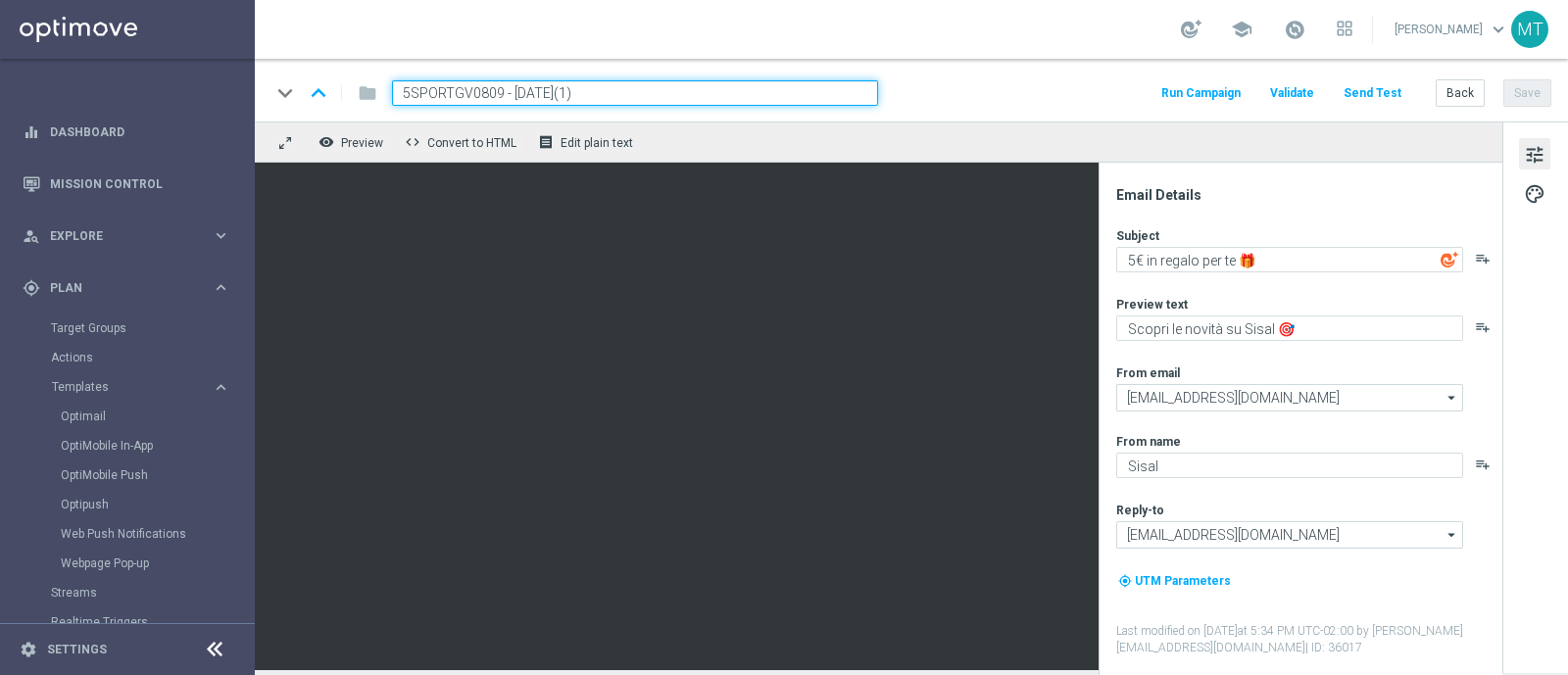
drag, startPoint x: 496, startPoint y: 90, endPoint x: 411, endPoint y: 74, distance: 86.5
click at [411, 74] on div "keyboard_arrow_down keyboard_arrow_up folder 5SPORTGV0809 - 2025-09-08(1) Run C…" at bounding box center [912, 89] width 1314 height 62
paste input "10SPORTGV0809"
click at [675, 75] on div "keyboard_arrow_down keyboard_arrow_up folder 10SPORTGV0809 - 2025-09-08(1) Run …" at bounding box center [912, 89] width 1314 height 62
click at [676, 84] on input "10SPORTGV0809 - 2025-09-08(1)" at bounding box center [636, 93] width 486 height 26
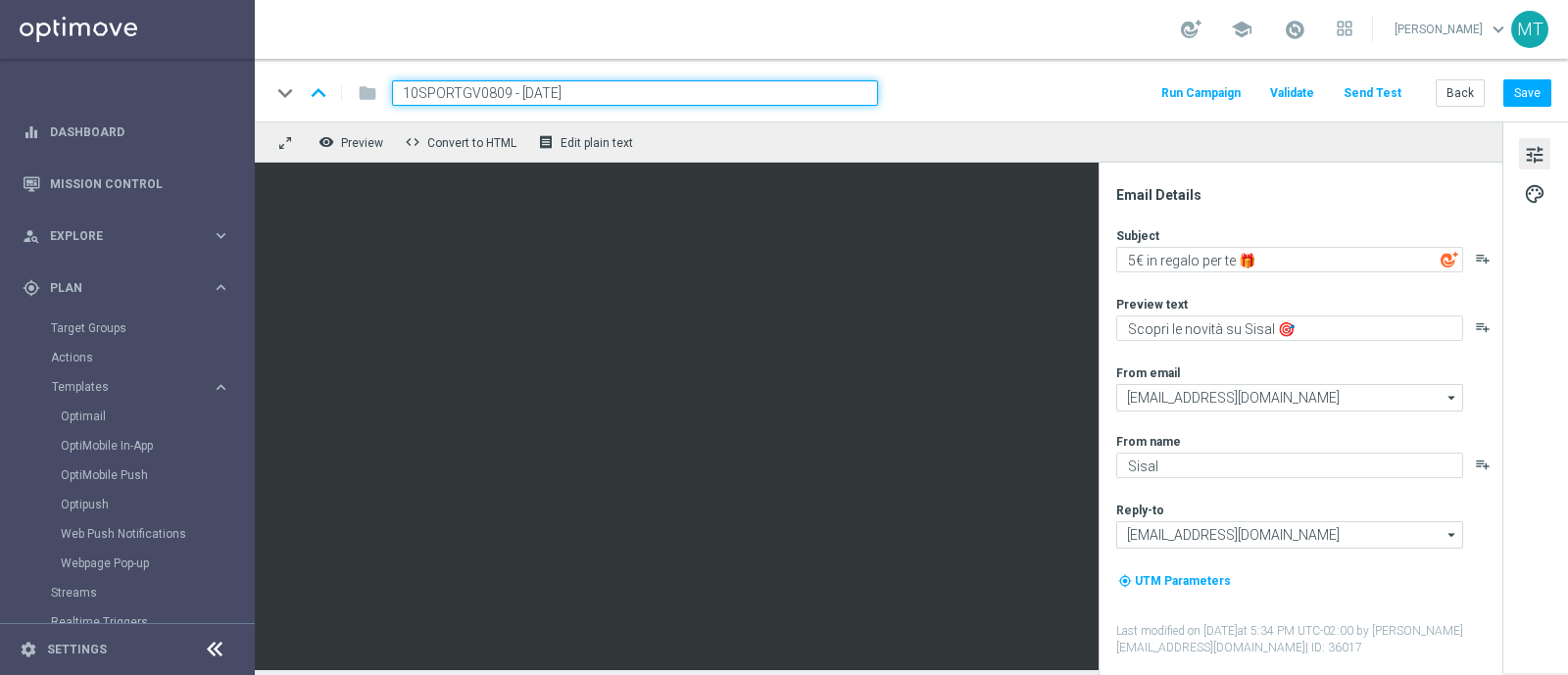
type input "10SPORTGV0809 - 2025-09-08"
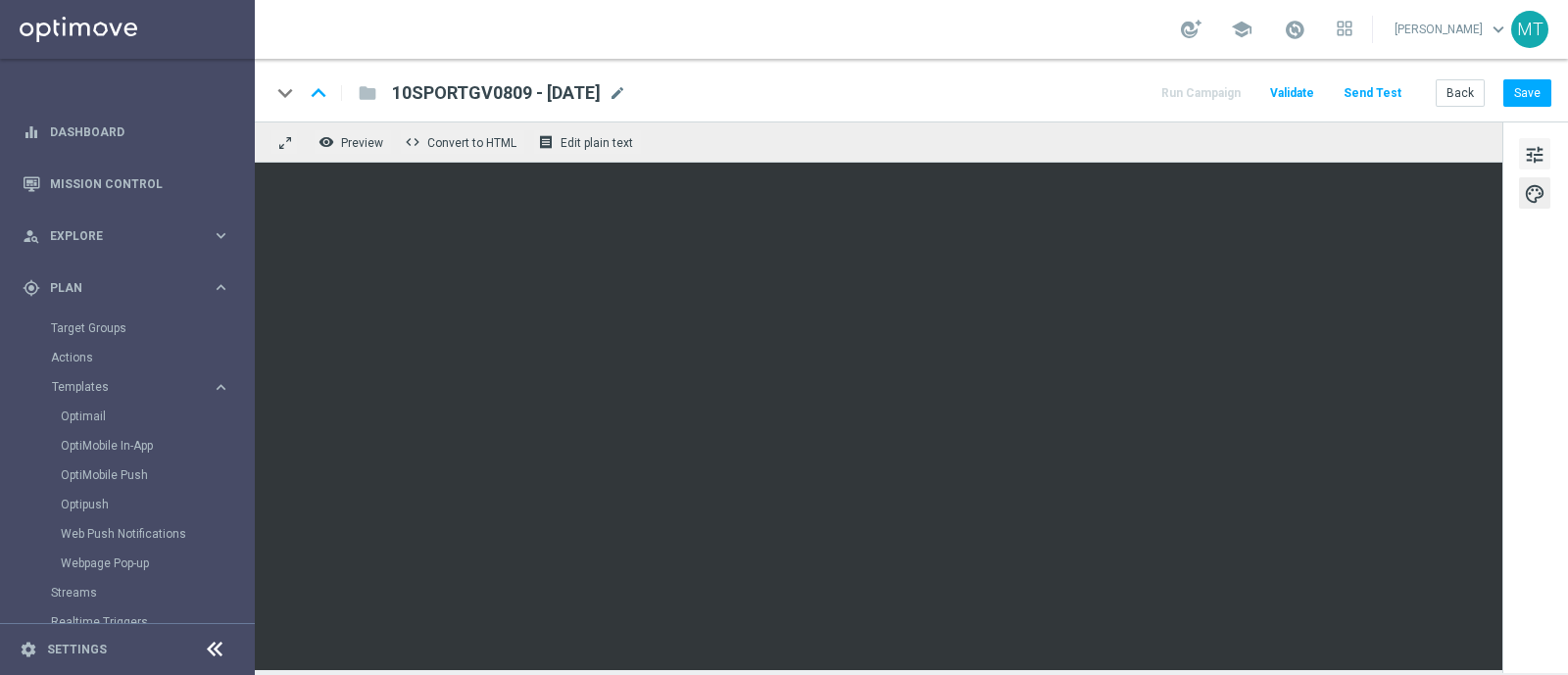
click at [1523, 154] on button "tune" at bounding box center [1535, 154] width 32 height 32
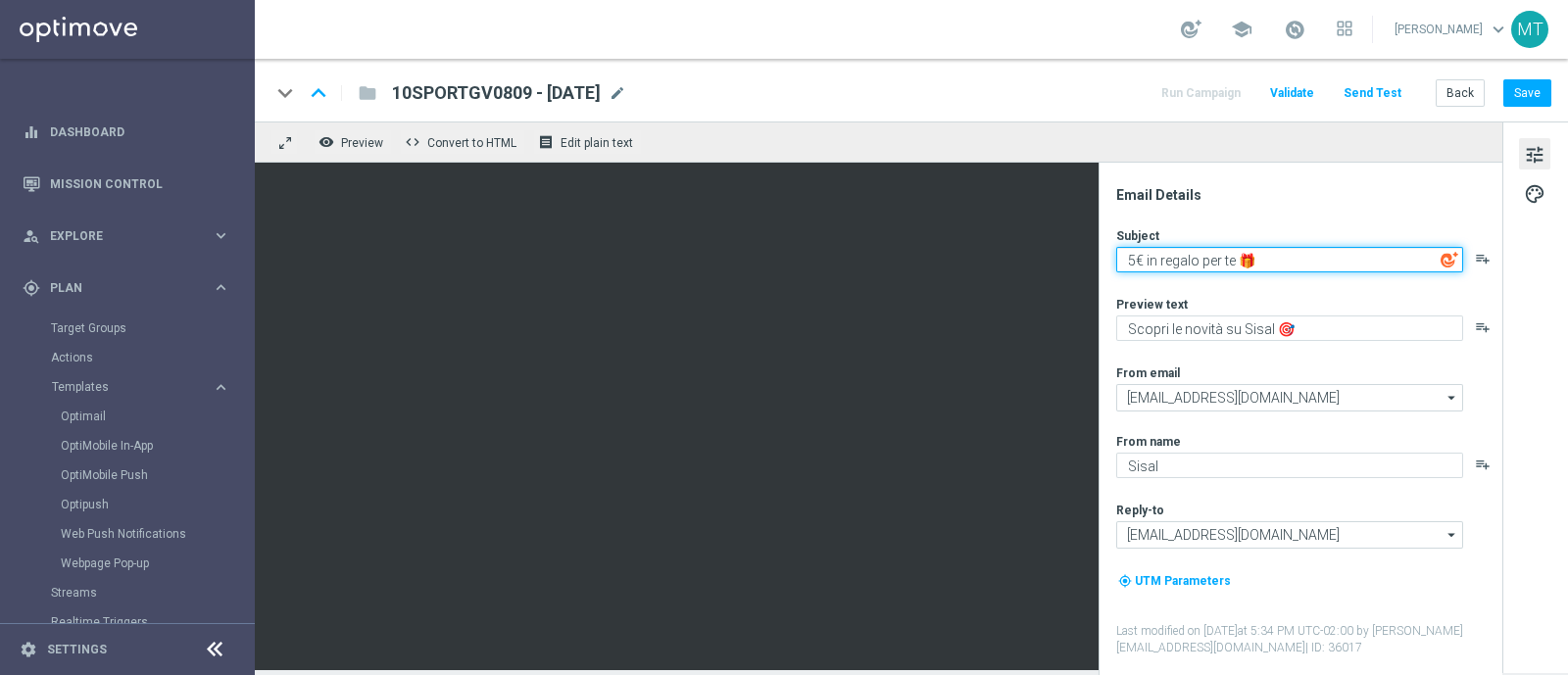
click at [1133, 261] on textarea "5€ in regalo per te 🎁" at bounding box center [1289, 260] width 347 height 26
type textarea "10€ in regalo per te 🎁"
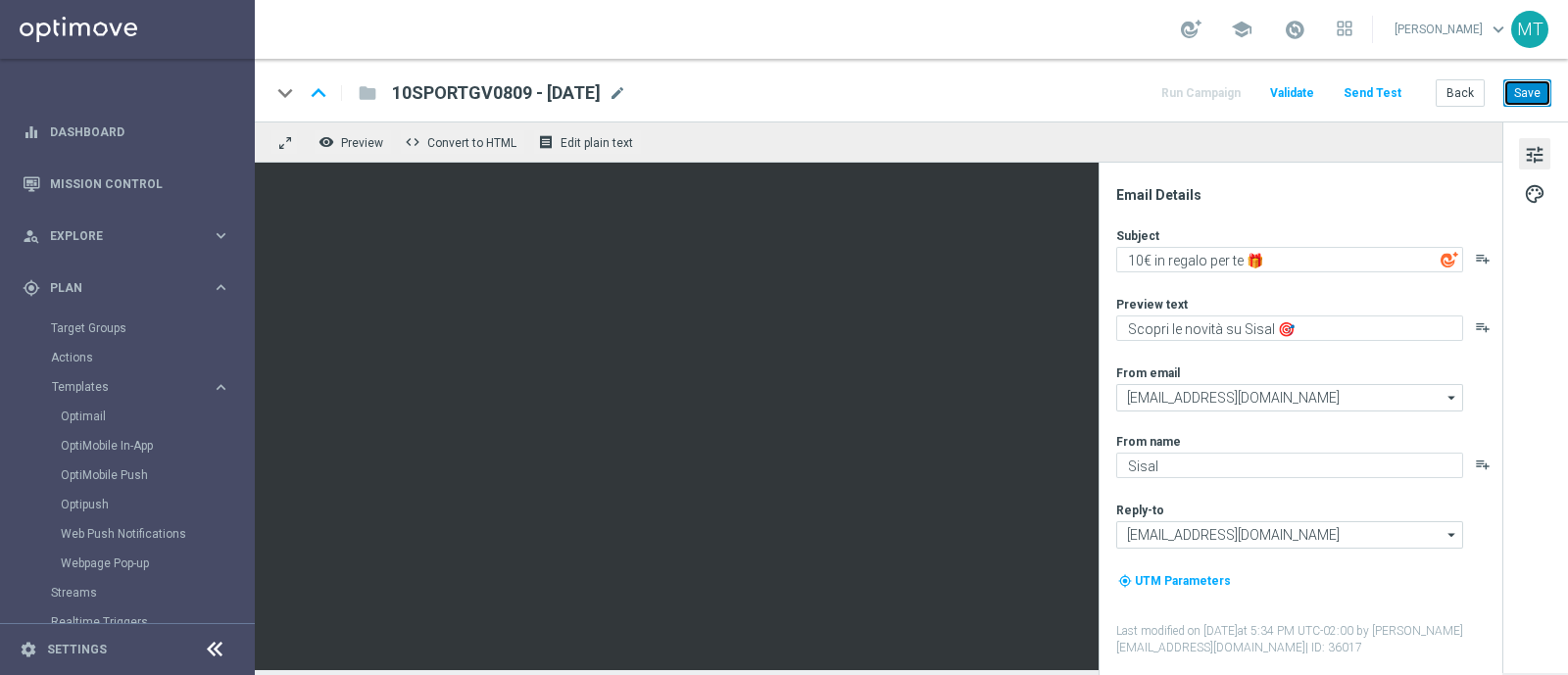
click at [1529, 81] on button "Save" at bounding box center [1527, 93] width 48 height 28
click at [129, 313] on div "Target Groups" at bounding box center [152, 328] width 202 height 30
click at [122, 313] on div "Target Groups" at bounding box center [152, 328] width 202 height 30
click at [97, 327] on link "Target Groups" at bounding box center [128, 328] width 153 height 16
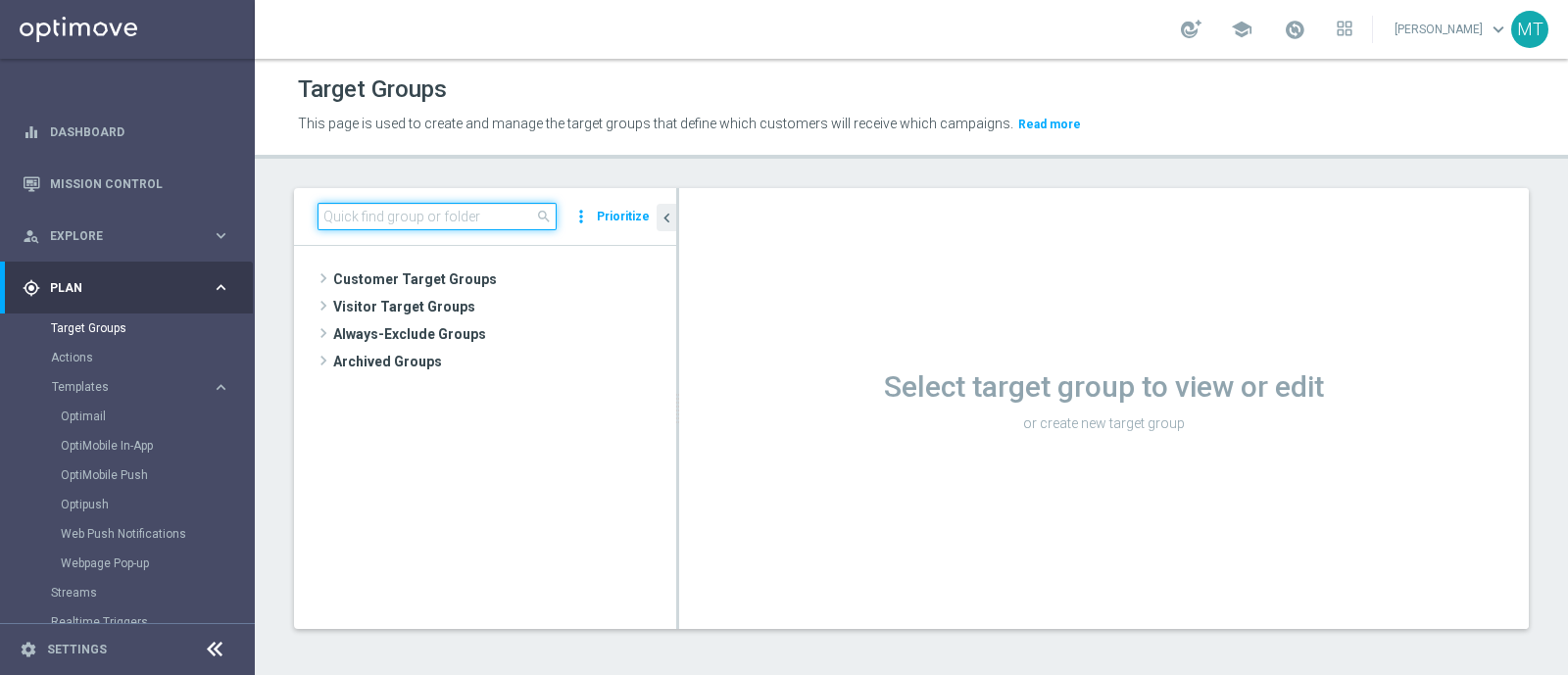
click at [413, 219] on input at bounding box center [437, 216] width 239 height 28
paste input "Master Low only 1st pref casino lm excl prev camp"
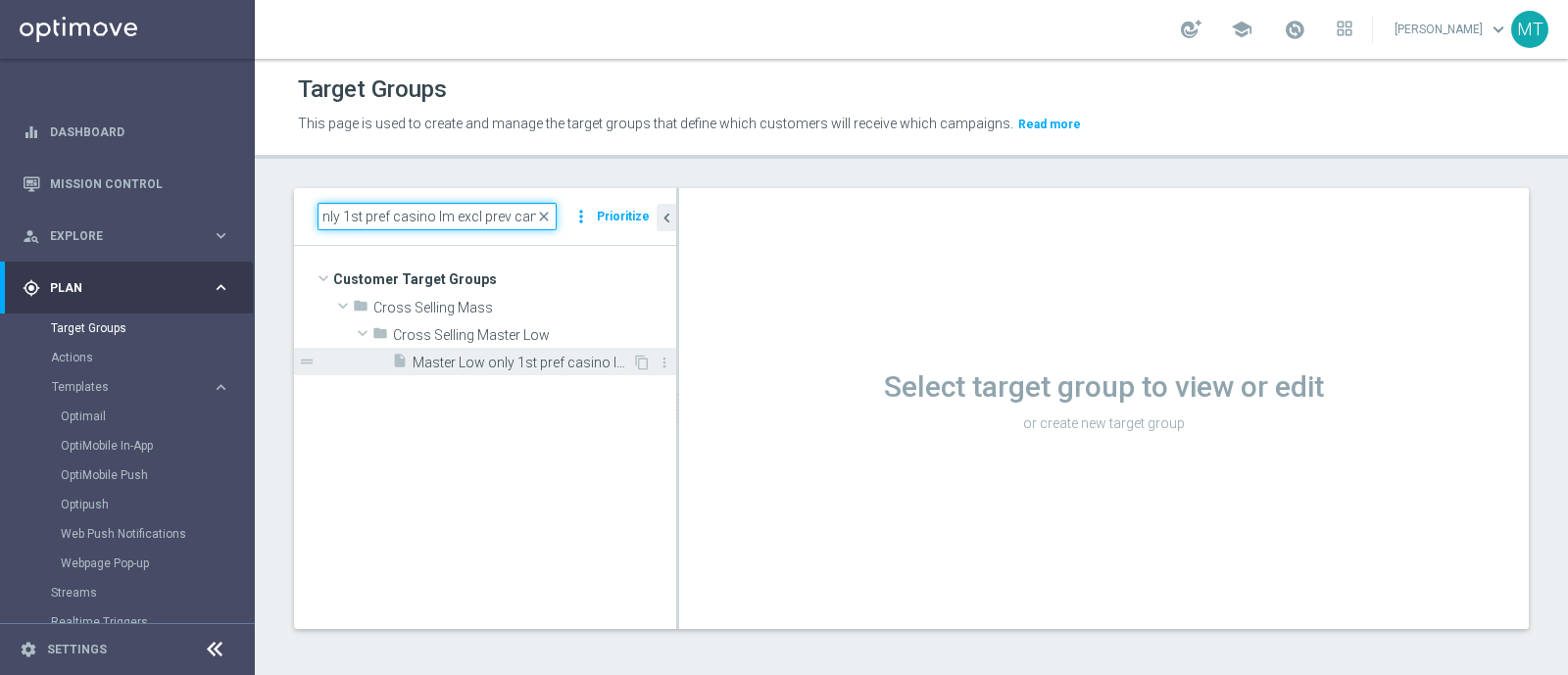
type input "Master Low only 1st pref casino lm excl prev camp"
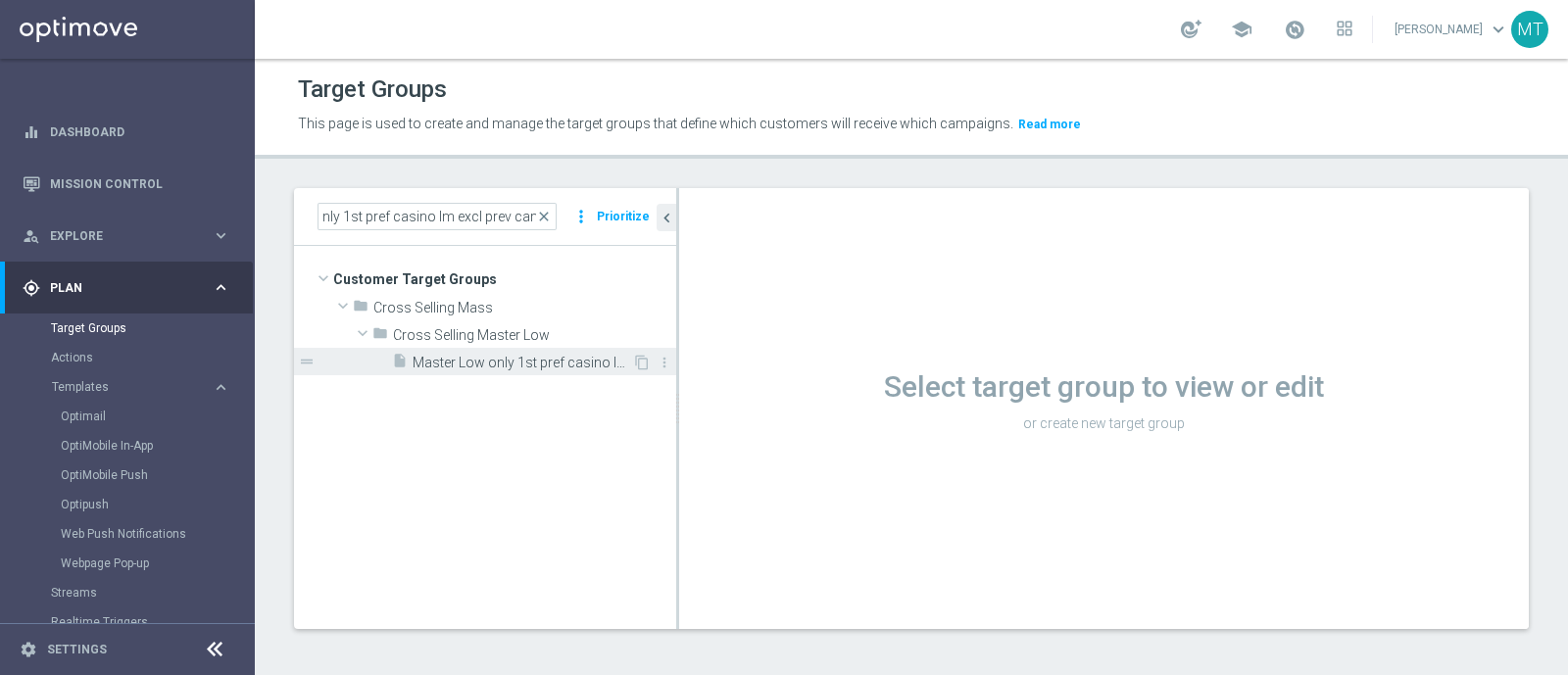
click at [491, 355] on span "Master Low only 1st pref casino lm excl prev camp" at bounding box center [522, 363] width 219 height 17
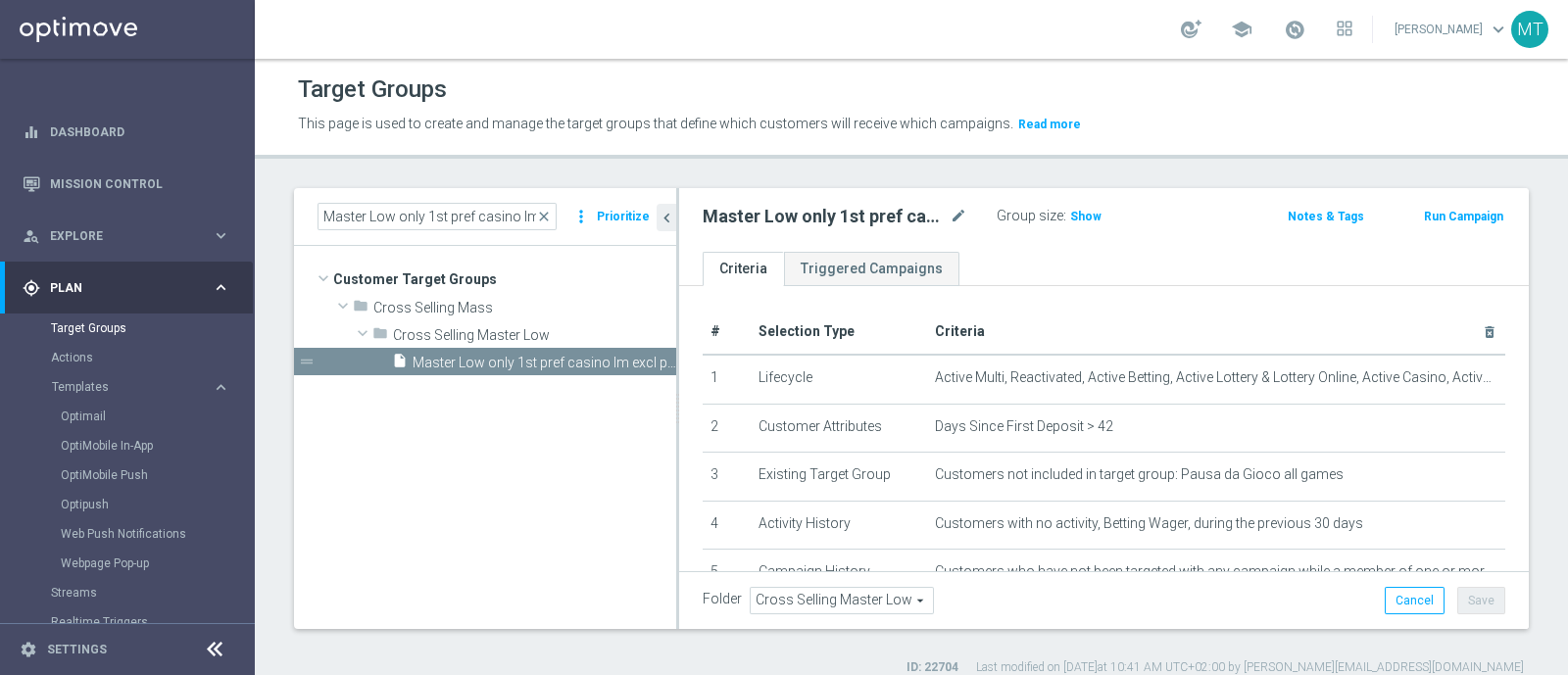
click at [1475, 212] on button "Run Campaign" at bounding box center [1464, 216] width 83 height 22
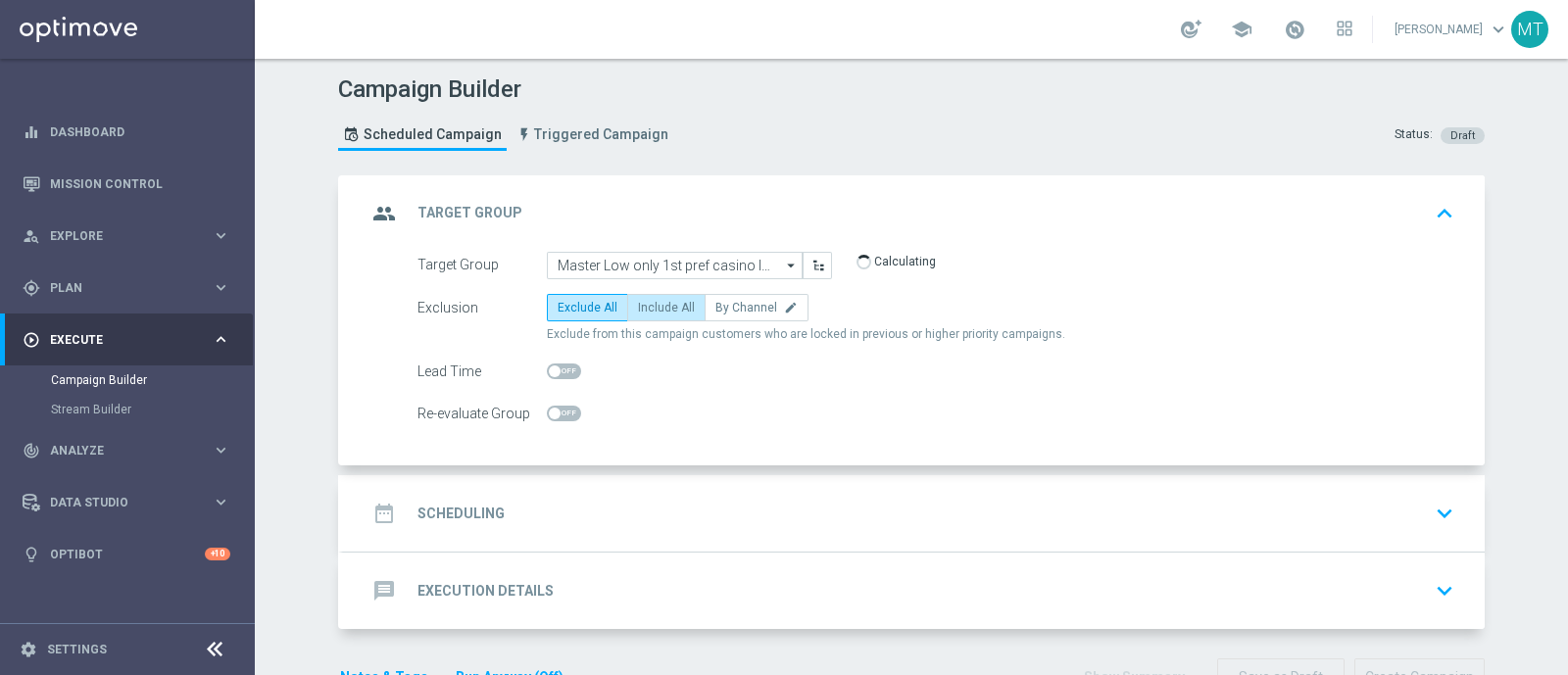
click at [652, 307] on span "Include All" at bounding box center [666, 307] width 57 height 14
click at [651, 307] on input "Include All" at bounding box center [644, 310] width 13 height 13
radio input "true"
click at [723, 520] on div "date_range Scheduling keyboard_arrow_down" at bounding box center [914, 514] width 1094 height 38
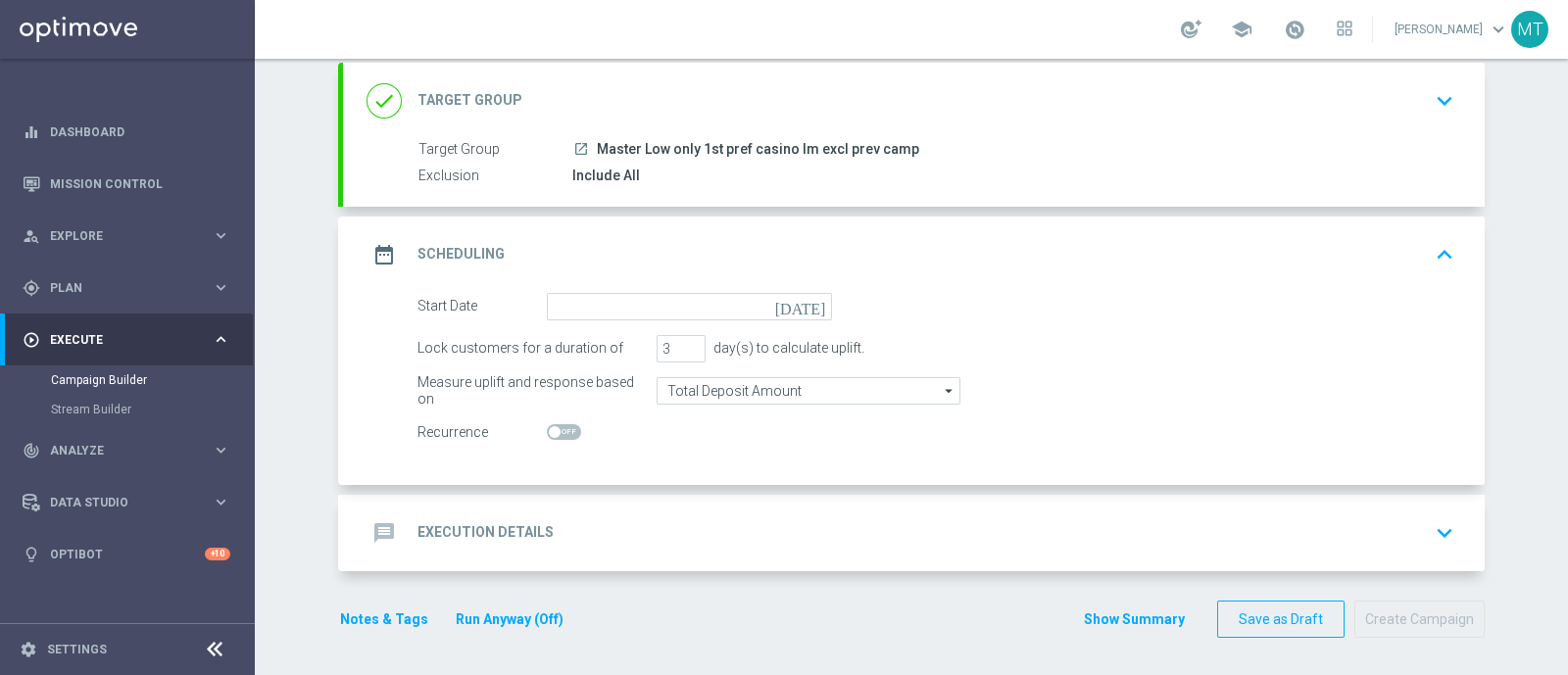
scroll to position [112, 0]
click at [807, 302] on icon "[DATE]" at bounding box center [804, 304] width 57 height 22
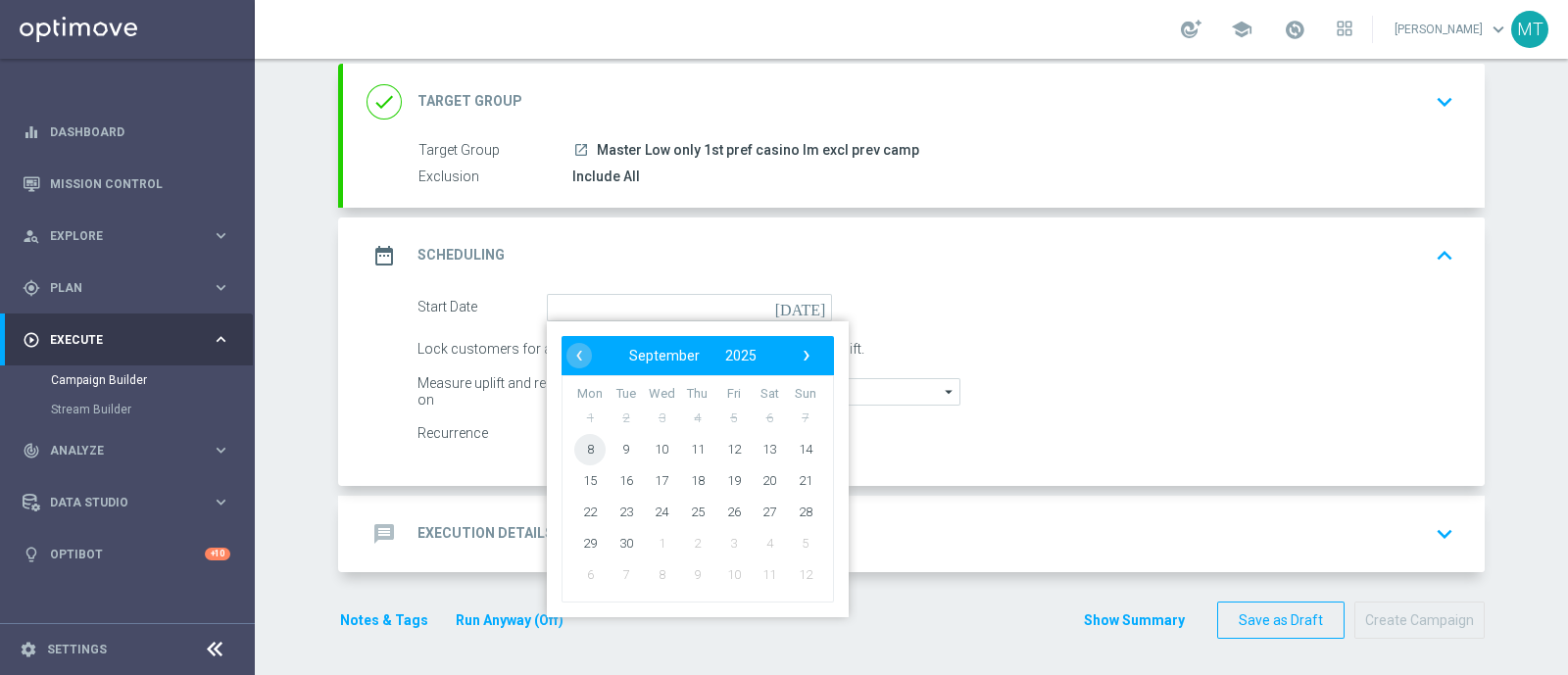
click at [578, 442] on span "8" at bounding box center [590, 449] width 32 height 32
type input "08 Sep 2025"
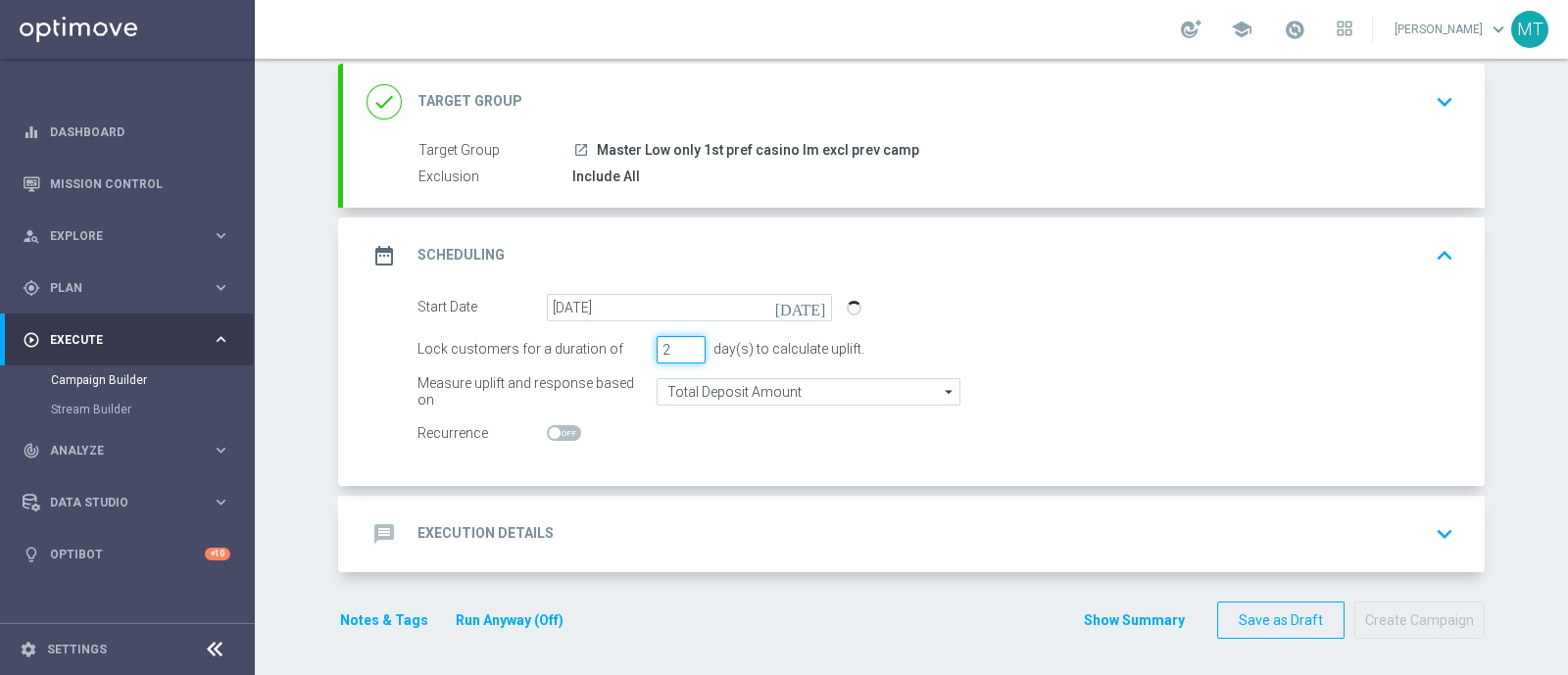
click at [684, 352] on input "2" at bounding box center [681, 350] width 49 height 28
type input "1"
click at [684, 352] on input "1" at bounding box center [681, 350] width 49 height 28
click at [683, 528] on div "message Execution Details keyboard_arrow_down" at bounding box center [914, 534] width 1094 height 38
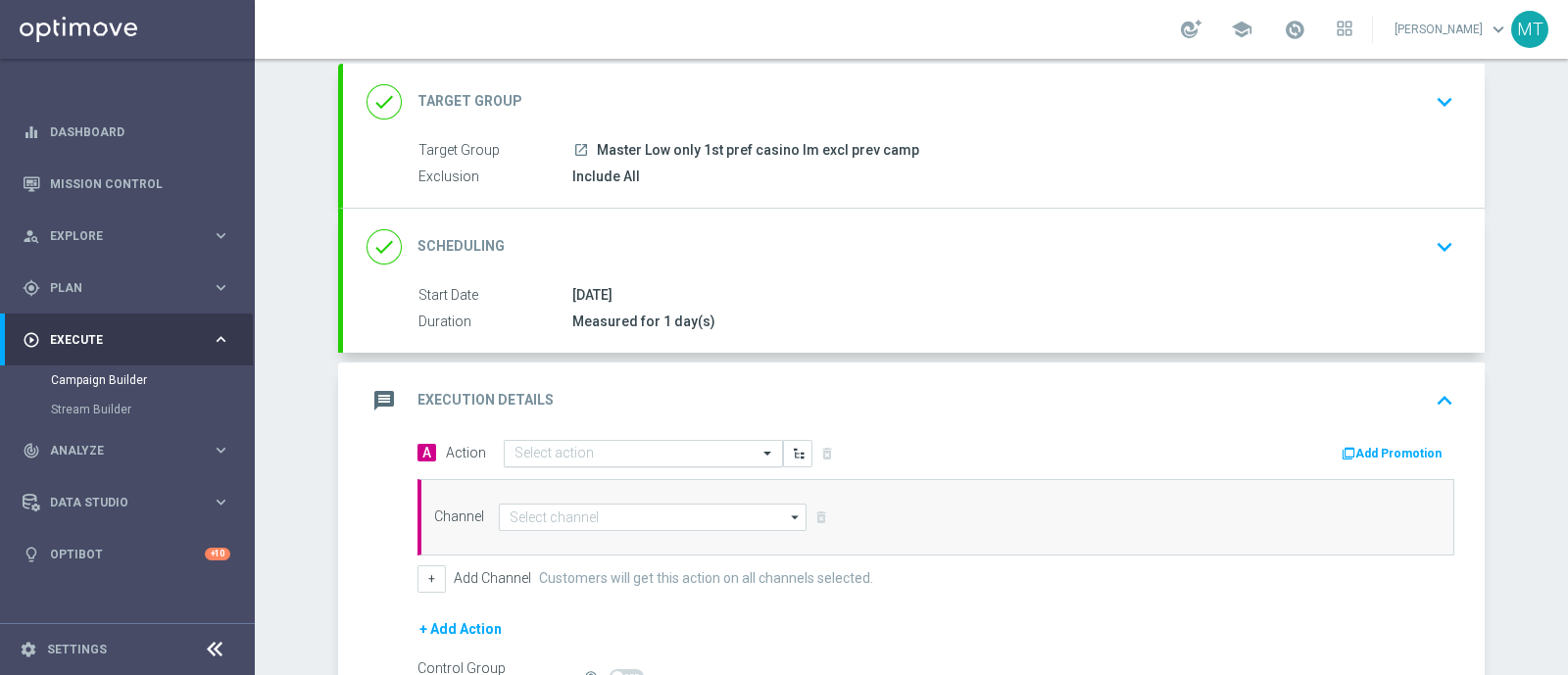
click at [543, 446] on input "text" at bounding box center [624, 454] width 218 height 17
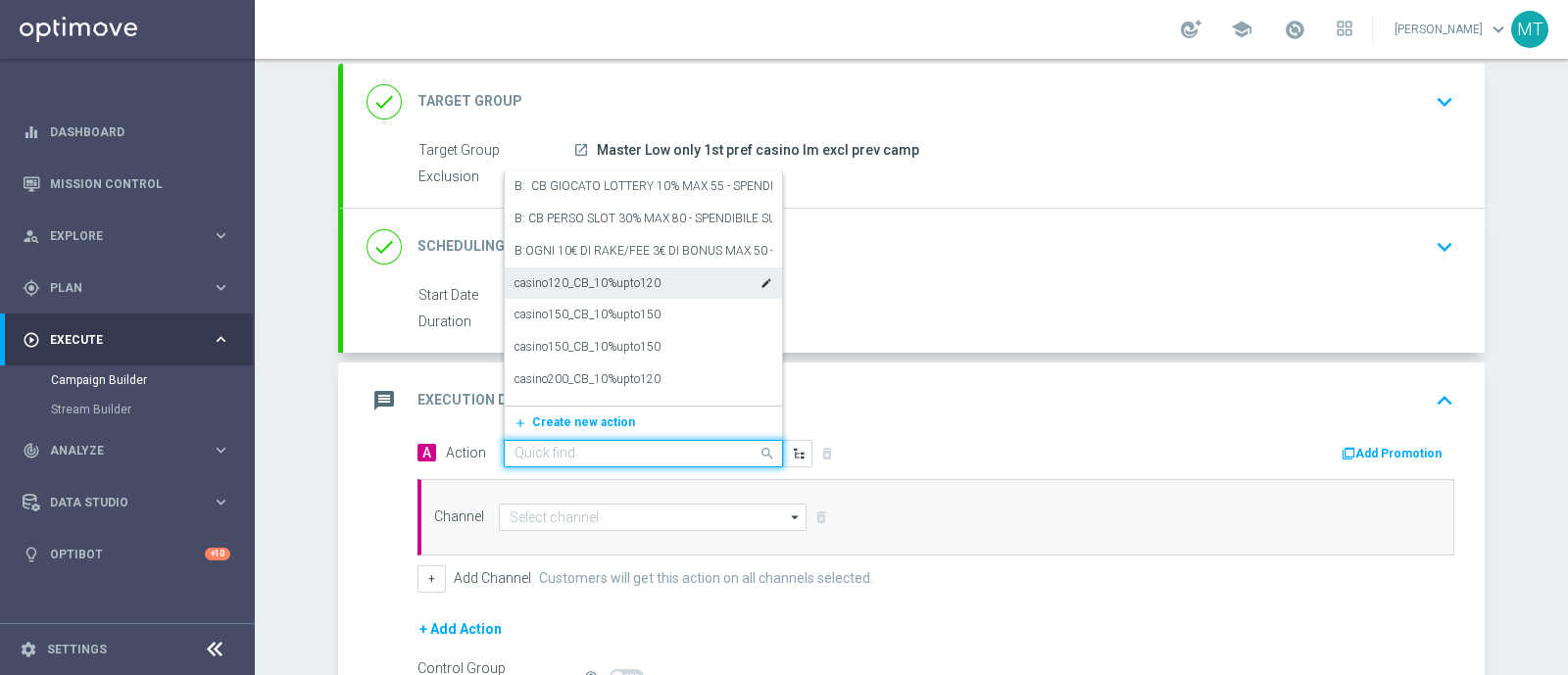
paste input "A: BF 5€ SPORT VIRTUAL E GEV"
type input "A: BF 5€ SPORT VIRTUAL E GEV"
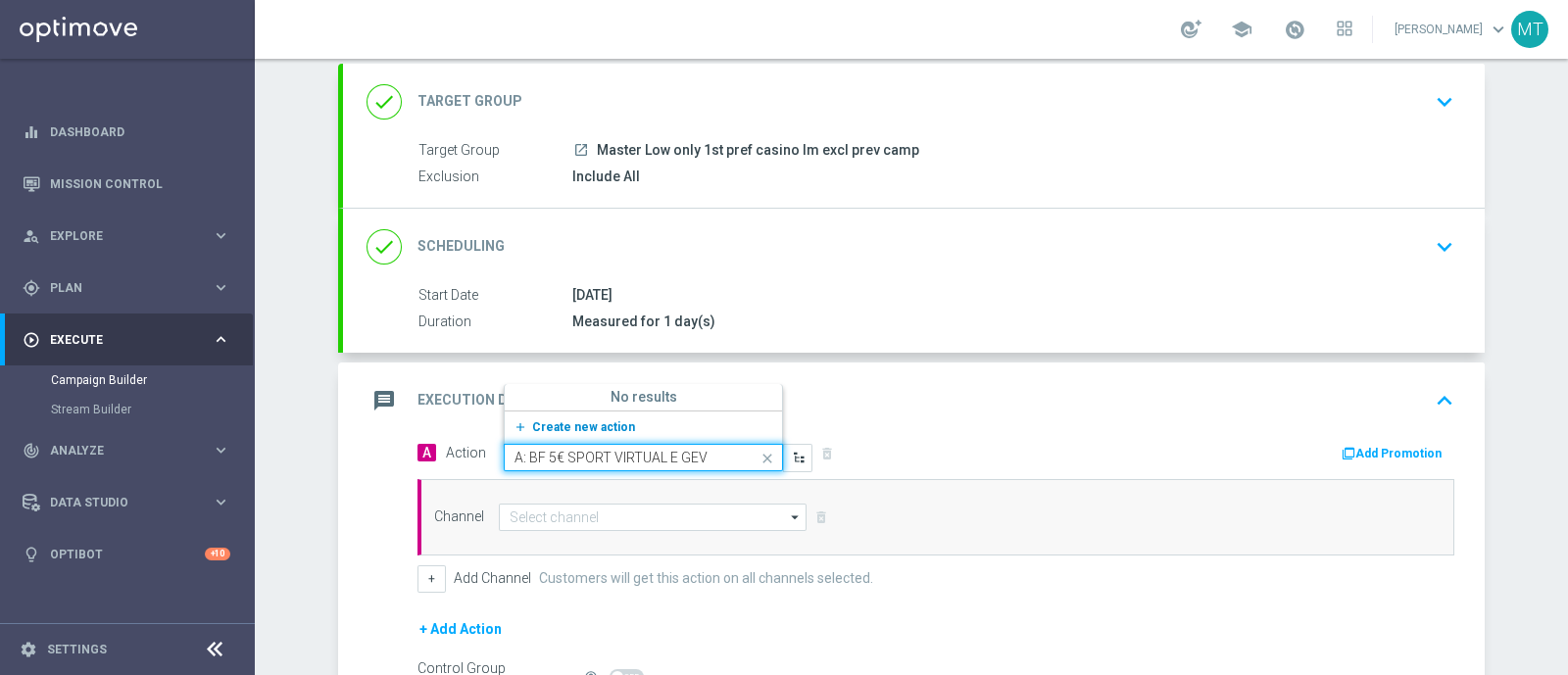
click at [652, 422] on button "add_new Create new action" at bounding box center [641, 427] width 271 height 23
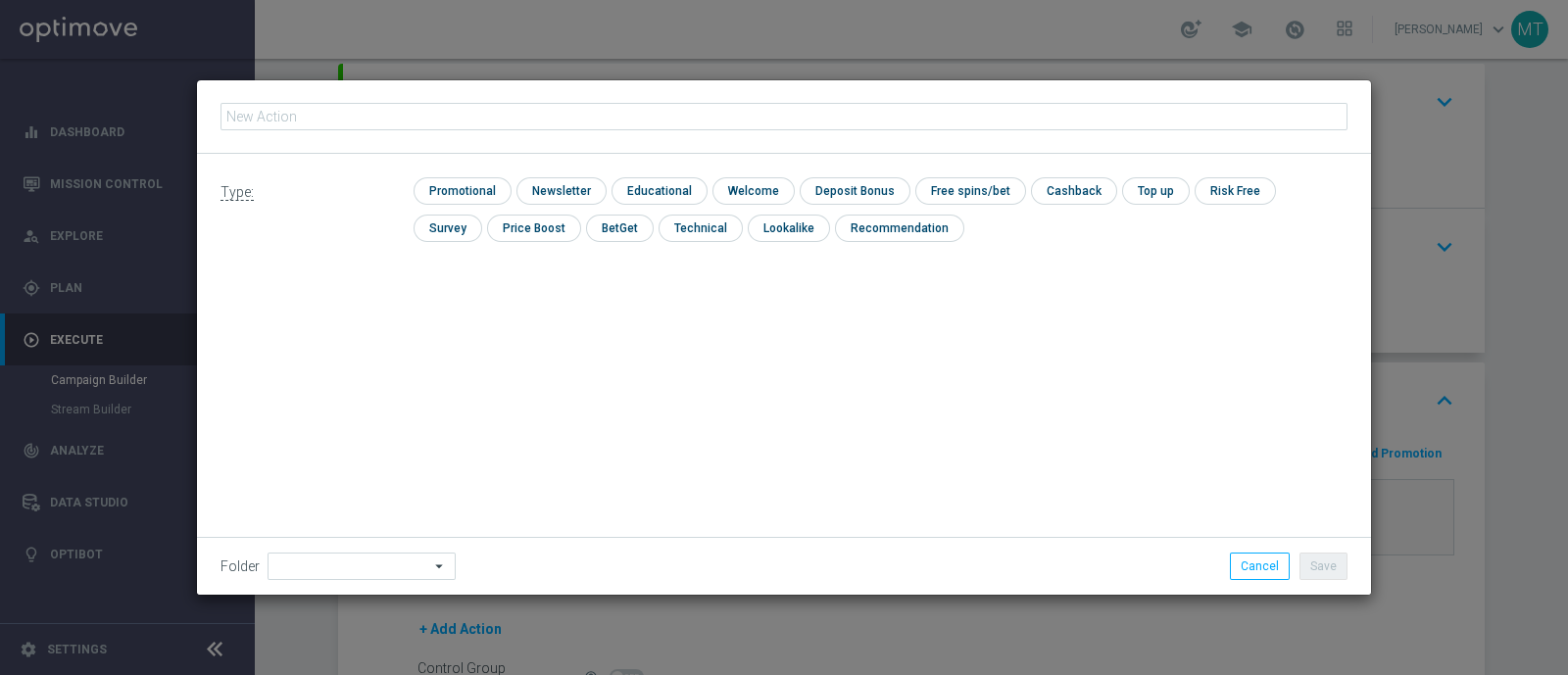
click at [431, 100] on fieldset at bounding box center [784, 117] width 1127 height 34
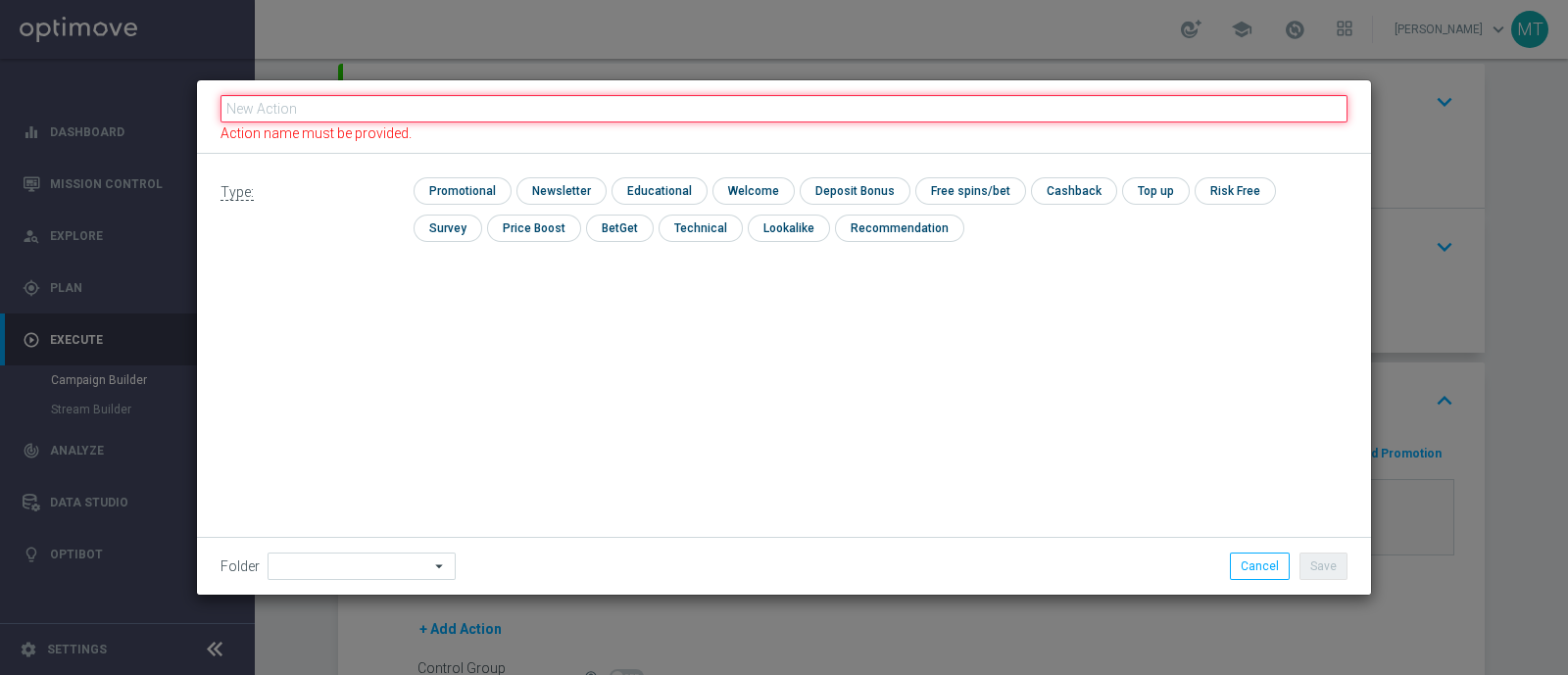
click at [432, 105] on input "text" at bounding box center [784, 109] width 1127 height 28
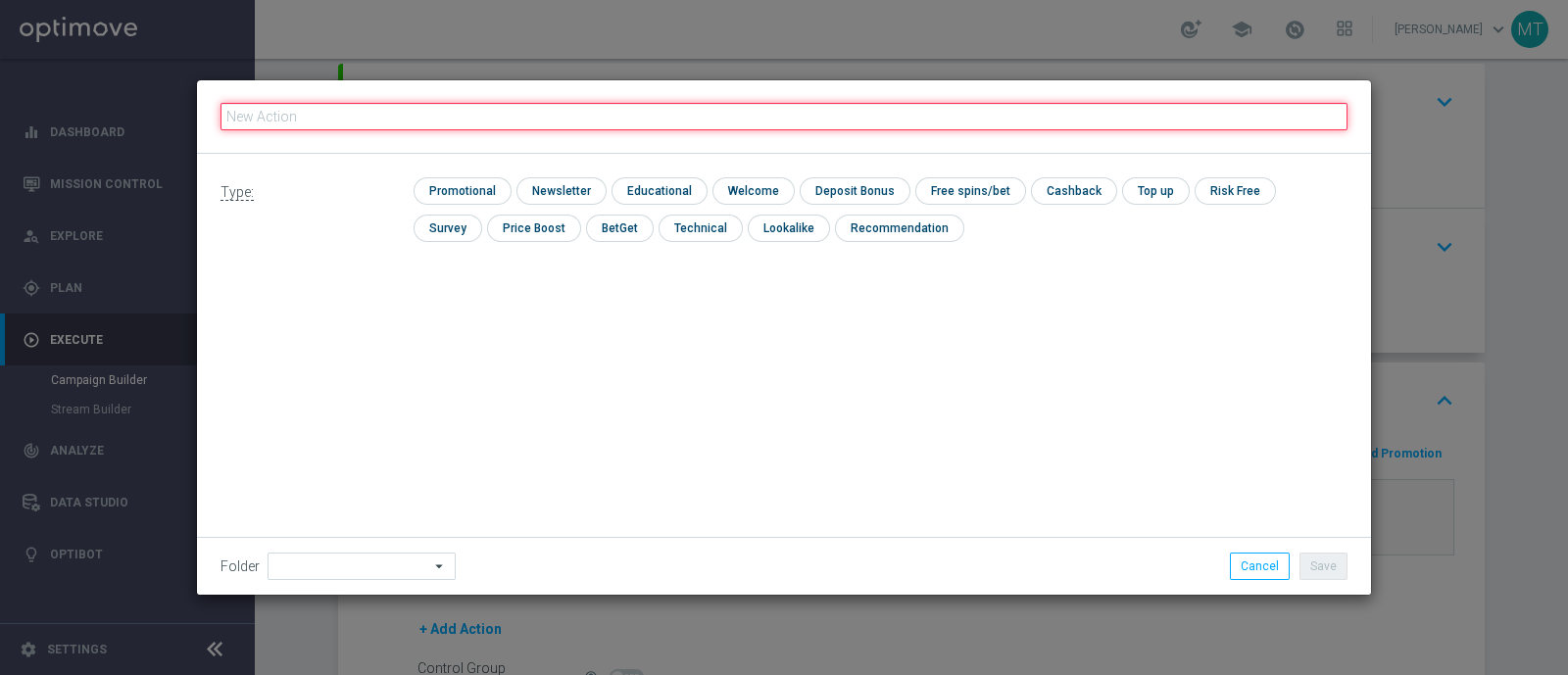
paste input "A: BF 5€ SPORT VIRTUAL E GEV"
type input "A: BF 5€ SPORT VIRTUAL E GEV"
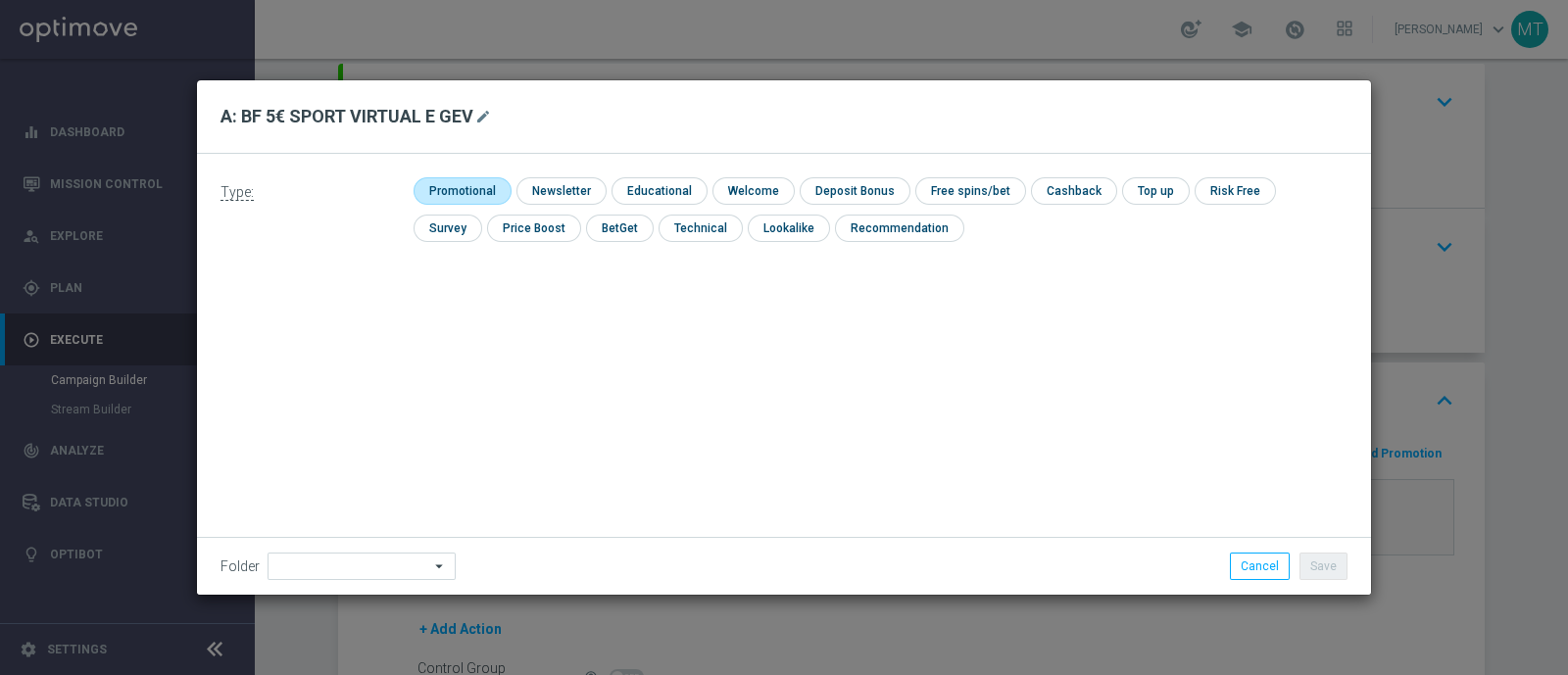
click at [485, 193] on input "checkbox" at bounding box center [460, 190] width 93 height 27
checkbox input "true"
click at [1220, 189] on input "checkbox" at bounding box center [1253, 190] width 77 height 27
click at [1244, 194] on input "checkbox" at bounding box center [1262, 190] width 96 height 27
checkbox input "false"
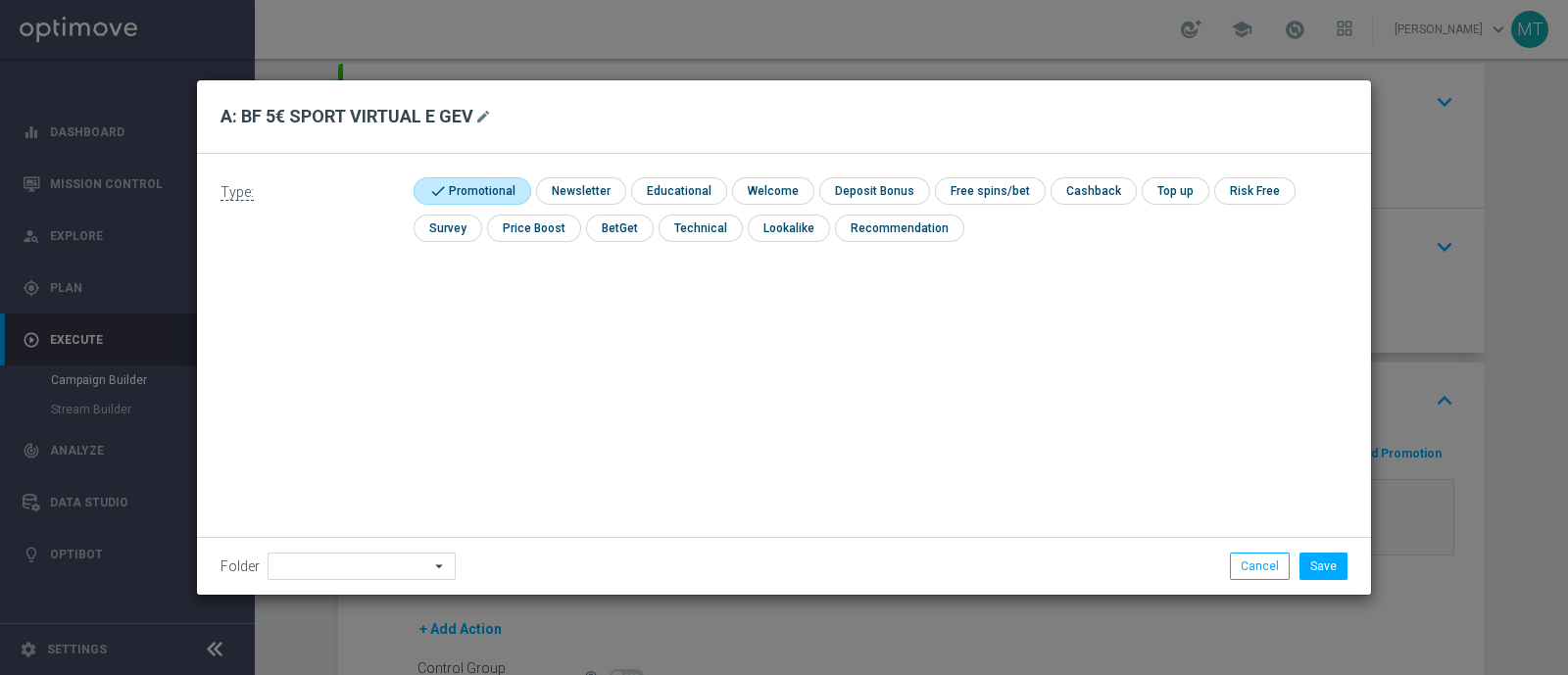
click at [975, 168] on div "Type: check Promotional check Newsletter check Educational check Welcome check …" at bounding box center [784, 217] width 1175 height 127
click at [986, 188] on input "checkbox" at bounding box center [988, 190] width 105 height 27
checkbox input "true"
click at [1338, 572] on button "Save" at bounding box center [1324, 566] width 48 height 28
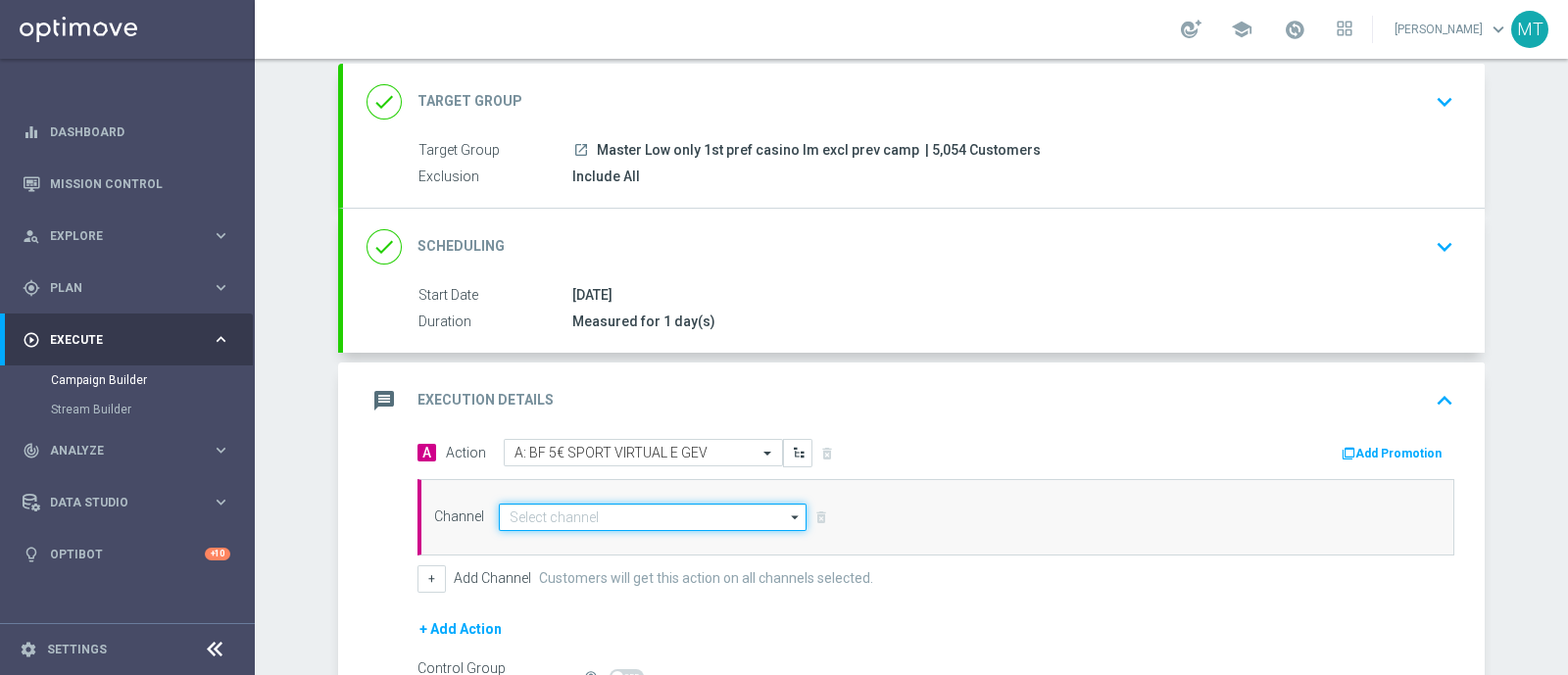
click at [706, 504] on input at bounding box center [653, 518] width 307 height 28
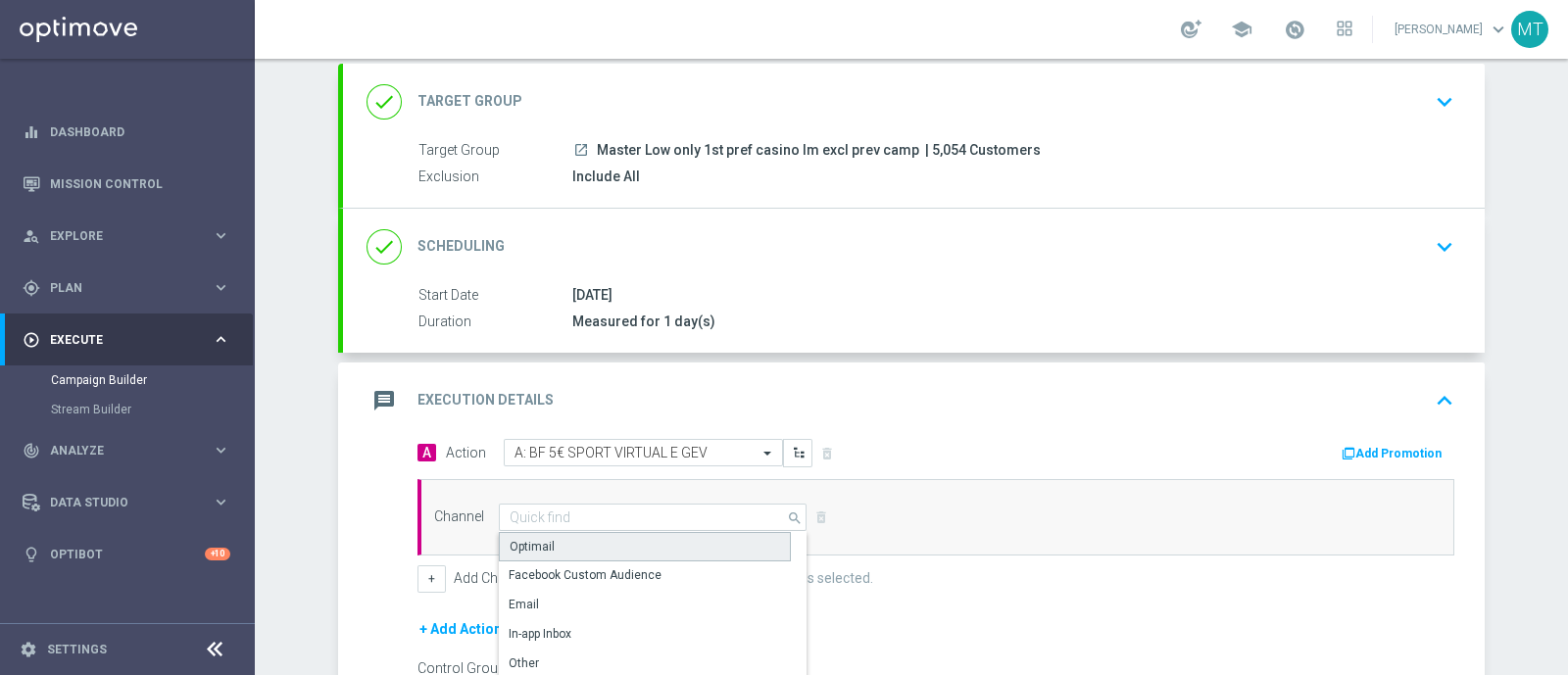
click at [719, 539] on div "Optimail" at bounding box center [645, 547] width 292 height 30
type input "Optimail"
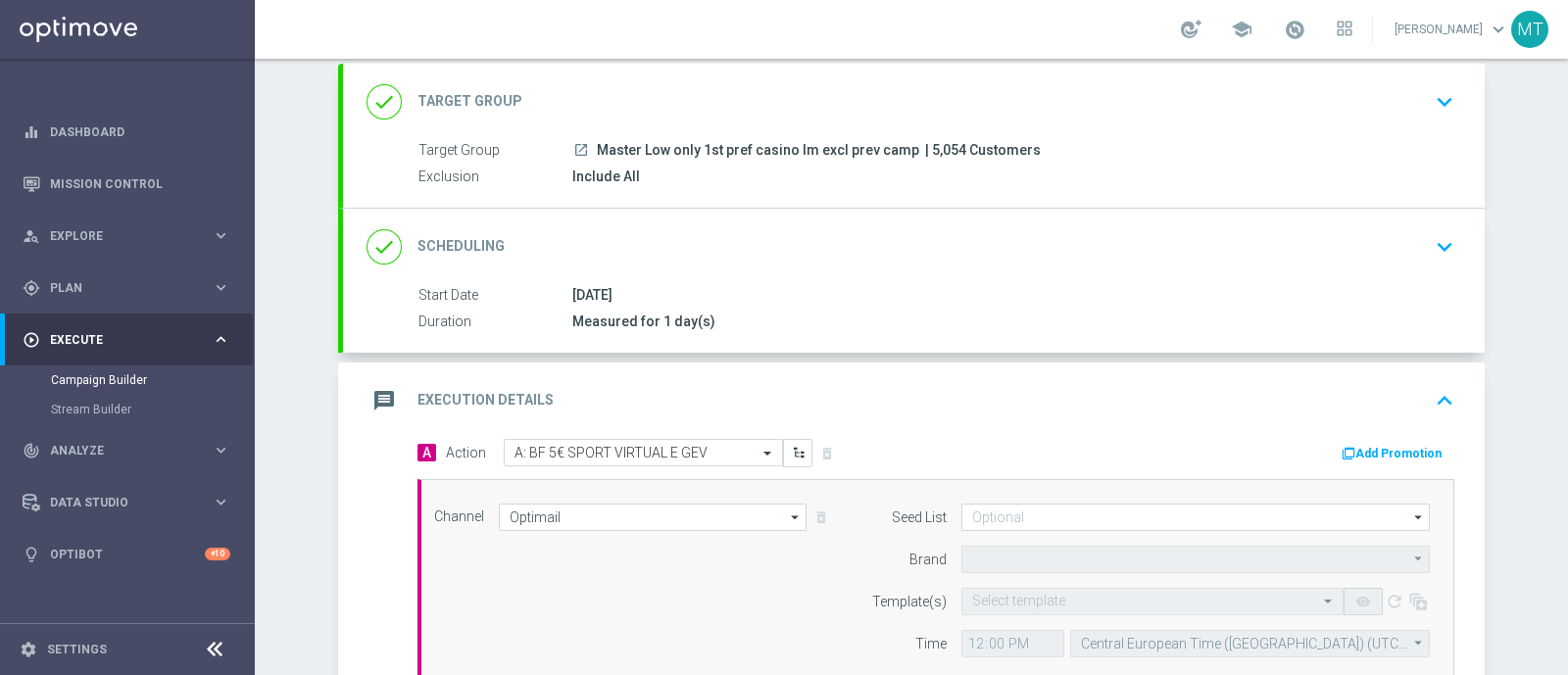
type input "Sisal Marketing"
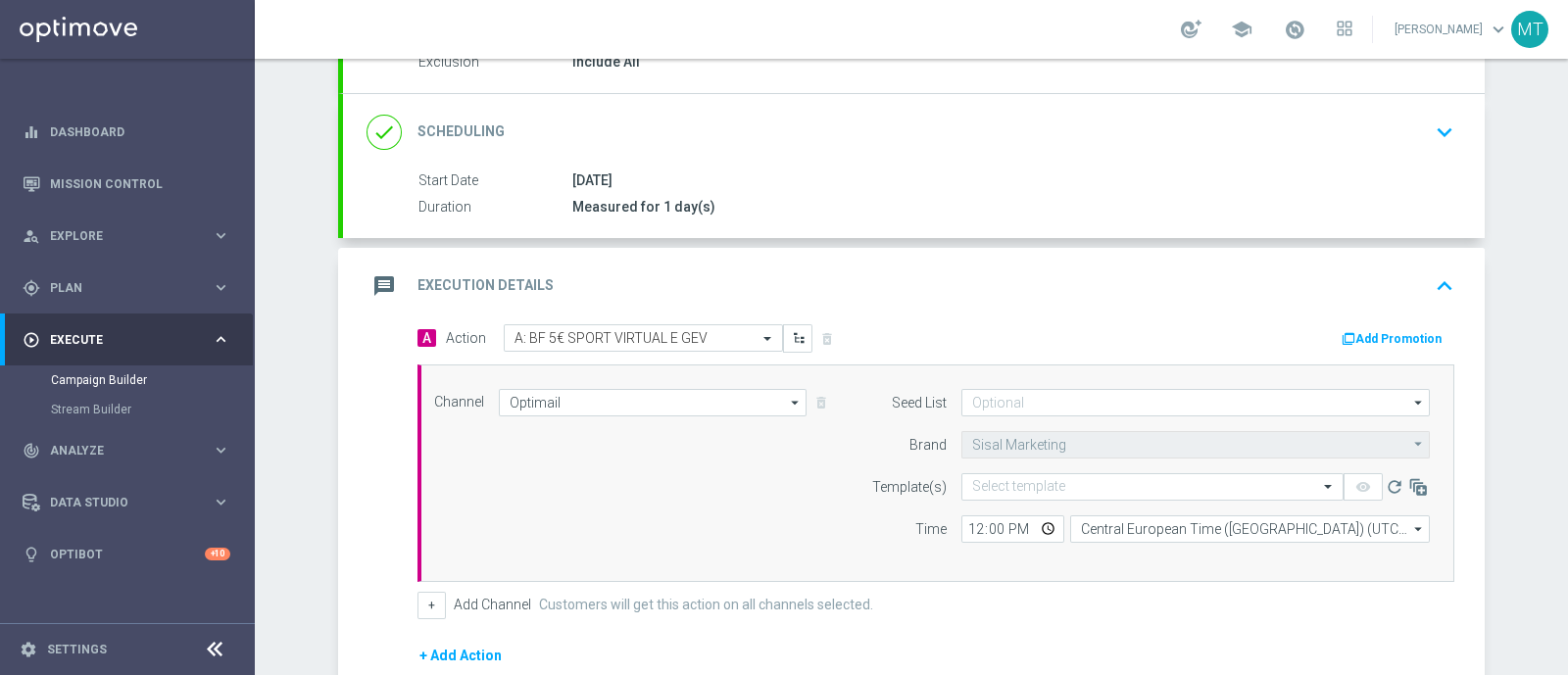
scroll to position [227, 0]
click at [1135, 489] on input "text" at bounding box center [1132, 486] width 321 height 17
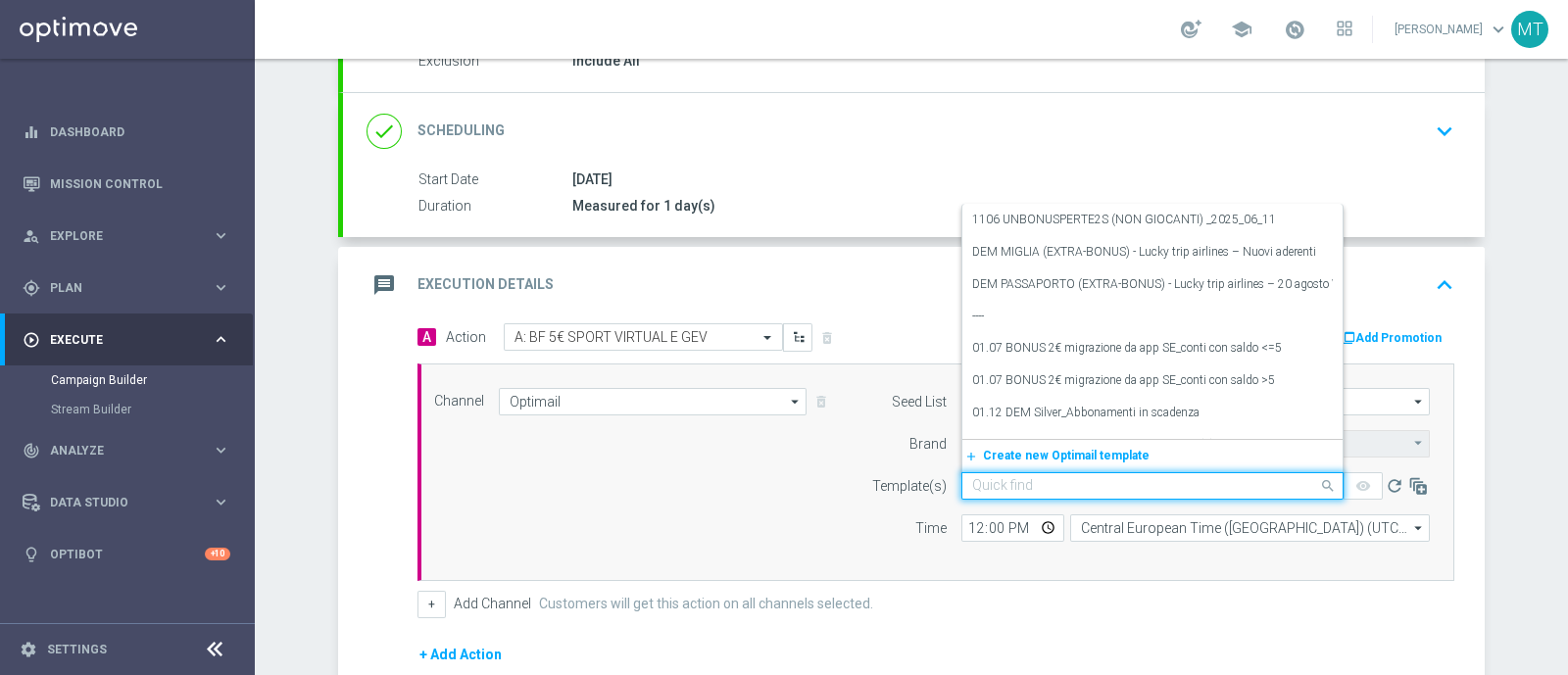
paste input "5SPORTGV0809 - 2025-09-08"
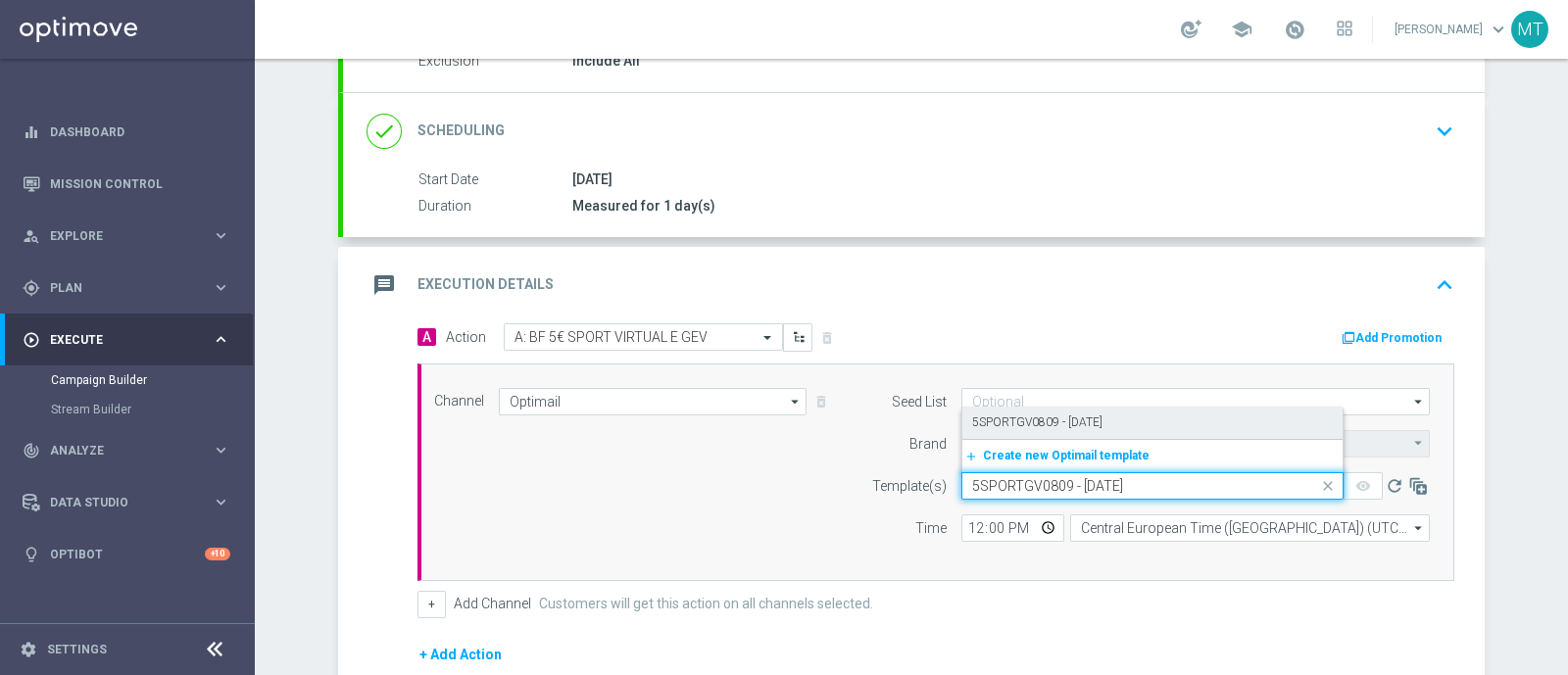
click at [1029, 414] on label "5SPORTGV0809 - 2025-09-08" at bounding box center [1037, 422] width 131 height 17
type input "5SPORTGV0809 - 2025-09-08"
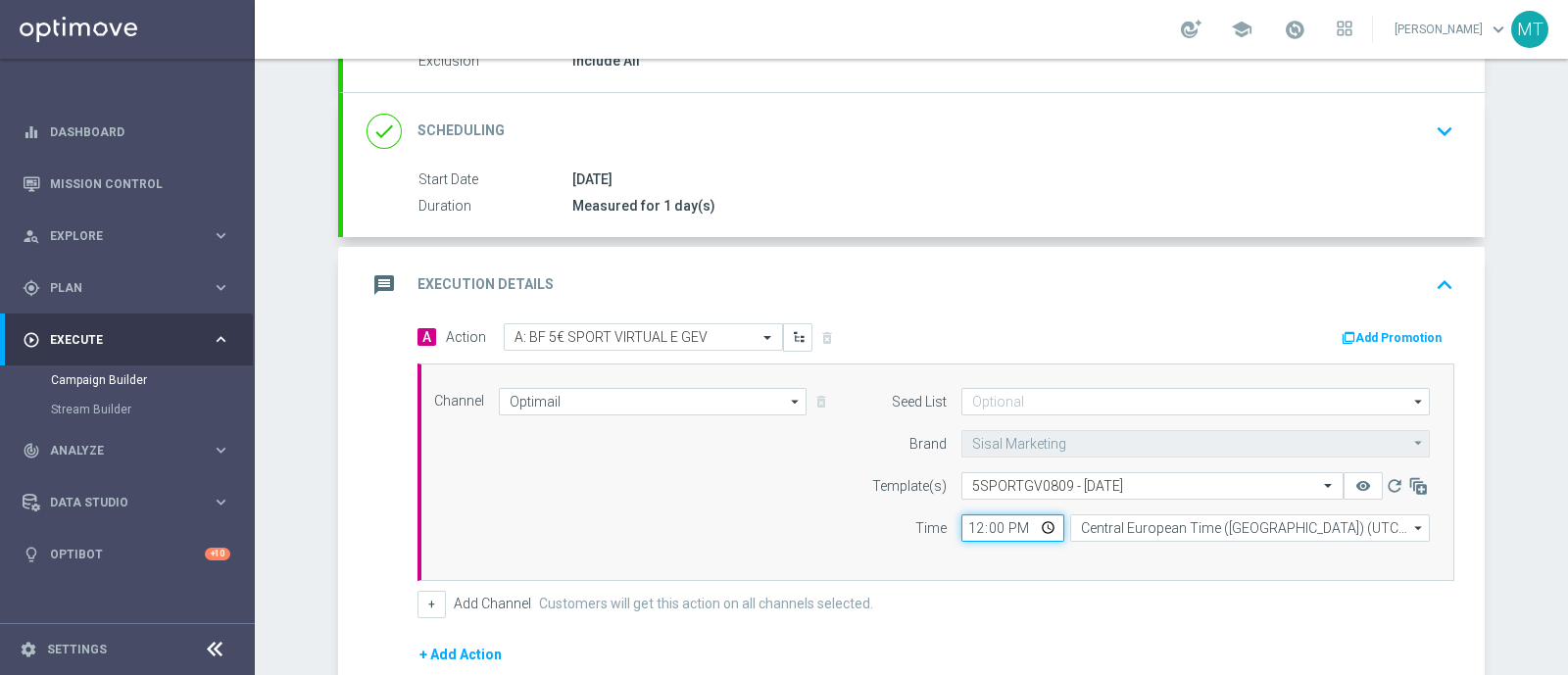
click at [966, 526] on input "12:00" at bounding box center [1013, 529] width 103 height 28
type input "18:00"
click at [971, 528] on input "18:30" at bounding box center [1013, 529] width 103 height 28
type input "19:30"
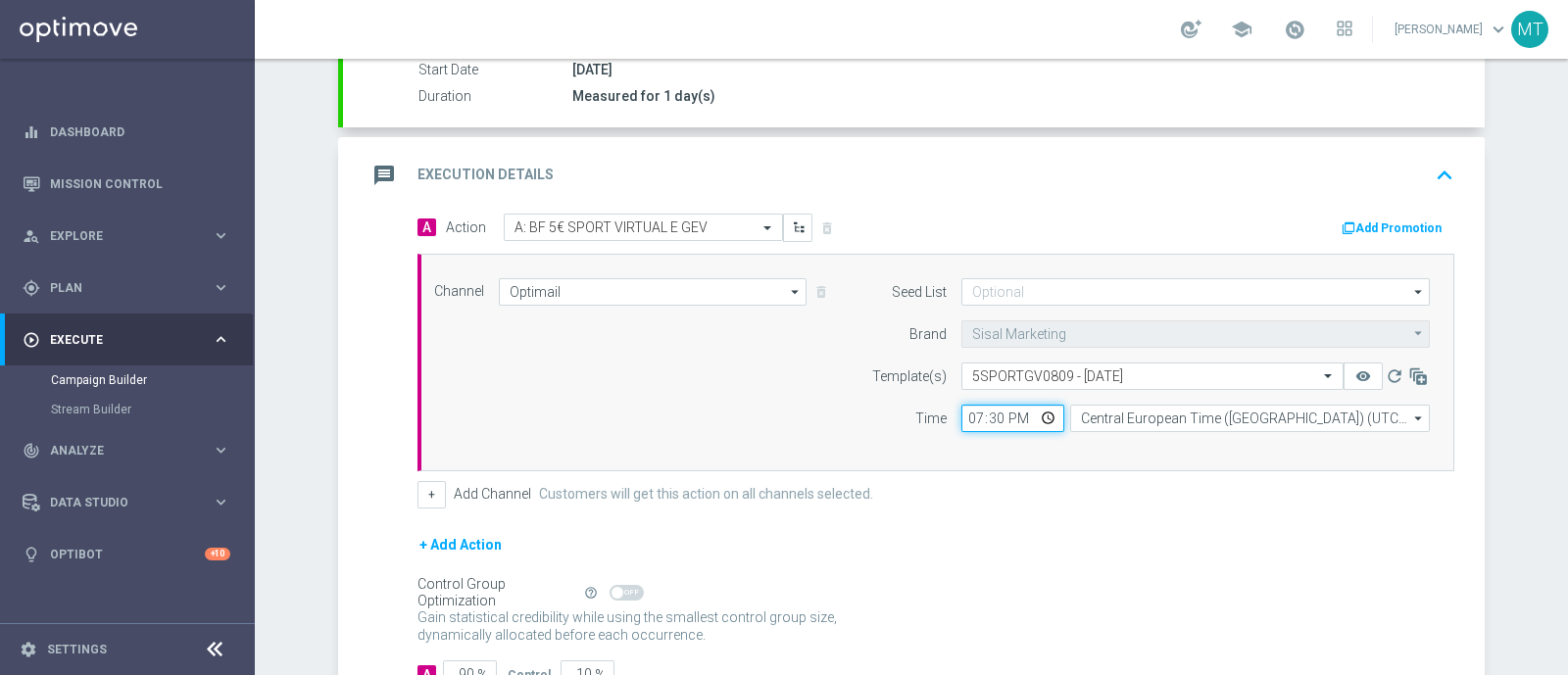
scroll to position [338, 0]
click at [782, 360] on div "Channel Optimail Optimail arrow_drop_down Drag here to set row groups Drag here…" at bounding box center [931, 362] width 1025 height 169
click at [1346, 225] on icon "button" at bounding box center [1349, 227] width 14 height 14
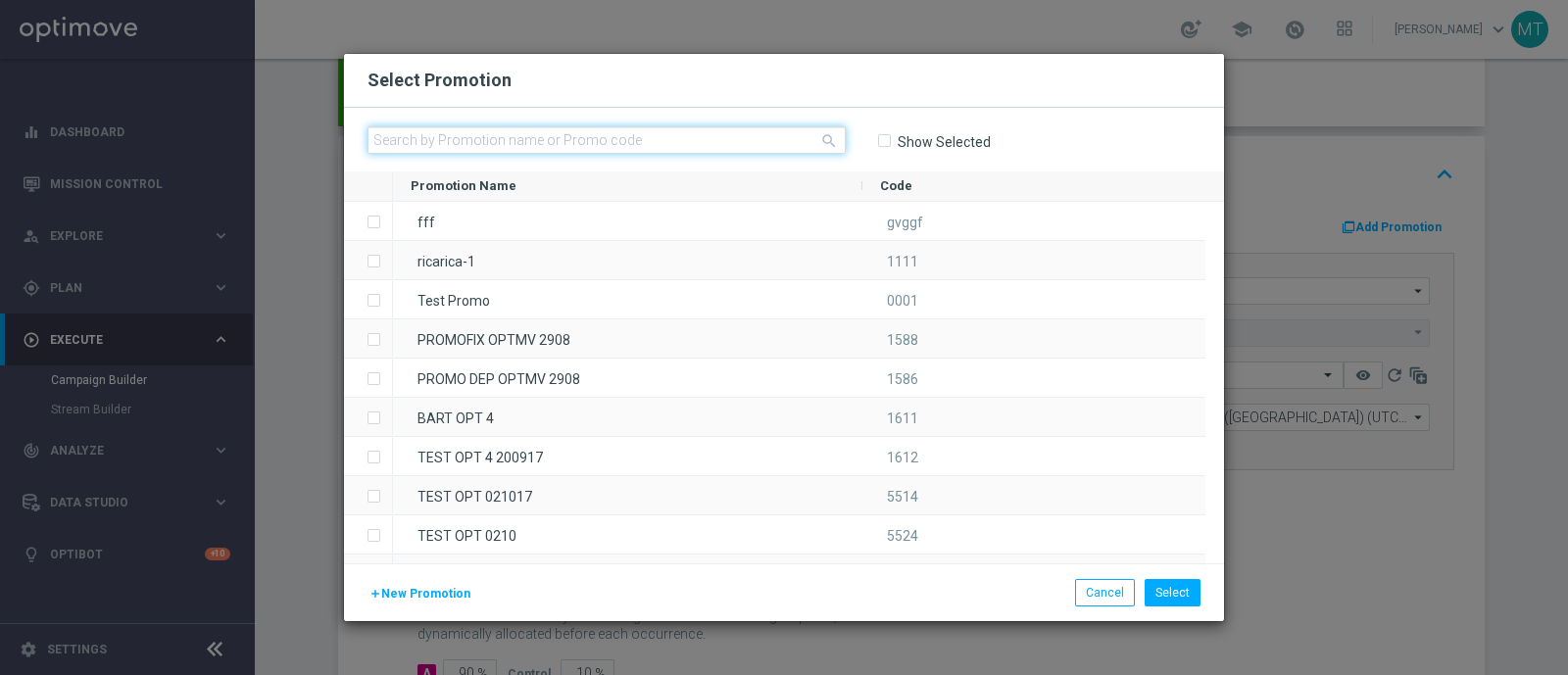
click at [757, 127] on input "text" at bounding box center [607, 140] width 479 height 28
paste input "233823"
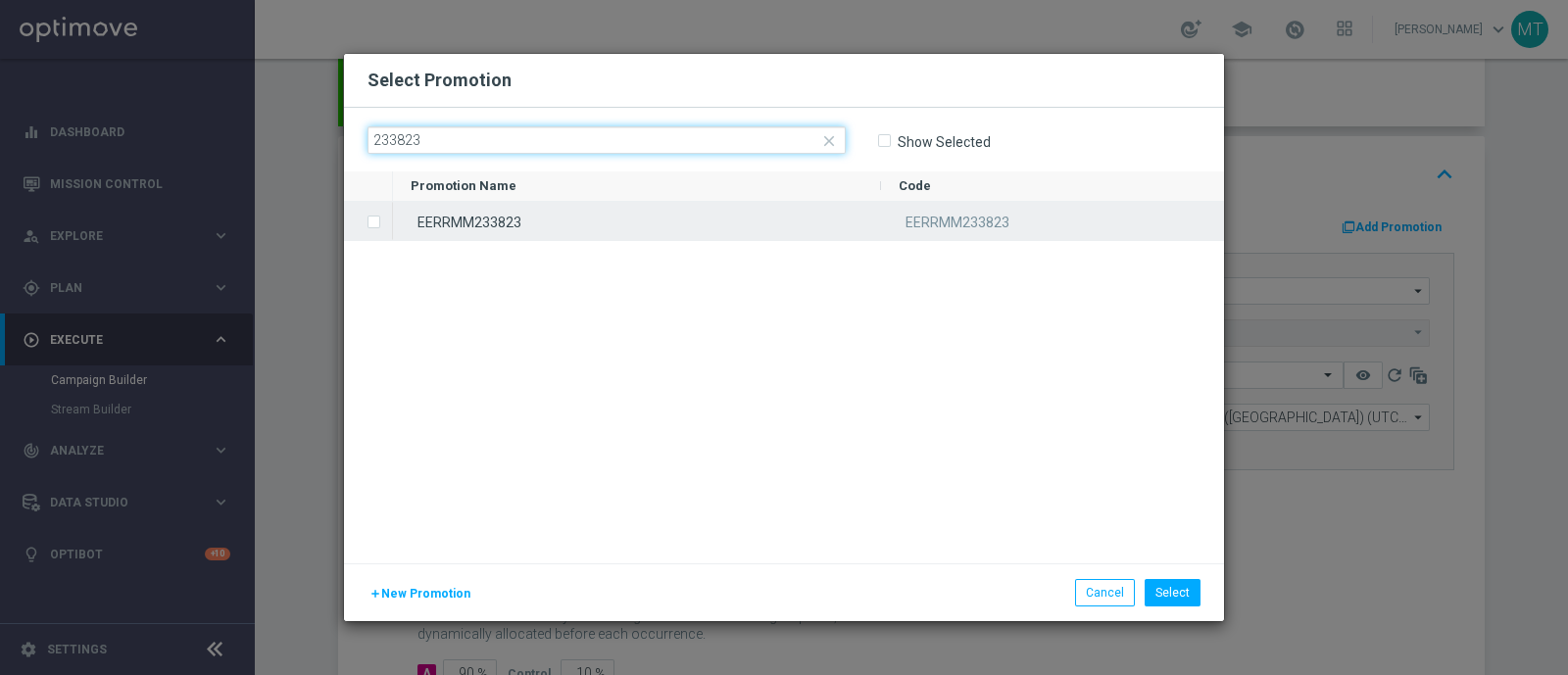
type input "233823"
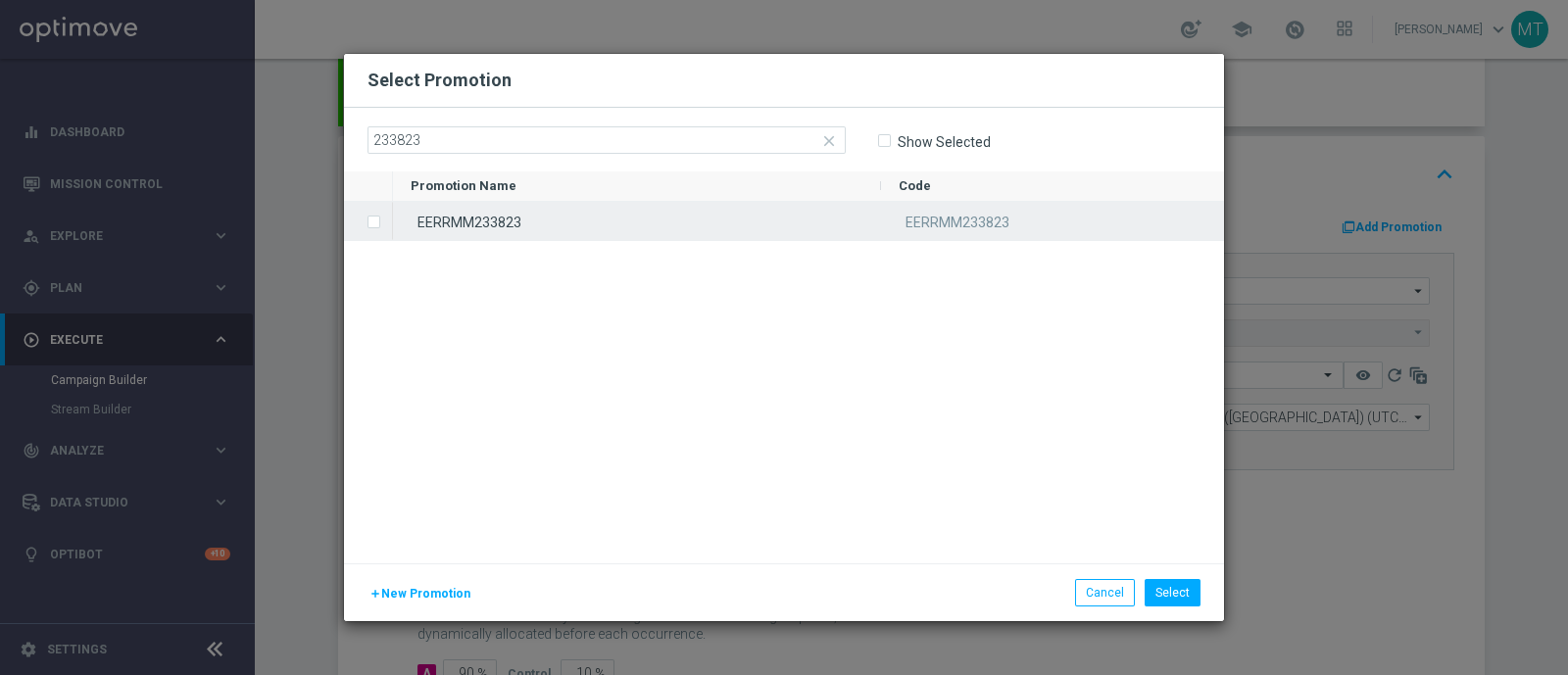
click at [751, 217] on div "EERRMM233823" at bounding box center [638, 220] width 488 height 39
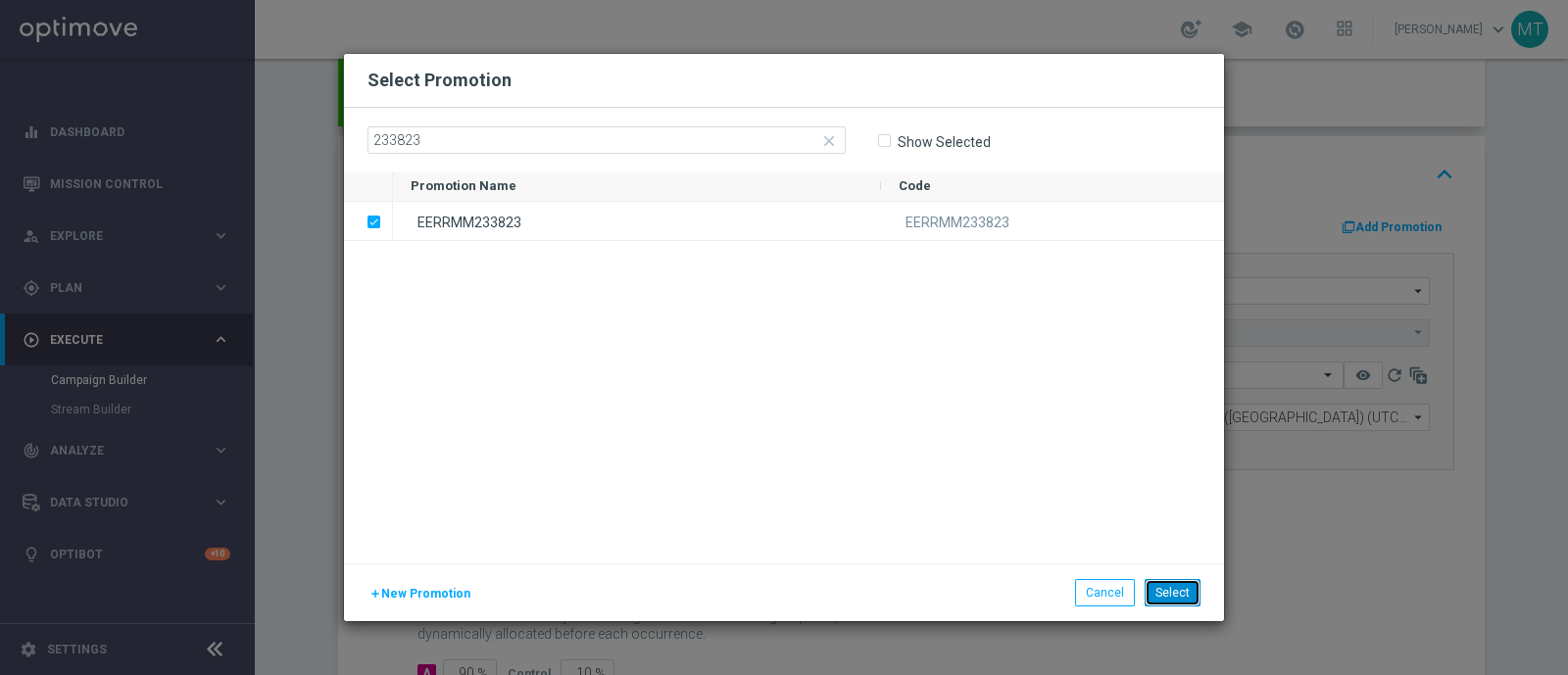
click at [1173, 579] on button "Select" at bounding box center [1173, 593] width 56 height 28
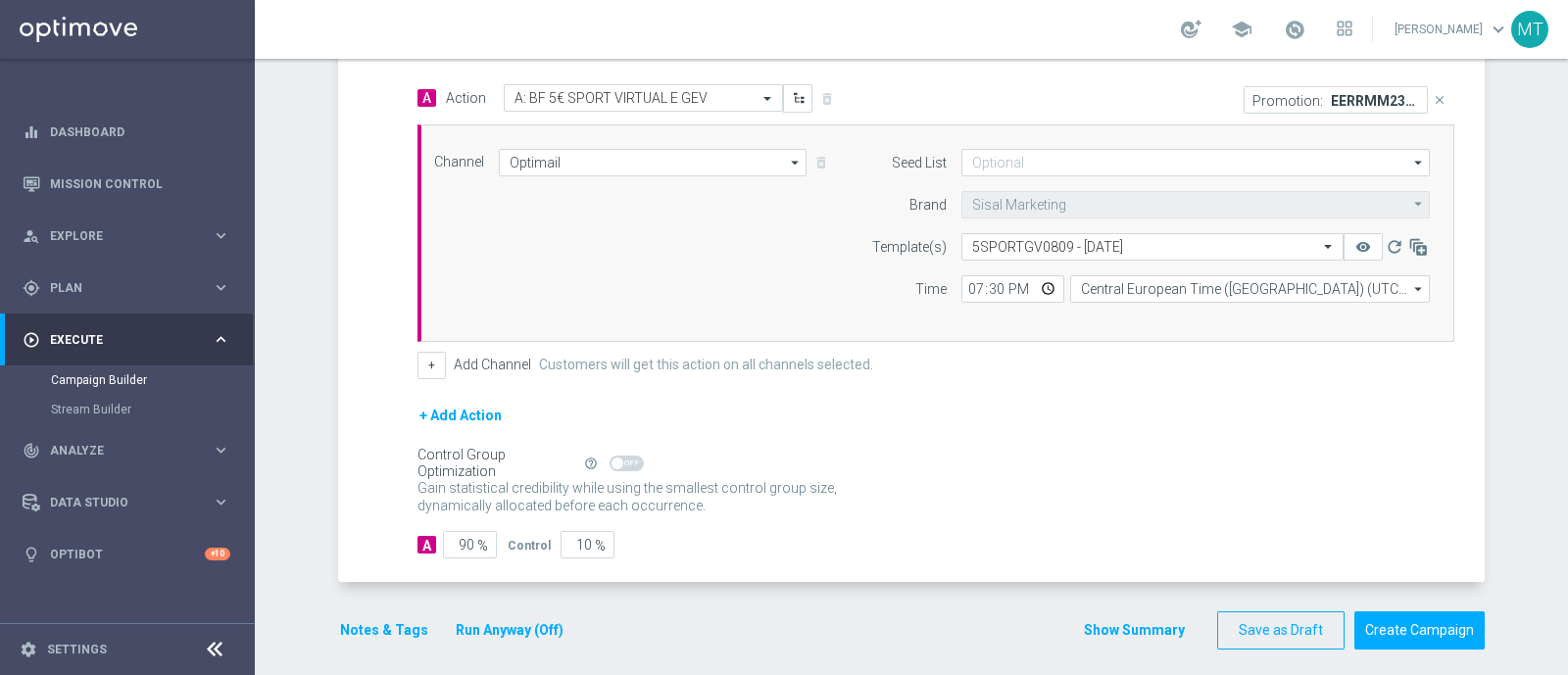
scroll to position [472, 0]
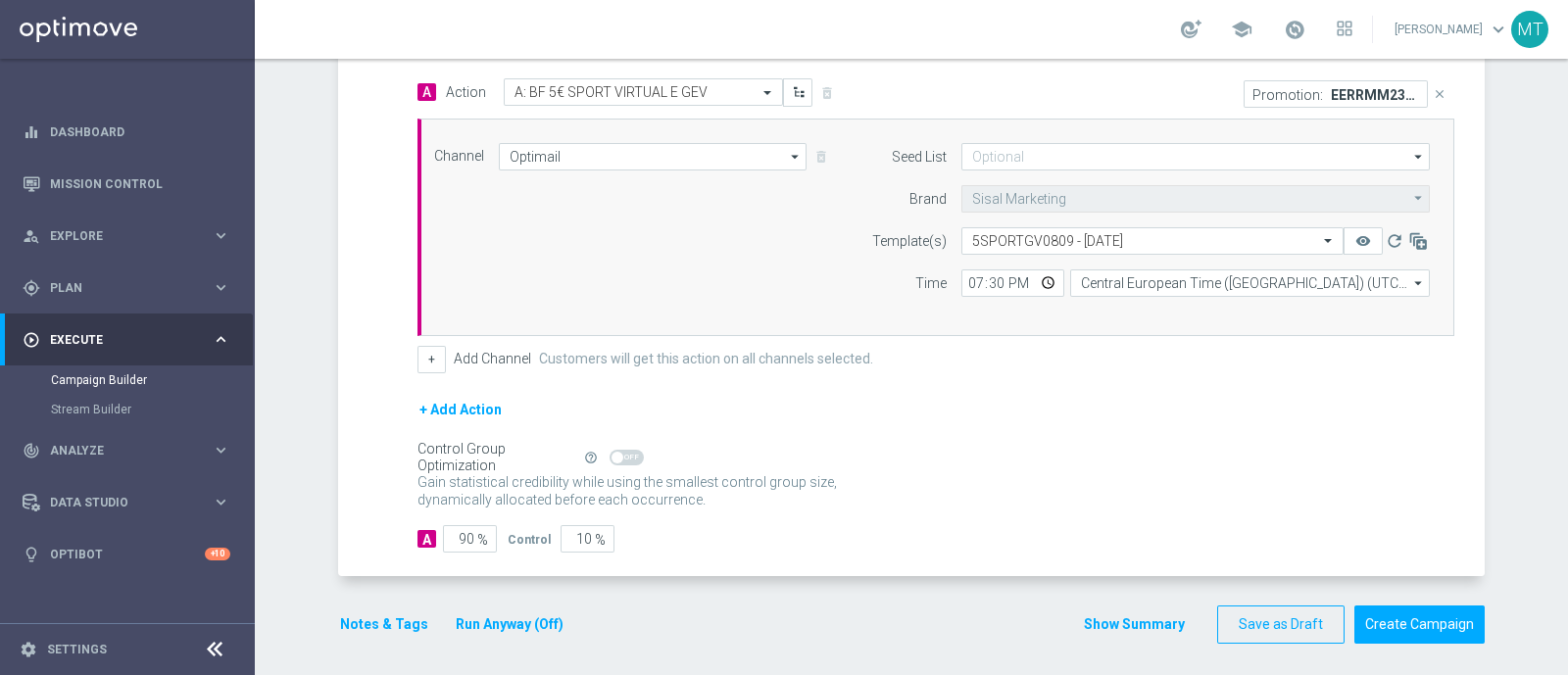
click at [440, 403] on button "+ Add Action" at bounding box center [460, 410] width 86 height 25
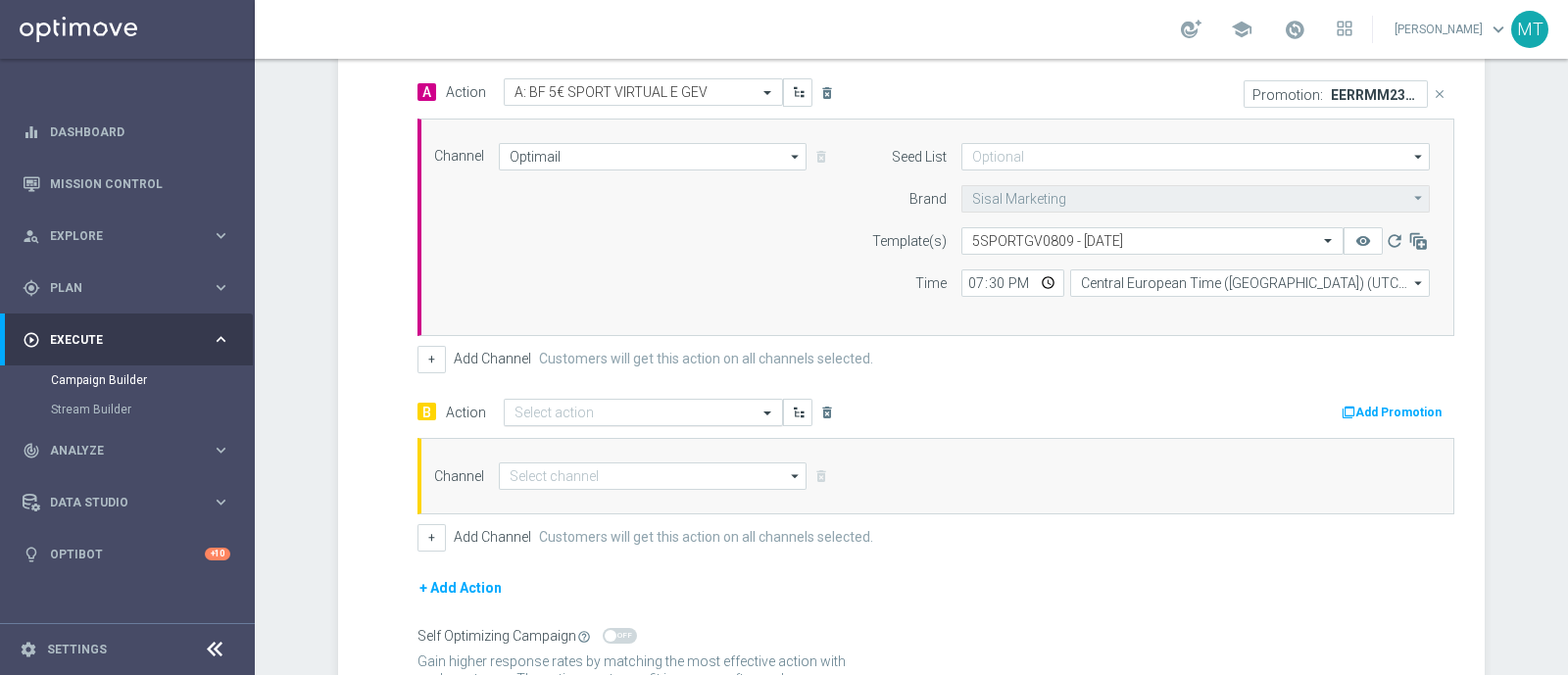
click at [594, 413] on input "text" at bounding box center [624, 412] width 218 height 17
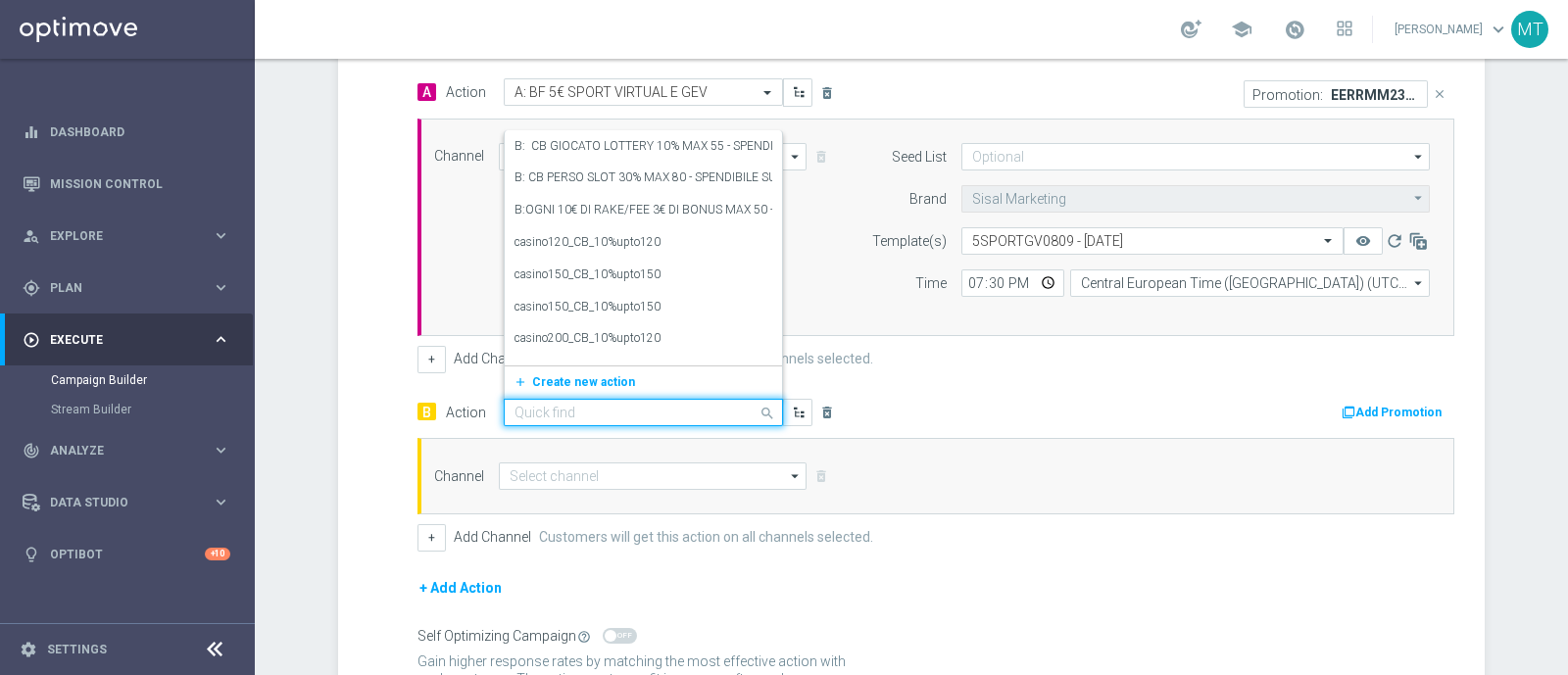
paste input "B: BF 10€ SPORT VIRTUAL E GEV"
type input "B: BF 10€ SPORT VIRTUAL E GEV"
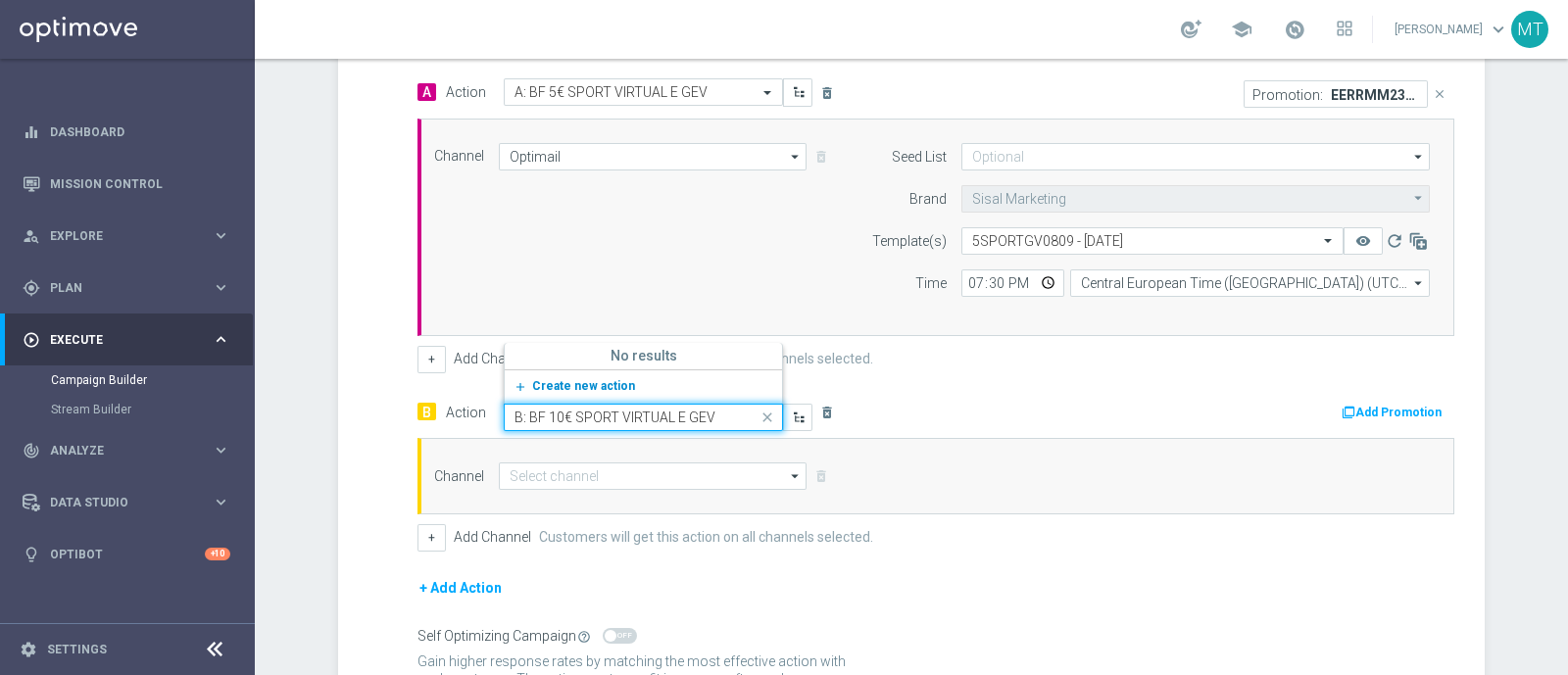
click at [558, 380] on span "Create new action" at bounding box center [583, 386] width 103 height 14
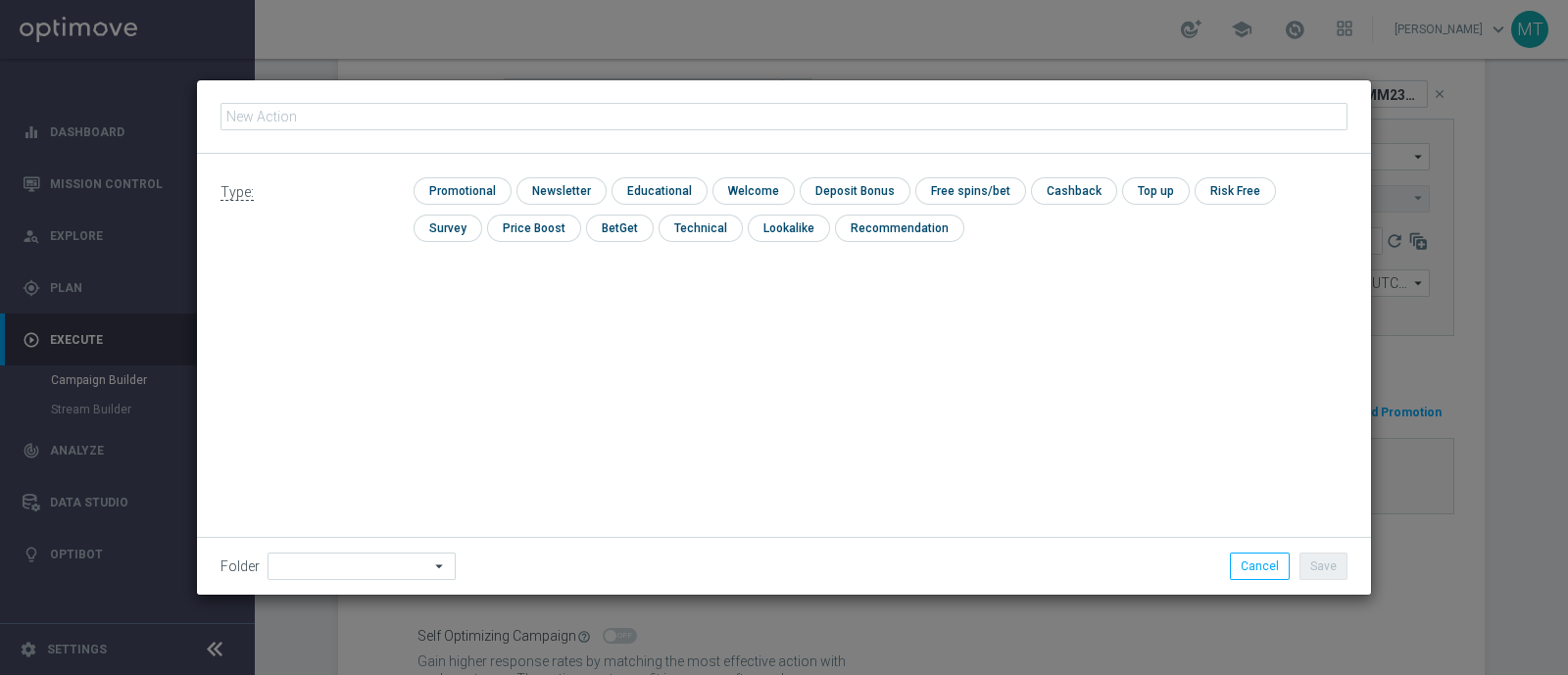
type input "B: BF 10€ SPORT VIRTUAL E GEV"
click at [465, 182] on input "checkbox" at bounding box center [460, 190] width 93 height 27
checkbox input "true"
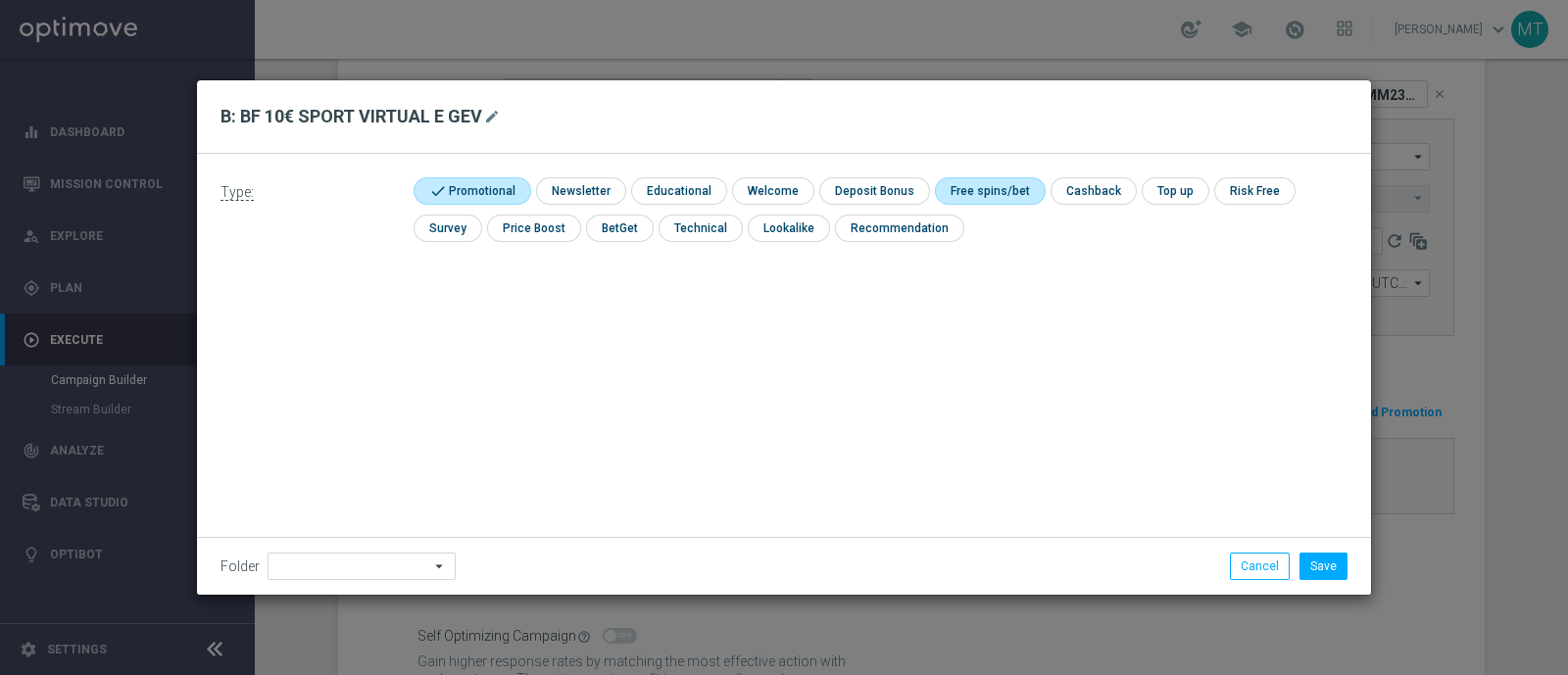
click at [978, 193] on input "checkbox" at bounding box center [988, 190] width 105 height 27
checkbox input "true"
click at [1315, 558] on button "Save" at bounding box center [1324, 566] width 48 height 28
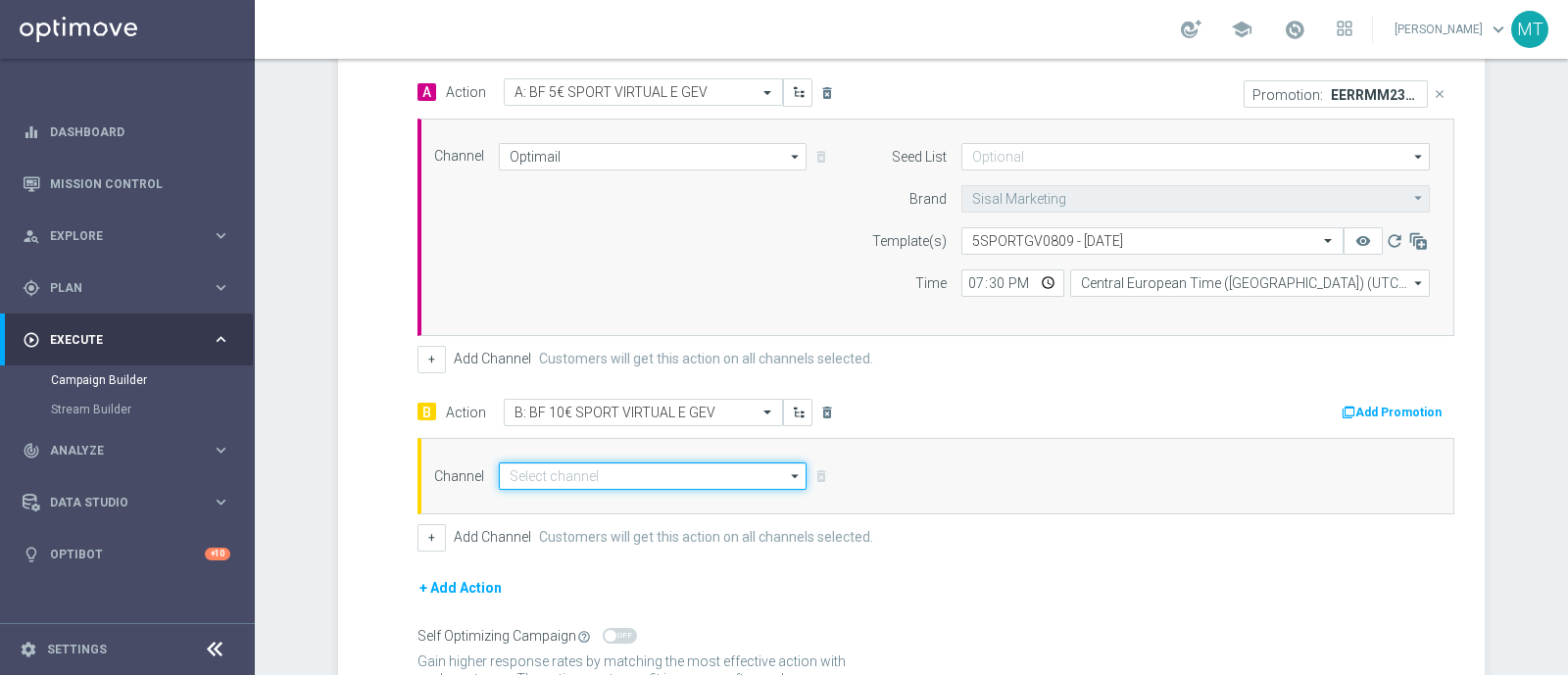
click at [634, 466] on input at bounding box center [653, 476] width 307 height 28
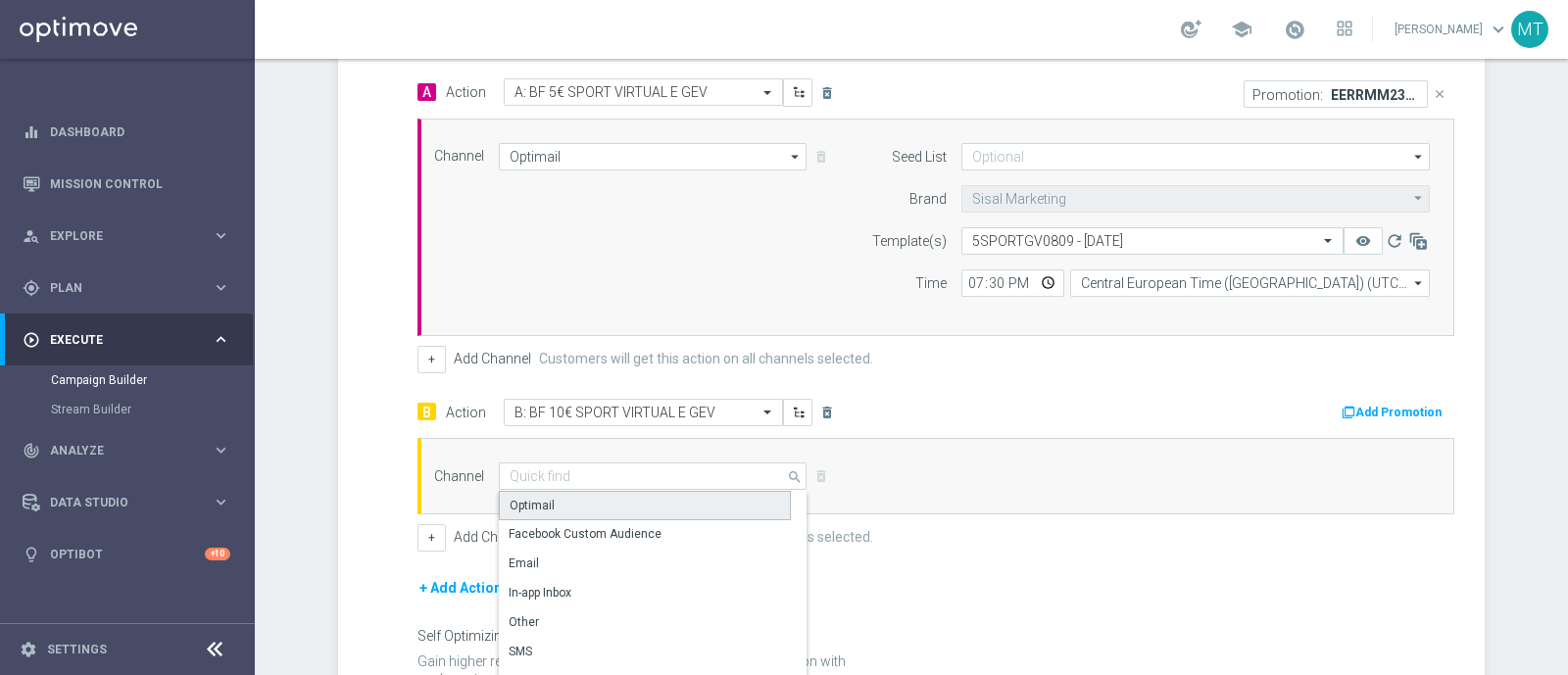
click at [571, 495] on div "Optimail" at bounding box center [645, 506] width 292 height 30
type input "Optimail"
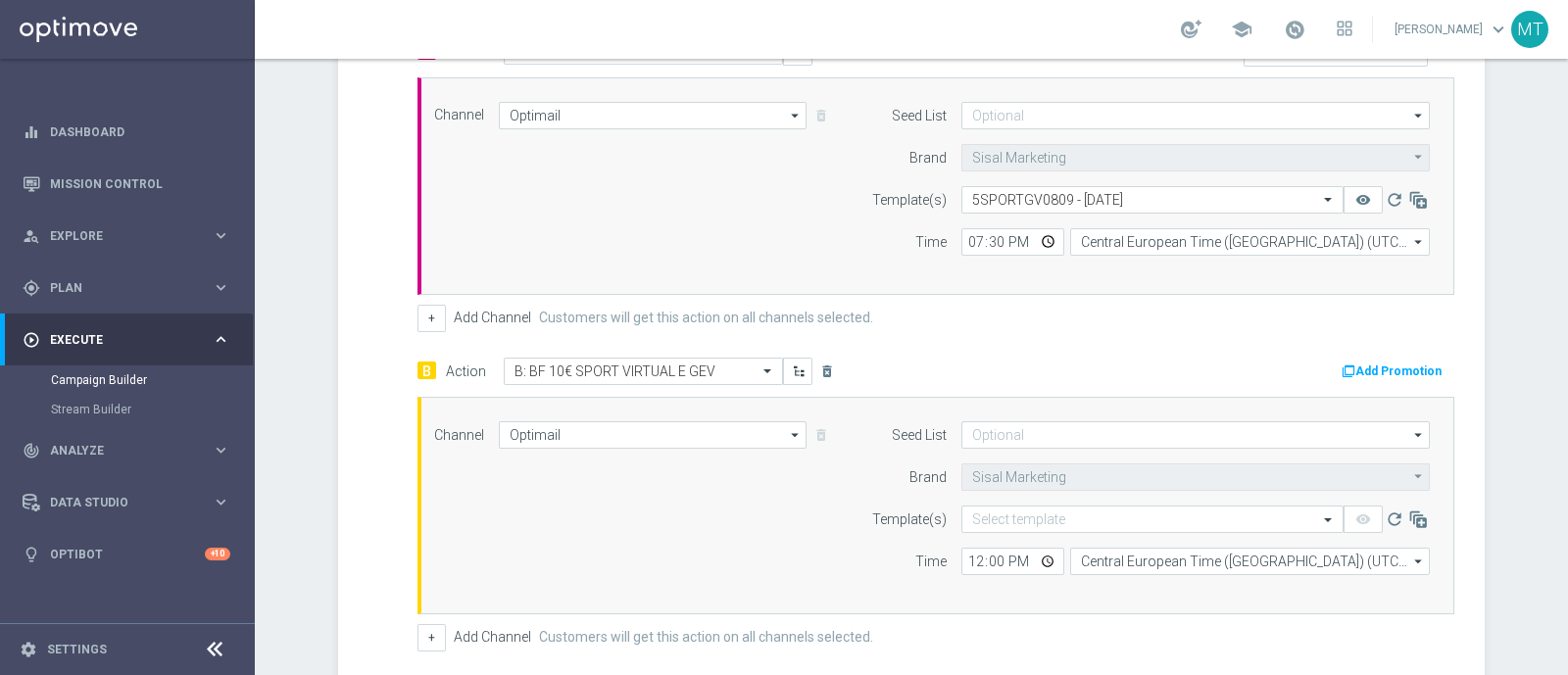
scroll to position [515, 0]
click at [990, 526] on div "Select template" at bounding box center [1153, 519] width 383 height 28
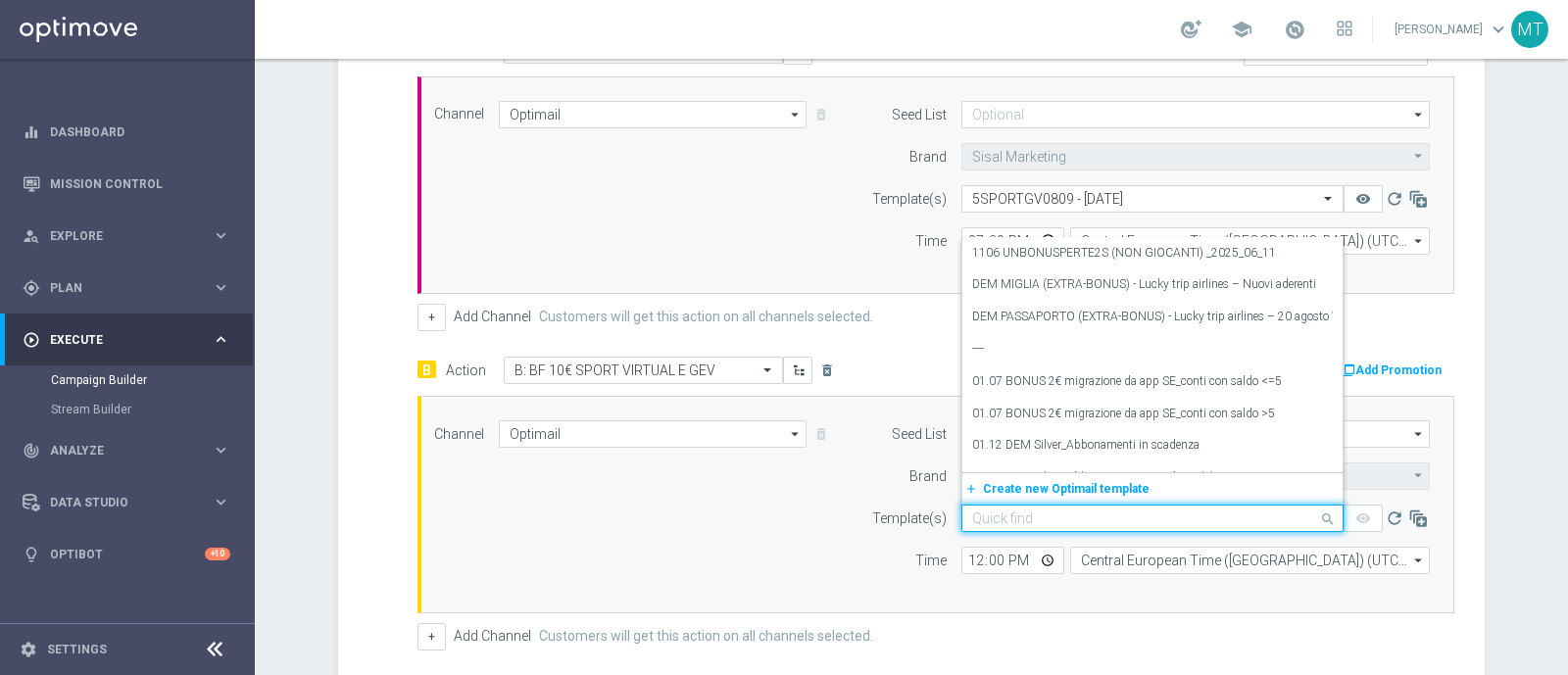
paste input "10SPORTGV0809 - 2025-09-08"
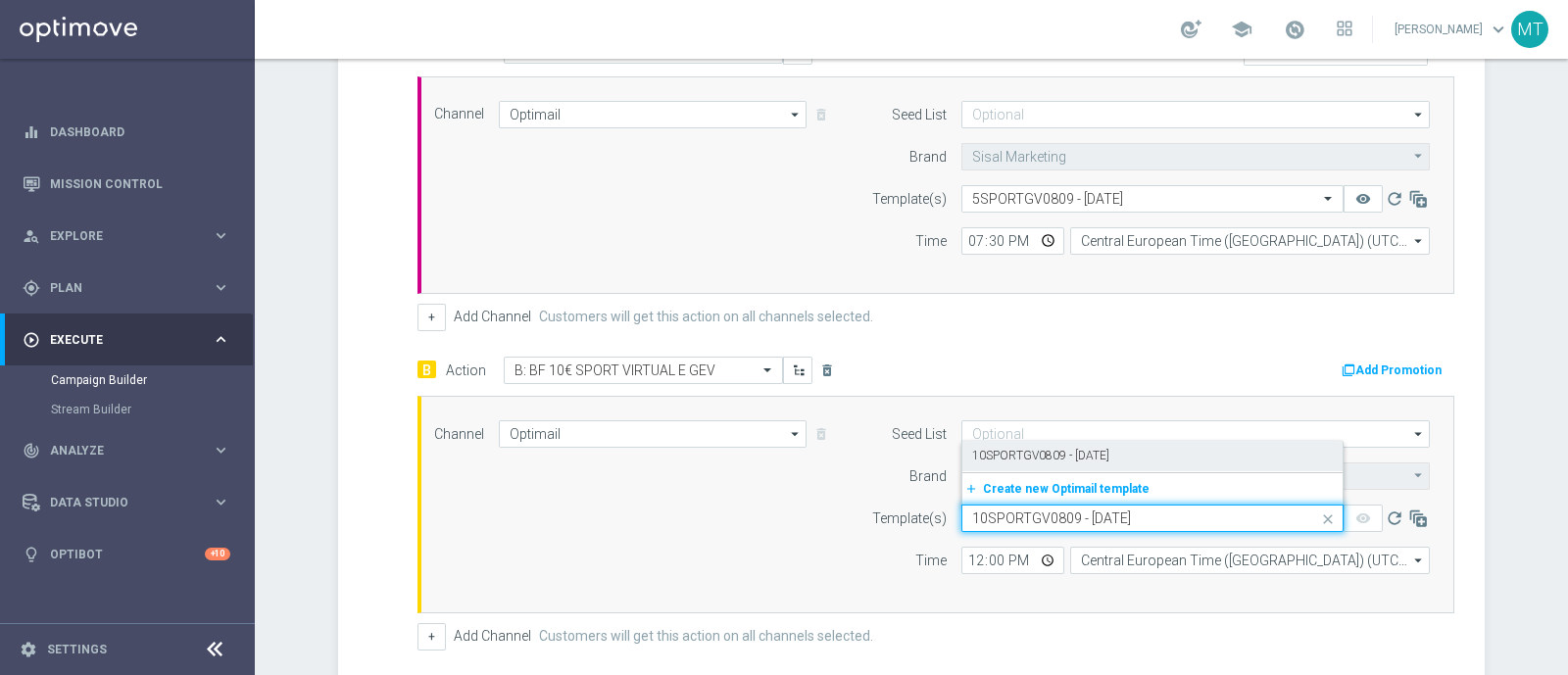
click at [977, 456] on label "10SPORTGV0809 - 2025-09-08" at bounding box center [1040, 456] width 137 height 17
type input "10SPORTGV0809 - 2025-09-08"
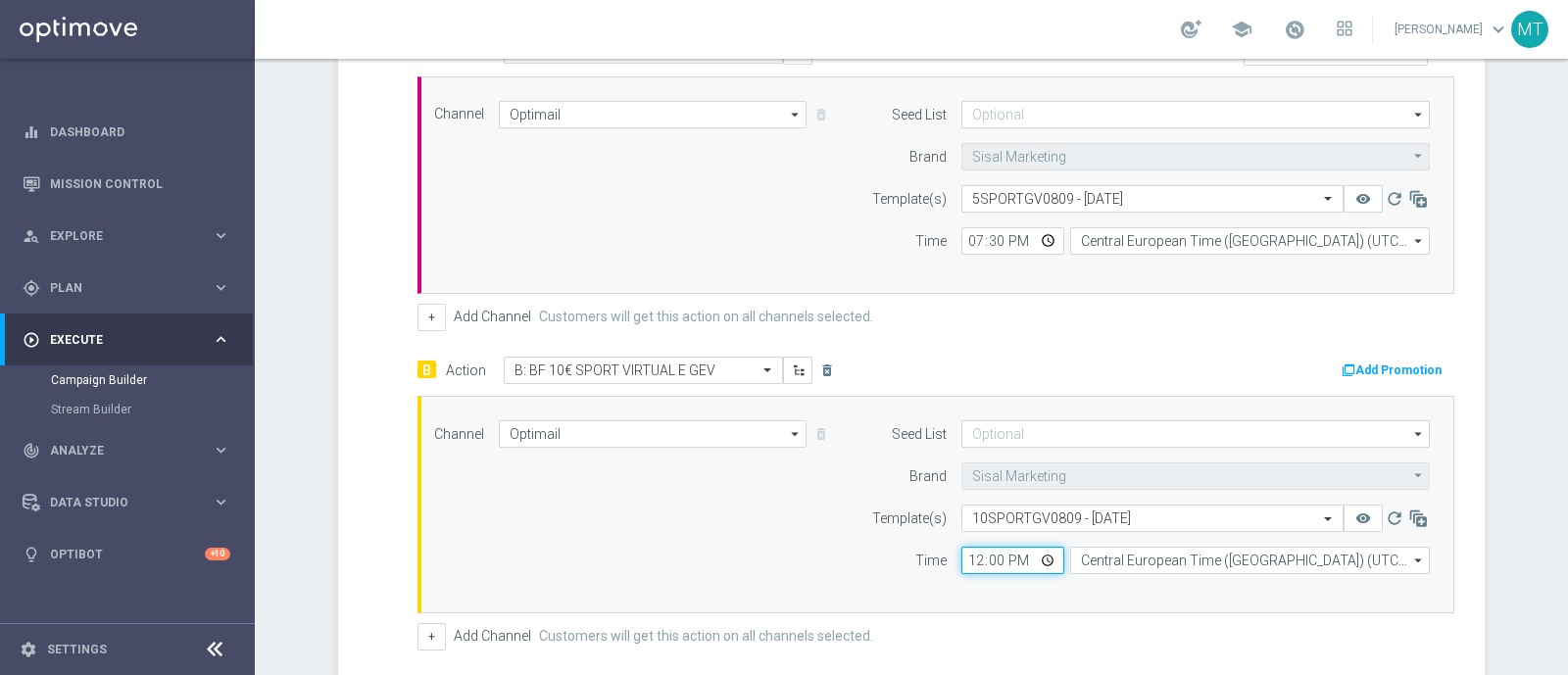
click at [962, 550] on input "12:00" at bounding box center [1013, 560] width 103 height 28
type input "19:30"
click at [1364, 360] on button "Add Promotion" at bounding box center [1394, 371] width 109 height 22
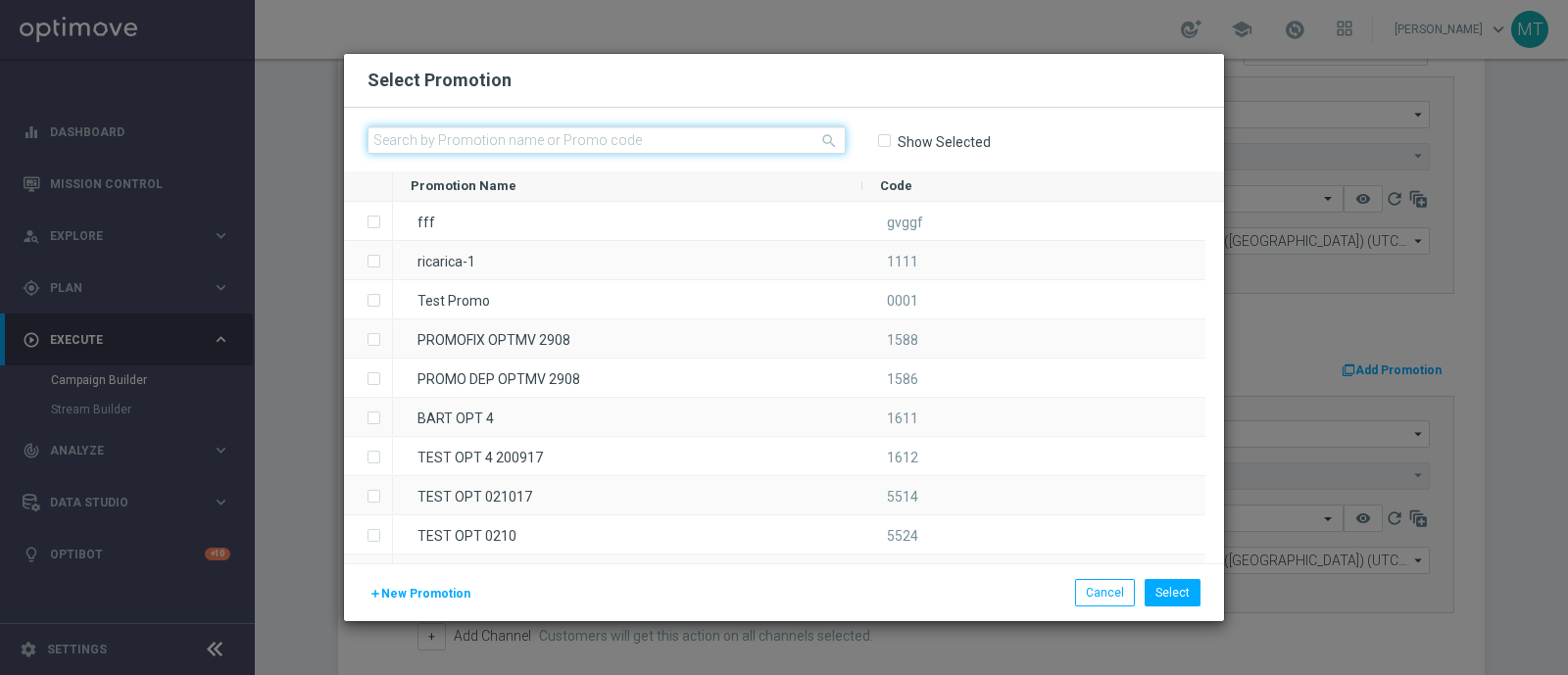
click at [628, 134] on input "text" at bounding box center [607, 140] width 479 height 28
paste input "233827"
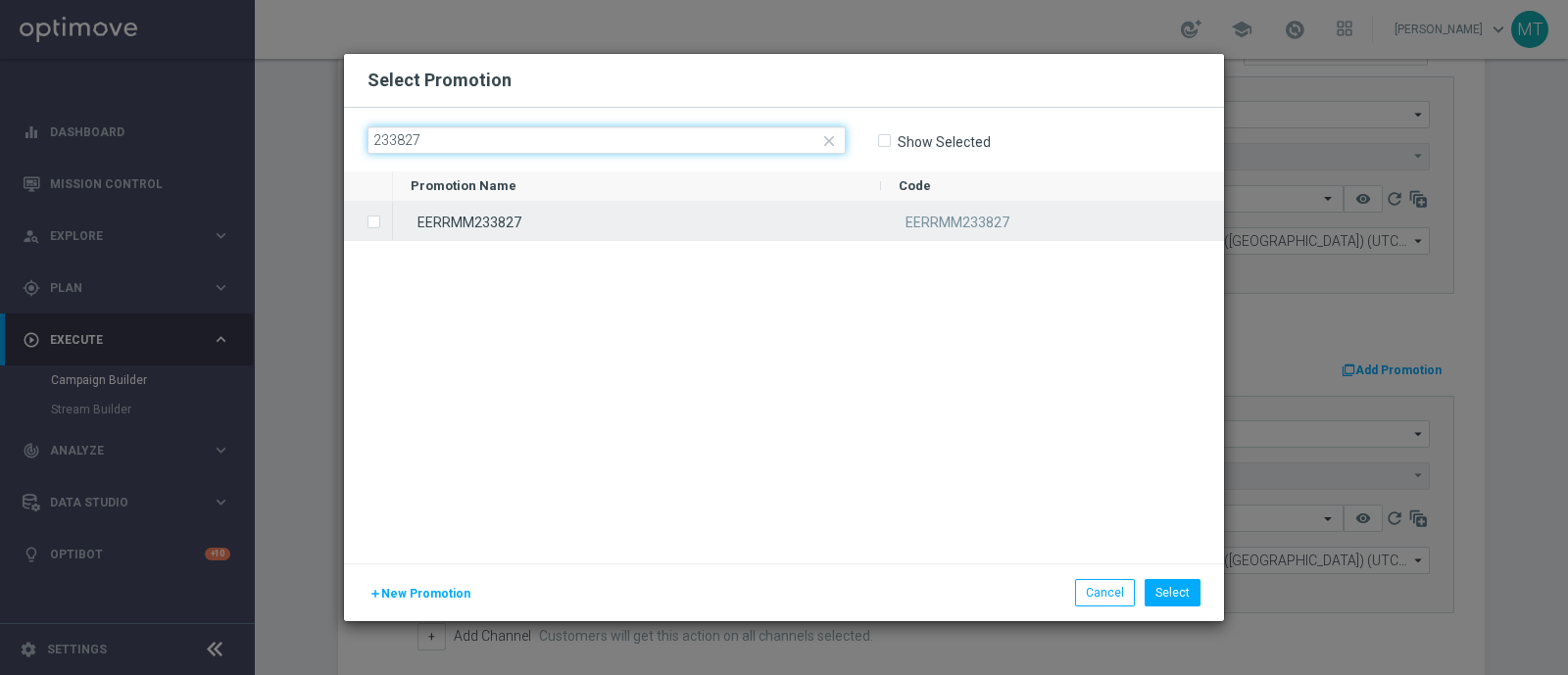
type input "233827"
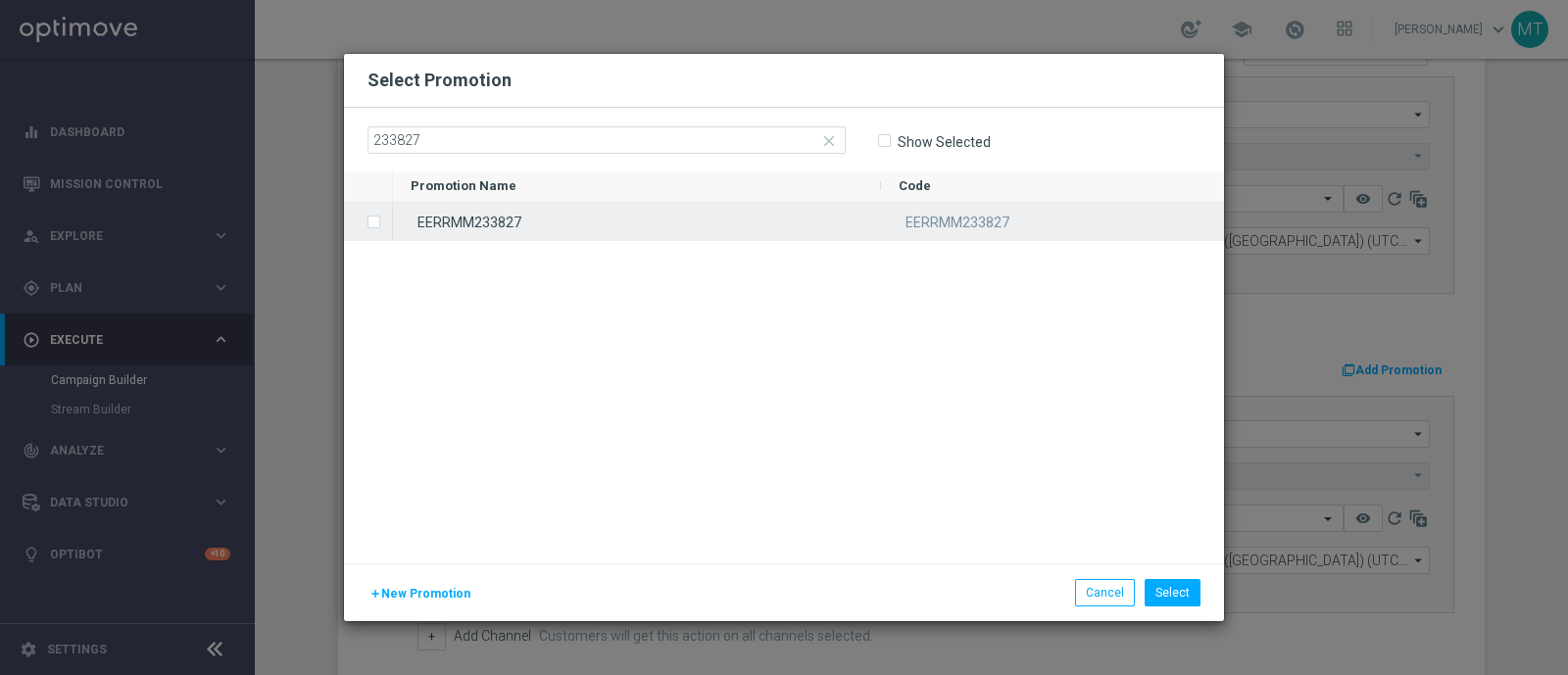
click at [632, 208] on div "EERRMM233827" at bounding box center [638, 220] width 488 height 39
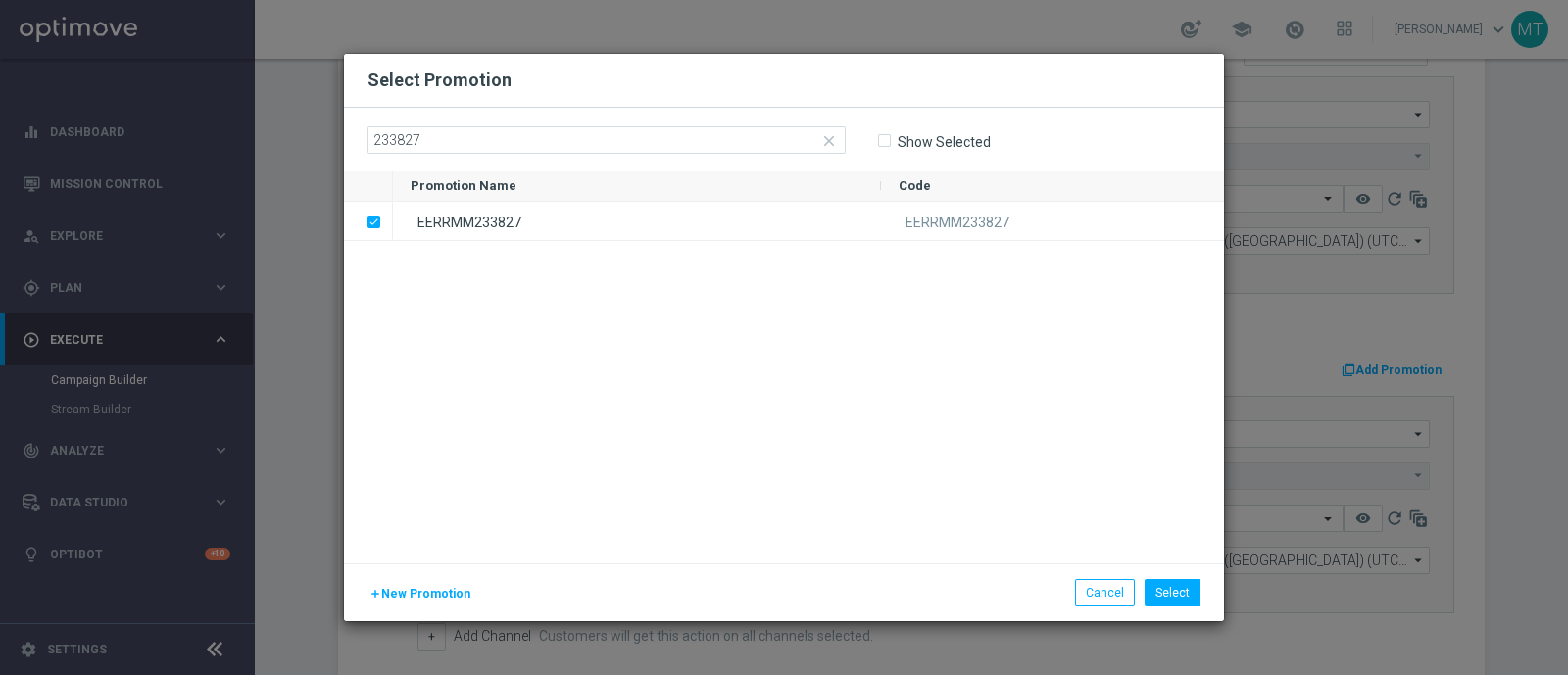
click at [1198, 577] on div "add New Promotion Select Cancel" at bounding box center [784, 592] width 880 height 57
click at [1186, 597] on button "Select" at bounding box center [1173, 593] width 56 height 28
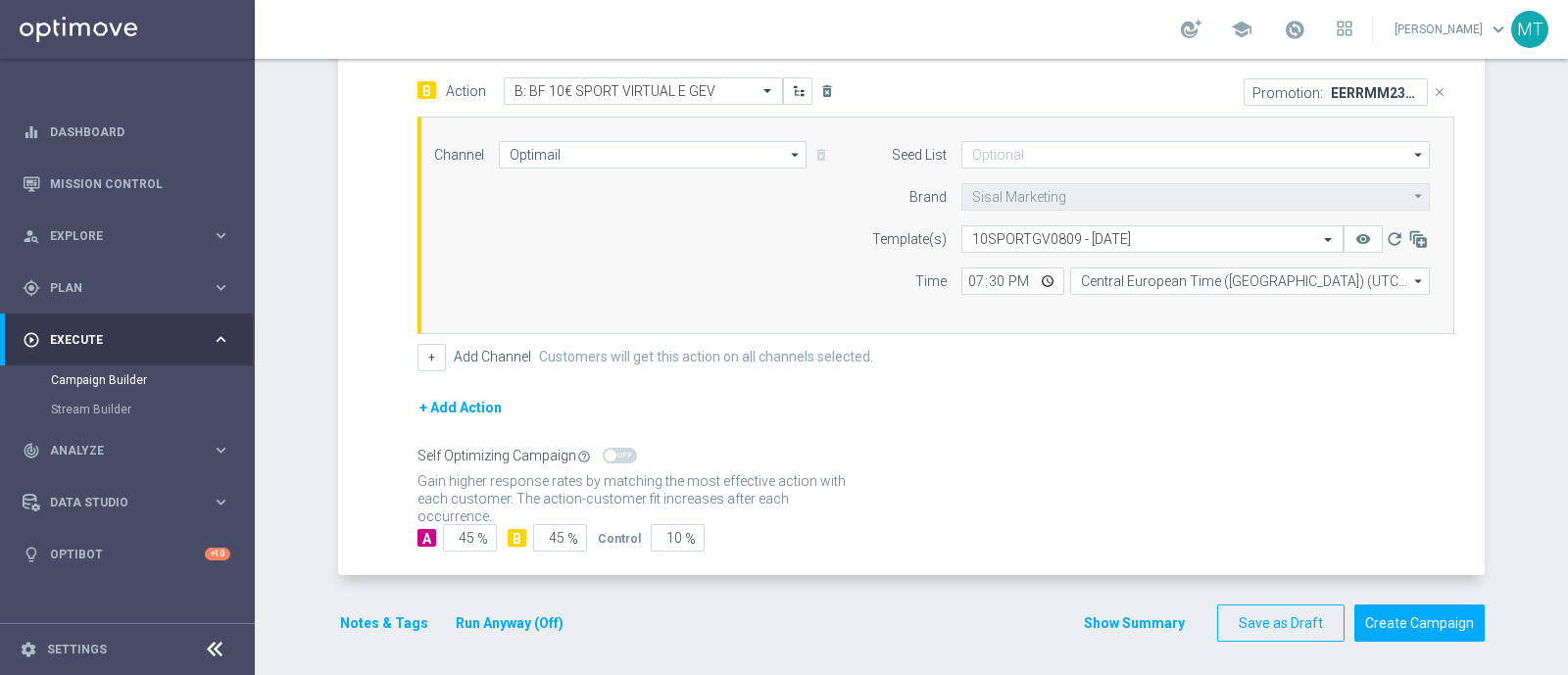
scroll to position [795, 0]
click at [378, 624] on button "Notes & Tags" at bounding box center [384, 623] width 92 height 25
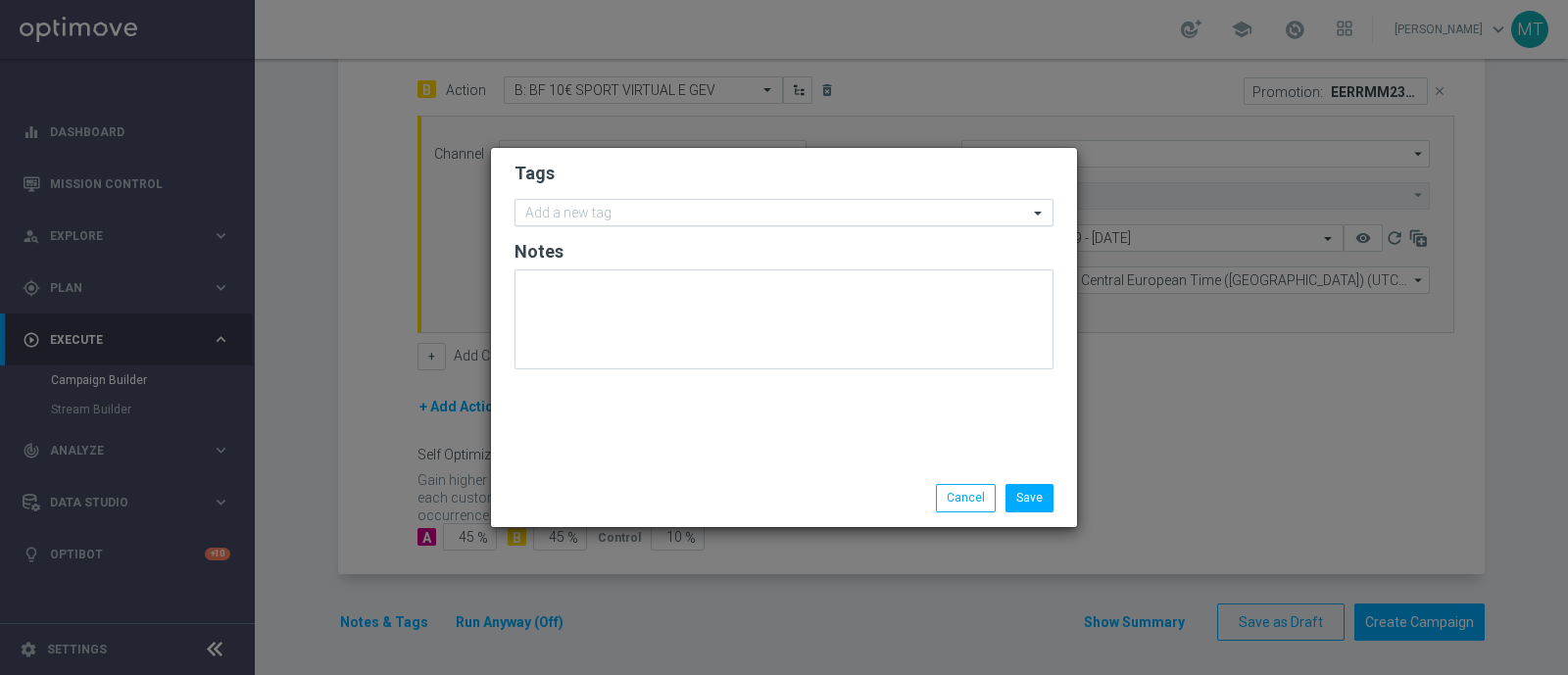
click at [623, 211] on input "text" at bounding box center [776, 213] width 503 height 17
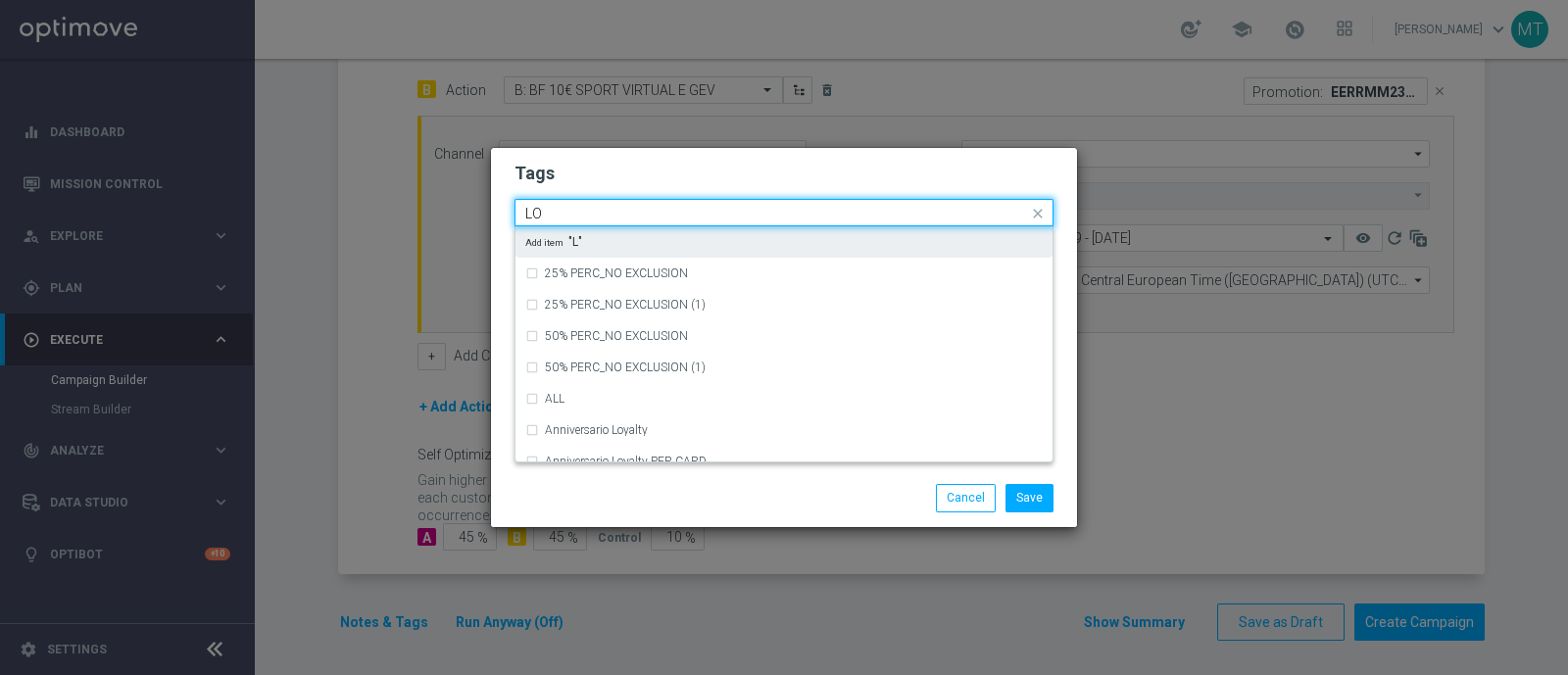
type input "L"
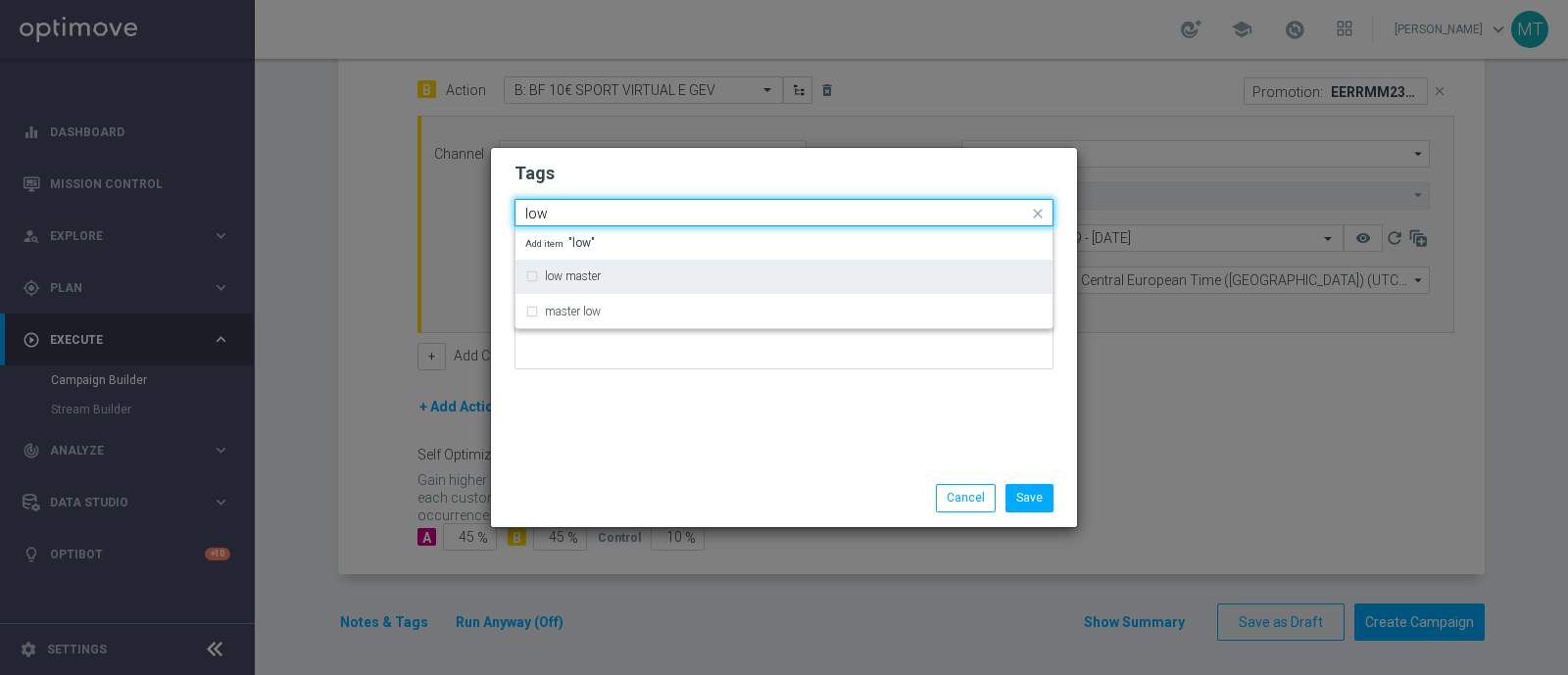
click at [612, 278] on div "low master" at bounding box center [794, 277] width 498 height 12
type input "low"
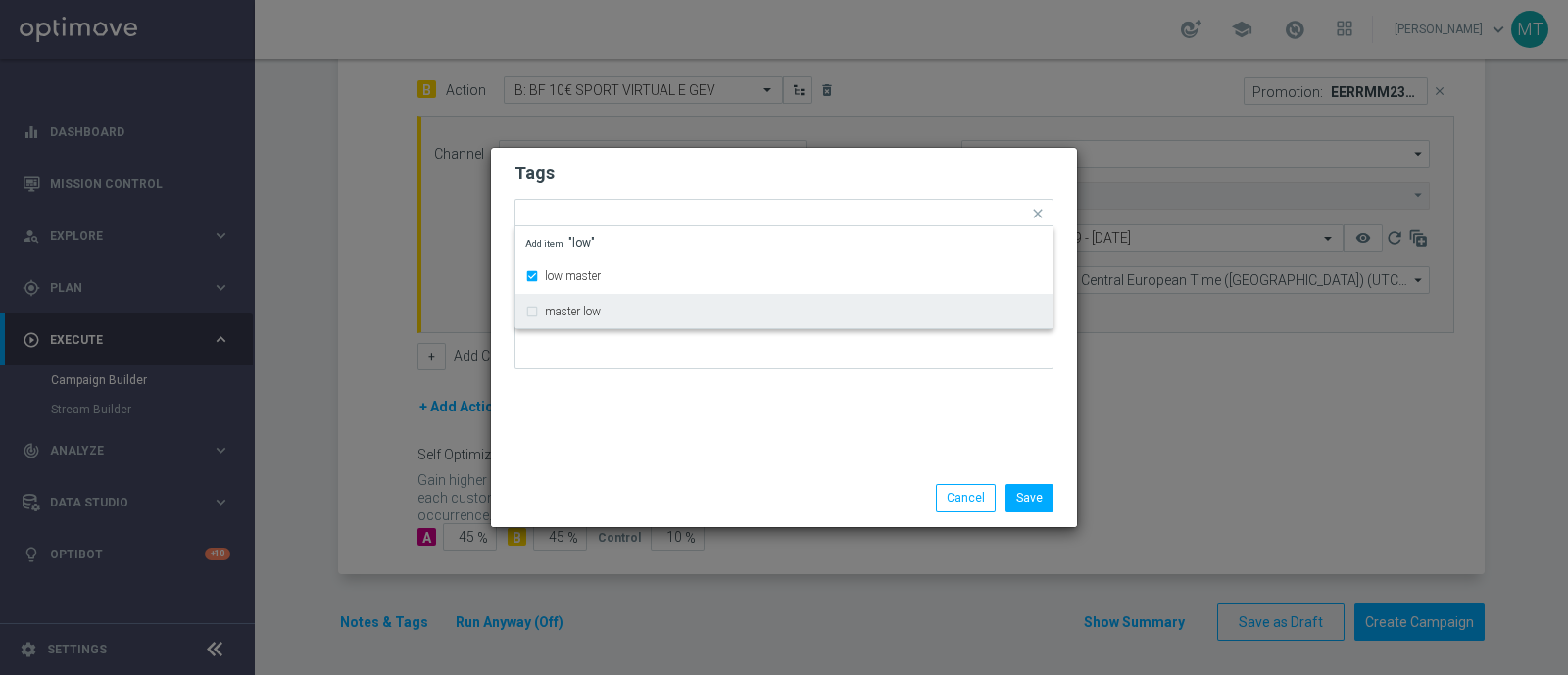
click at [628, 405] on div "Tags Quick find × low master low master master low Add item "low" Notes" at bounding box center [784, 308] width 586 height 321
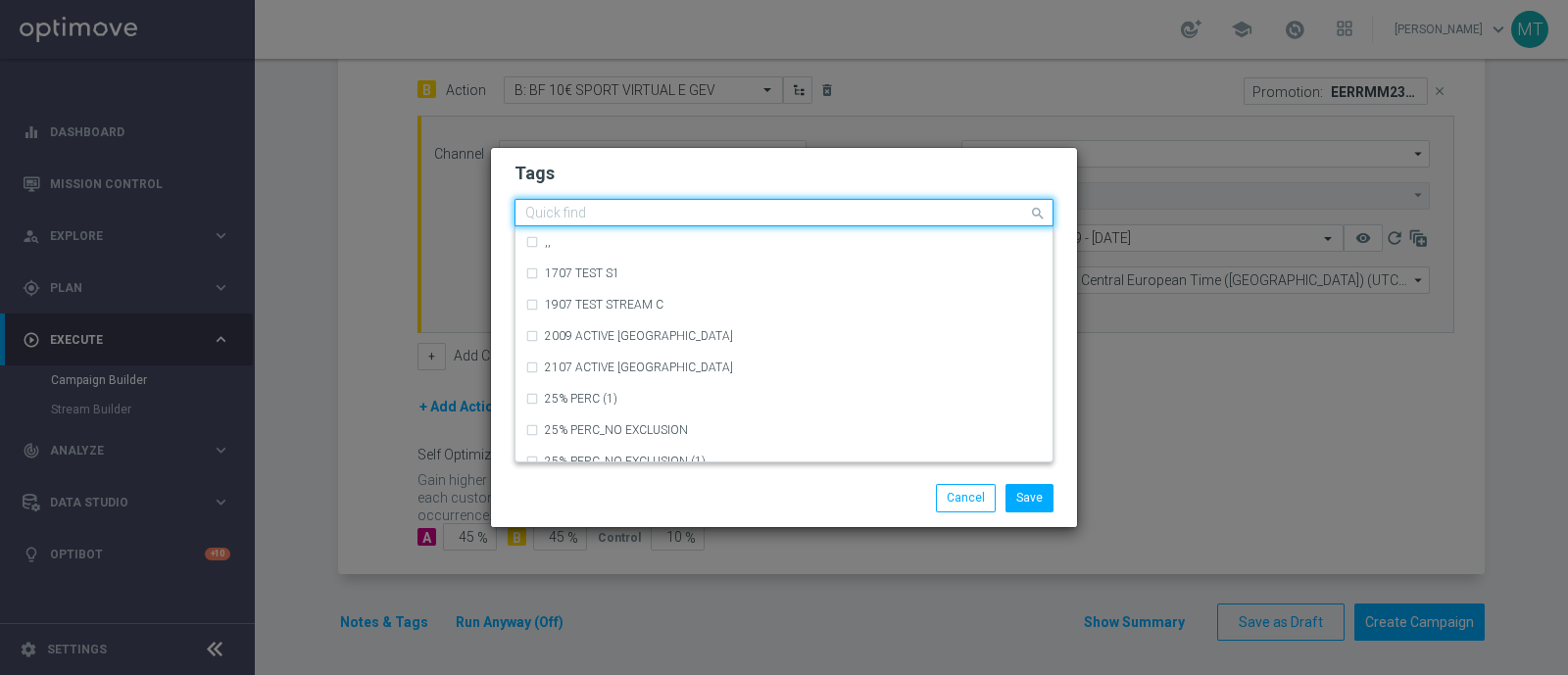
click at [642, 213] on input "text" at bounding box center [776, 213] width 503 height 17
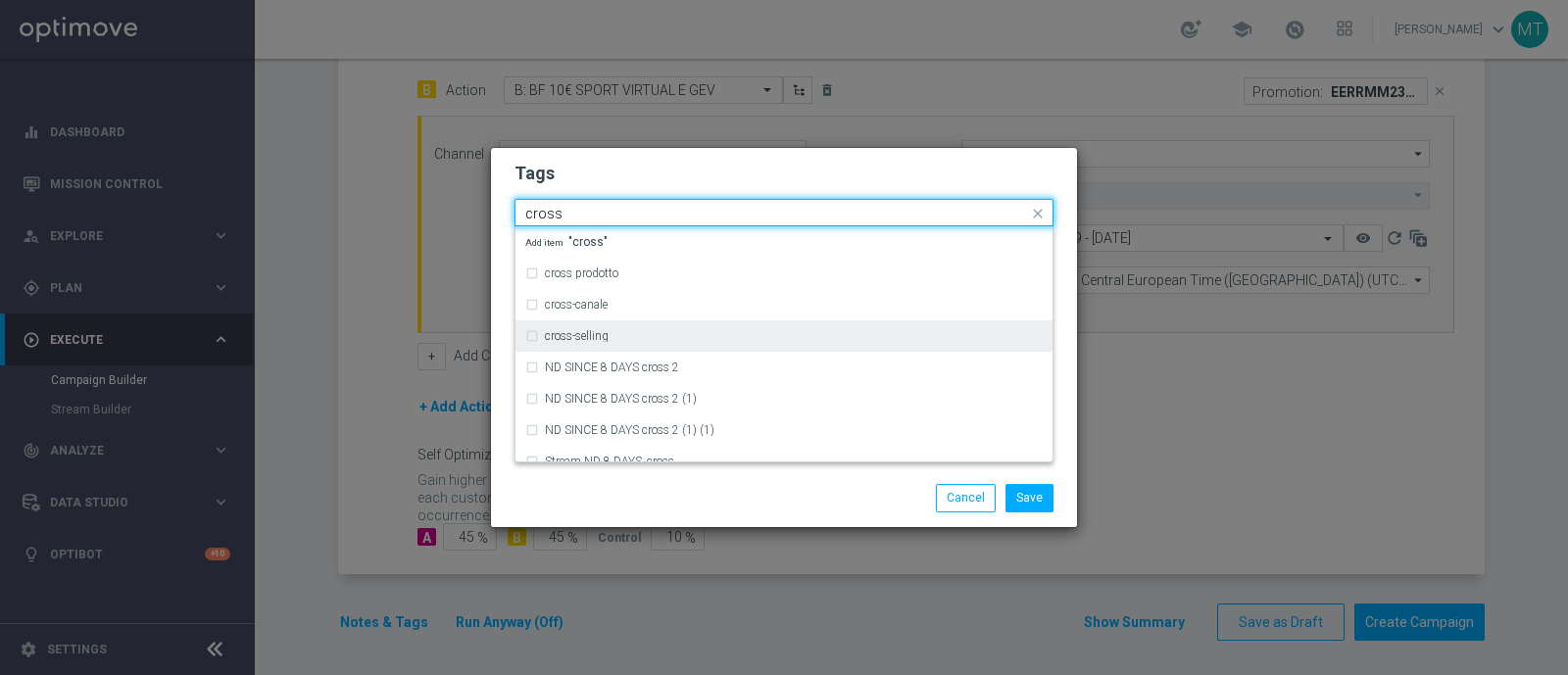
click at [593, 327] on div "cross-selling" at bounding box center [783, 336] width 517 height 32
type input "cross"
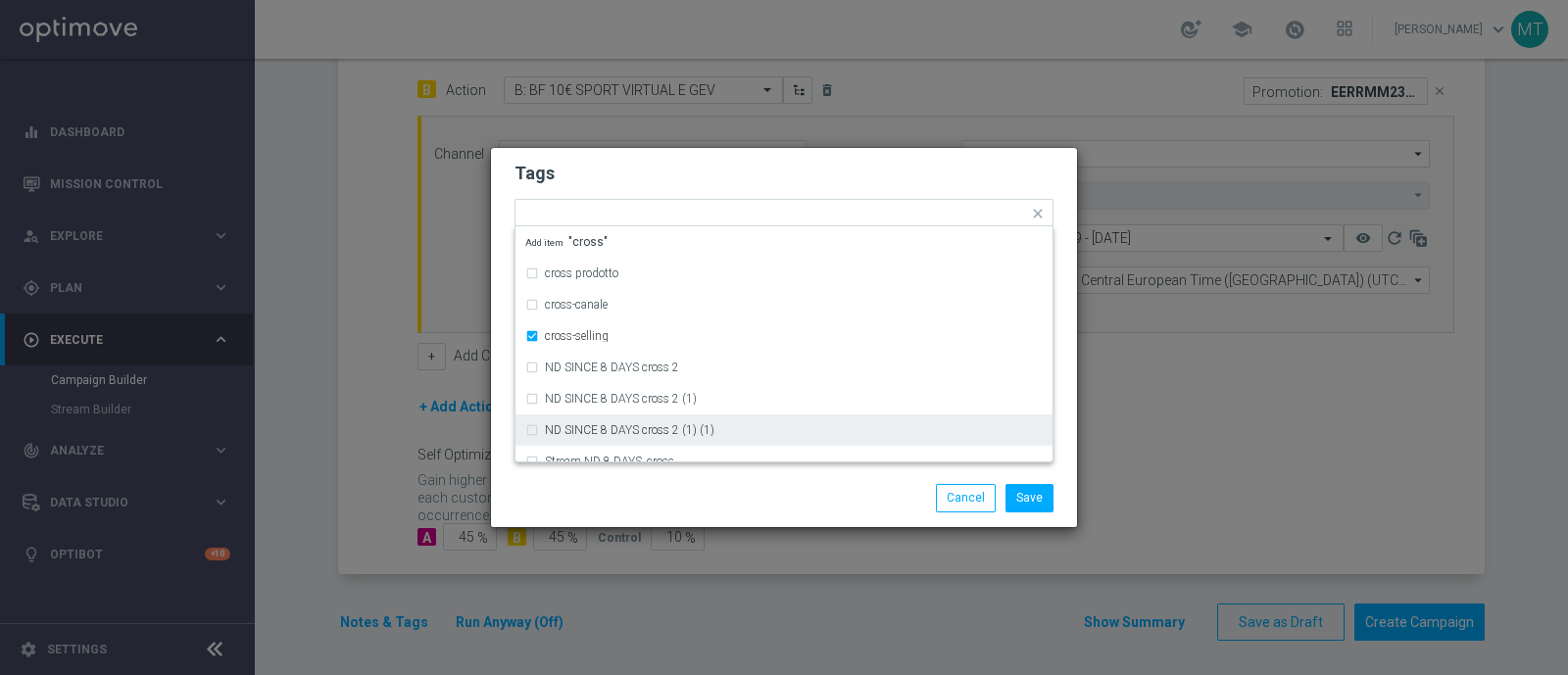
click at [596, 509] on div "Save Cancel" at bounding box center [784, 498] width 568 height 28
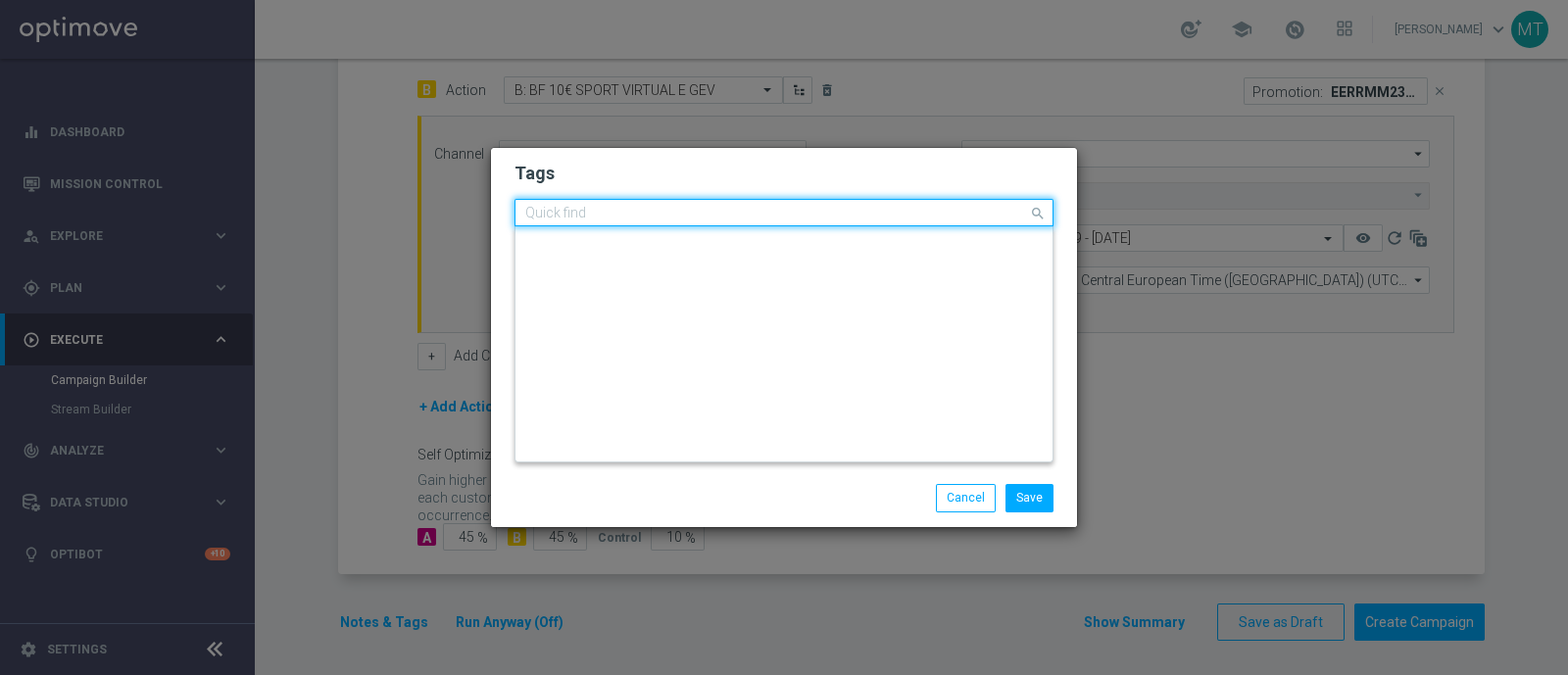
click at [771, 199] on div "Quick find × low master × cross-selling" at bounding box center [784, 212] width 539 height 28
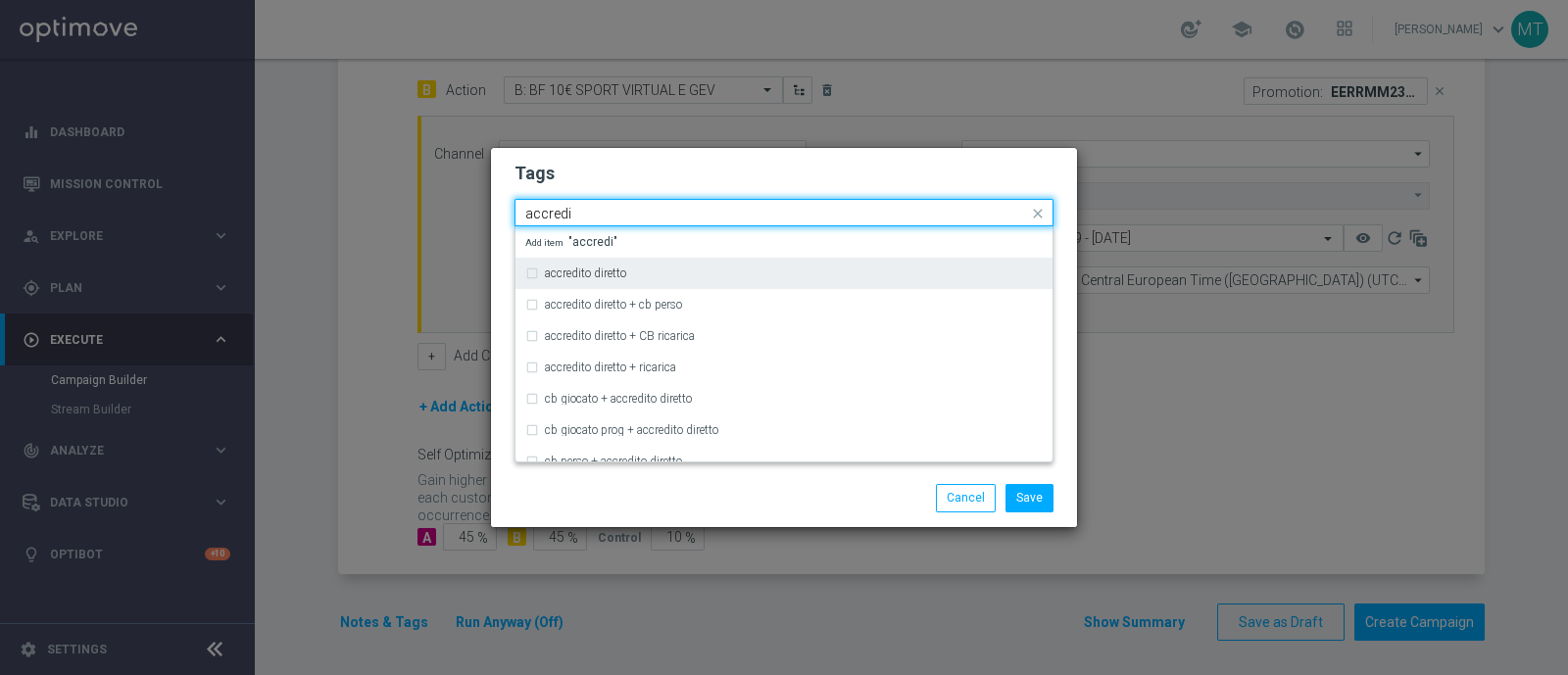
click at [736, 274] on div "accredito diretto" at bounding box center [794, 274] width 498 height 12
type input "accredi"
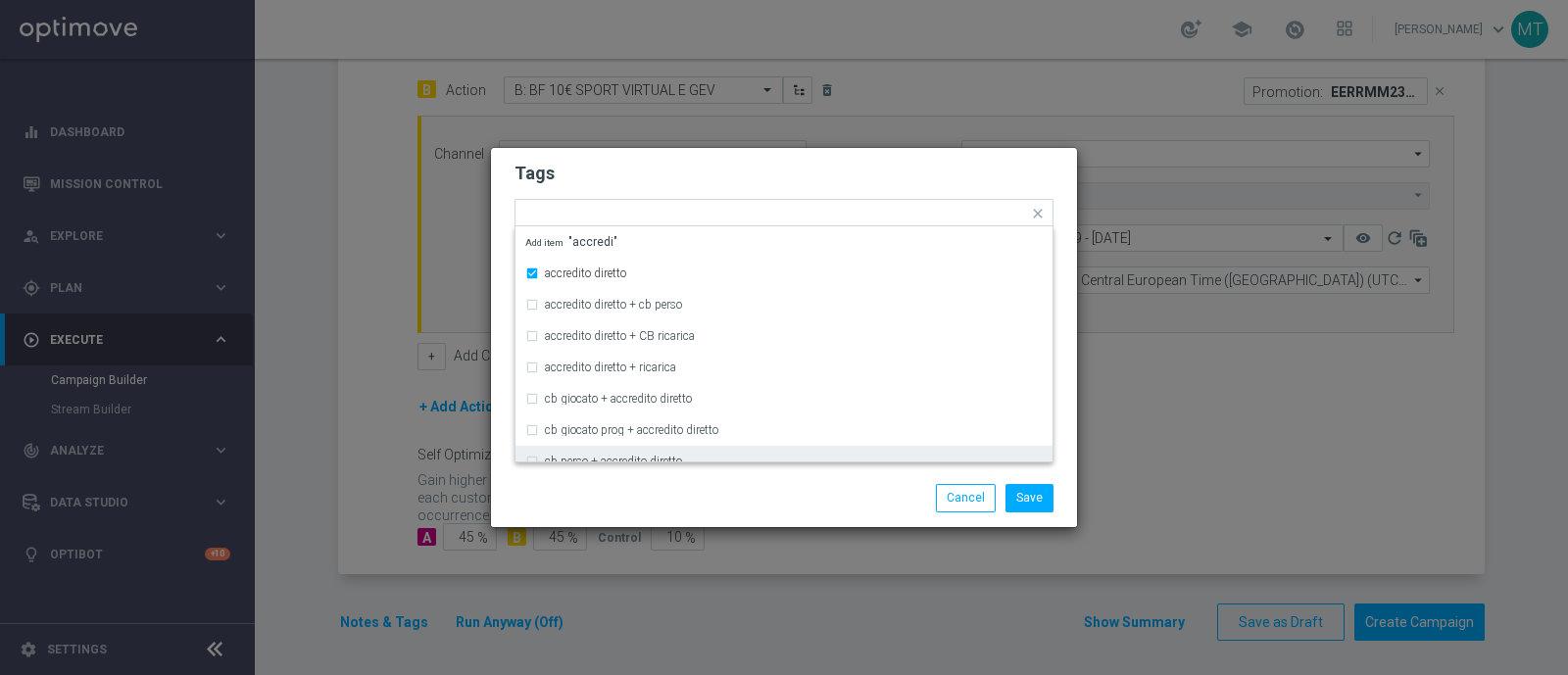
click at [709, 487] on div "Save Cancel" at bounding box center [879, 498] width 380 height 28
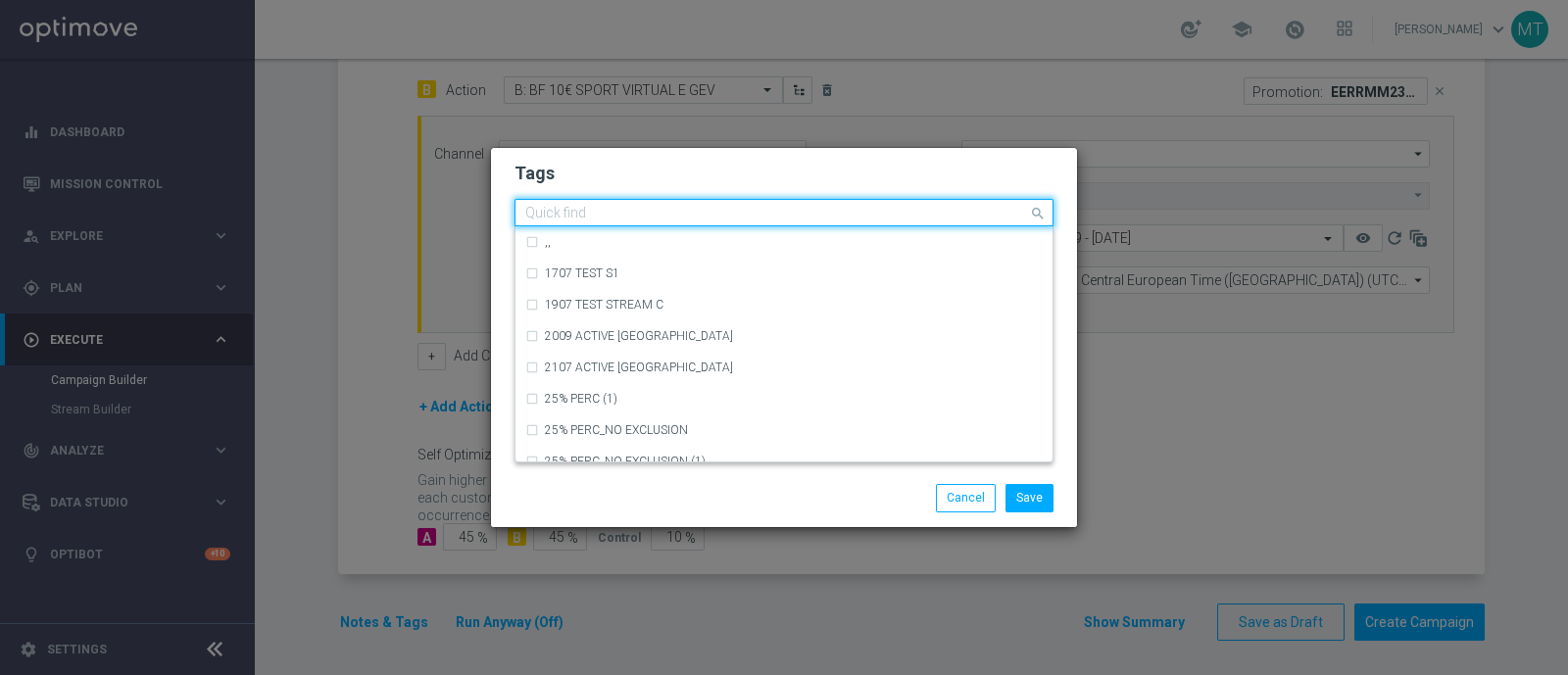
click at [923, 206] on div "Quick find × low master × cross-selling × accredito diretto" at bounding box center [771, 212] width 513 height 25
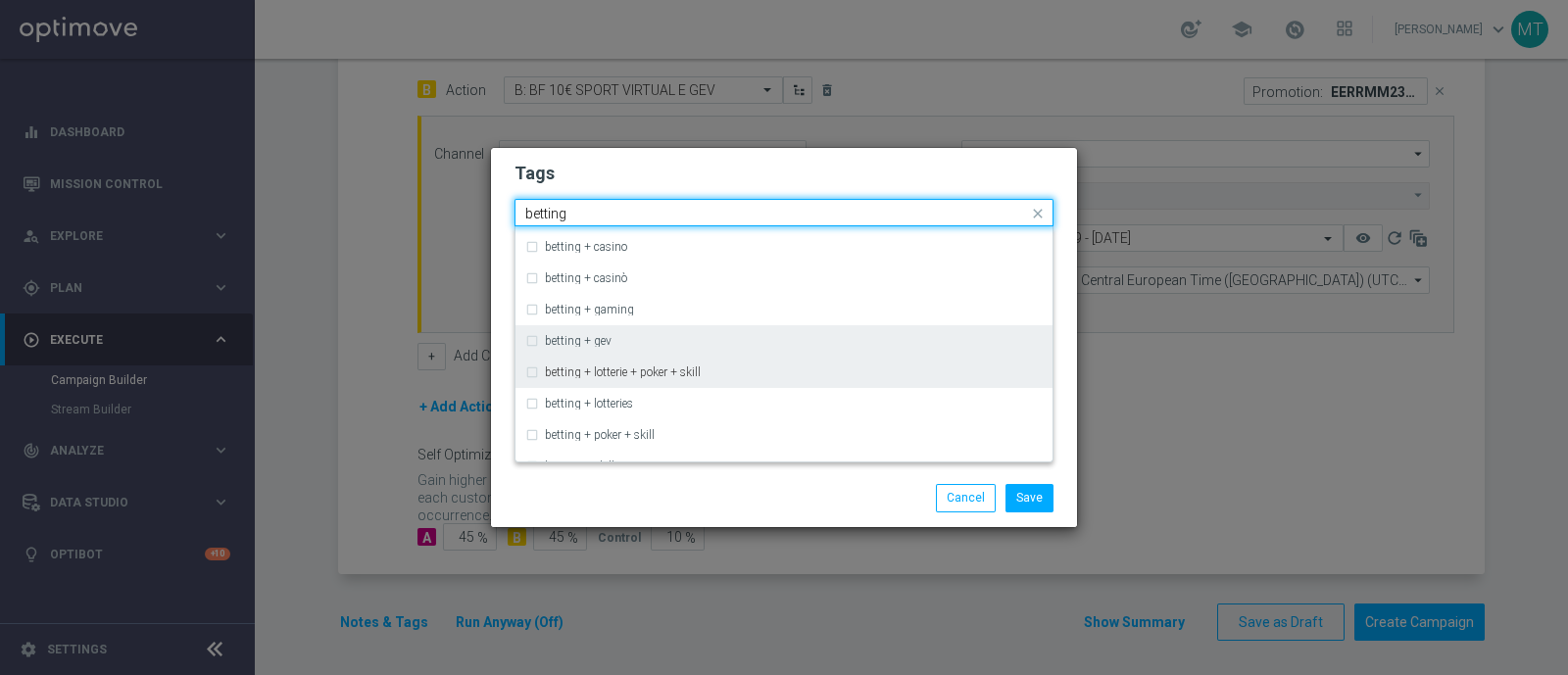
scroll to position [69, 0]
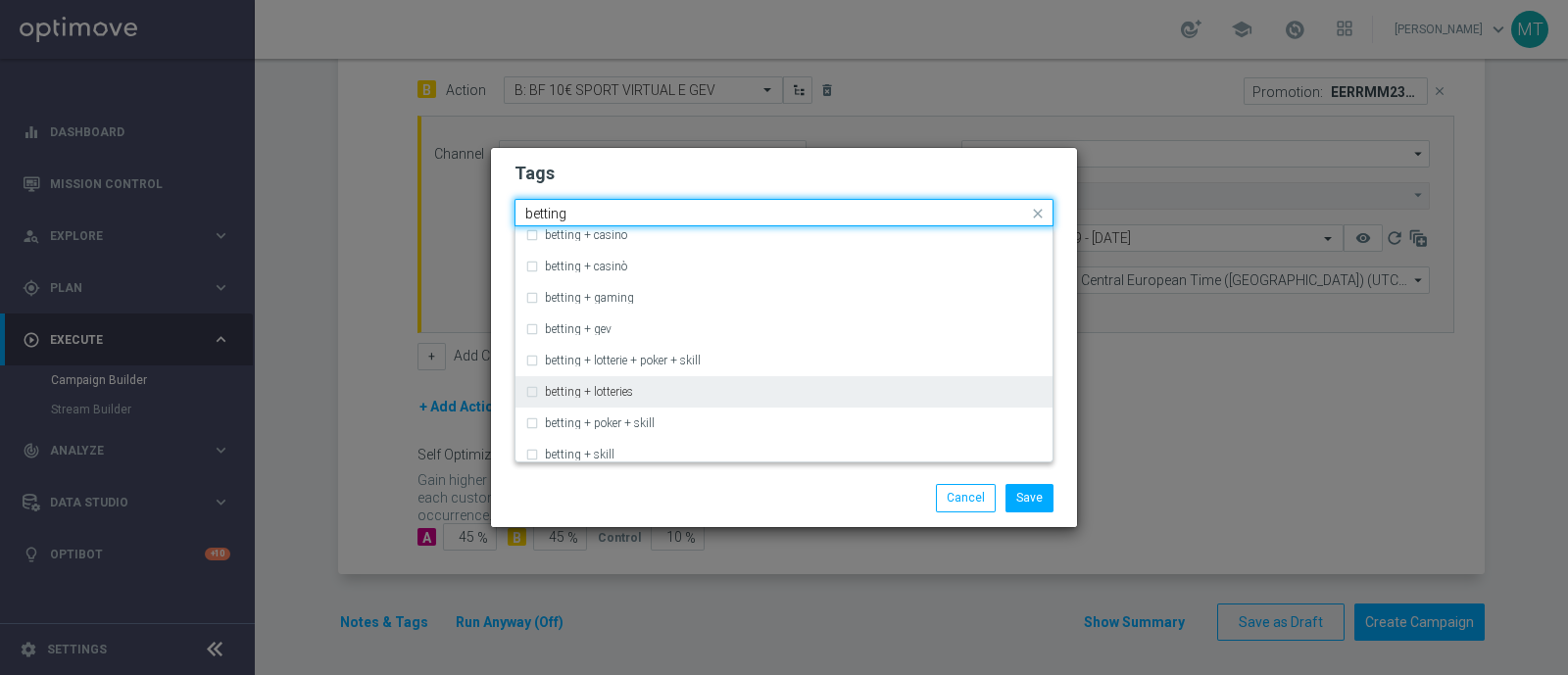
click at [740, 387] on div "betting + lotteries" at bounding box center [794, 392] width 498 height 12
type input "betting"
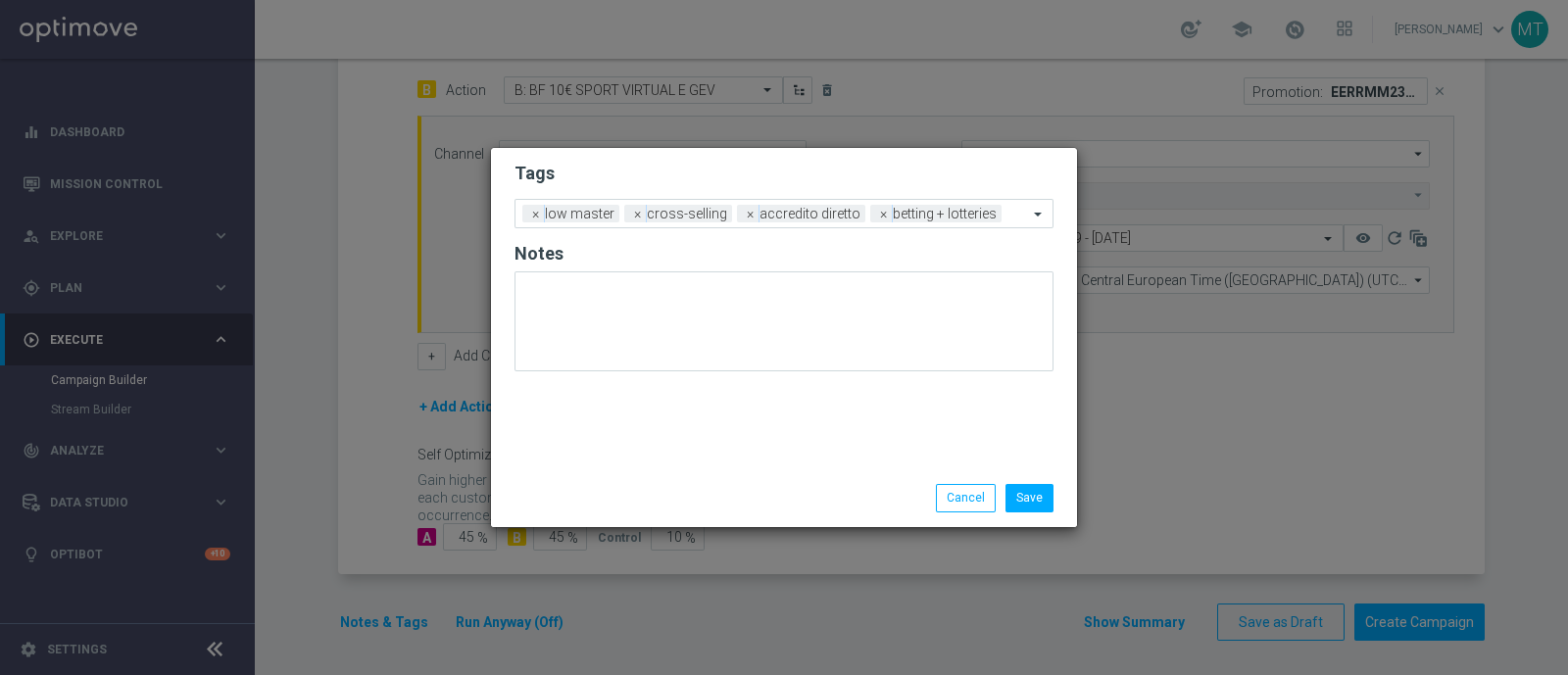
click at [703, 492] on div "Save Cancel" at bounding box center [879, 498] width 380 height 28
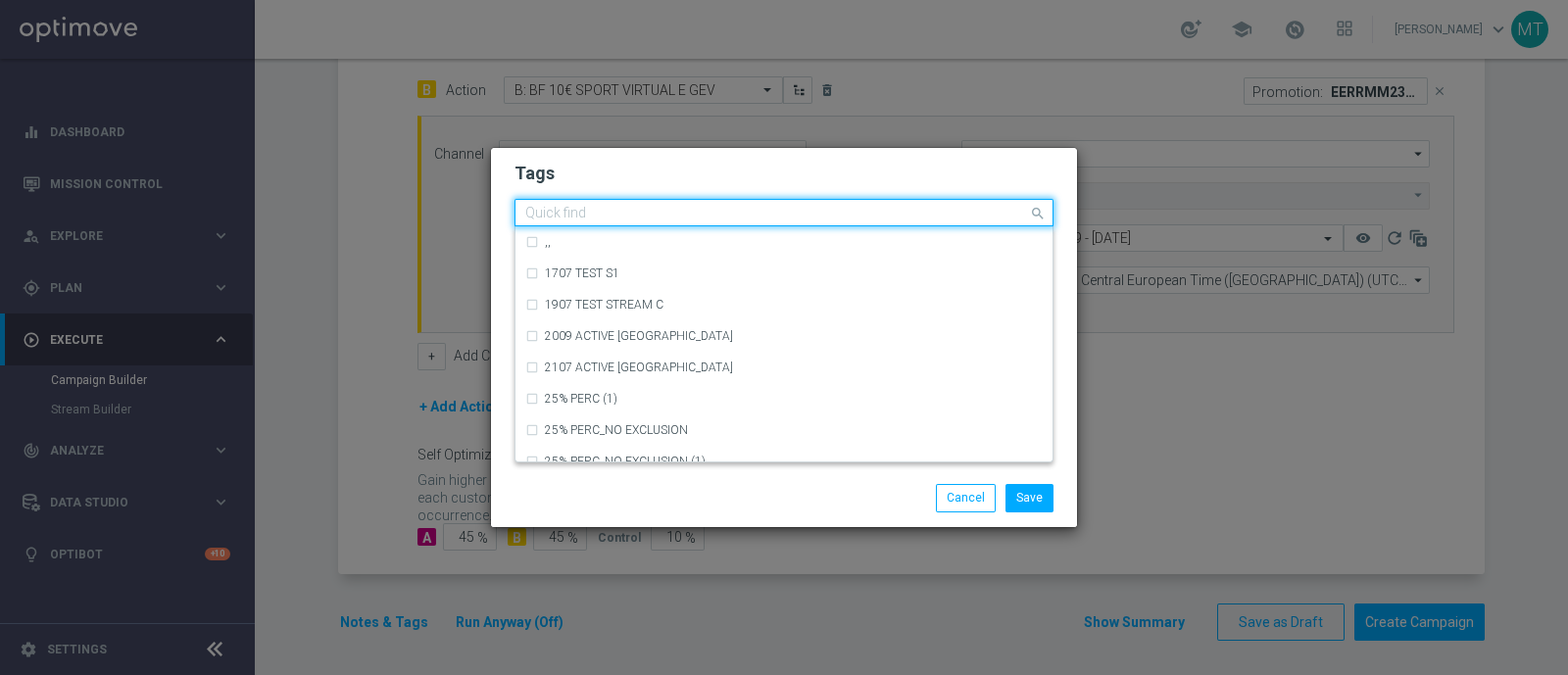
click at [1006, 212] on input "text" at bounding box center [776, 213] width 503 height 17
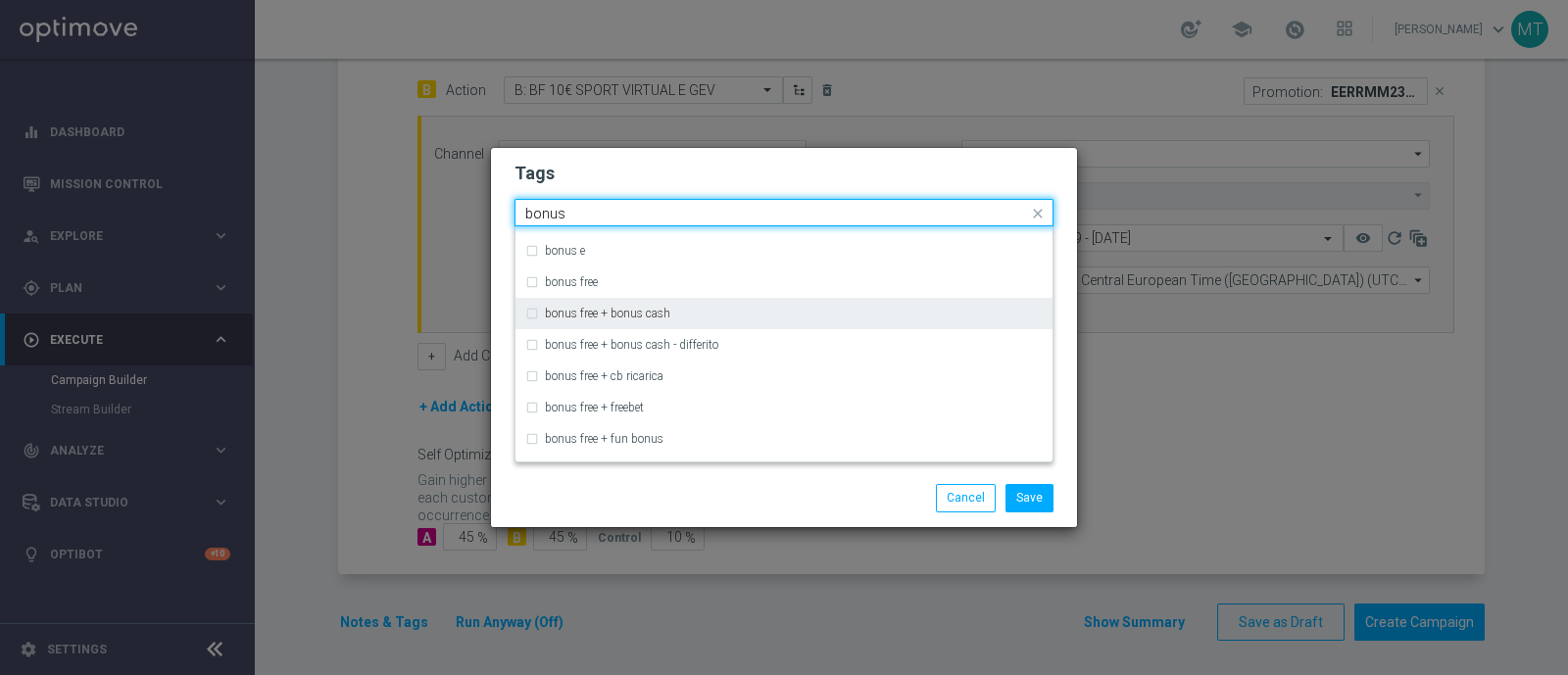
scroll to position [525, 0]
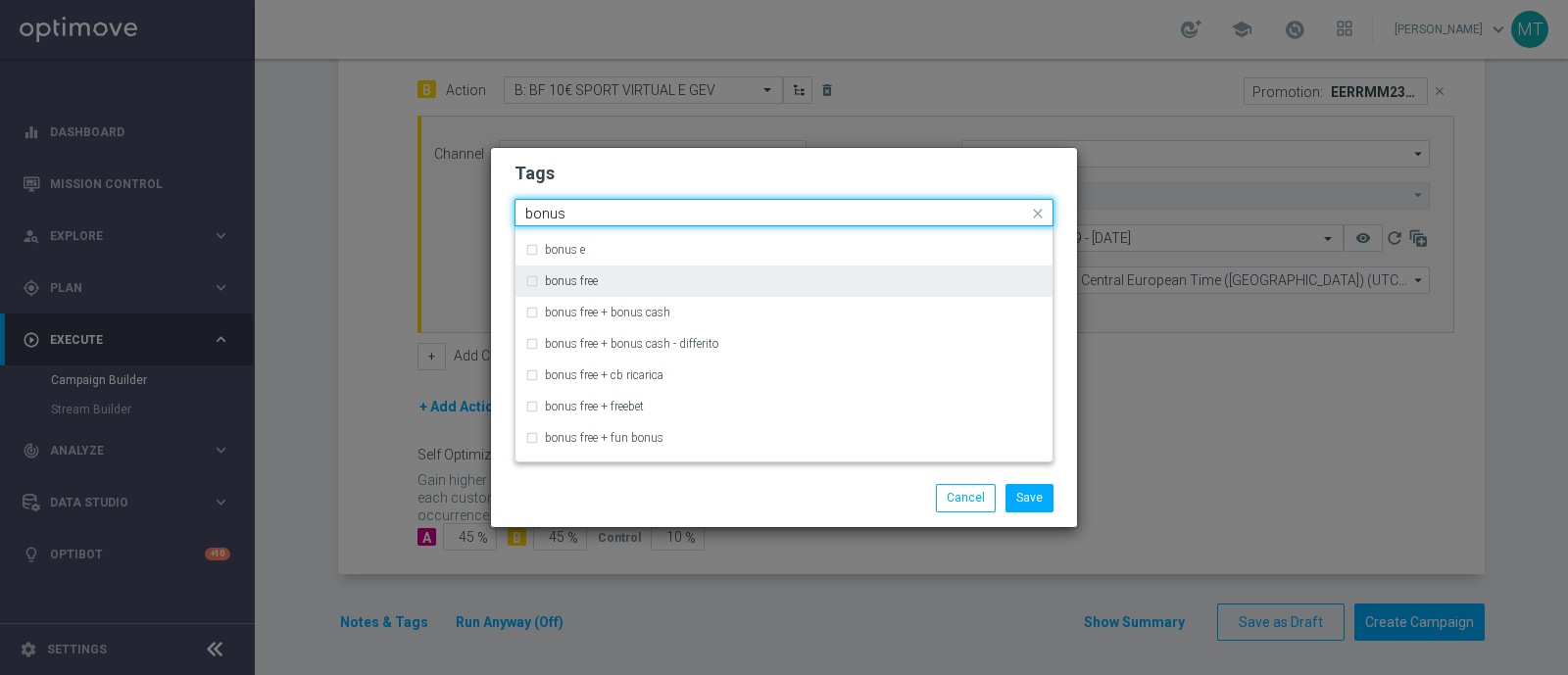
click at [743, 274] on div "bonus free" at bounding box center [783, 282] width 517 height 32
type input "bonus"
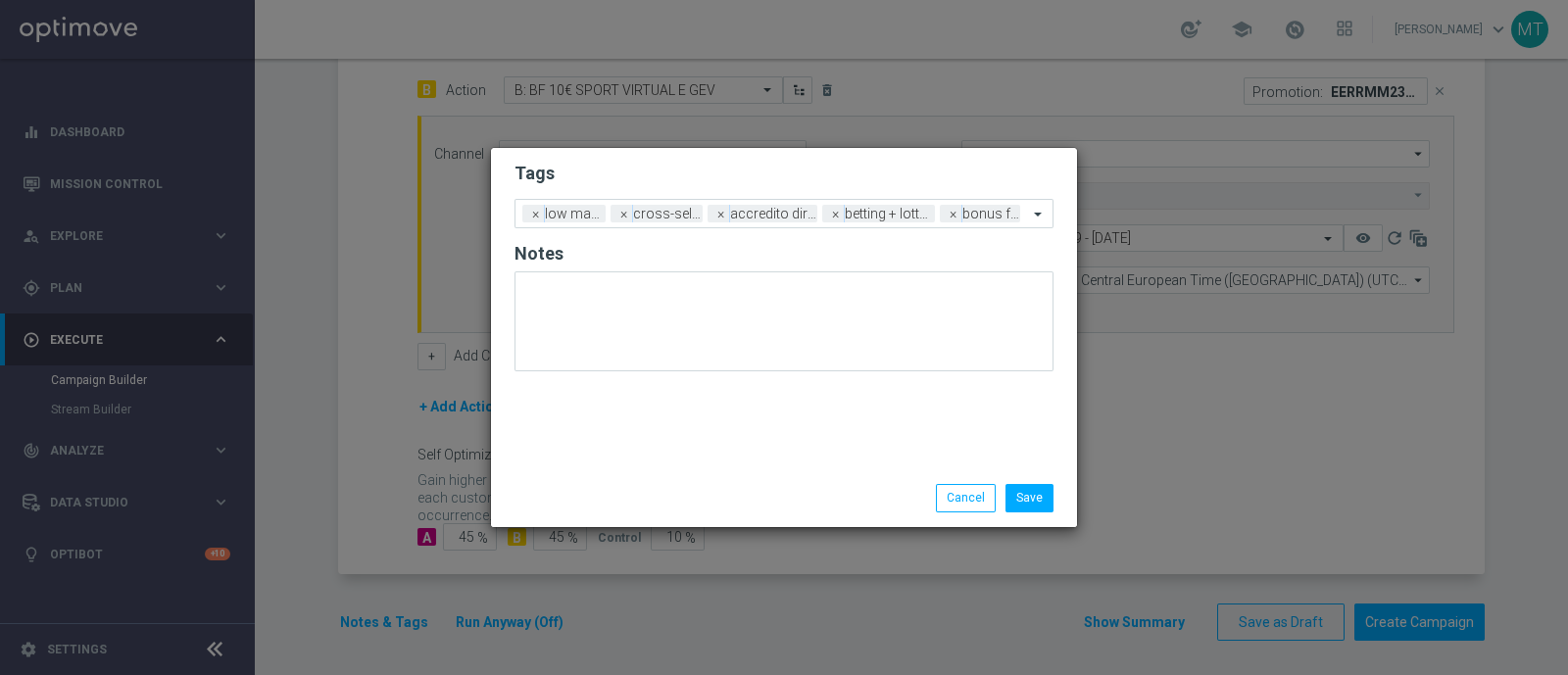
click at [766, 487] on div "Save Cancel" at bounding box center [879, 498] width 380 height 28
click at [1033, 501] on button "Save" at bounding box center [1029, 498] width 48 height 28
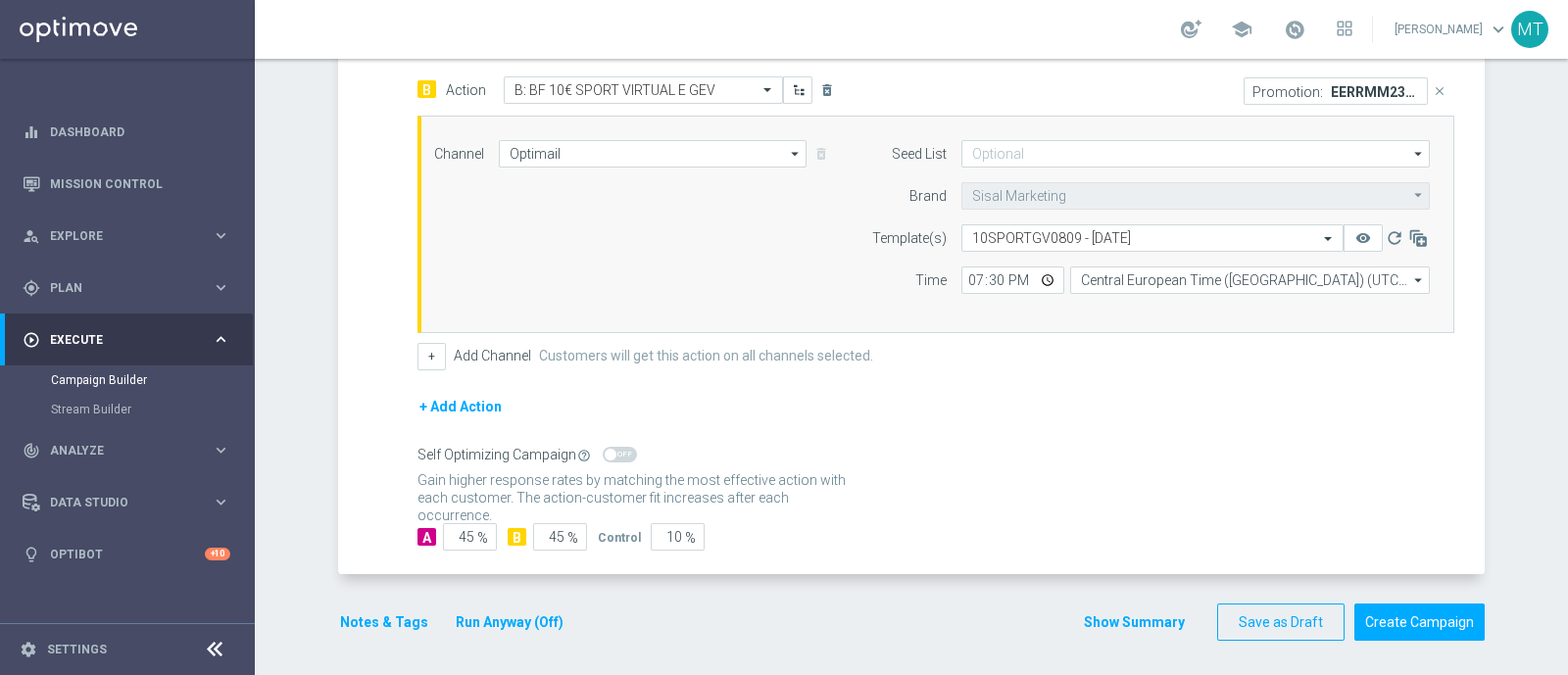
scroll to position [0, 0]
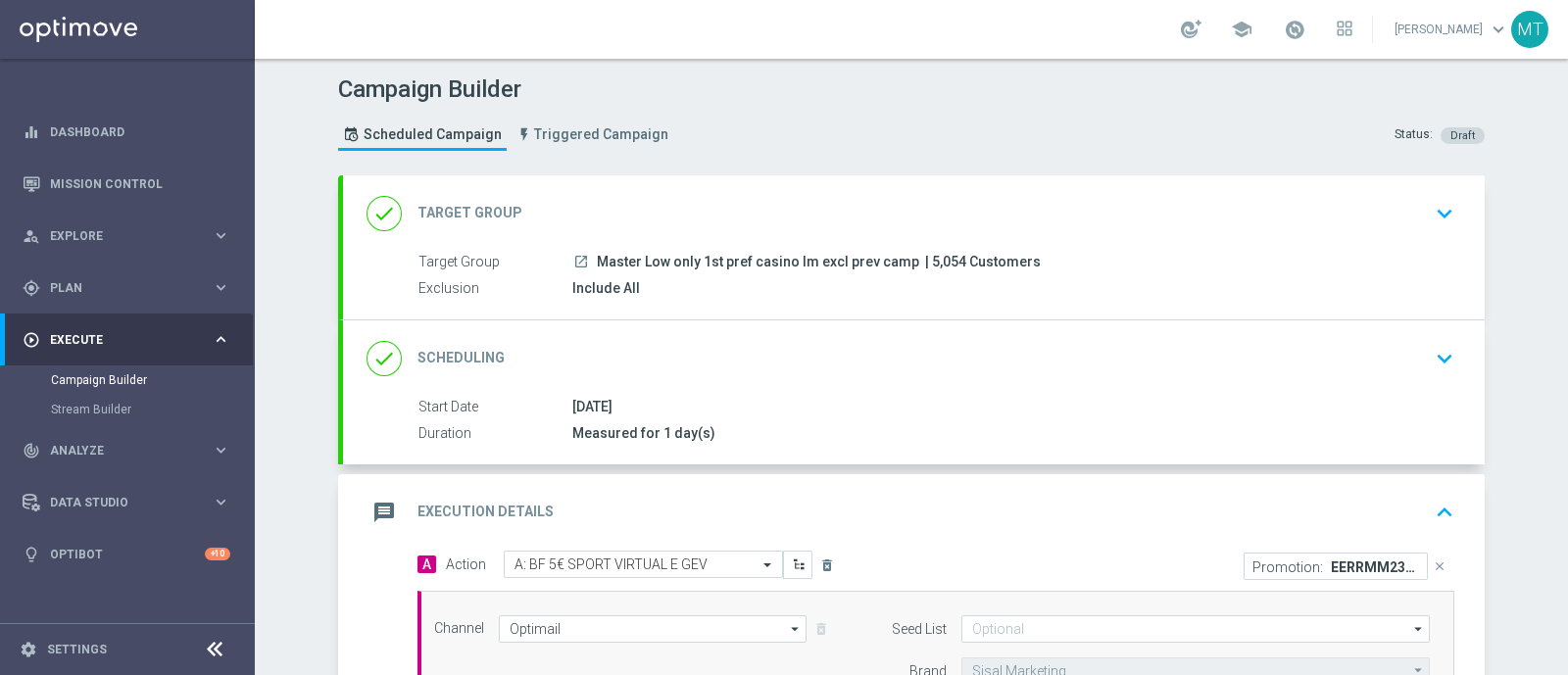
click at [661, 267] on span "Master Low only 1st pref casino lm excl prev camp" at bounding box center [758, 263] width 322 height 18
click at [1088, 256] on div "launch Master Low only 1st pref casino lm excl prev camp | 5,054 Customers" at bounding box center [1009, 262] width 874 height 20
click at [1438, 211] on icon "keyboard_arrow_down" at bounding box center [1444, 213] width 30 height 30
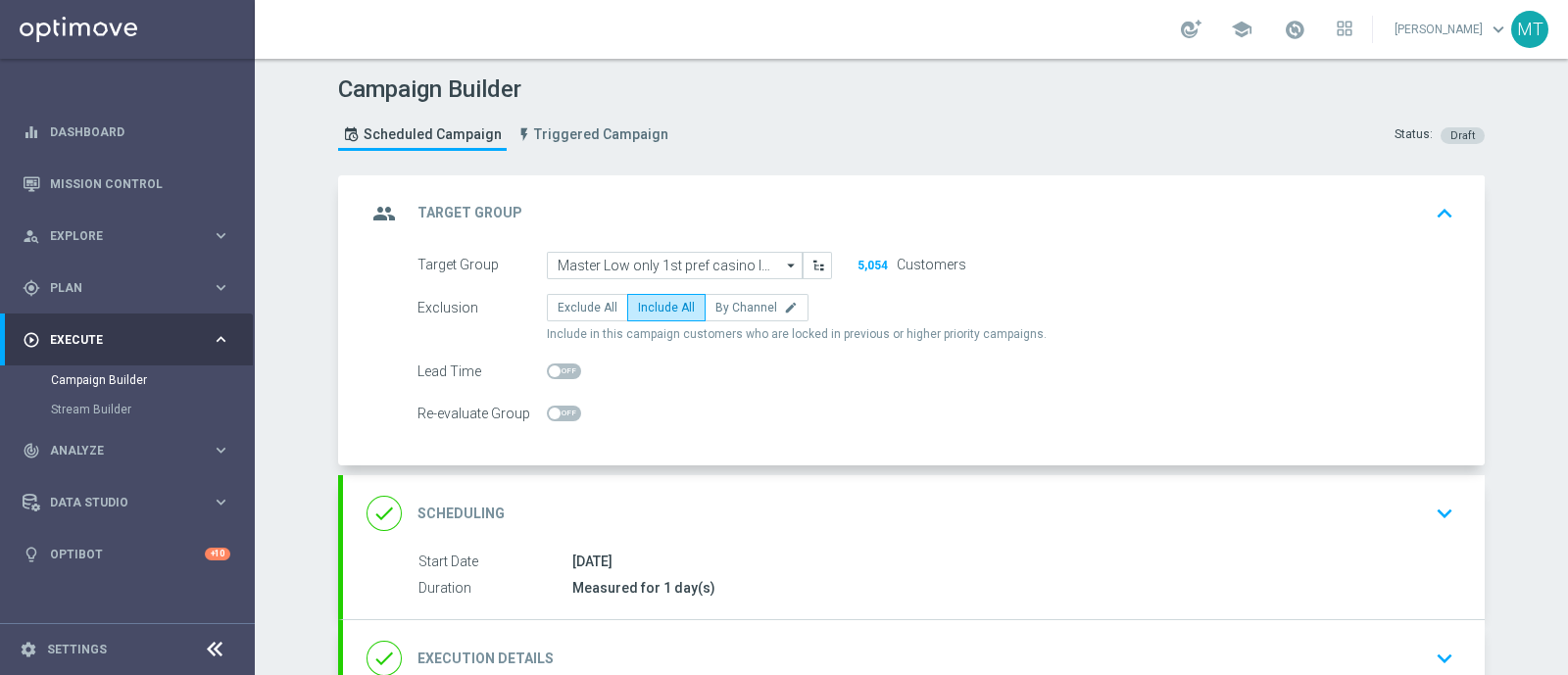
scroll to position [276, 0]
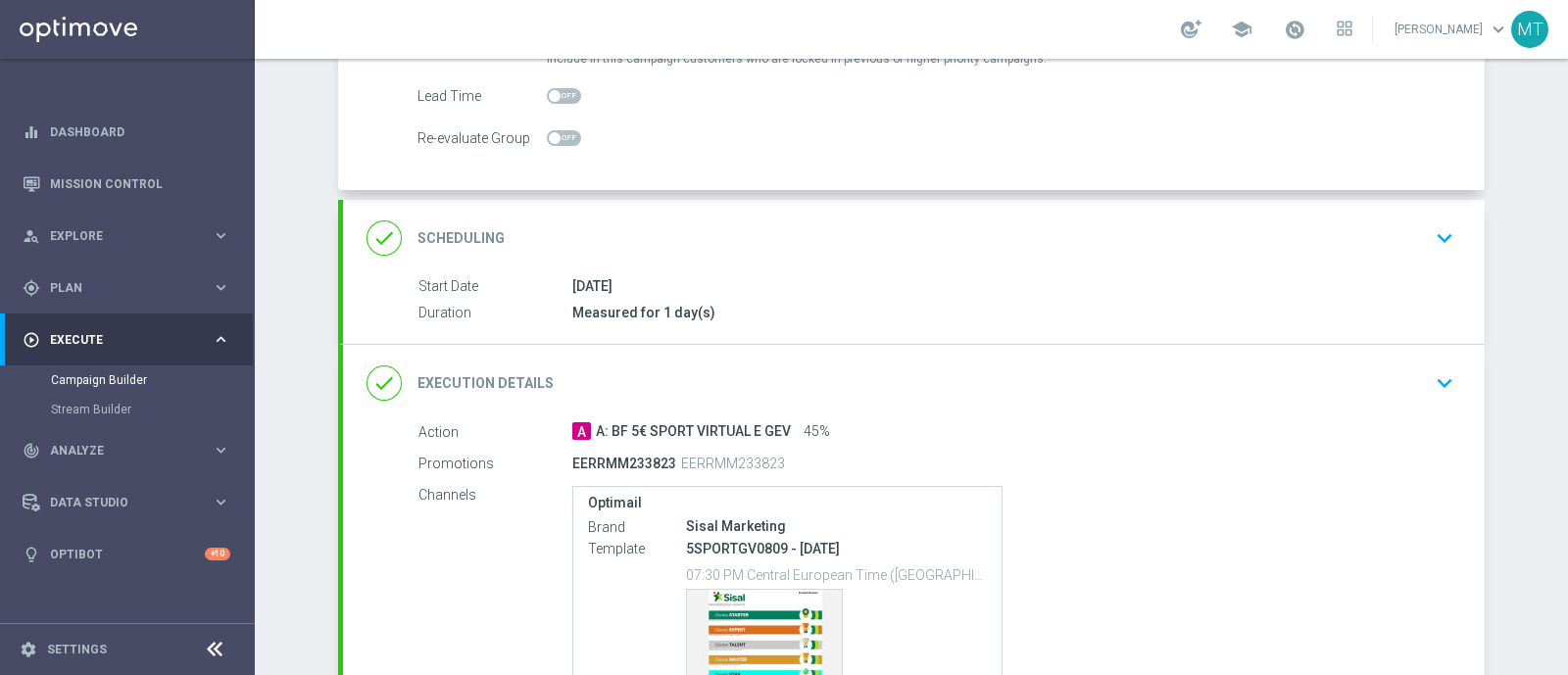
click at [804, 241] on div "done Scheduling keyboard_arrow_down" at bounding box center [914, 238] width 1094 height 38
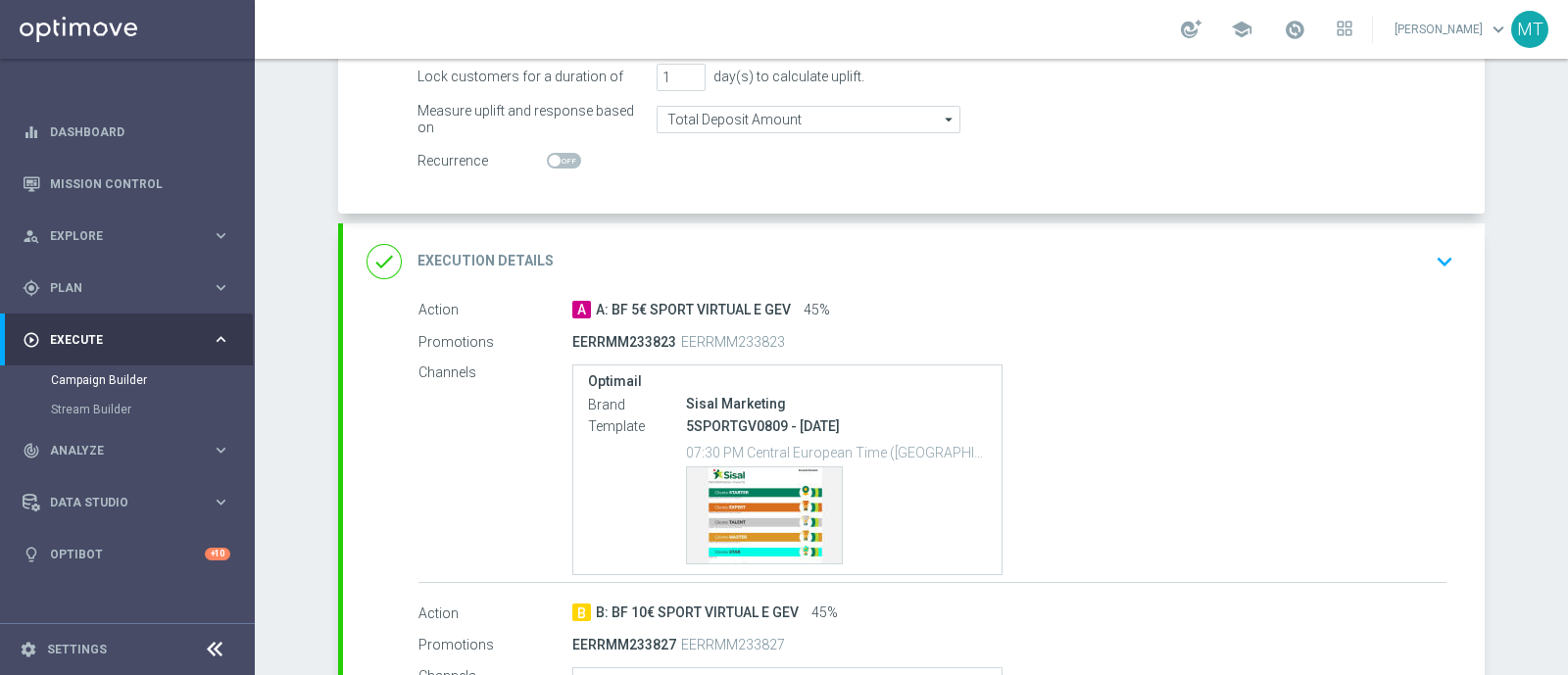
scroll to position [386, 0]
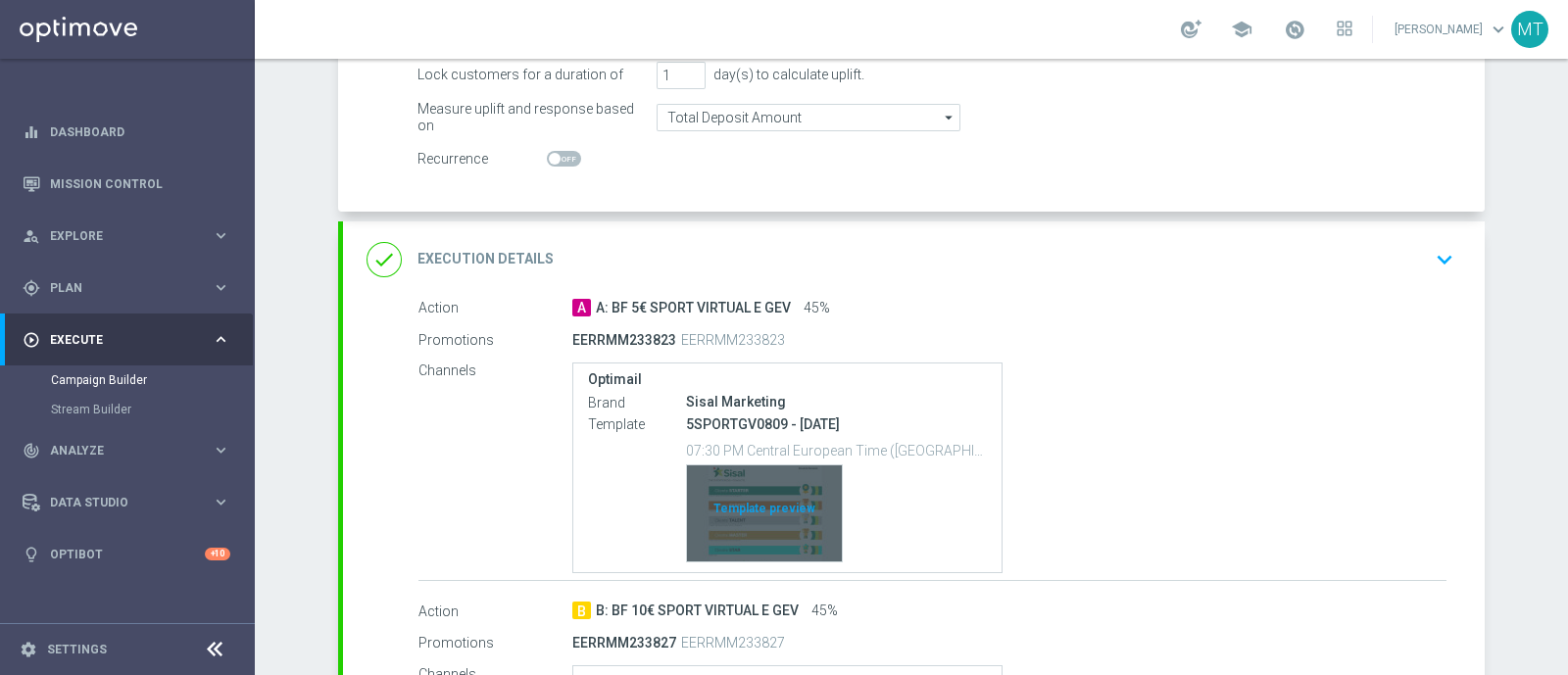
click at [727, 553] on div "Template preview" at bounding box center [764, 513] width 155 height 96
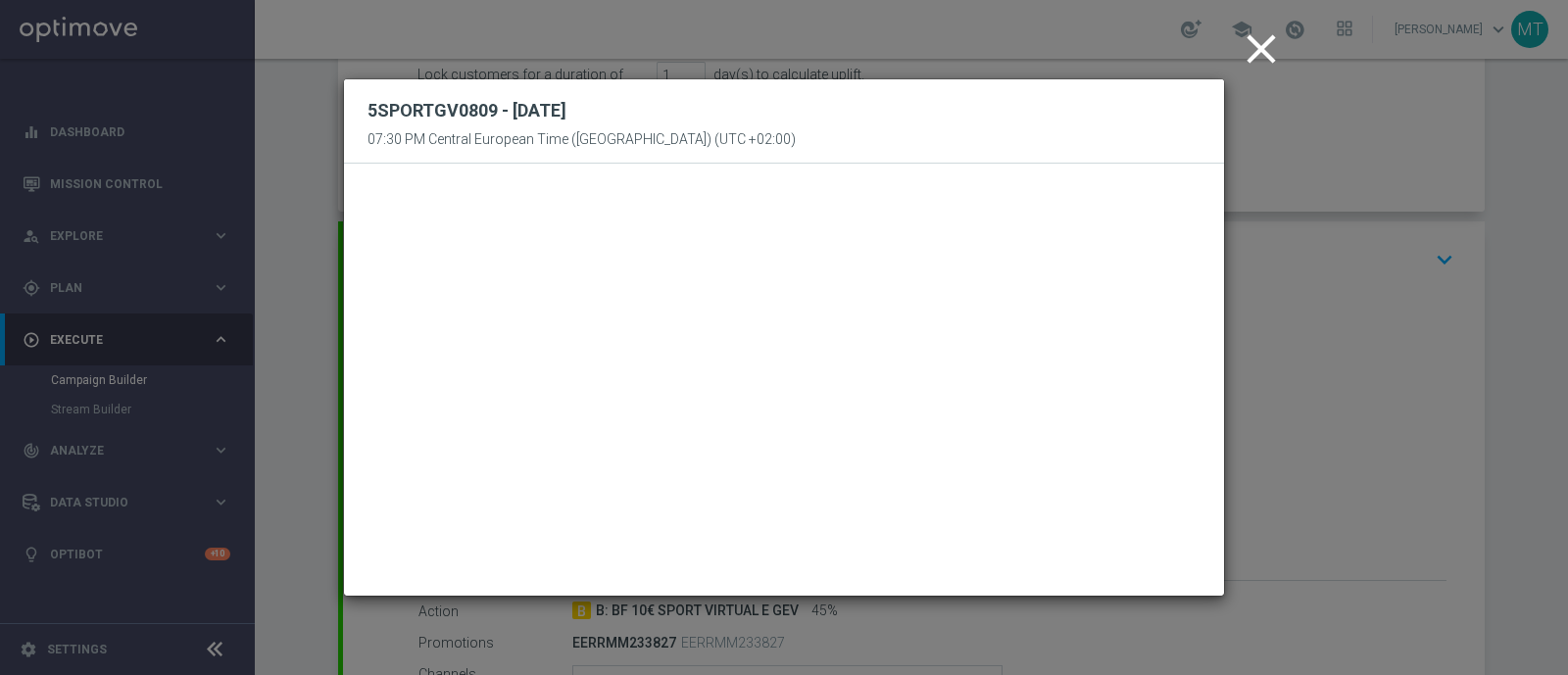
click at [1263, 56] on icon "close" at bounding box center [1262, 49] width 49 height 49
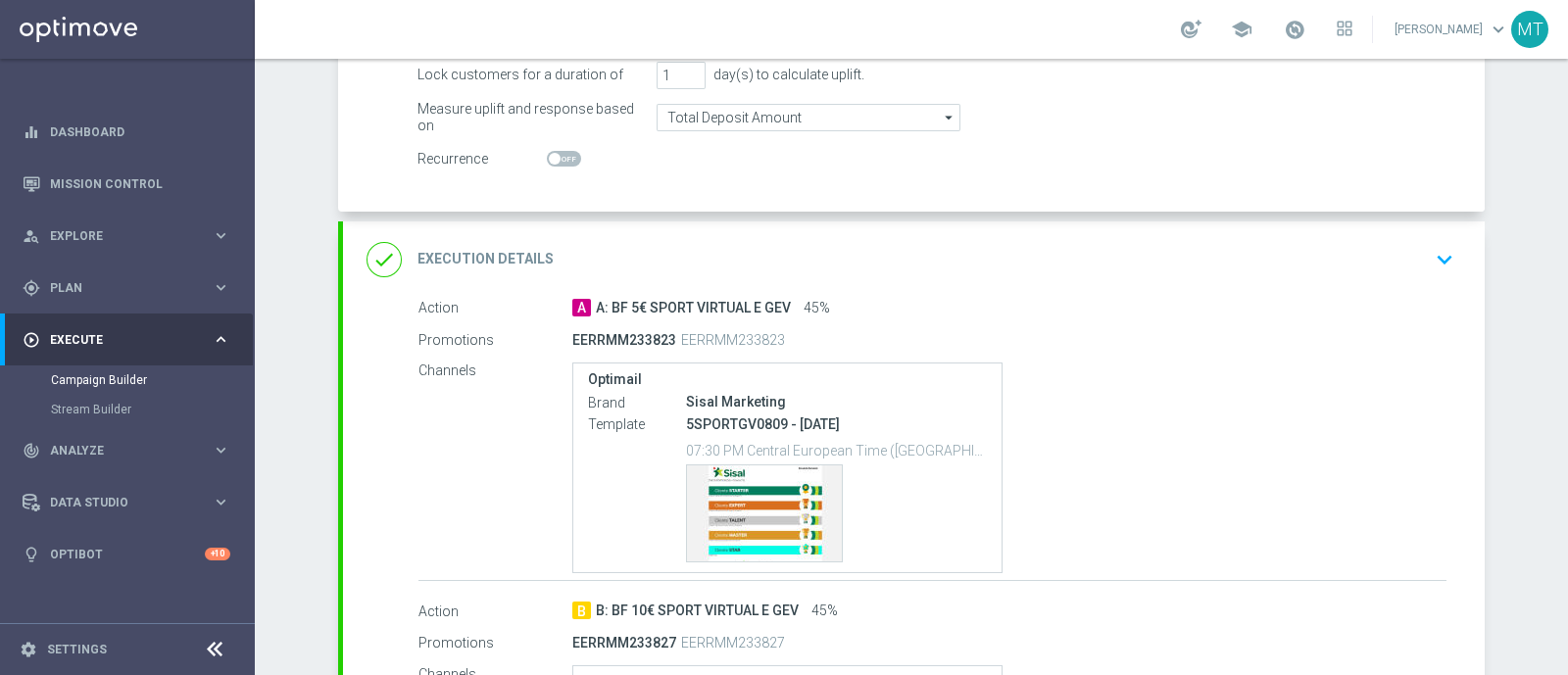
click at [1236, 244] on div "done Execution Details keyboard_arrow_down" at bounding box center [914, 260] width 1094 height 38
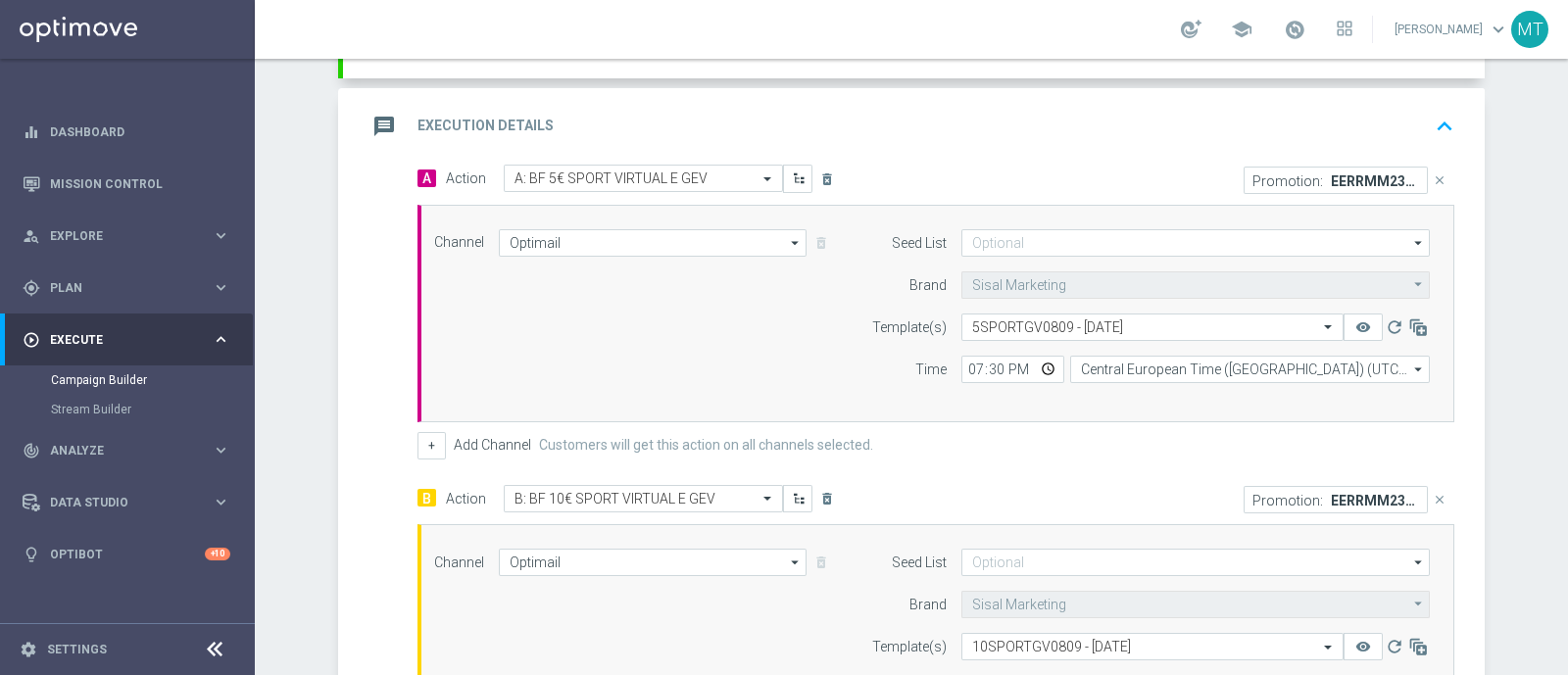
click at [1025, 117] on div "message Execution Details keyboard_arrow_up" at bounding box center [914, 127] width 1094 height 38
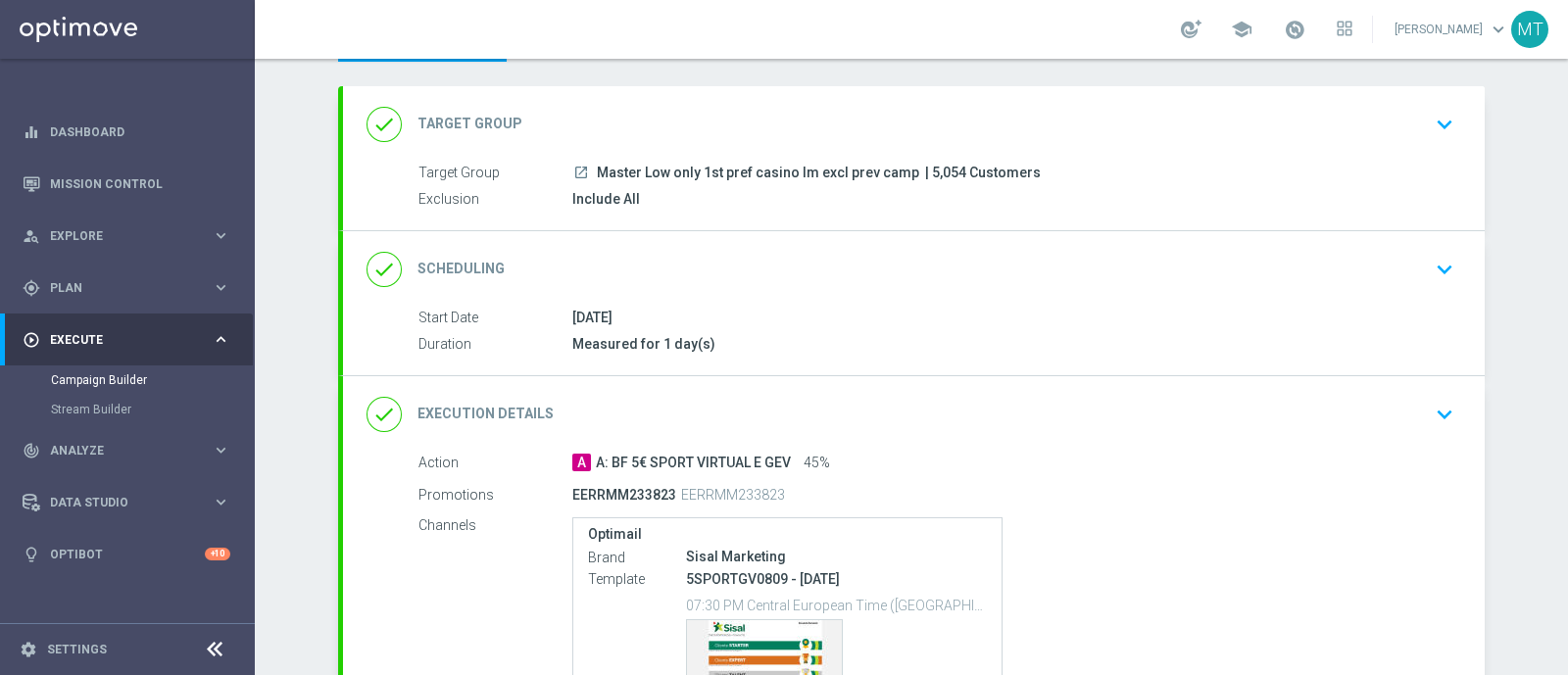
scroll to position [90, 0]
click at [1306, 25] on span at bounding box center [1295, 30] width 22 height 22
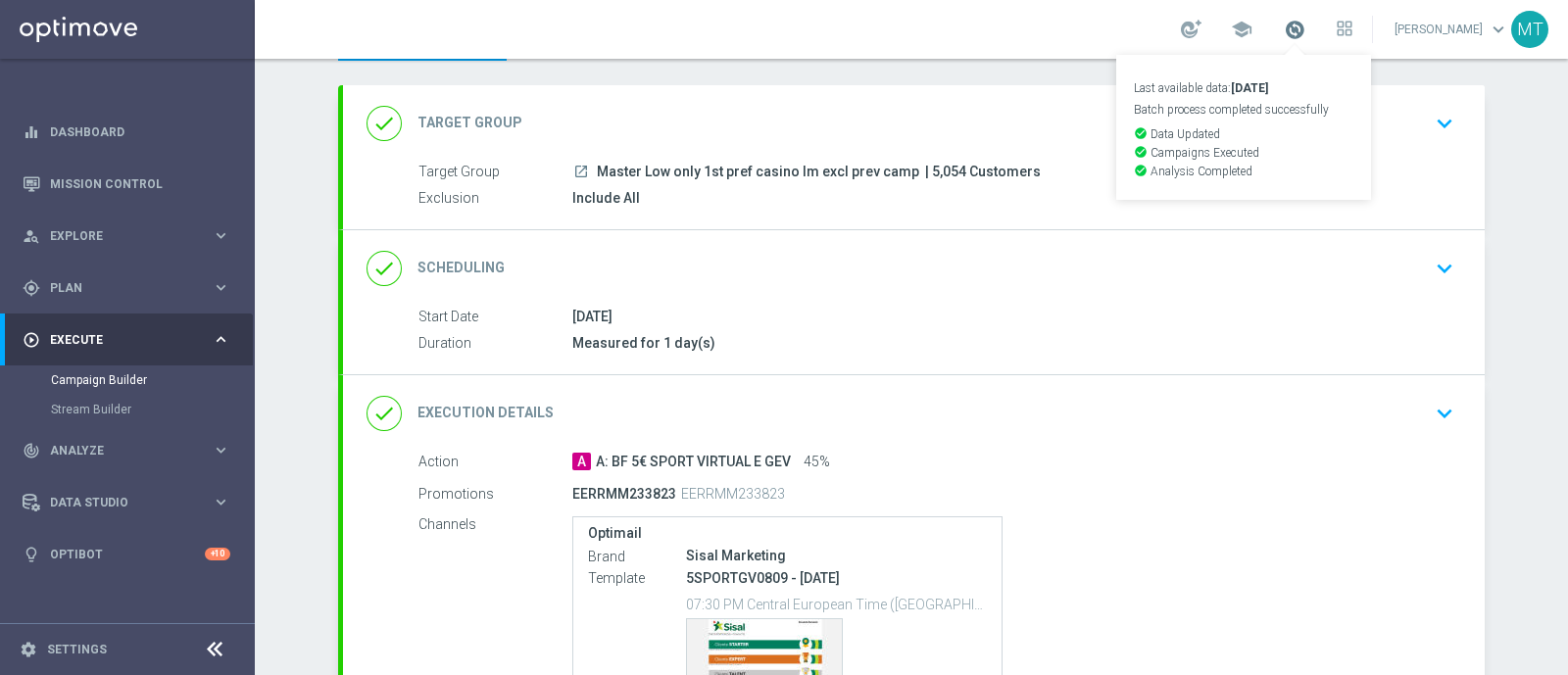
click at [1306, 25] on span at bounding box center [1295, 30] width 22 height 22
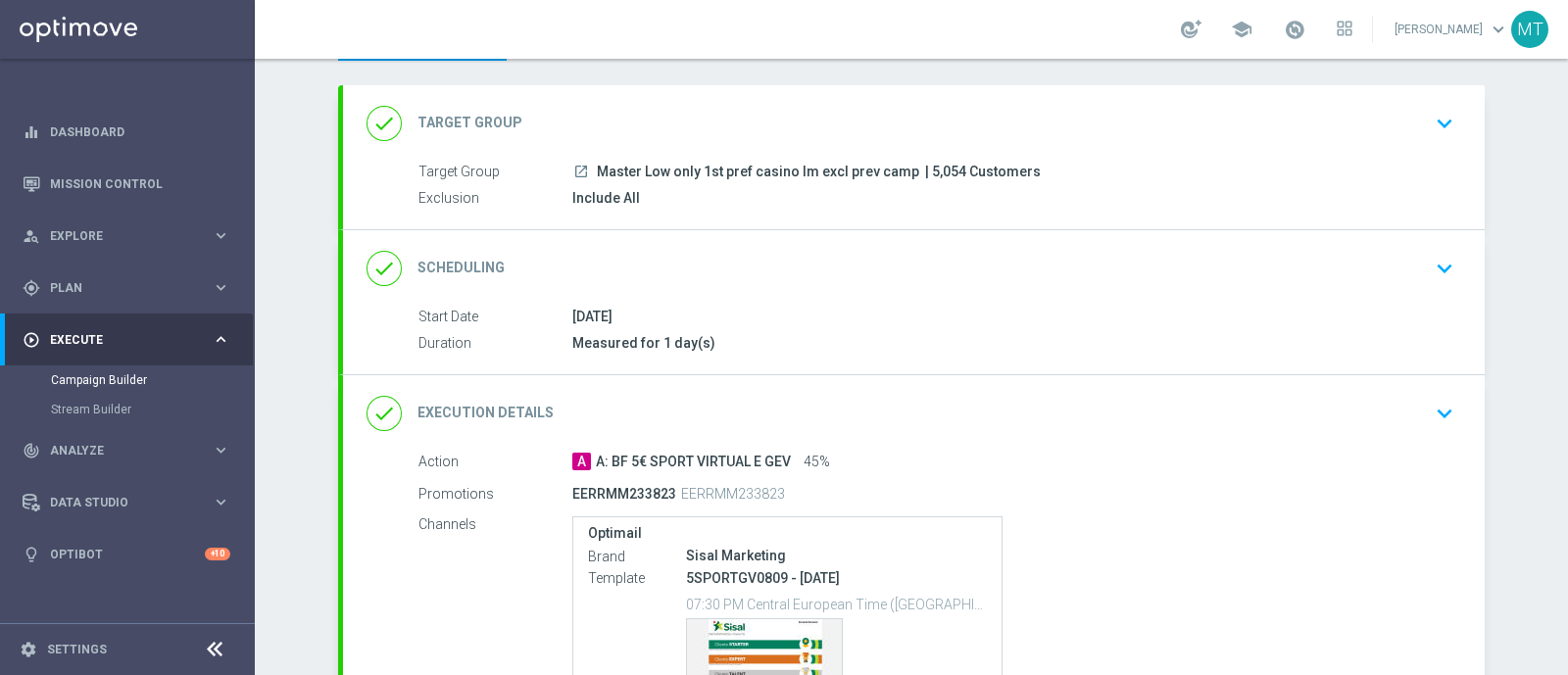
scroll to position [618, 0]
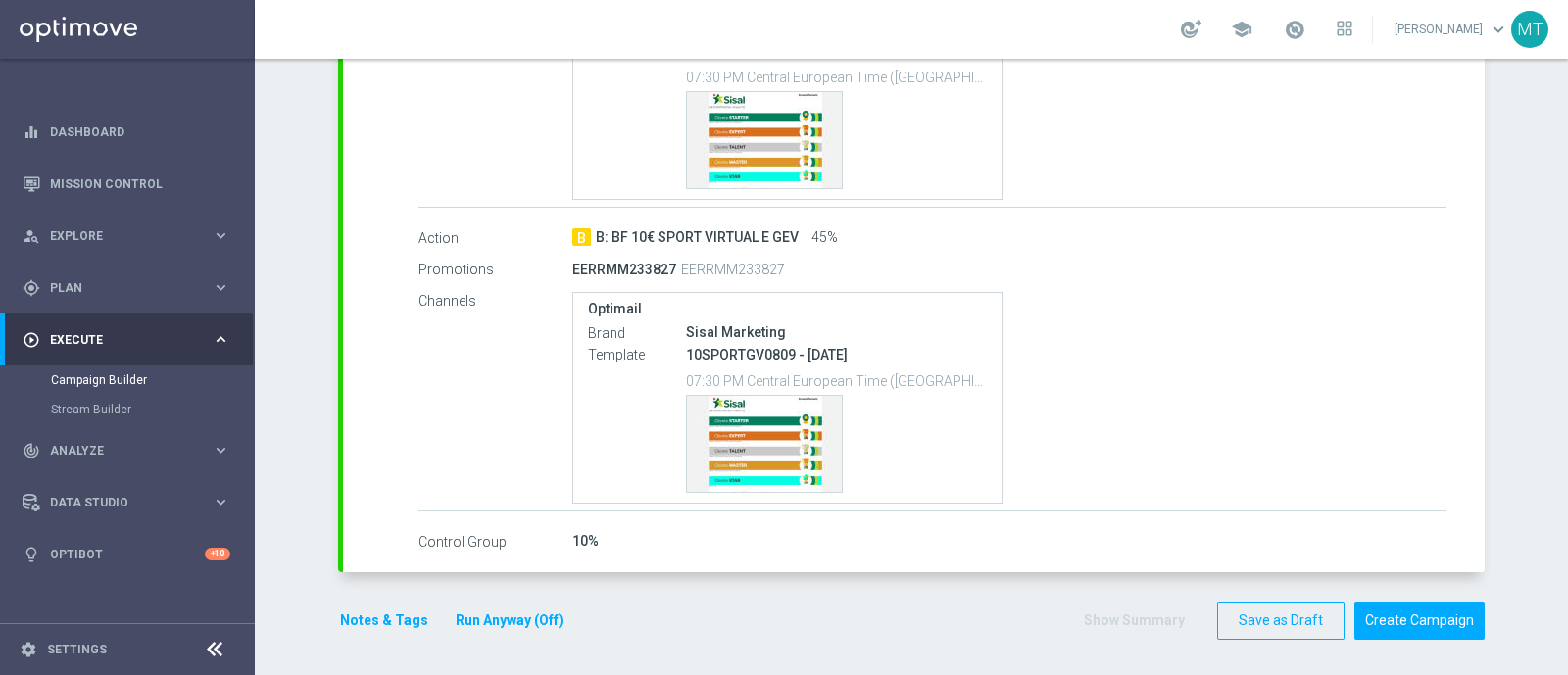
click at [1382, 595] on form "done Target Group keyboard_arrow_down Target Group launch Master Low only 1st p…" at bounding box center [912, 99] width 1147 height 1082
click at [1385, 605] on button "Create Campaign" at bounding box center [1420, 621] width 131 height 39
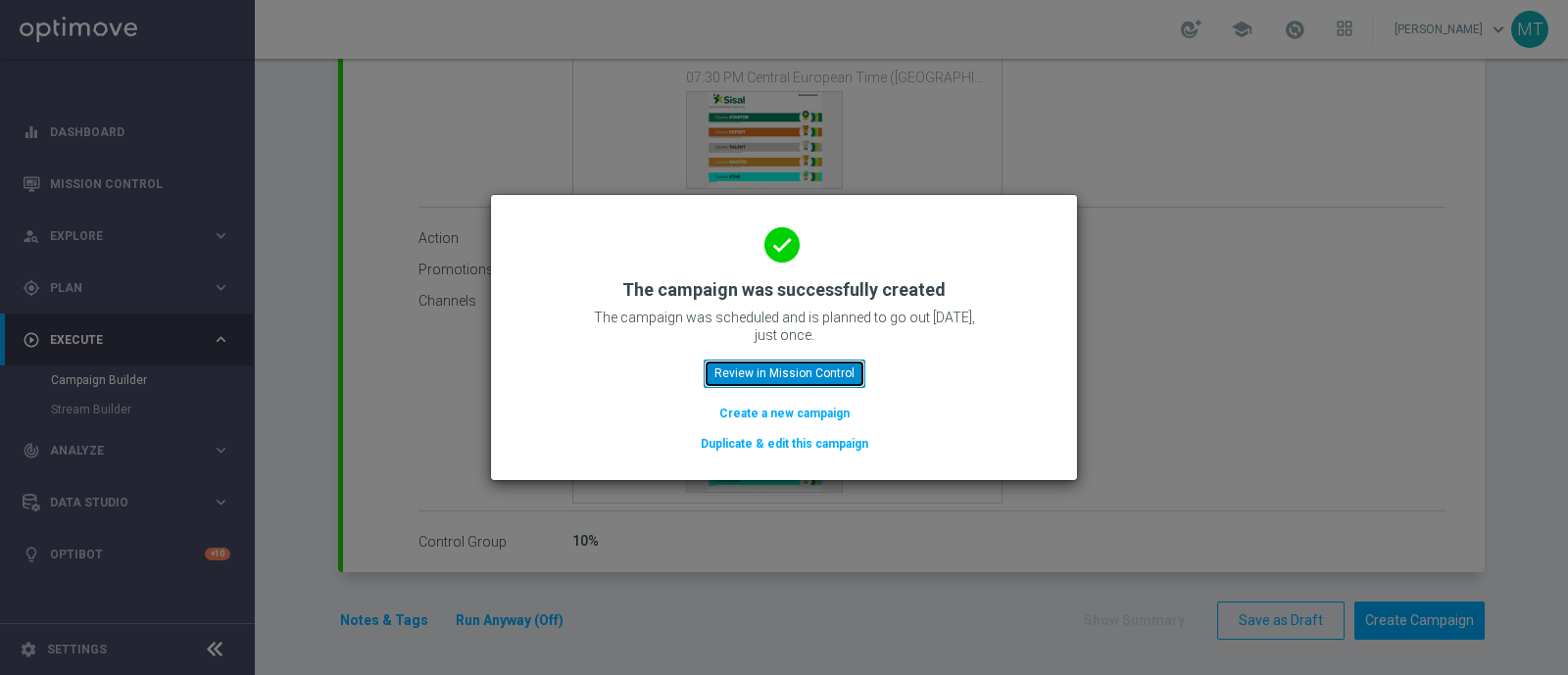
click at [829, 380] on button "Review in Mission Control" at bounding box center [785, 374] width 162 height 28
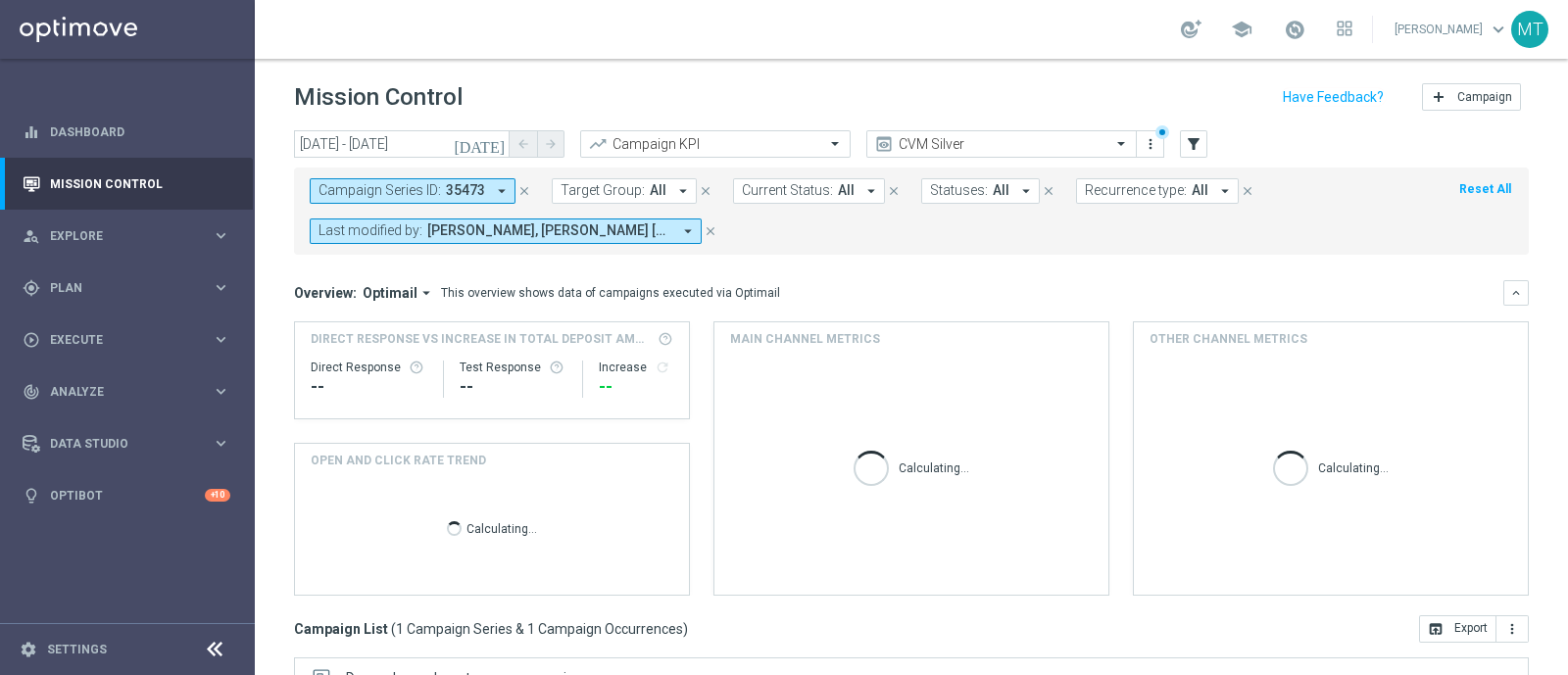
click at [518, 194] on icon "close" at bounding box center [524, 191] width 14 height 14
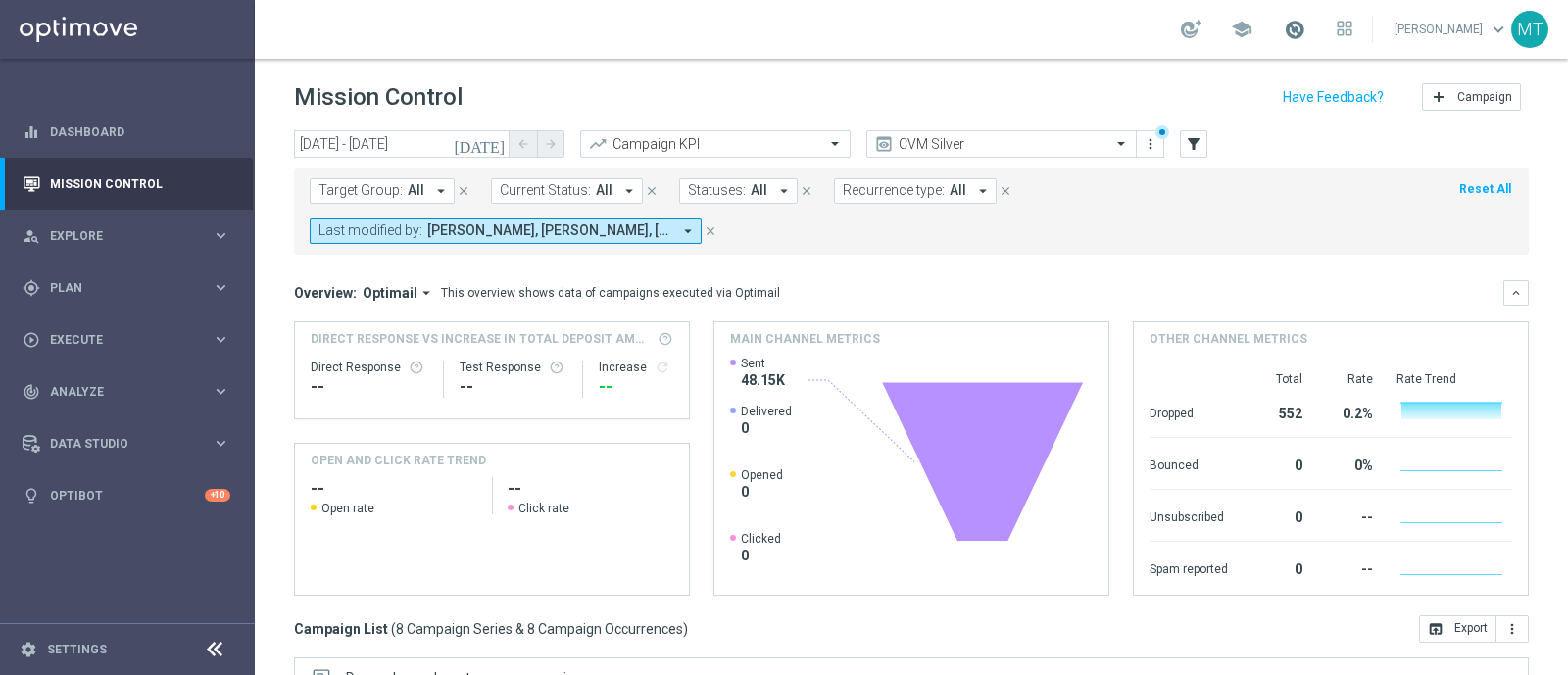
click at [1306, 27] on span at bounding box center [1295, 30] width 22 height 22
click at [1306, 25] on span at bounding box center [1295, 30] width 22 height 22
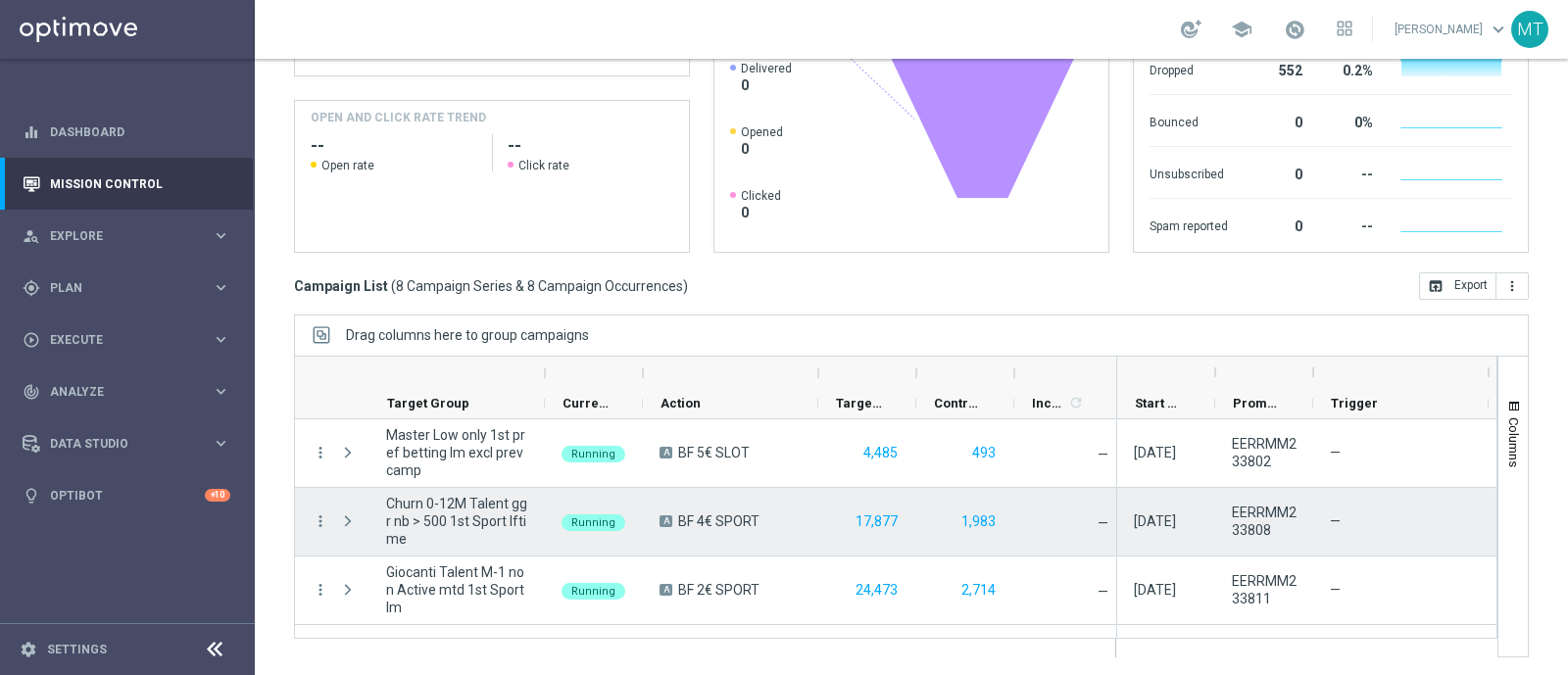
scroll to position [329, 0]
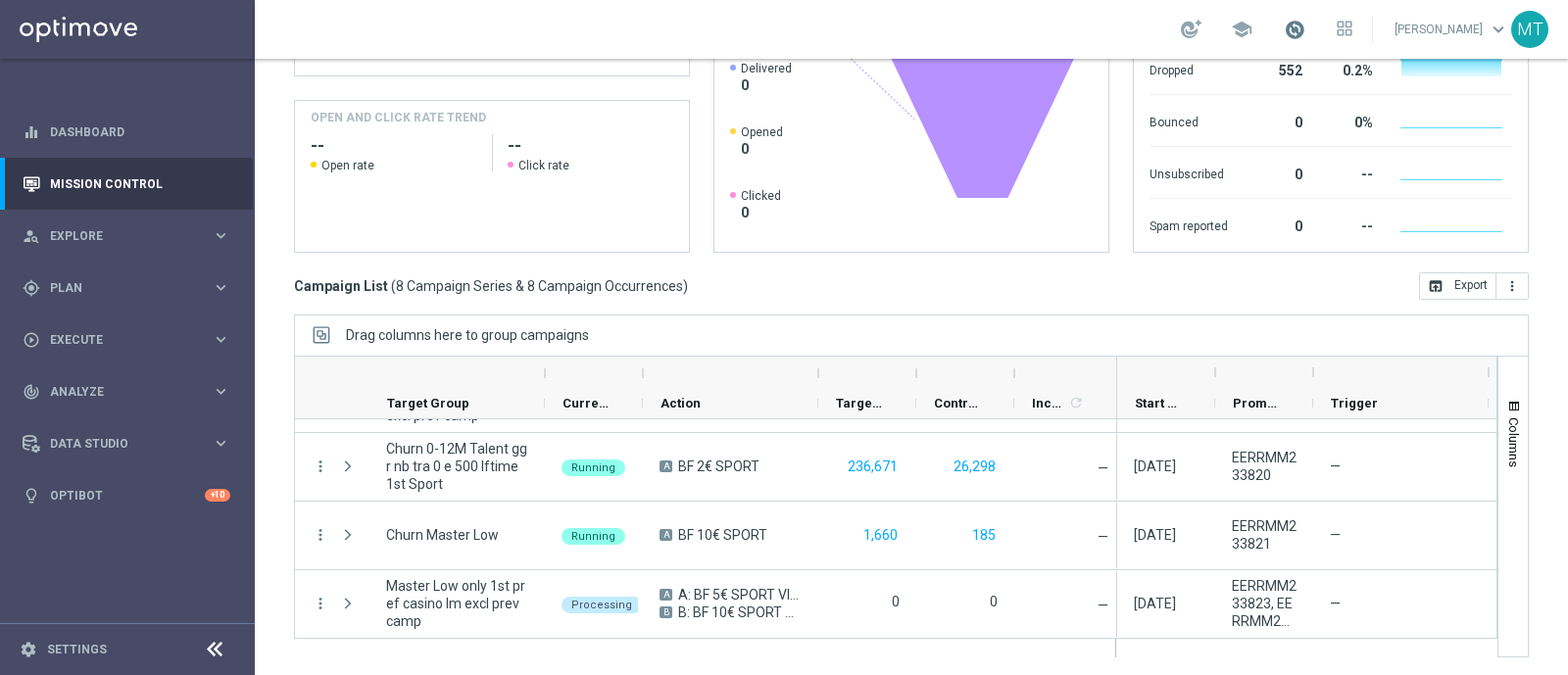
click at [1306, 30] on span at bounding box center [1295, 30] width 22 height 22
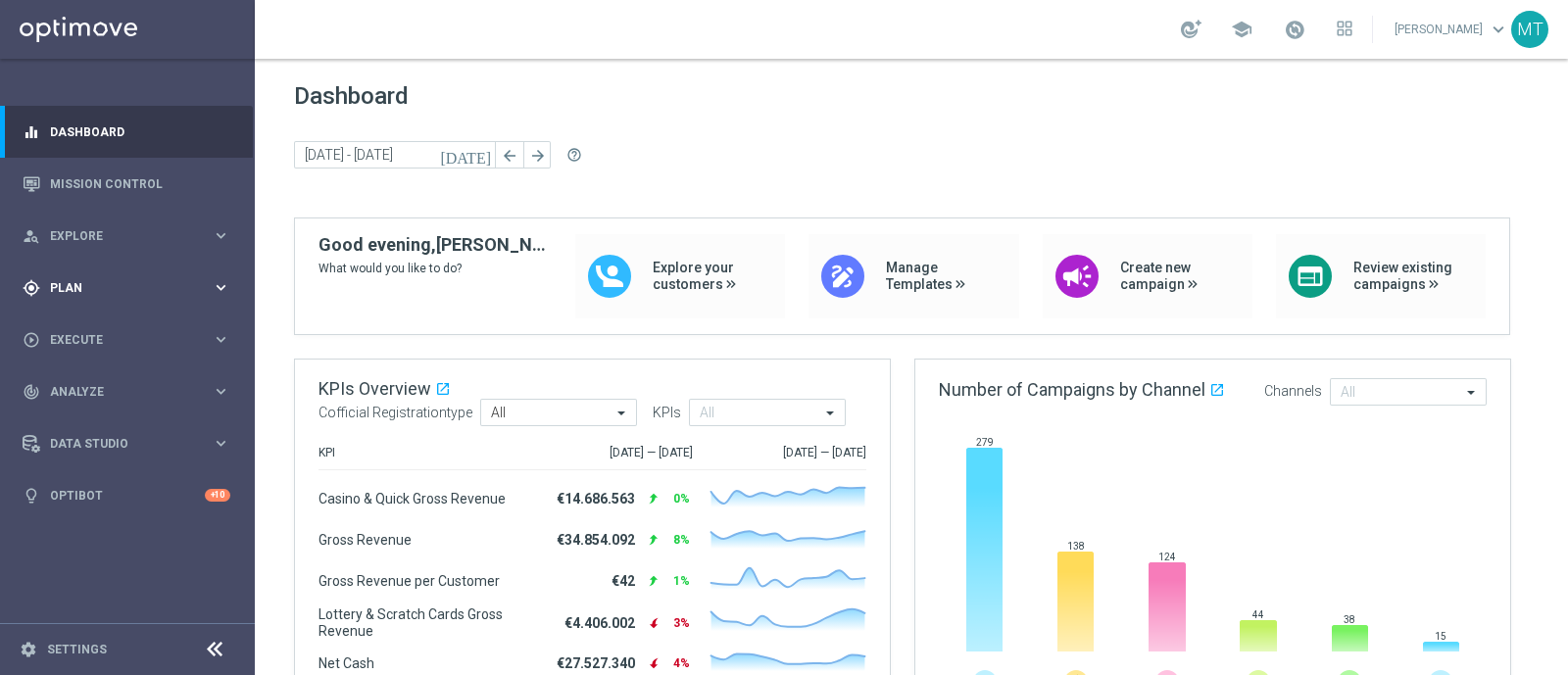
click at [113, 284] on span "Plan" at bounding box center [131, 289] width 162 height 12
click at [94, 389] on span "Templates" at bounding box center [123, 387] width 140 height 12
click at [111, 416] on link "Optimail" at bounding box center [131, 416] width 143 height 16
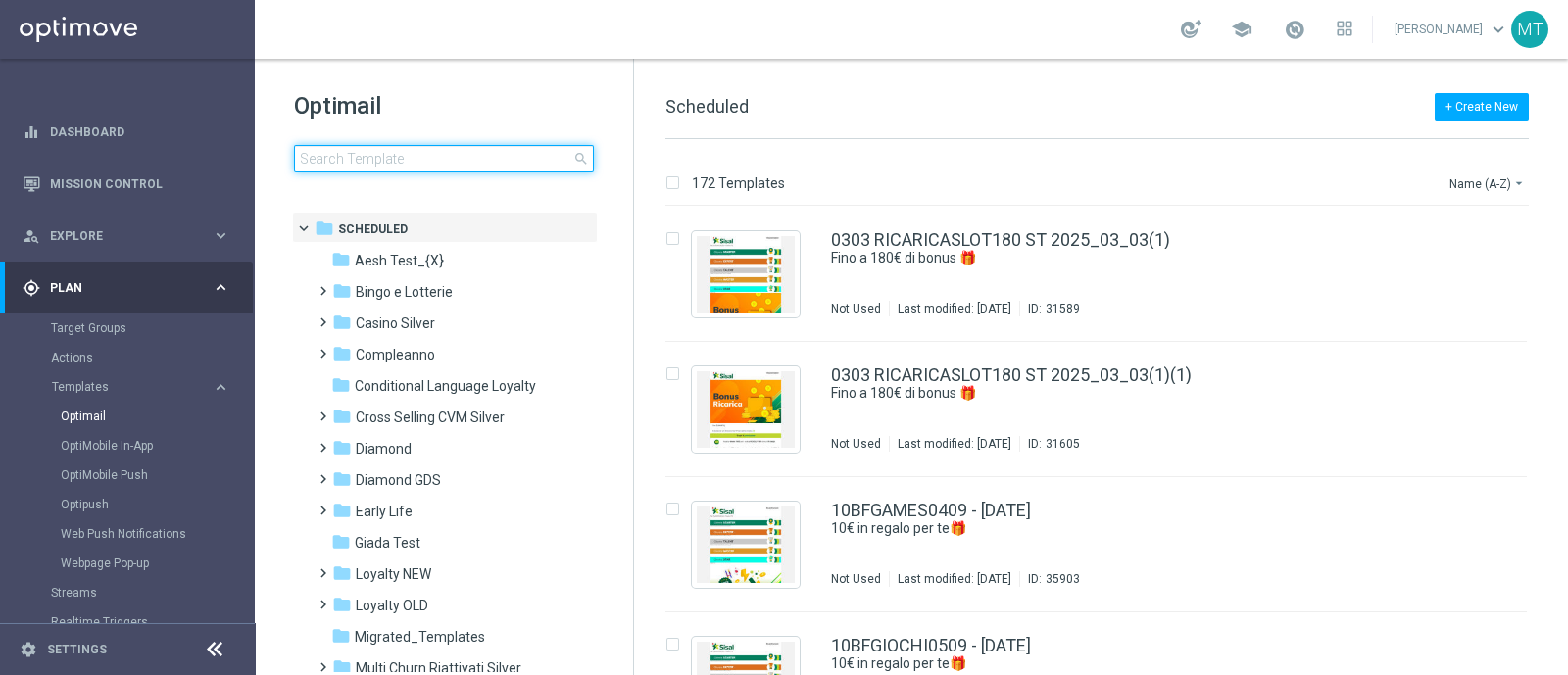
click at [508, 164] on input at bounding box center [443, 159] width 300 height 28
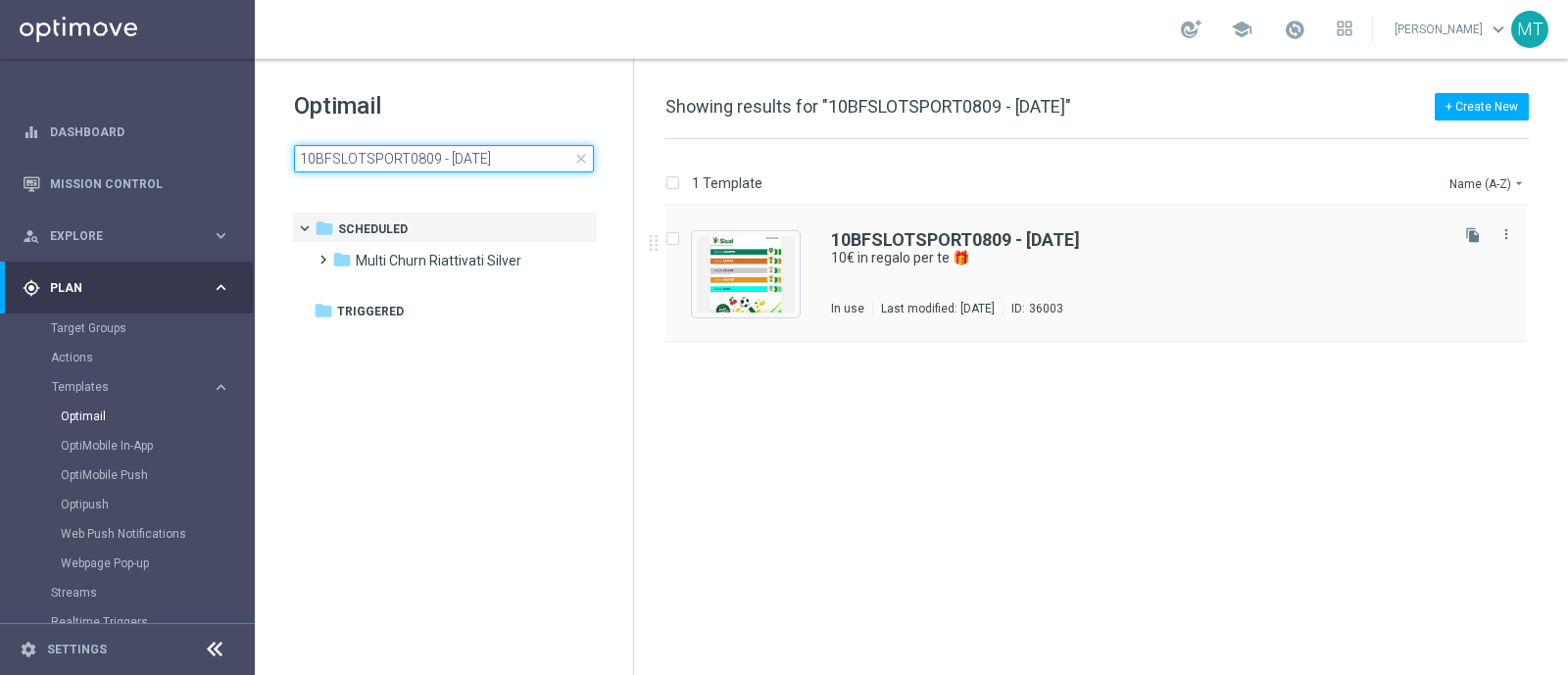
type input "10BFSLOTSPORT0809 - [DATE]"
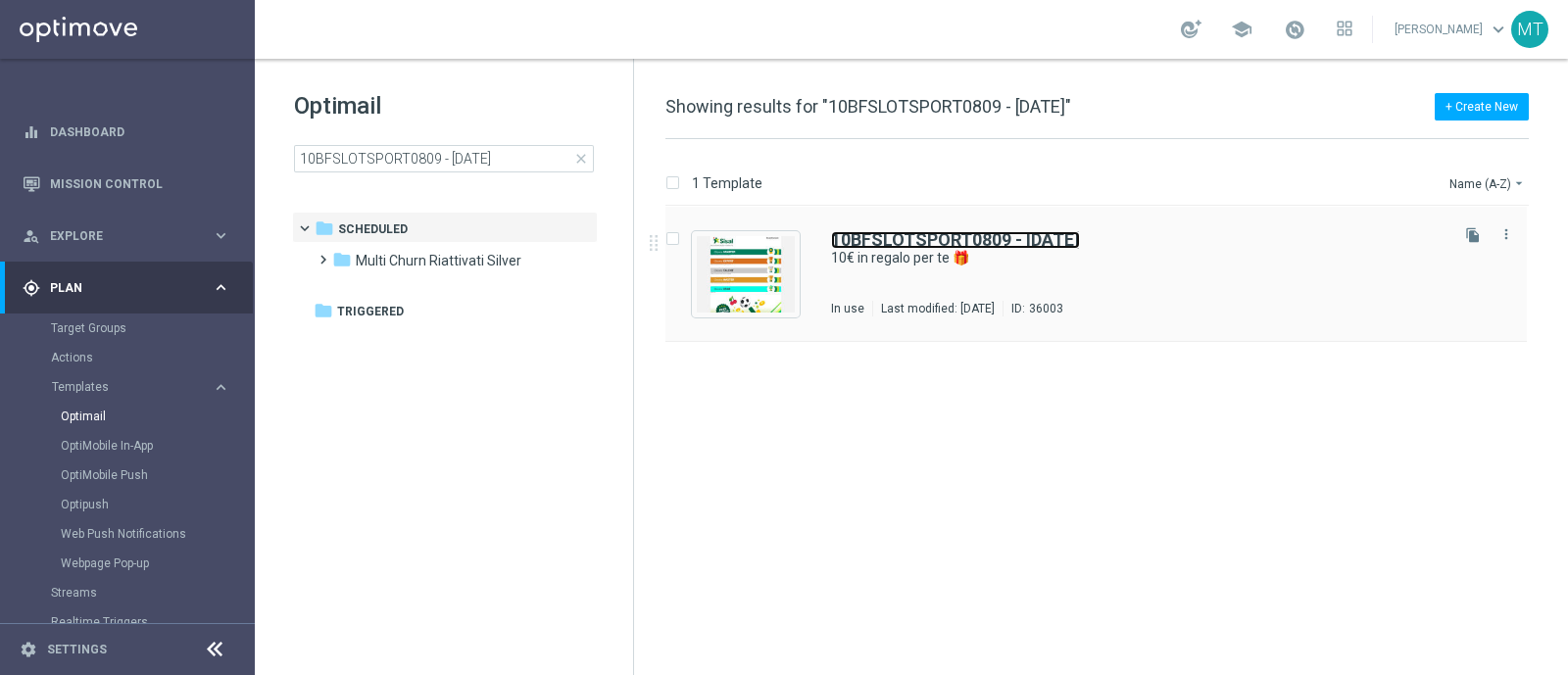
click at [1012, 233] on b "10BFSLOTSPORT0809 - [DATE]" at bounding box center [956, 239] width 249 height 21
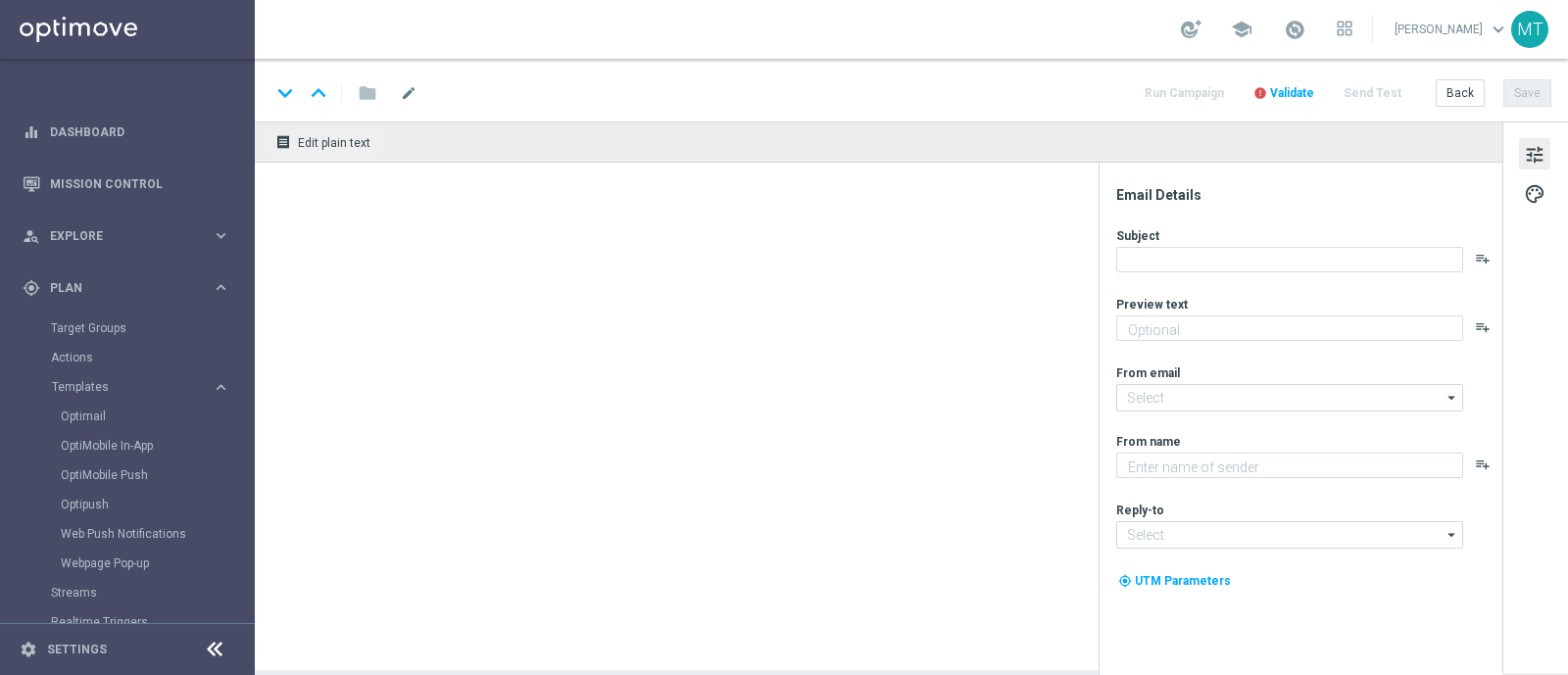
type textarea "Scopri le novità su Sisal 🎯"
type input "[EMAIL_ADDRESS][DOMAIN_NAME]"
type textarea "Sisal"
type input "[EMAIL_ADDRESS][DOMAIN_NAME]"
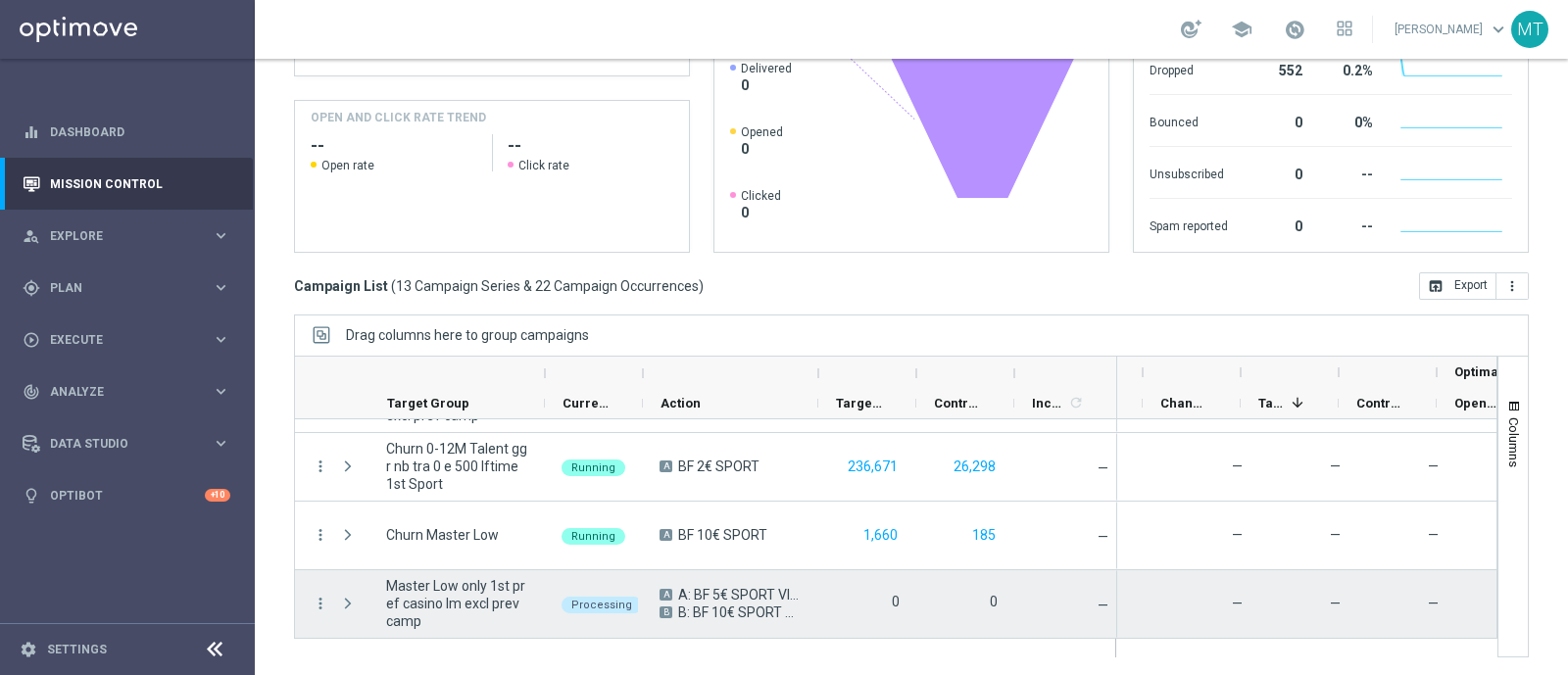
scroll to position [0, 338]
click at [1179, 605] on img "Press SPACE to select this row." at bounding box center [1183, 605] width 32 height 32
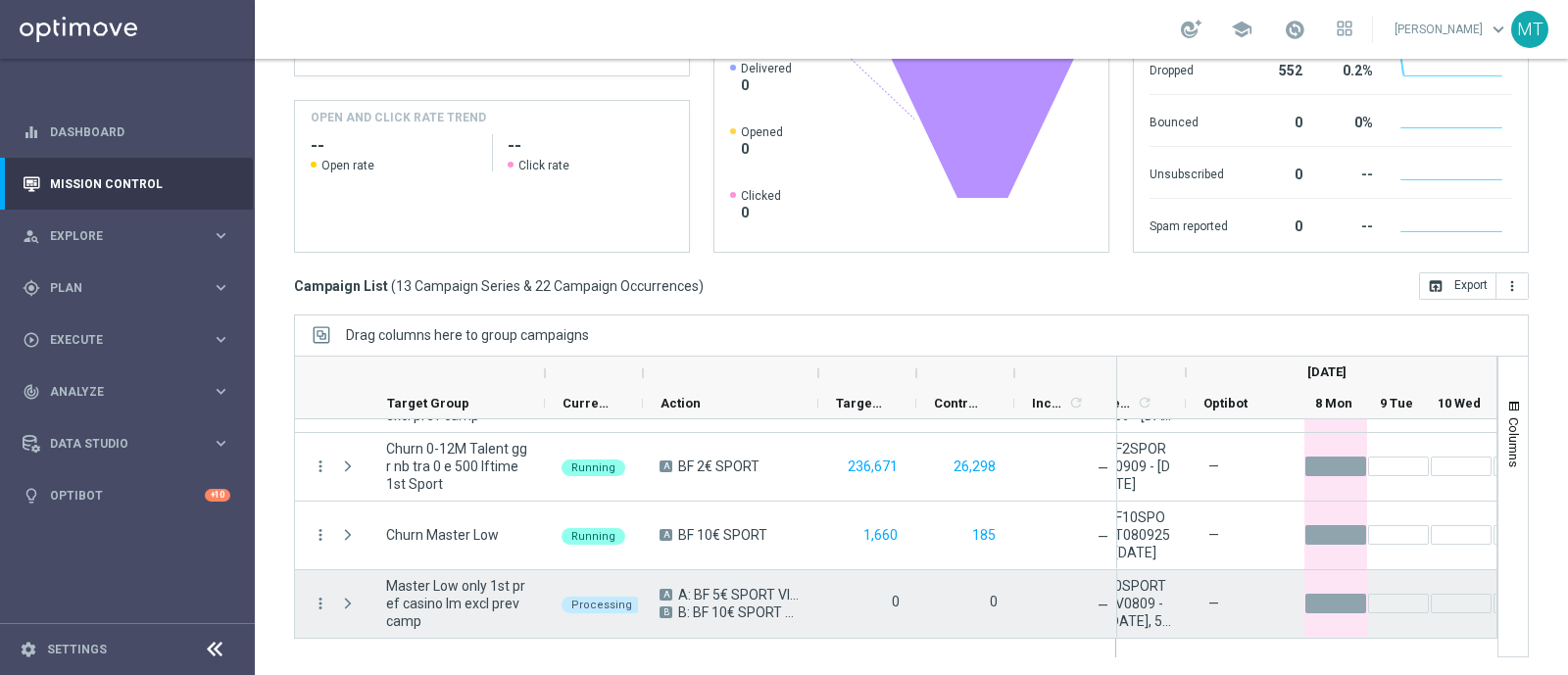
scroll to position [0, 0]
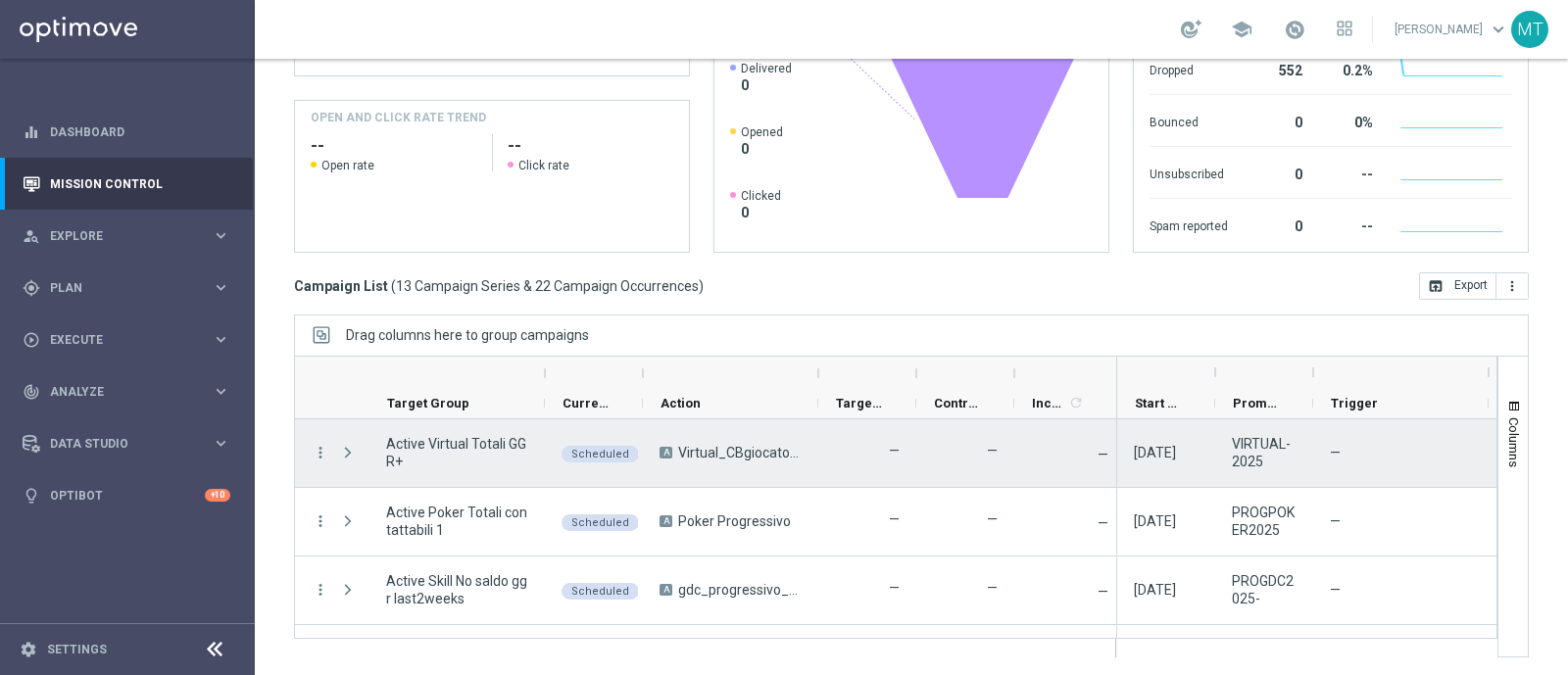
scroll to position [672, 0]
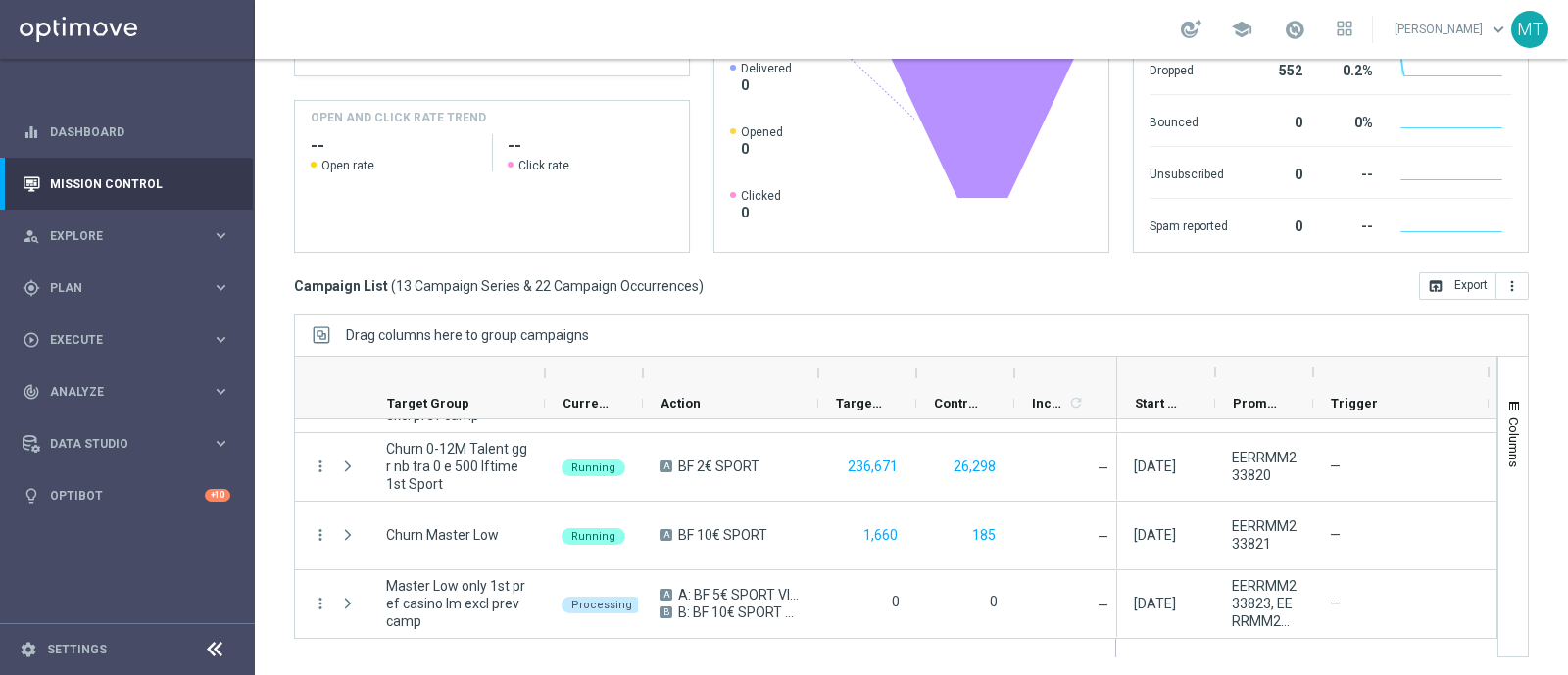
click at [1298, 35] on div "school" at bounding box center [1267, 30] width 172 height 34
click at [1306, 35] on span at bounding box center [1295, 30] width 22 height 22
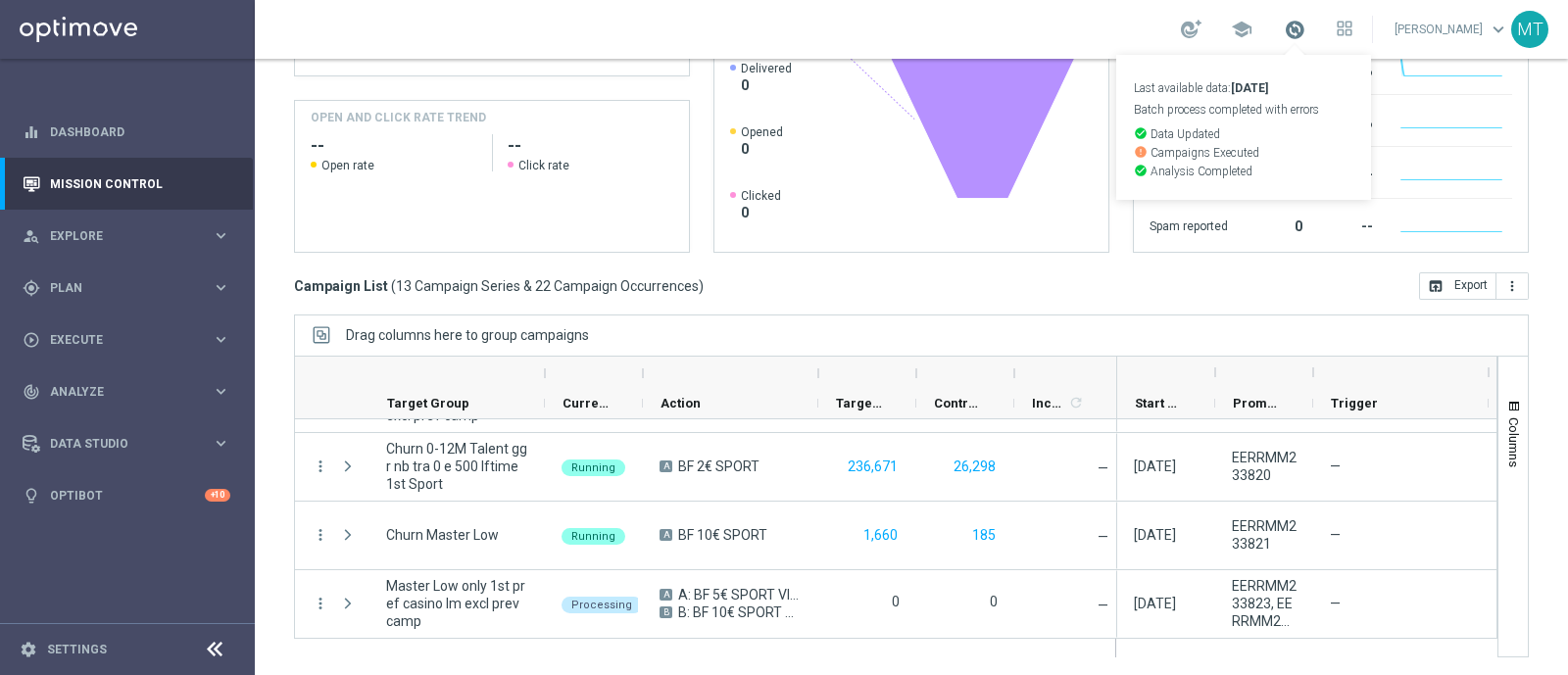
click at [1306, 33] on span at bounding box center [1295, 30] width 22 height 22
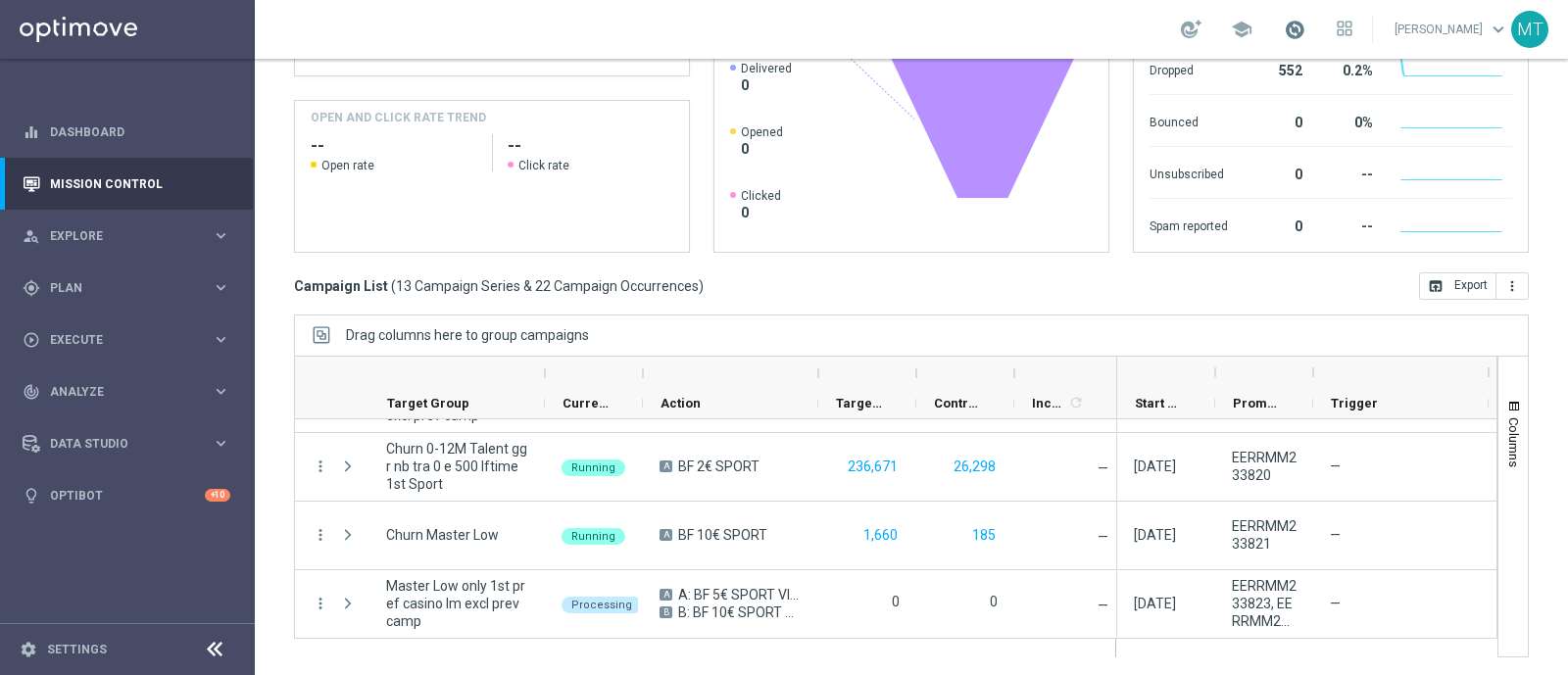
click at [1306, 21] on span at bounding box center [1295, 30] width 22 height 22
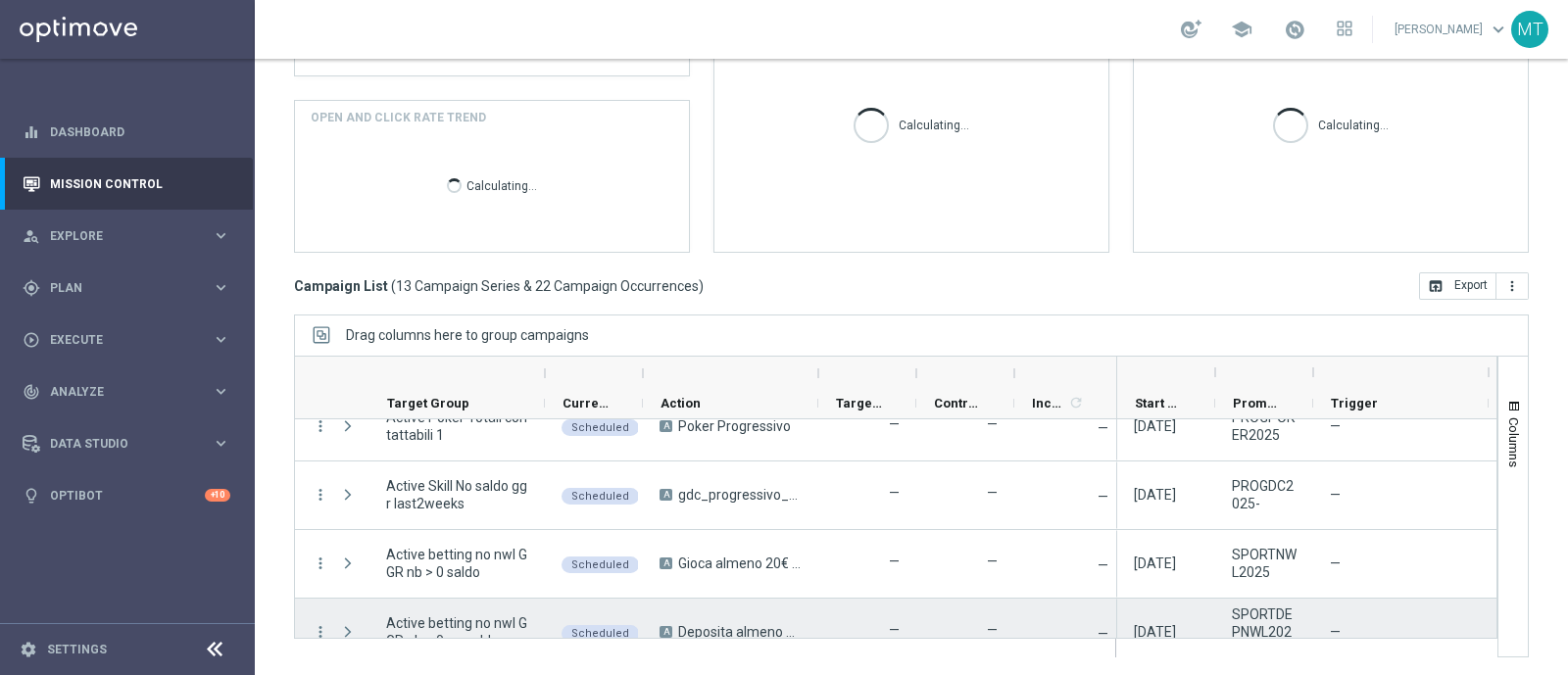
scroll to position [672, 0]
